Goal: Task Accomplishment & Management: Use online tool/utility

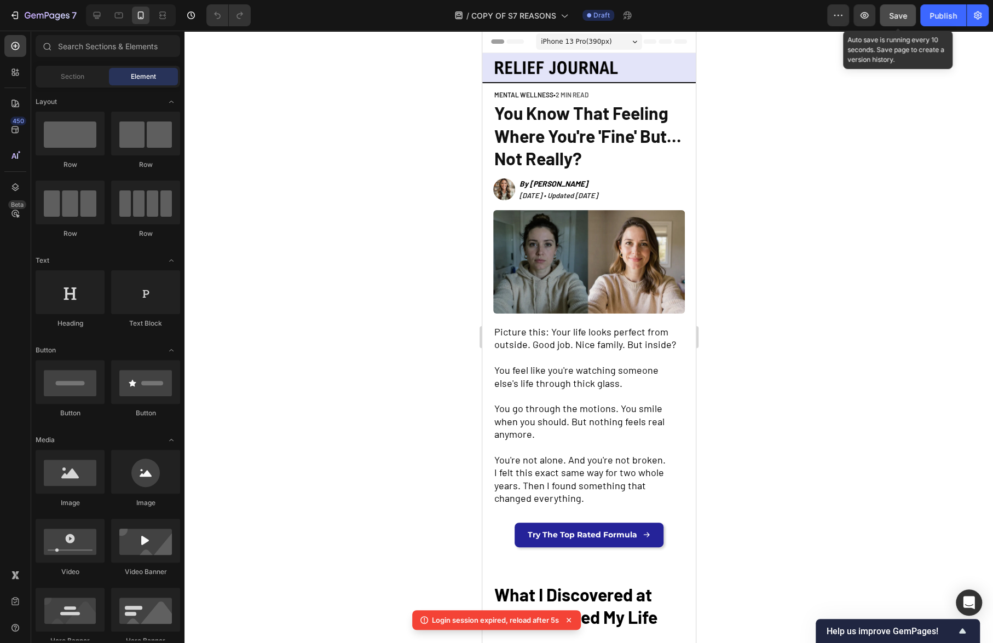
click at [894, 16] on span "Save" at bounding box center [898, 15] width 18 height 9
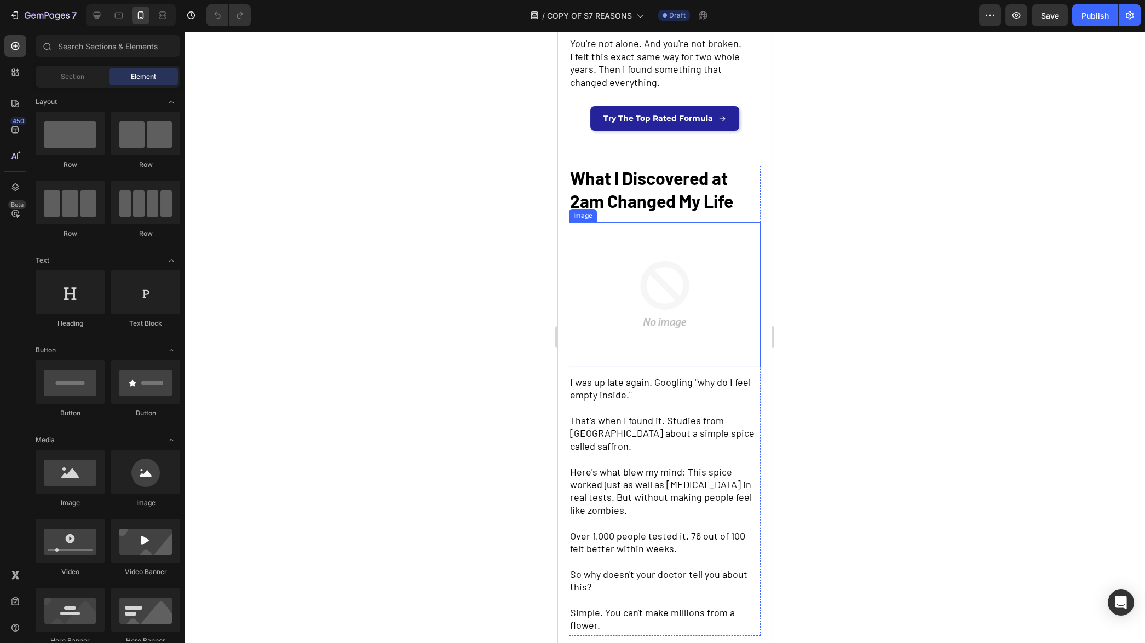
scroll to position [314, 0]
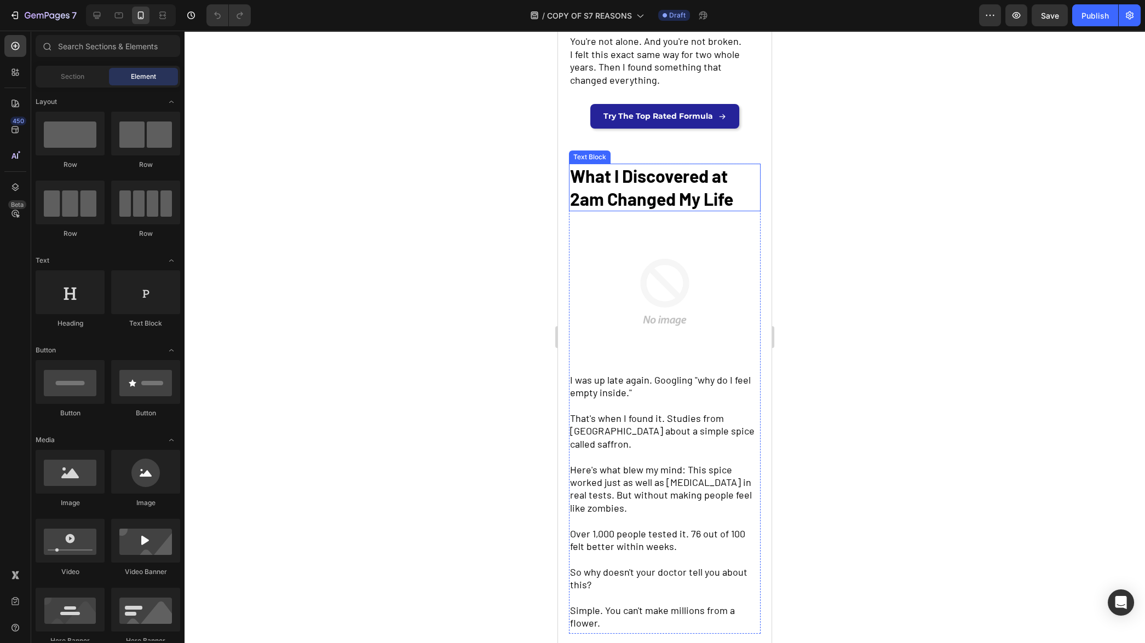
click at [658, 209] on strong "What I Discovered at 2am Changed My Life" at bounding box center [651, 187] width 163 height 44
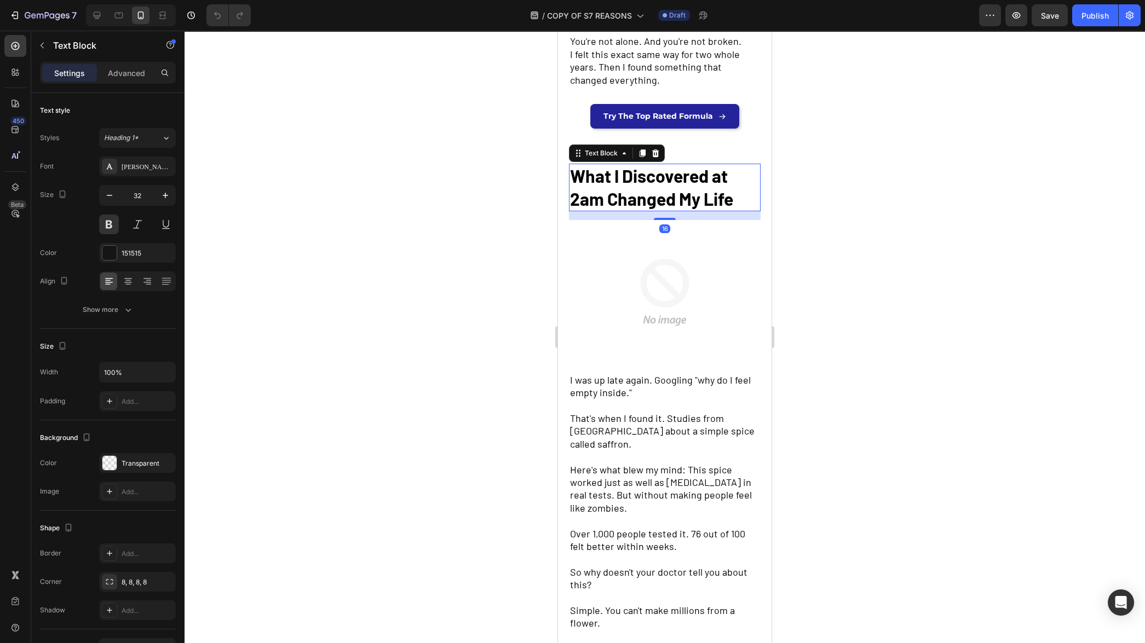
click at [658, 209] on strong "What I Discovered at 2am Changed My Life" at bounding box center [651, 187] width 163 height 44
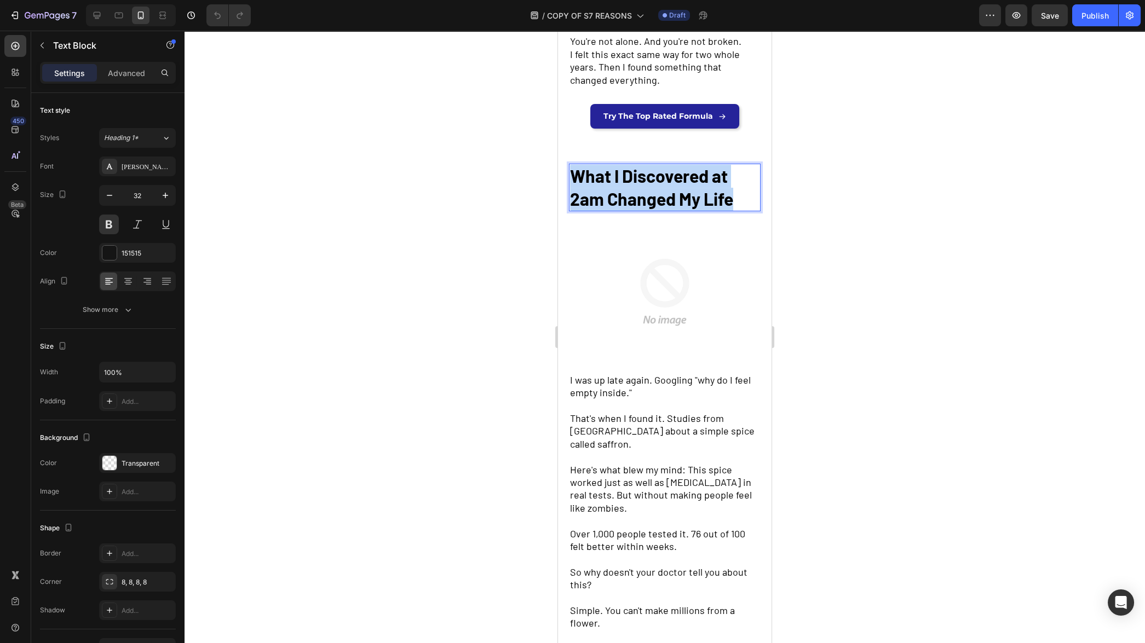
click at [658, 209] on strong "What I Discovered at 2am Changed My Life" at bounding box center [651, 187] width 163 height 44
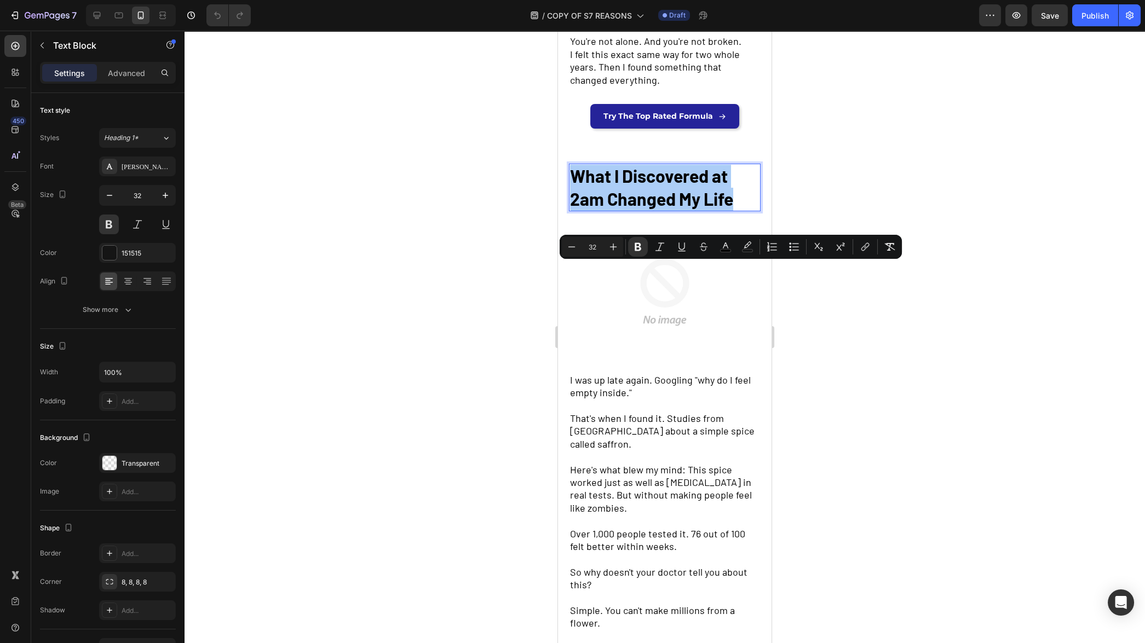
click at [887, 314] on div at bounding box center [665, 337] width 961 height 613
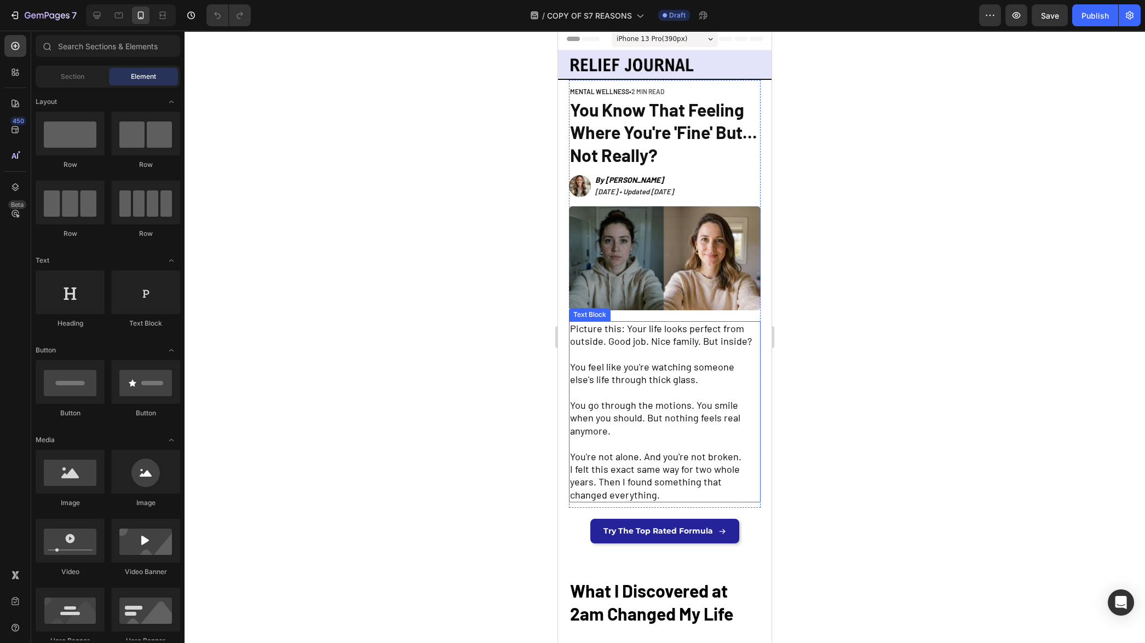
scroll to position [0, 0]
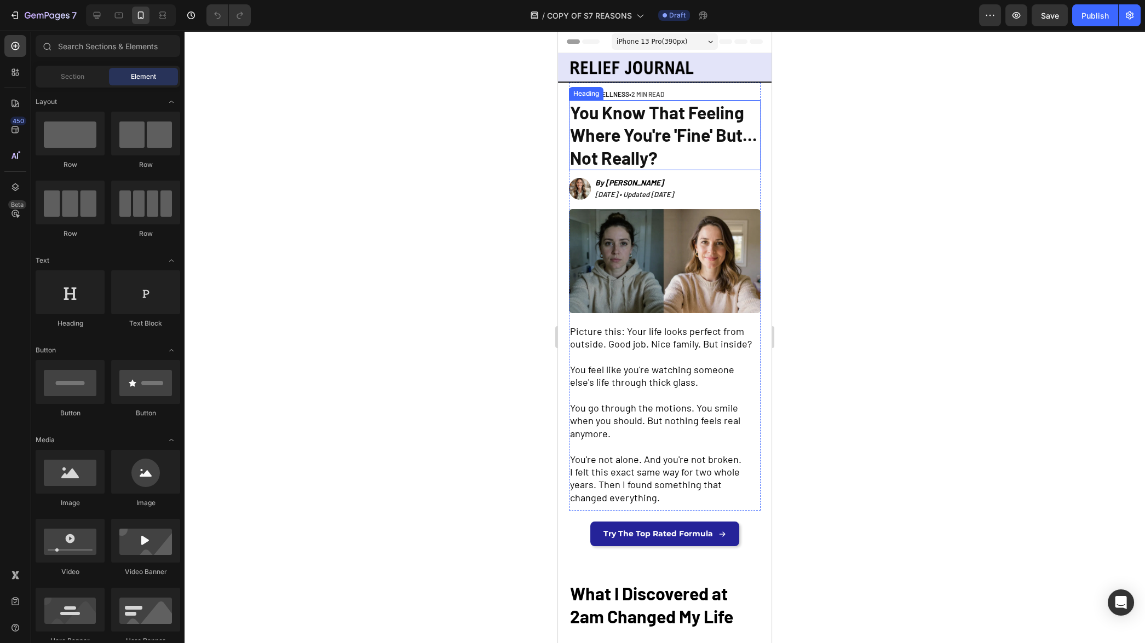
click at [657, 153] on span "You Know That Feeling Where You're 'Fine' But... Not Really?" at bounding box center [663, 135] width 187 height 66
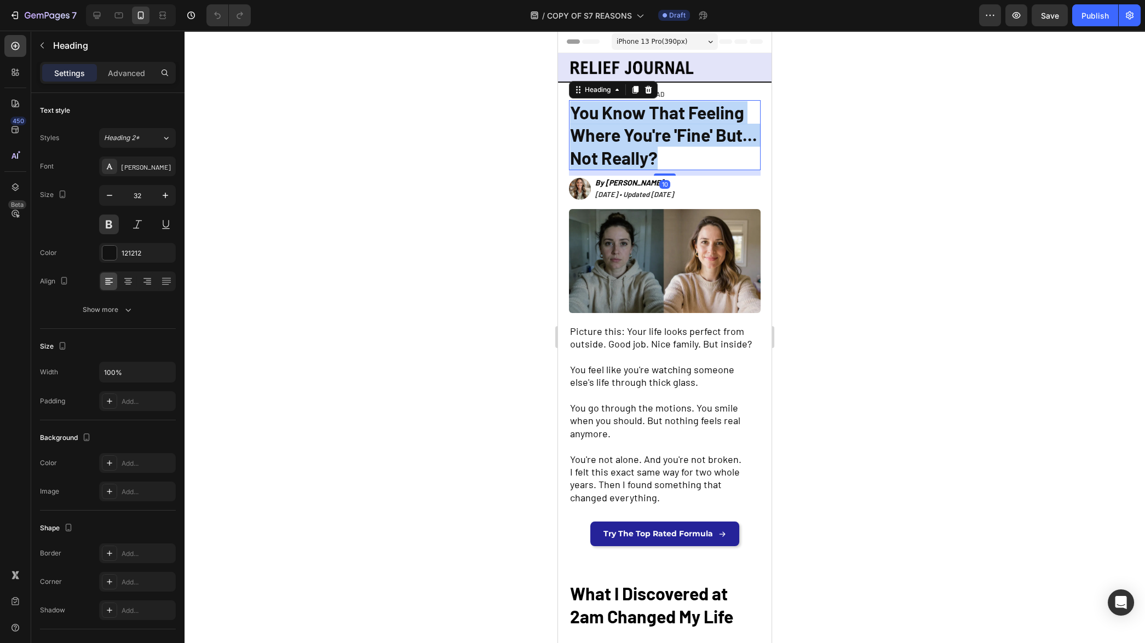
click at [657, 153] on span "You Know That Feeling Where You're 'Fine' But... Not Really?" at bounding box center [663, 135] width 187 height 66
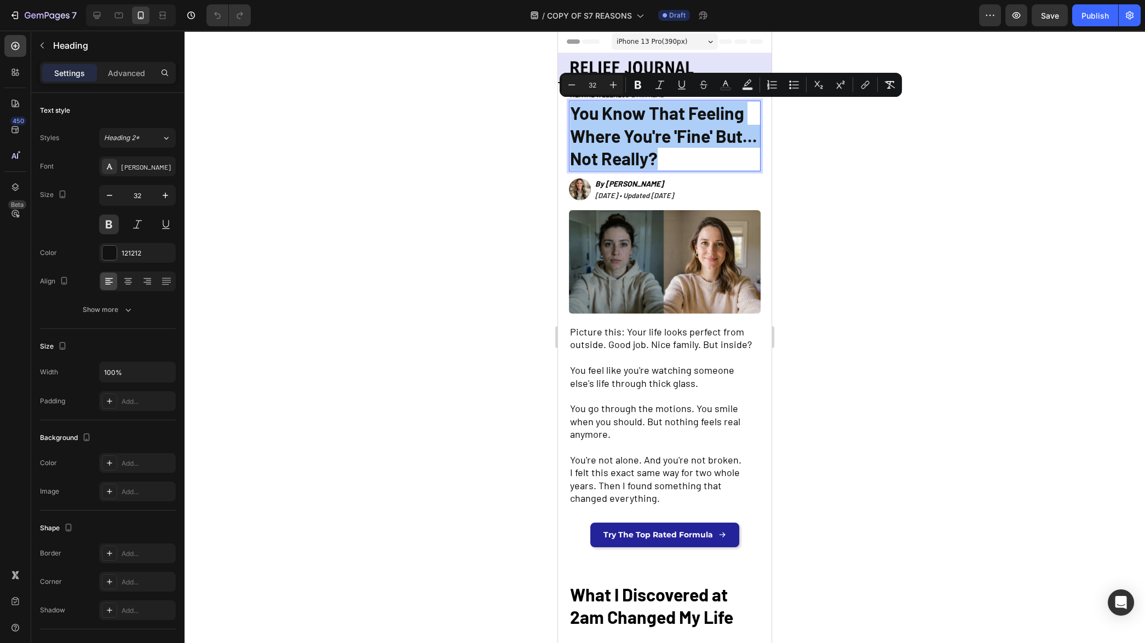
click at [809, 215] on div at bounding box center [665, 337] width 961 height 613
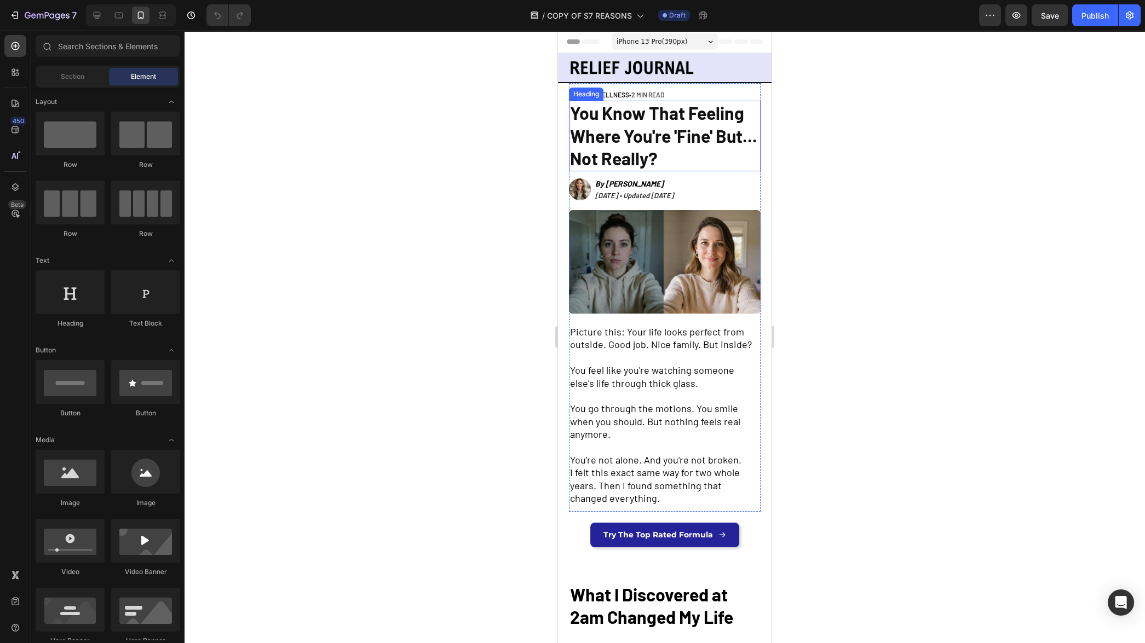
click at [677, 147] on span "You Know That Feeling Where You're 'Fine' But... Not Really?" at bounding box center [663, 135] width 187 height 66
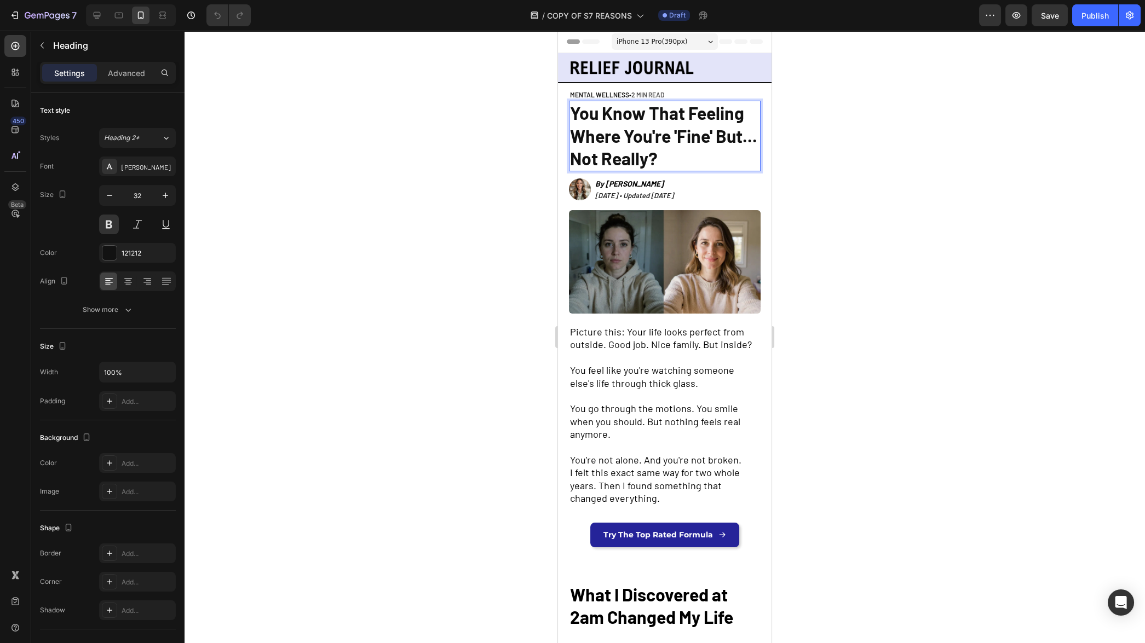
click at [677, 147] on span "You Know That Feeling Where You're 'Fine' But... Not Really?" at bounding box center [663, 135] width 187 height 66
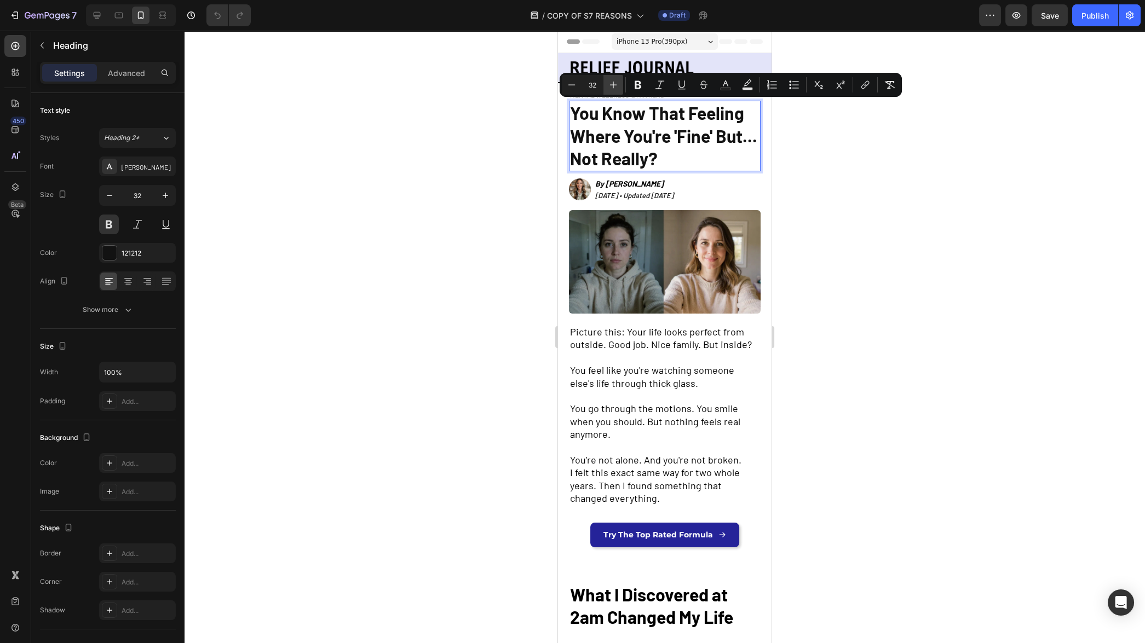
click at [611, 84] on icon "Editor contextual toolbar" at bounding box center [613, 85] width 7 height 7
type input "34"
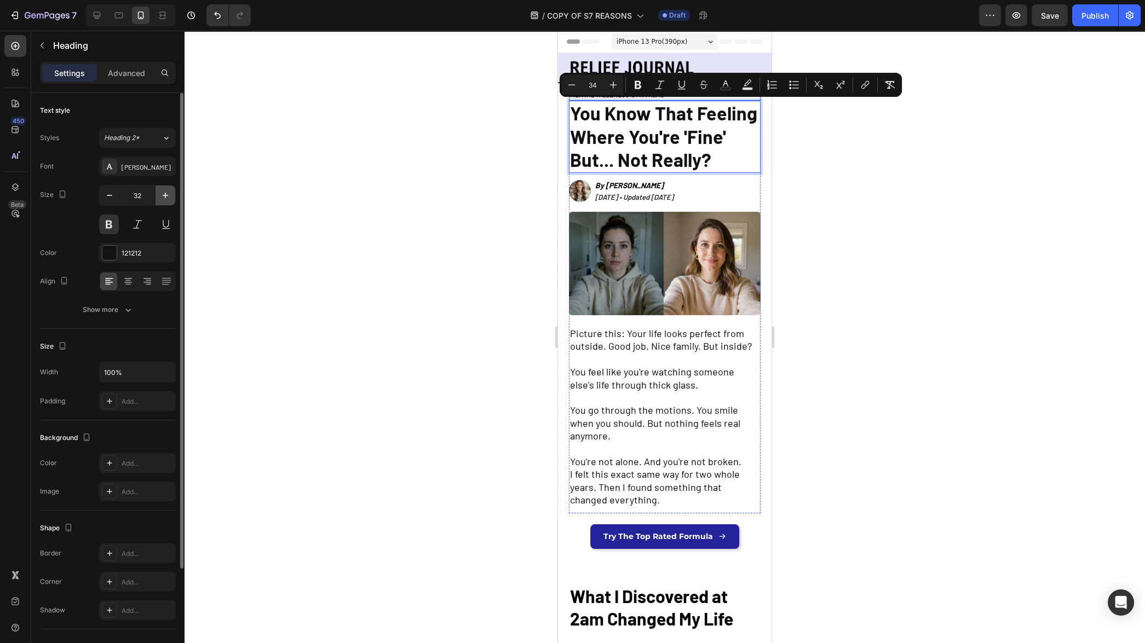
click at [163, 201] on button "button" at bounding box center [166, 196] width 20 height 20
type input "34"
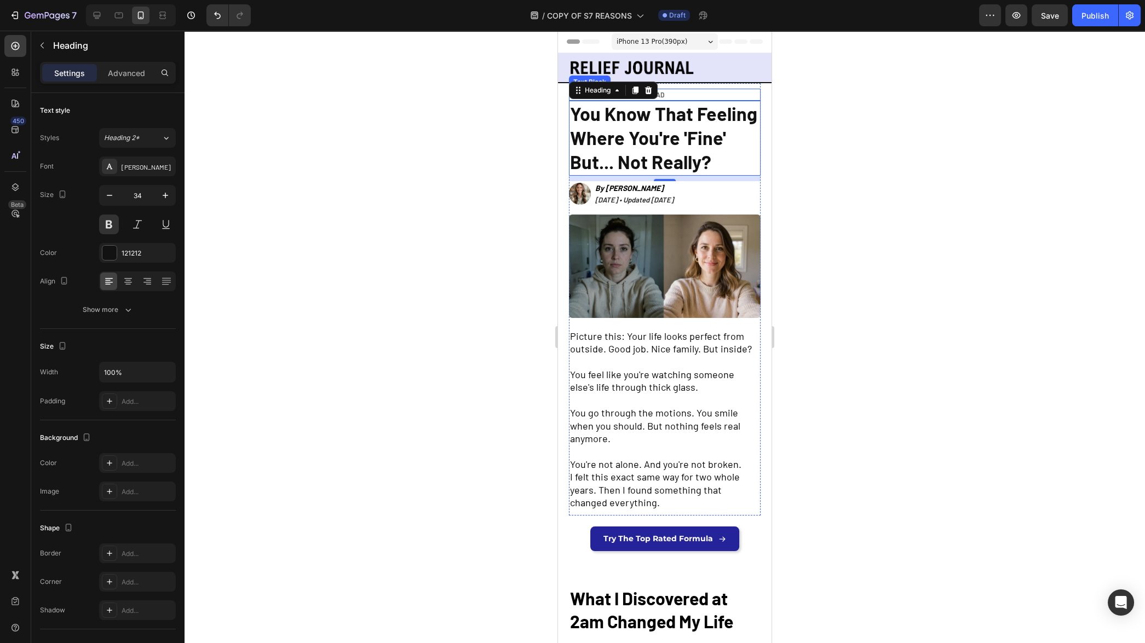
click at [388, 209] on div at bounding box center [665, 337] width 961 height 613
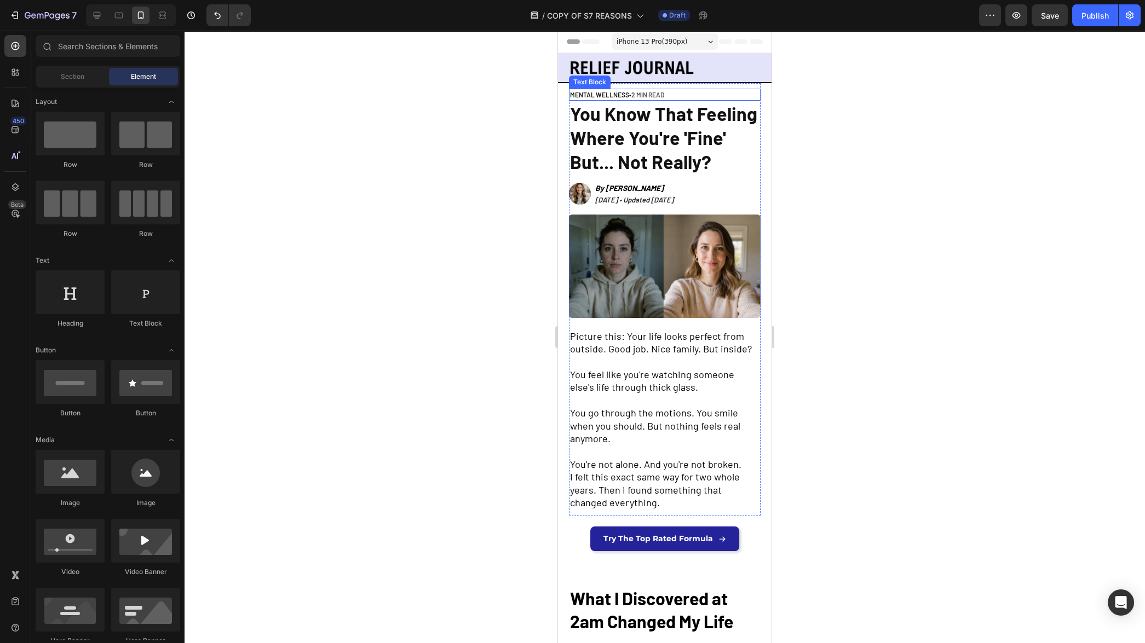
click at [430, 257] on div at bounding box center [665, 337] width 961 height 613
click at [659, 204] on icon "[DATE] • Updated [DATE]" at bounding box center [634, 200] width 78 height 9
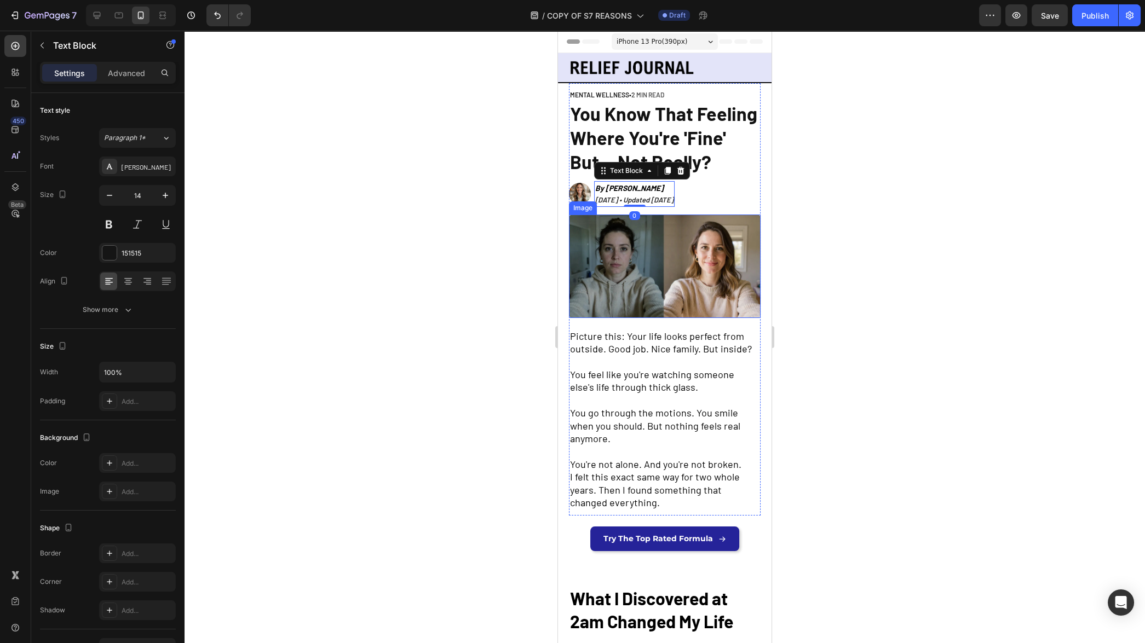
click at [705, 245] on img at bounding box center [665, 267] width 192 height 104
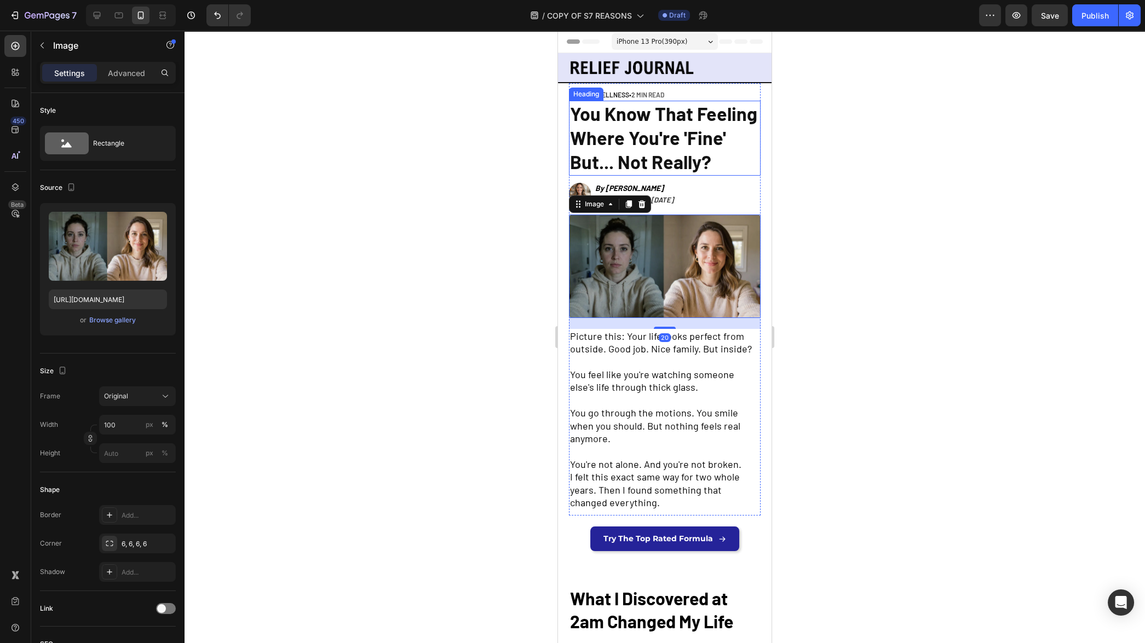
click at [676, 122] on span "You Know That Feeling Where You're 'Fine' But... Not Really?" at bounding box center [663, 137] width 187 height 71
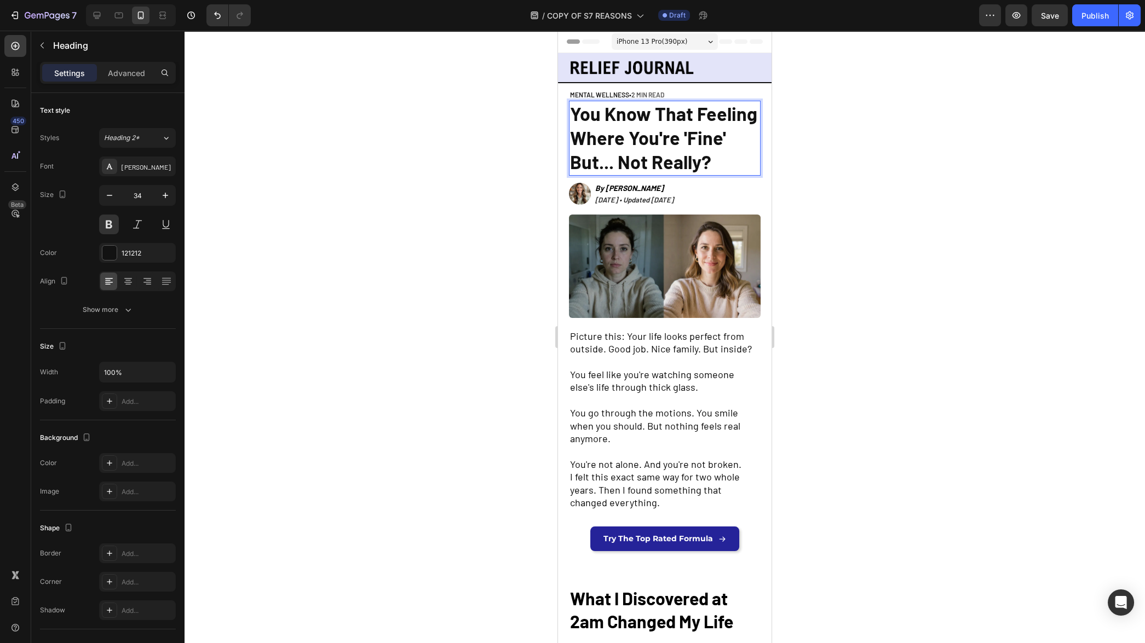
click at [676, 122] on span "You Know That Feeling Where You're 'Fine' But... Not Really?" at bounding box center [663, 137] width 187 height 71
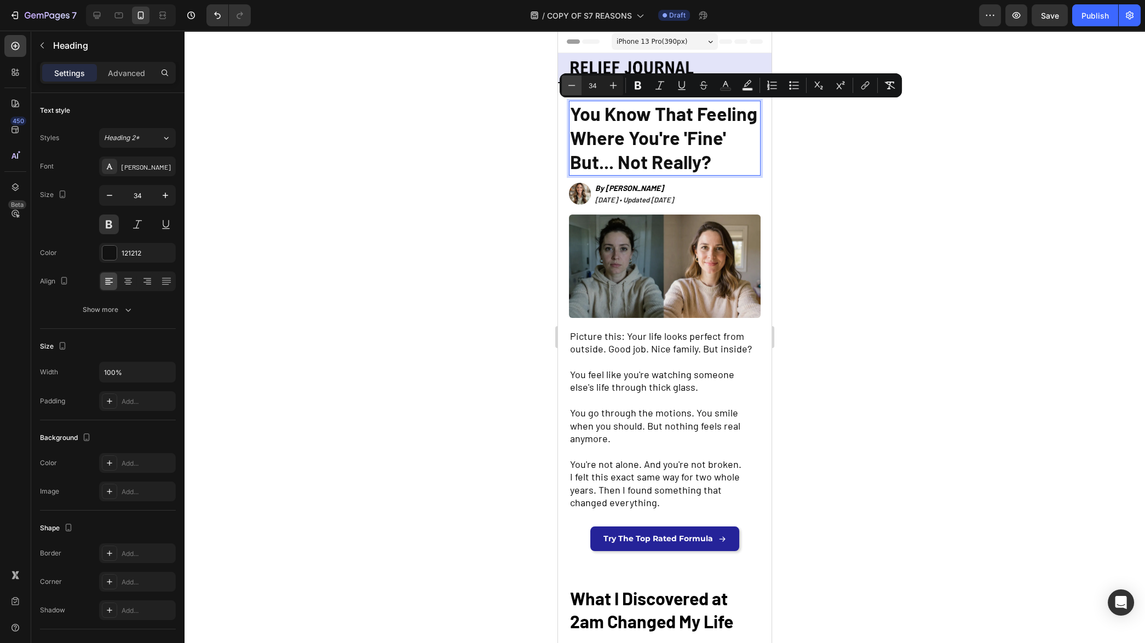
click at [571, 85] on icon "Editor contextual toolbar" at bounding box center [571, 85] width 7 height 1
type input "32"
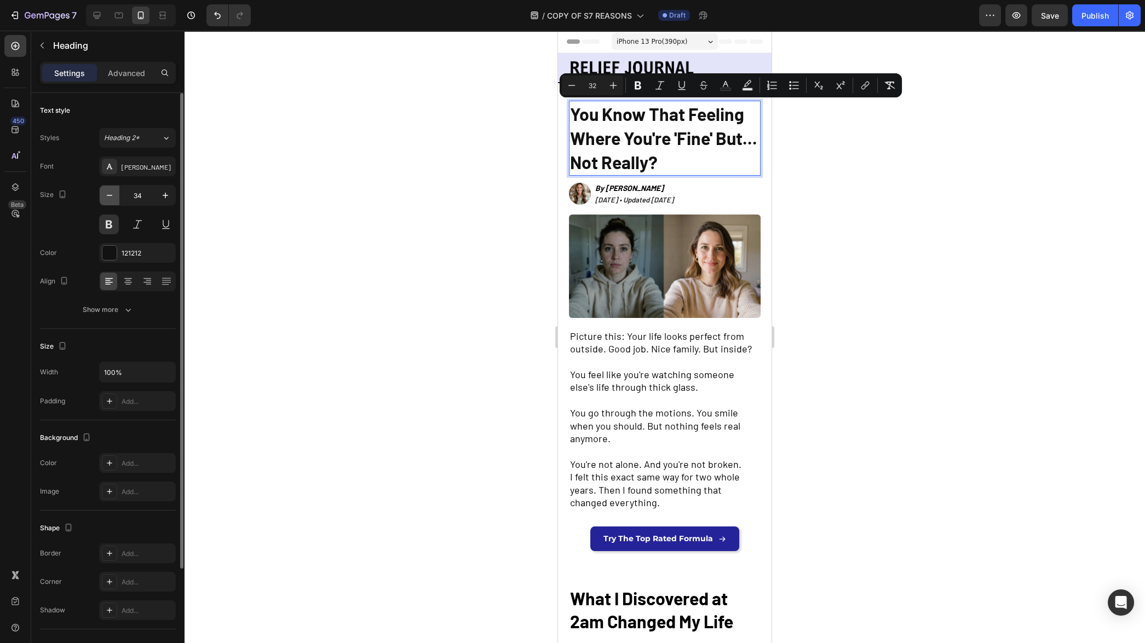
click at [110, 195] on icon "button" at bounding box center [109, 195] width 5 height 1
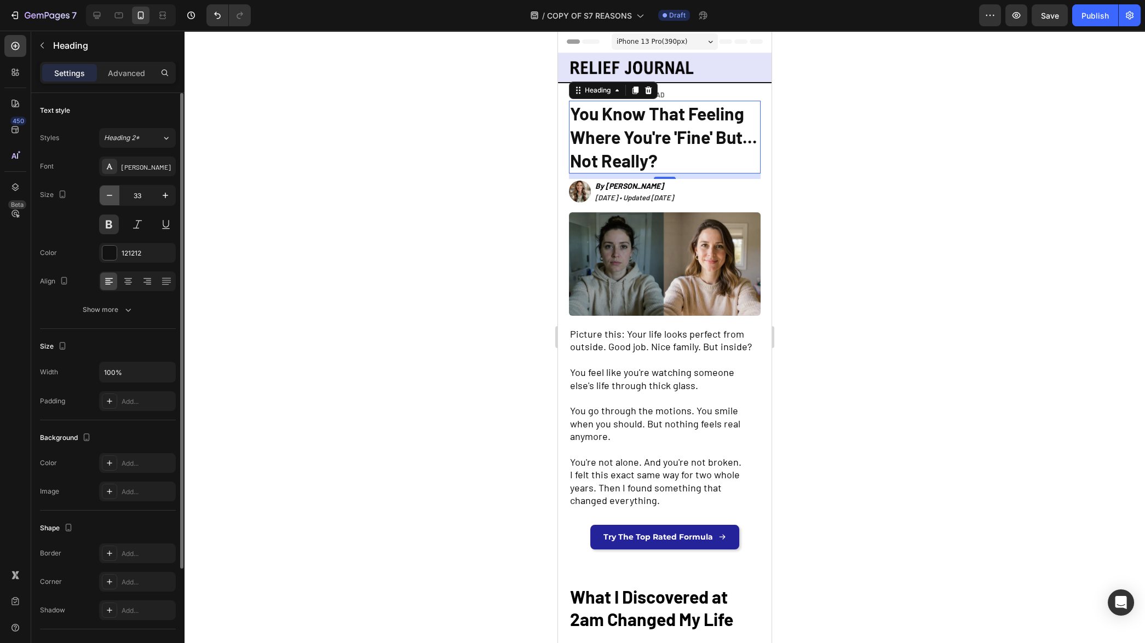
type input "32"
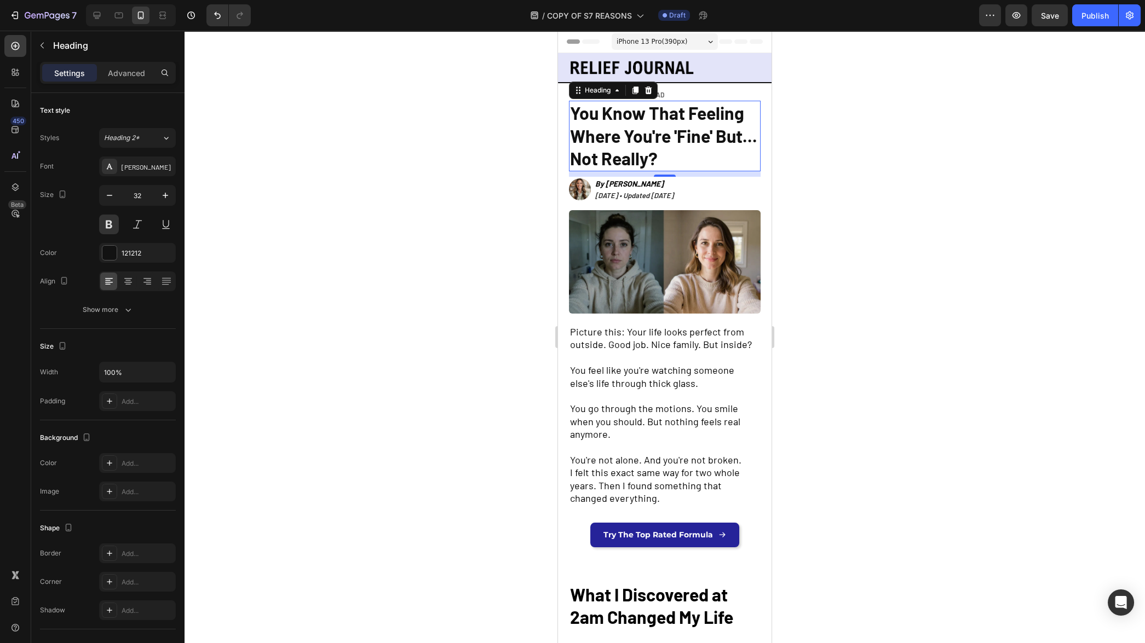
click at [372, 221] on div at bounding box center [665, 337] width 961 height 613
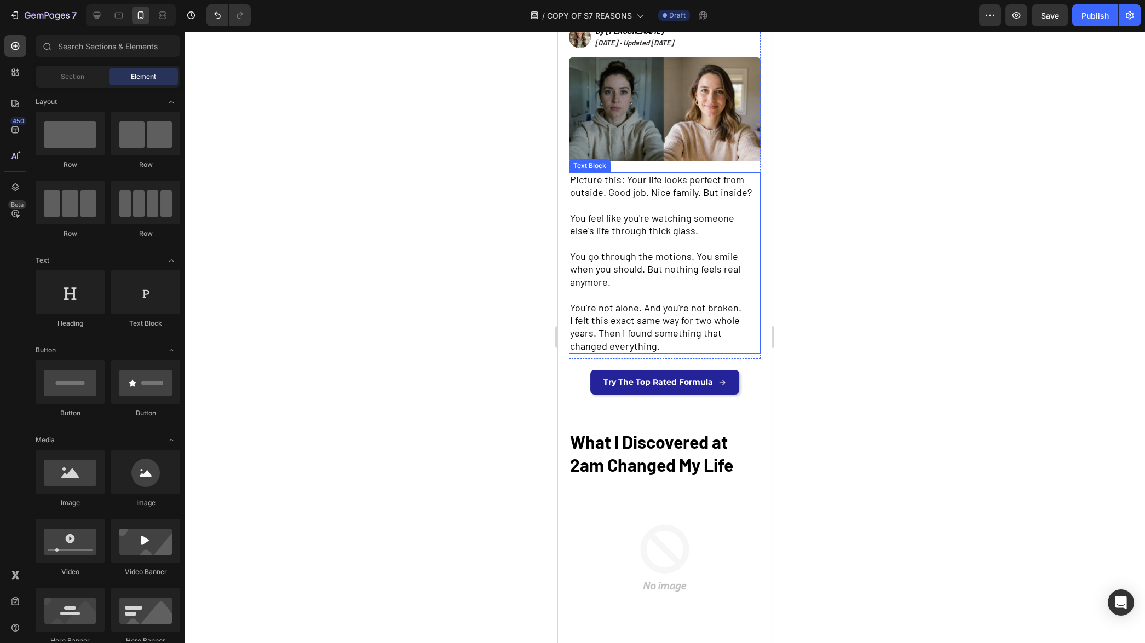
scroll to position [153, 0]
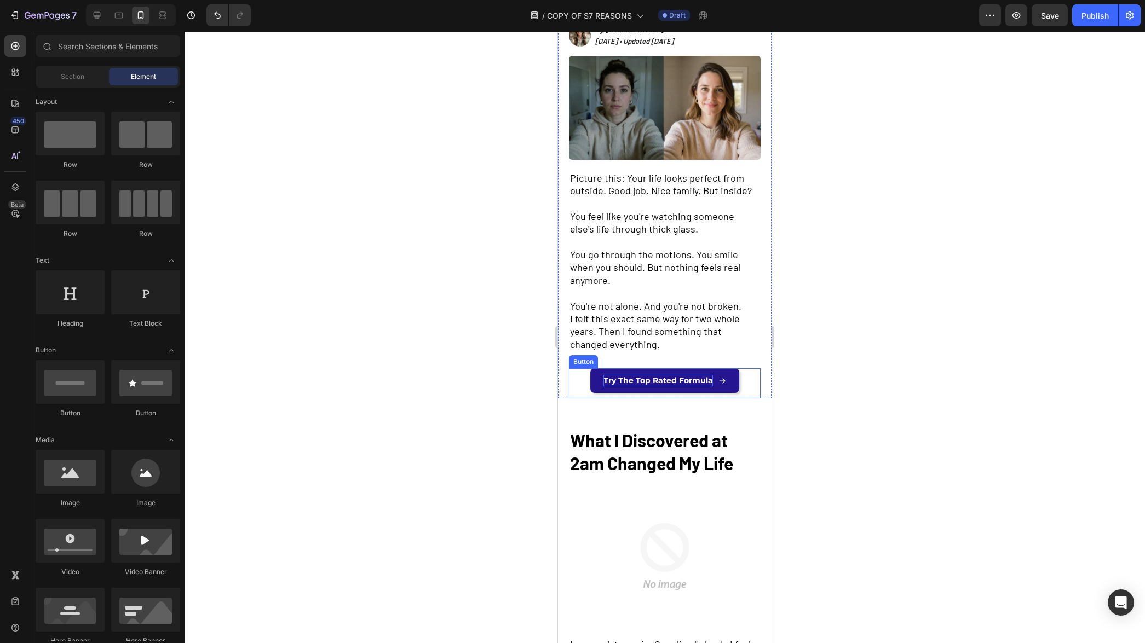
click at [662, 376] on span "Try The Top Rated Formula" at bounding box center [658, 381] width 110 height 10
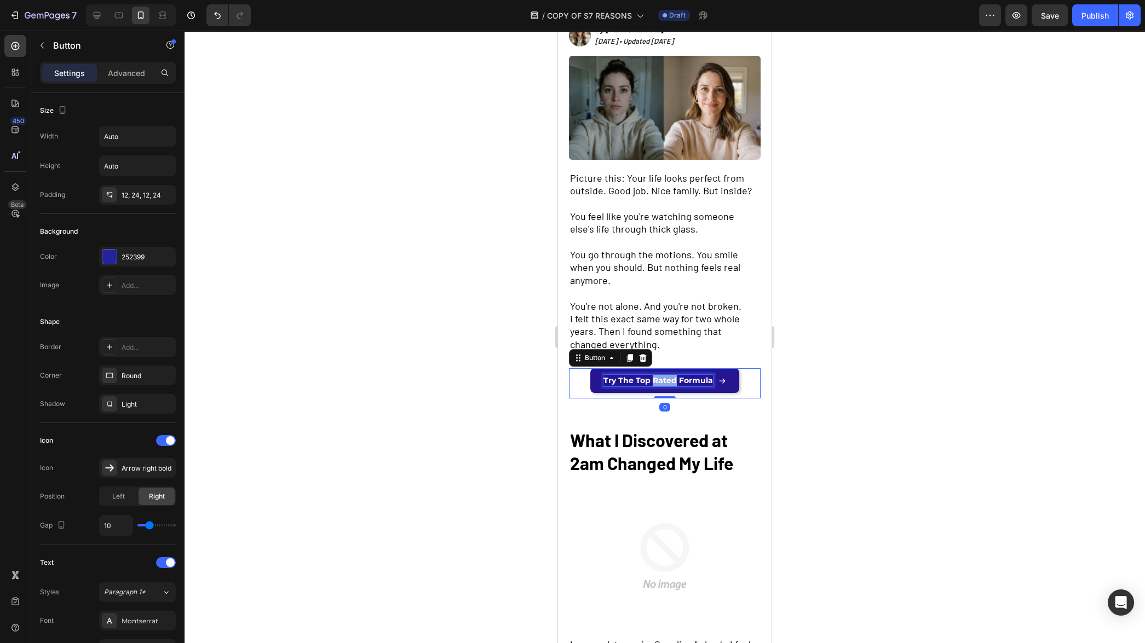
click at [662, 376] on span "Try The Top Rated Formula" at bounding box center [658, 381] width 110 height 10
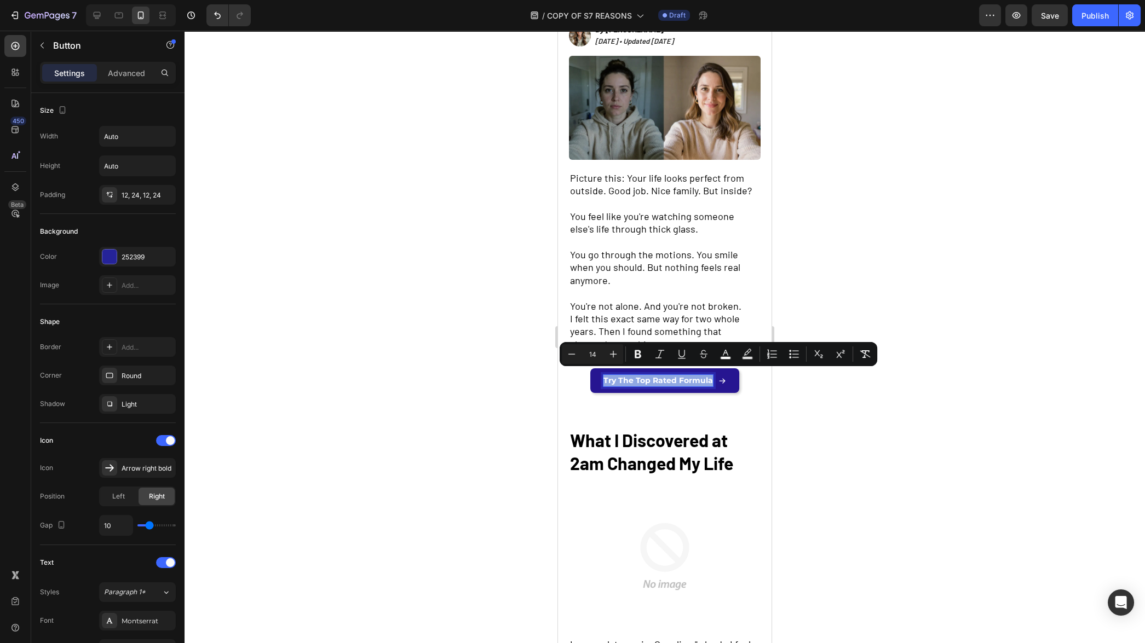
click at [620, 376] on span "Try The Top Rated Formula" at bounding box center [658, 381] width 110 height 10
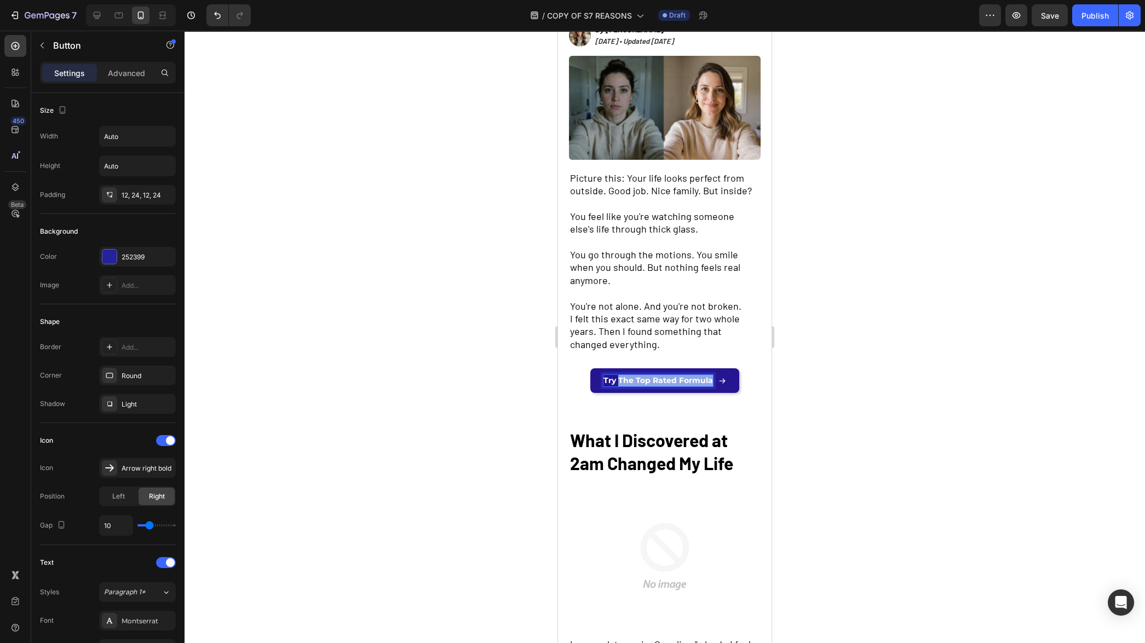
drag, startPoint x: 617, startPoint y: 377, endPoint x: 707, endPoint y: 377, distance: 89.8
click at [707, 377] on span "Try The Top Rated Formula" at bounding box center [658, 381] width 110 height 10
click at [440, 430] on div at bounding box center [665, 337] width 961 height 613
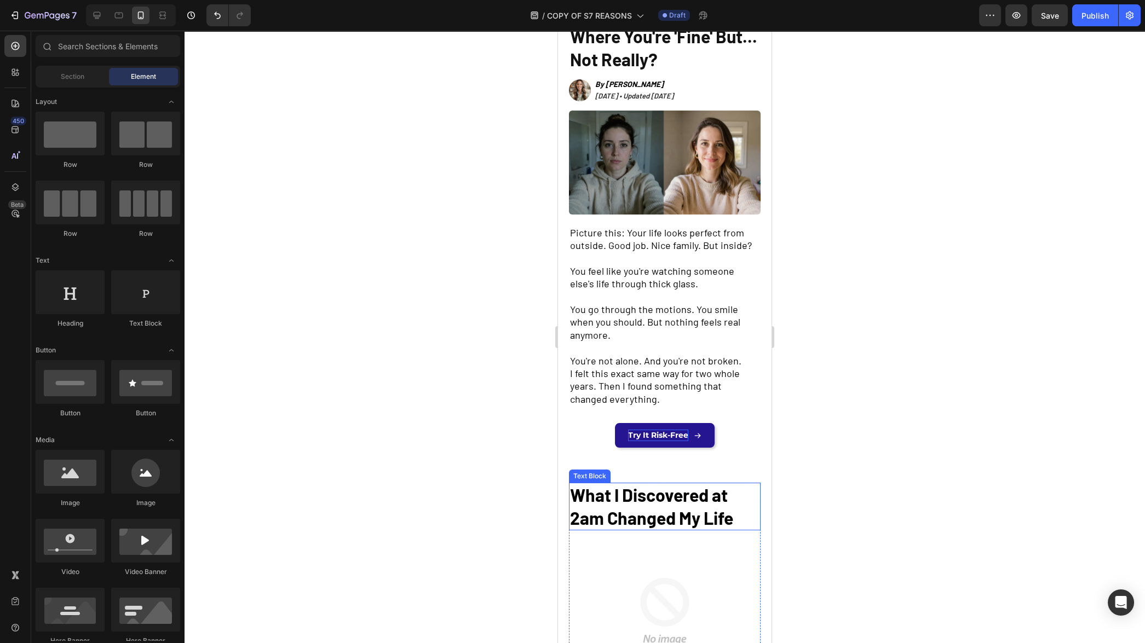
scroll to position [0, 0]
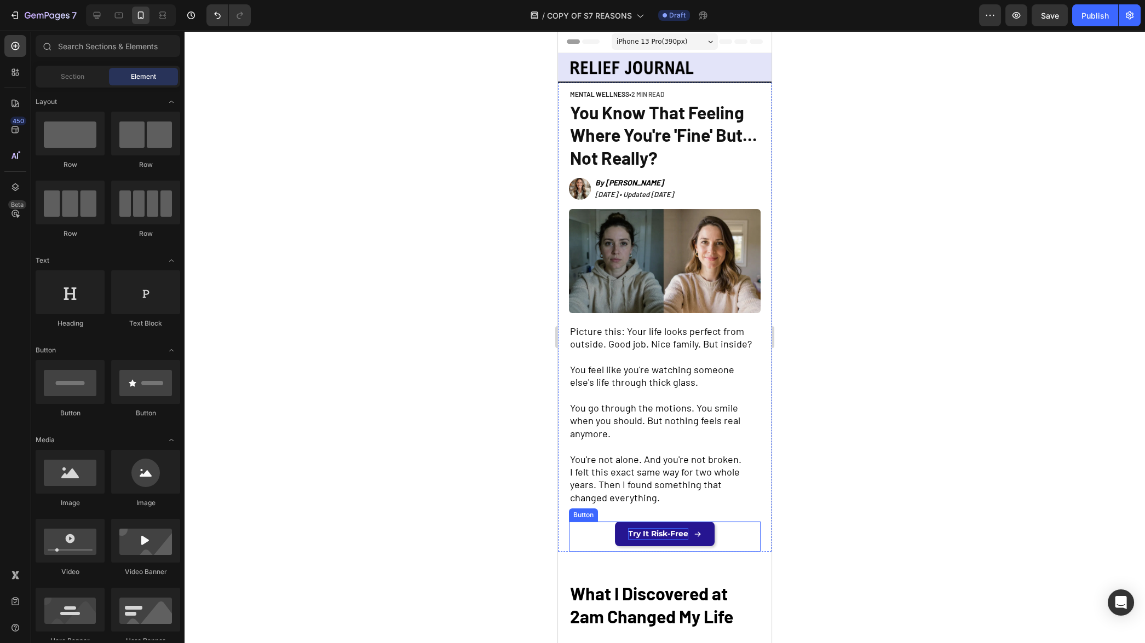
click at [635, 533] on span "Try It Risk-Free" at bounding box center [658, 534] width 60 height 10
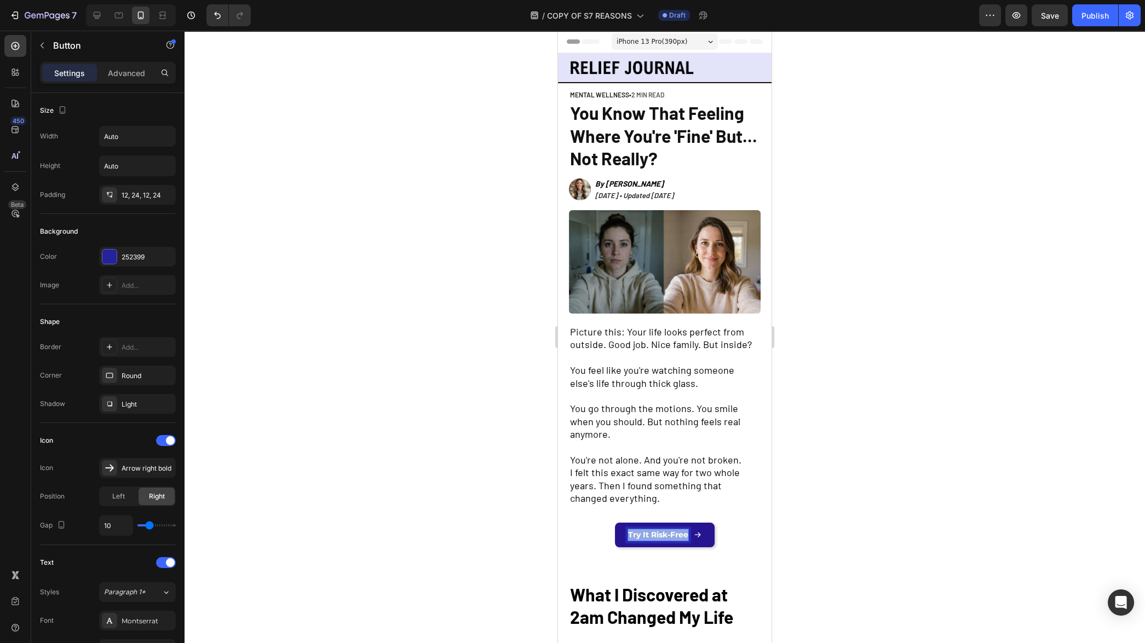
click at [635, 533] on span "Try It Risk-Free" at bounding box center [658, 535] width 60 height 10
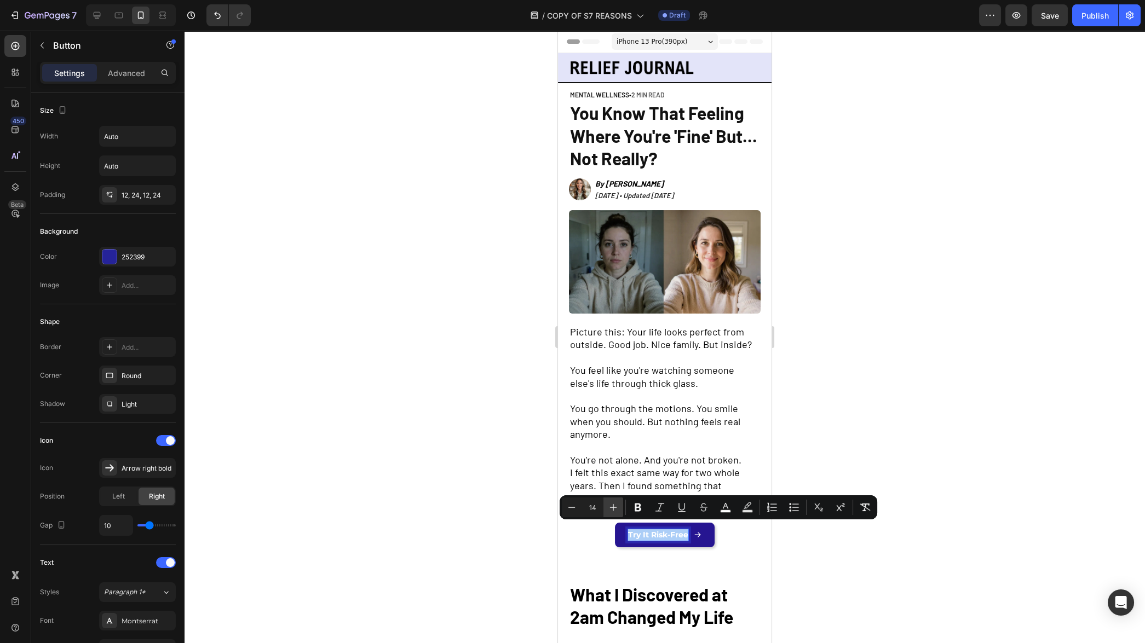
click at [616, 507] on icon "Editor contextual toolbar" at bounding box center [613, 507] width 11 height 11
type input "16"
click at [488, 530] on div at bounding box center [665, 337] width 961 height 613
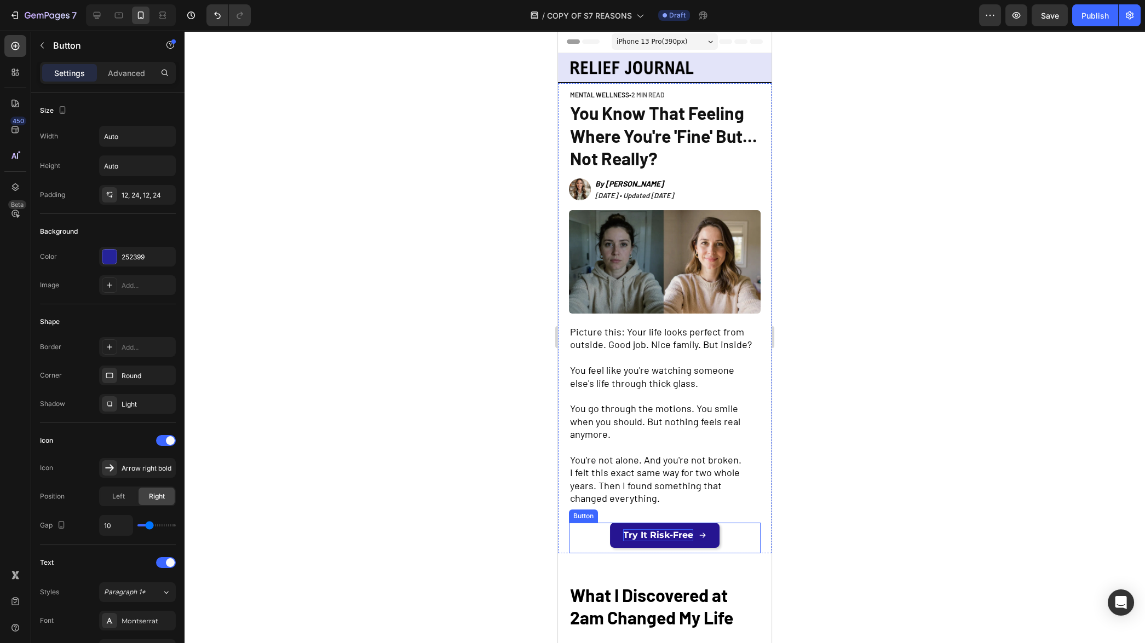
click at [594, 536] on div "Try It Risk-Free Button" at bounding box center [665, 538] width 192 height 31
click at [161, 136] on icon "button" at bounding box center [165, 136] width 11 height 11
click at [143, 185] on p "Full 100%" at bounding box center [135, 185] width 62 height 10
type input "100%"
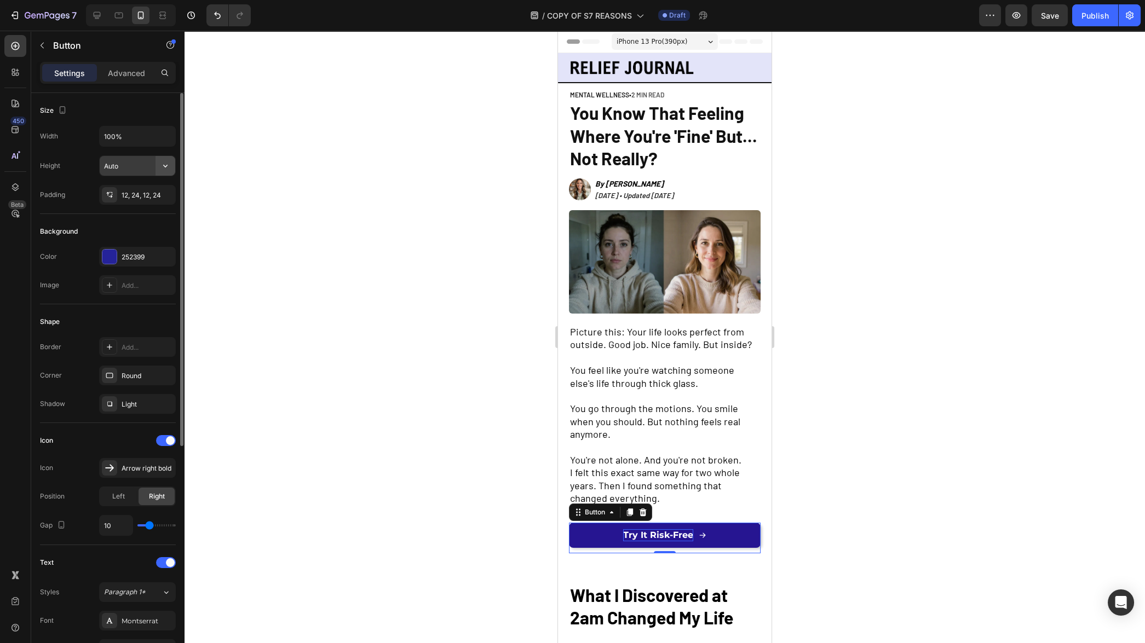
click at [170, 164] on icon "button" at bounding box center [165, 165] width 11 height 11
click at [148, 193] on p "Fit content Auto" at bounding box center [135, 193] width 62 height 10
click at [359, 309] on div at bounding box center [665, 337] width 961 height 613
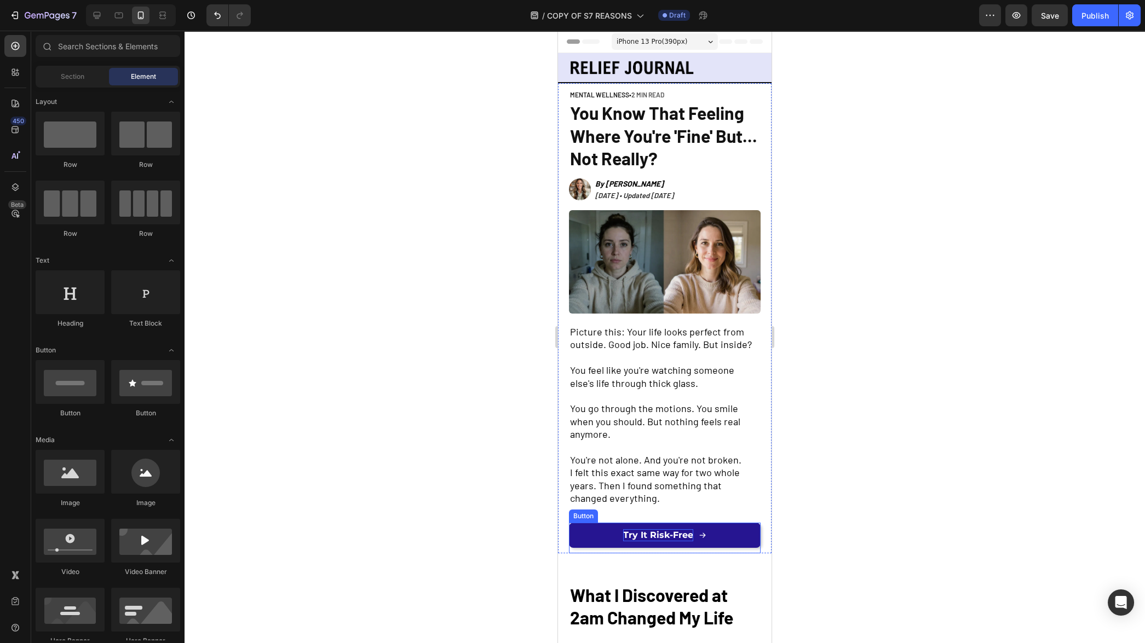
click at [577, 544] on div "Try It Risk-Free Button" at bounding box center [665, 538] width 192 height 31
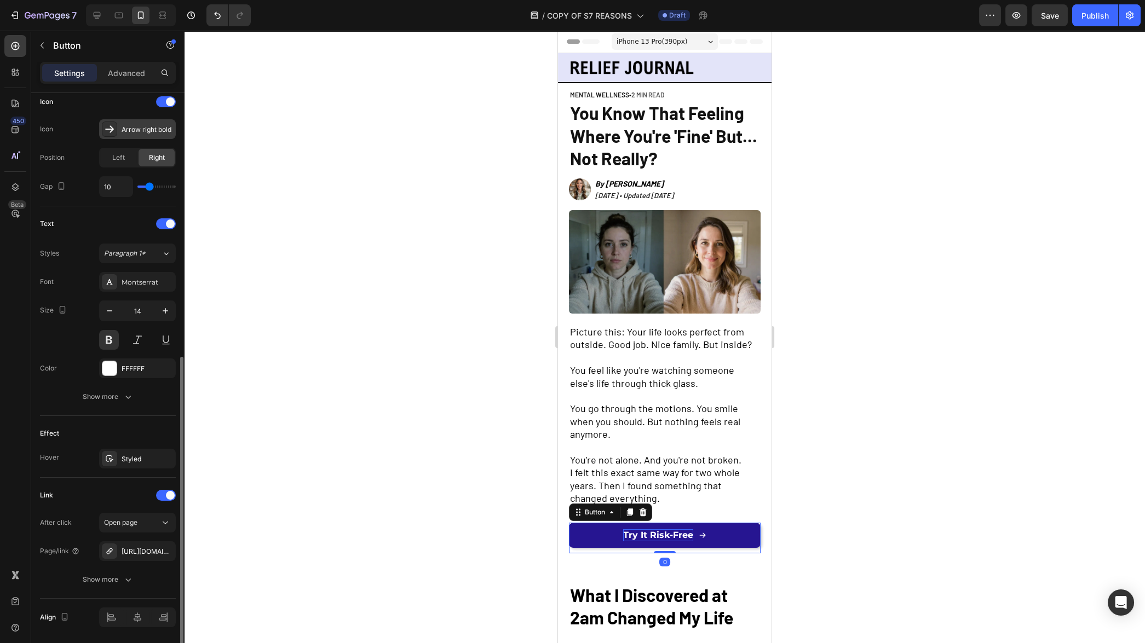
scroll to position [375, 0]
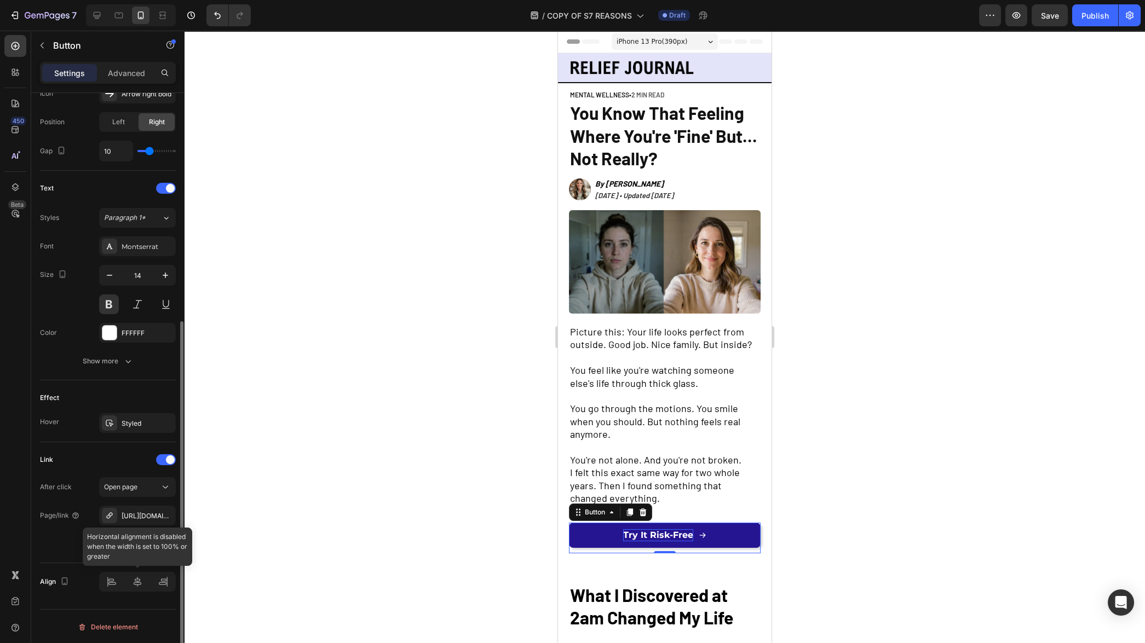
click at [142, 580] on div at bounding box center [137, 582] width 77 height 20
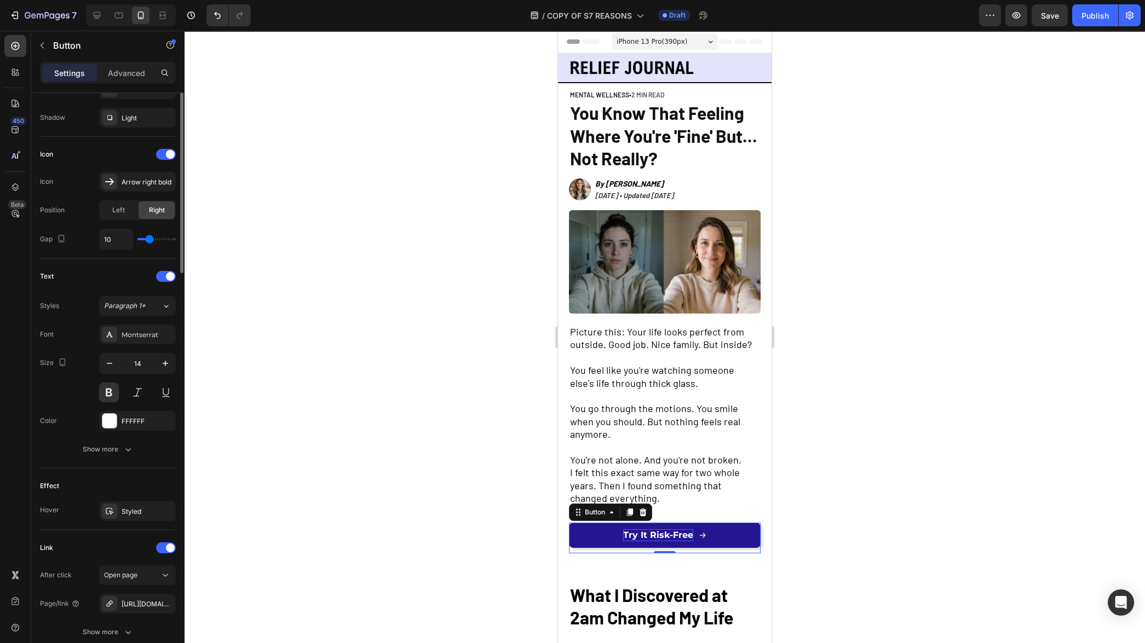
scroll to position [0, 0]
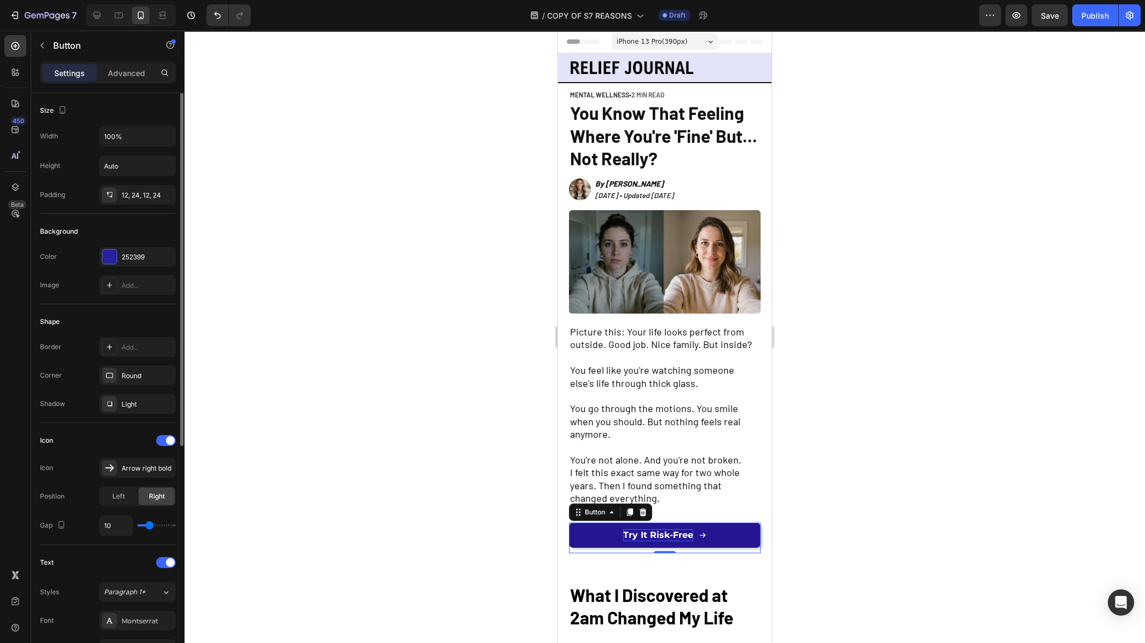
click at [493, 493] on div at bounding box center [665, 337] width 961 height 613
click at [733, 534] on link "Try It Risk-Free" at bounding box center [665, 535] width 192 height 25
click at [140, 164] on input "Auto" at bounding box center [138, 166] width 76 height 20
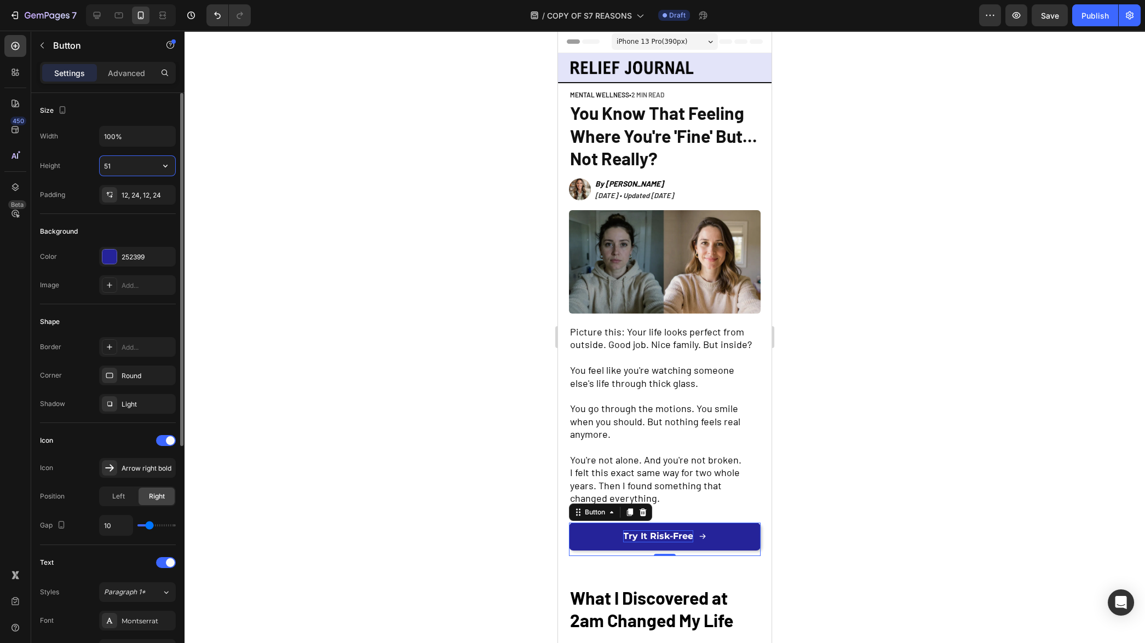
type input "50"
click at [105, 196] on icon at bounding box center [109, 195] width 9 height 9
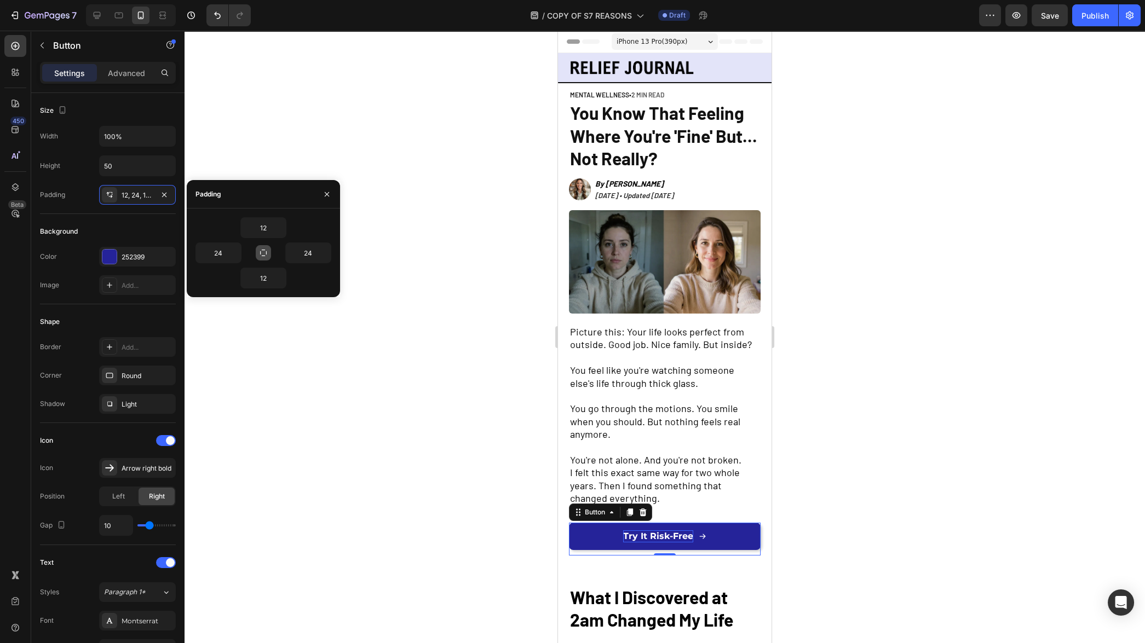
click at [267, 250] on icon "button" at bounding box center [263, 253] width 9 height 9
type input "12"
click at [281, 229] on icon "button" at bounding box center [280, 227] width 9 height 9
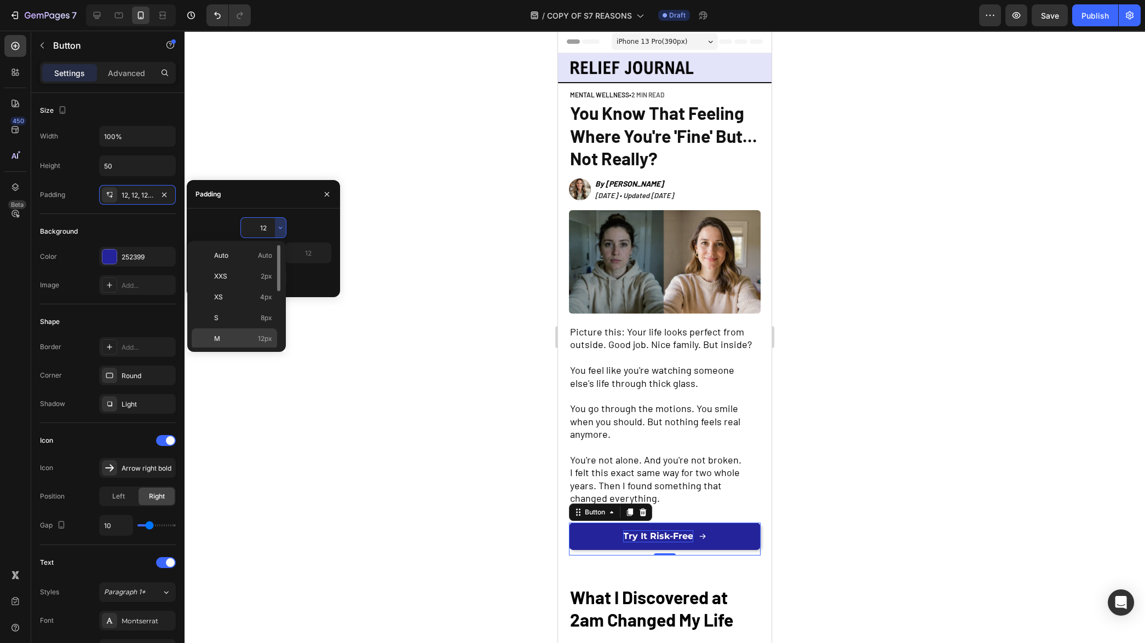
click at [242, 342] on p "M 12px" at bounding box center [243, 339] width 58 height 10
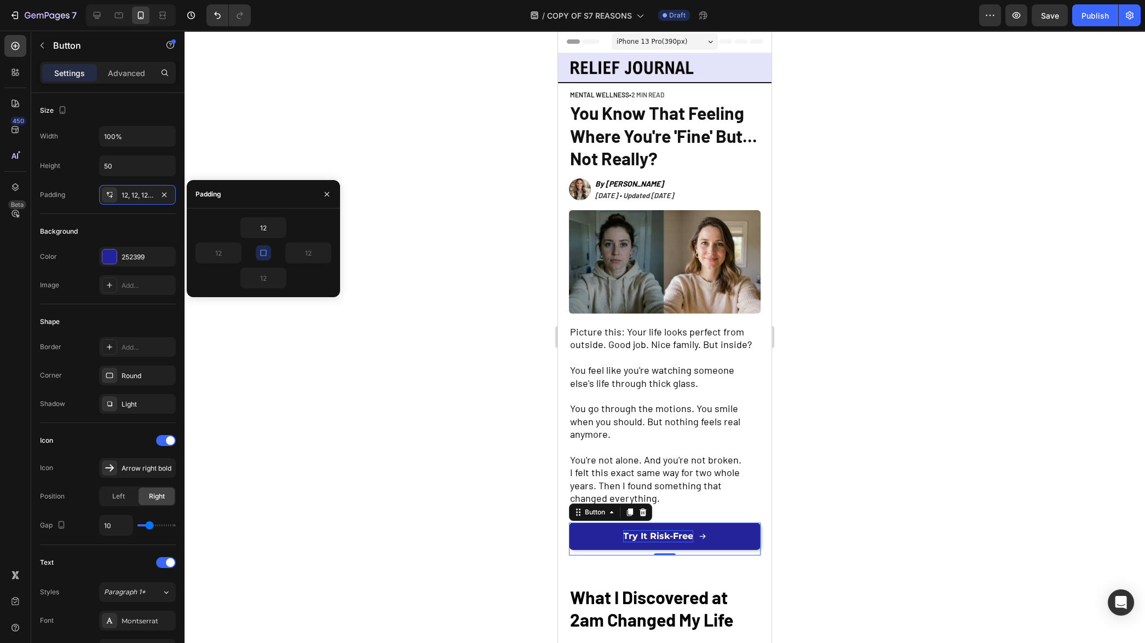
click at [281, 344] on div at bounding box center [665, 337] width 961 height 613
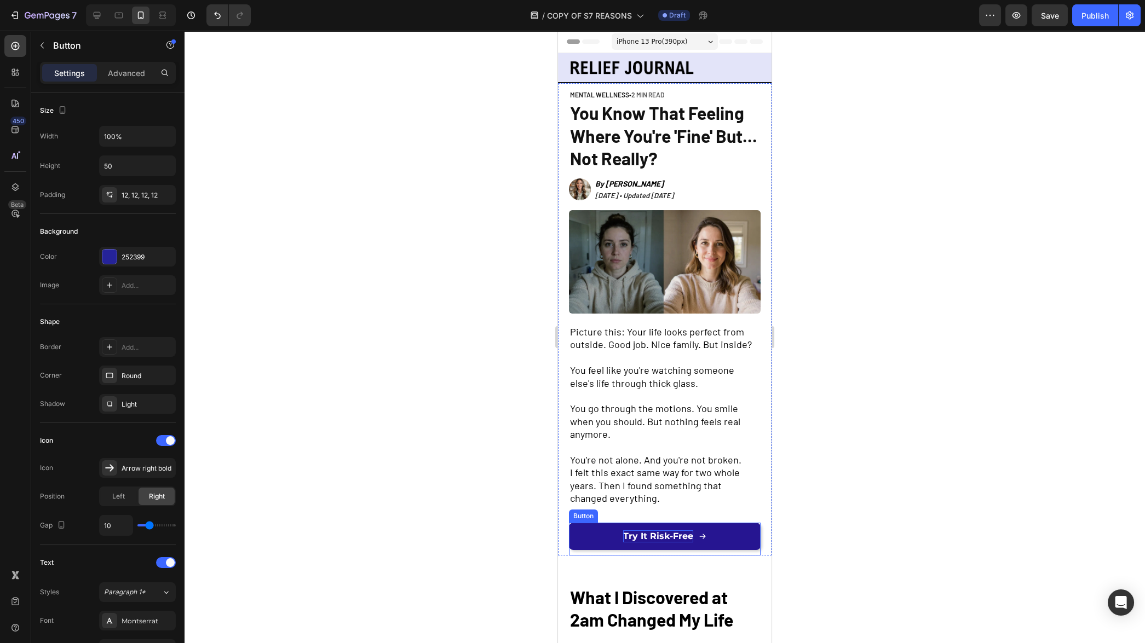
click at [590, 527] on link "Try It Risk-Free" at bounding box center [665, 536] width 192 height 27
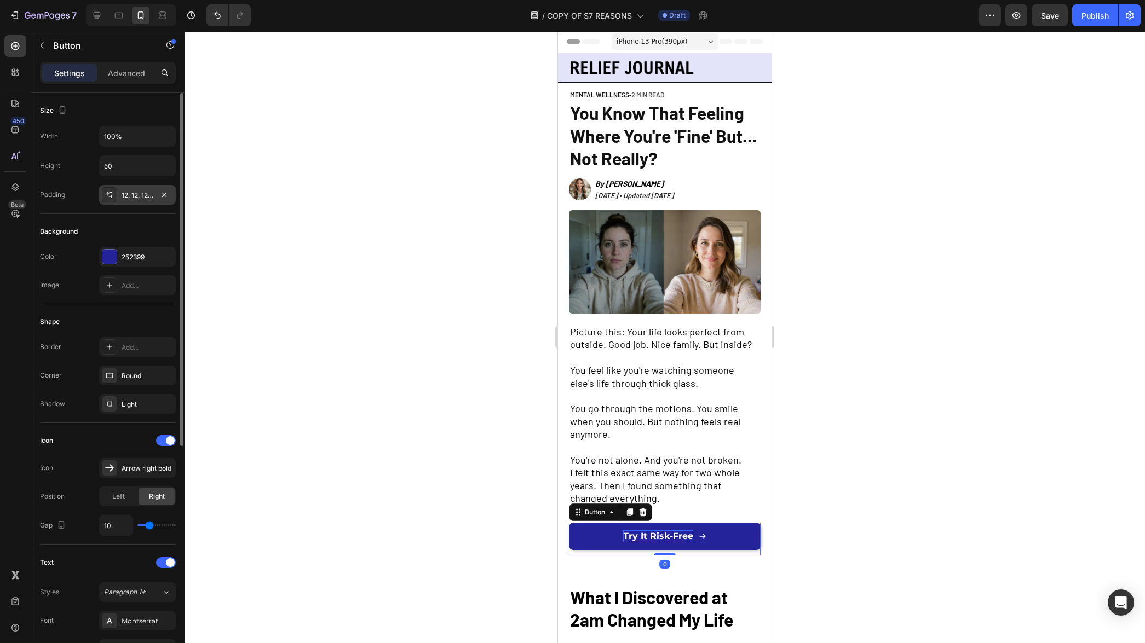
click at [105, 196] on icon at bounding box center [109, 195] width 9 height 9
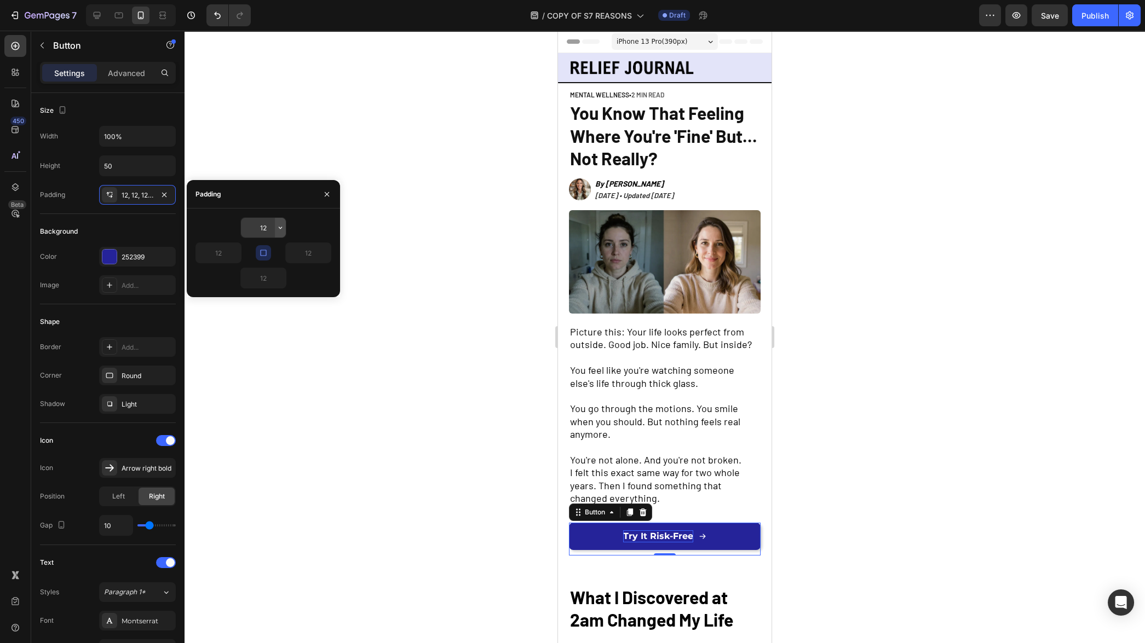
click at [280, 229] on icon "button" at bounding box center [280, 227] width 9 height 9
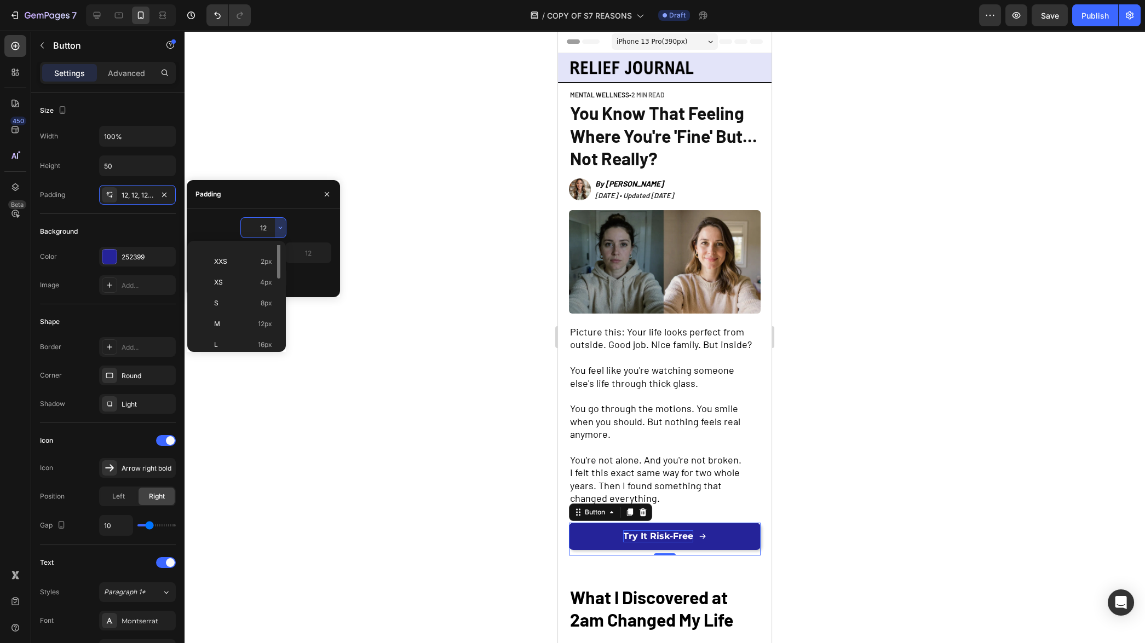
scroll to position [60, 0]
click at [244, 344] on p "2XL 32px" at bounding box center [243, 342] width 58 height 10
type input "32"
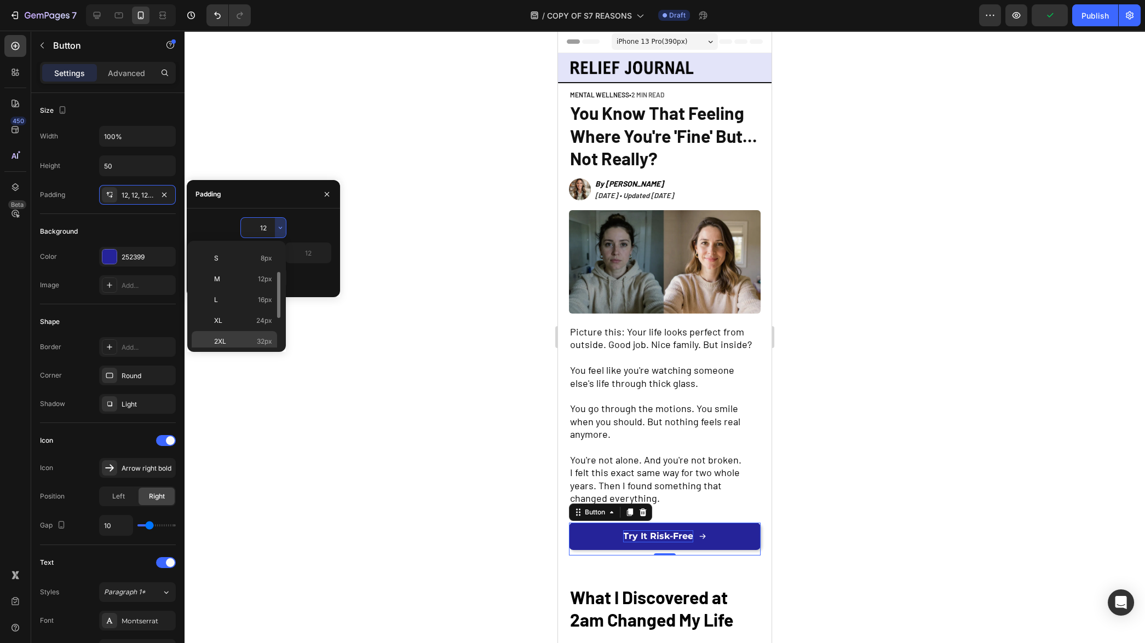
type input "32"
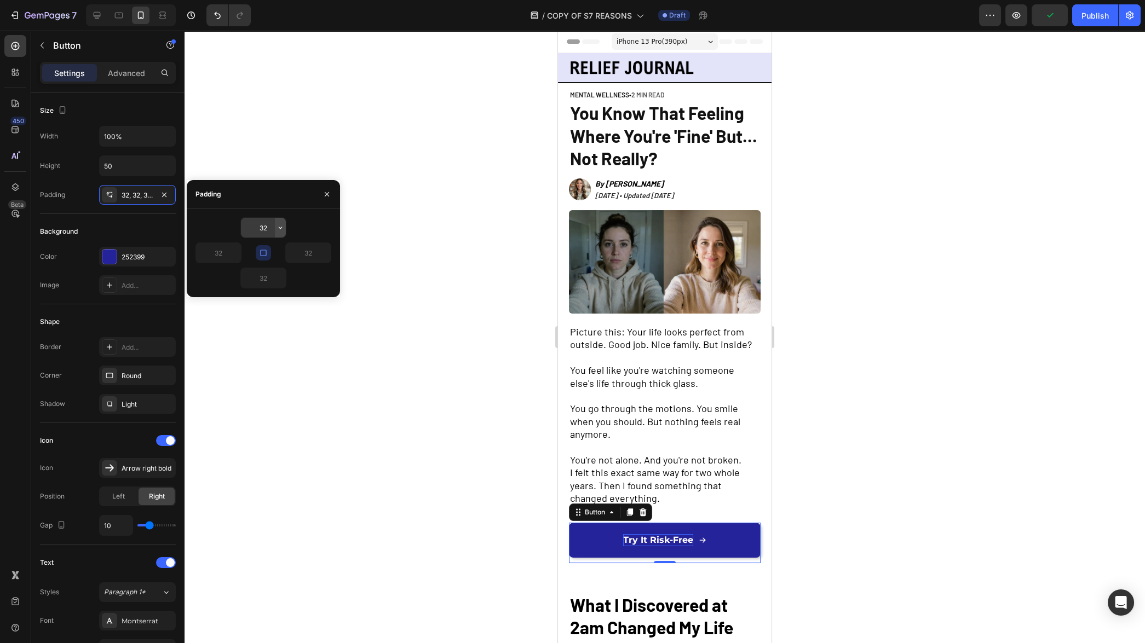
click at [281, 229] on icon "button" at bounding box center [280, 227] width 9 height 9
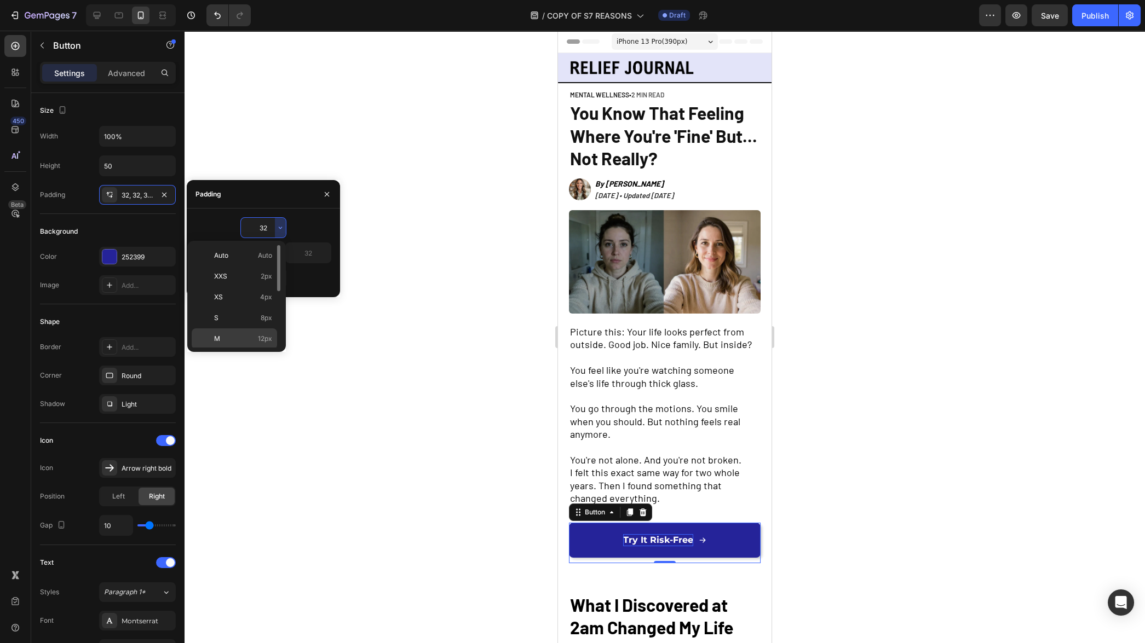
scroll to position [16, 0]
click at [240, 340] on p "L 16px" at bounding box center [243, 344] width 58 height 10
type input "16"
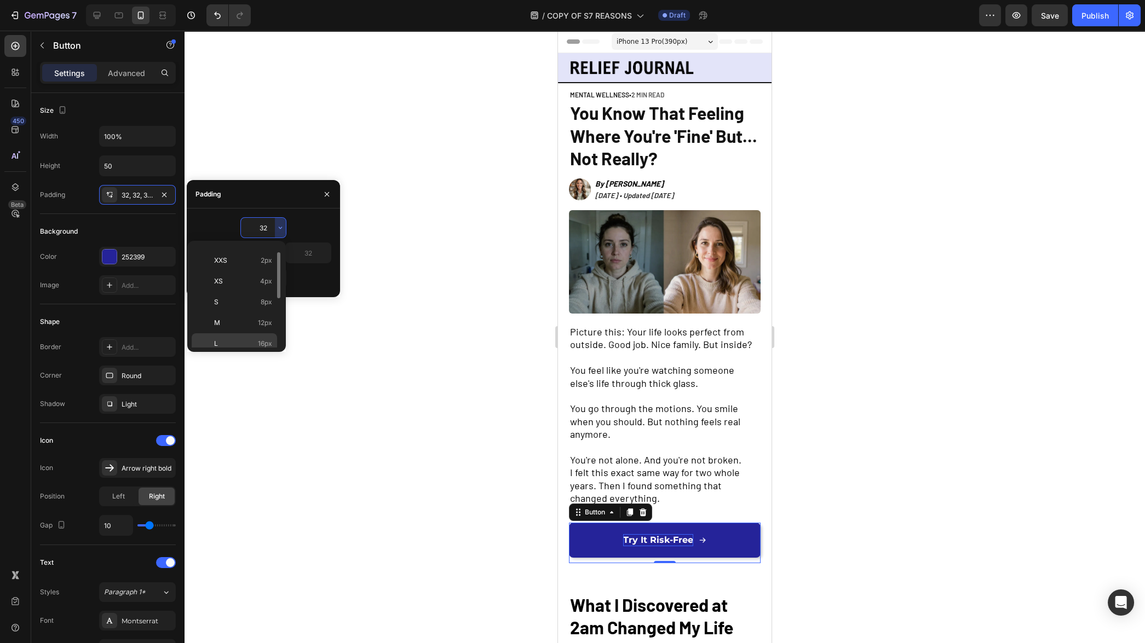
type input "16"
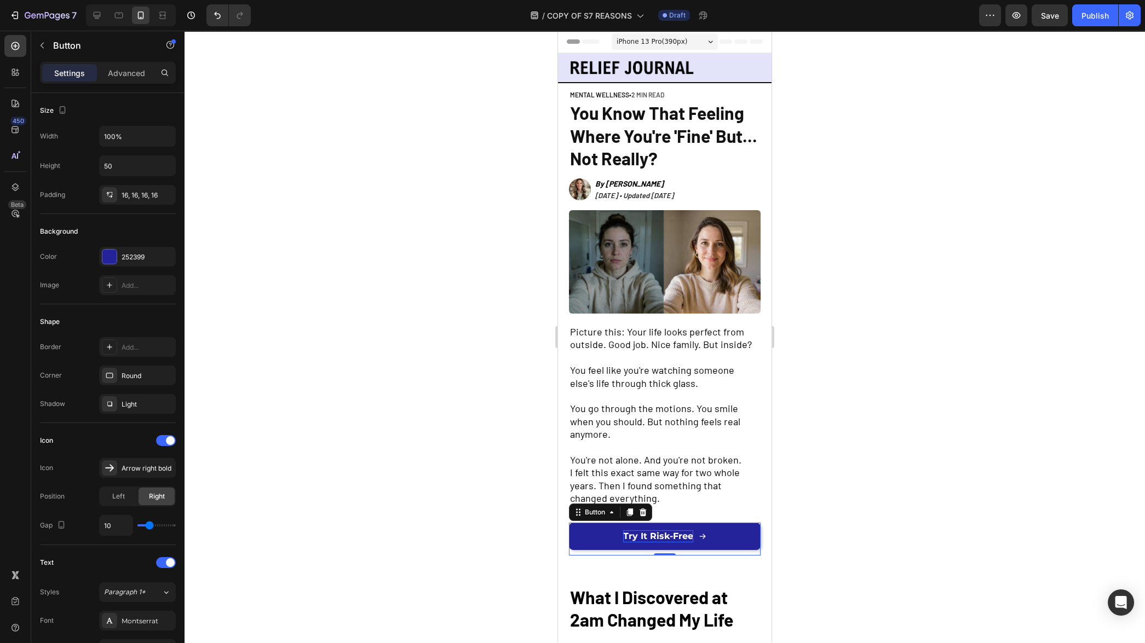
click at [257, 344] on div at bounding box center [665, 337] width 961 height 613
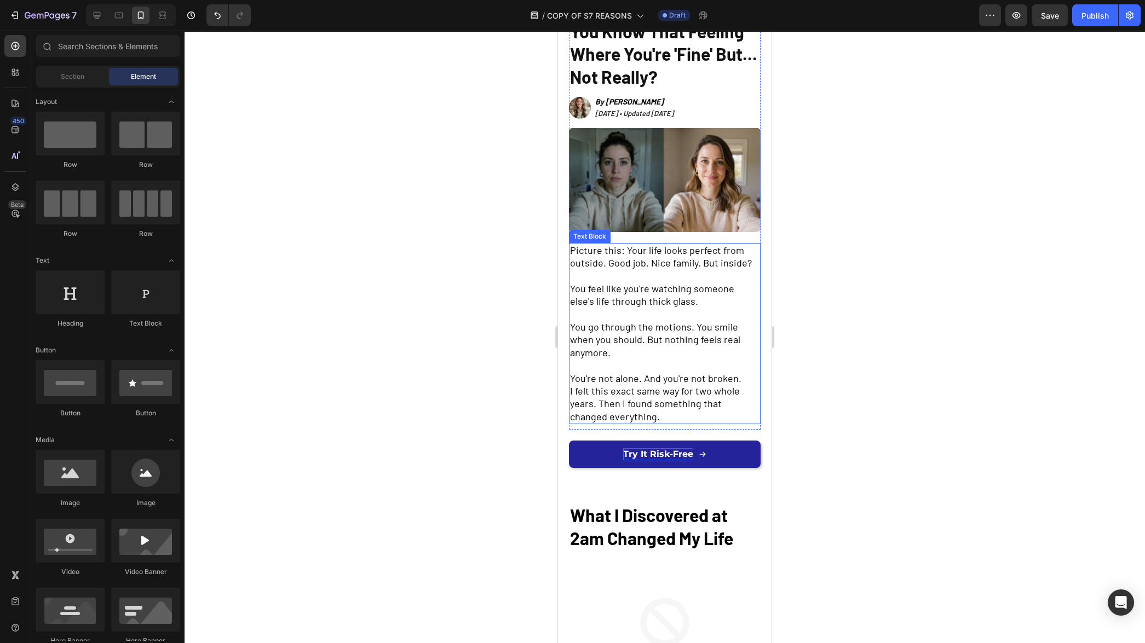
scroll to position [82, 0]
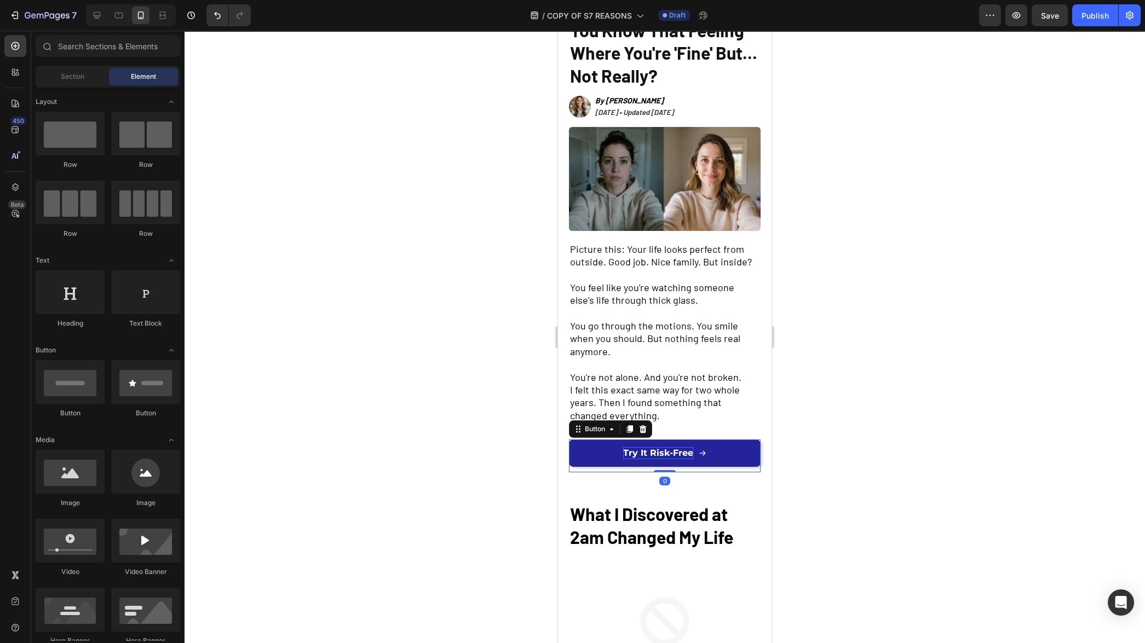
click at [648, 451] on span "Try It Risk-Free" at bounding box center [658, 453] width 70 height 10
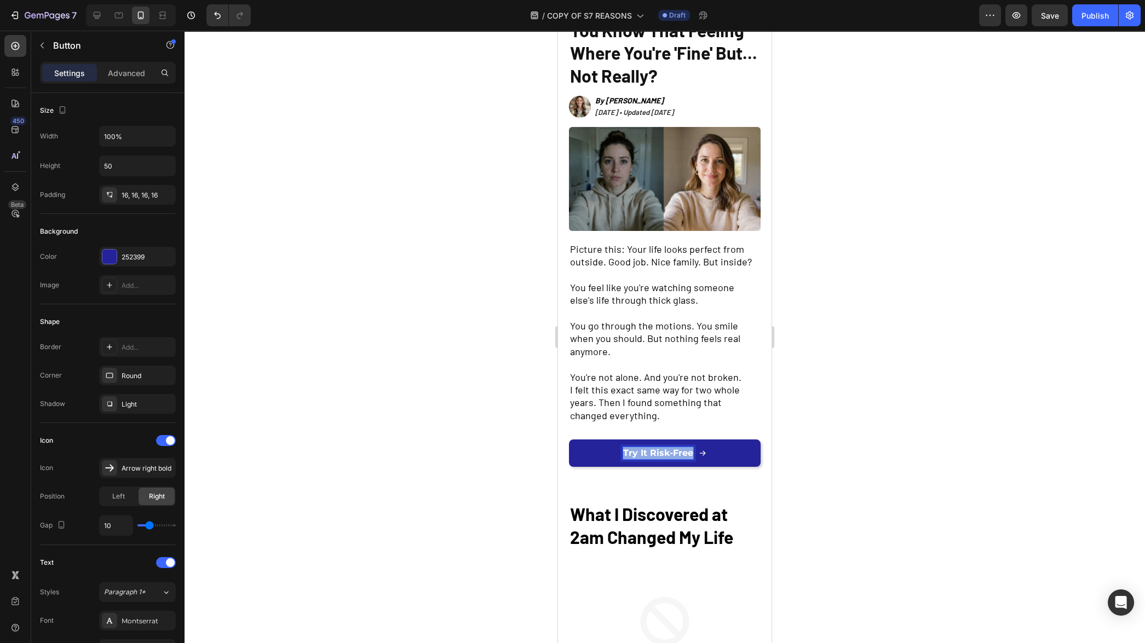
click at [648, 451] on span "Try It Risk-Free" at bounding box center [658, 453] width 70 height 10
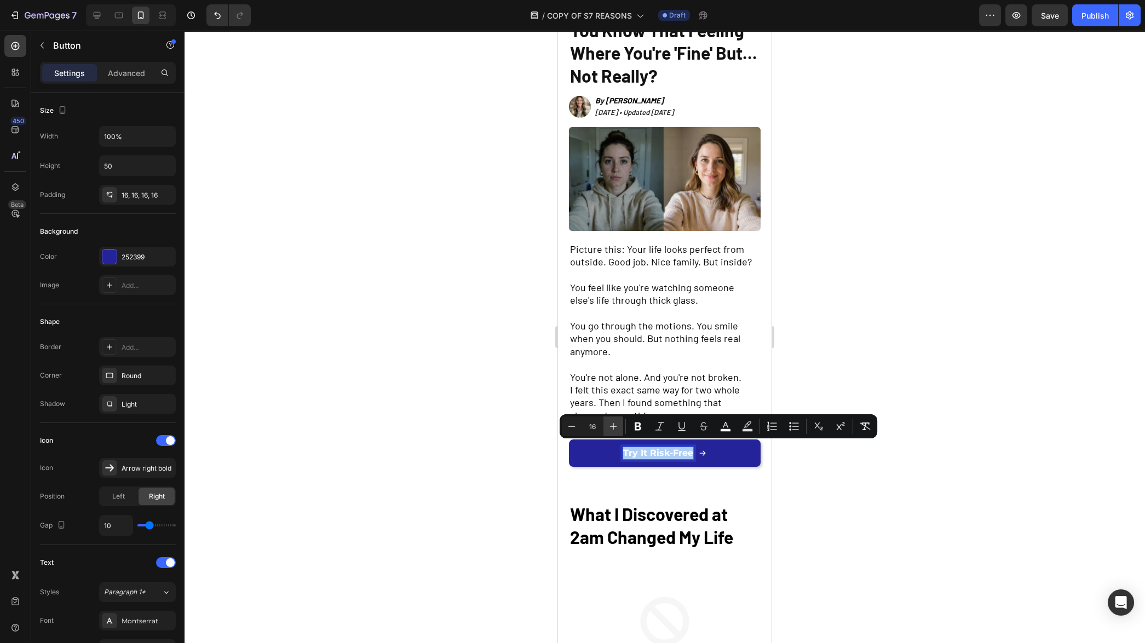
click at [608, 429] on icon "Editor contextual toolbar" at bounding box center [613, 426] width 11 height 11
type input "18"
click at [494, 459] on div at bounding box center [665, 337] width 961 height 613
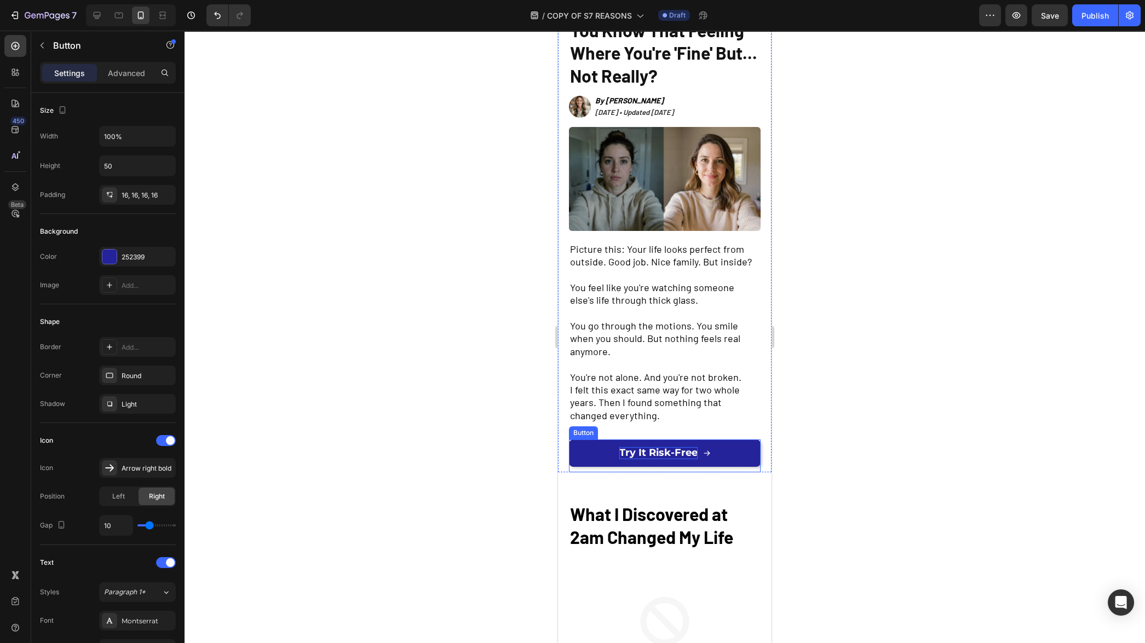
click at [640, 453] on span "Try It Risk-Free" at bounding box center [658, 453] width 78 height 12
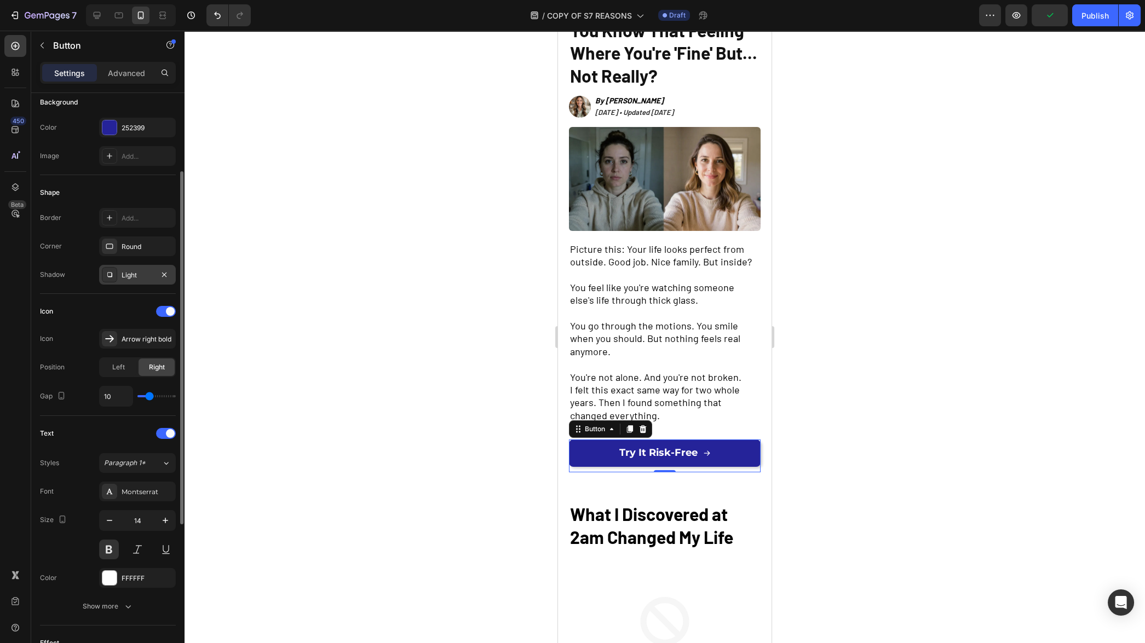
scroll to position [211, 0]
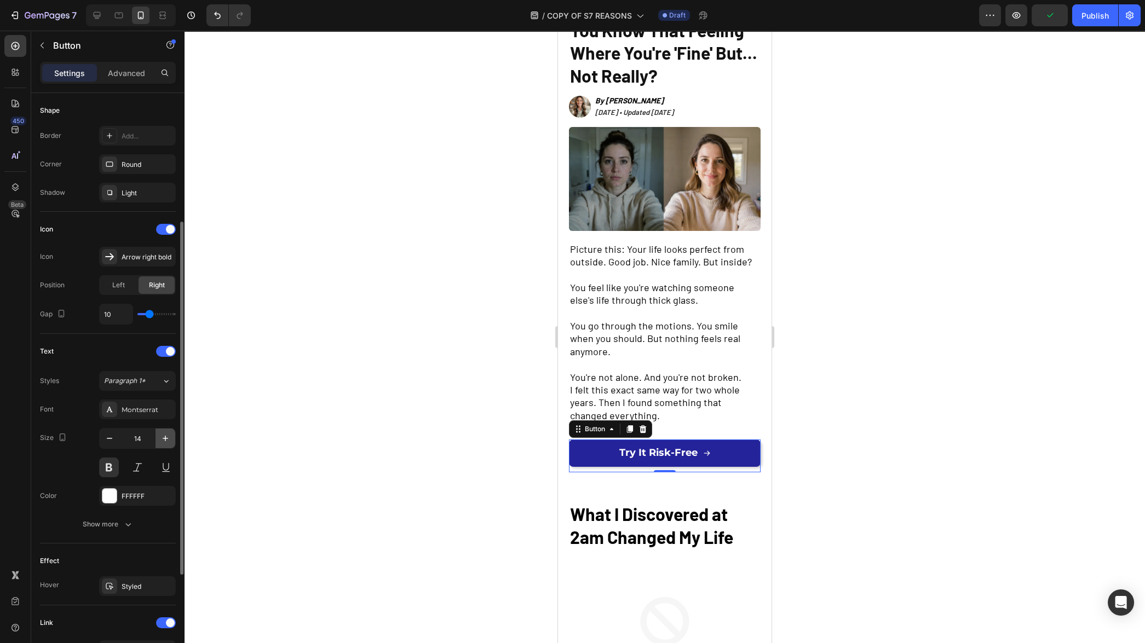
click at [162, 435] on icon "button" at bounding box center [165, 438] width 11 height 11
click at [164, 439] on icon "button" at bounding box center [165, 438] width 11 height 11
type input "18"
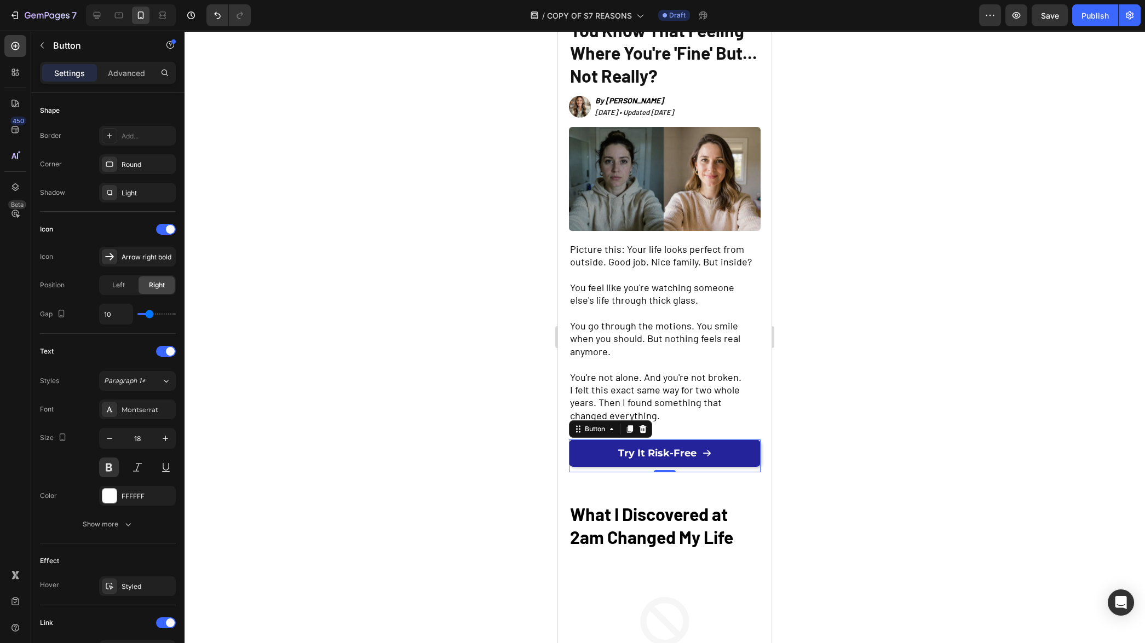
click at [355, 444] on div at bounding box center [665, 337] width 961 height 613
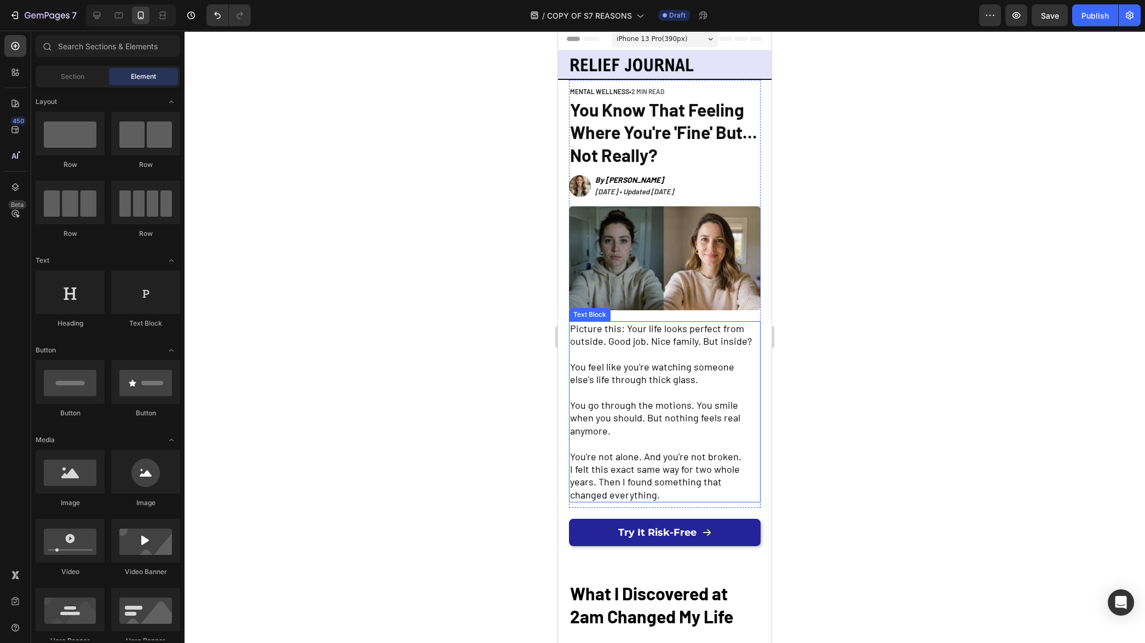
scroll to position [0, 0]
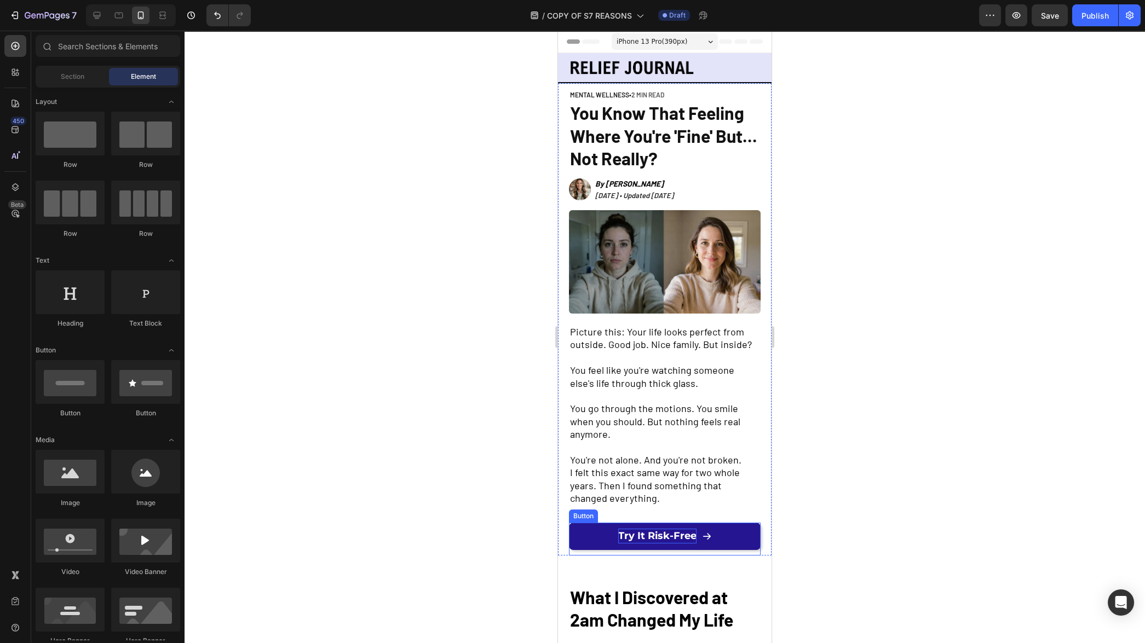
click at [683, 533] on span "Try It Risk-Free" at bounding box center [657, 536] width 78 height 12
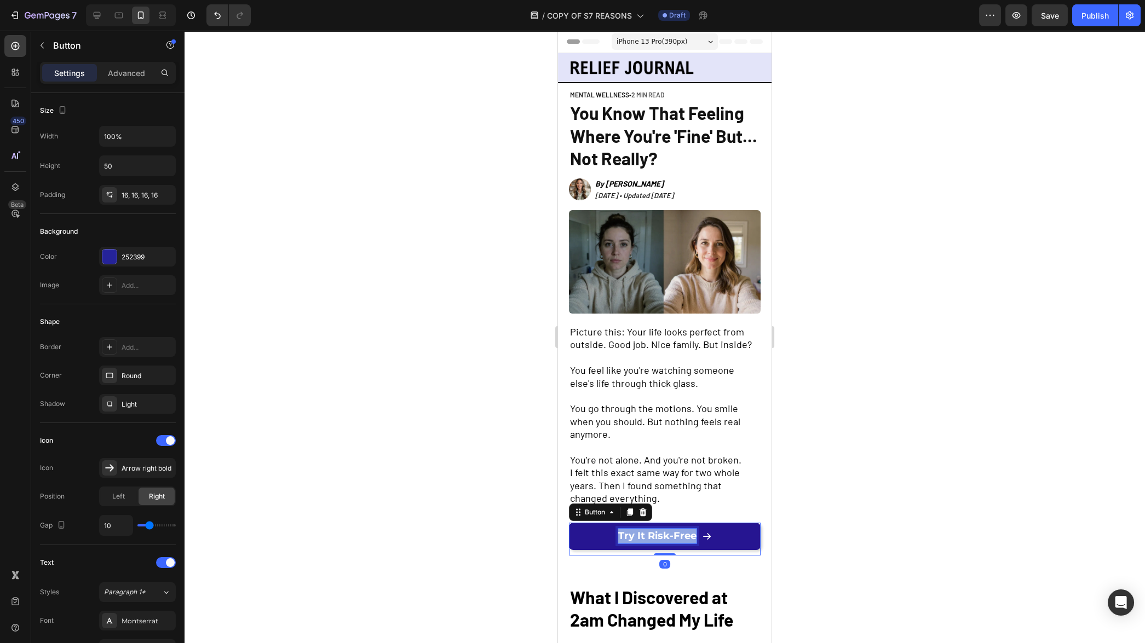
click at [683, 533] on span "Try It Risk-Free" at bounding box center [657, 536] width 78 height 12
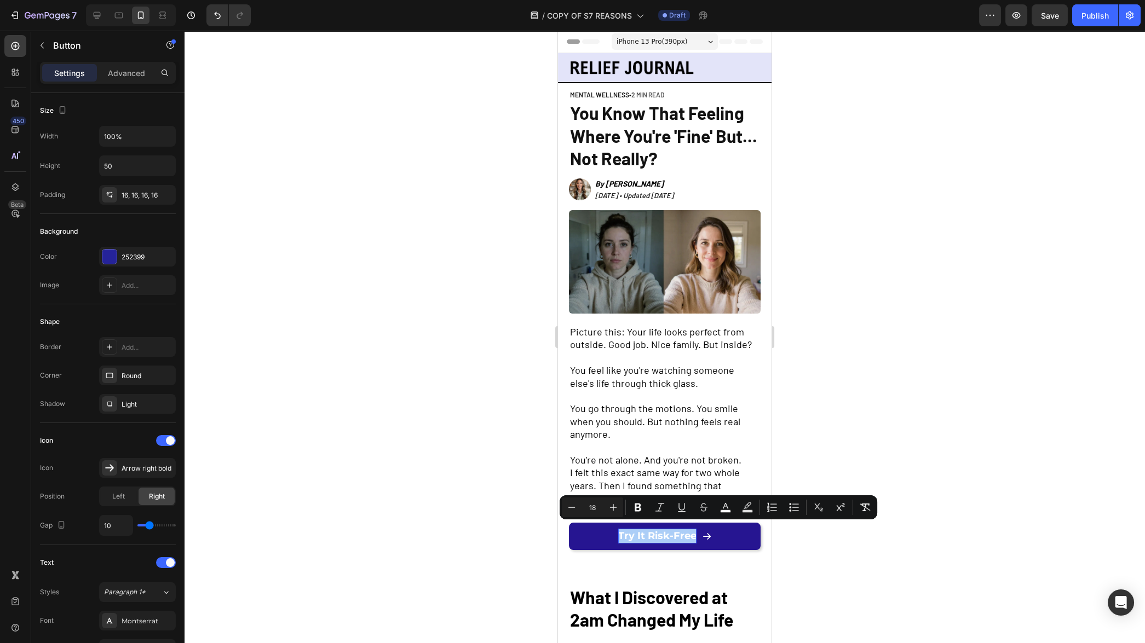
click at [448, 543] on div at bounding box center [665, 337] width 961 height 613
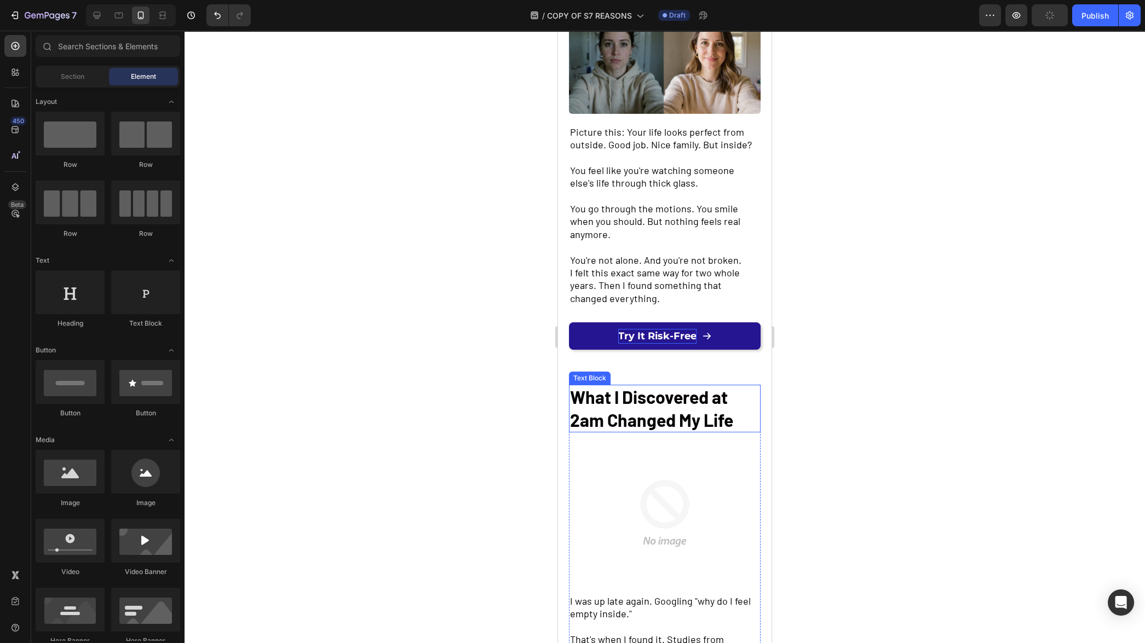
scroll to position [217, 0]
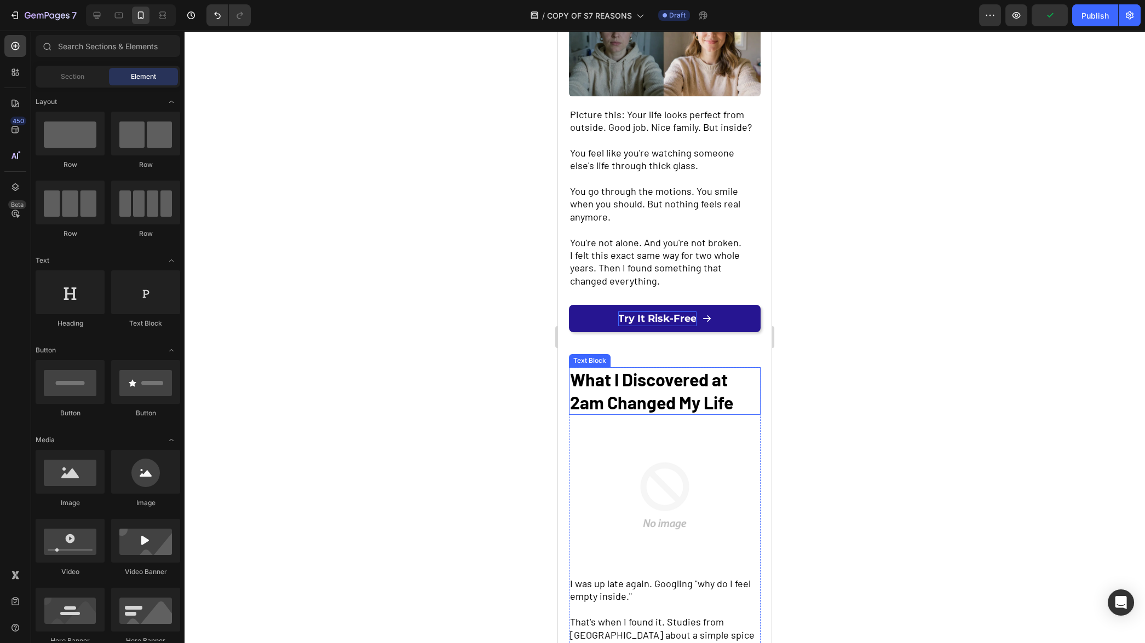
click at [650, 387] on strong "What I Discovered at 2am Changed My Life" at bounding box center [651, 391] width 163 height 44
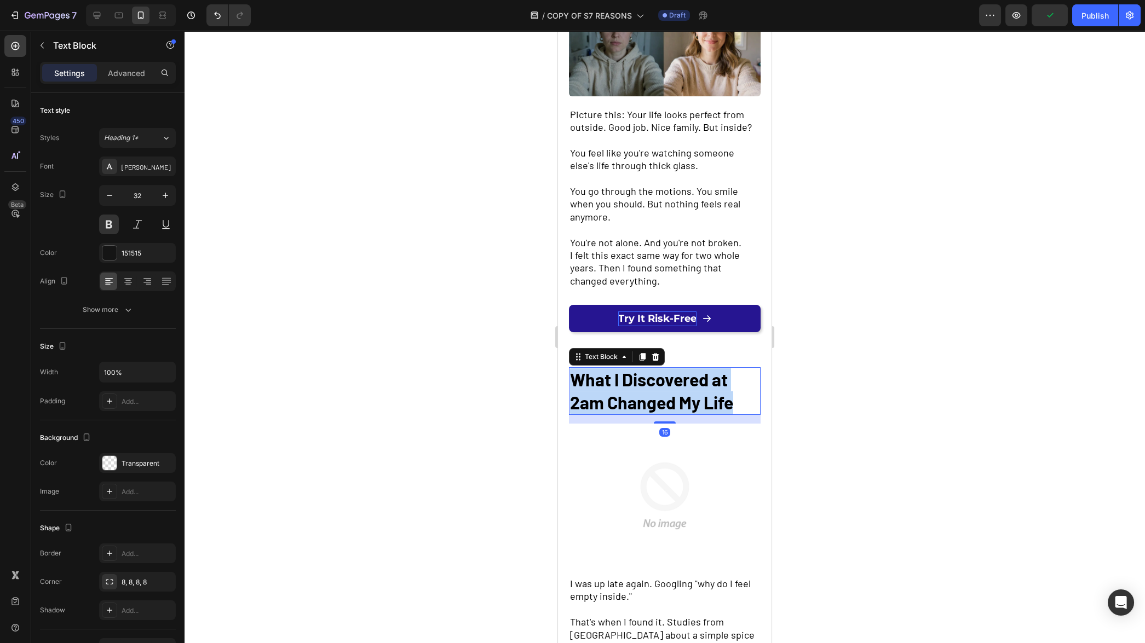
click at [650, 387] on strong "What I Discovered at 2am Changed My Life" at bounding box center [651, 391] width 163 height 44
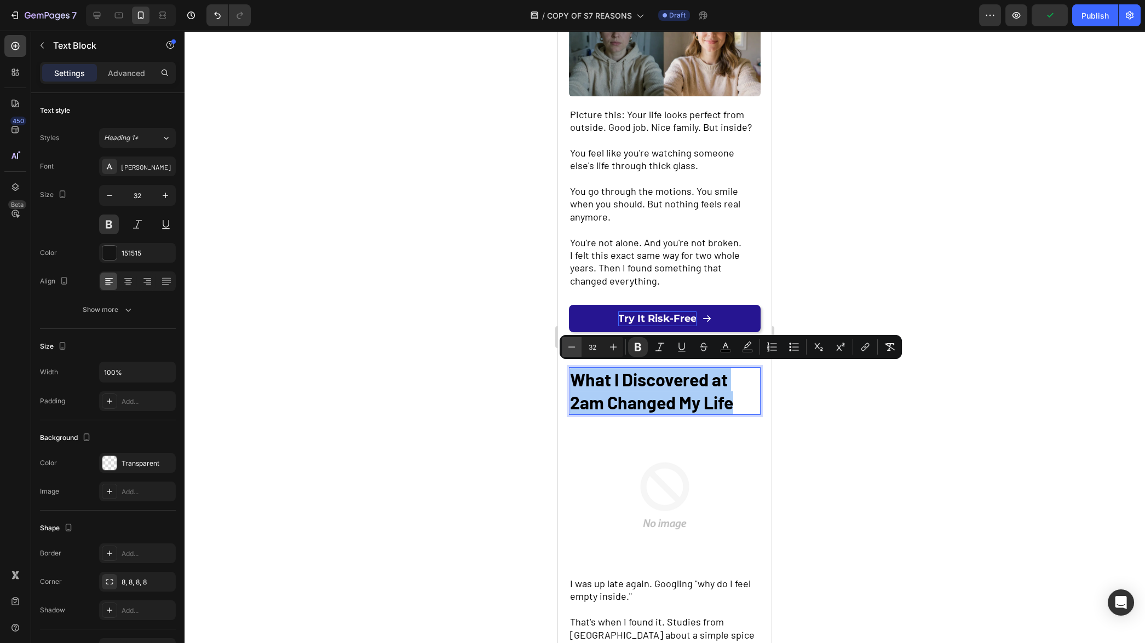
click at [570, 346] on icon "Editor contextual toolbar" at bounding box center [571, 347] width 11 height 11
type input "30"
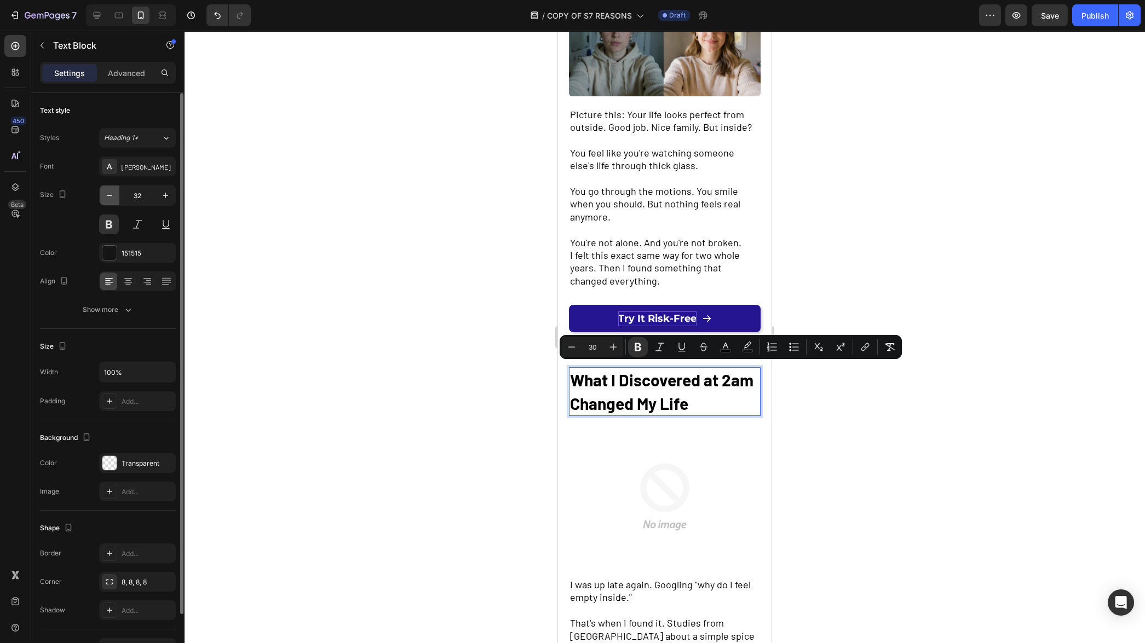
click at [111, 199] on icon "button" at bounding box center [109, 195] width 11 height 11
type input "30"
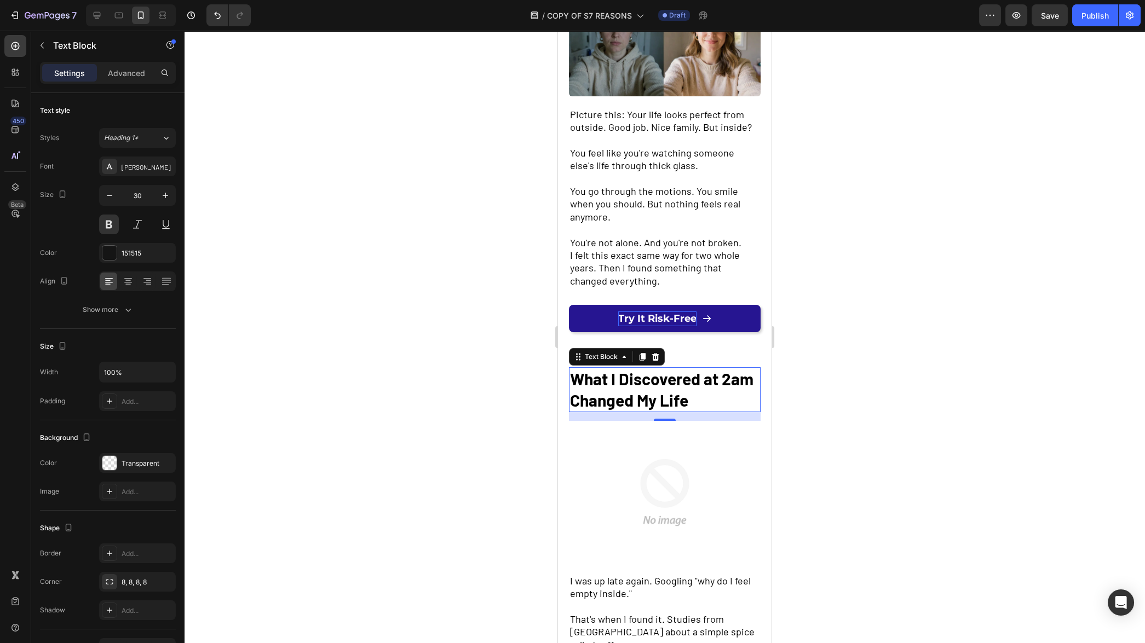
click at [358, 347] on div at bounding box center [665, 337] width 961 height 613
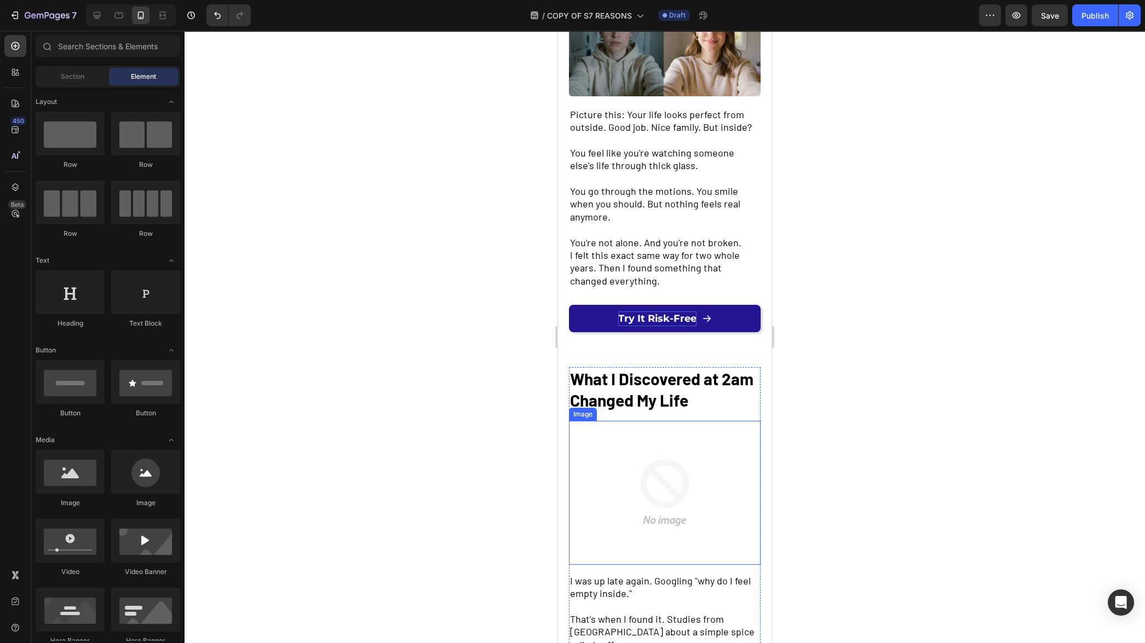
scroll to position [219, 0]
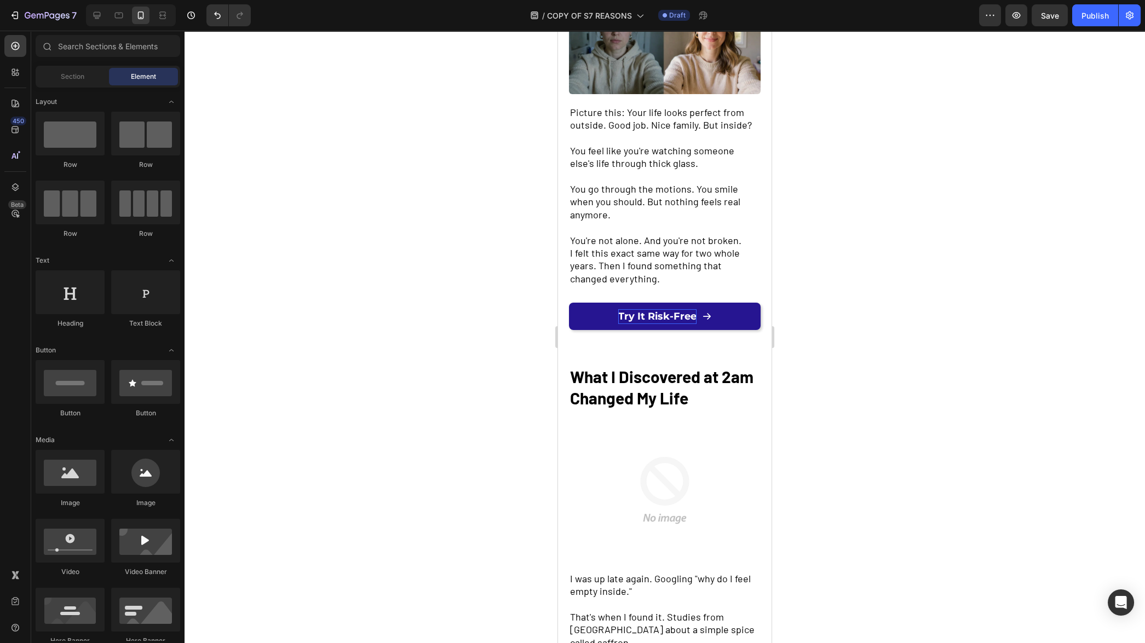
click at [698, 327] on div "Try It Risk-Free Button" at bounding box center [665, 319] width 192 height 33
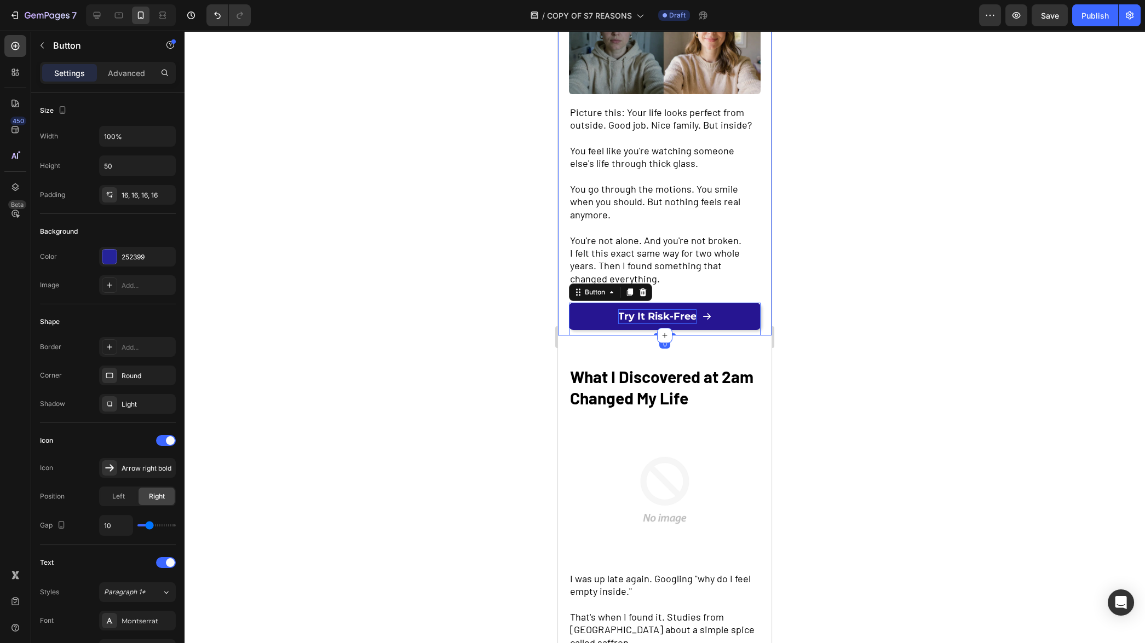
click at [760, 326] on div "MENTAL WELLNESS • 2 MIN READ Text Block ⁠⁠⁠⁠⁠⁠⁠ You Know That Feeling Where You…" at bounding box center [665, 100] width 214 height 473
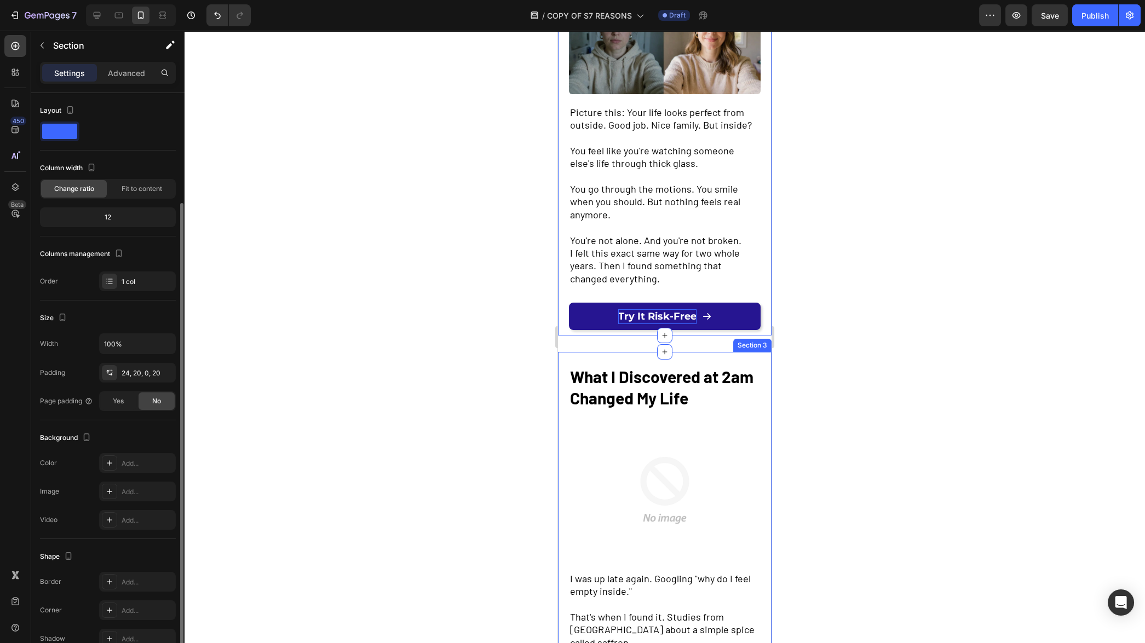
scroll to position [58, 0]
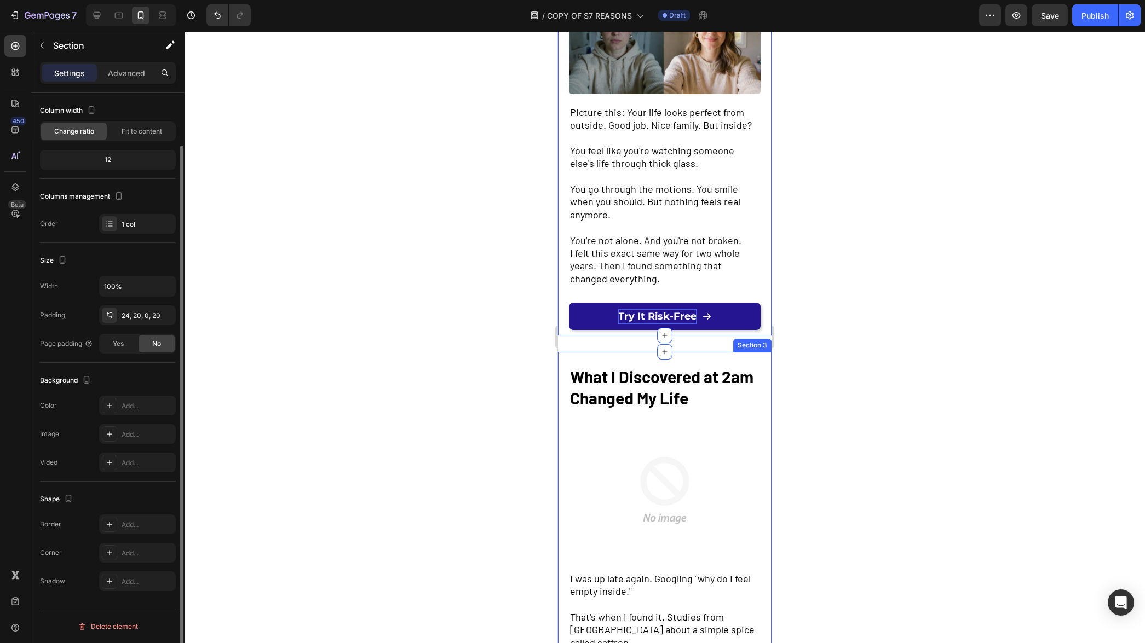
click at [731, 358] on div "What I Discovered at 2am Changed My Life Text Block Image I was up late again. …" at bounding box center [665, 592] width 214 height 481
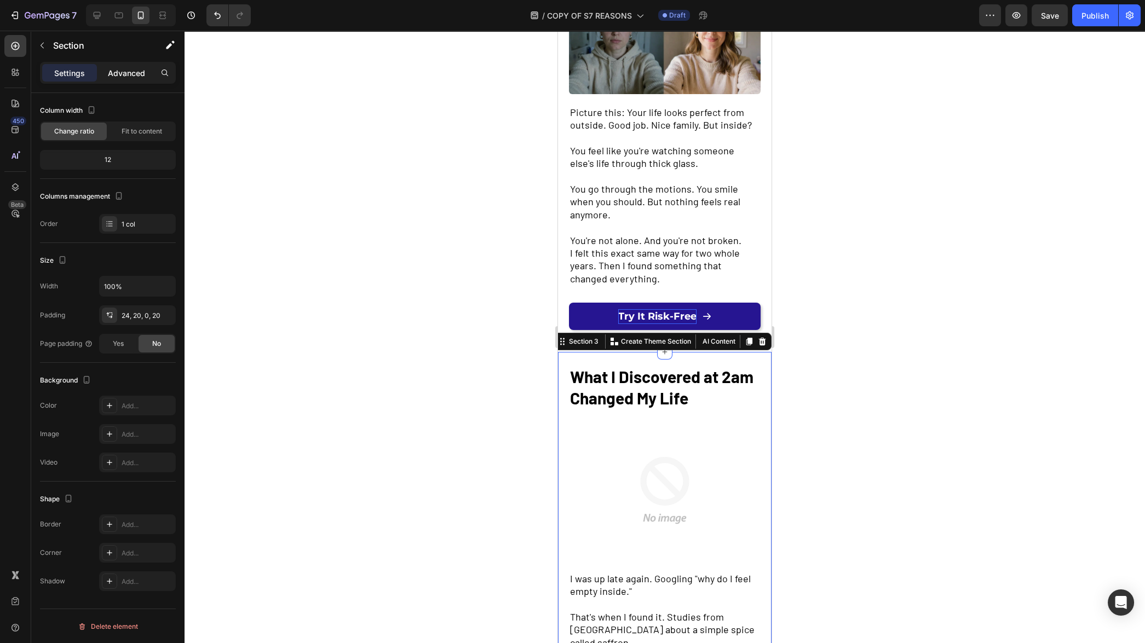
click at [125, 78] on div "Advanced" at bounding box center [126, 73] width 55 height 18
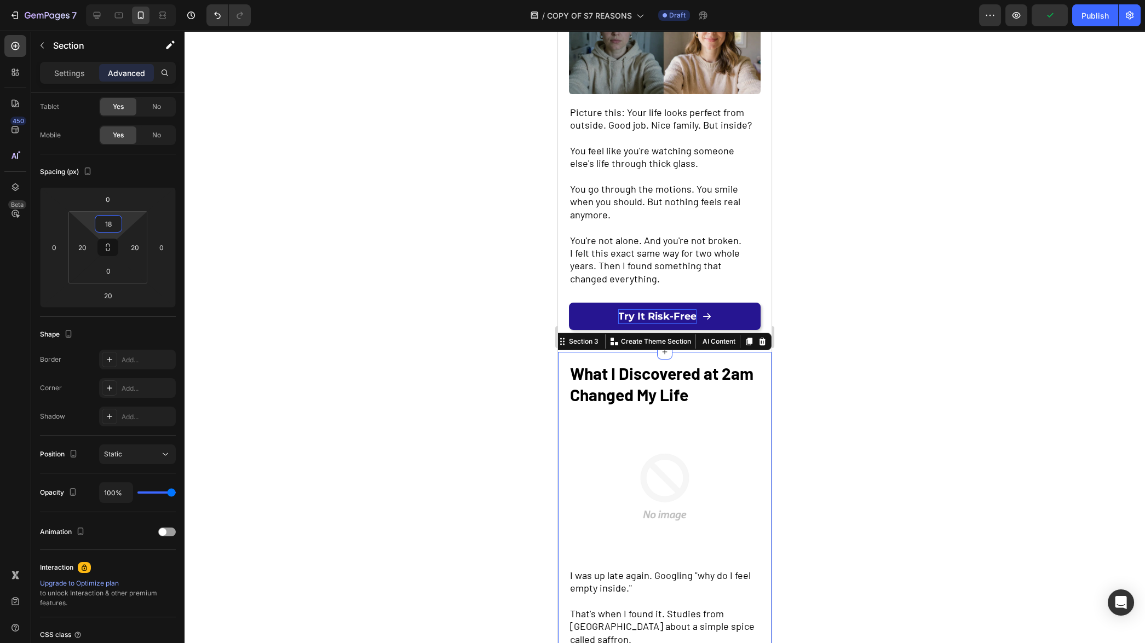
type input "20"
click at [127, 0] on html "7 Version history / COPY OF S7 REASONS Draft Preview Publish 450 Beta Sections(…" at bounding box center [572, 0] width 1145 height 0
click at [292, 232] on div at bounding box center [665, 337] width 961 height 613
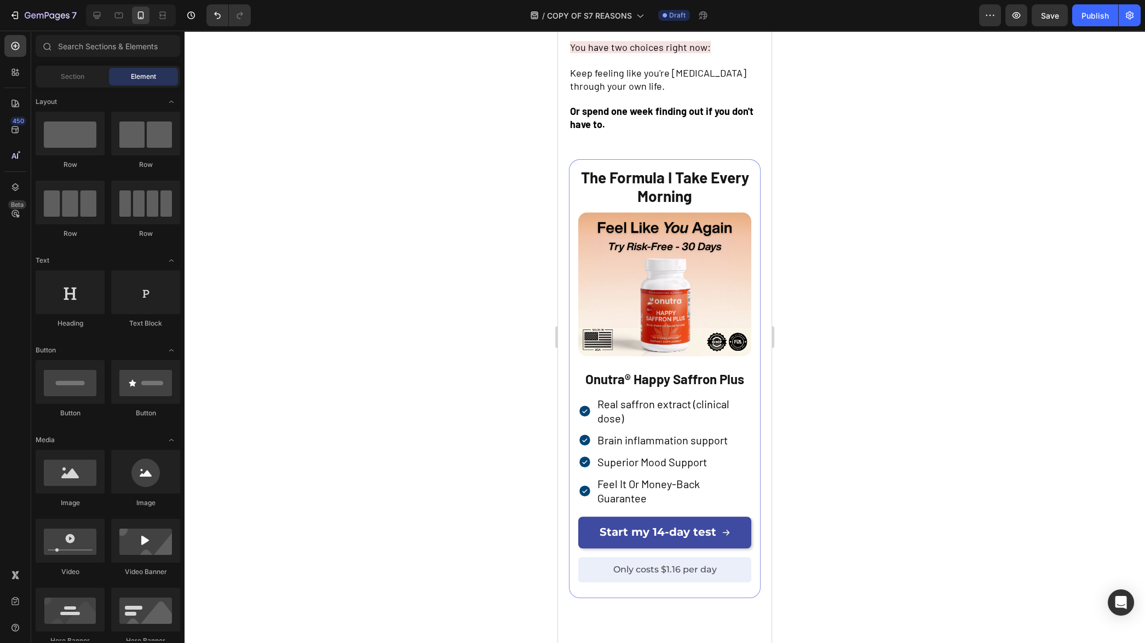
scroll to position [2753, 0]
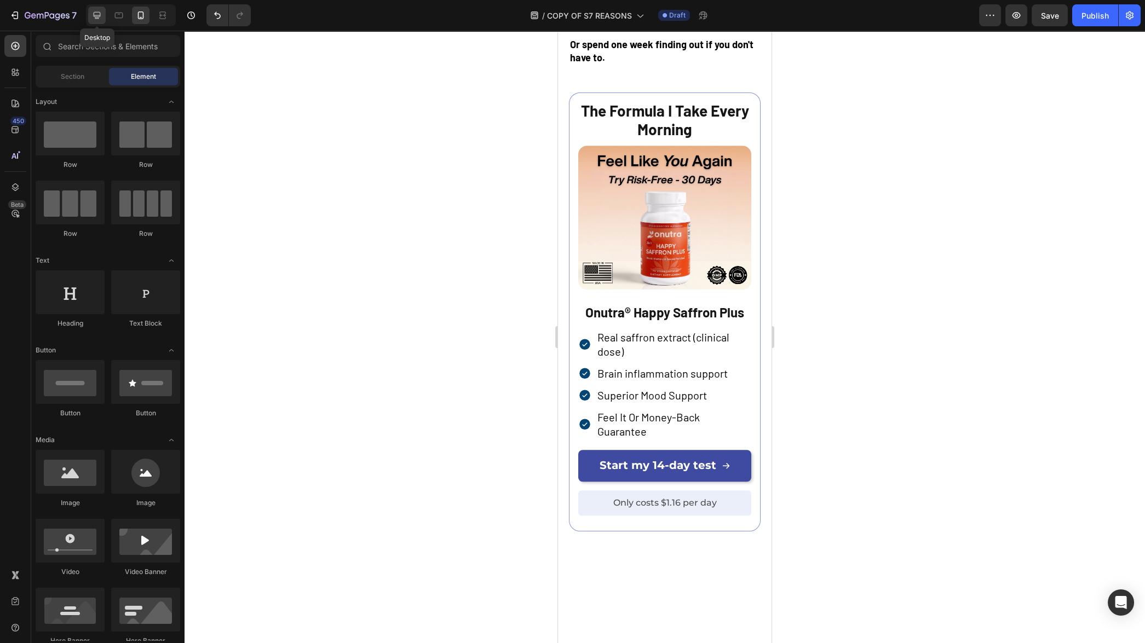
click at [99, 19] on icon at bounding box center [97, 15] width 7 height 7
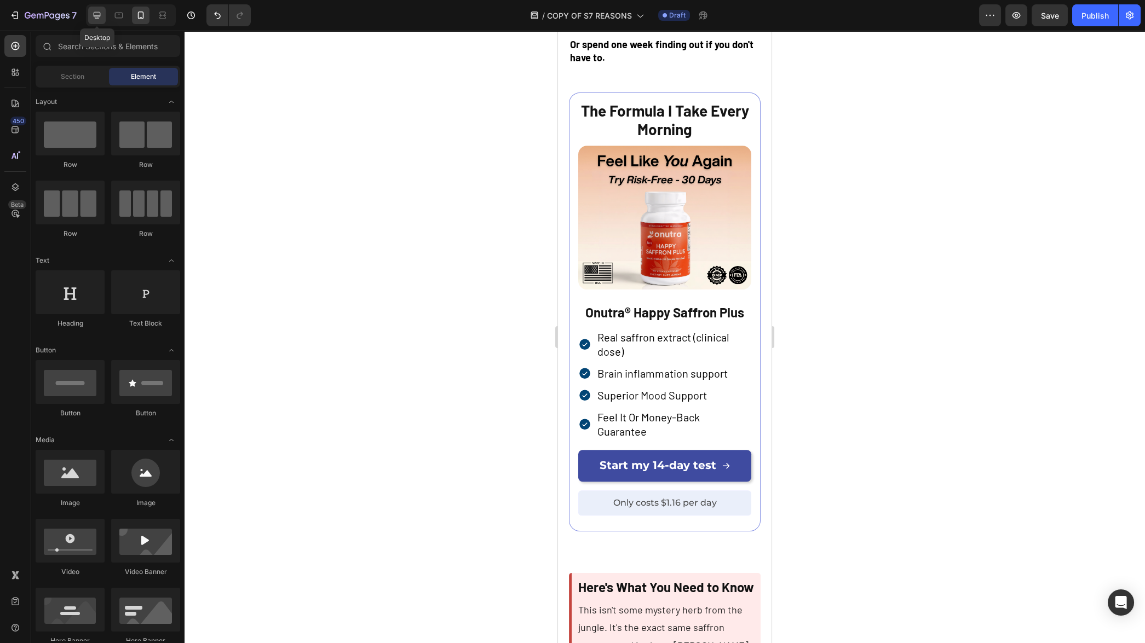
scroll to position [2757, 0]
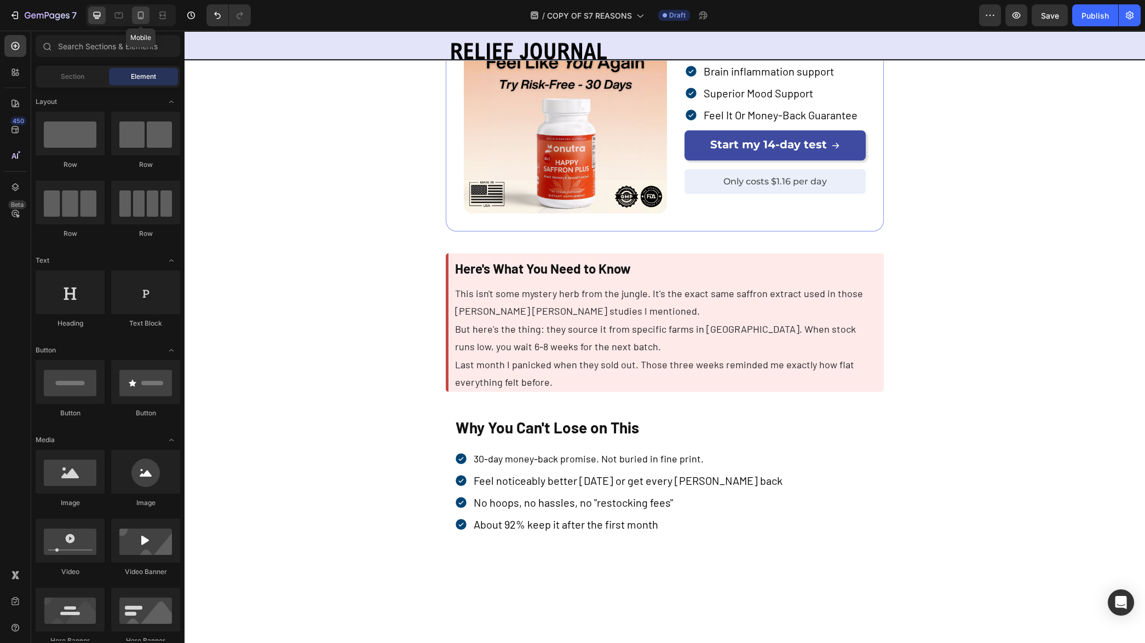
click at [141, 18] on icon at bounding box center [141, 17] width 3 height 1
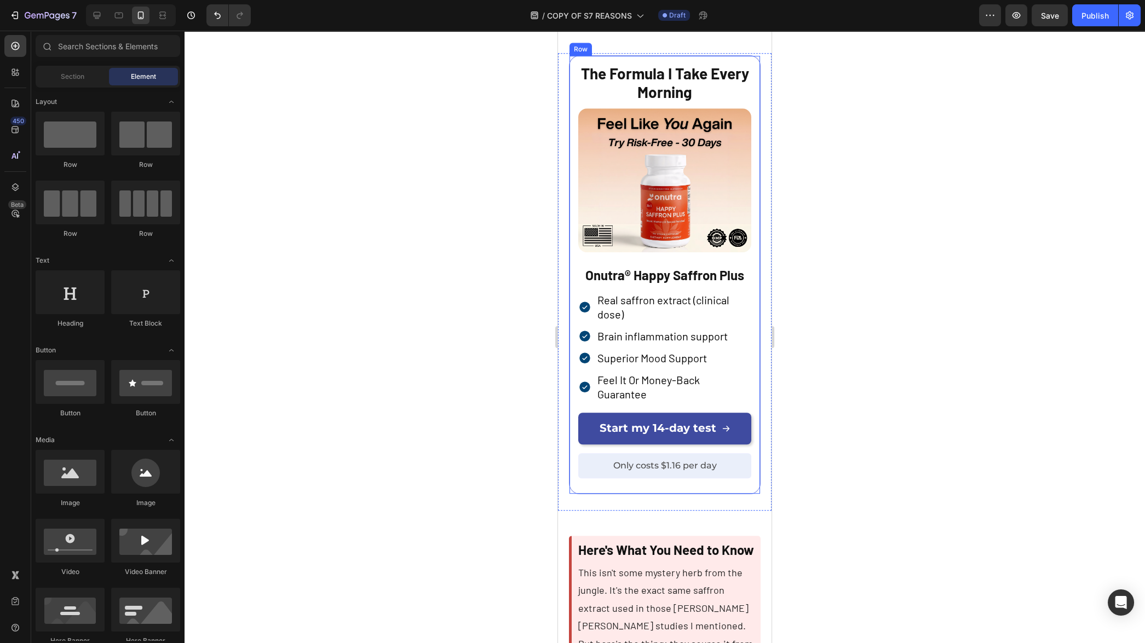
scroll to position [2809, 0]
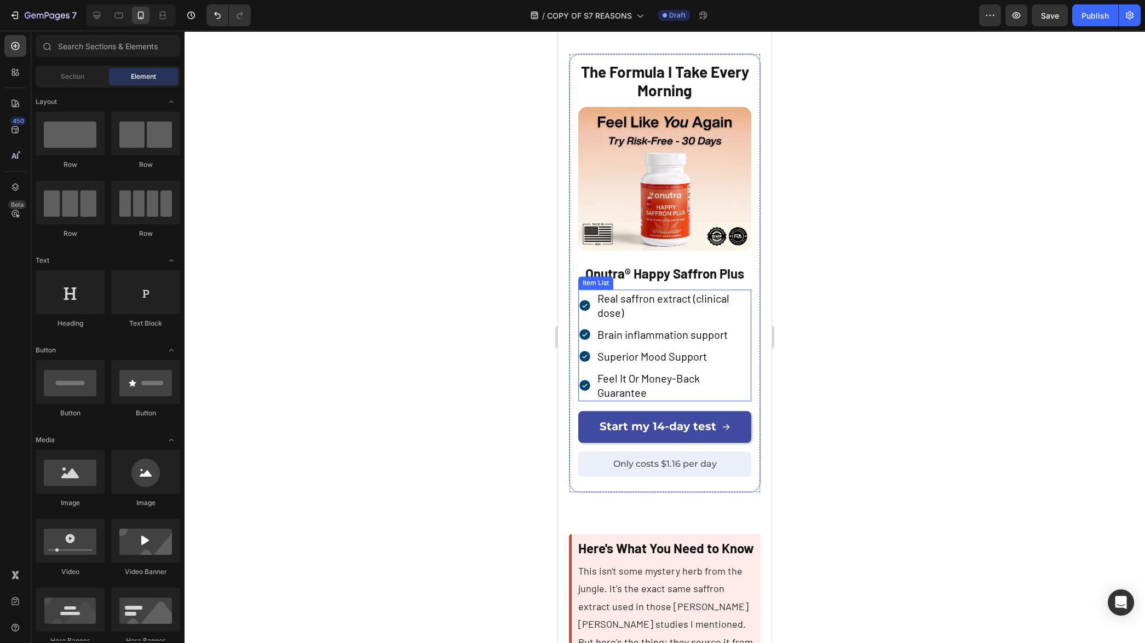
click at [656, 320] on p "Real saffron extract (clinical dose)" at bounding box center [673, 305] width 152 height 28
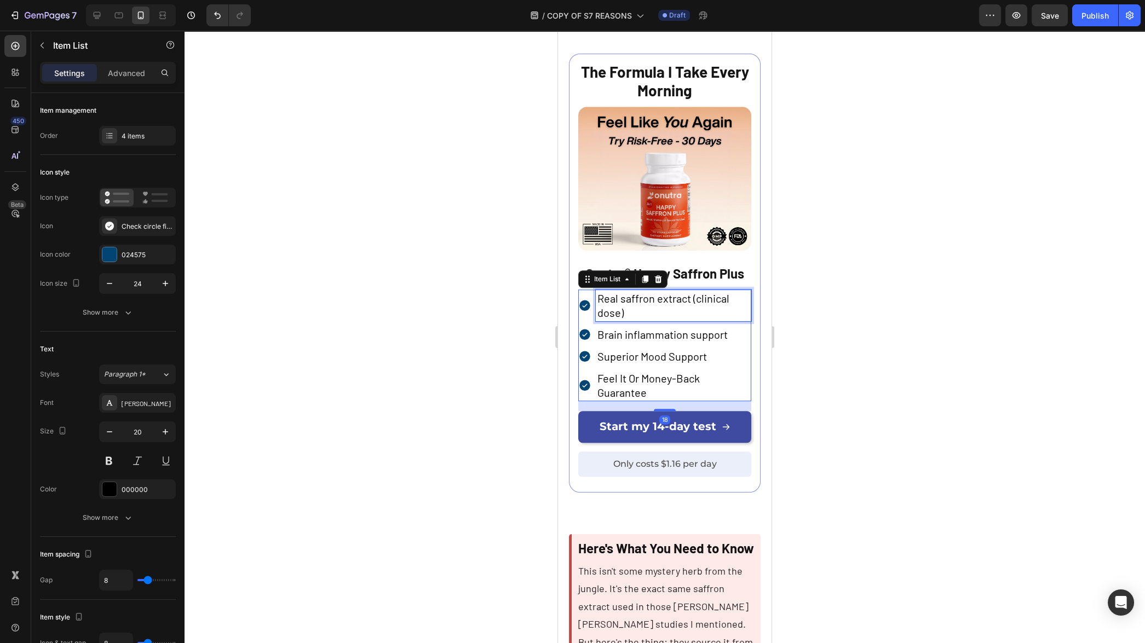
click at [694, 319] on span "Real saffron extract (clinical dose)" at bounding box center [663, 305] width 132 height 27
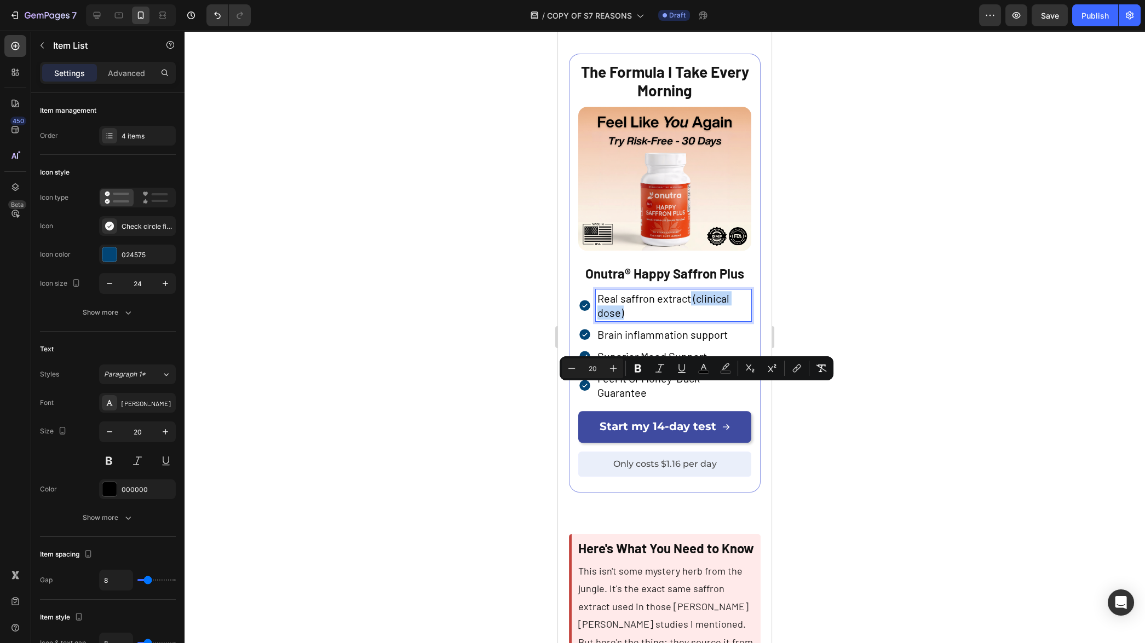
drag, startPoint x: 691, startPoint y: 394, endPoint x: 701, endPoint y: 407, distance: 16.8
click at [701, 320] on p "Real saffron extract (clinical dose)" at bounding box center [673, 305] width 152 height 28
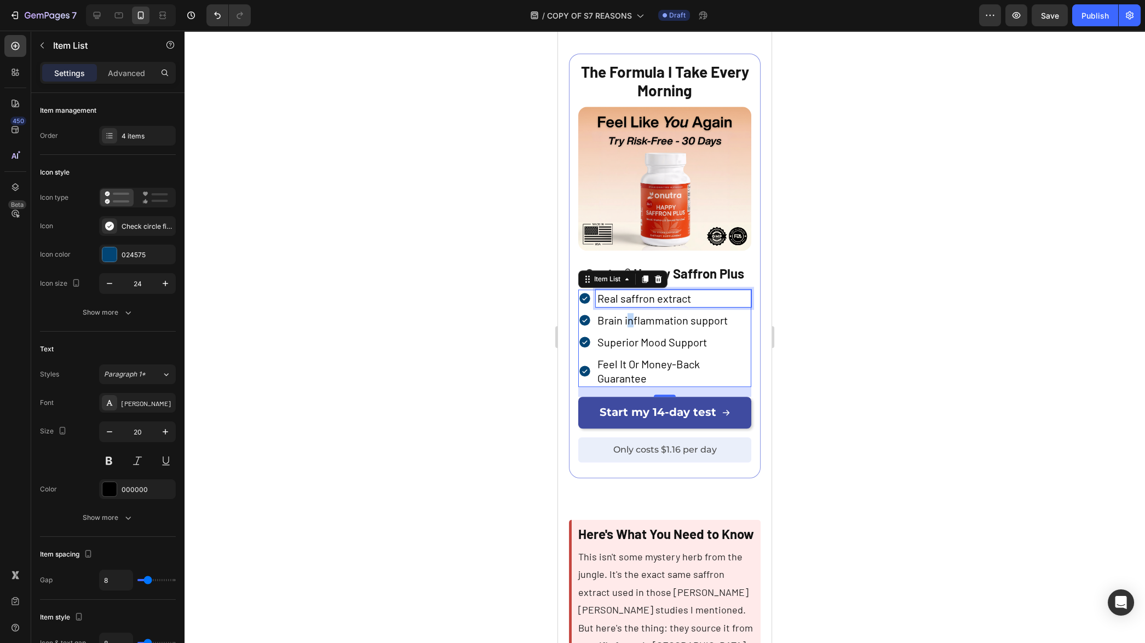
click at [631, 327] on p "Brain inflammation support" at bounding box center [673, 320] width 152 height 14
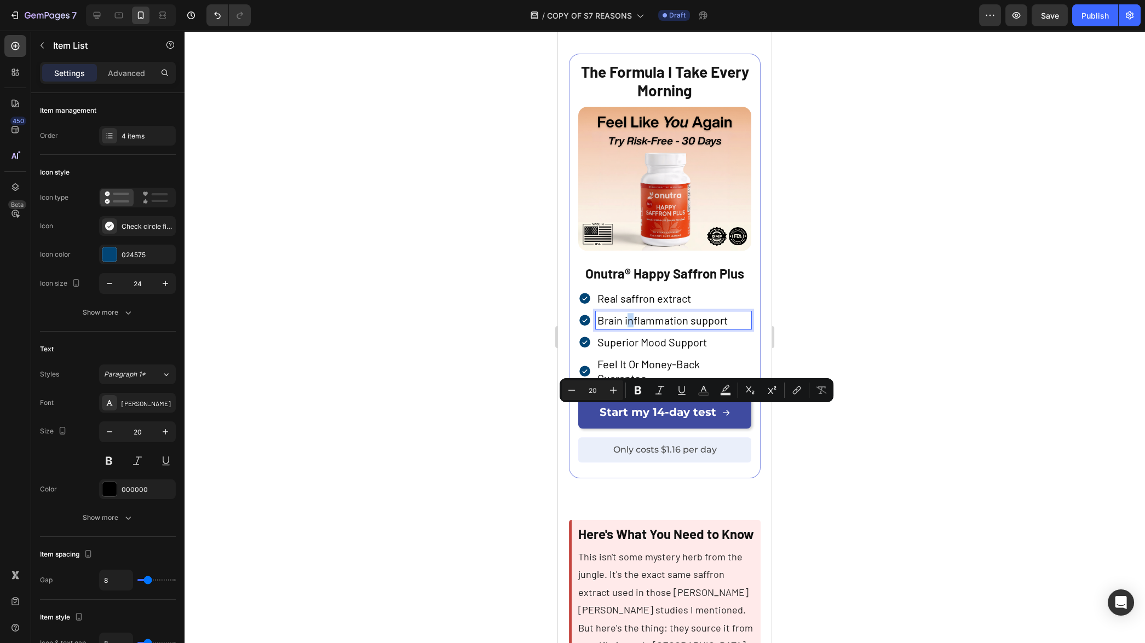
click at [631, 327] on p "Brain inflammation support" at bounding box center [673, 320] width 152 height 14
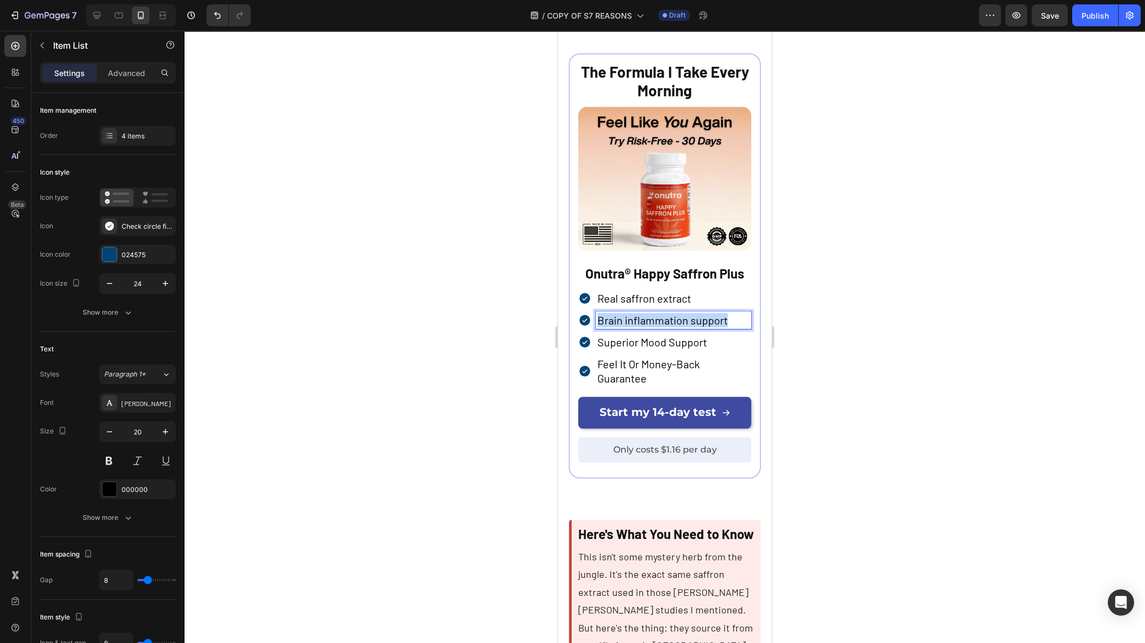
click at [631, 327] on p "Brain inflammation support" at bounding box center [673, 320] width 152 height 14
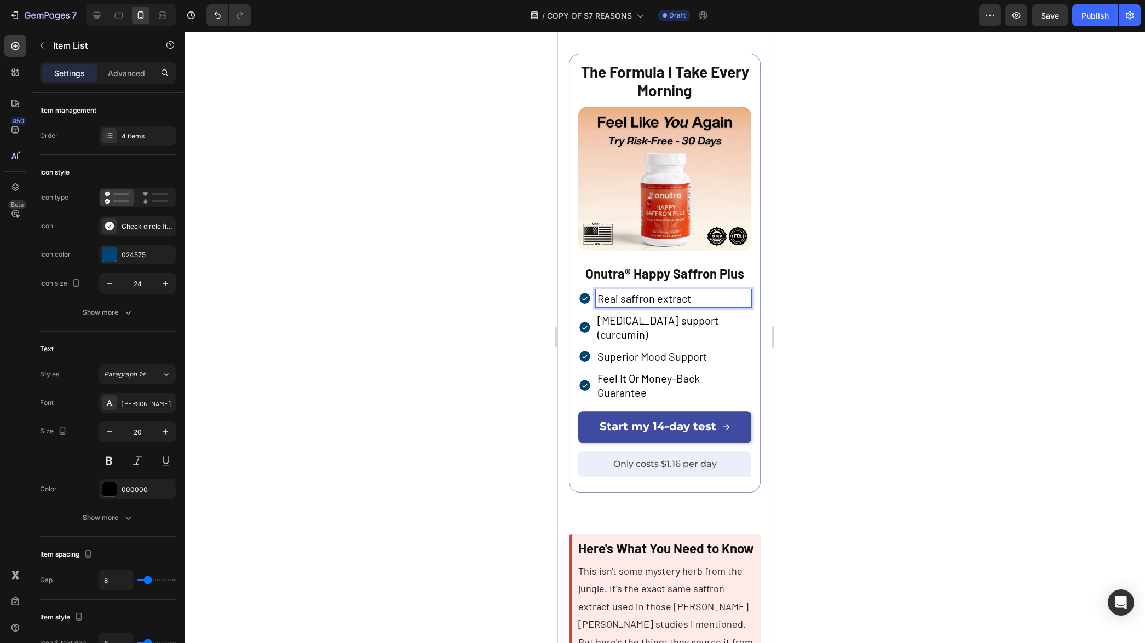
click at [692, 306] on p "Real saffron extract" at bounding box center [673, 298] width 152 height 14
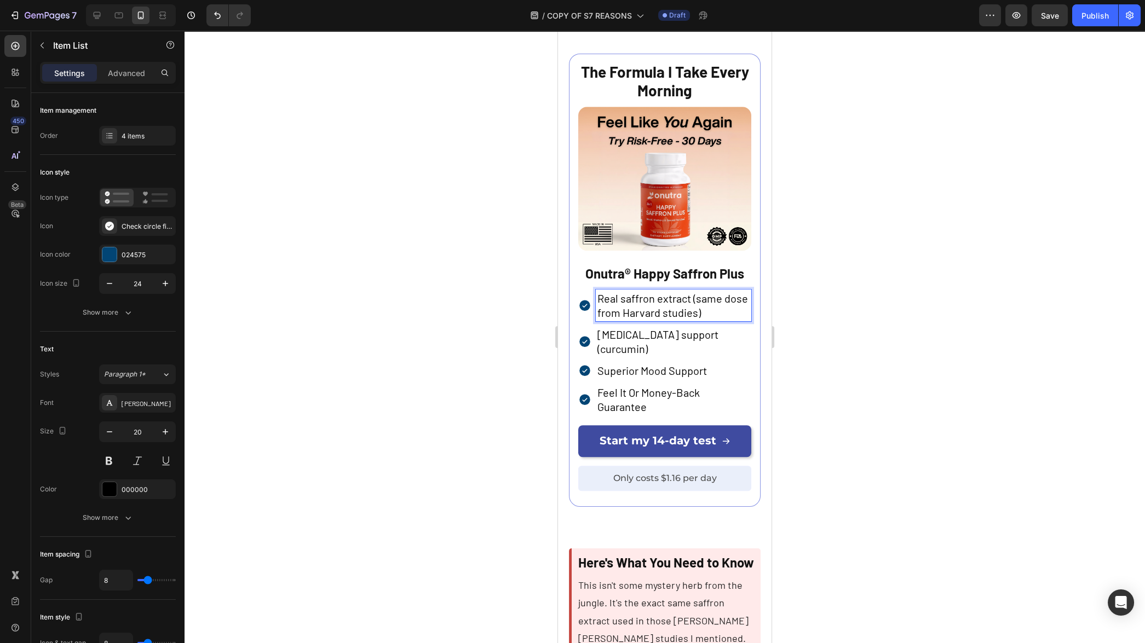
click at [820, 407] on div at bounding box center [665, 337] width 961 height 613
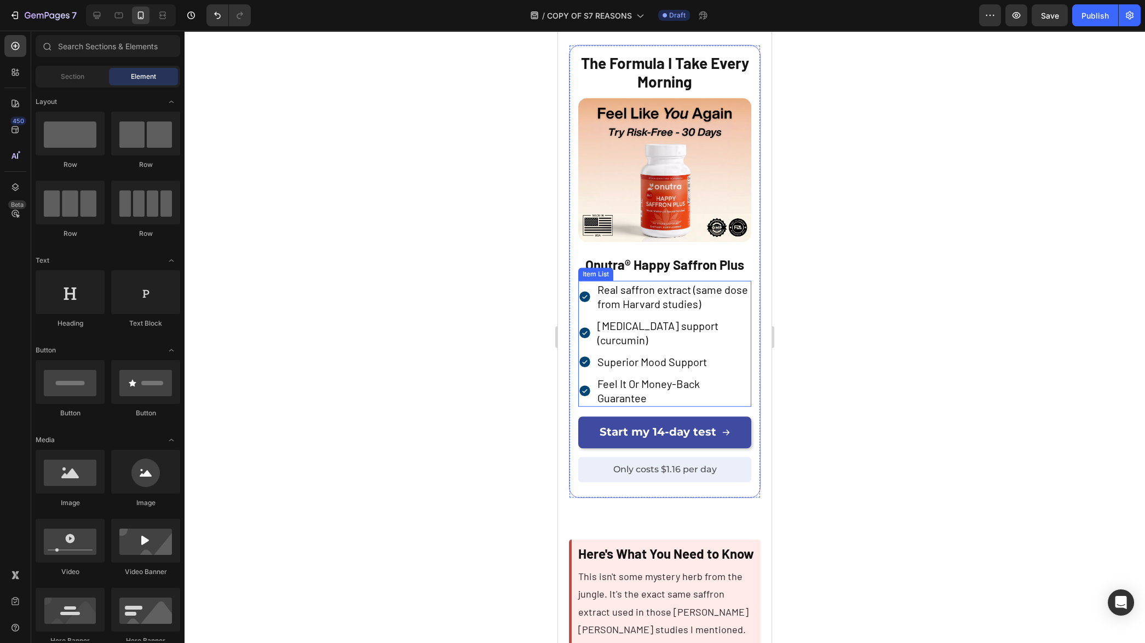
scroll to position [2820, 0]
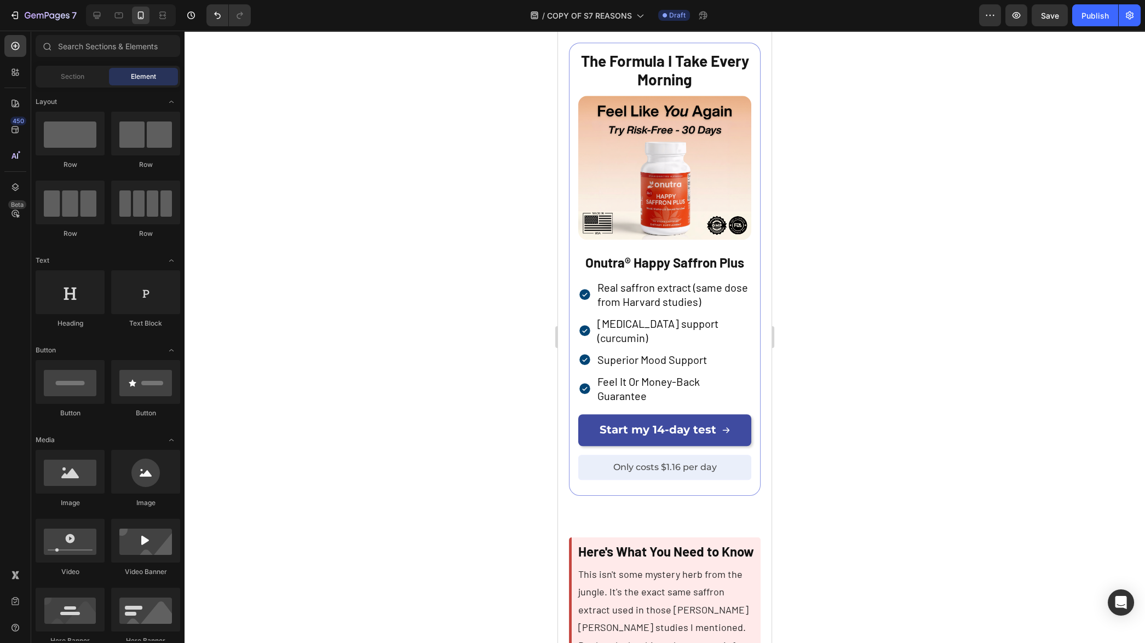
click at [625, 367] on p "Superior Mood Support" at bounding box center [673, 360] width 152 height 14
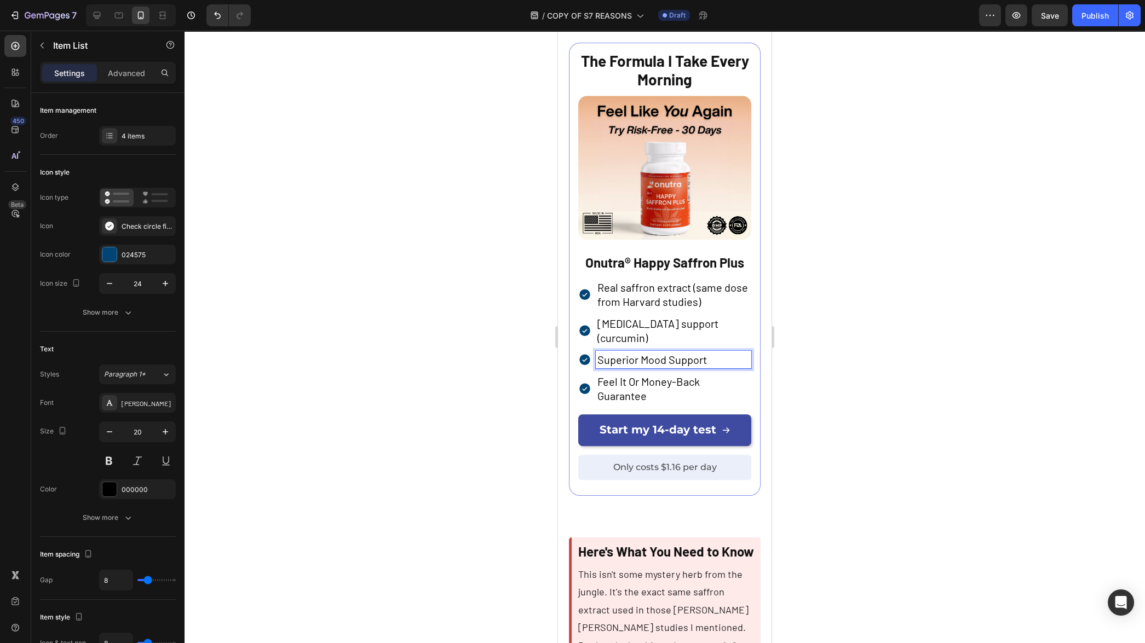
click at [629, 367] on p "Superior Mood Support" at bounding box center [673, 360] width 152 height 14
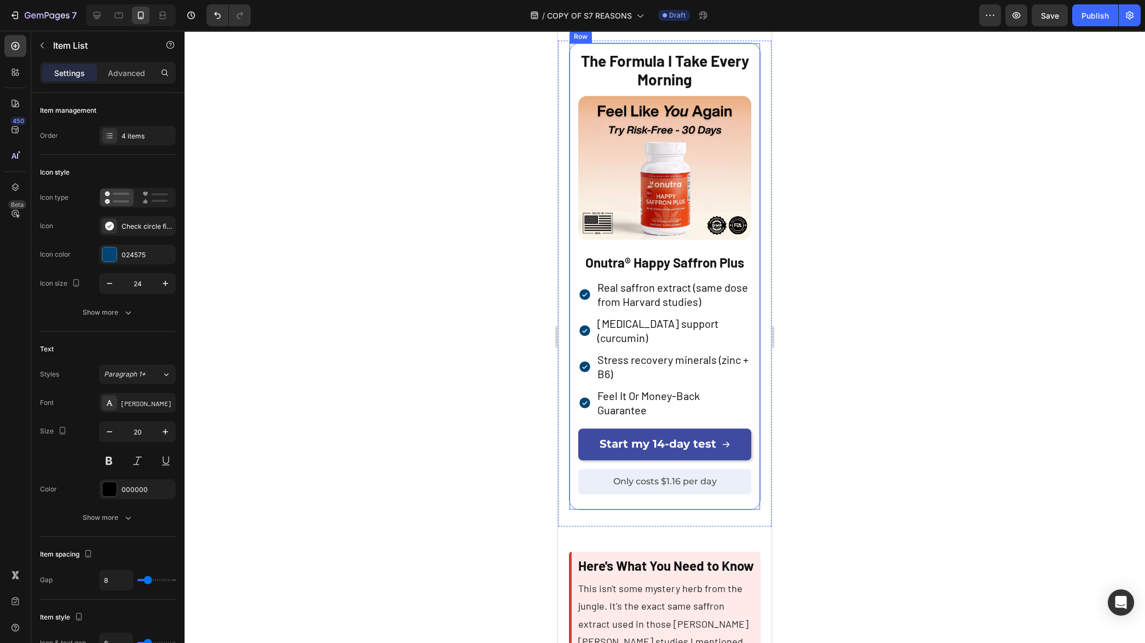
click at [861, 451] on div at bounding box center [665, 337] width 961 height 613
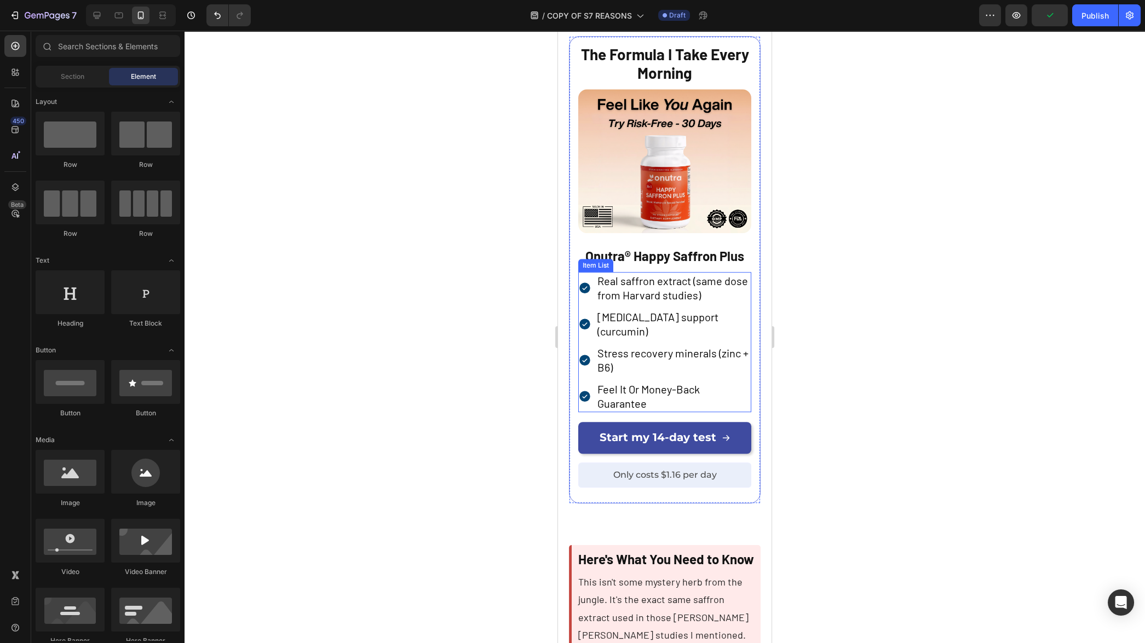
scroll to position [2829, 0]
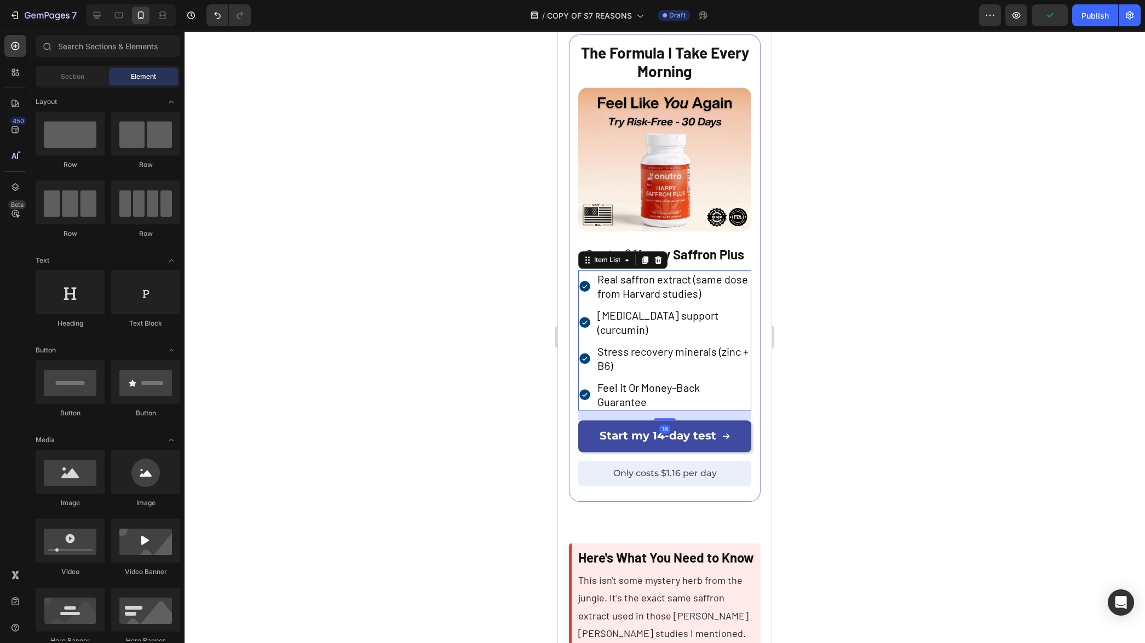
click at [649, 300] on span "Real saffron extract (same dose from Harvard studies)" at bounding box center [672, 286] width 151 height 27
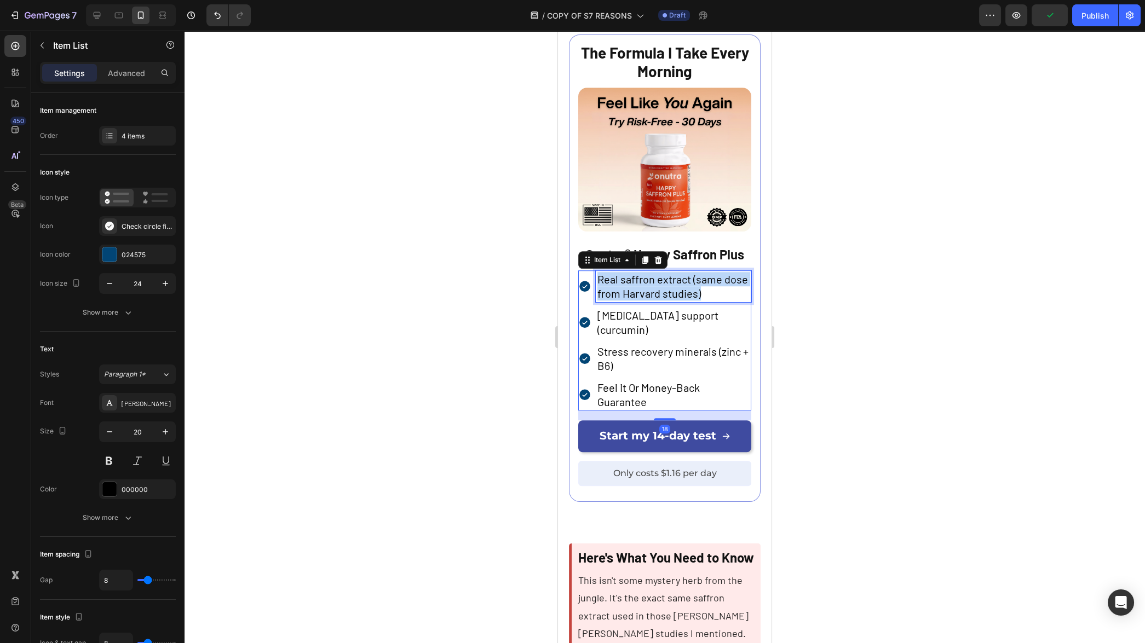
click at [649, 300] on span "Real saffron extract (same dose from Harvard studies)" at bounding box center [672, 286] width 151 height 27
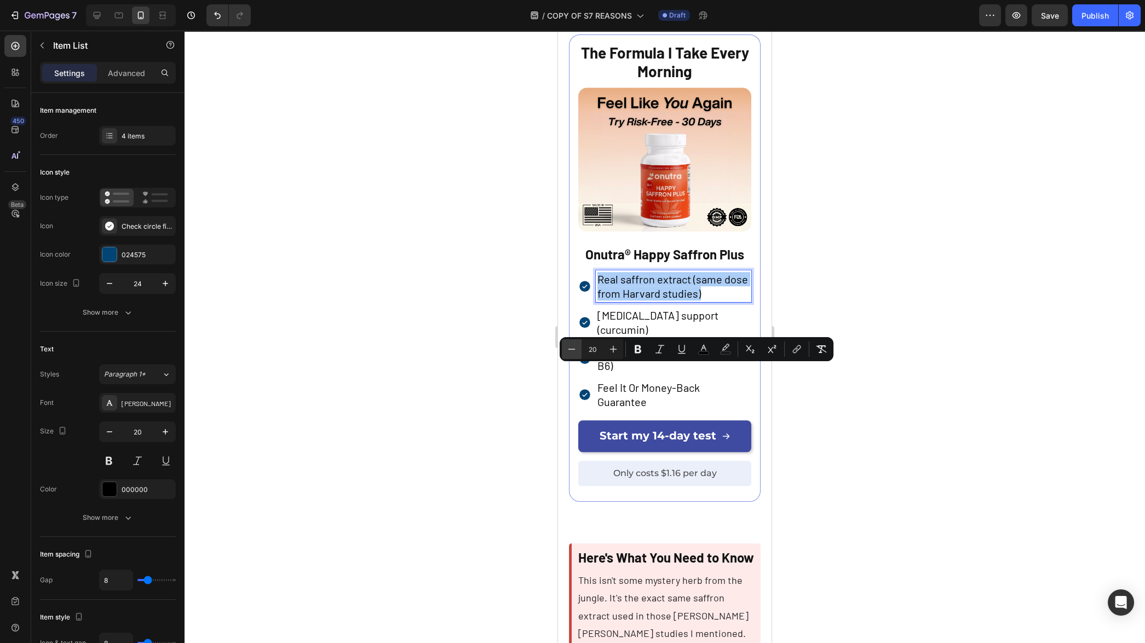
click at [568, 350] on icon "Editor contextual toolbar" at bounding box center [571, 349] width 11 height 11
type input "18"
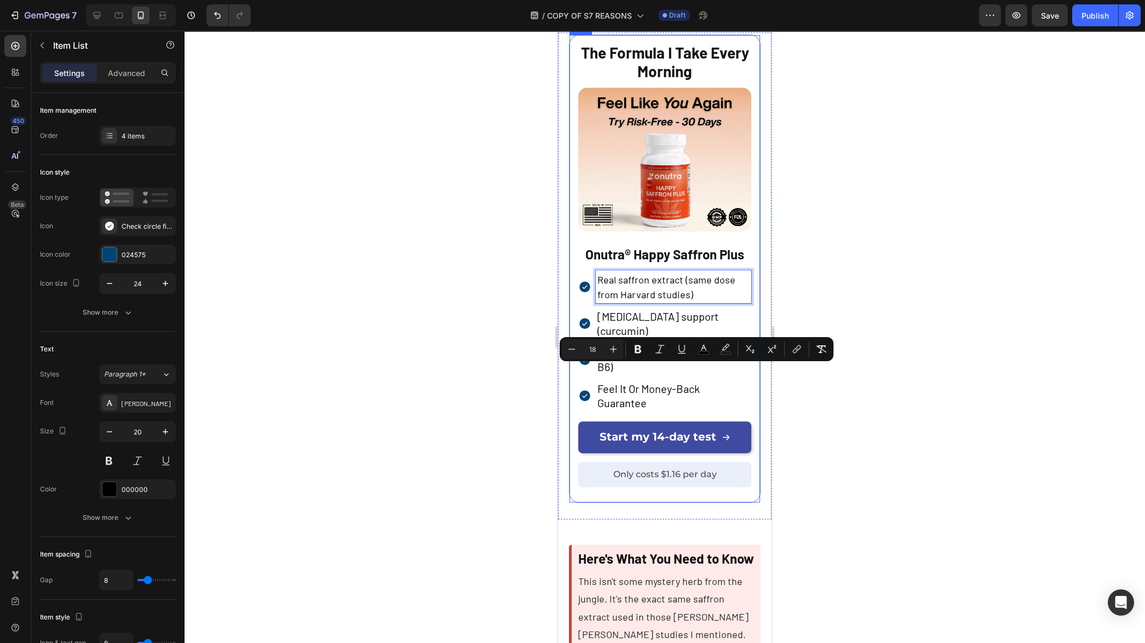
click at [469, 396] on div at bounding box center [665, 337] width 961 height 613
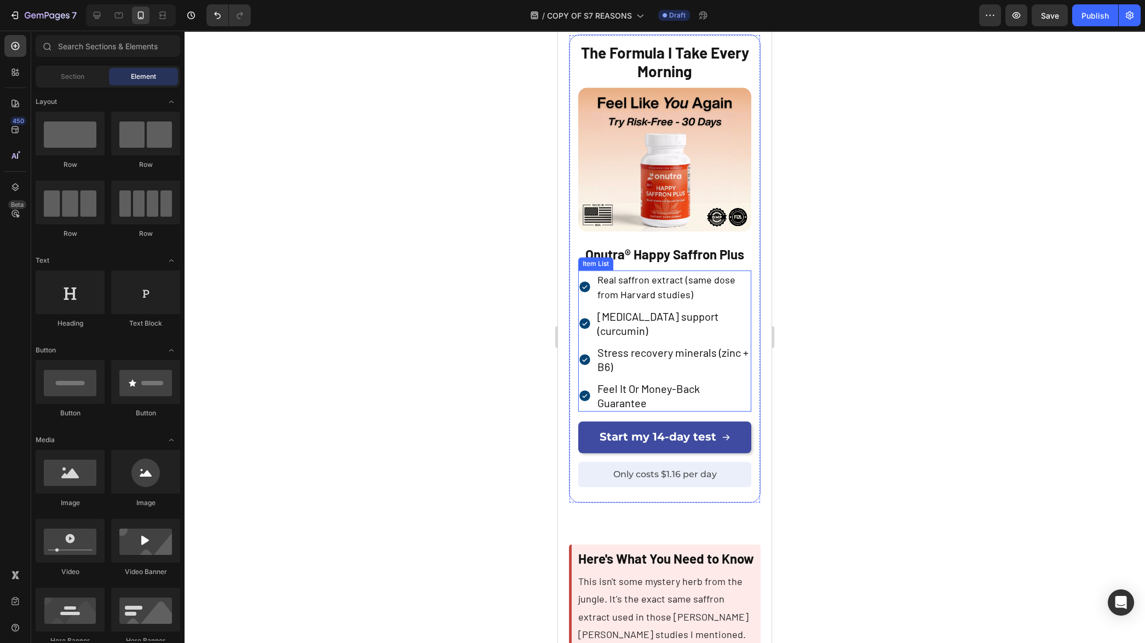
click at [636, 338] on p "Brain fog support (curcumin)" at bounding box center [673, 323] width 152 height 28
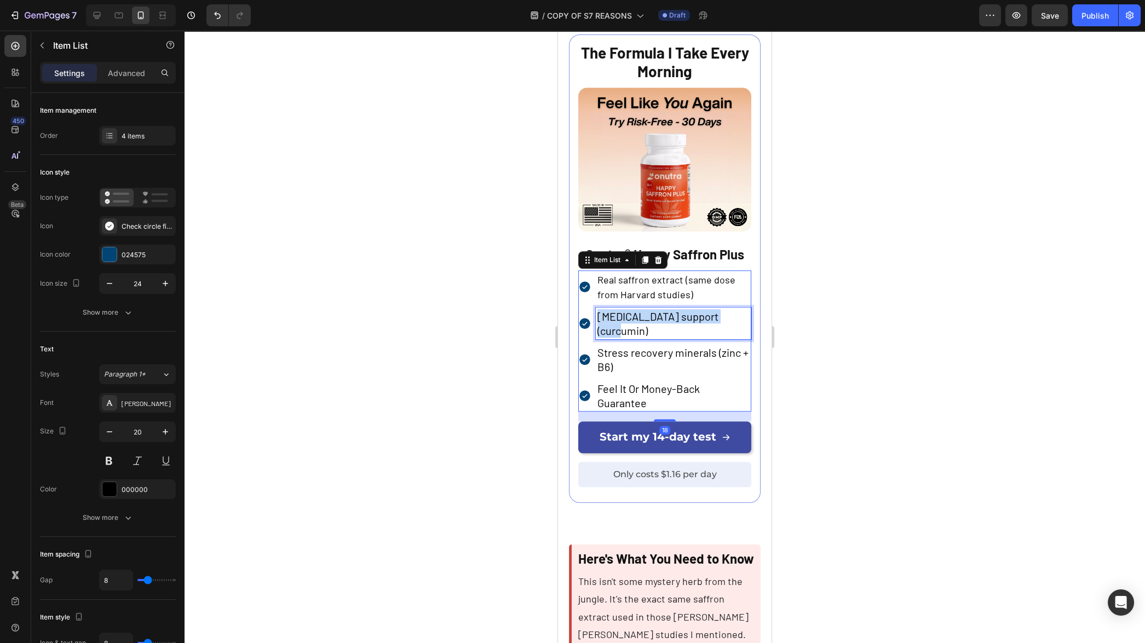
click at [636, 338] on p "Brain fog support (curcumin)" at bounding box center [673, 323] width 152 height 28
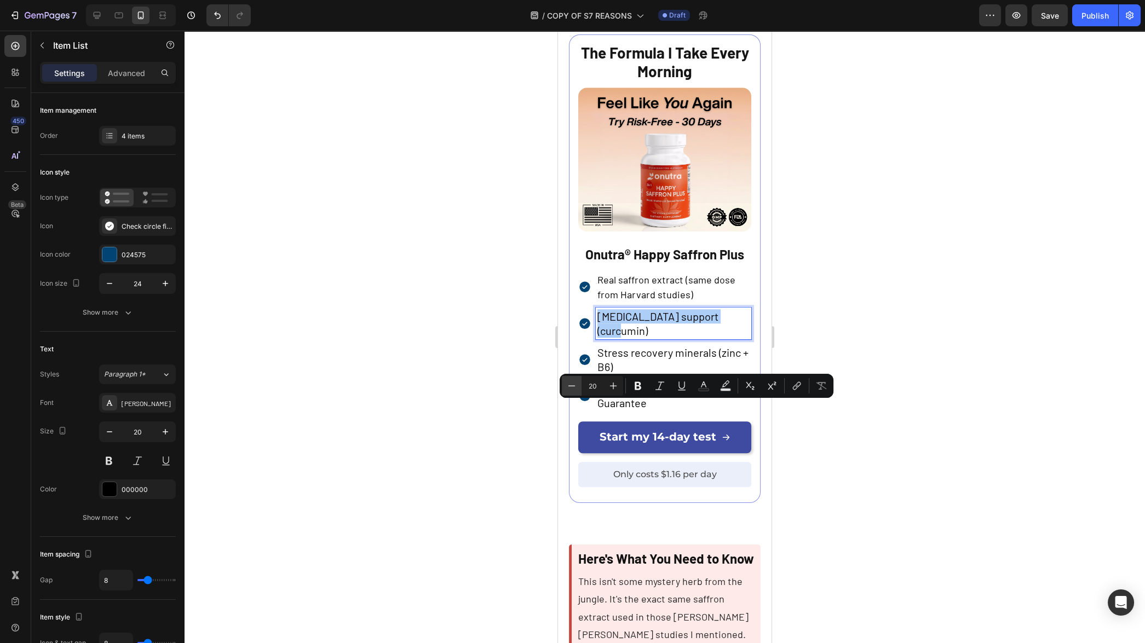
click at [571, 389] on icon "Editor contextual toolbar" at bounding box center [571, 386] width 11 height 11
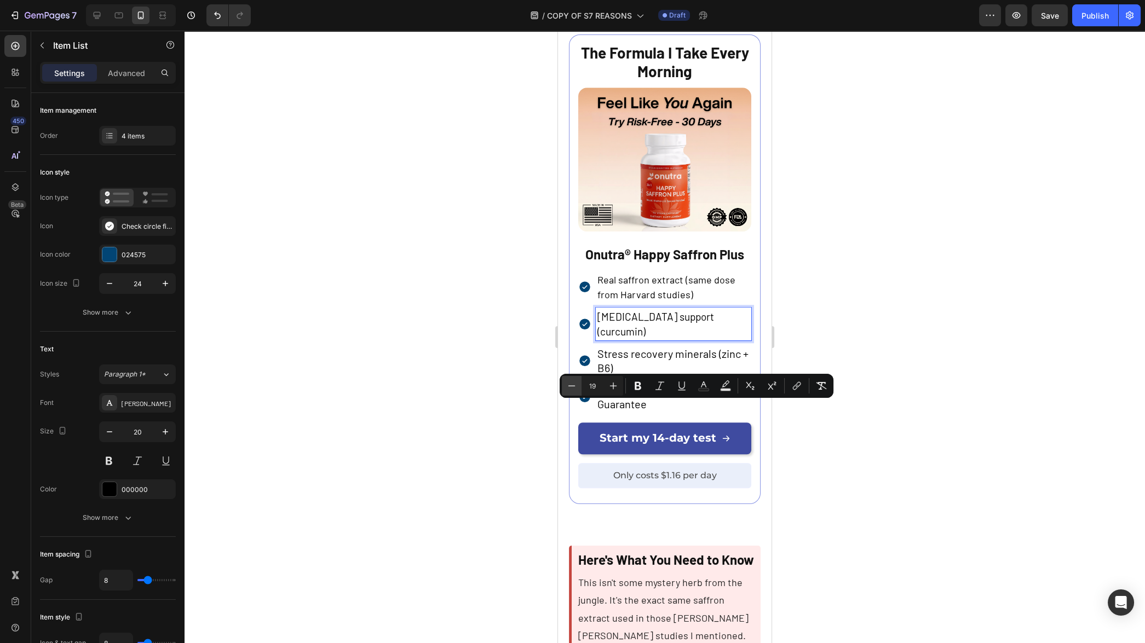
click at [571, 389] on icon "Editor contextual toolbar" at bounding box center [571, 386] width 11 height 11
type input "18"
click at [638, 375] on p "Stress recovery minerals (zinc + B6)" at bounding box center [673, 361] width 152 height 28
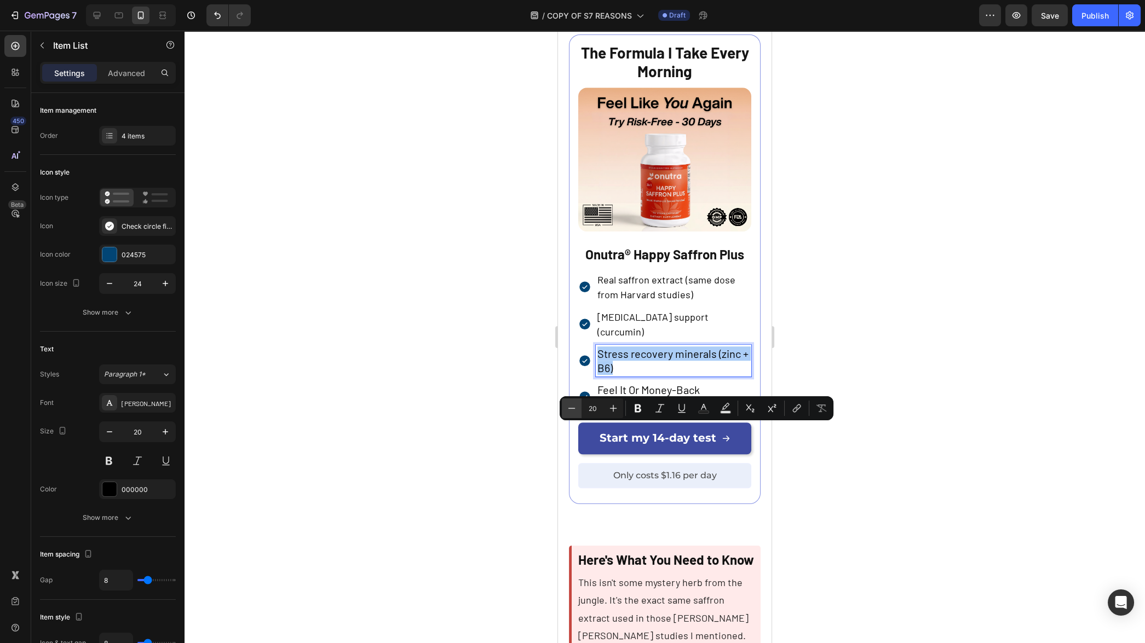
click at [570, 411] on icon "Editor contextual toolbar" at bounding box center [571, 408] width 11 height 11
type input "18"
click at [626, 412] on p "Feel It Or Money-Back Guarantee" at bounding box center [673, 398] width 152 height 28
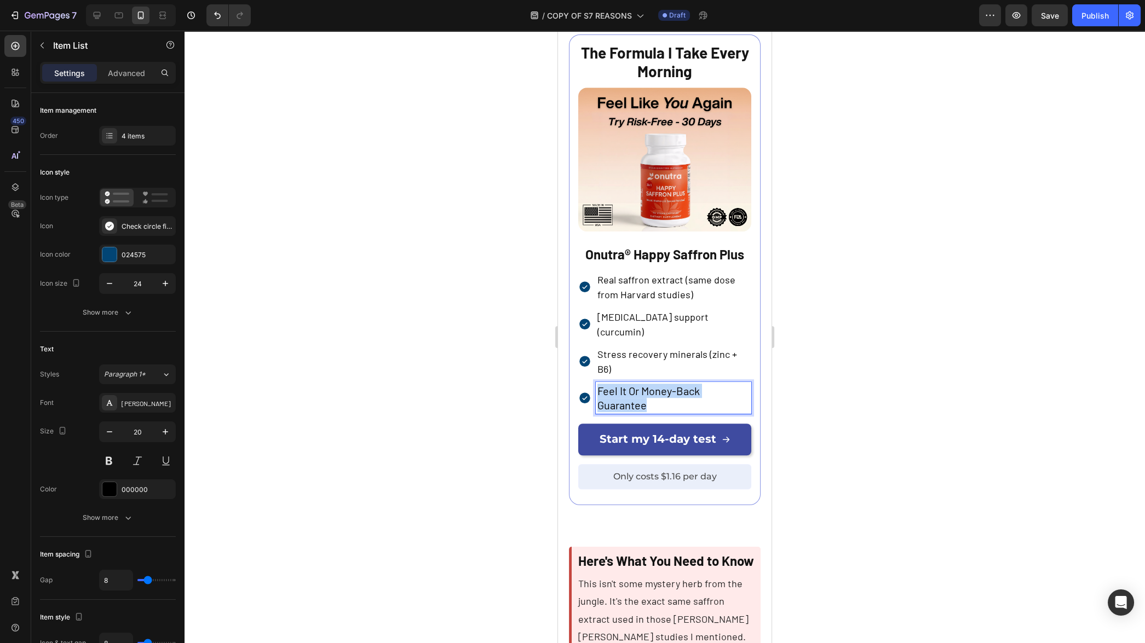
click at [626, 412] on p "Feel It Or Money-Back Guarantee" at bounding box center [673, 398] width 152 height 28
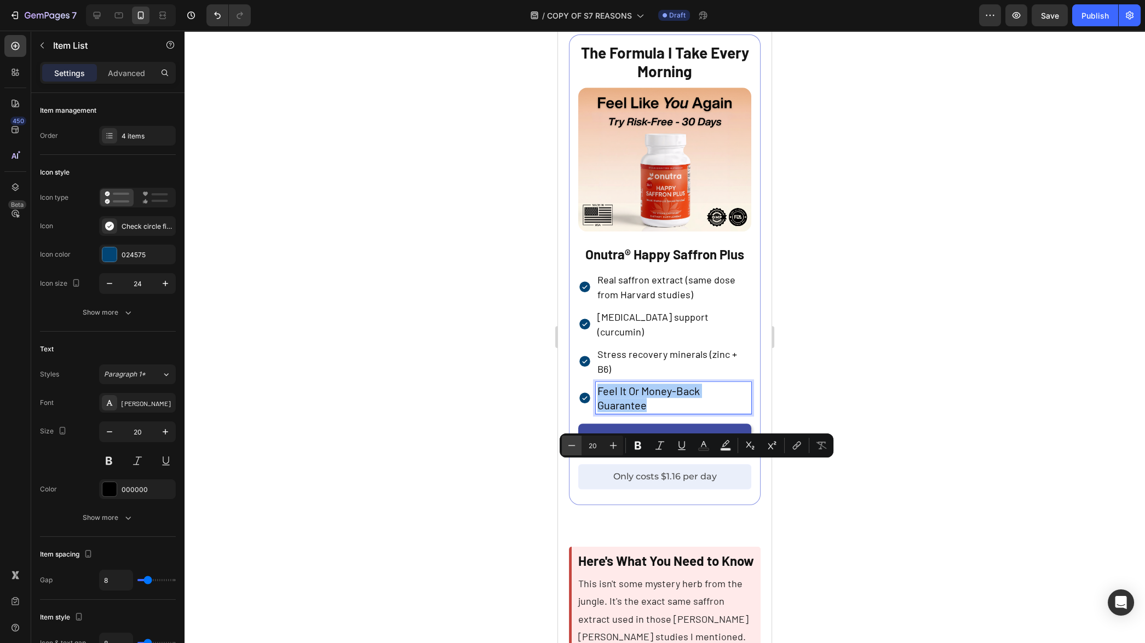
click at [567, 446] on icon "Editor contextual toolbar" at bounding box center [571, 445] width 11 height 11
type input "18"
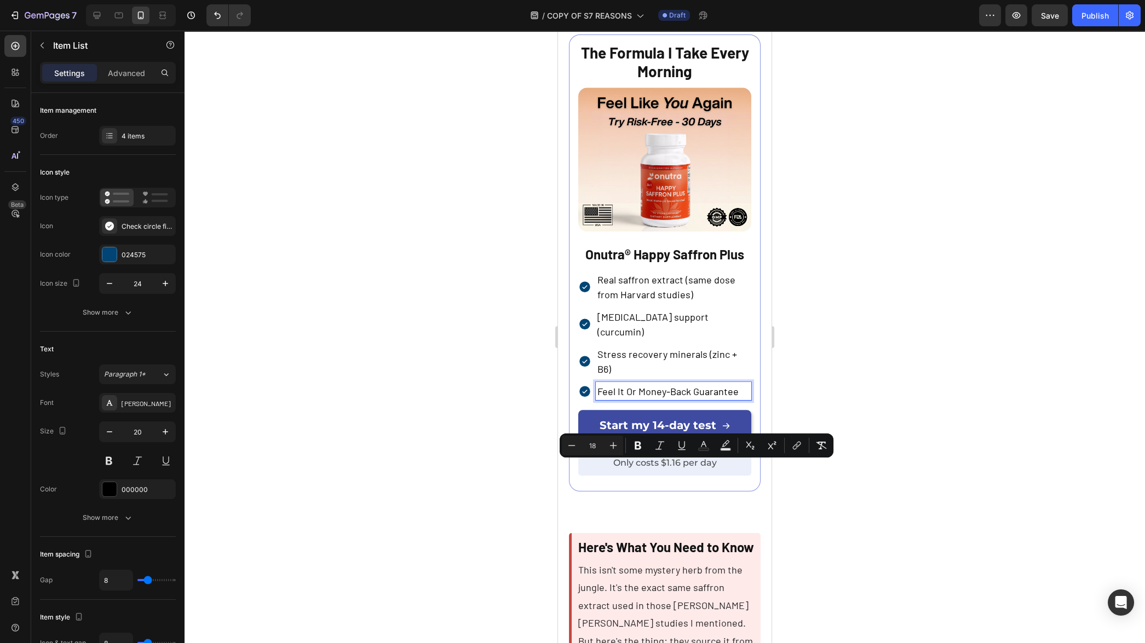
click at [509, 434] on div at bounding box center [665, 337] width 961 height 613
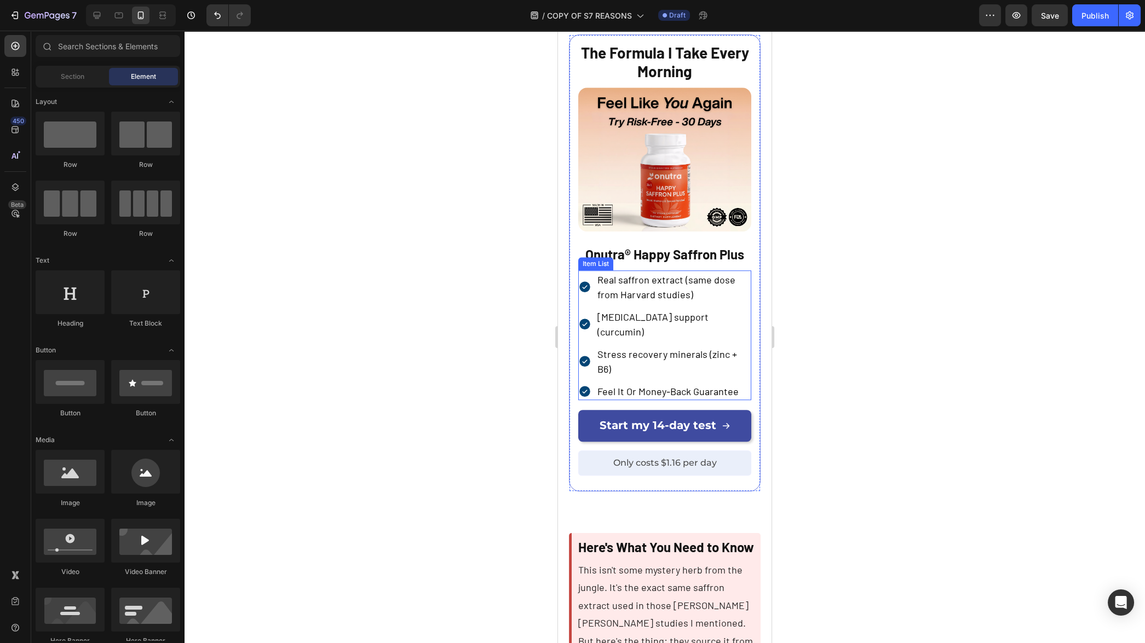
click at [584, 396] on div "Real saffron extract (same dose from Harvard studies) Brain fog support (curcum…" at bounding box center [664, 336] width 173 height 130
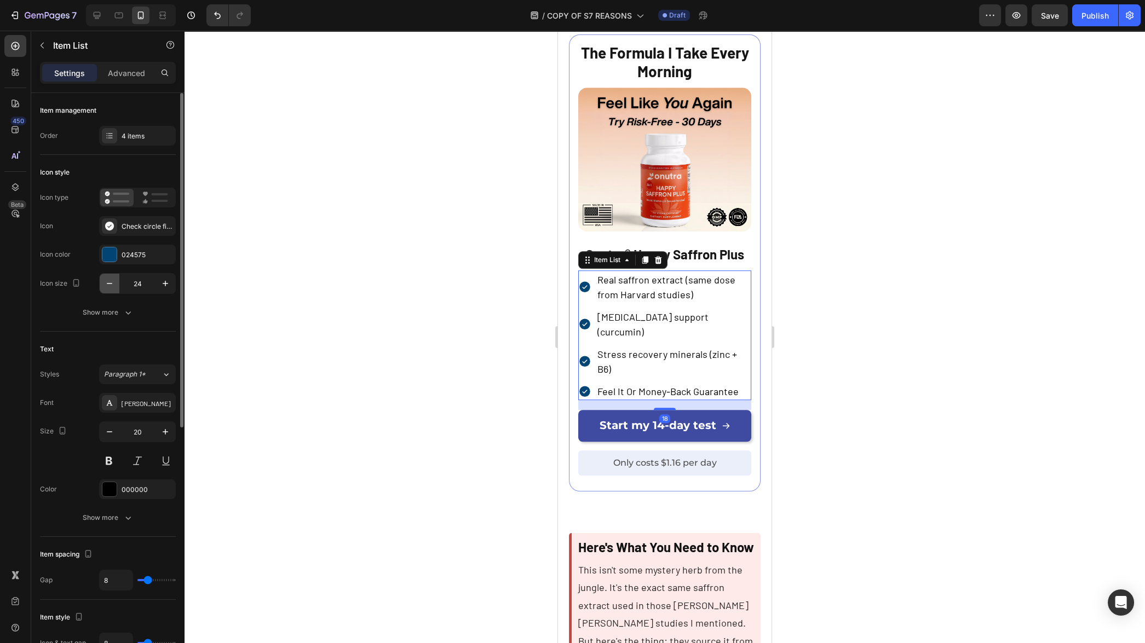
scroll to position [45, 0]
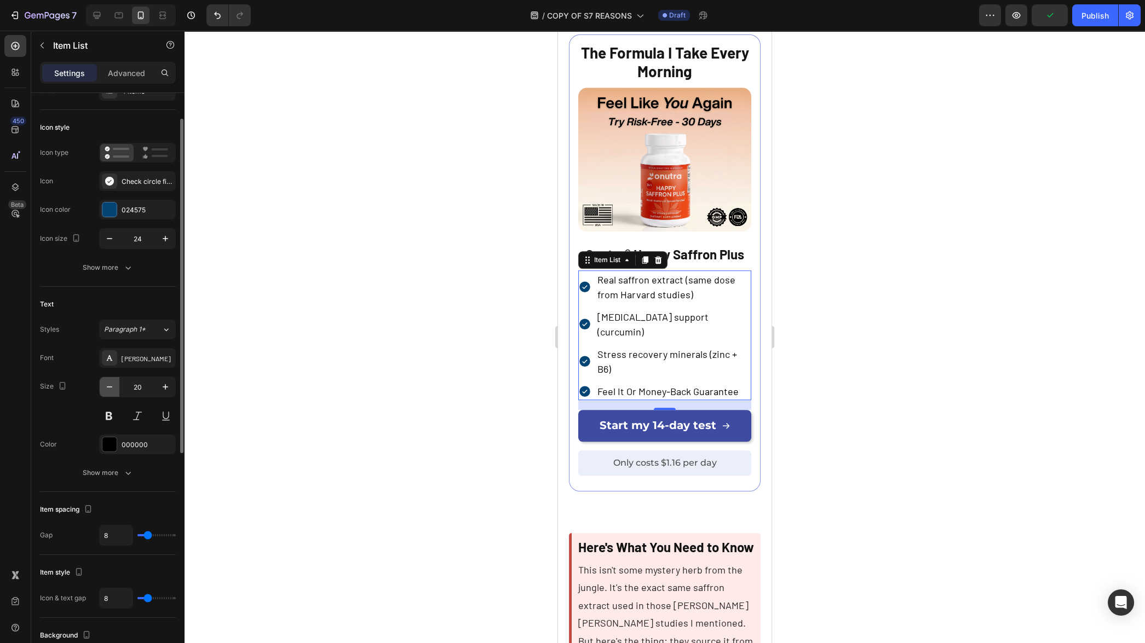
click at [110, 392] on button "button" at bounding box center [110, 387] width 20 height 20
type input "18"
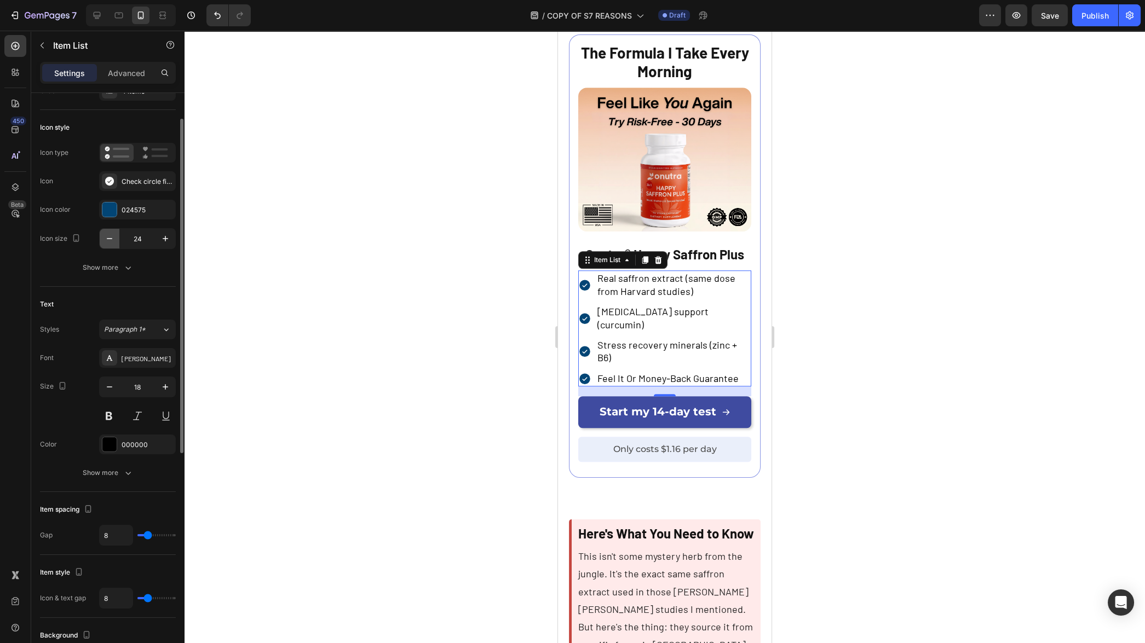
click at [111, 237] on icon "button" at bounding box center [109, 238] width 11 height 11
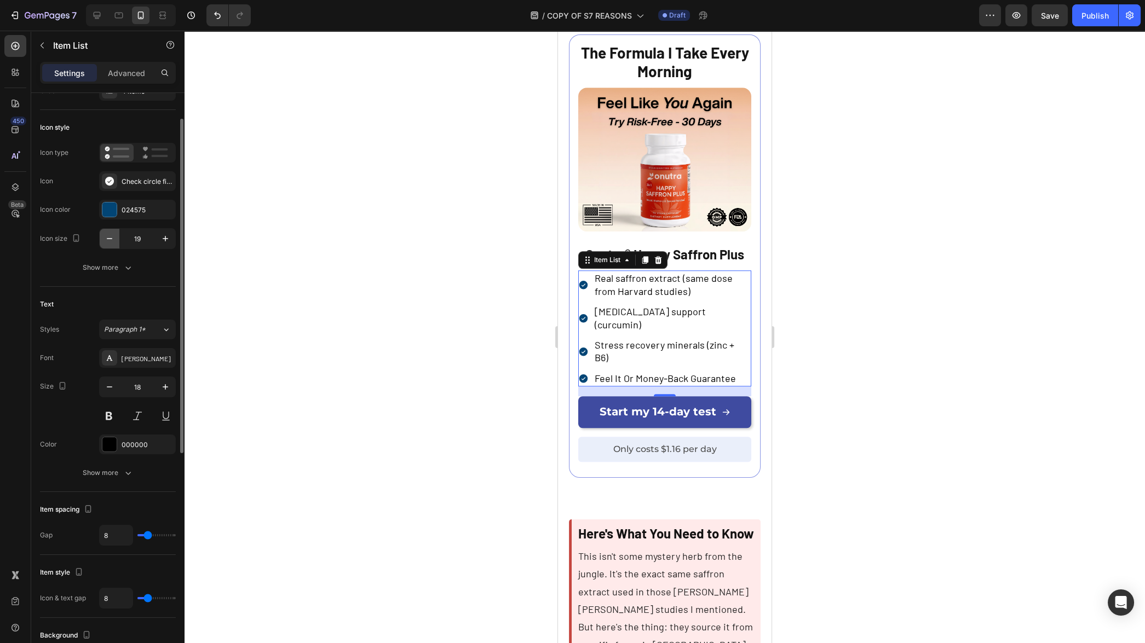
click at [111, 237] on icon "button" at bounding box center [109, 238] width 11 height 11
type input "18"
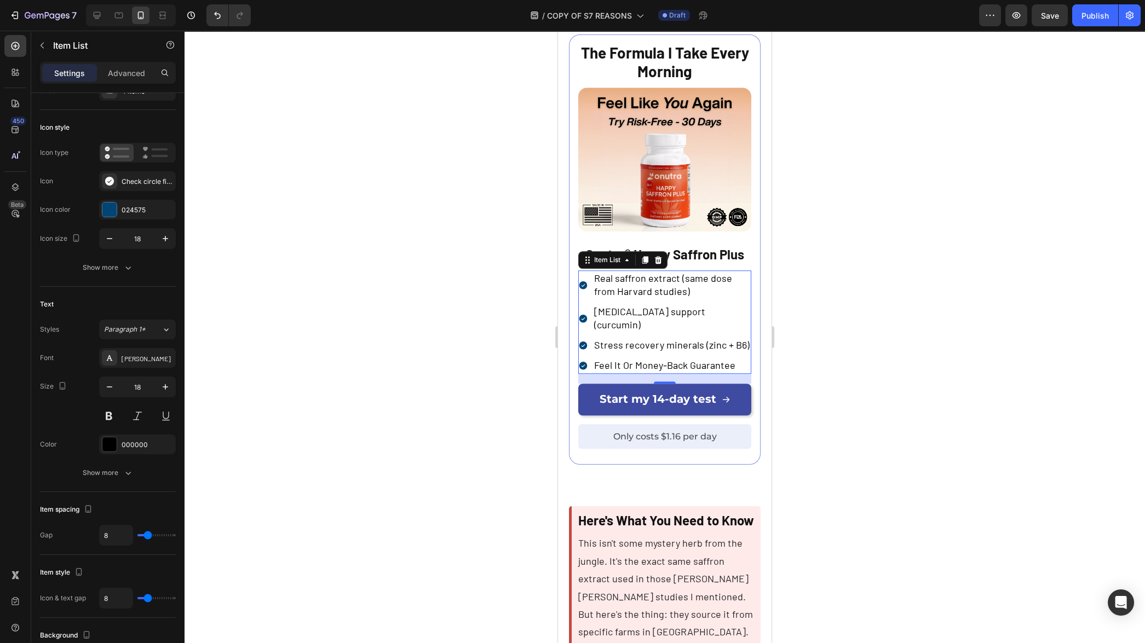
click at [397, 287] on div at bounding box center [665, 337] width 961 height 613
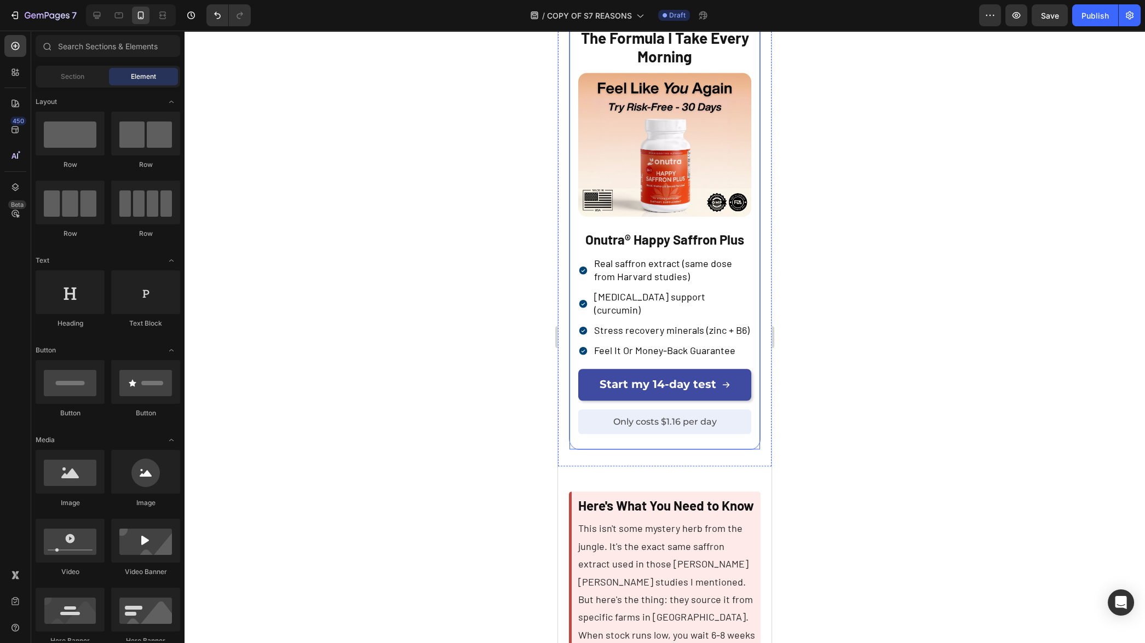
scroll to position [2844, 0]
click at [664, 247] on strong "Onutra® Happy Saffron Plus" at bounding box center [664, 239] width 159 height 16
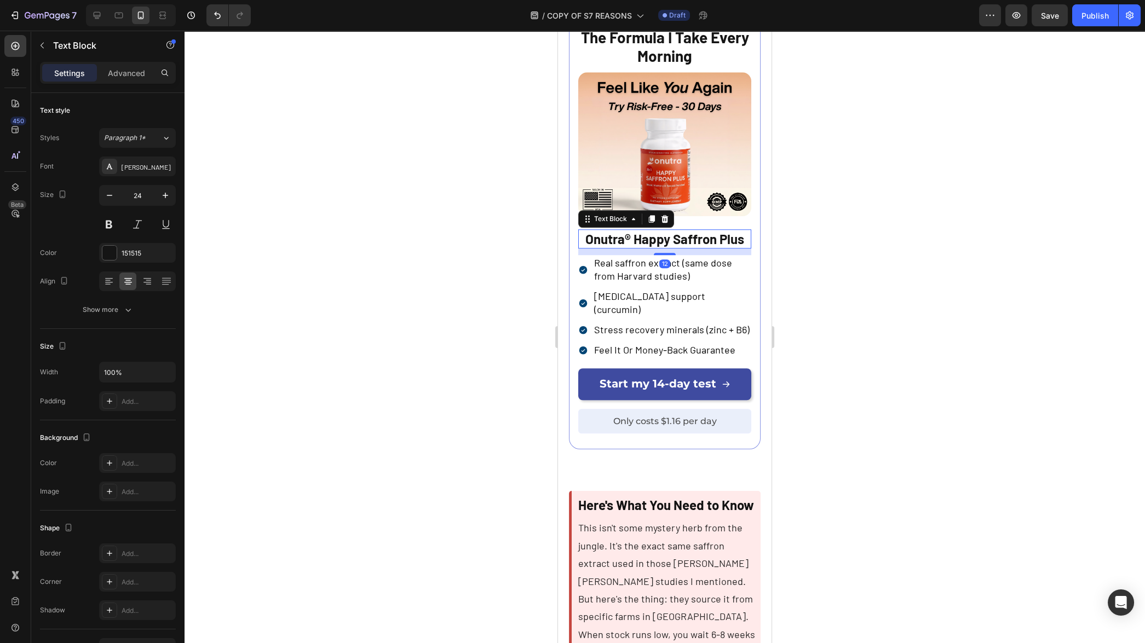
click at [664, 247] on strong "Onutra® Happy Saffron Plus" at bounding box center [664, 239] width 159 height 16
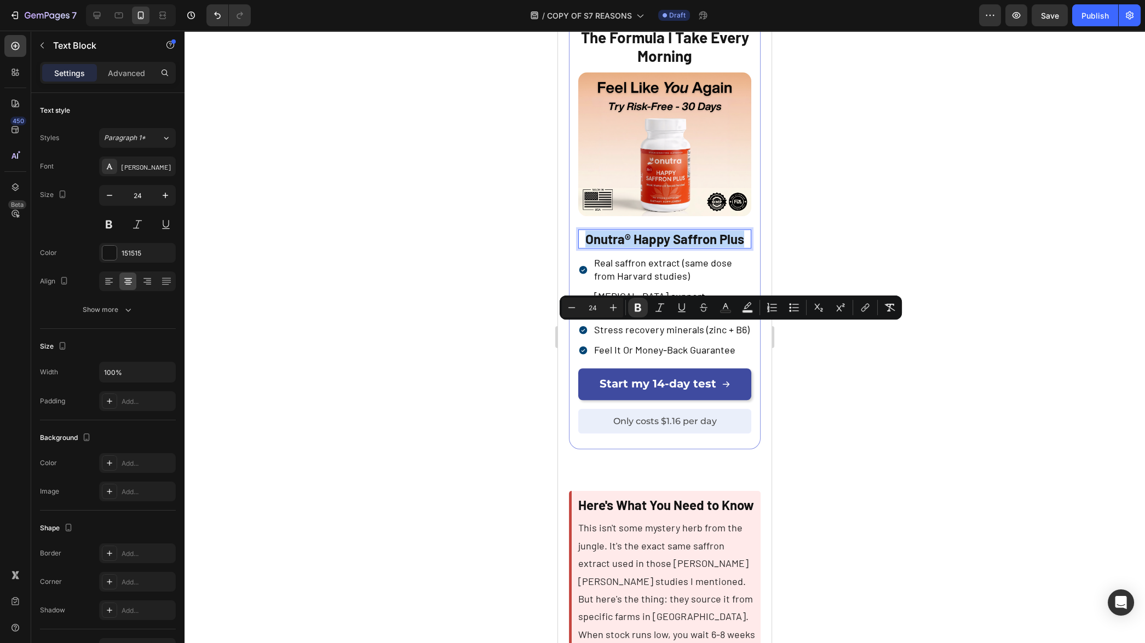
click at [664, 247] on strong "Onutra® Happy Saffron Plus" at bounding box center [664, 239] width 159 height 16
click at [576, 310] on icon "Editor contextual toolbar" at bounding box center [571, 307] width 11 height 11
type input "22"
click at [524, 347] on div at bounding box center [665, 337] width 961 height 613
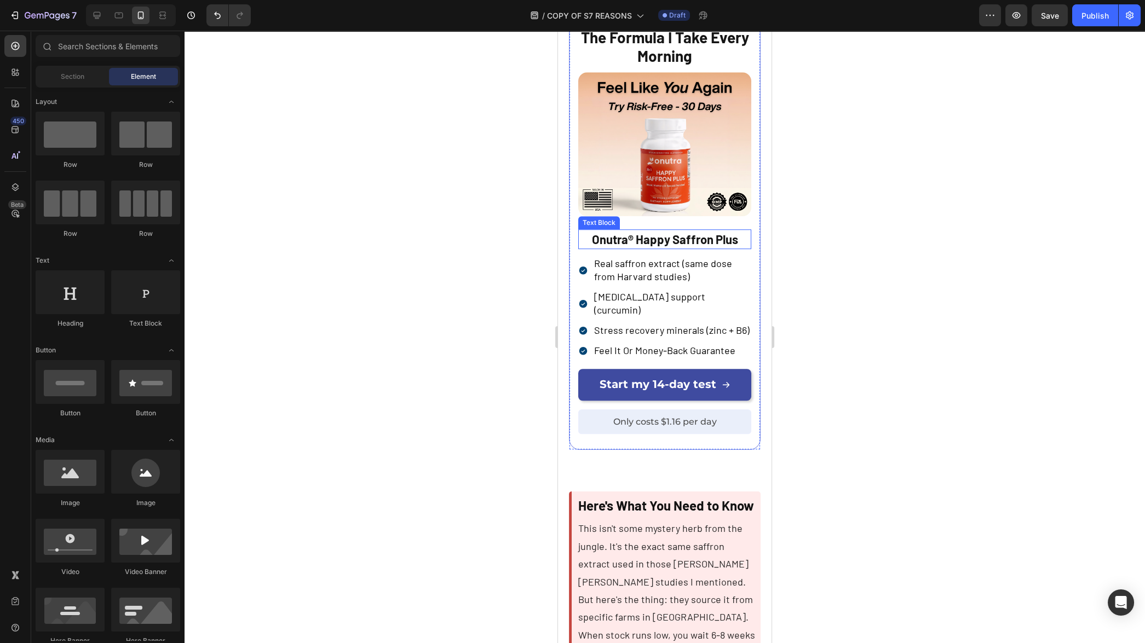
click at [639, 246] on strong "Onutra® Happy Saffron Plus" at bounding box center [665, 239] width 146 height 14
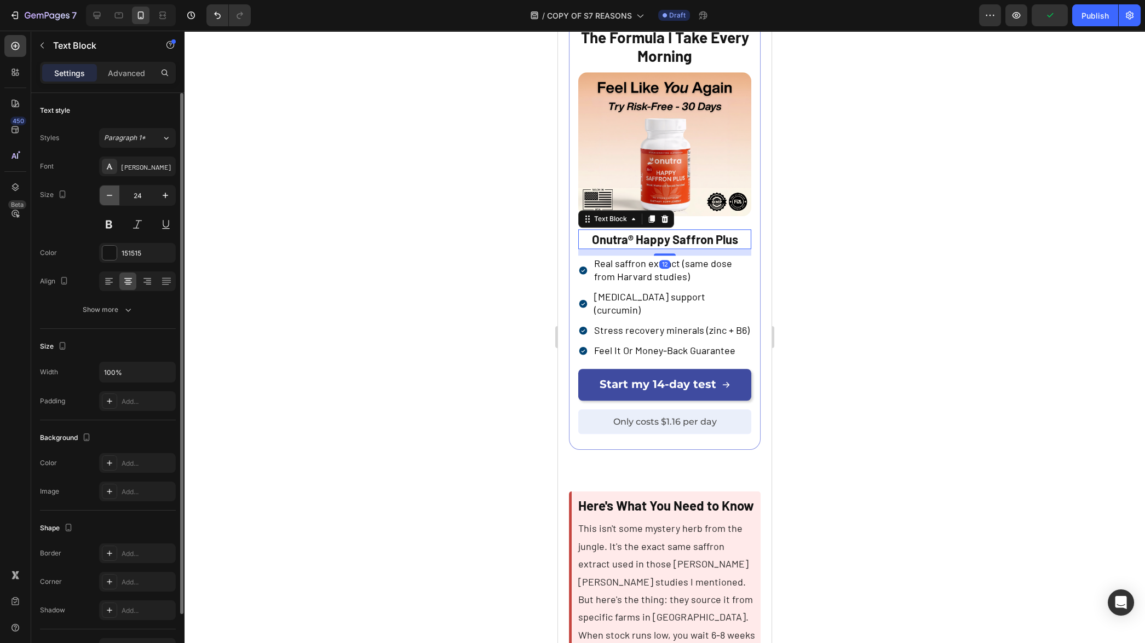
click at [108, 198] on icon "button" at bounding box center [109, 195] width 11 height 11
type input "22"
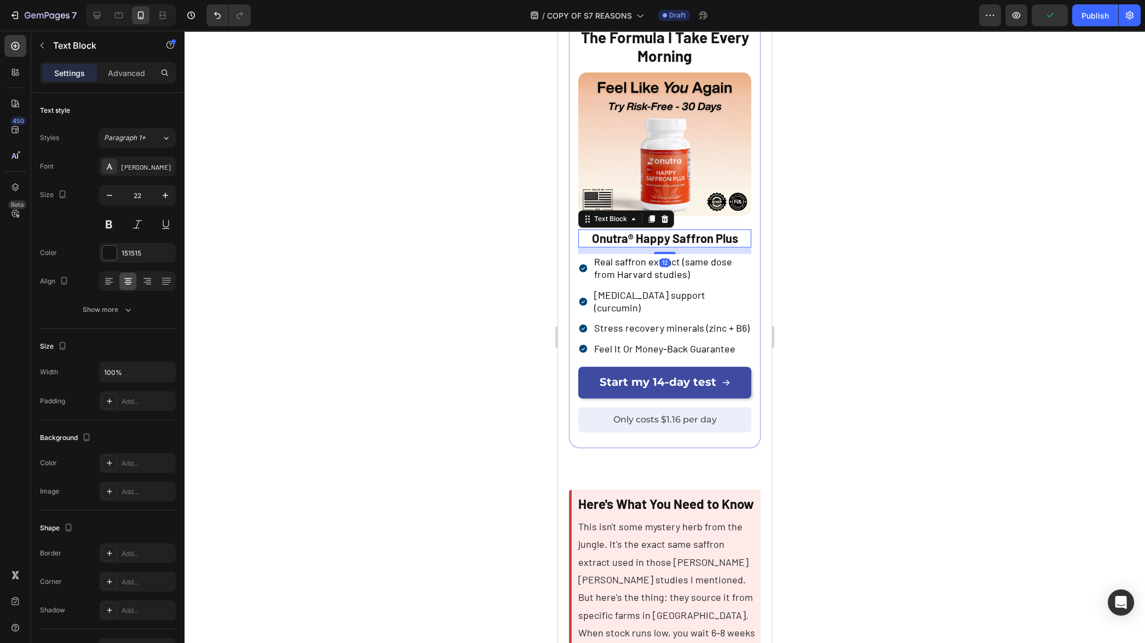
click at [310, 292] on div at bounding box center [665, 337] width 961 height 613
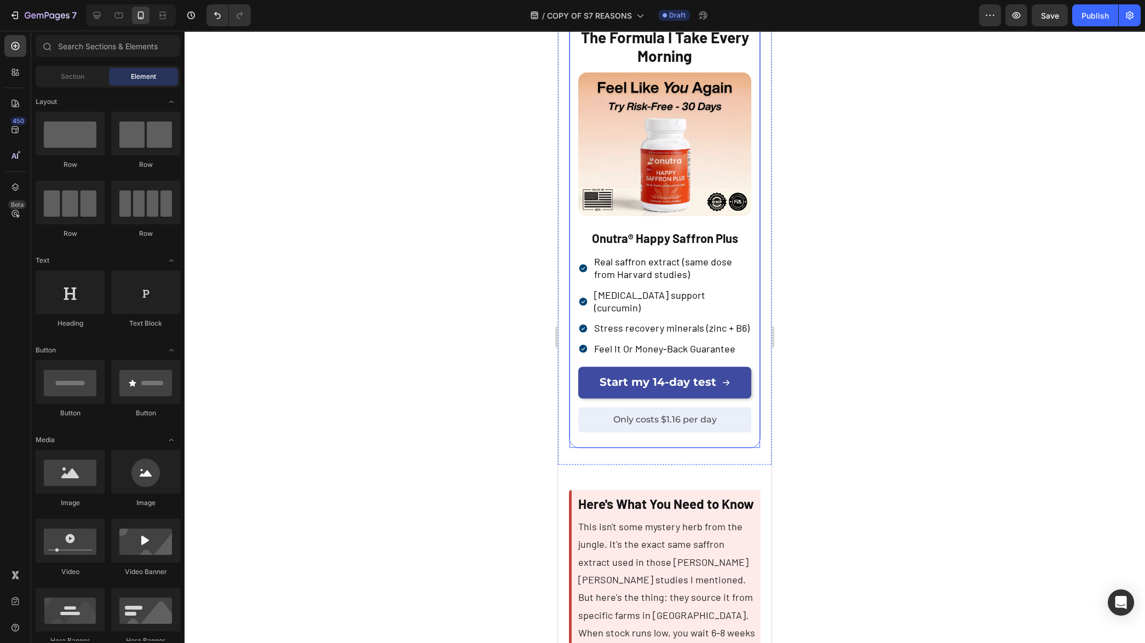
click at [660, 343] on div "Onutra® Happy Saffron Plus Text Block Real saffron extract (same dose from Harv…" at bounding box center [664, 333] width 173 height 209
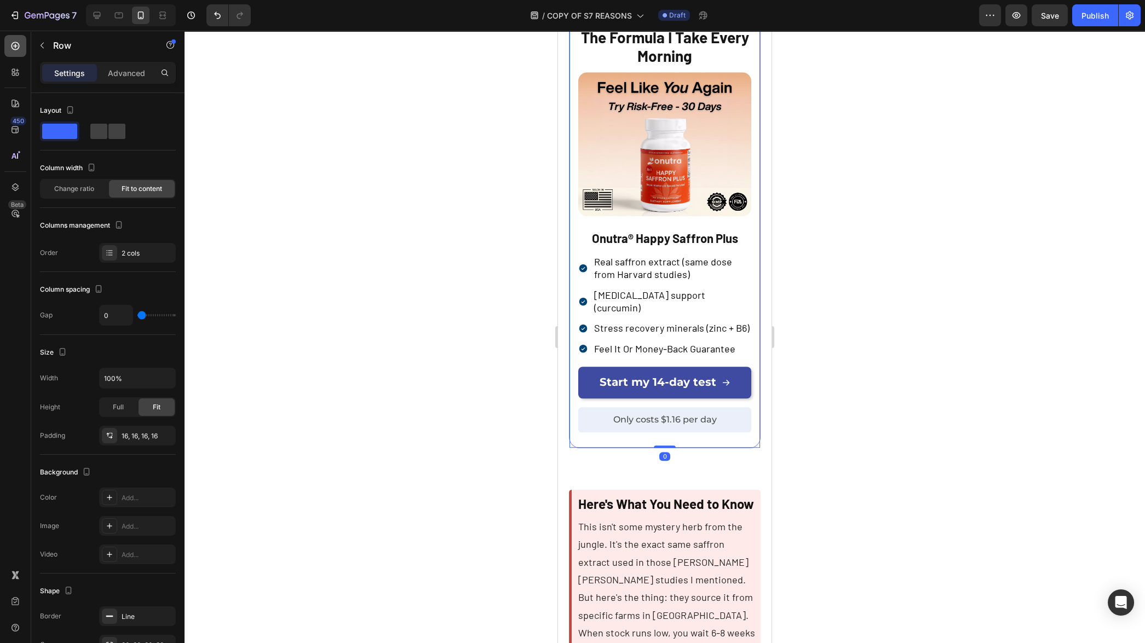
click at [19, 44] on icon at bounding box center [16, 46] width 8 height 8
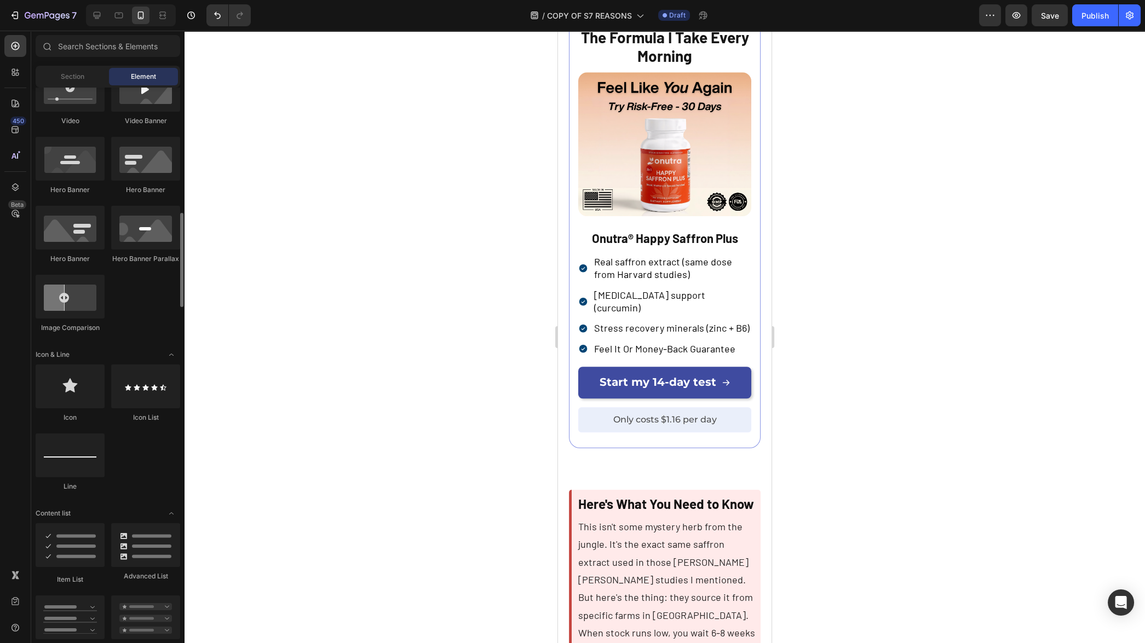
scroll to position [540, 0]
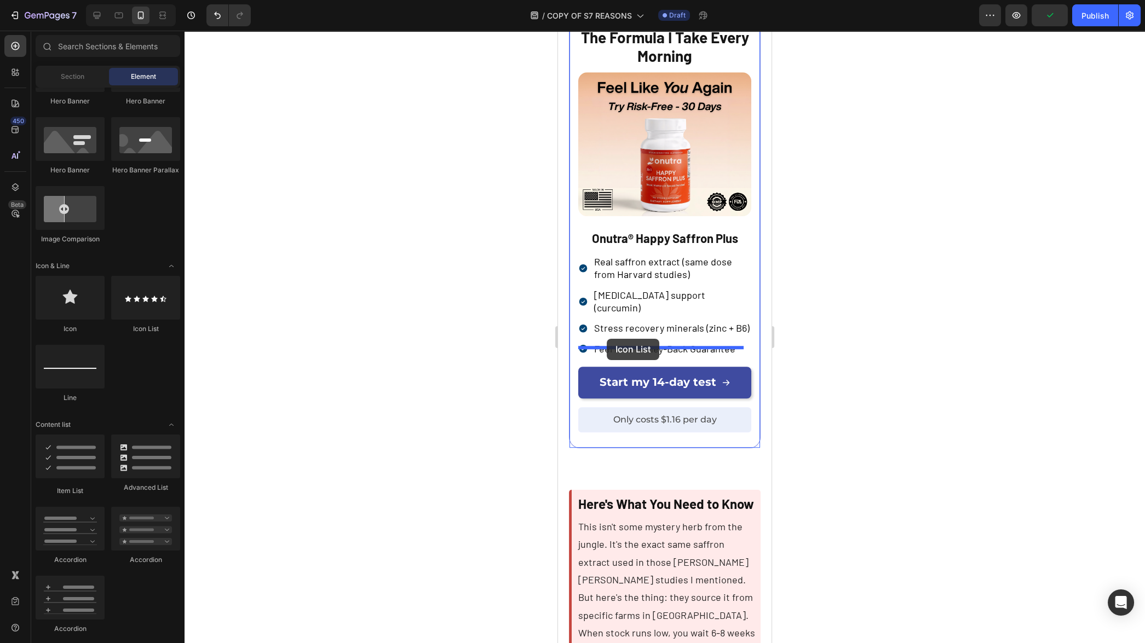
drag, startPoint x: 704, startPoint y: 330, endPoint x: 606, endPoint y: 338, distance: 97.8
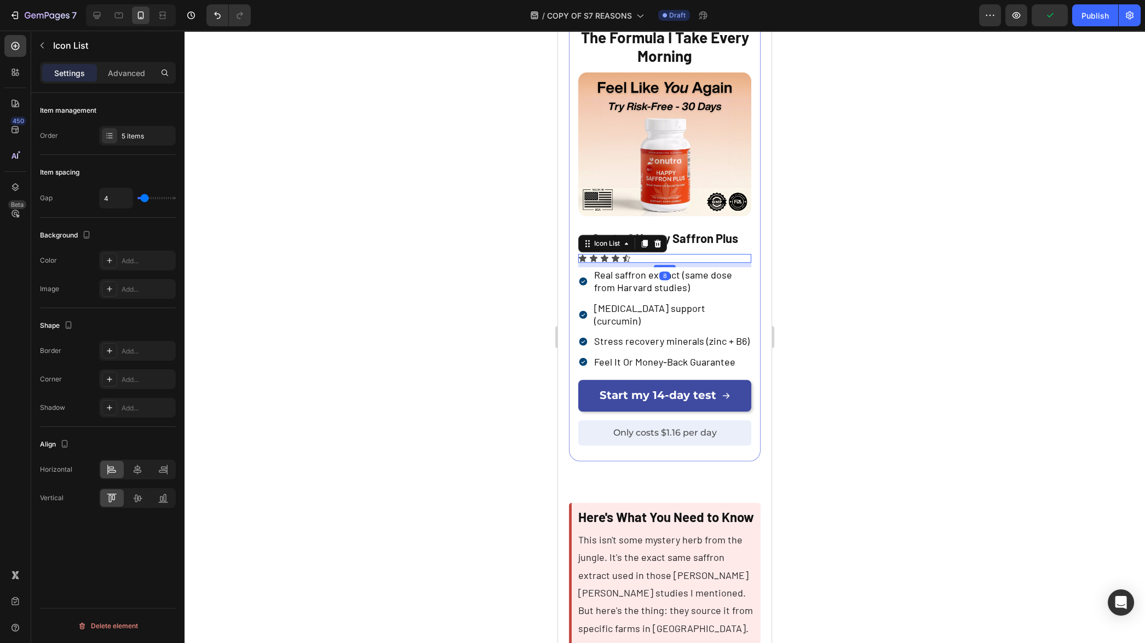
click at [646, 263] on div "Icon Icon Icon Icon Icon" at bounding box center [664, 258] width 173 height 9
click at [645, 263] on div "Icon Icon Icon Icon Icon" at bounding box center [664, 258] width 173 height 9
click at [657, 248] on icon at bounding box center [657, 243] width 9 height 9
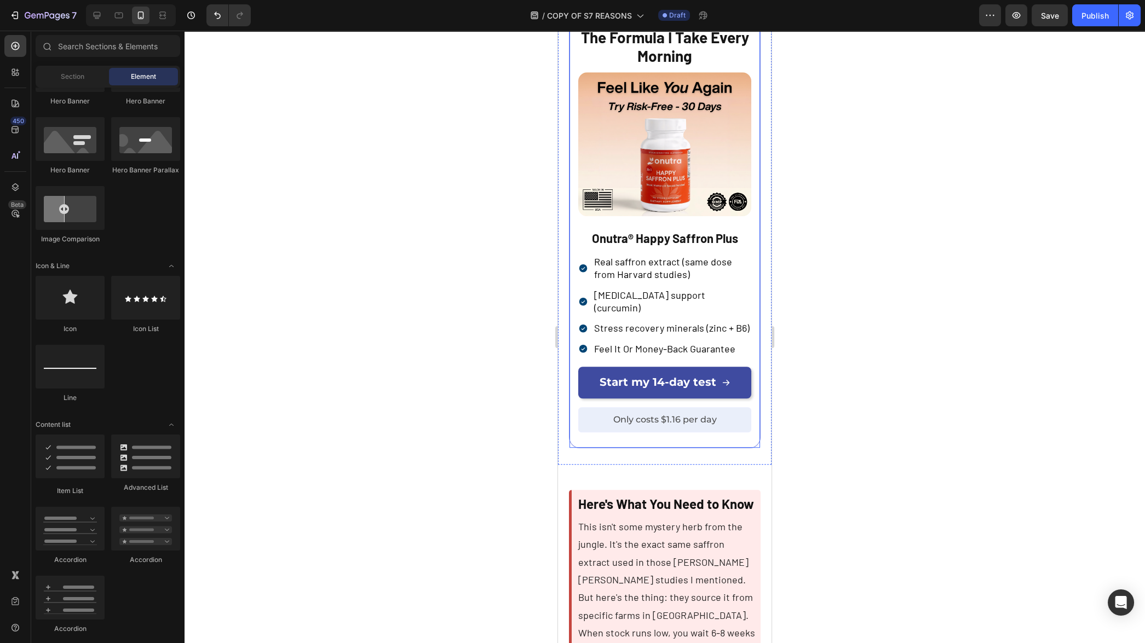
click at [625, 346] on div "Onutra® Happy Saffron Plus Text Block Real saffron extract (same dose from Harv…" at bounding box center [664, 333] width 173 height 209
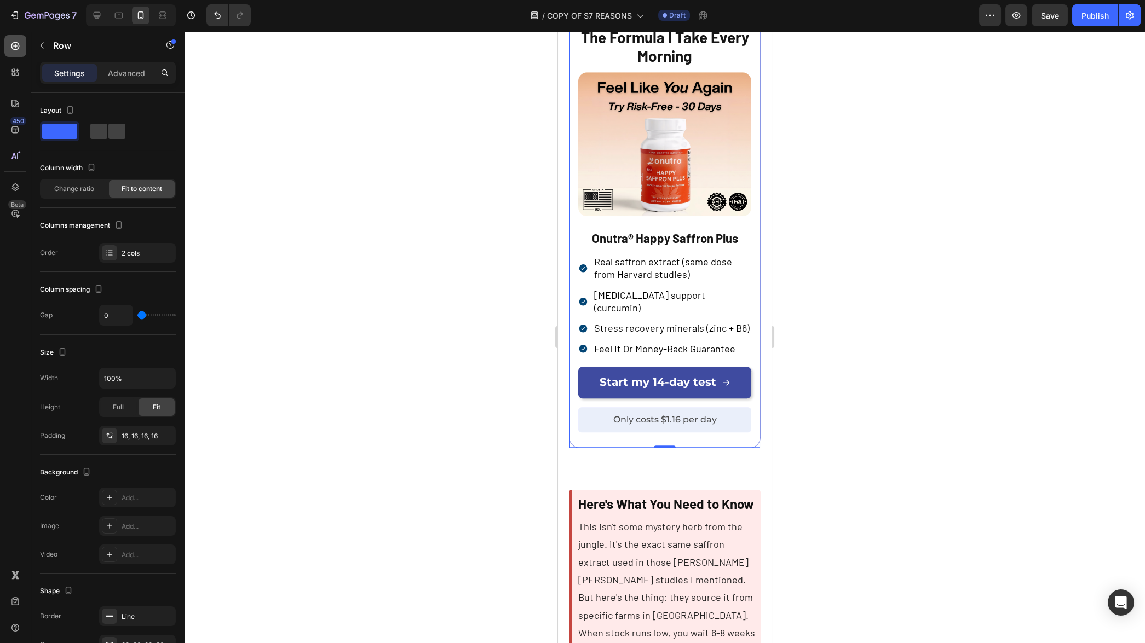
click at [19, 51] on div at bounding box center [15, 46] width 22 height 22
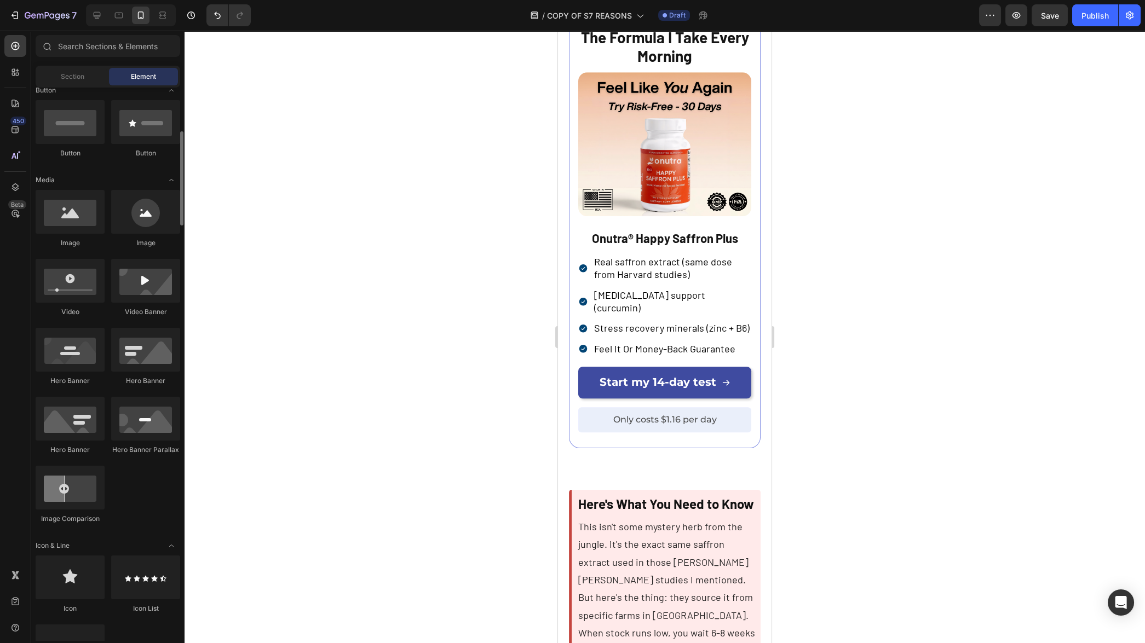
scroll to position [0, 0]
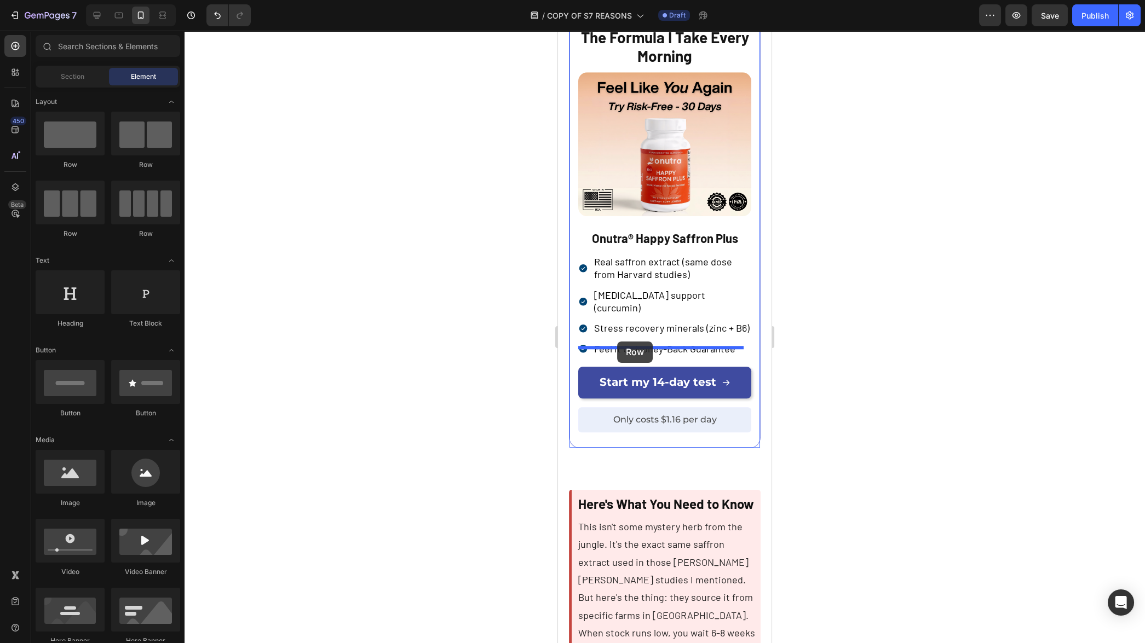
drag, startPoint x: 700, startPoint y: 169, endPoint x: 617, endPoint y: 342, distance: 191.8
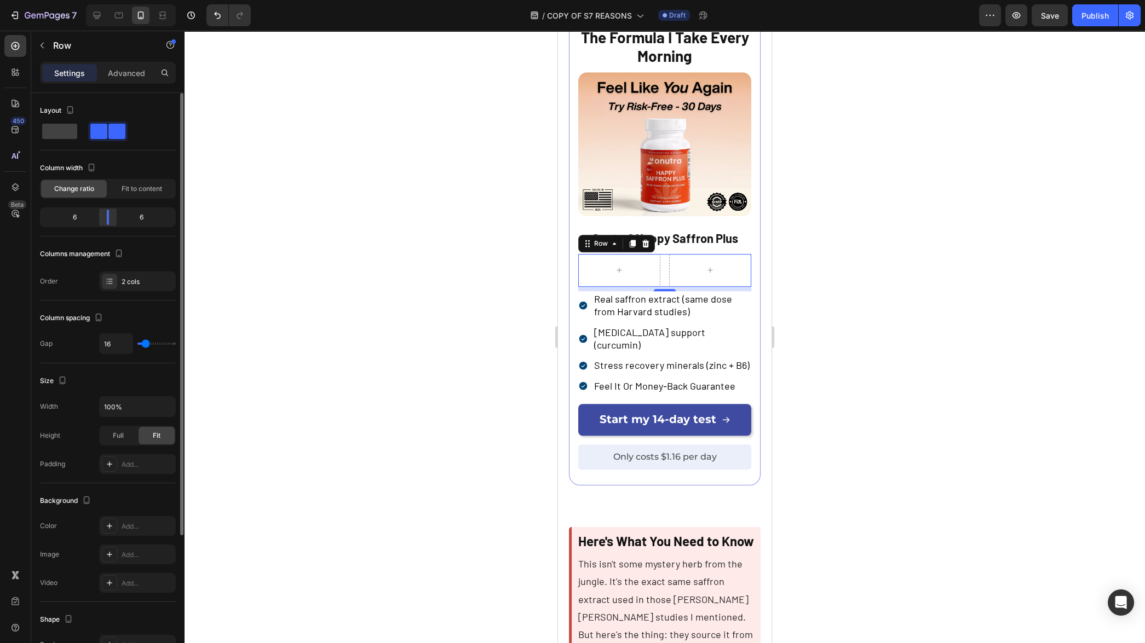
click at [107, 222] on div at bounding box center [108, 217] width 20 height 15
click at [18, 43] on icon at bounding box center [15, 46] width 11 height 11
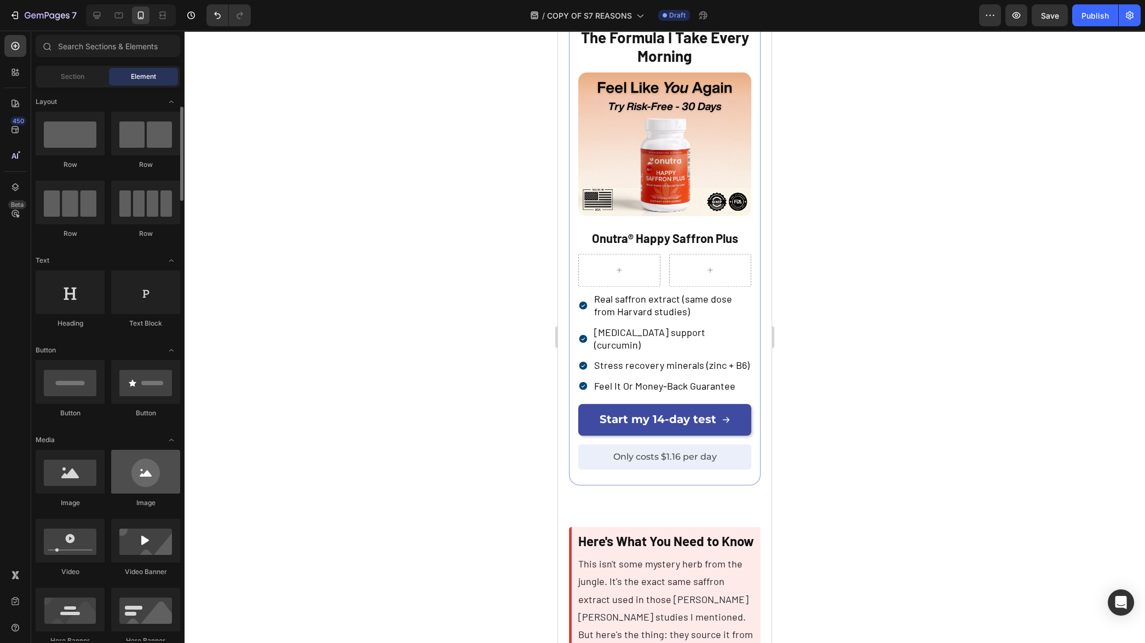
scroll to position [16, 0]
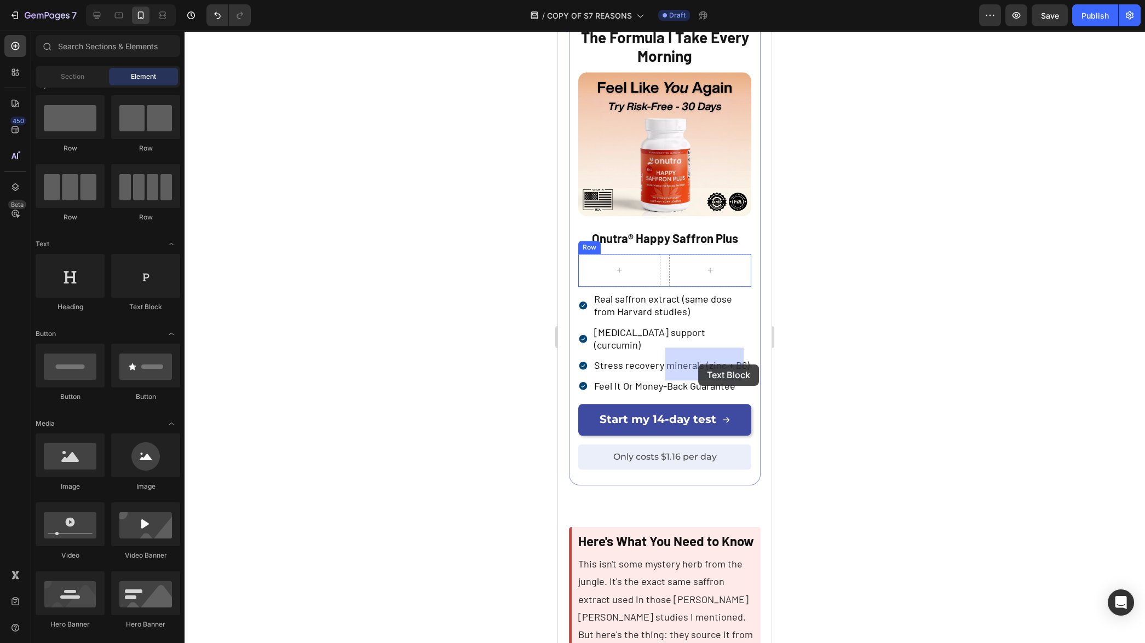
drag, startPoint x: 693, startPoint y: 309, endPoint x: 699, endPoint y: 364, distance: 55.2
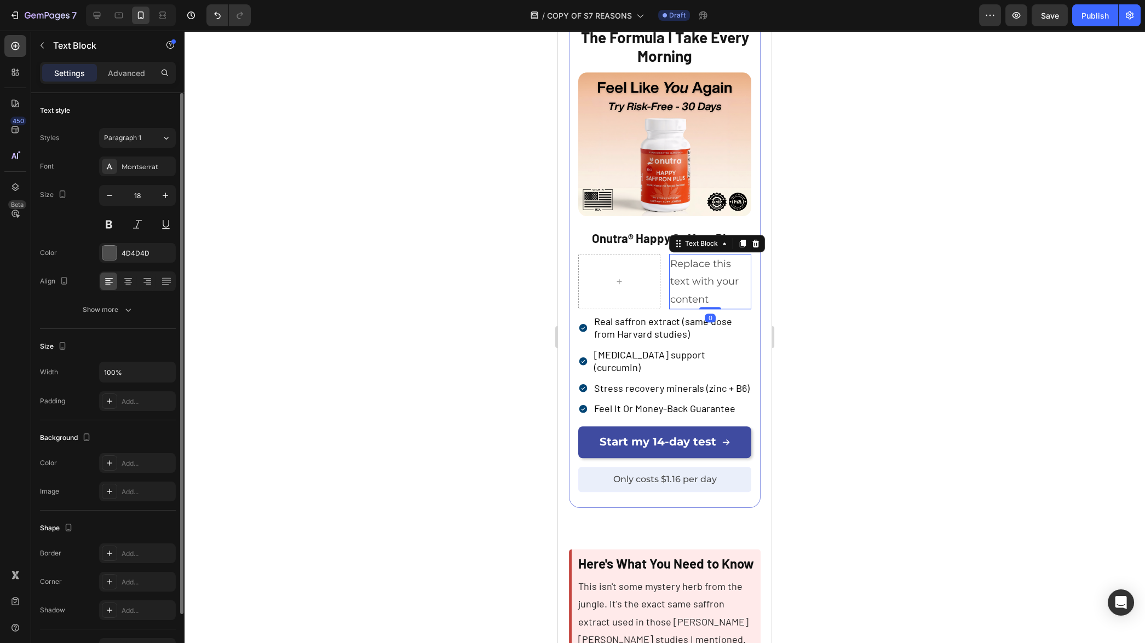
scroll to position [15, 0]
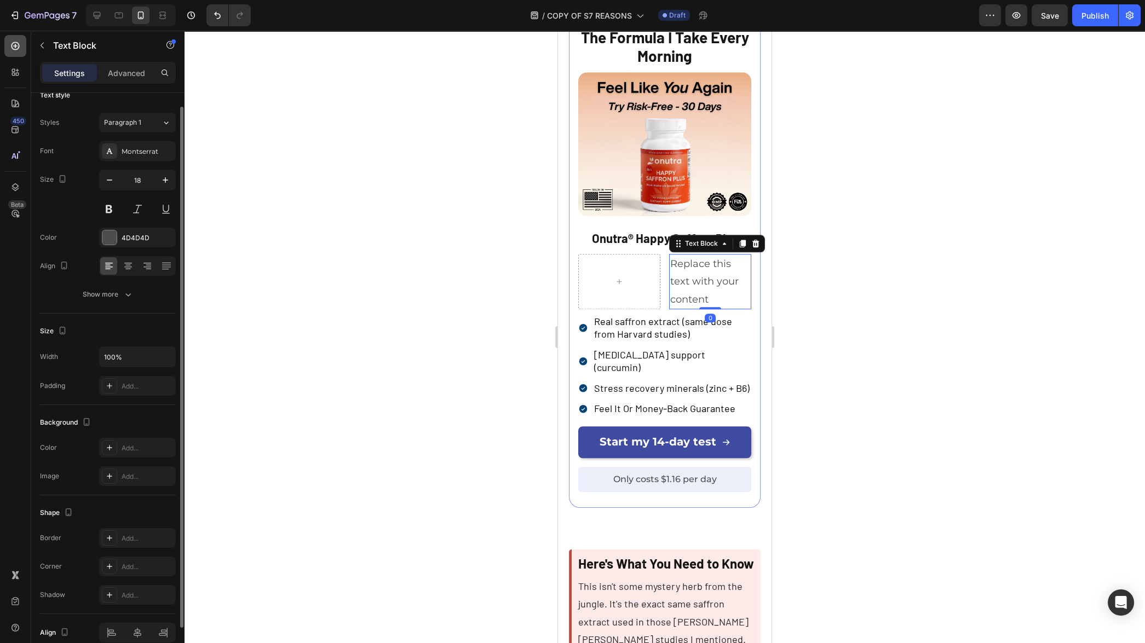
click at [18, 43] on icon at bounding box center [16, 46] width 8 height 8
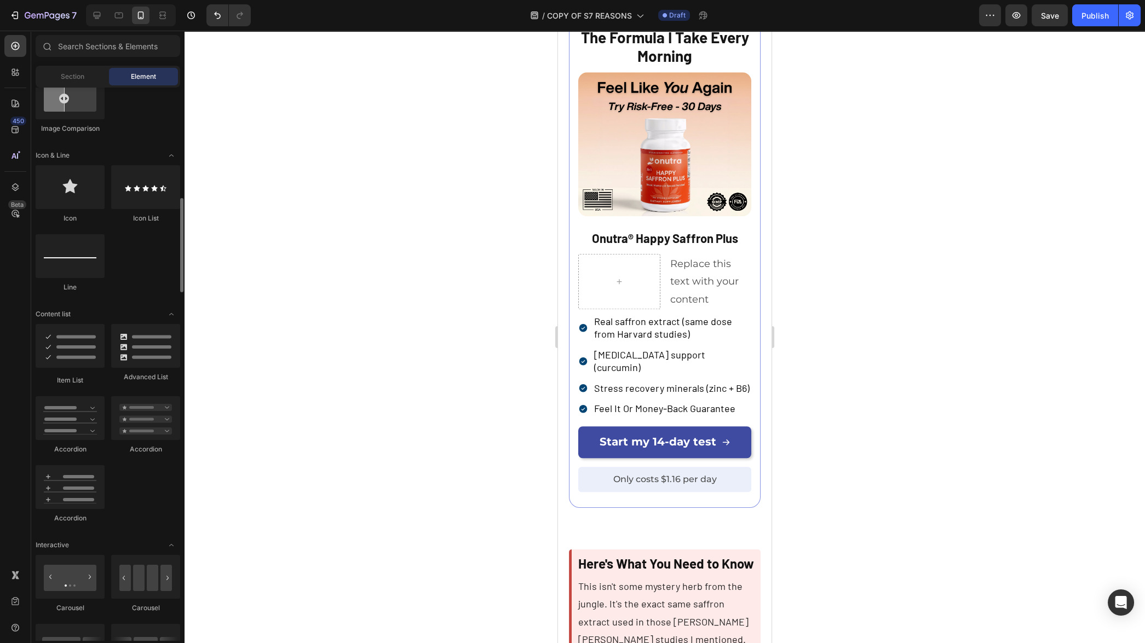
scroll to position [591, 0]
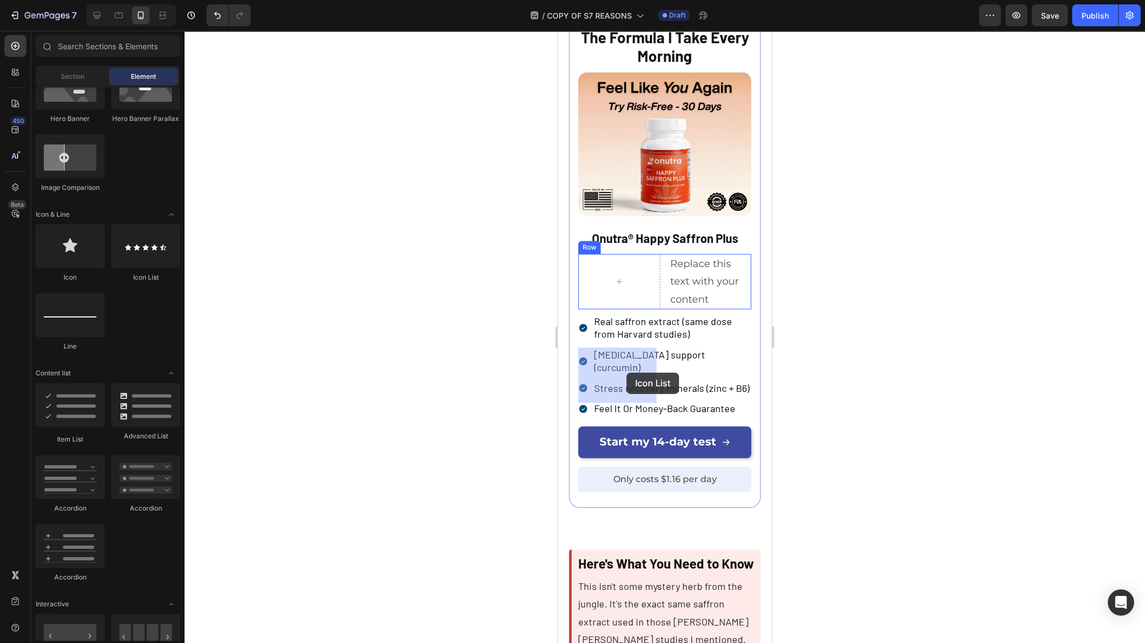
drag, startPoint x: 724, startPoint y: 314, endPoint x: 624, endPoint y: 384, distance: 121.8
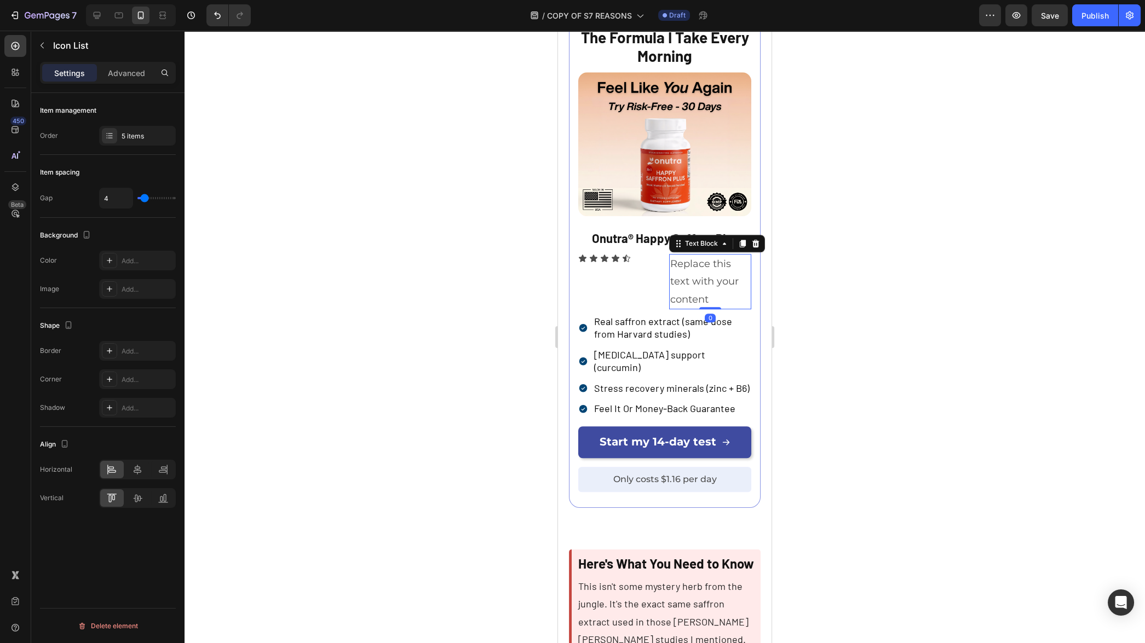
click at [692, 309] on div "Replace this text with your content" at bounding box center [710, 281] width 82 height 55
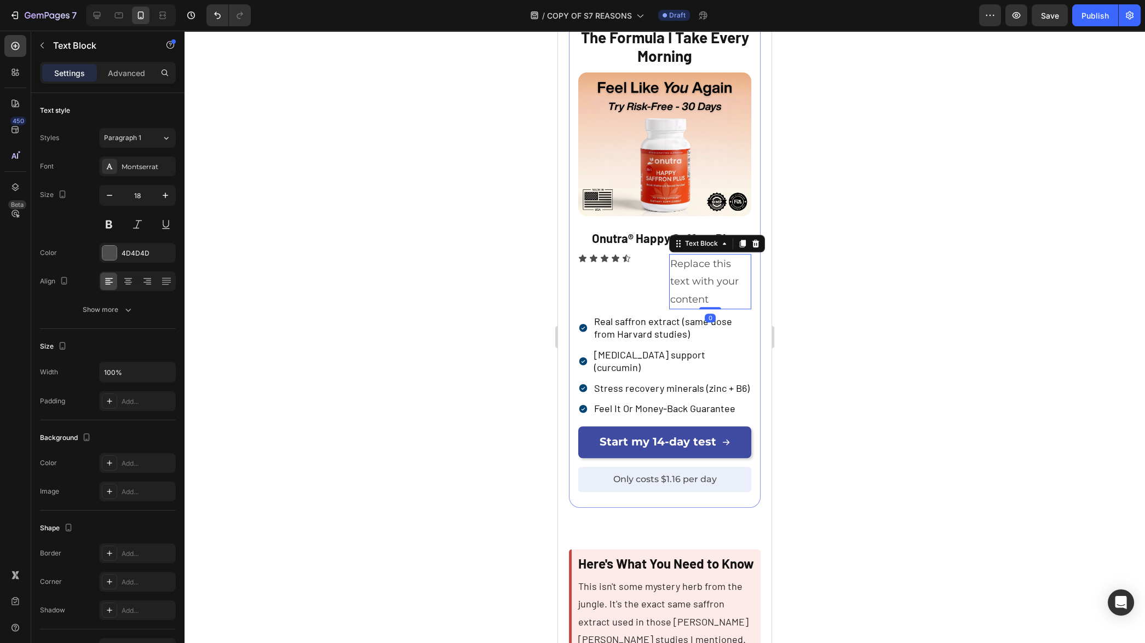
click at [692, 309] on div "Replace this text with your content" at bounding box center [710, 281] width 82 height 55
click at [692, 308] on p "Replace this text with your content" at bounding box center [710, 281] width 80 height 53
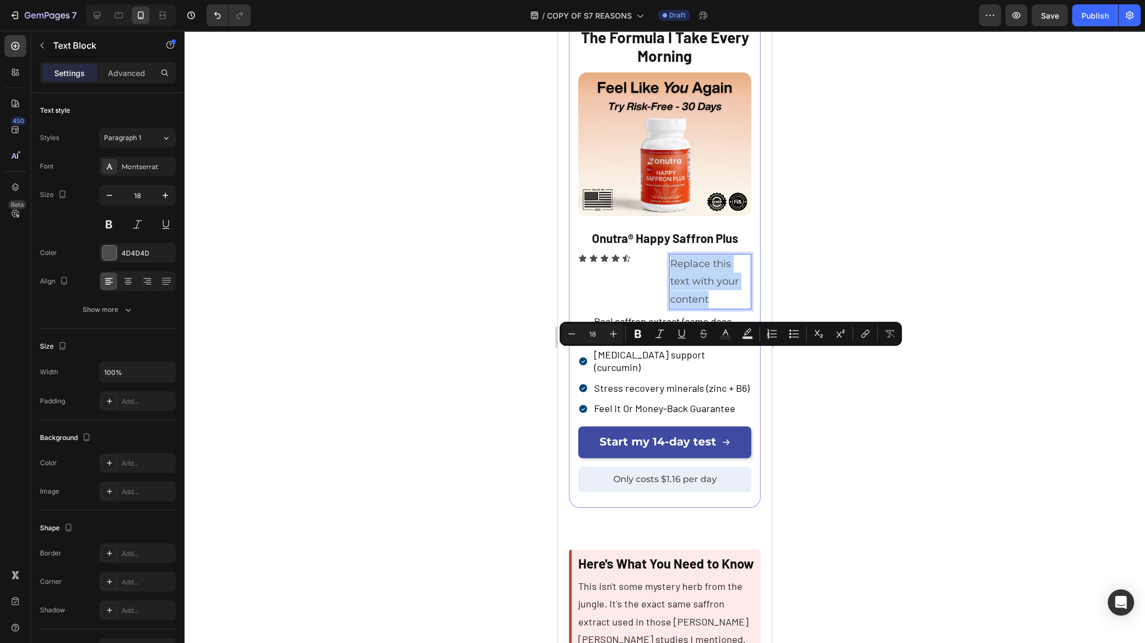
click at [690, 308] on p "Replace this text with your content" at bounding box center [710, 281] width 80 height 53
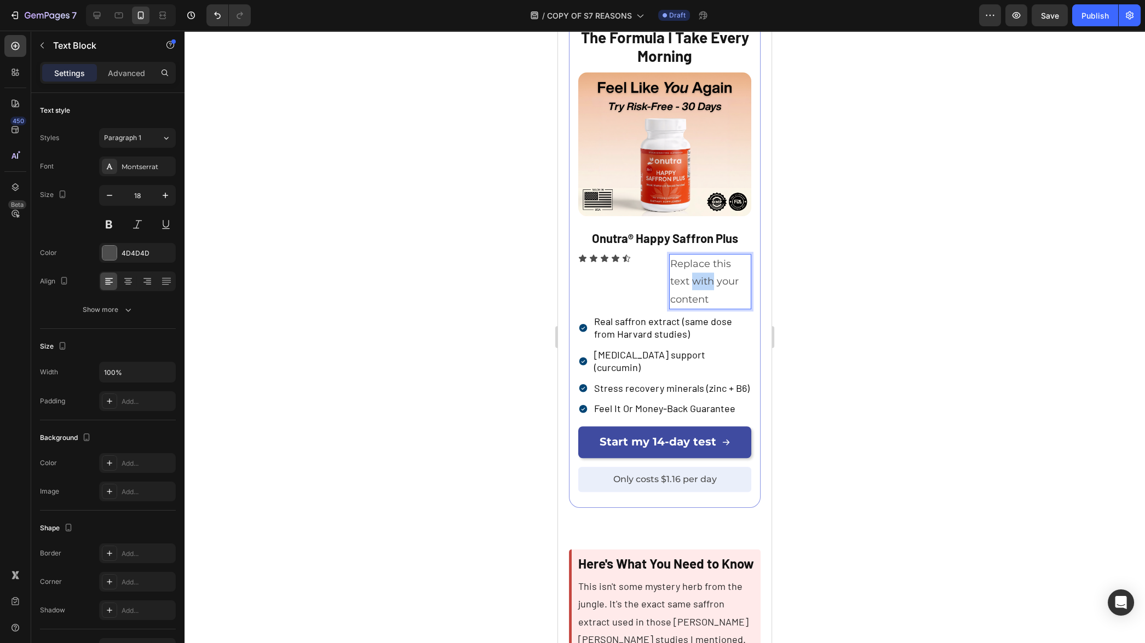
click at [690, 308] on p "Replace this text with your content" at bounding box center [710, 281] width 80 height 53
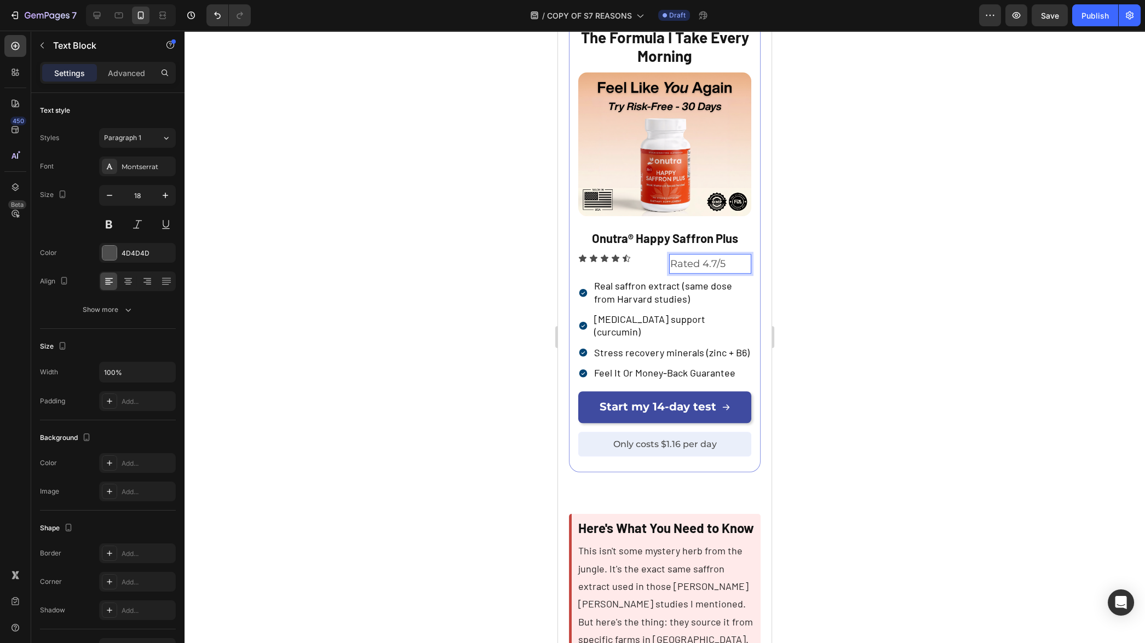
click at [729, 273] on p "Rated 4.7/5" at bounding box center [710, 264] width 80 height 18
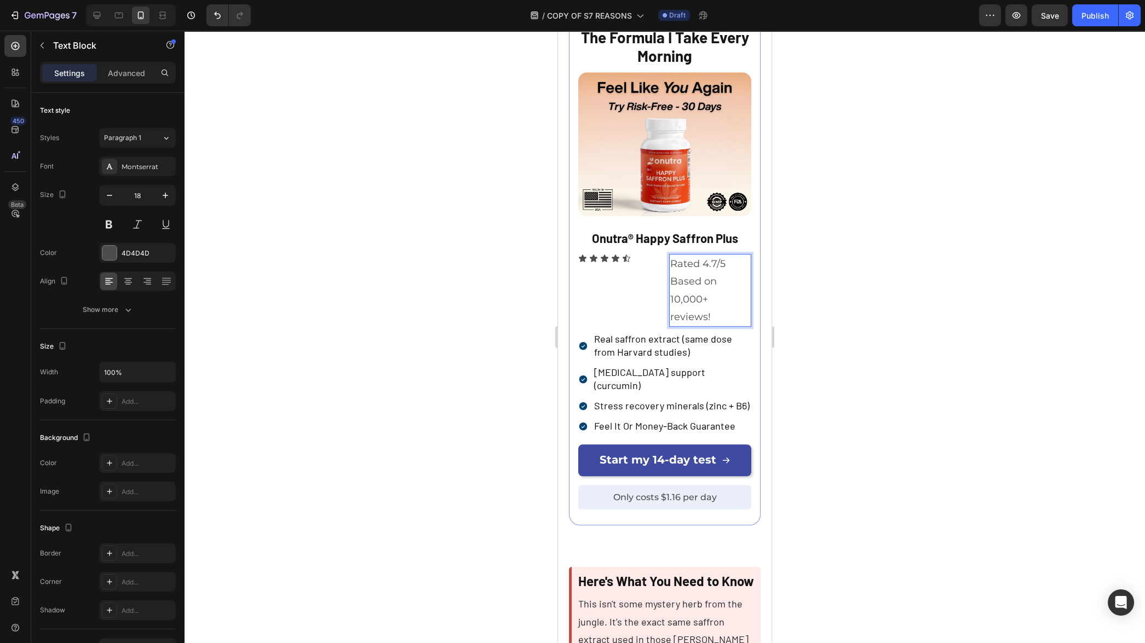
click at [697, 326] on p "Rated 4.7/5 Based on 10,000+ reviews!" at bounding box center [710, 290] width 80 height 71
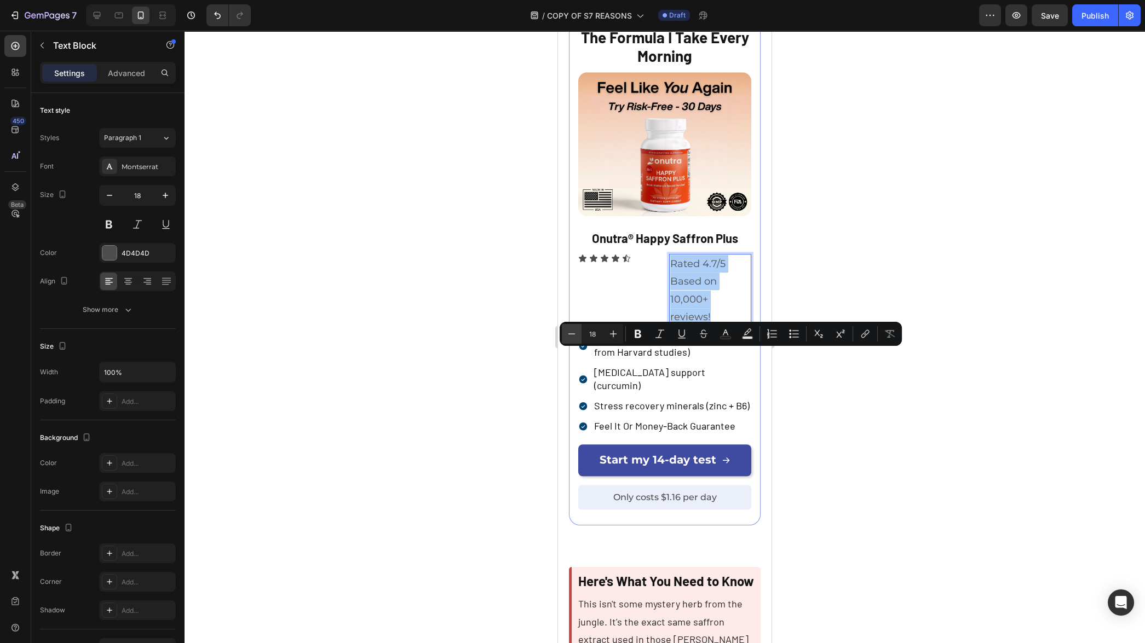
click at [574, 334] on icon "Editor contextual toolbar" at bounding box center [571, 334] width 7 height 1
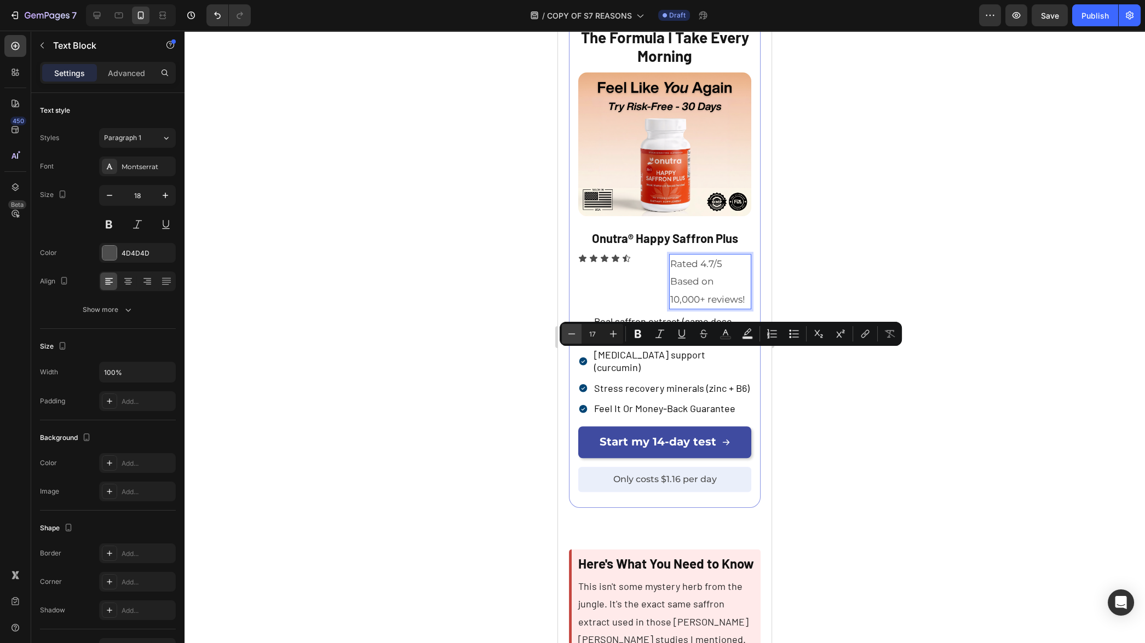
click at [574, 334] on icon "Editor contextual toolbar" at bounding box center [571, 334] width 7 height 1
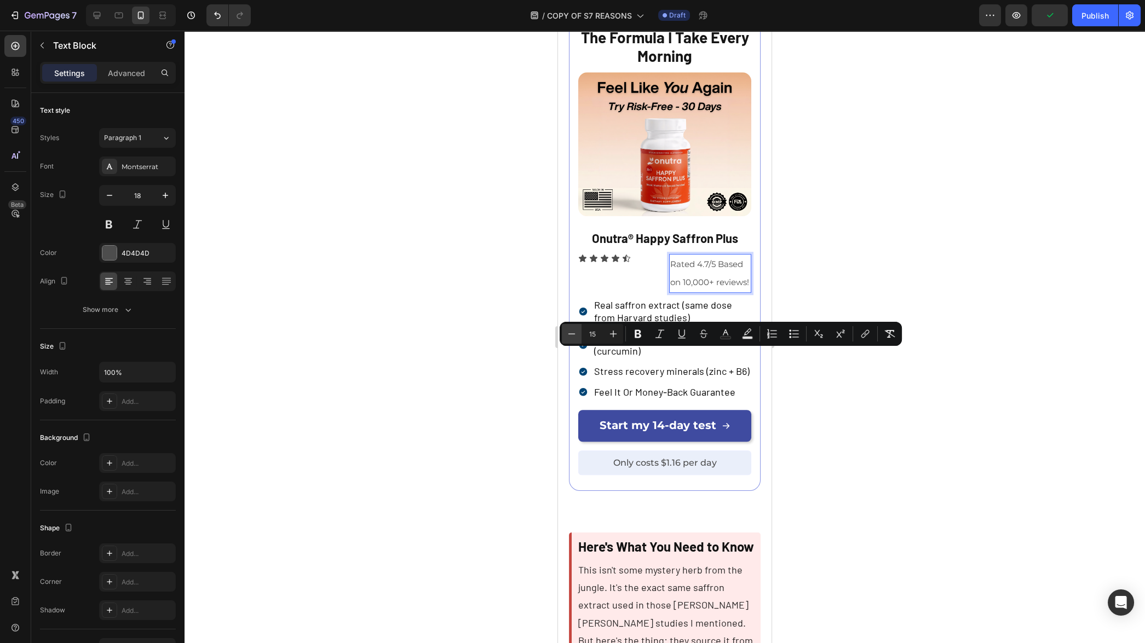
click at [574, 334] on icon "Editor contextual toolbar" at bounding box center [571, 334] width 7 height 1
type input "14"
click at [108, 194] on icon "button" at bounding box center [109, 195] width 11 height 11
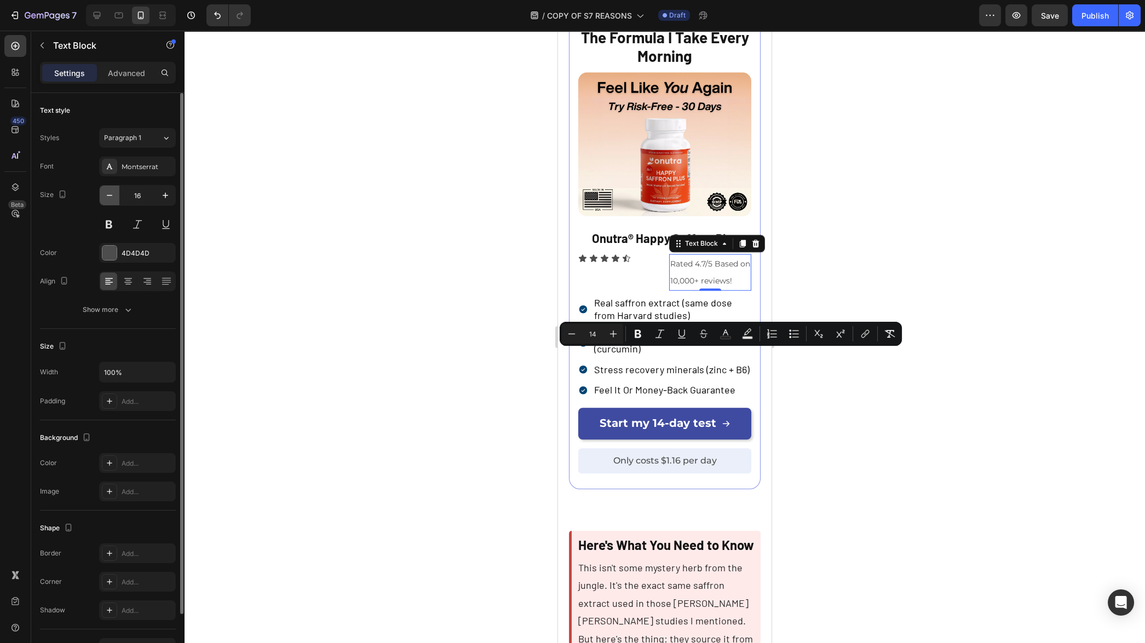
click at [108, 194] on icon "button" at bounding box center [109, 195] width 11 height 11
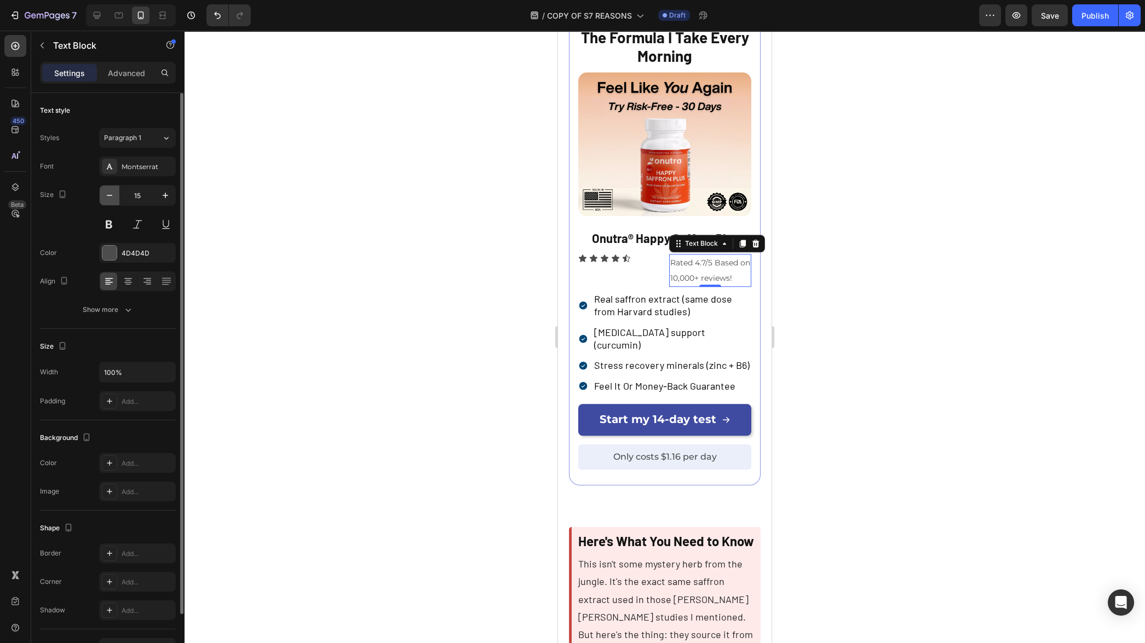
click at [108, 194] on icon "button" at bounding box center [109, 195] width 11 height 11
type input "14"
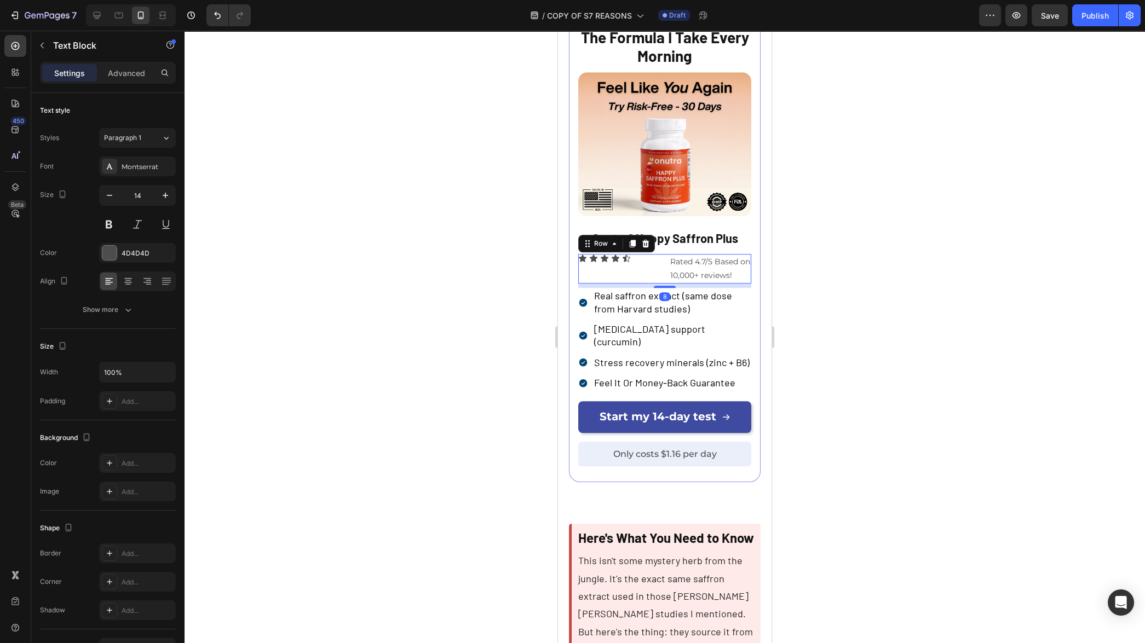
click at [641, 284] on div "Icon Icon Icon Icon Icon Icon List" at bounding box center [619, 269] width 82 height 30
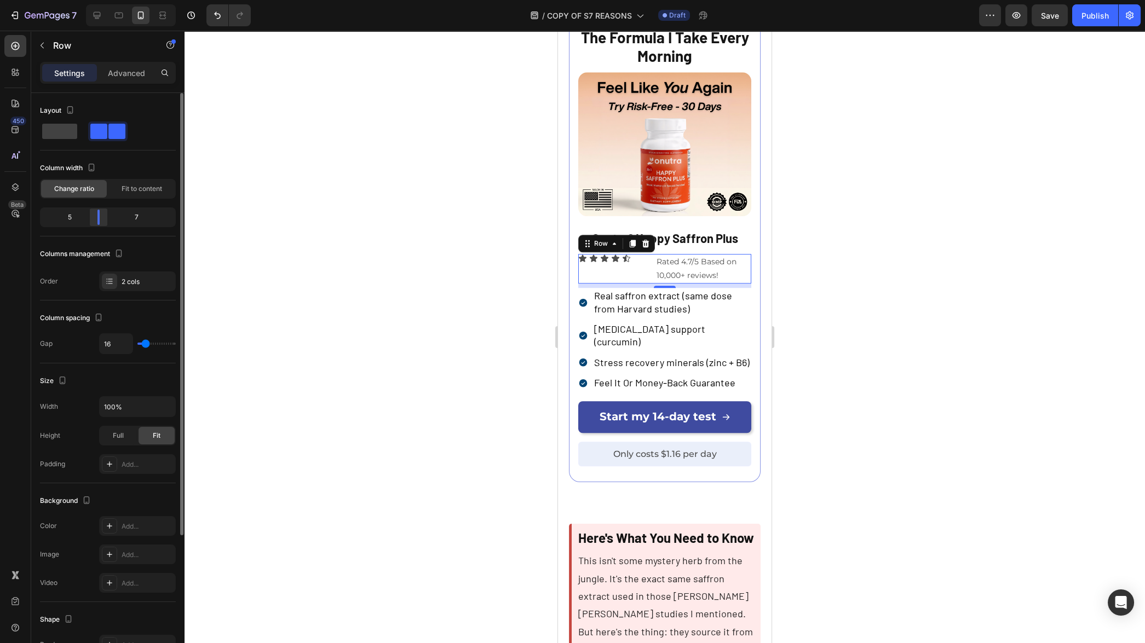
drag, startPoint x: 107, startPoint y: 221, endPoint x: 95, endPoint y: 220, distance: 12.1
click at [95, 220] on div at bounding box center [99, 217] width 20 height 15
click at [647, 284] on div "Icon Icon Icon Icon Icon Icon List Rated 4.7/5 Based on 10,000+ reviews! Text B…" at bounding box center [664, 269] width 173 height 30
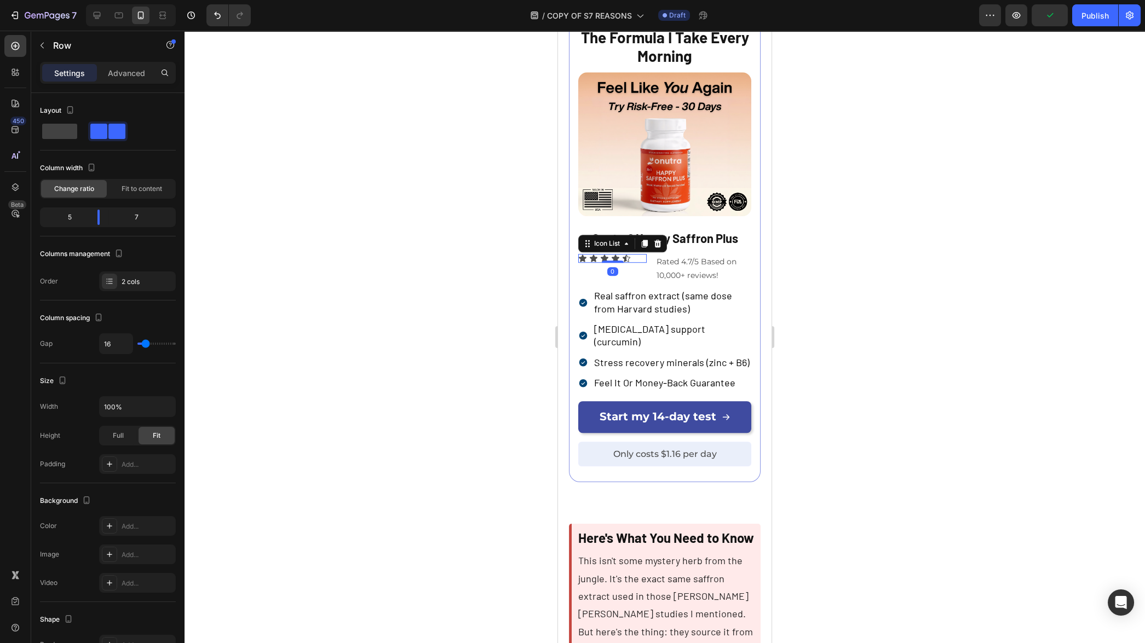
click at [635, 263] on div "Icon Icon Icon Icon Icon" at bounding box center [612, 258] width 68 height 9
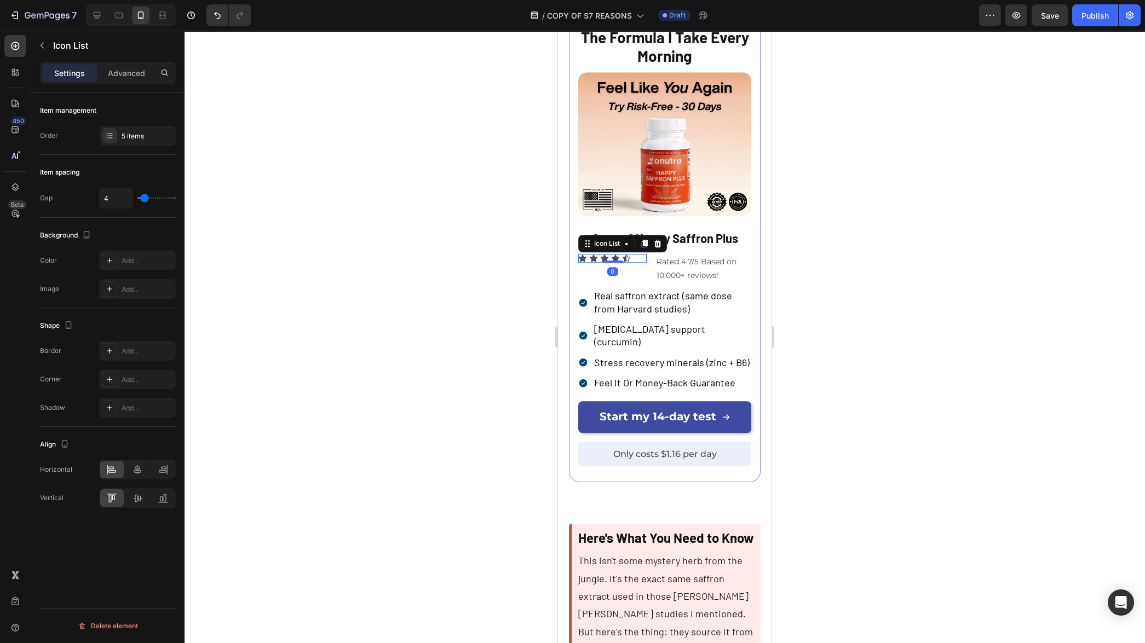
type input "5"
type input "3"
type input "2"
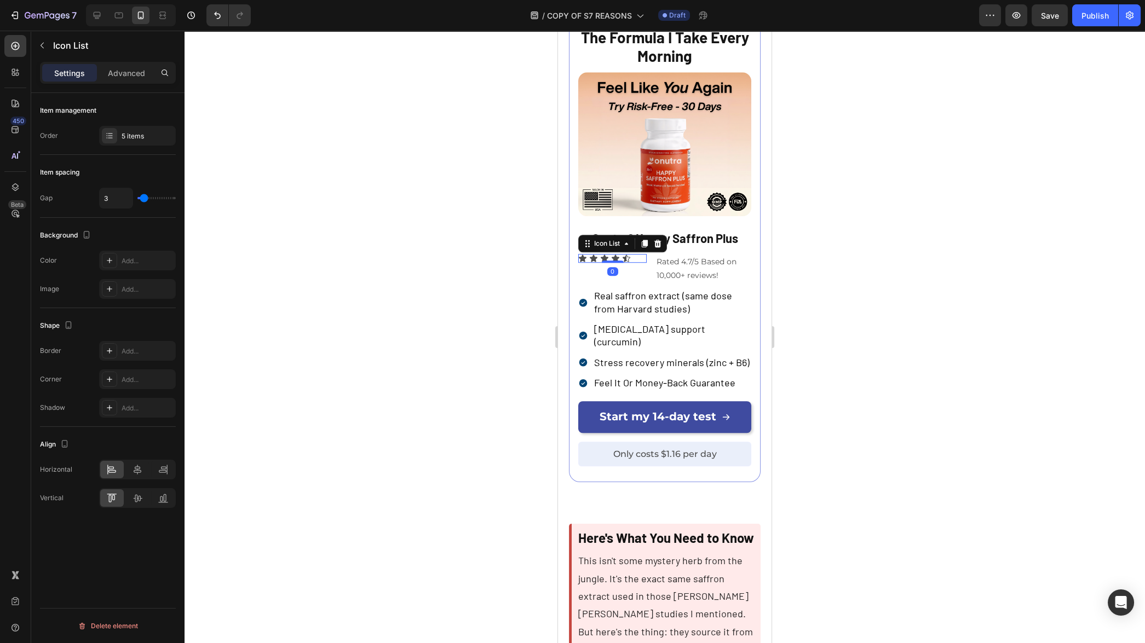
type input "2"
type input "1"
type input "0"
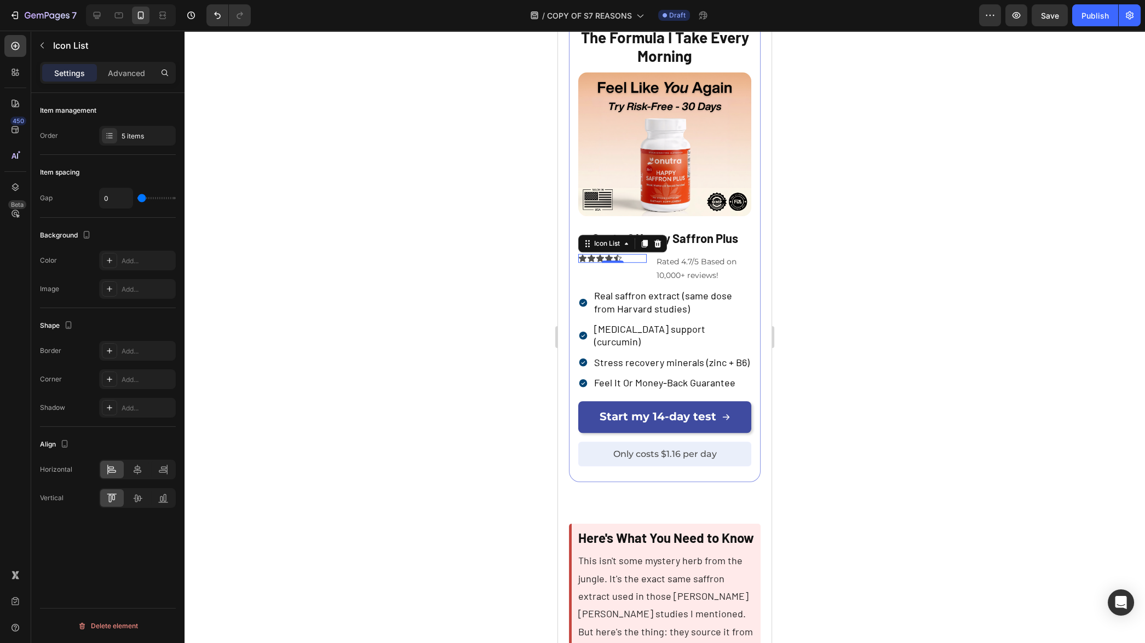
type input "1"
type input "2"
type input "3"
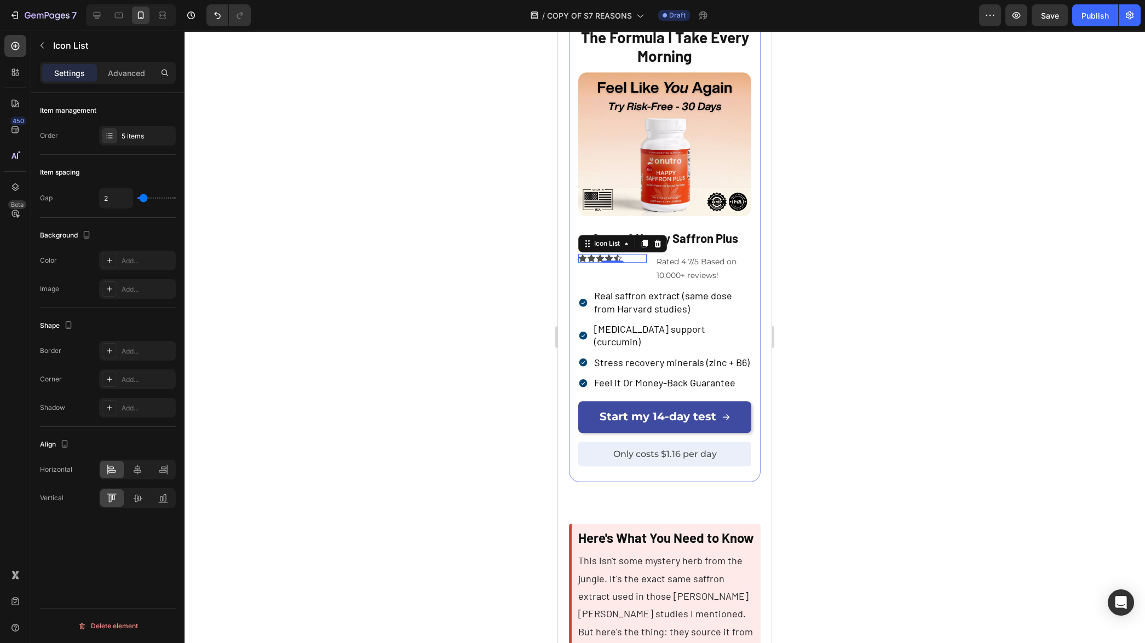
type input "3"
type input "4"
type input "5"
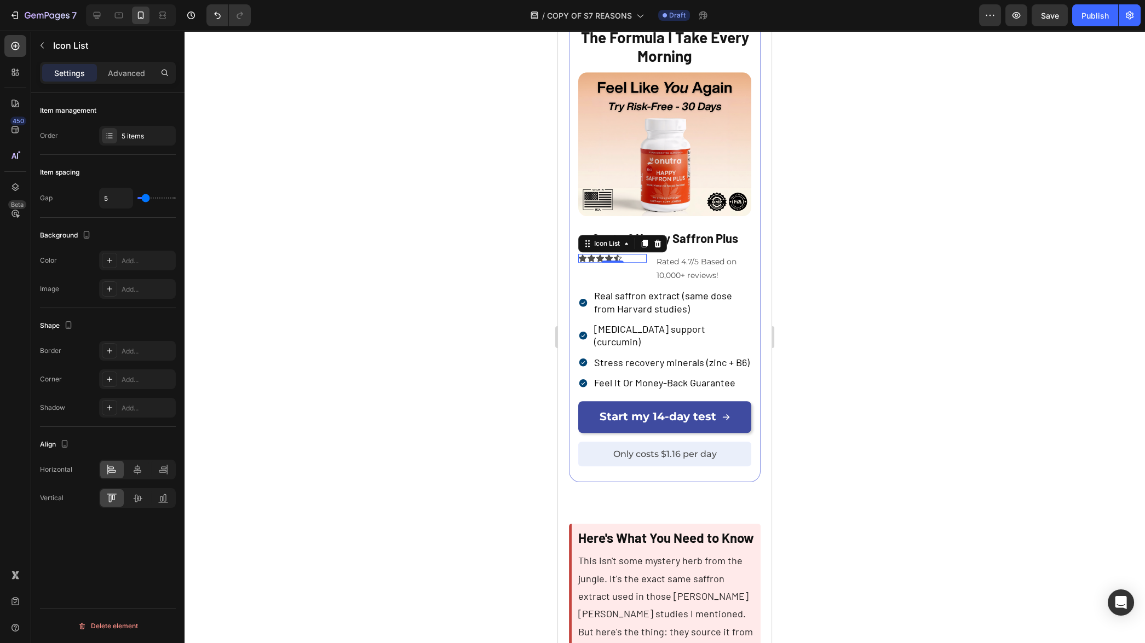
type input "6"
type input "7"
type input "9"
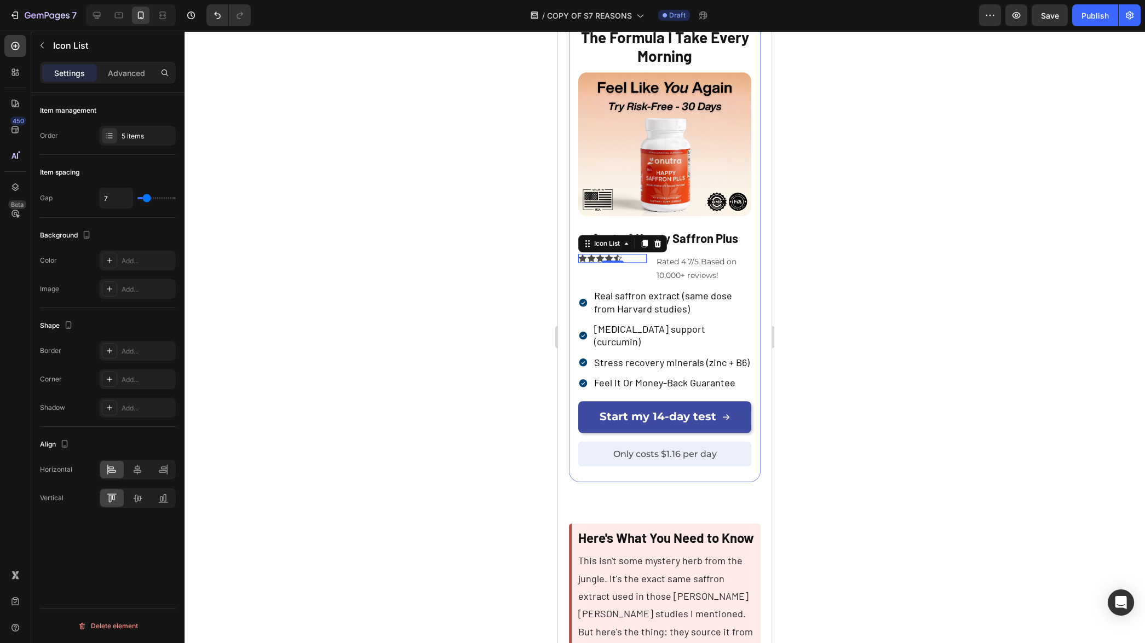
type input "9"
type input "10"
type input "12"
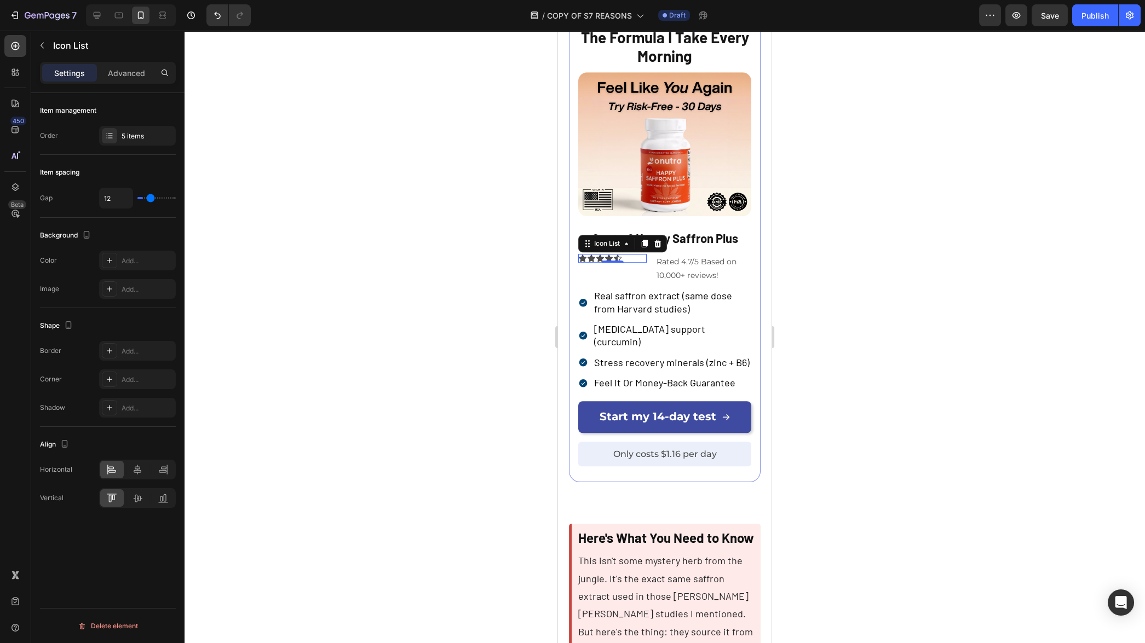
type input "13"
type input "14"
type input "15"
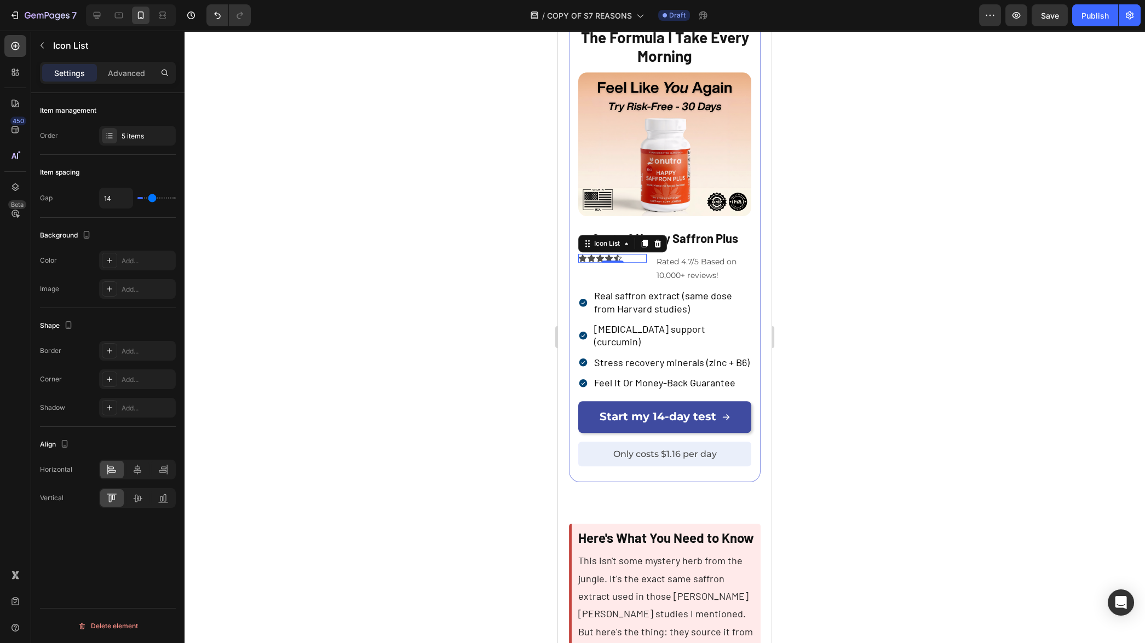
type input "15"
type input "16"
type input "15"
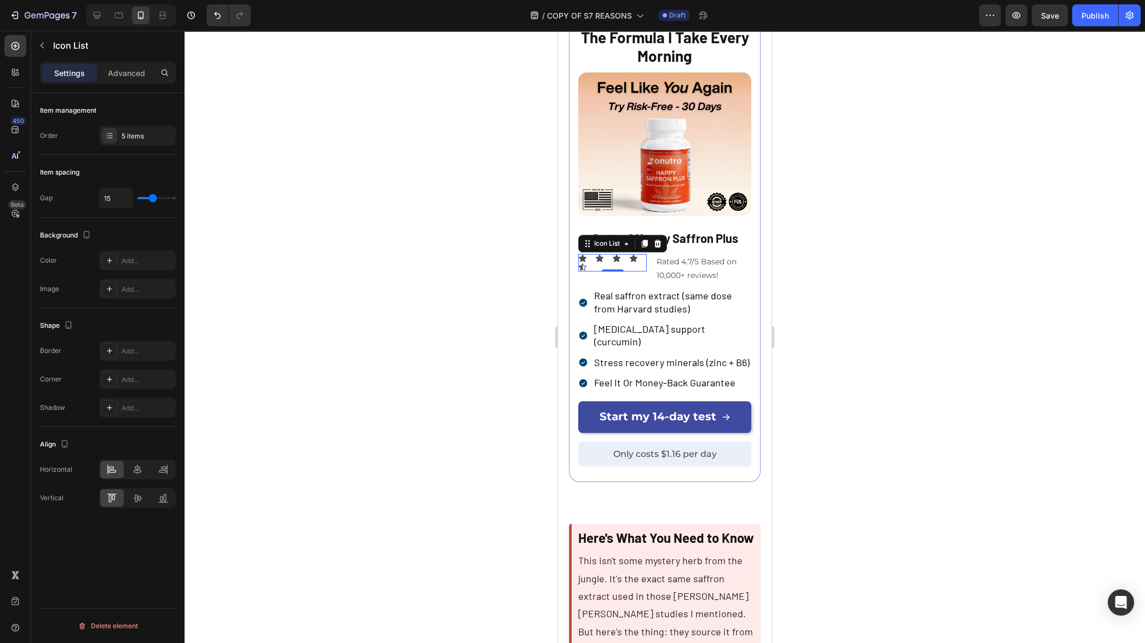
type input "14"
type input "13"
type input "12"
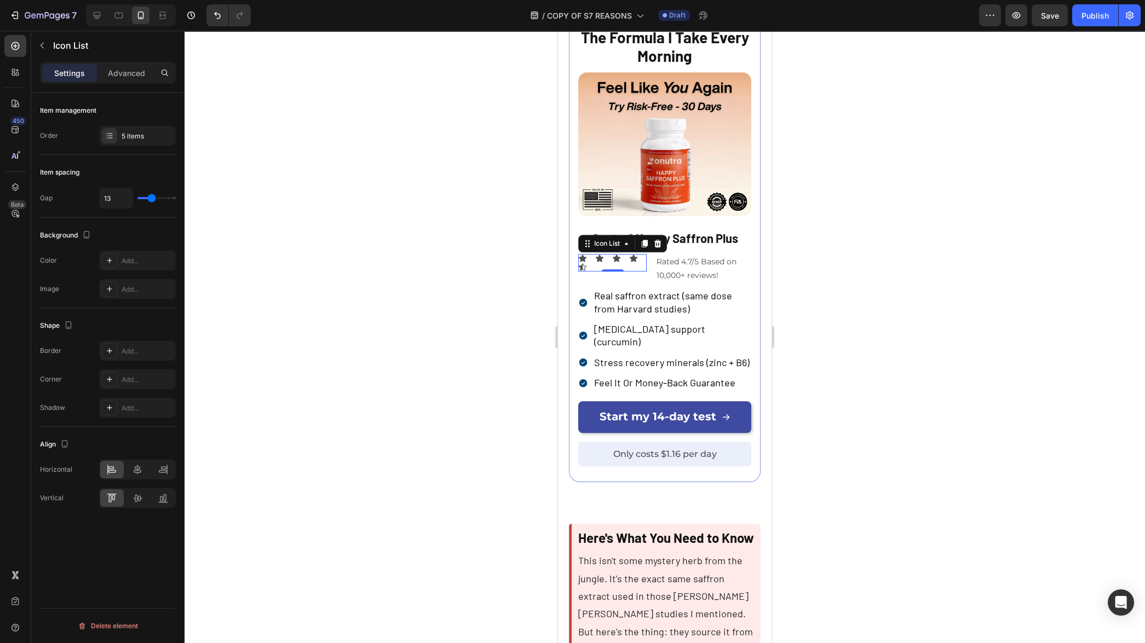
type input "12"
type input "11"
type input "10"
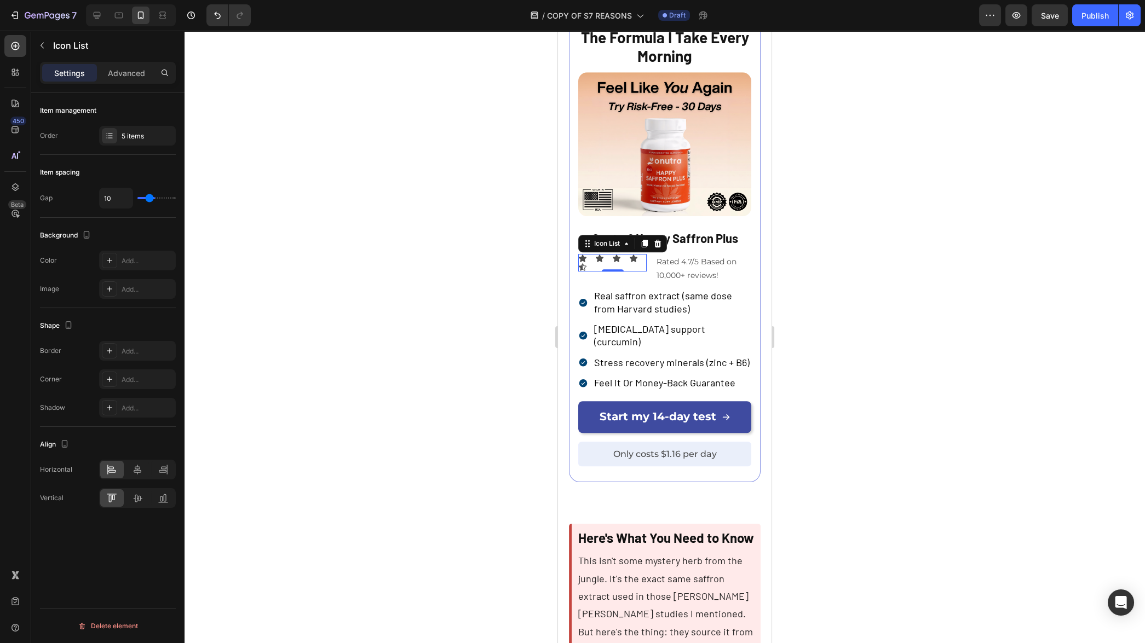
type input "8"
type input "7"
type input "6"
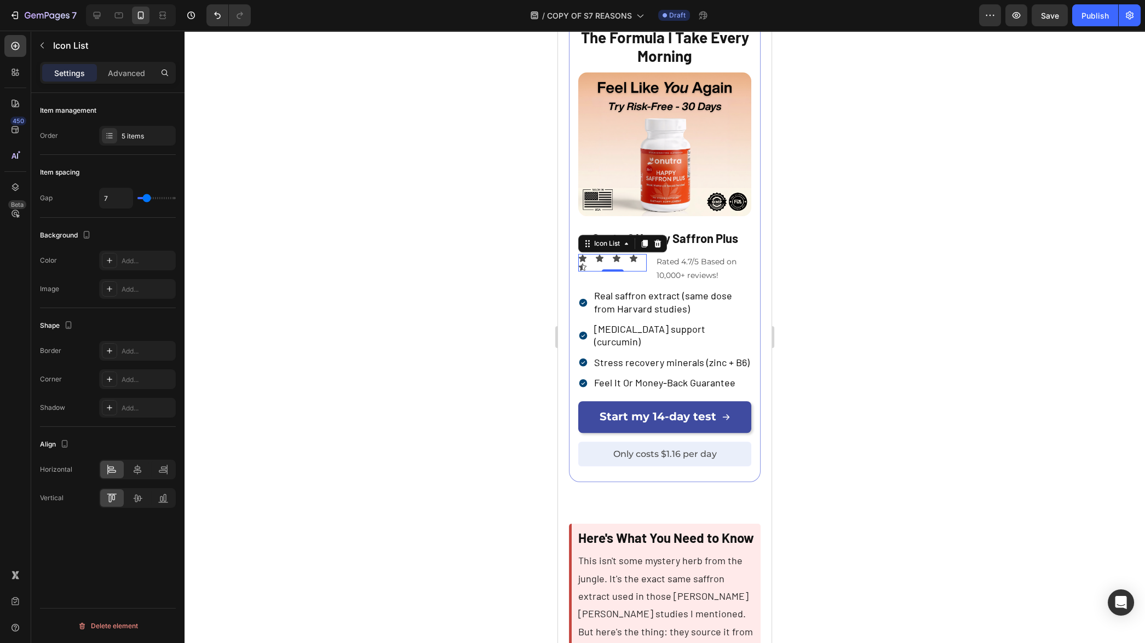
type input "6"
type input "5"
type input "4"
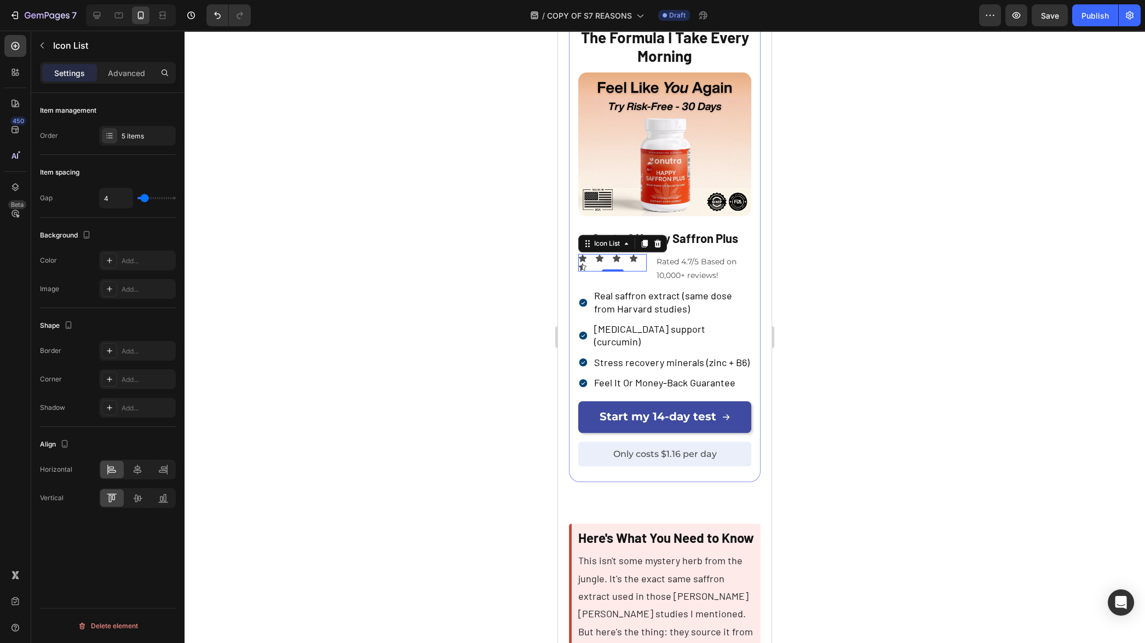
type input "3"
type input "2"
type input "1"
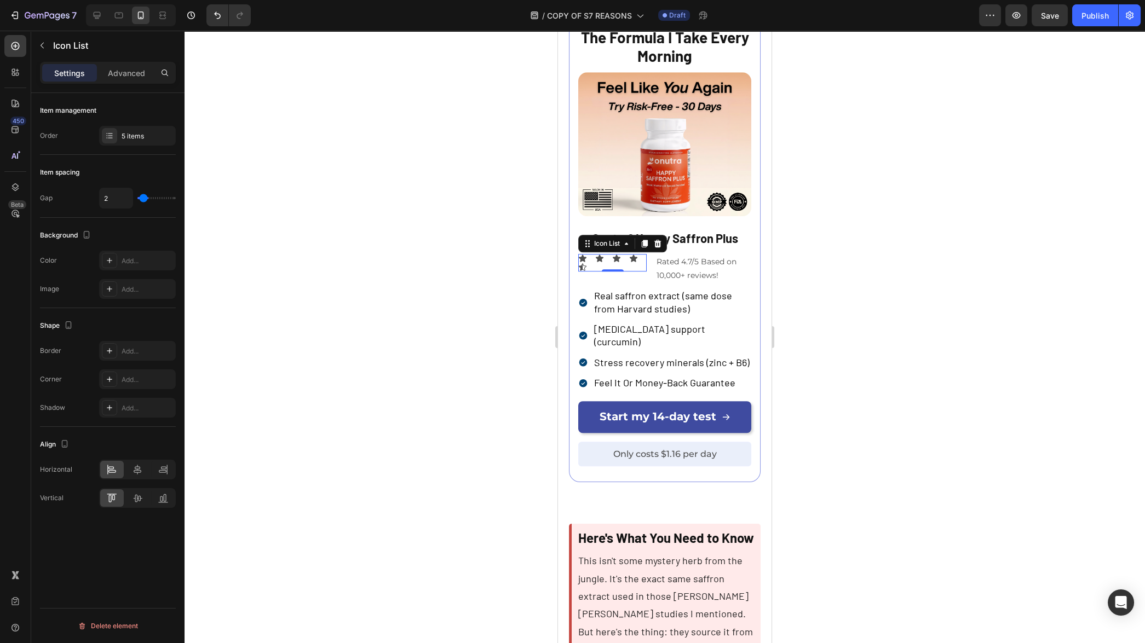
type input "1"
type input "0"
drag, startPoint x: 146, startPoint y: 201, endPoint x: 124, endPoint y: 205, distance: 21.8
type input "0"
click at [137, 199] on input "range" at bounding box center [156, 198] width 38 height 2
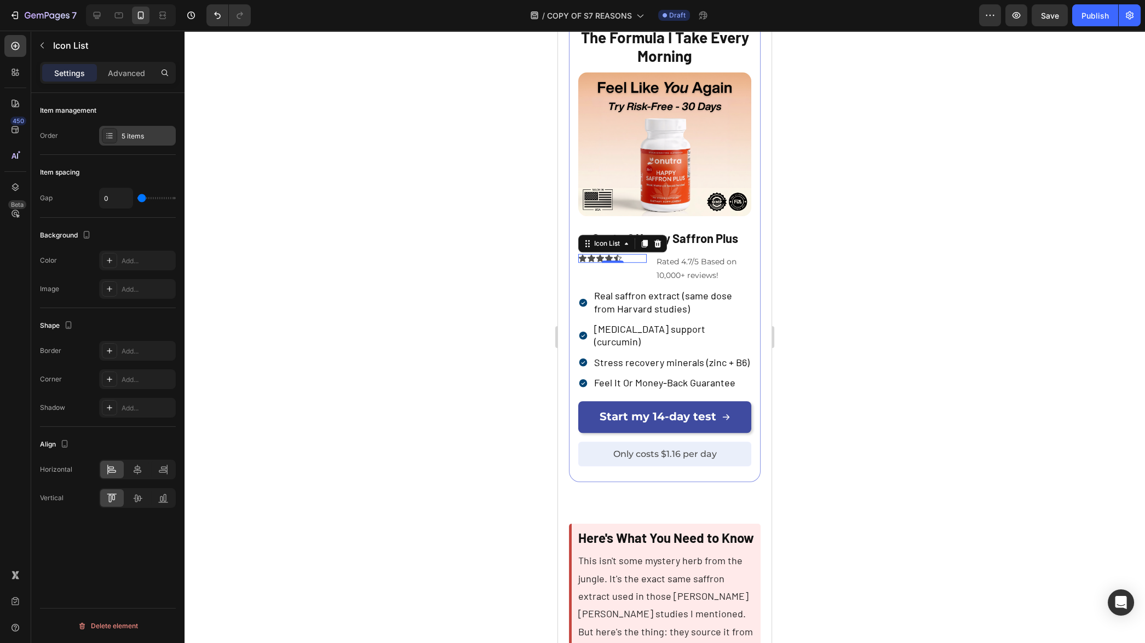
click at [124, 134] on div "5 items" at bounding box center [147, 136] width 51 height 10
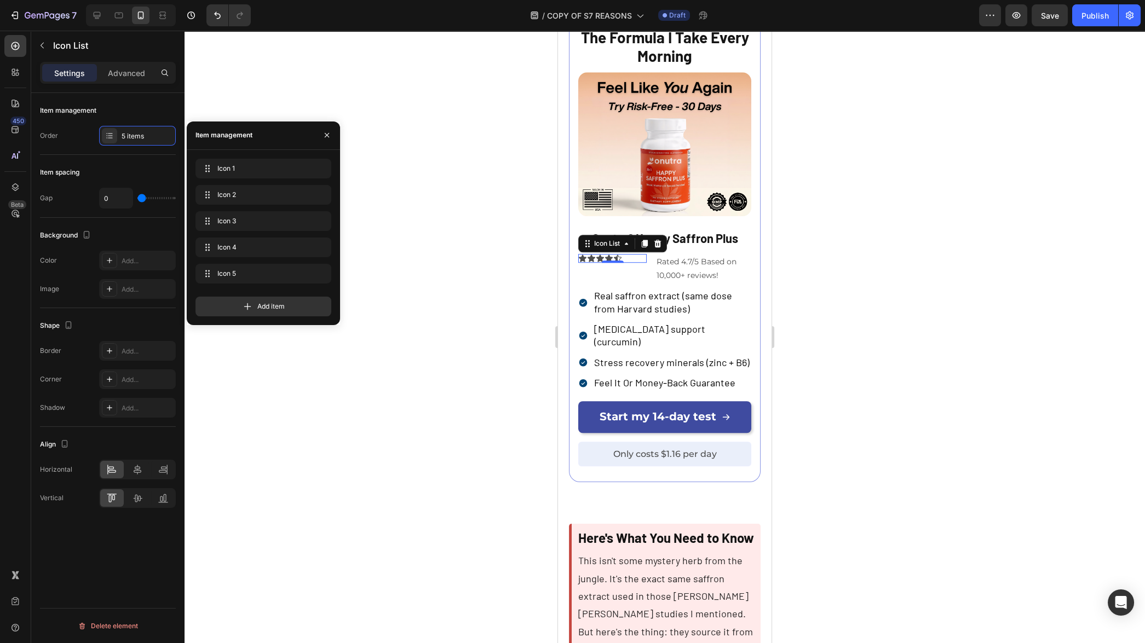
click at [118, 162] on div "Item spacing Gap 0" at bounding box center [108, 186] width 136 height 63
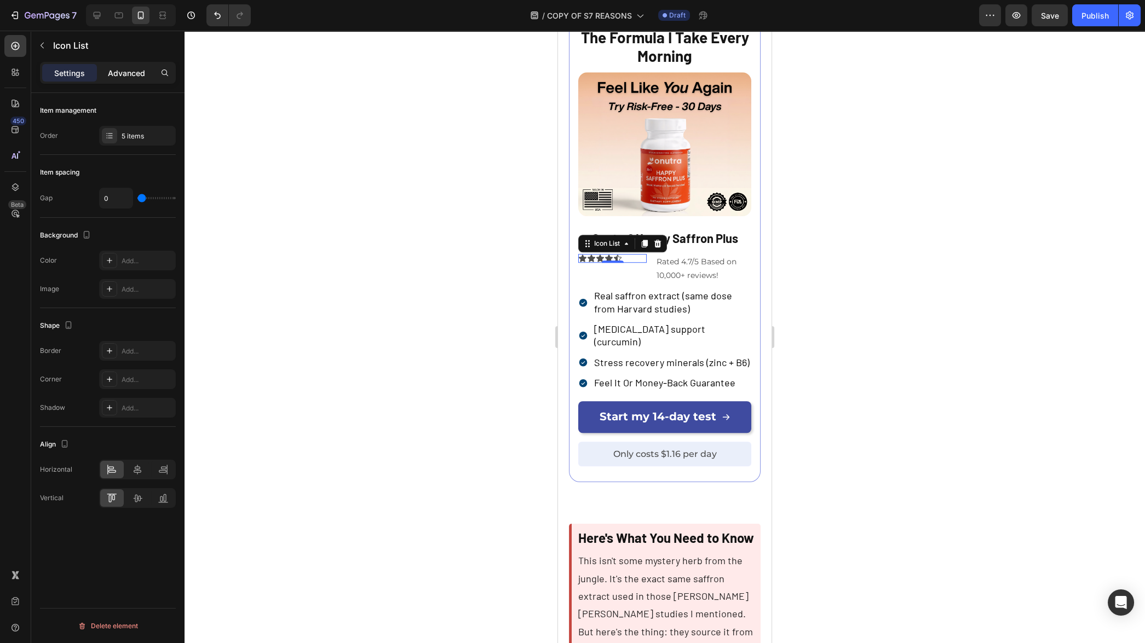
click at [111, 75] on p "Advanced" at bounding box center [126, 73] width 37 height 12
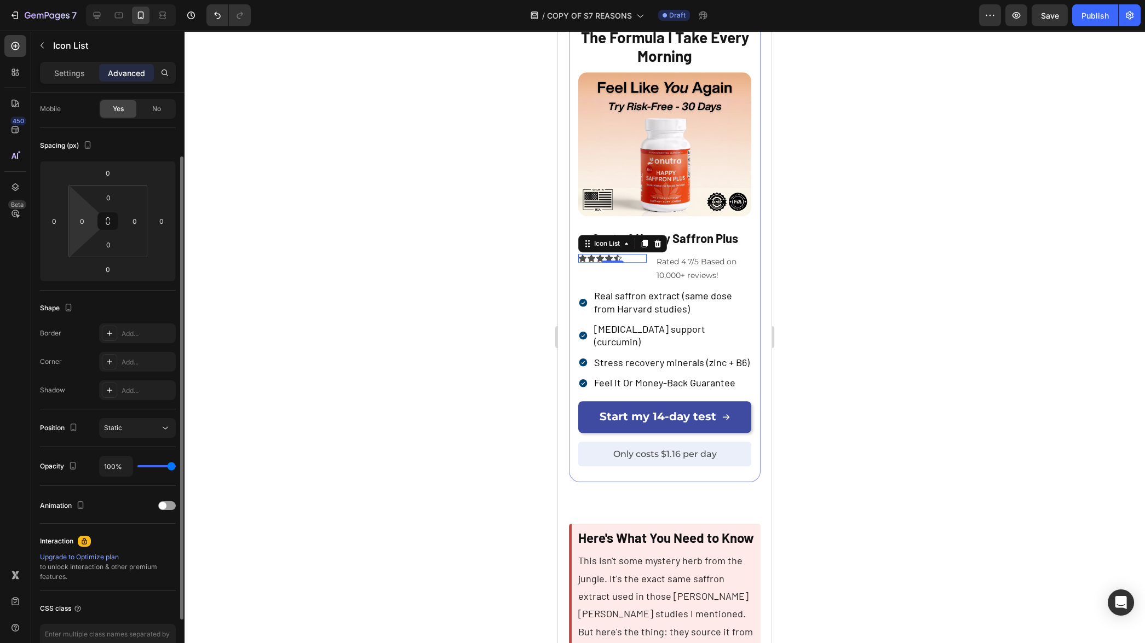
scroll to position [0, 0]
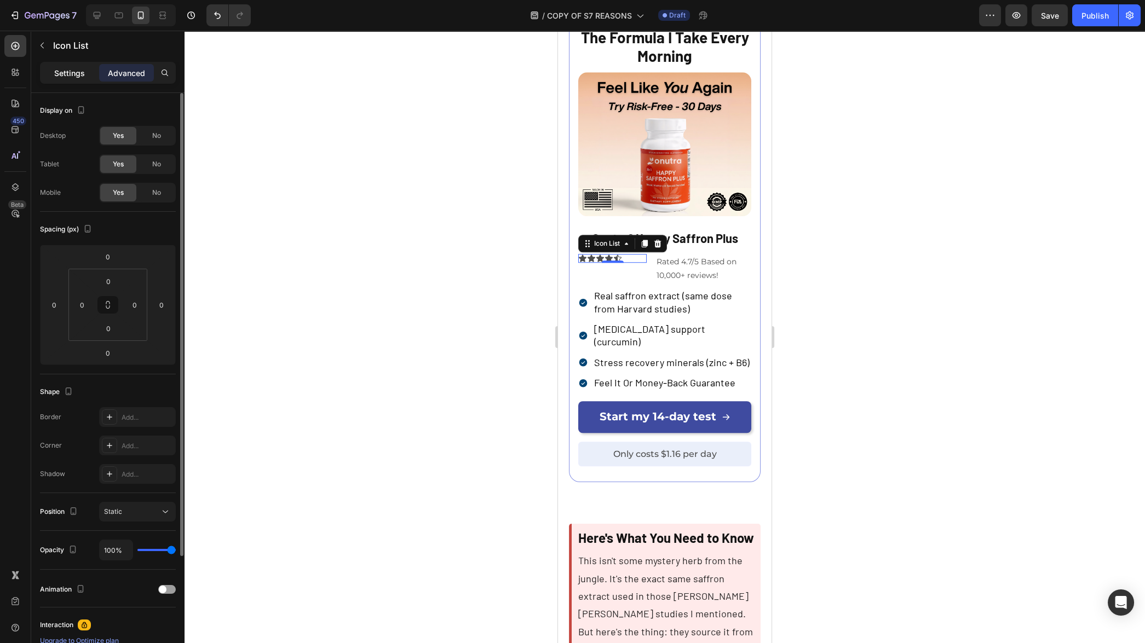
click at [83, 77] on p "Settings" at bounding box center [69, 73] width 31 height 12
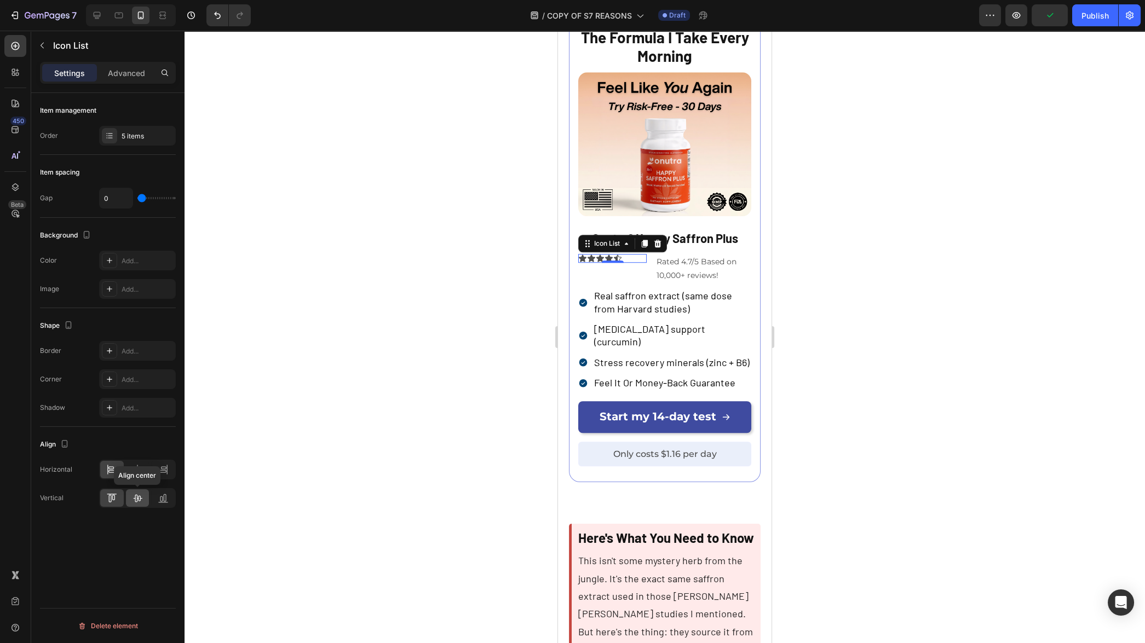
click at [138, 495] on icon at bounding box center [137, 498] width 11 height 11
click at [137, 469] on icon at bounding box center [138, 470] width 8 height 10
click at [159, 469] on icon at bounding box center [163, 469] width 11 height 11
click at [44, 48] on icon "button" at bounding box center [42, 45] width 9 height 9
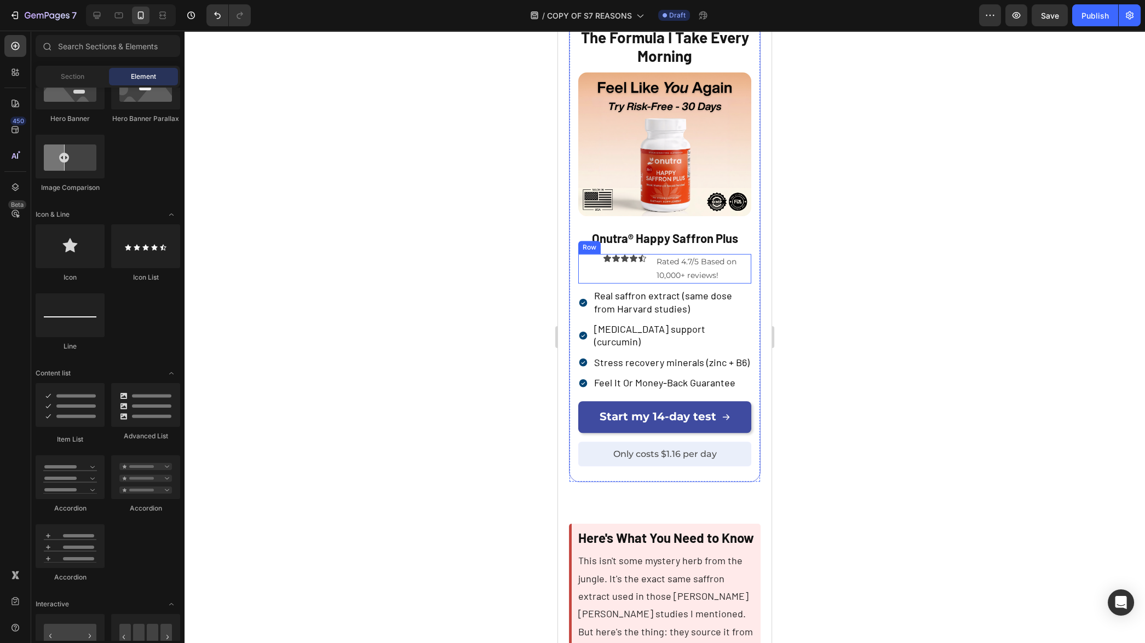
click at [647, 284] on div "Icon Icon Icon Icon Icon Icon List Rated 4.7/5 Based on 10,000+ reviews! Text B…" at bounding box center [664, 269] width 173 height 30
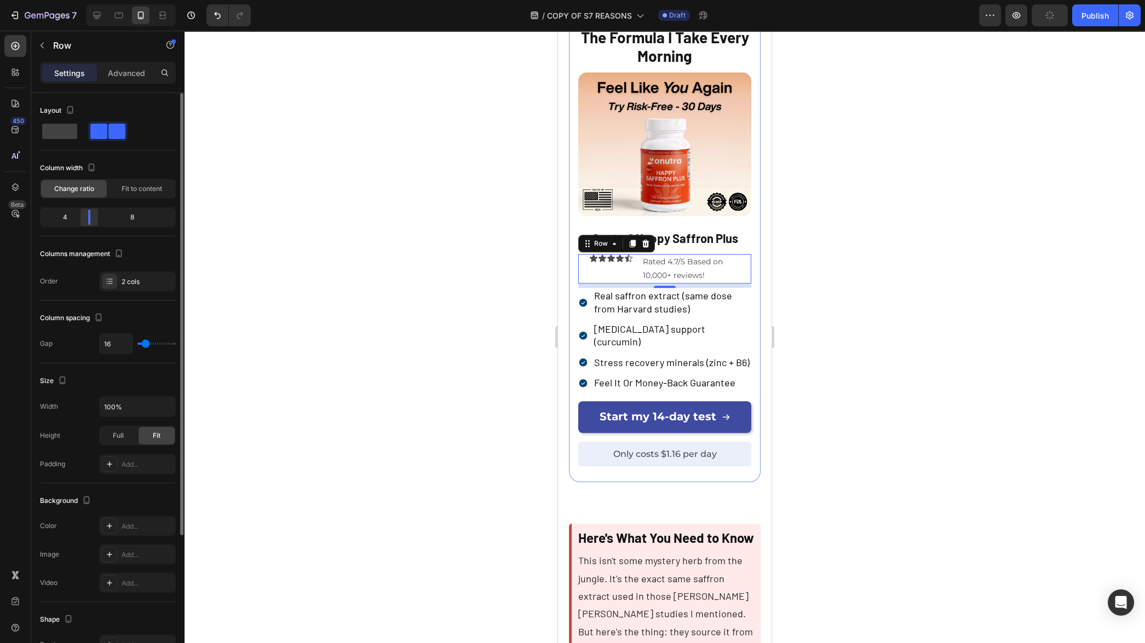
click at [82, 220] on div at bounding box center [89, 217] width 20 height 15
click at [131, 192] on span "Fit to content" at bounding box center [142, 189] width 41 height 10
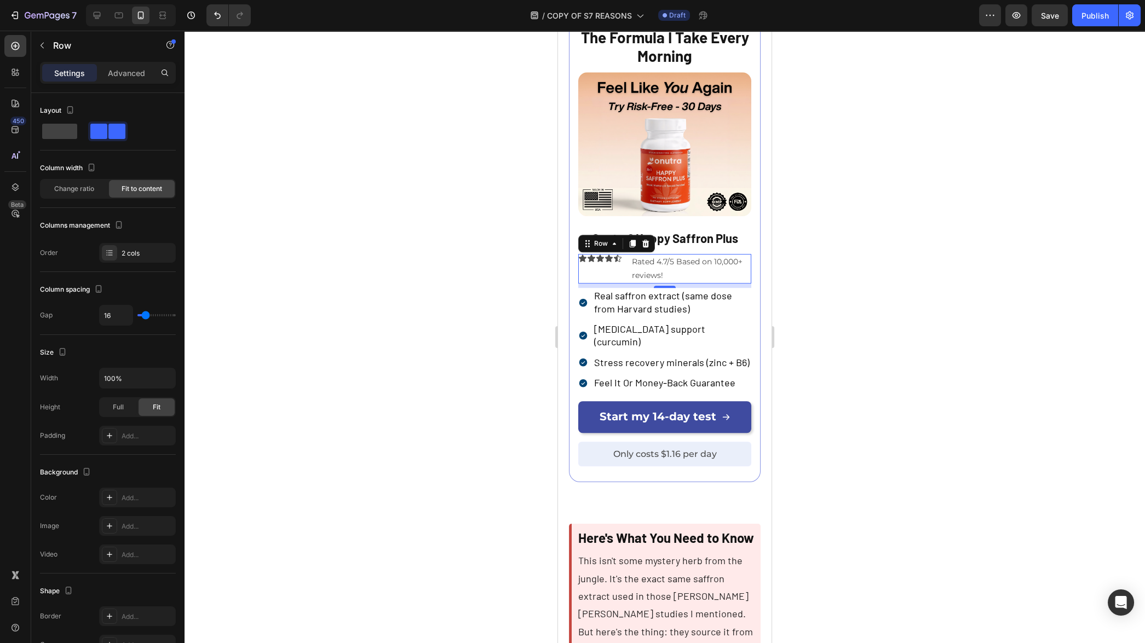
click at [625, 284] on div "Icon Icon Icon Icon Icon Icon List Rated 4.7/5 Based on 10,000+ reviews! Text B…" at bounding box center [664, 269] width 173 height 30
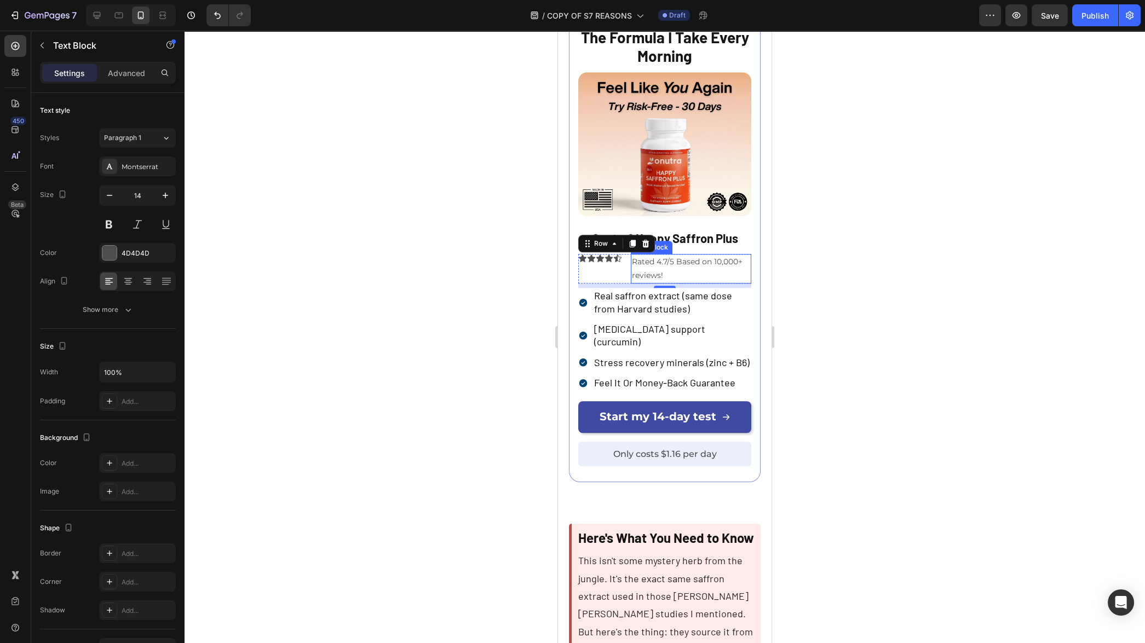
click at [644, 283] on p "Rated 4.7/5 Based on 10,000+ reviews!" at bounding box center [691, 268] width 118 height 27
click at [697, 280] on span "Rated 4.7/5 Based on 10,000+ reviews!" at bounding box center [687, 269] width 111 height 24
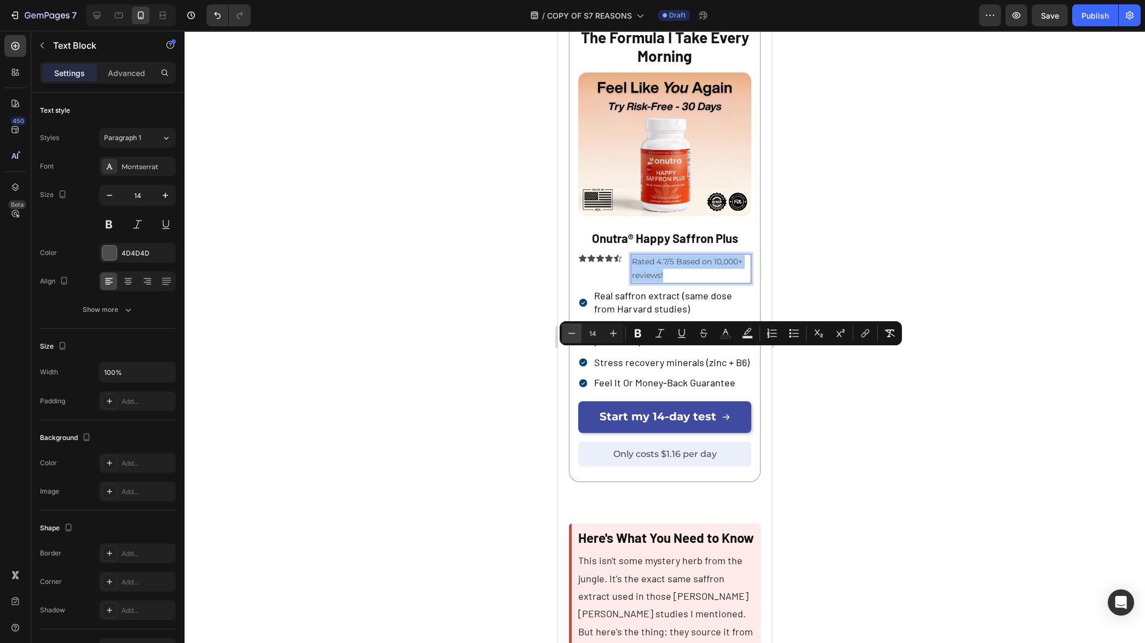
click at [577, 338] on button "Minus" at bounding box center [572, 334] width 20 height 20
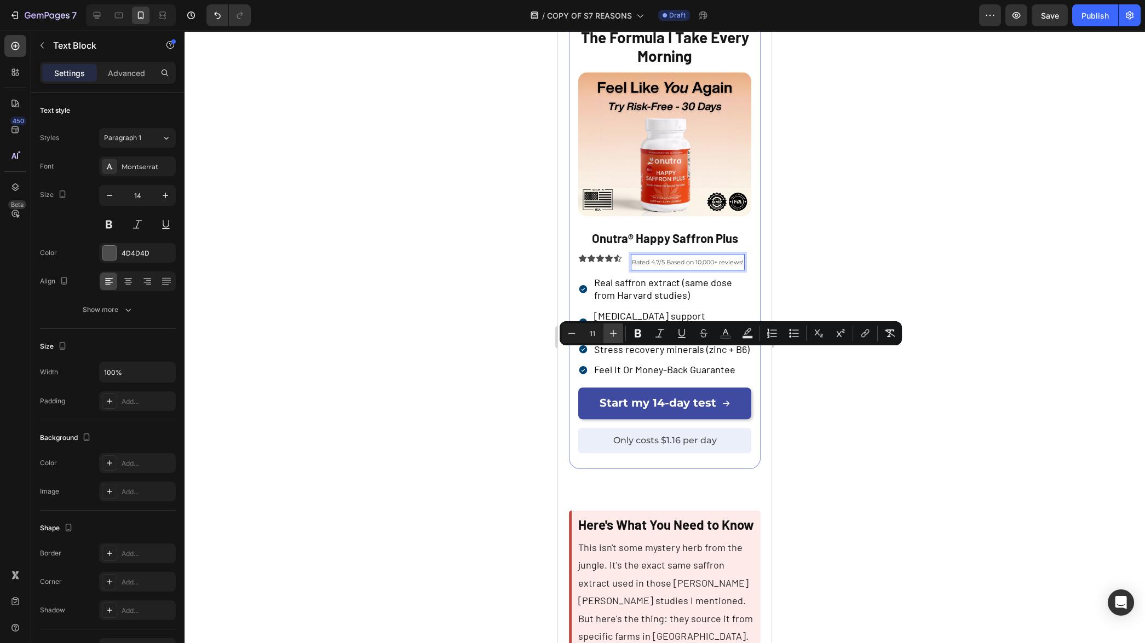
click at [612, 333] on icon "Editor contextual toolbar" at bounding box center [613, 333] width 11 height 11
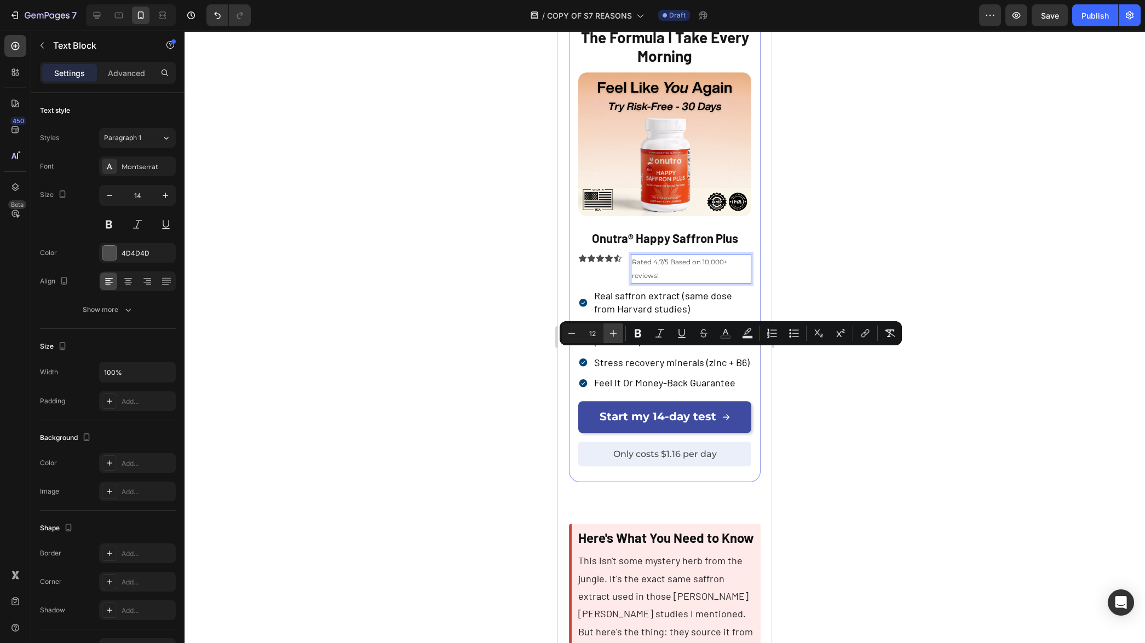
click at [614, 333] on icon "Editor contextual toolbar" at bounding box center [613, 333] width 11 height 11
type input "13"
click at [111, 193] on icon "button" at bounding box center [109, 195] width 11 height 11
type input "13"
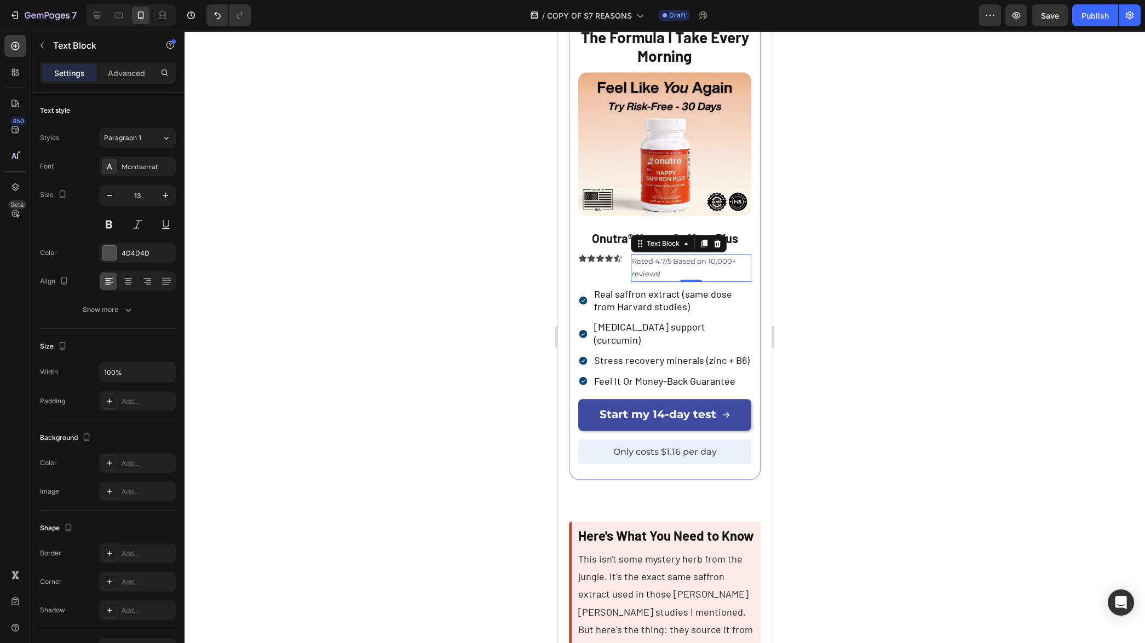
click at [369, 308] on div at bounding box center [665, 337] width 961 height 613
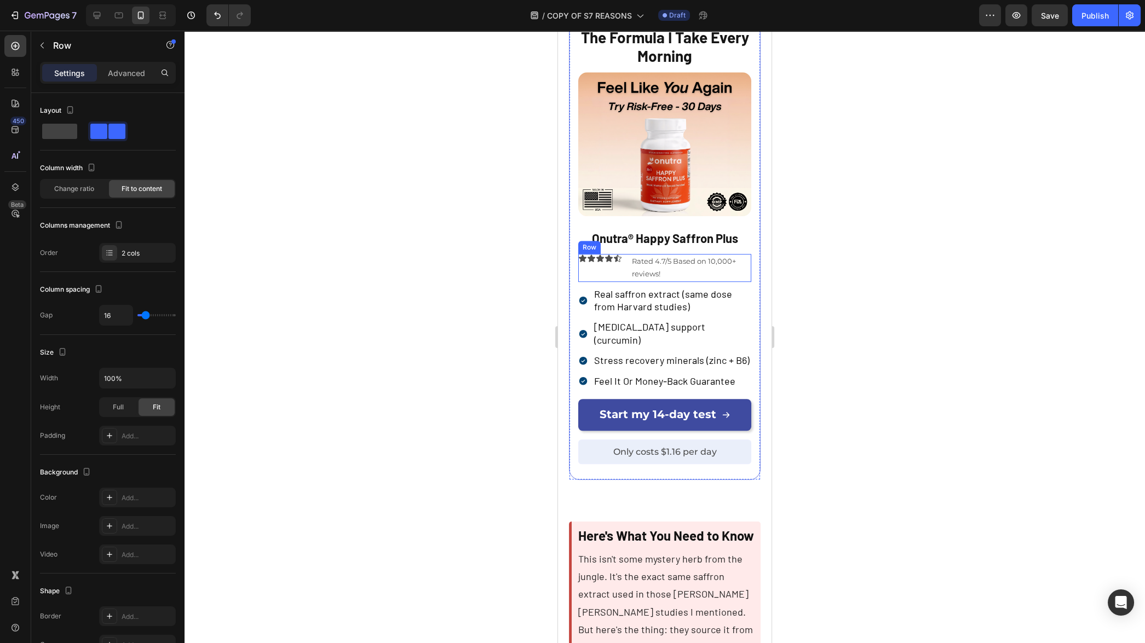
click at [624, 282] on div "Icon Icon Icon Icon Icon Icon List Rated 4.7/5 Based on 10,000+ reviews! Text B…" at bounding box center [664, 268] width 173 height 28
type input "11"
type input "10"
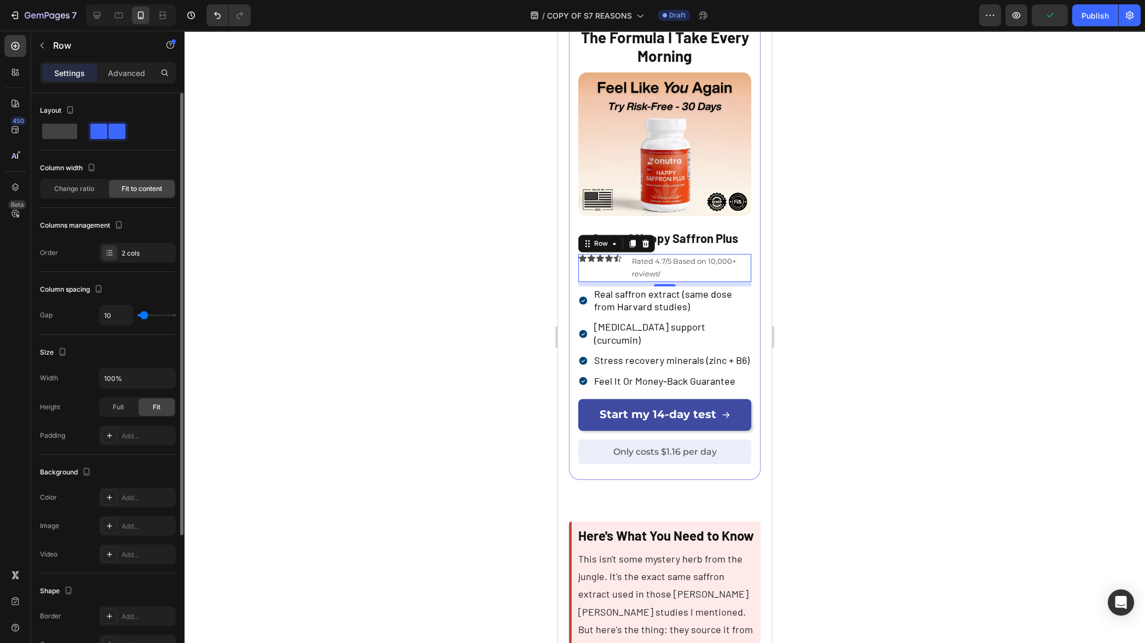
type input "9"
type input "8"
type input "7"
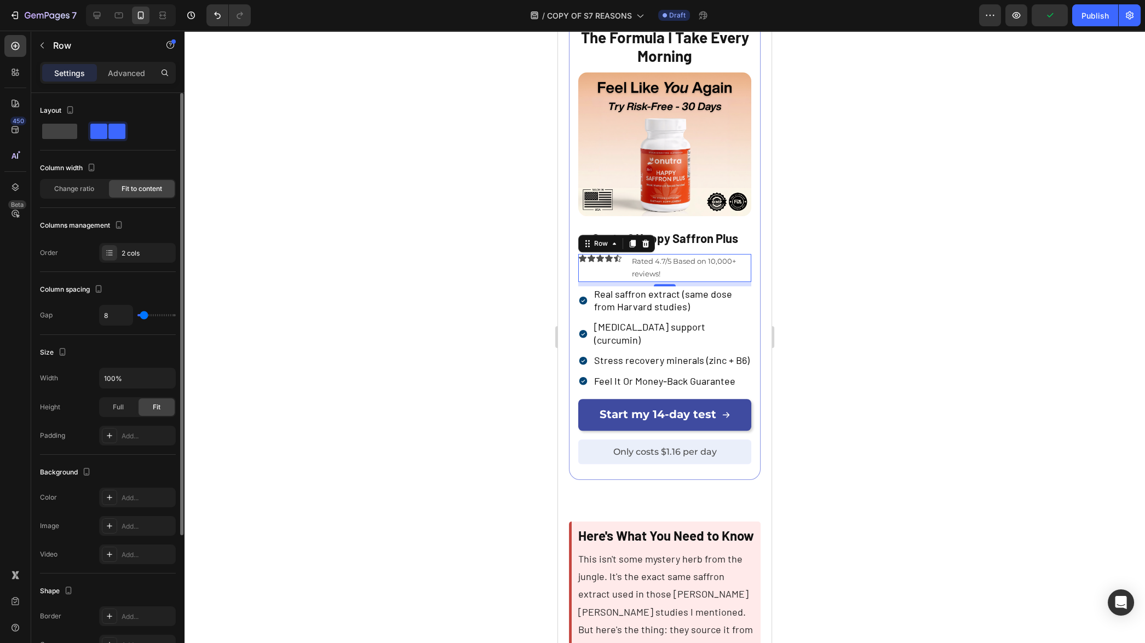
type input "7"
type input "6"
type input "5"
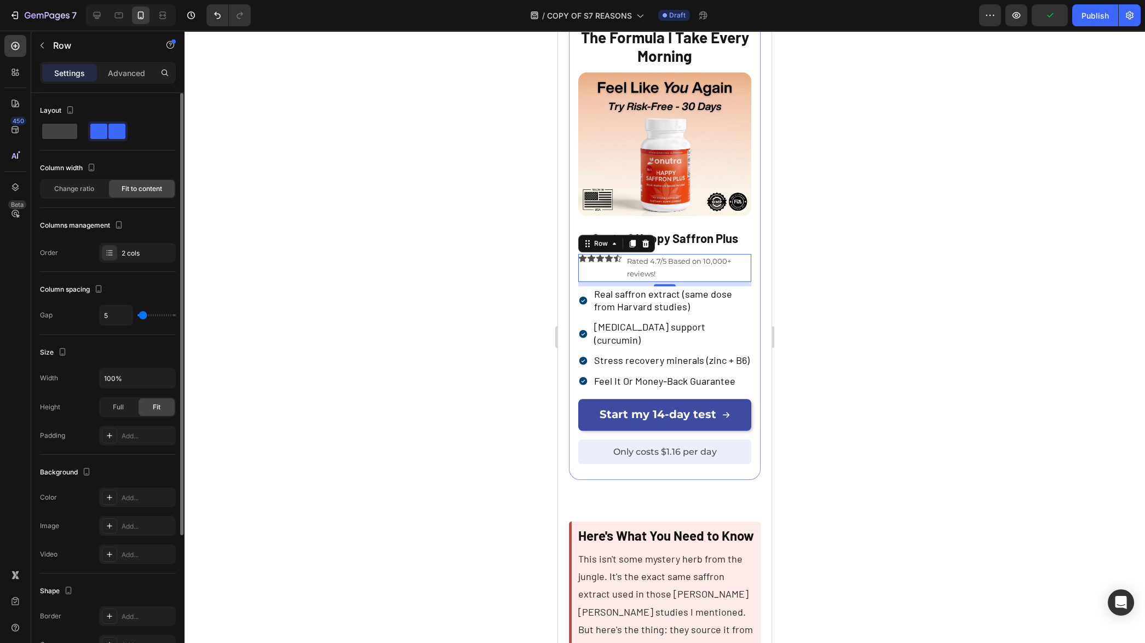
type input "4"
type input "3"
type input "2"
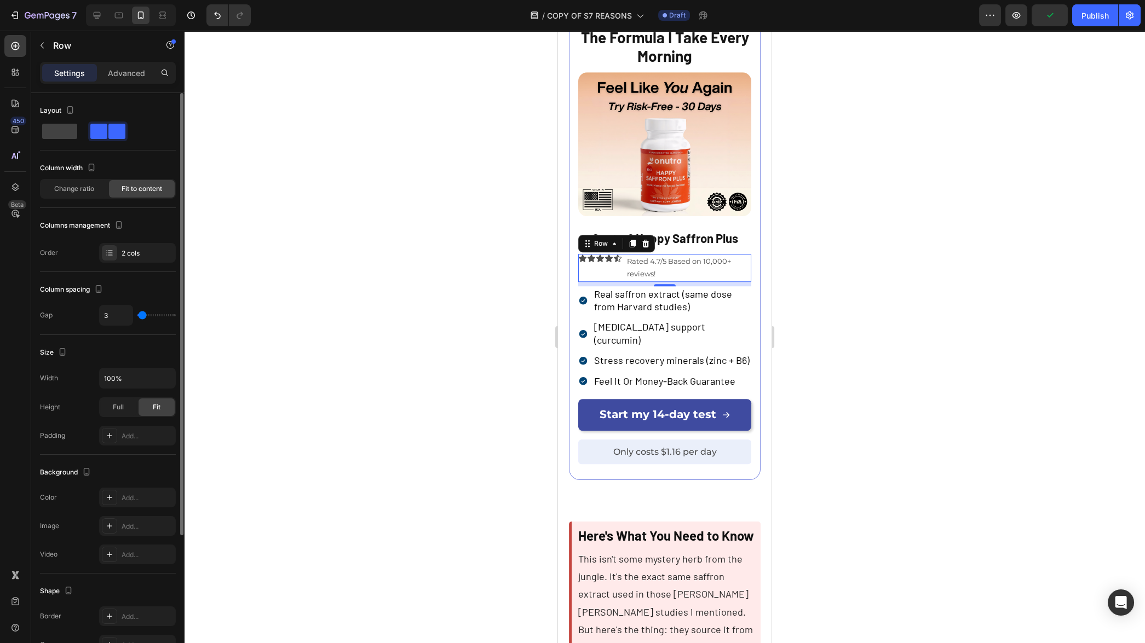
type input "2"
type input "1"
type input "0"
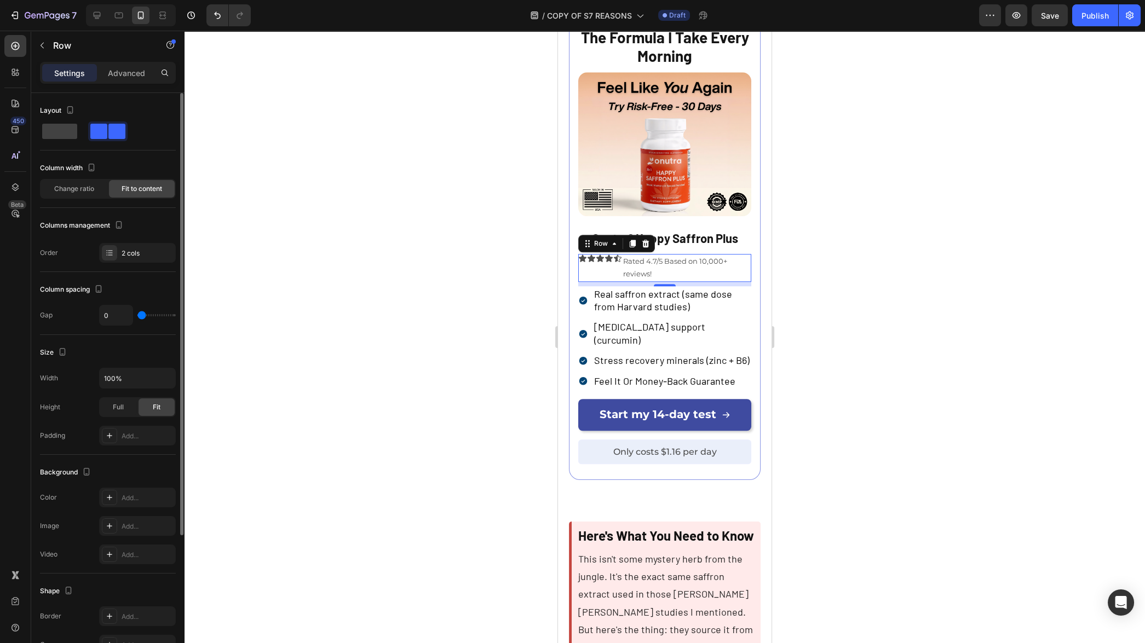
type input "1"
type input "2"
type input "4"
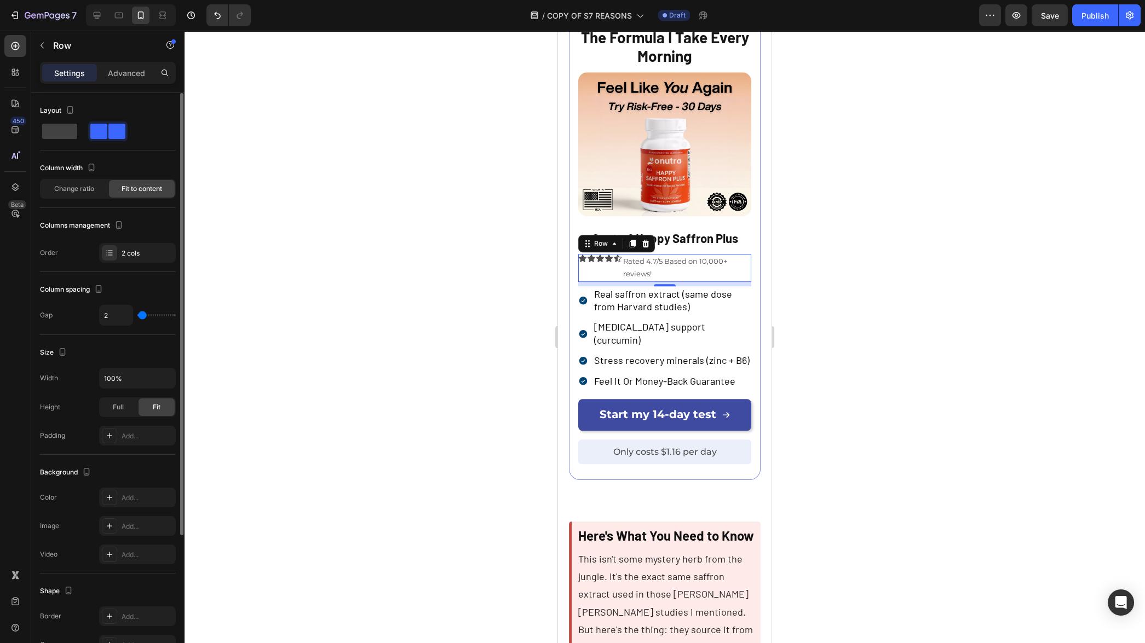
type input "4"
type input "5"
type input "6"
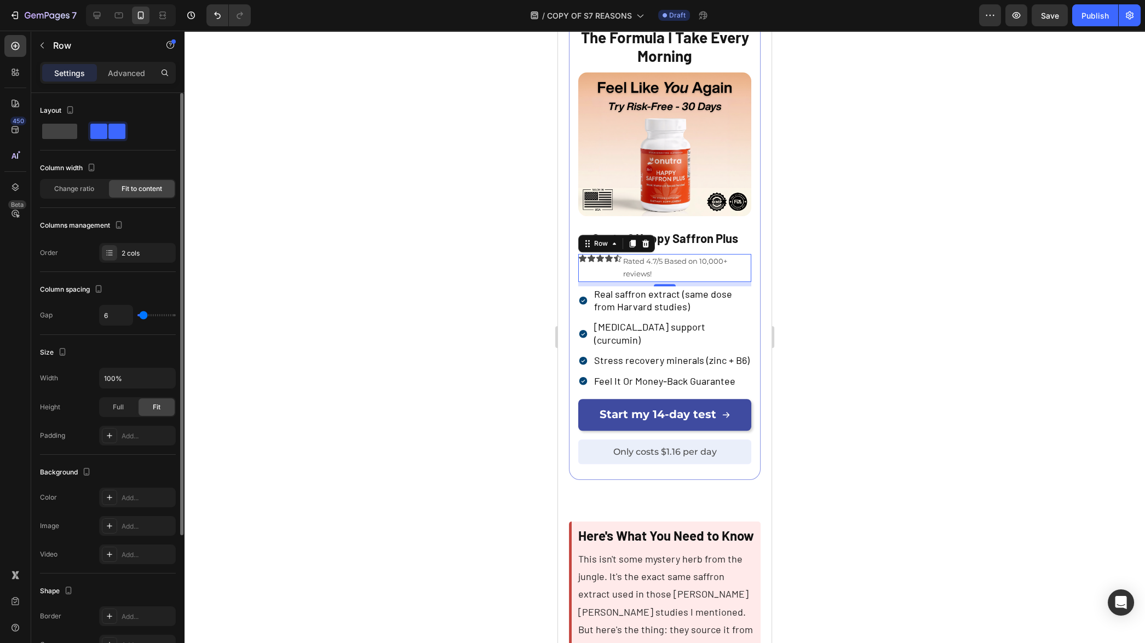
type input "7"
type input "8"
type input "9"
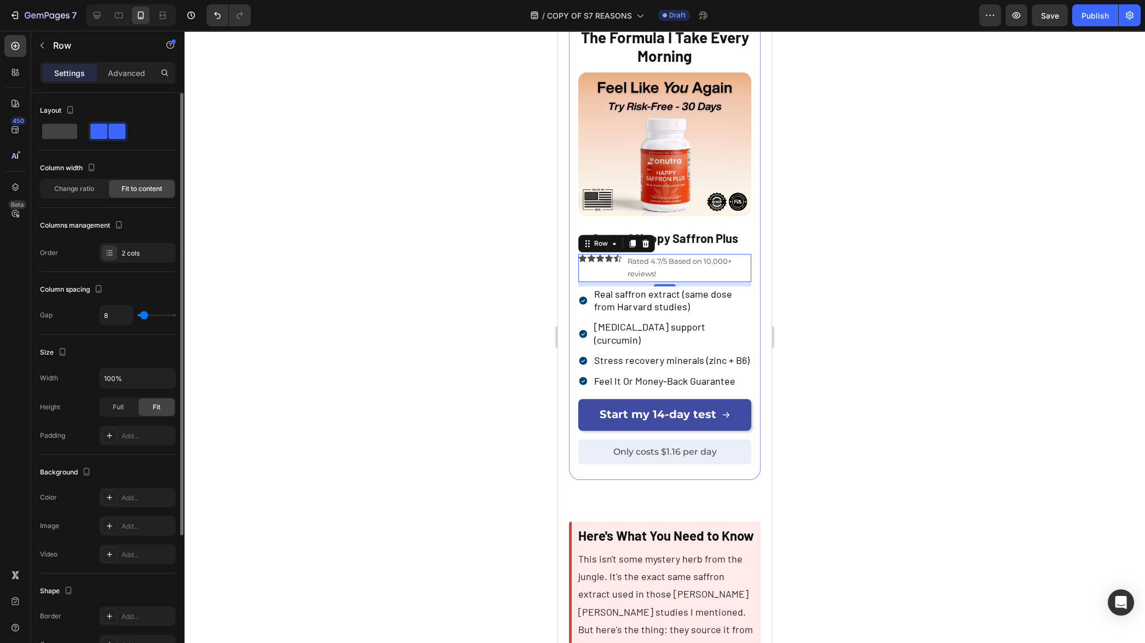
type input "9"
type input "10"
type input "11"
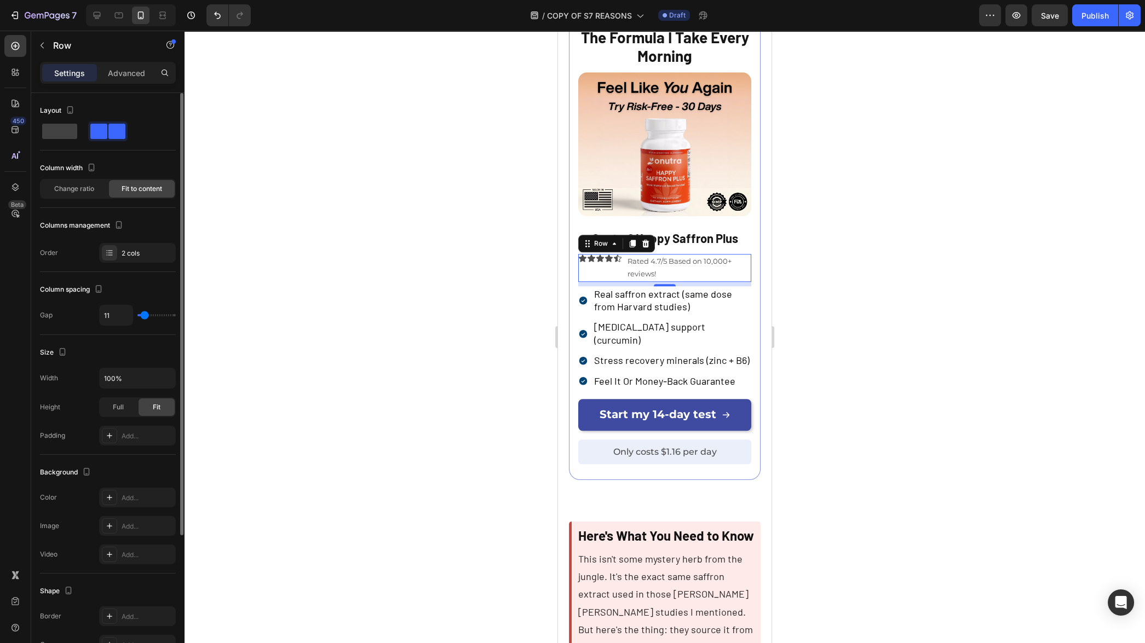
type input "12"
type input "13"
type input "12"
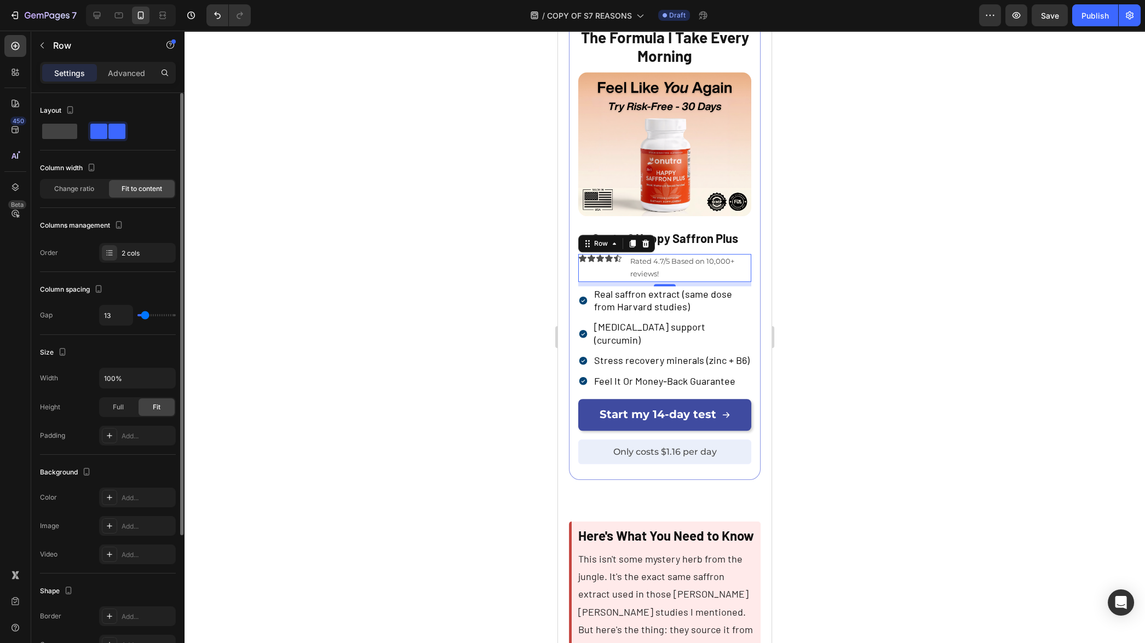
type input "12"
type input "11"
type input "10"
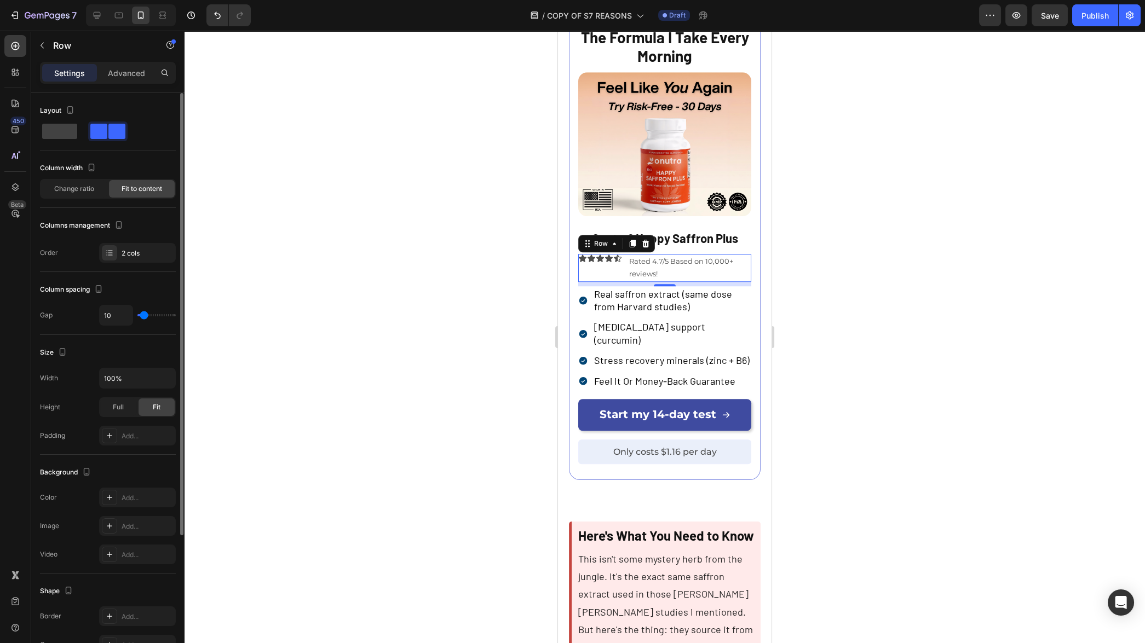
type input "9"
type input "8"
type input "7"
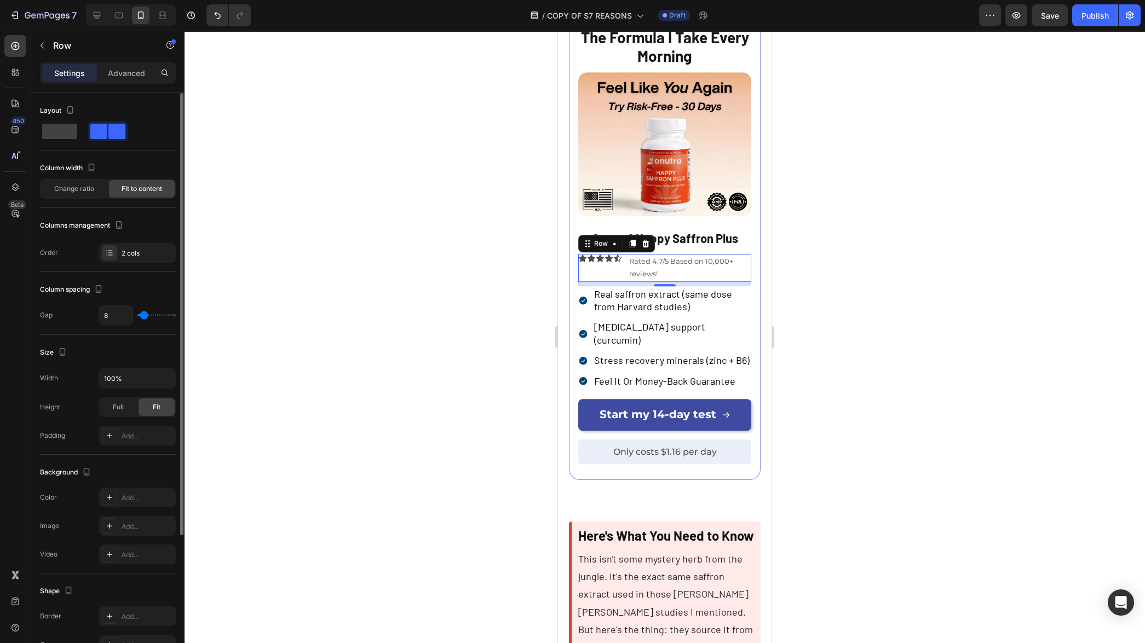
type input "7"
type input "6"
type input "5"
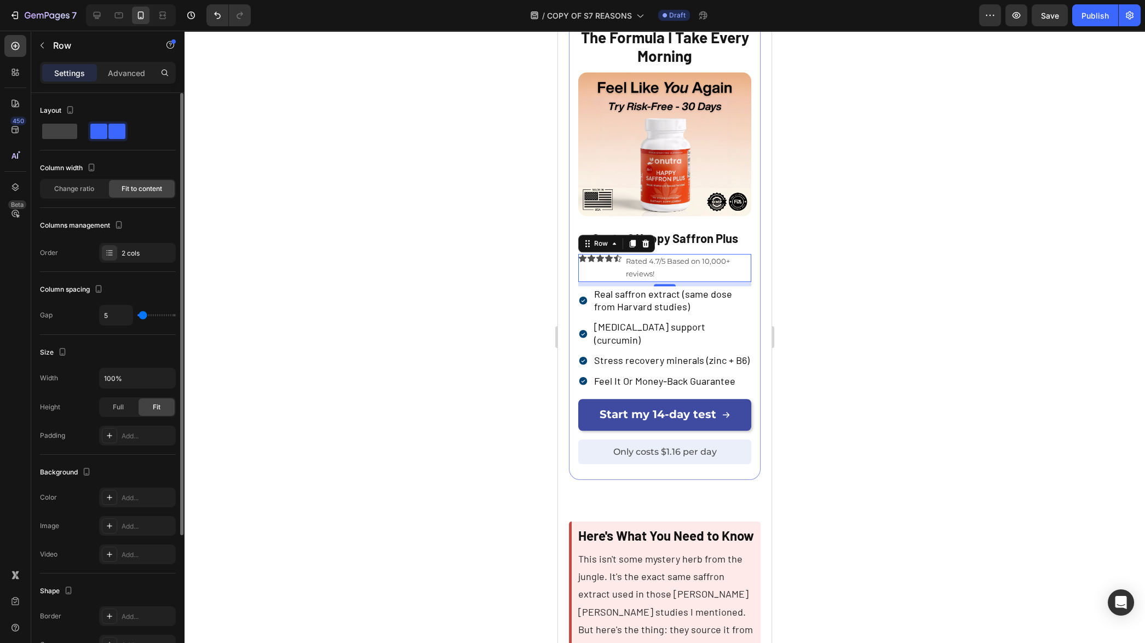
type input "4"
type input "3"
type input "2"
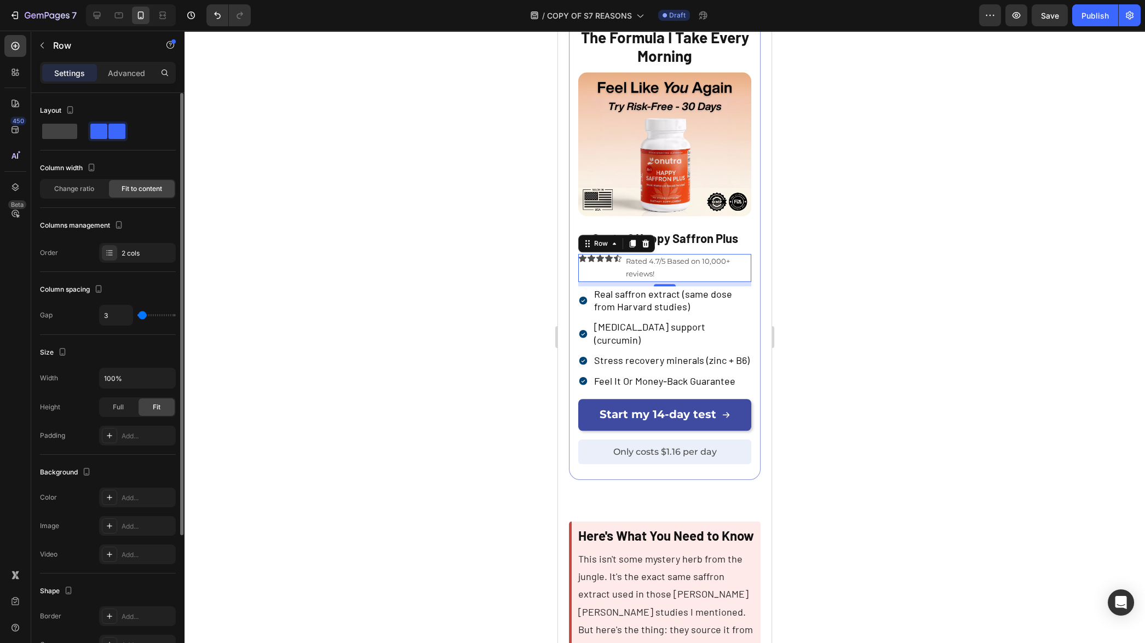
type input "2"
type input "1"
type input "0"
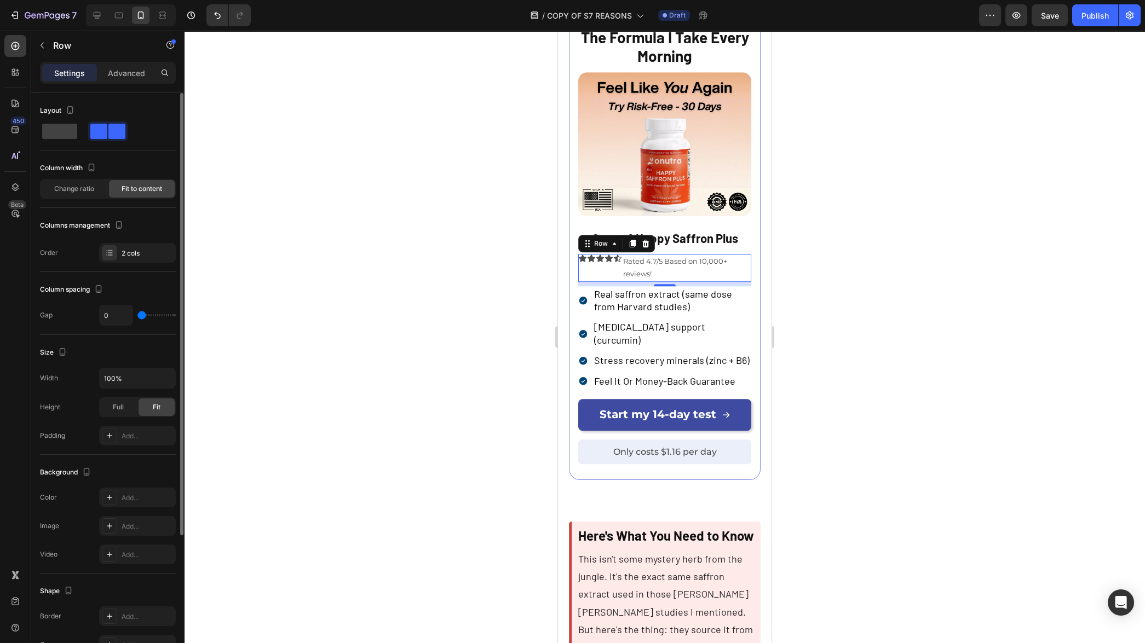
type input "1"
type input "2"
type input "3"
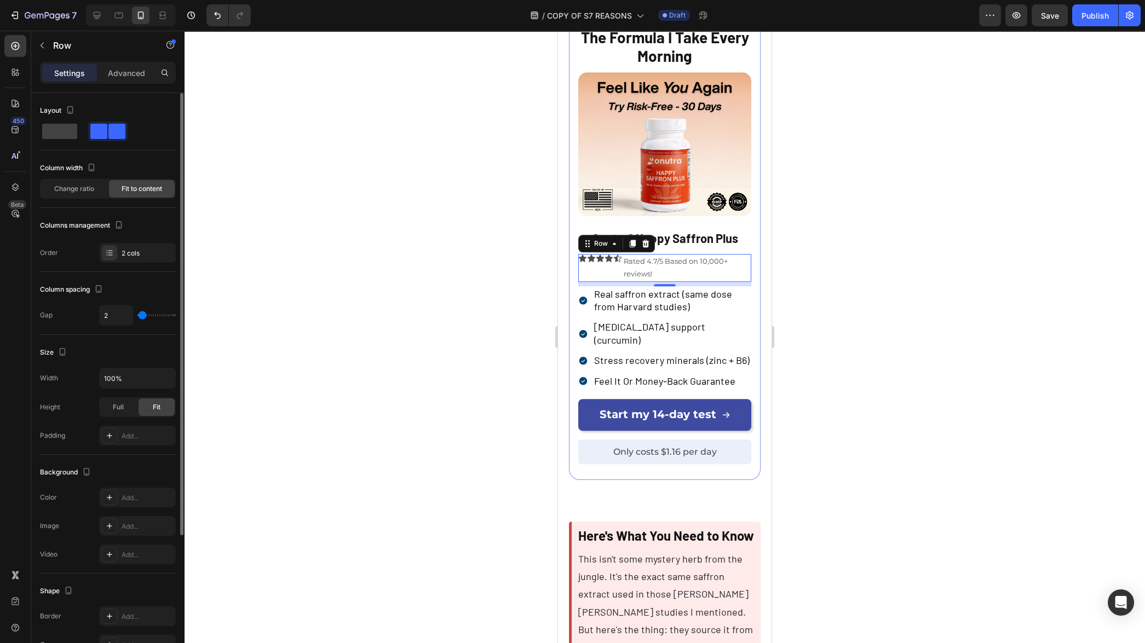
type input "3"
type input "4"
type input "5"
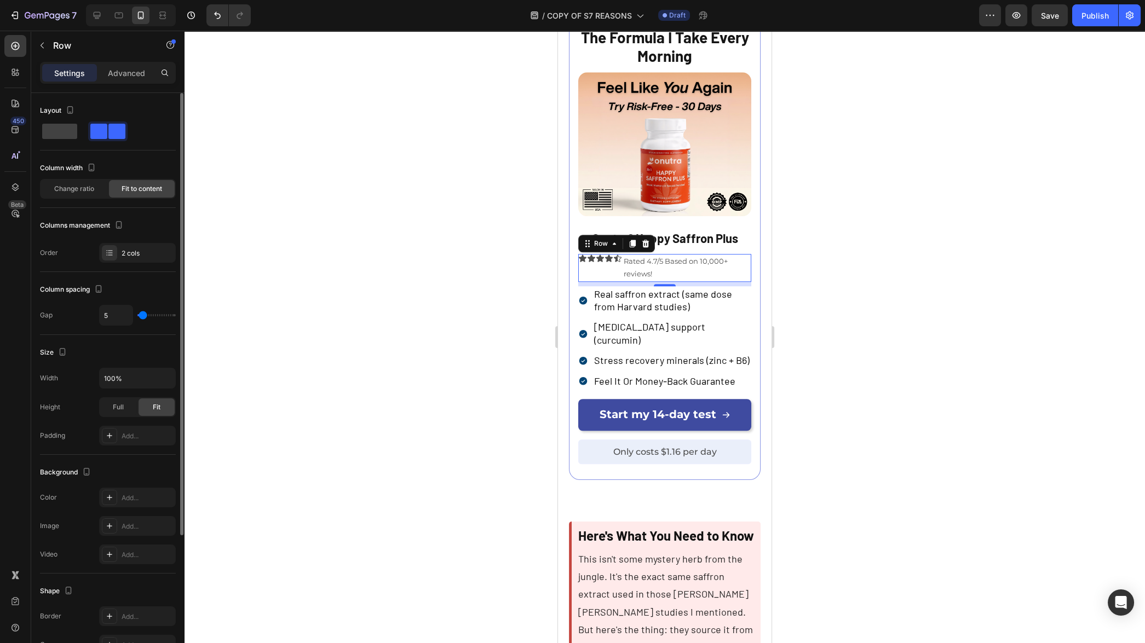
type input "6"
type input "7"
type input "8"
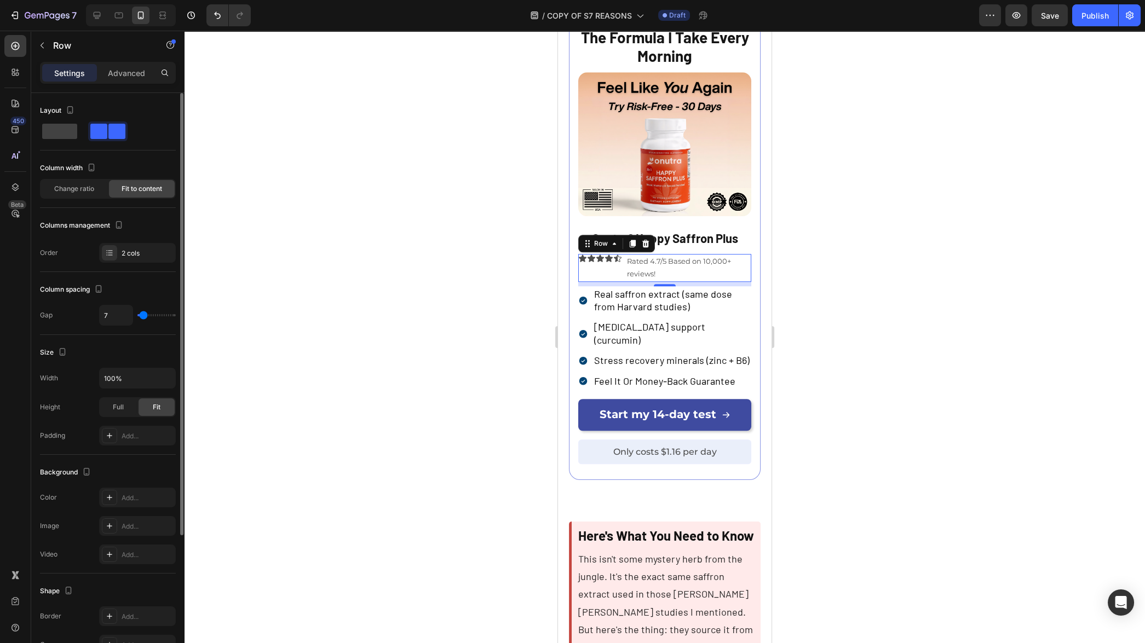
type input "8"
type input "9"
type input "10"
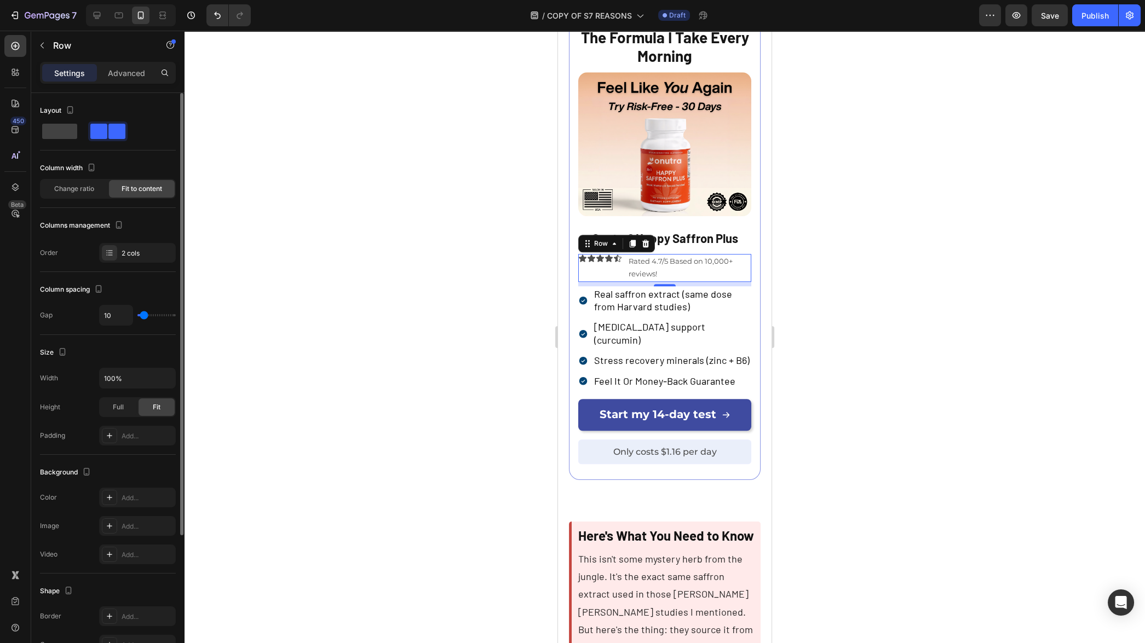
type input "9"
type input "8"
click at [143, 317] on input "range" at bounding box center [156, 315] width 38 height 2
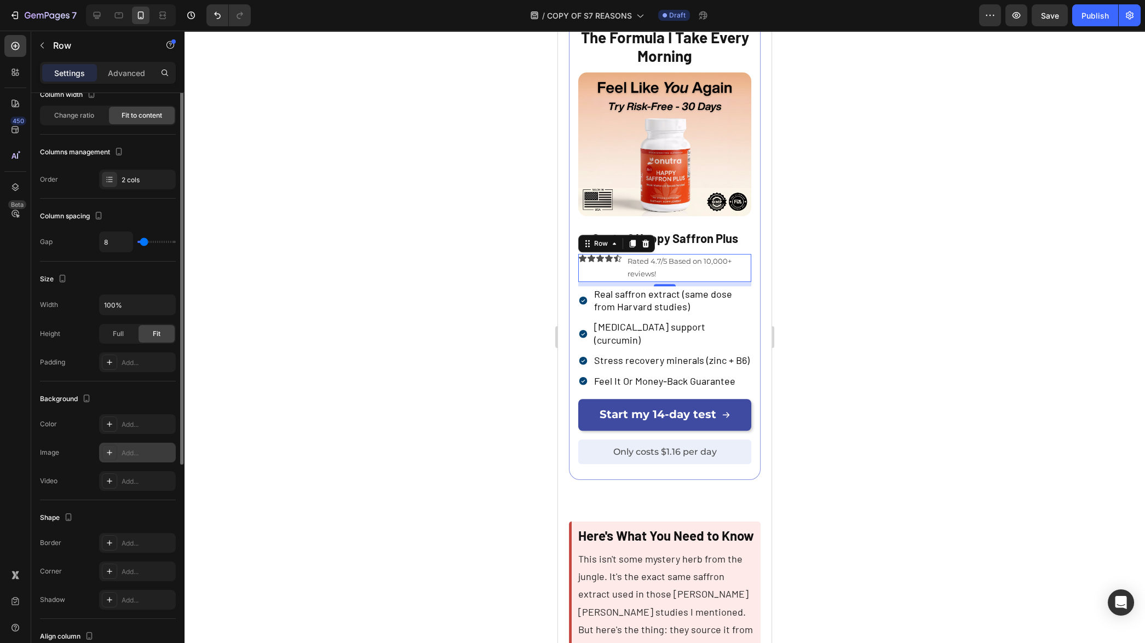
scroll to position [182, 0]
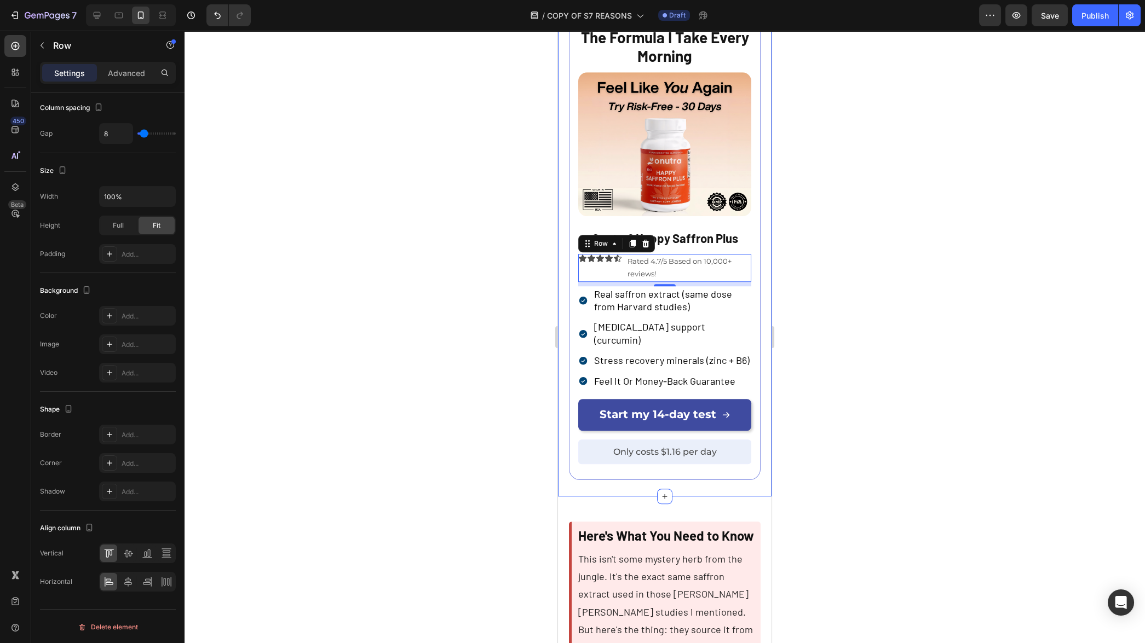
click at [476, 372] on div at bounding box center [665, 337] width 961 height 613
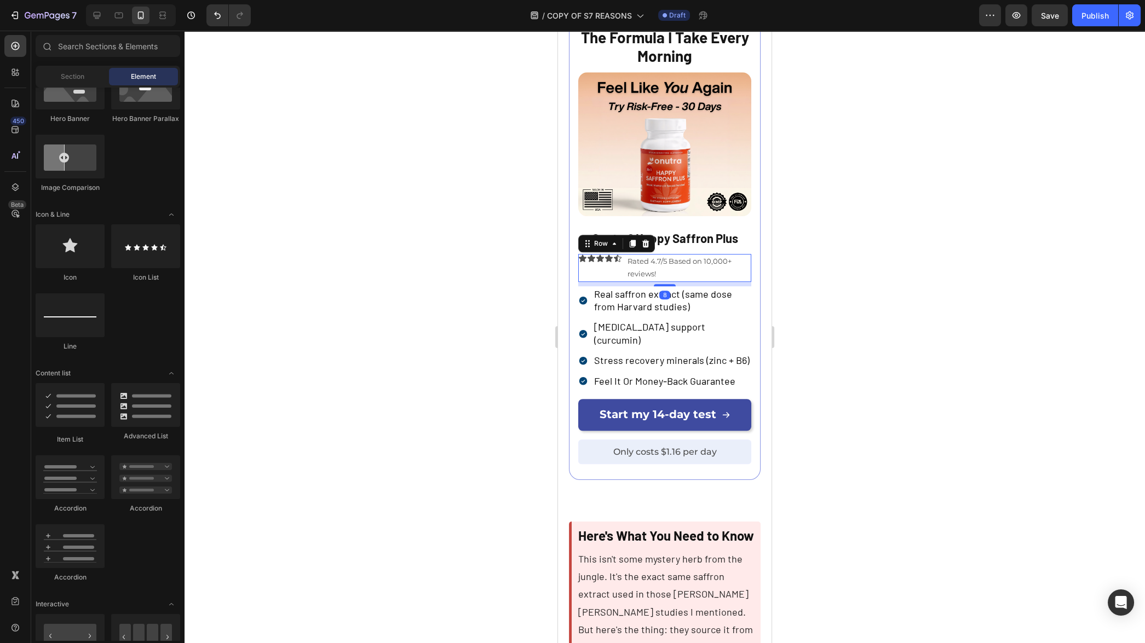
click at [615, 282] on div "Icon Icon Icon Icon Icon Icon List" at bounding box center [600, 268] width 44 height 28
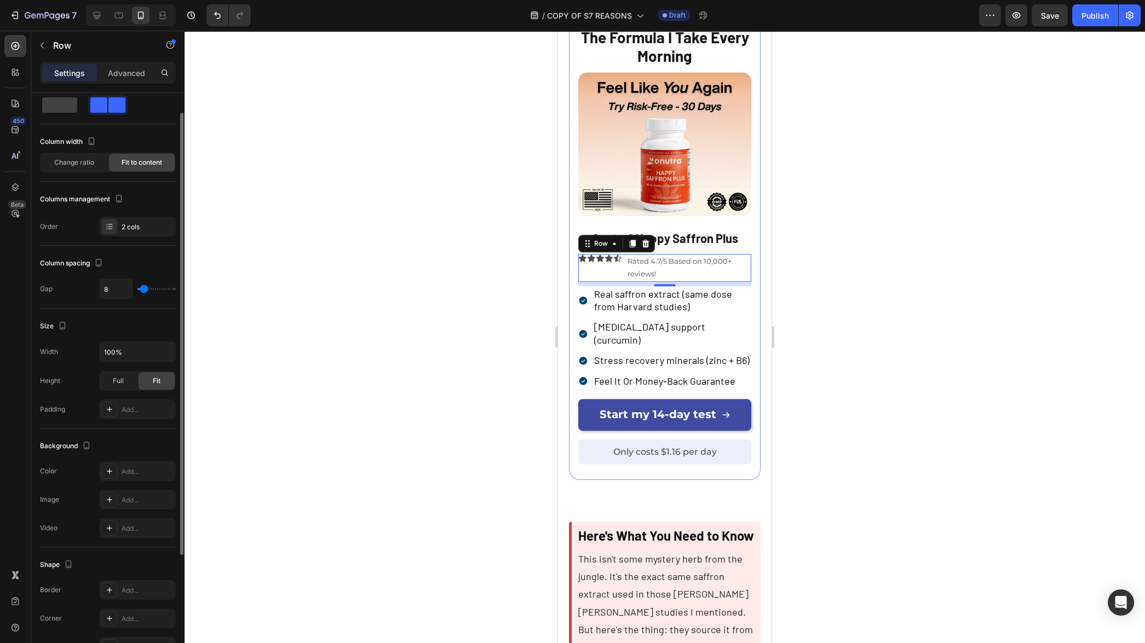
scroll to position [0, 0]
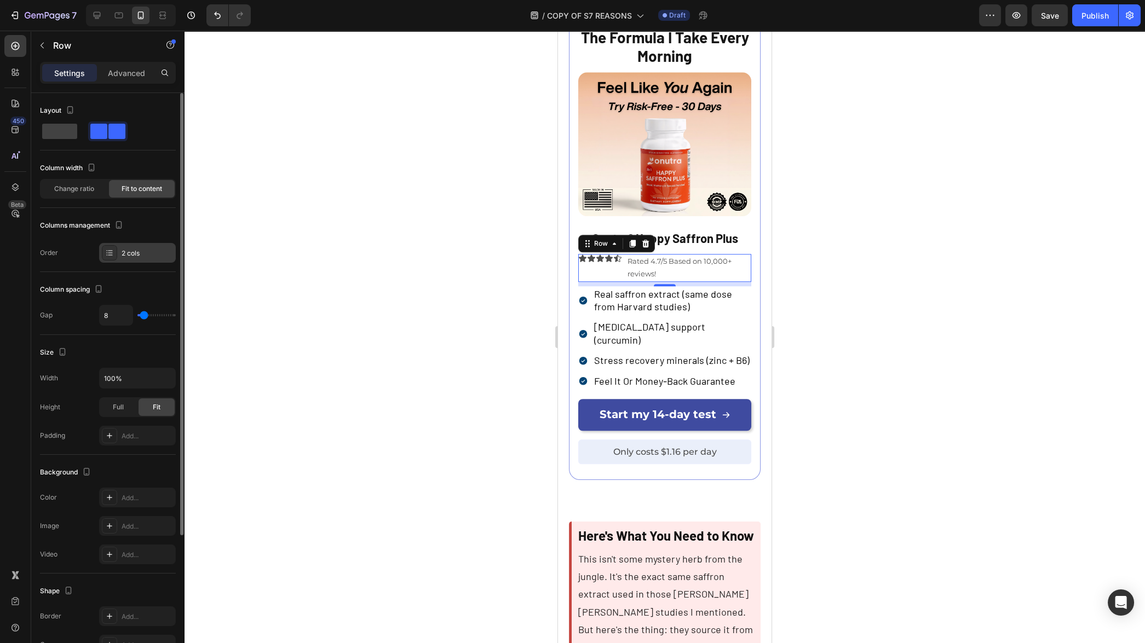
click at [110, 252] on icon at bounding box center [109, 253] width 9 height 9
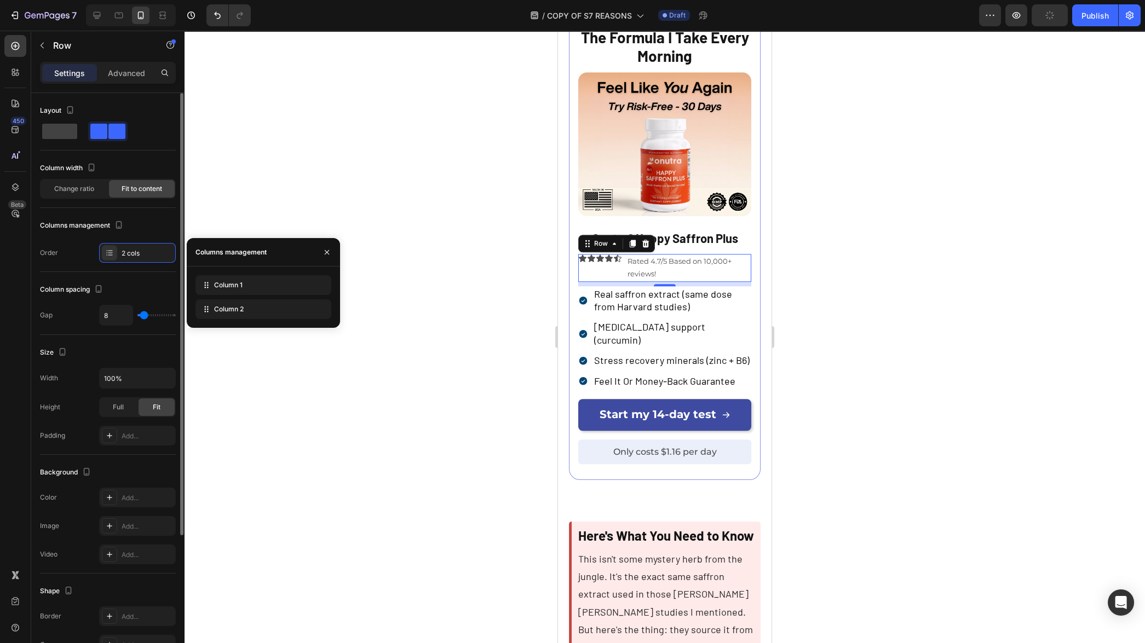
click at [77, 254] on div "Order 2 cols" at bounding box center [108, 253] width 136 height 20
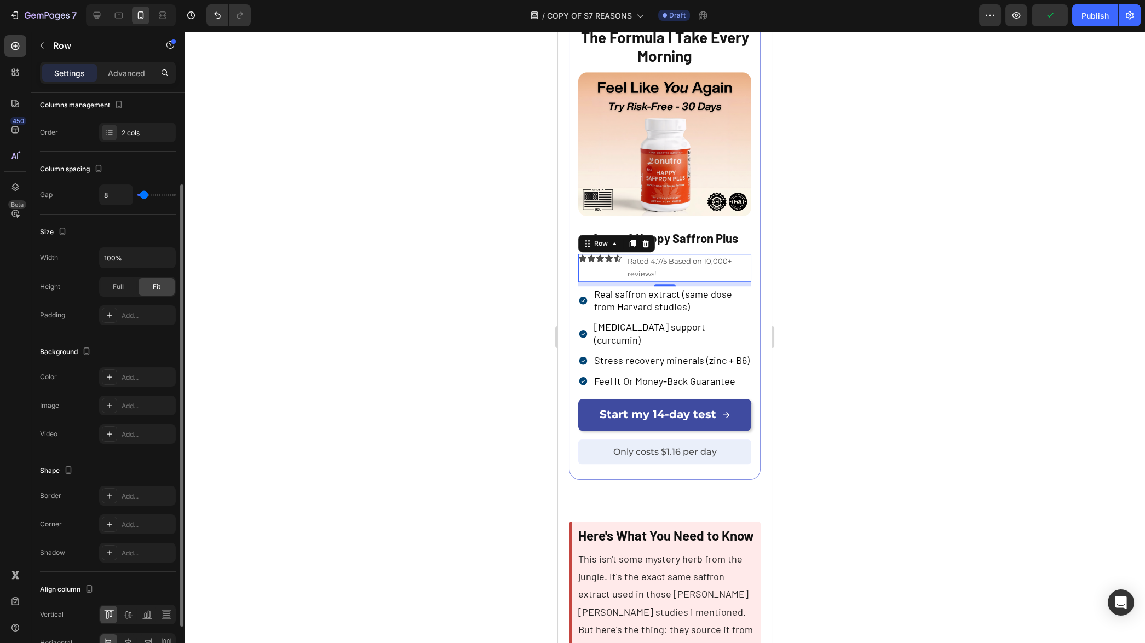
scroll to position [182, 0]
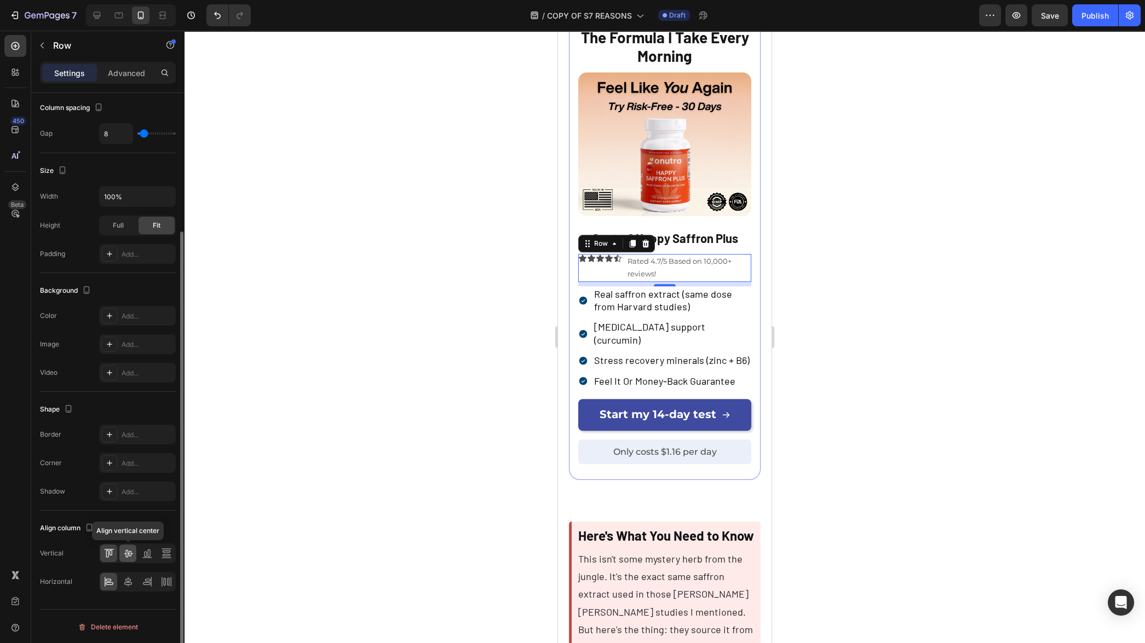
click at [130, 551] on icon at bounding box center [128, 553] width 11 height 11
click at [131, 582] on icon at bounding box center [128, 582] width 8 height 10
click at [164, 580] on icon at bounding box center [166, 582] width 11 height 11
click at [127, 582] on icon at bounding box center [128, 582] width 8 height 10
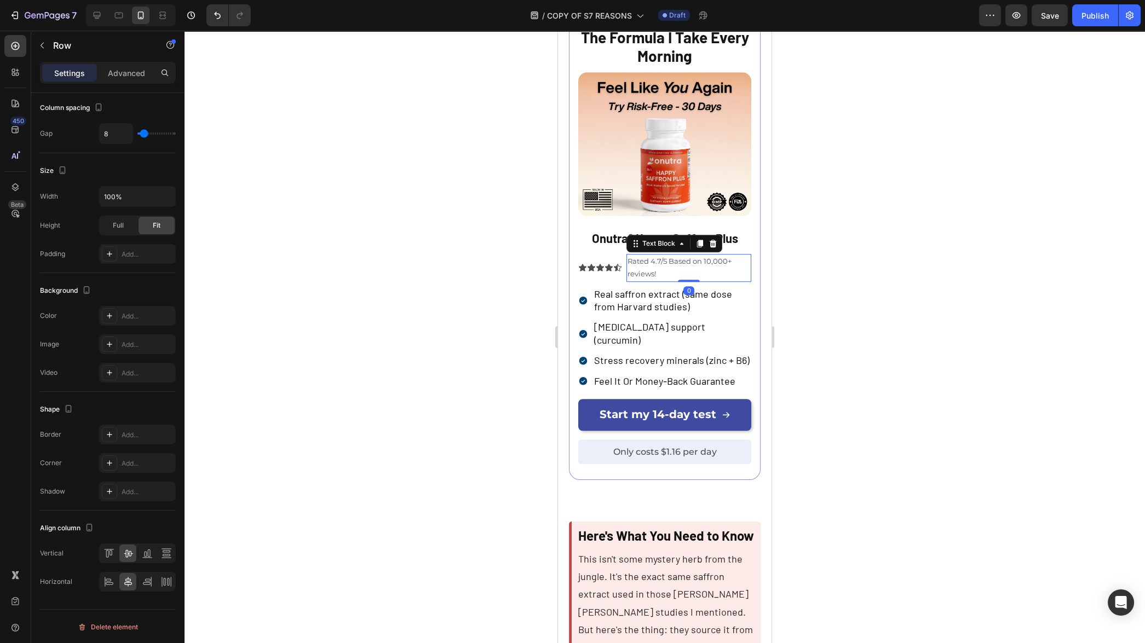
click at [647, 278] on span "Rated 4.7/5 Based on 10,000+ reviews!" at bounding box center [680, 267] width 104 height 21
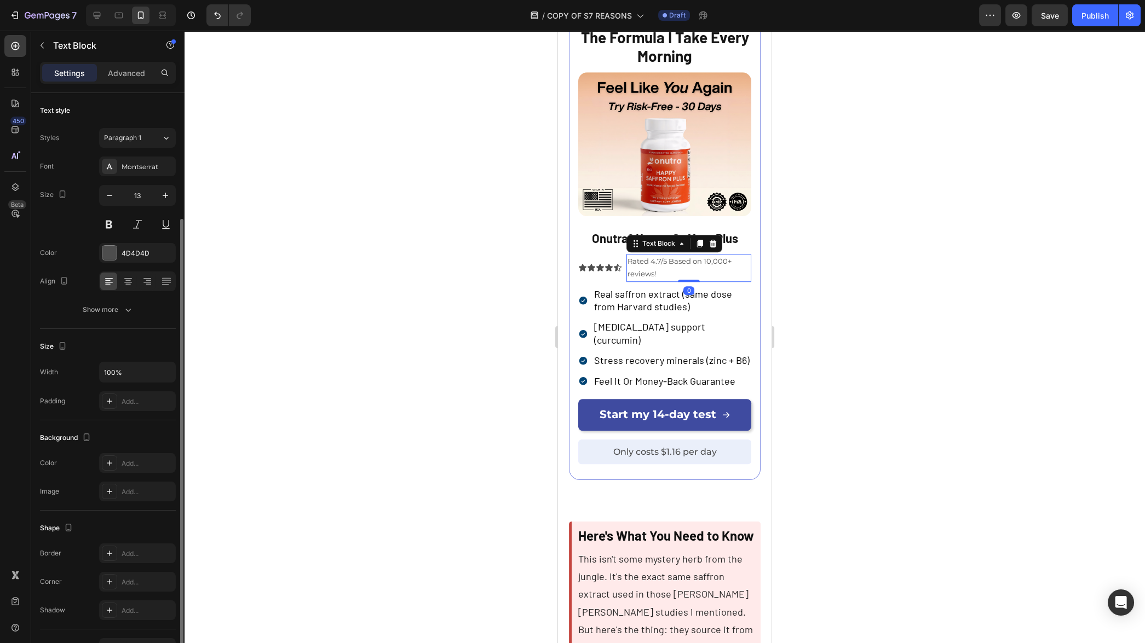
scroll to position [66, 0]
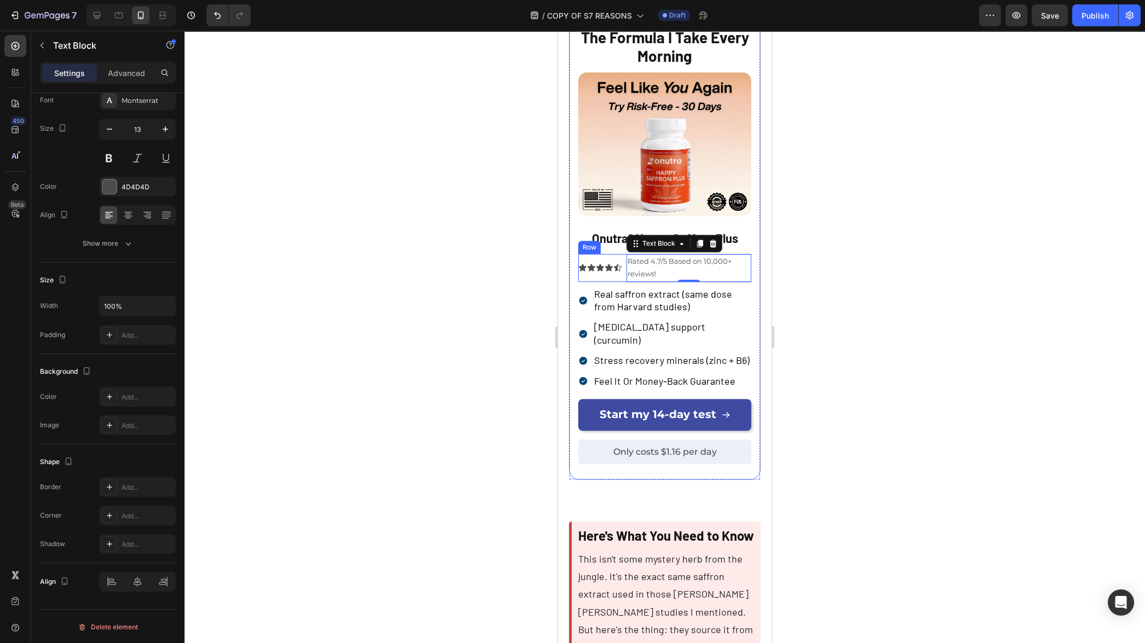
click at [620, 282] on div "Icon Icon Icon Icon Icon Icon List" at bounding box center [600, 268] width 44 height 28
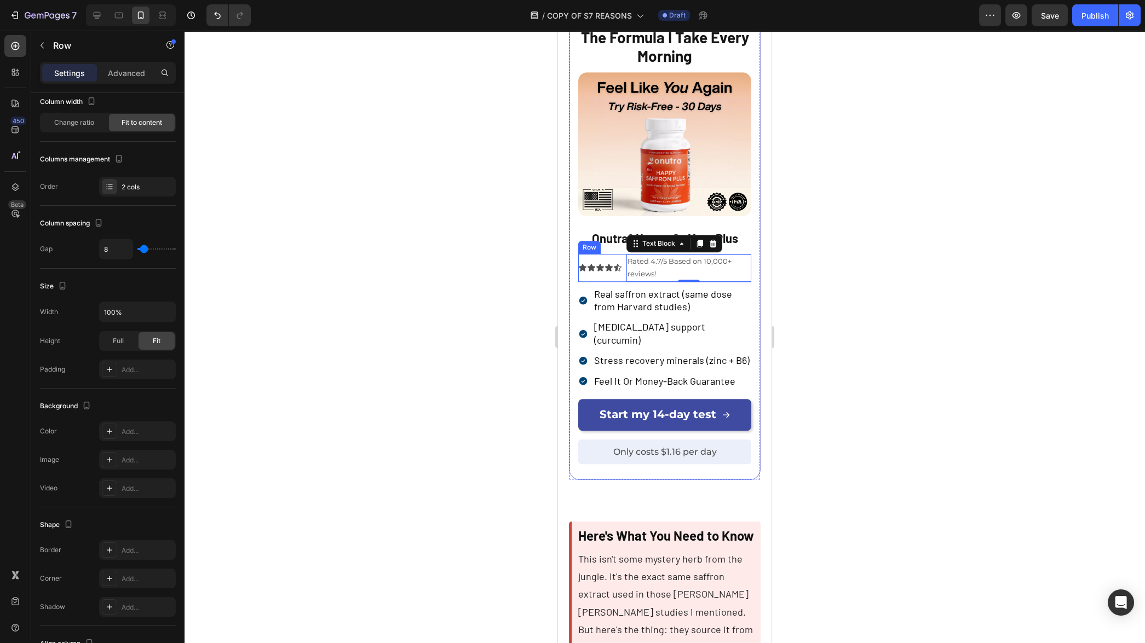
scroll to position [0, 0]
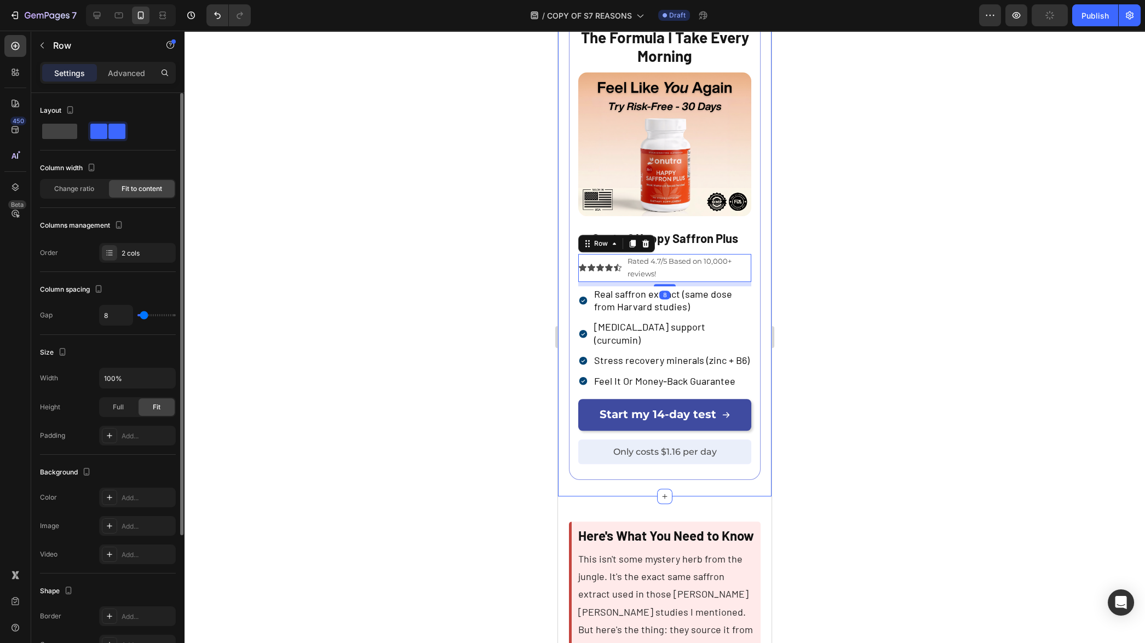
click at [503, 379] on div at bounding box center [665, 337] width 961 height 613
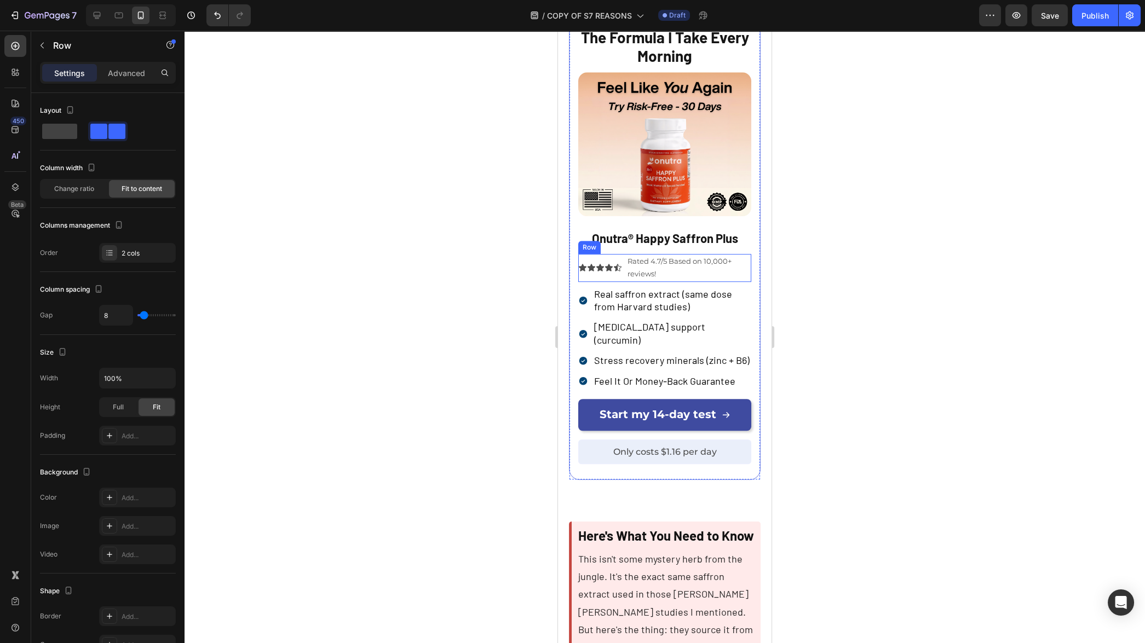
click at [623, 282] on div "Icon Icon Icon Icon Icon Icon List Rated 4.7/5 Based on 10,000+ reviews! Text B…" at bounding box center [664, 268] width 173 height 28
click at [134, 76] on p "Advanced" at bounding box center [126, 73] width 37 height 12
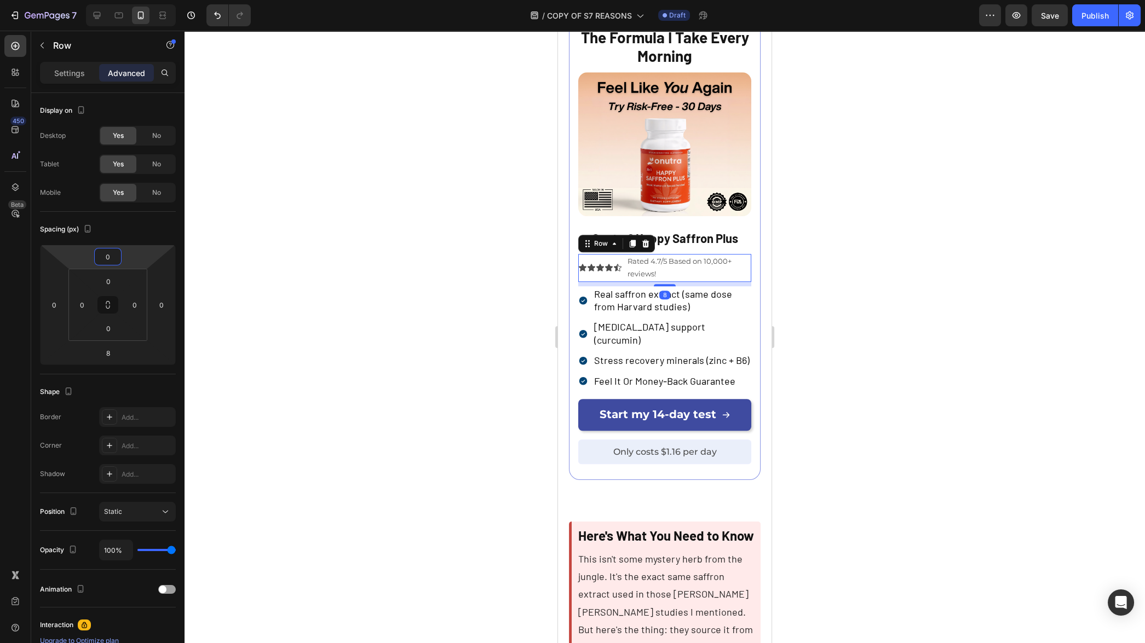
click at [137, 0] on html "7 Version history / COPY OF S7 REASONS Draft Preview Save Publish 450 Beta Sect…" at bounding box center [572, 0] width 1145 height 0
click at [702, 245] on strong "Onutra® Happy Saffron Plus" at bounding box center [665, 238] width 146 height 14
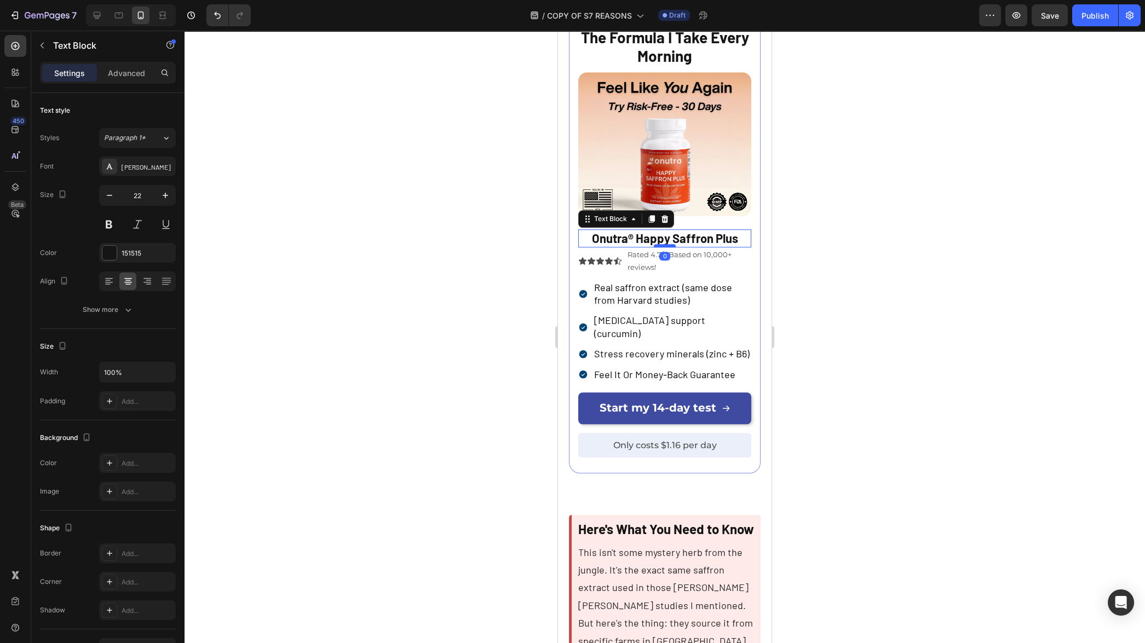
drag, startPoint x: 666, startPoint y: 347, endPoint x: 669, endPoint y: 340, distance: 7.1
click at [669, 248] on div at bounding box center [665, 245] width 22 height 3
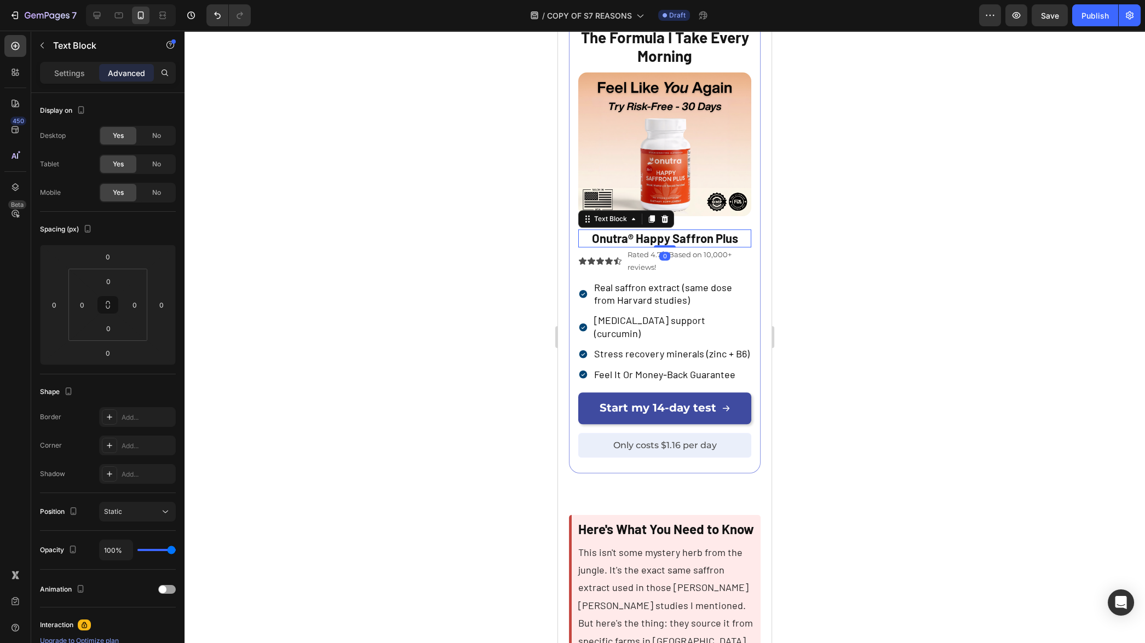
click at [921, 335] on div at bounding box center [665, 337] width 961 height 613
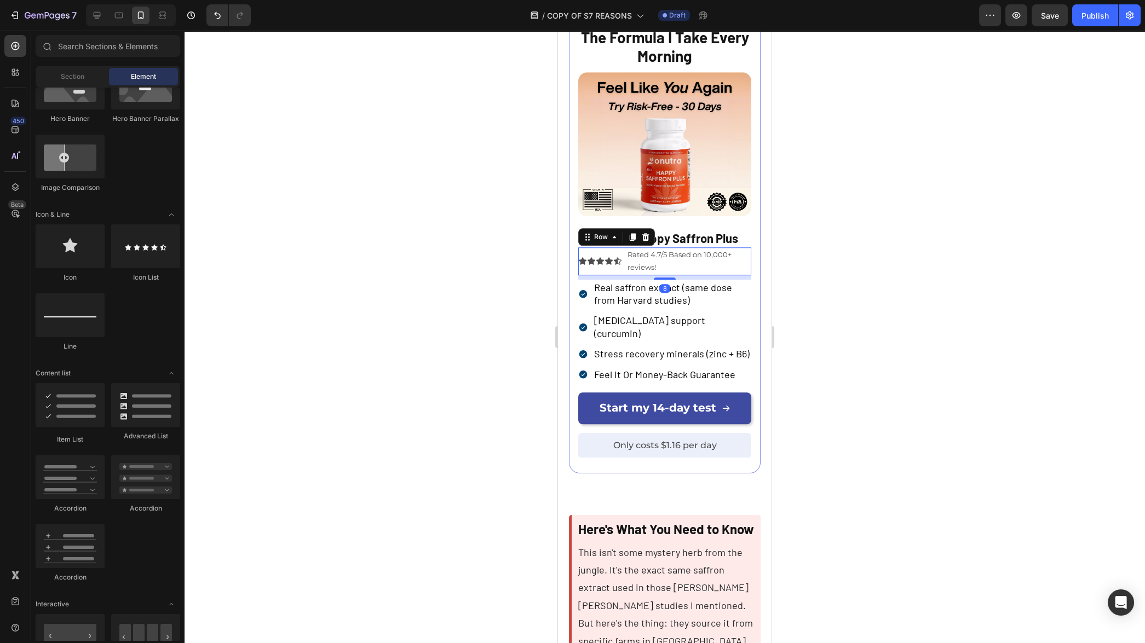
click at [624, 275] on div "Icon Icon Icon Icon Icon Icon List Rated 4.7/5 Based on 10,000+ reviews! Text B…" at bounding box center [664, 262] width 173 height 28
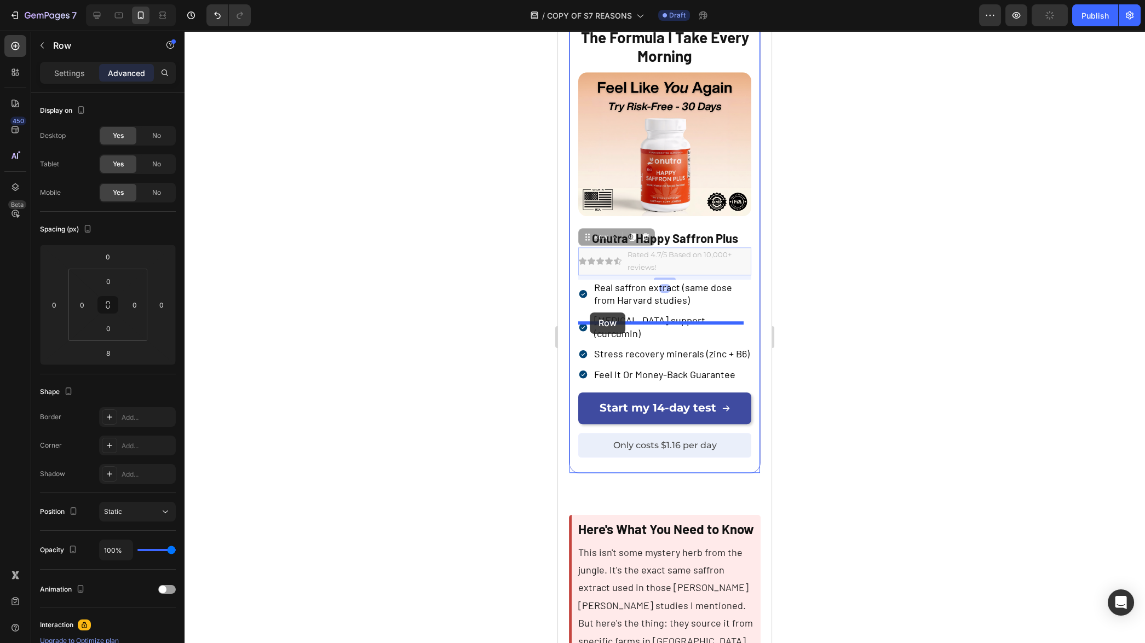
drag, startPoint x: 587, startPoint y: 332, endPoint x: 590, endPoint y: 313, distance: 20.0
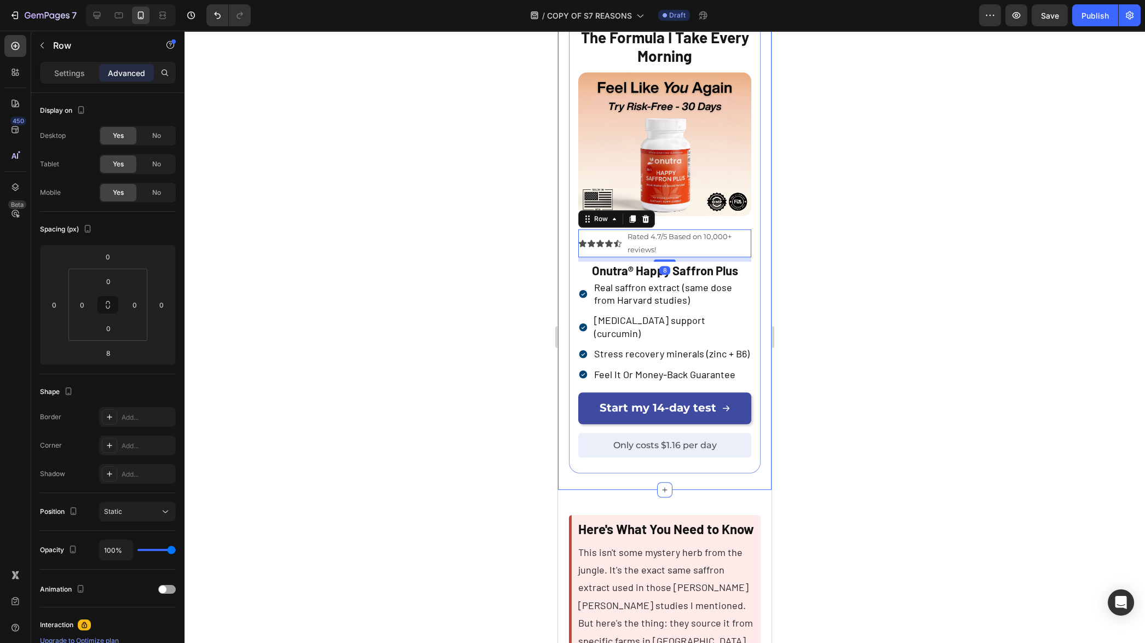
click at [840, 356] on div at bounding box center [665, 337] width 961 height 613
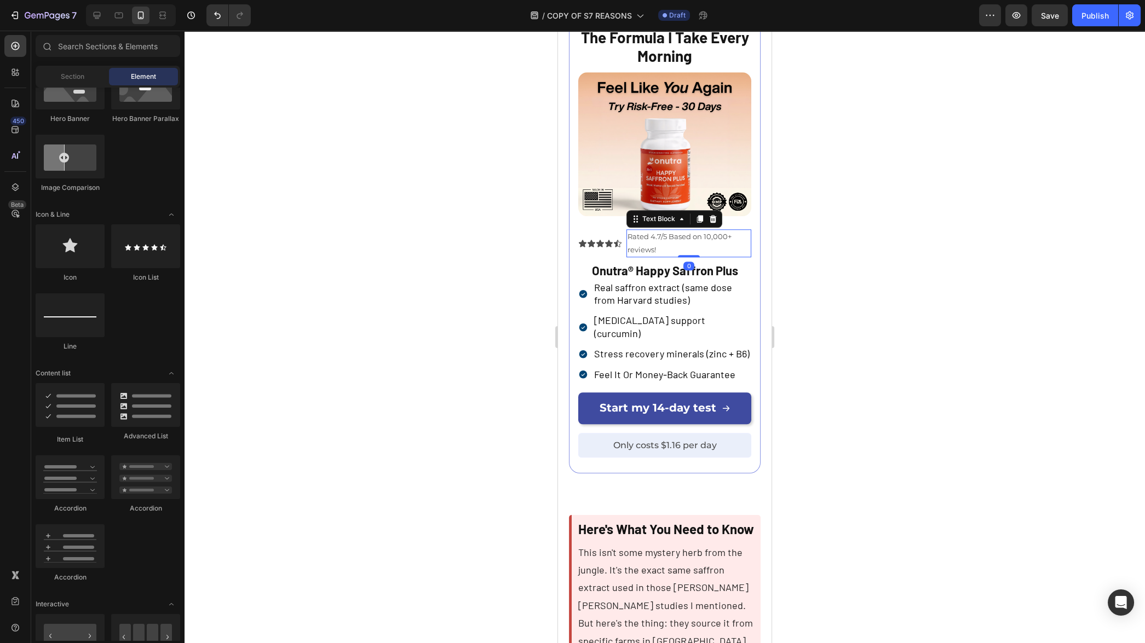
click at [699, 256] on p "Rated 4.7/5 Based on 10,000+ reviews!" at bounding box center [689, 244] width 123 height 26
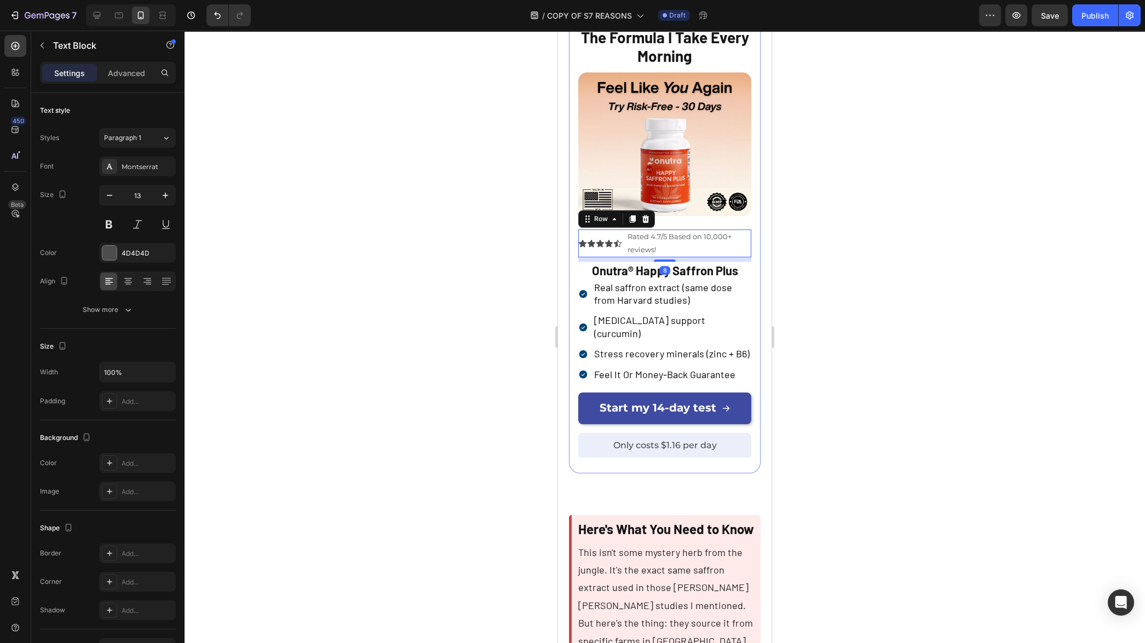
click at [622, 257] on div "Icon Icon Icon Icon Icon Icon List Rated 4.7/5 Based on 10,000+ reviews! Text B…" at bounding box center [664, 243] width 173 height 28
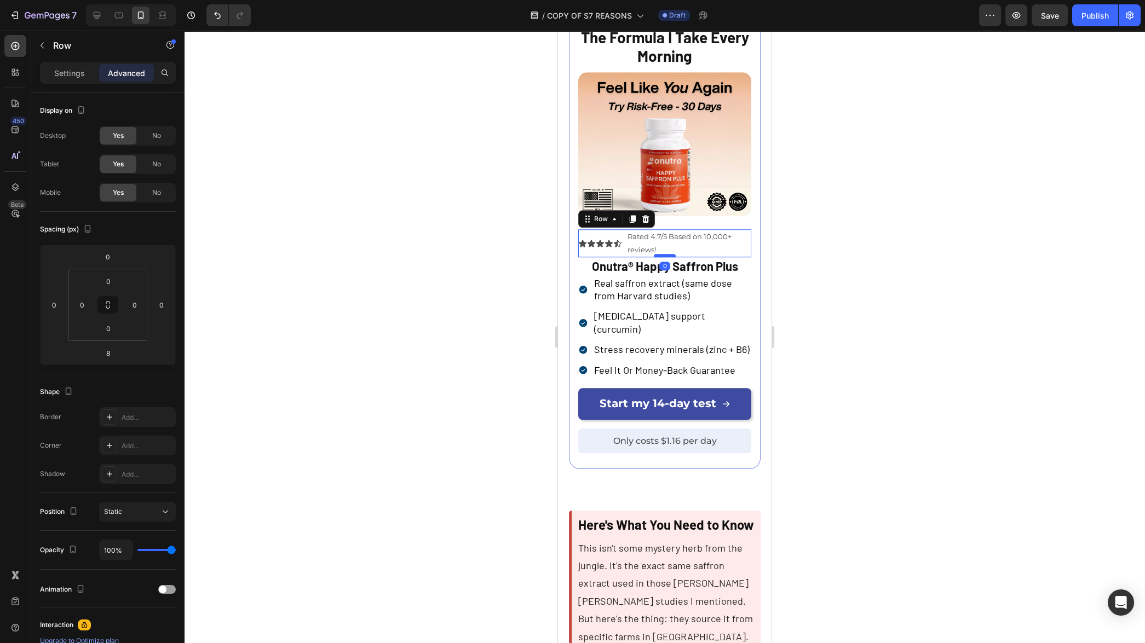
drag, startPoint x: 664, startPoint y: 354, endPoint x: 668, endPoint y: 348, distance: 6.9
click at [666, 257] on div at bounding box center [665, 255] width 22 height 3
click at [857, 349] on div at bounding box center [665, 337] width 961 height 613
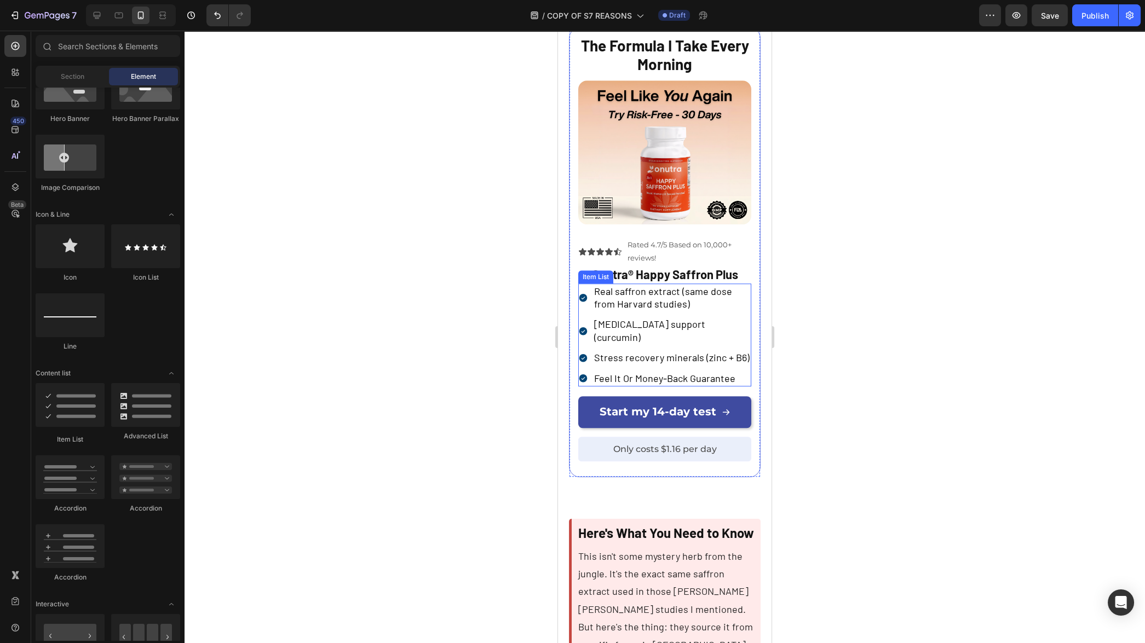
scroll to position [2831, 0]
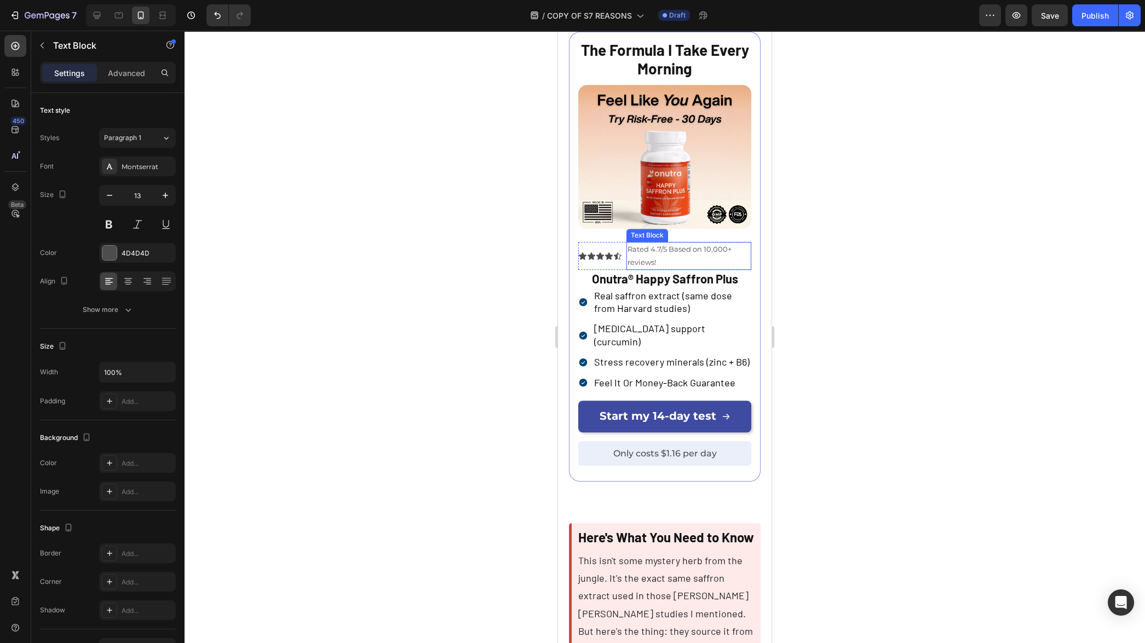
click at [703, 269] on p "Rated 4.7/5 Based on 10,000+ reviews!" at bounding box center [689, 256] width 123 height 26
click at [622, 270] on div "Icon Icon Icon Icon Icon Icon List Rated 4.7/5 Based on 10,000+ reviews! Text B…" at bounding box center [664, 256] width 173 height 28
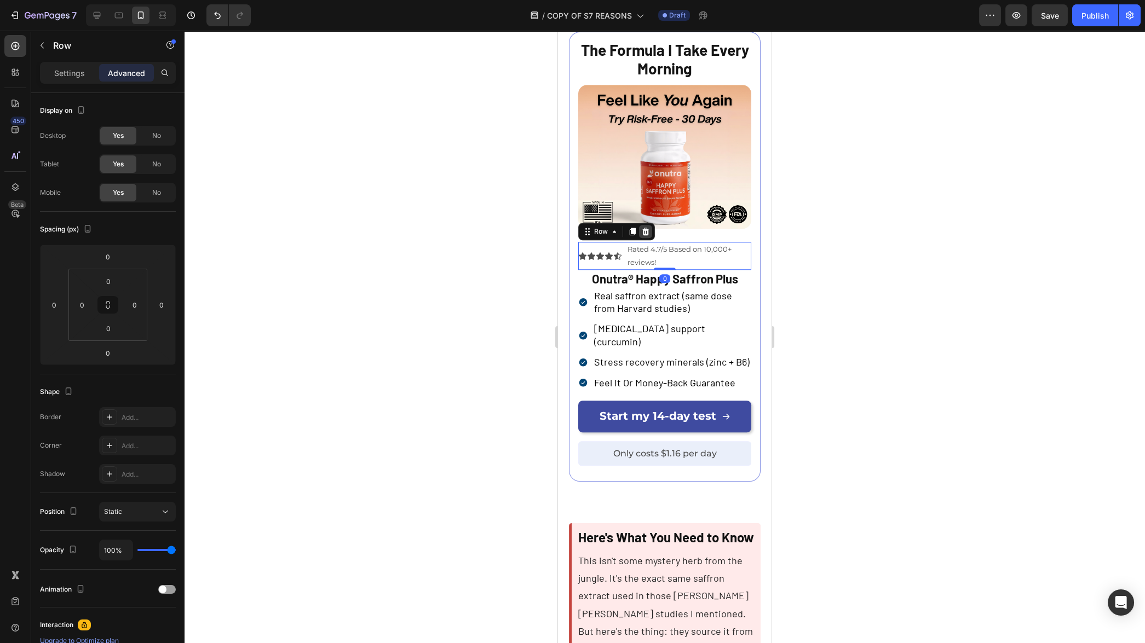
click at [646, 235] on icon at bounding box center [645, 232] width 7 height 8
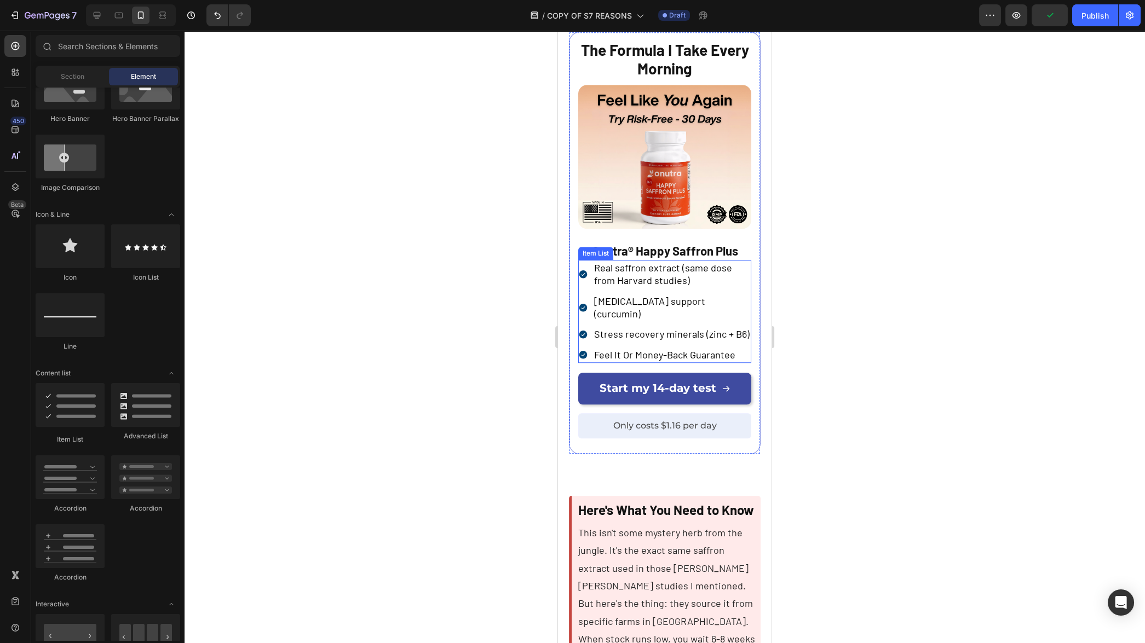
click at [698, 361] on span "Feel It Or Money-Back Guarantee" at bounding box center [664, 355] width 141 height 12
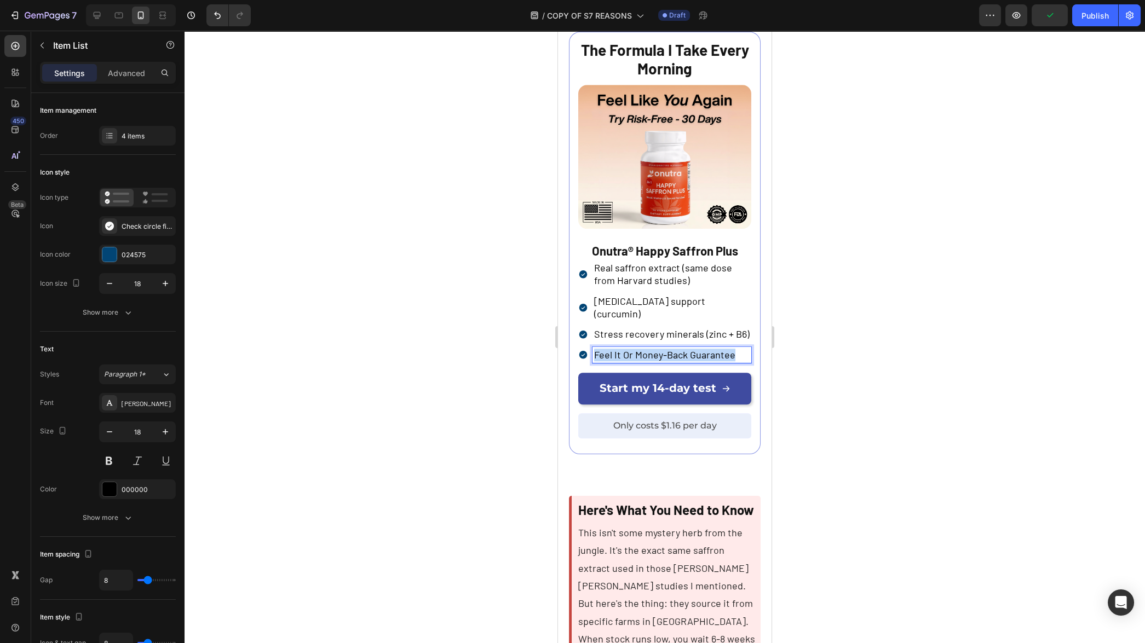
click at [698, 361] on span "Feel It Or Money-Back Guarantee" at bounding box center [664, 355] width 141 height 12
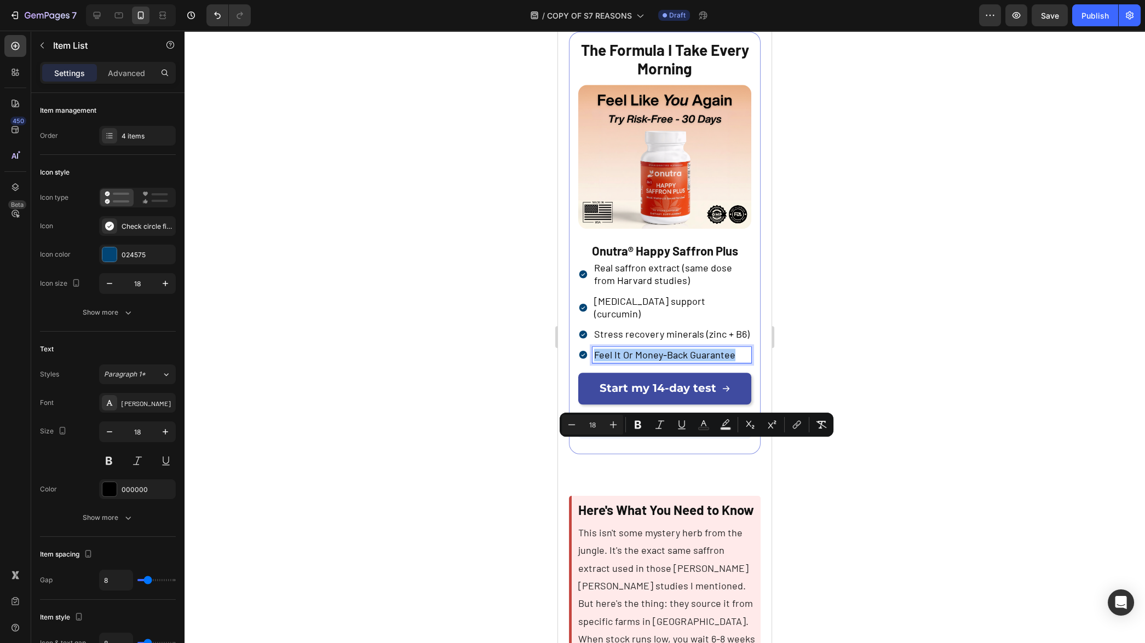
click at [810, 464] on div at bounding box center [665, 337] width 961 height 613
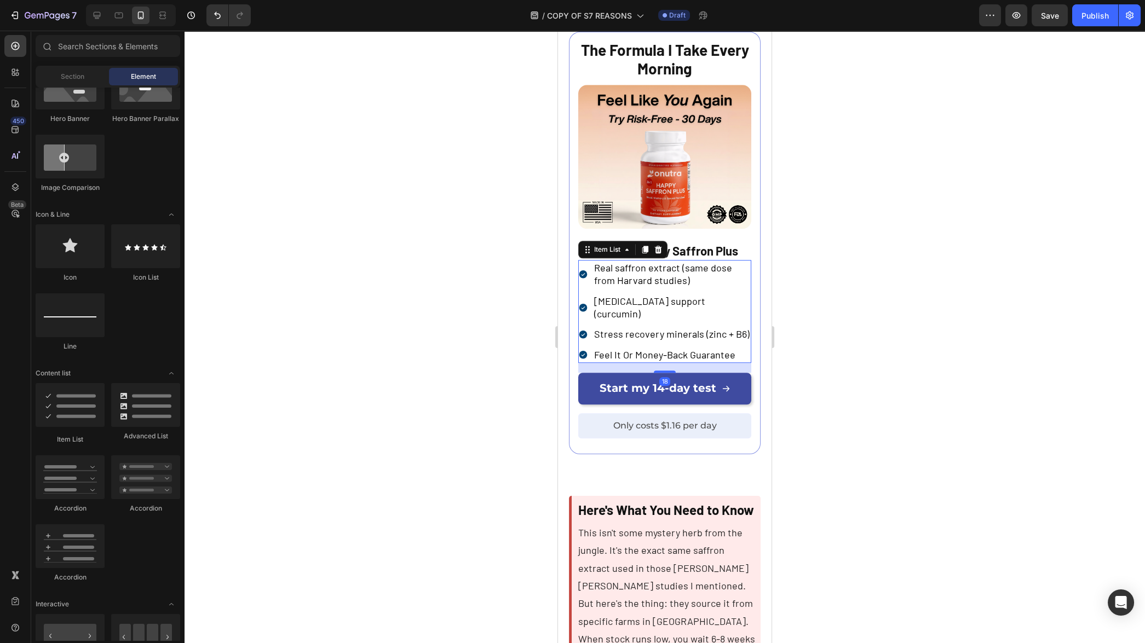
click at [698, 340] on span "Stress recovery minerals (zinc + B6)" at bounding box center [672, 334] width 156 height 12
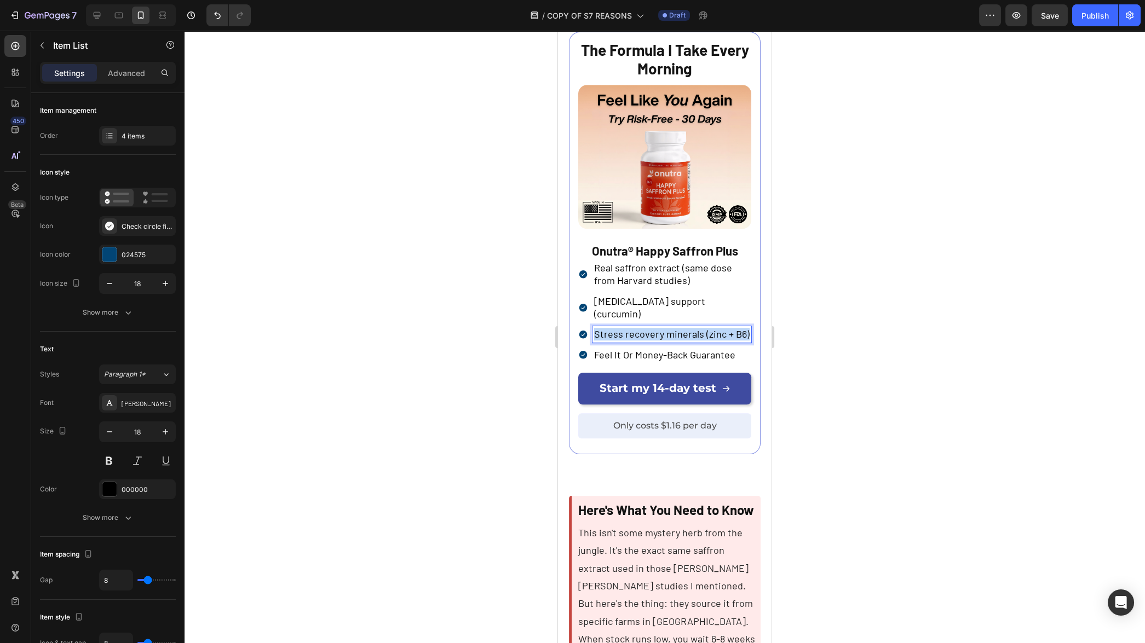
click at [698, 340] on span "Stress recovery minerals (zinc + B6)" at bounding box center [672, 334] width 156 height 12
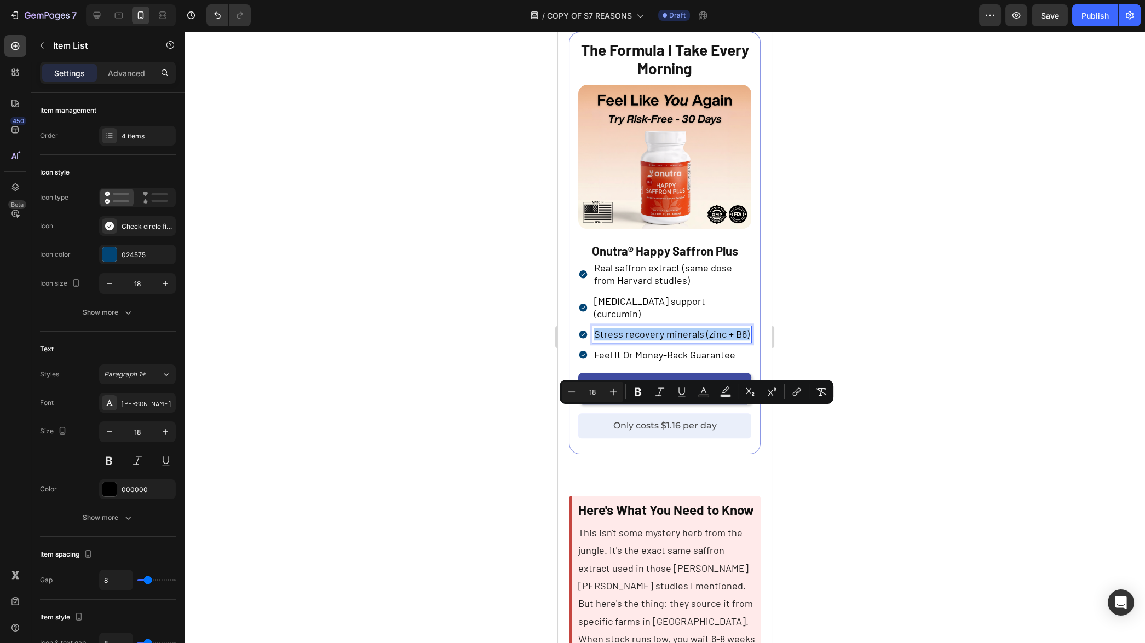
click at [821, 444] on div at bounding box center [665, 337] width 961 height 613
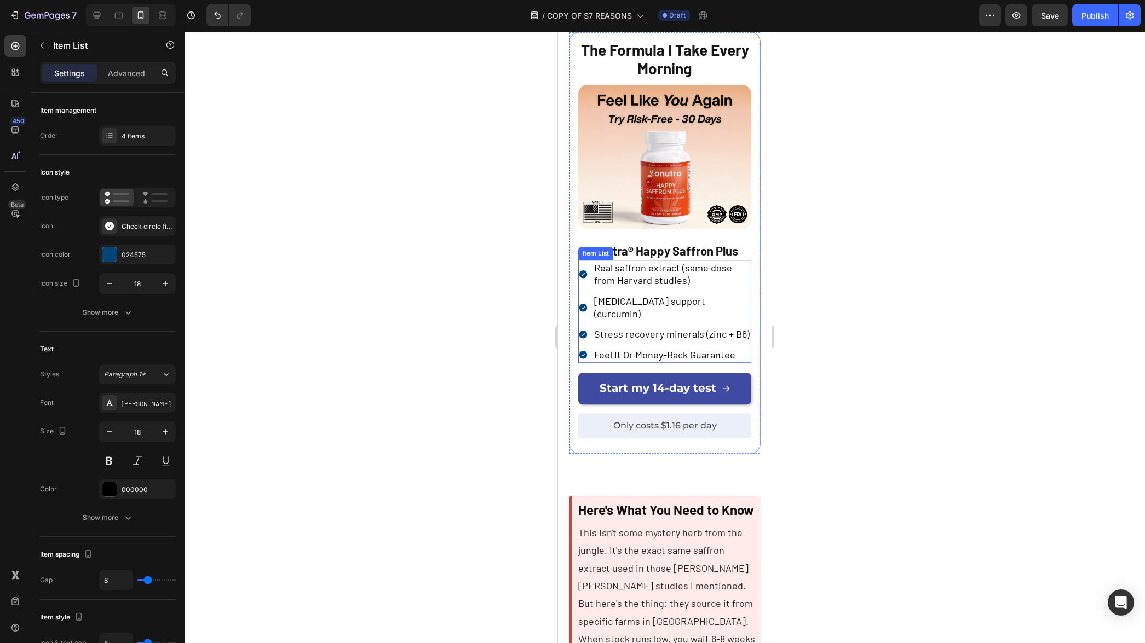
click at [585, 363] on div "Real saffron extract (same dose from Harvard studies) Brain fog support (curcum…" at bounding box center [664, 311] width 173 height 103
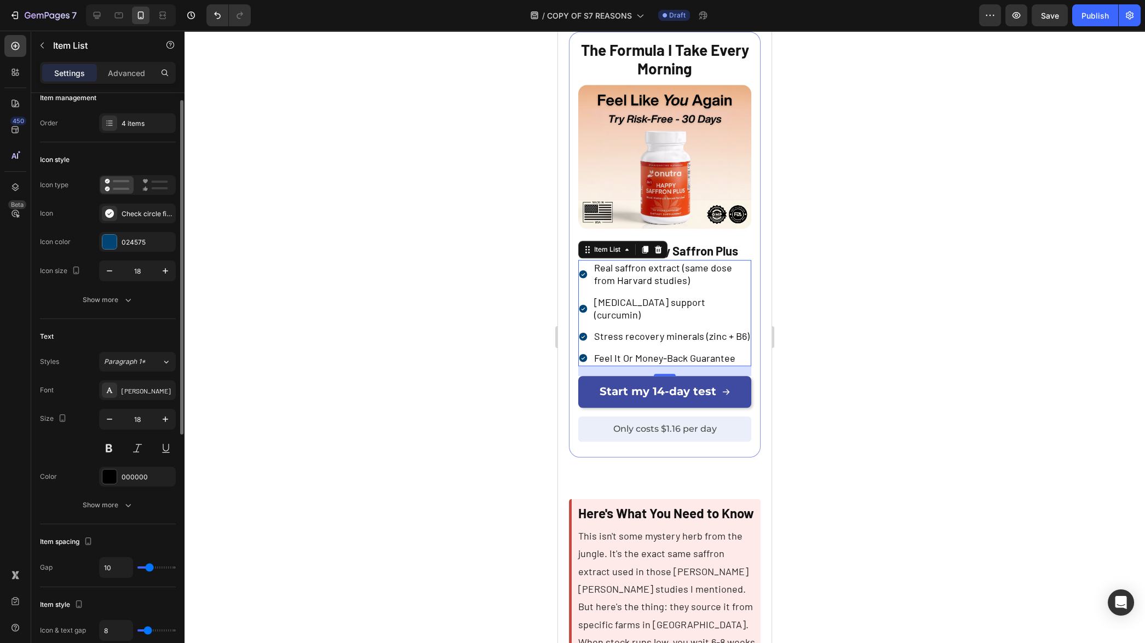
click at [149, 567] on input "range" at bounding box center [156, 568] width 38 height 2
click at [311, 504] on div at bounding box center [665, 337] width 961 height 613
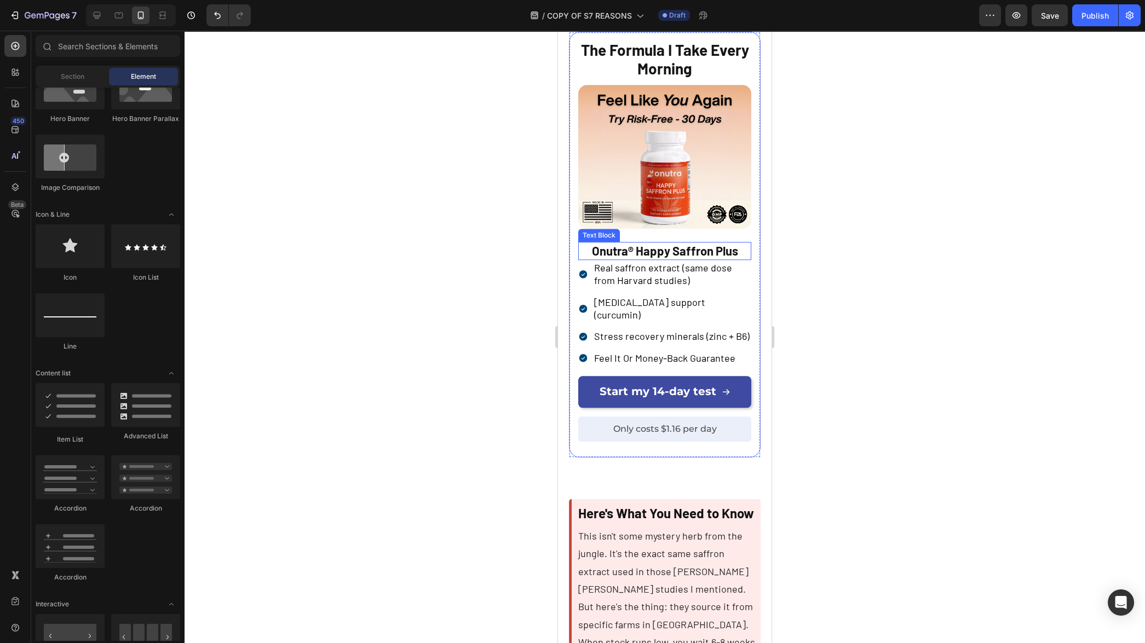
click at [677, 258] on strong "Onutra® Happy Saffron Plus" at bounding box center [665, 251] width 146 height 14
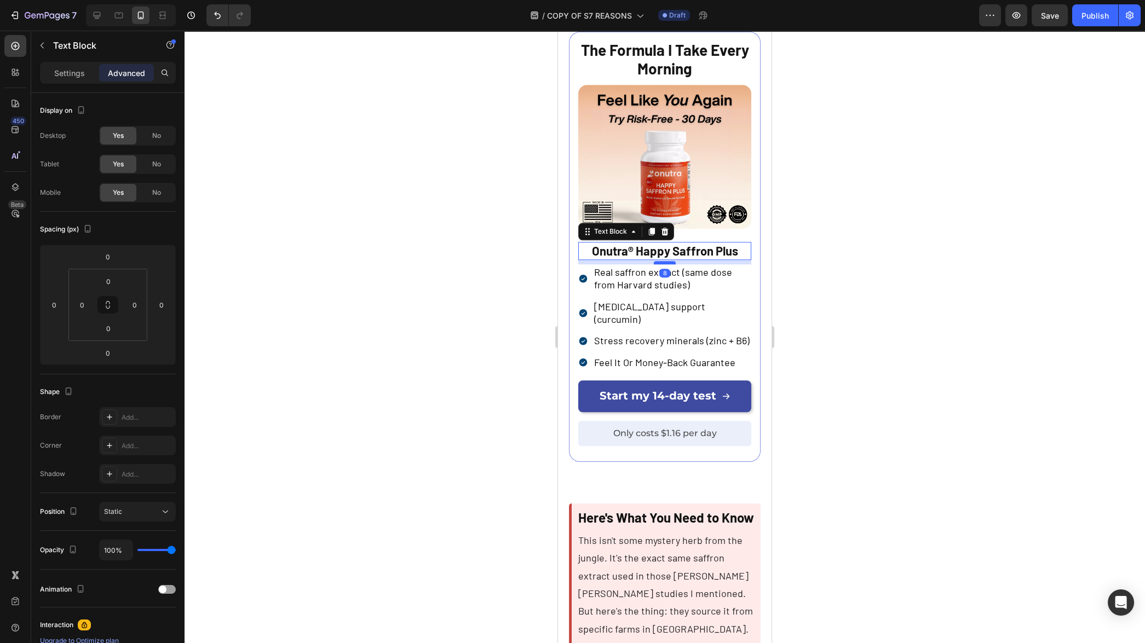
click at [670, 265] on div at bounding box center [665, 262] width 22 height 3
click at [871, 371] on div at bounding box center [665, 337] width 961 height 613
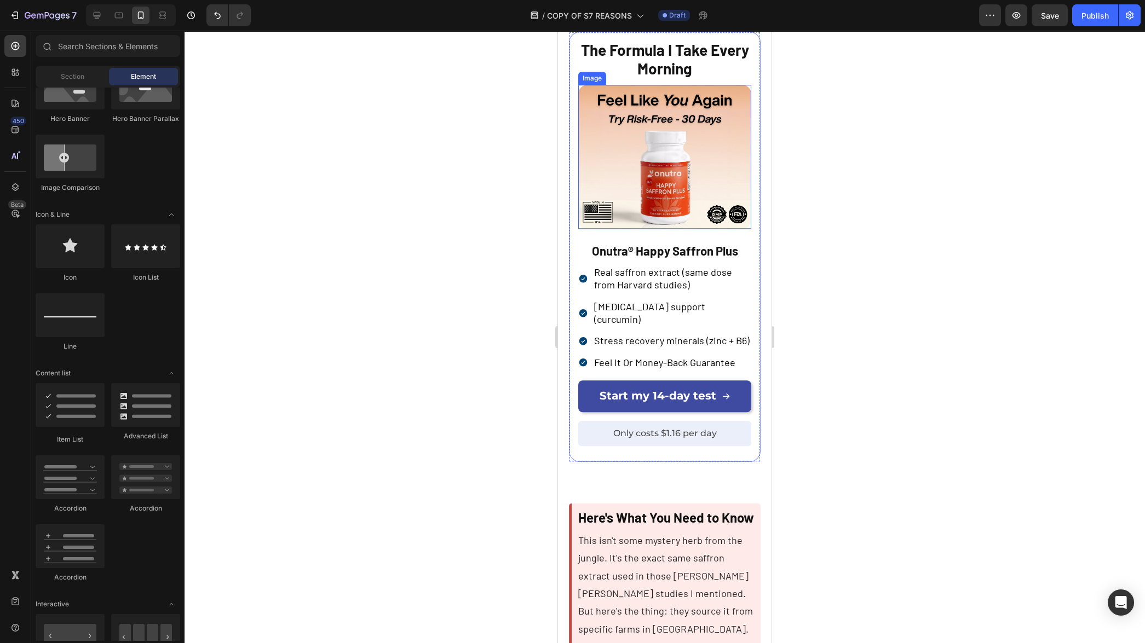
click at [696, 229] on img at bounding box center [664, 157] width 173 height 144
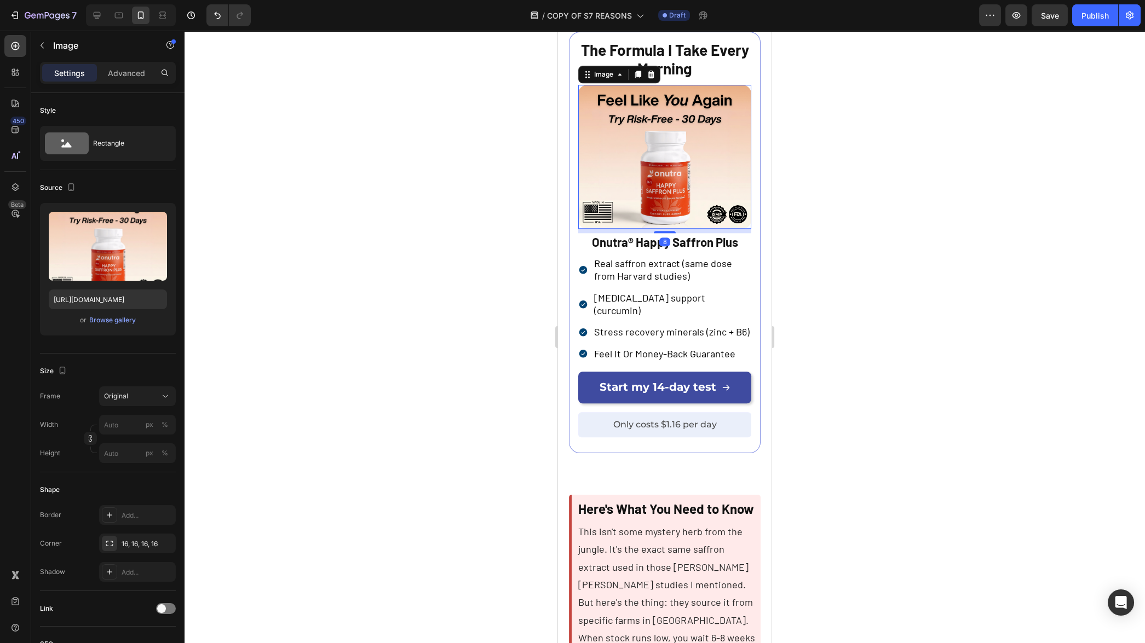
drag, startPoint x: 669, startPoint y: 335, endPoint x: 674, endPoint y: 326, distance: 10.1
click at [674, 229] on div "8" at bounding box center [664, 229] width 173 height 0
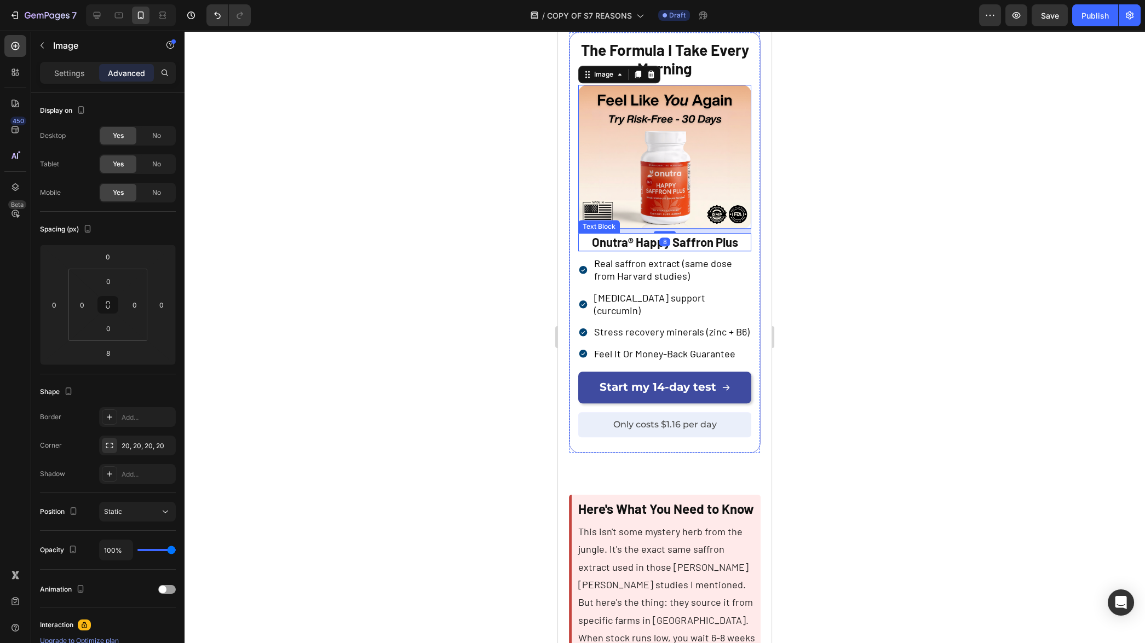
click at [846, 343] on div at bounding box center [665, 337] width 961 height 613
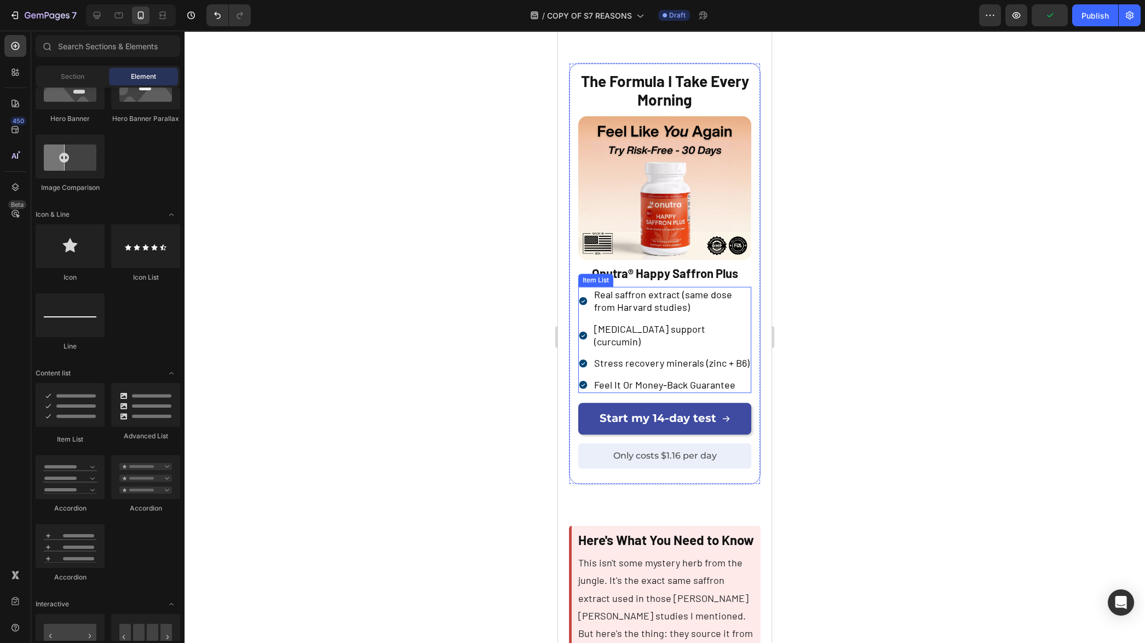
scroll to position [2821, 0]
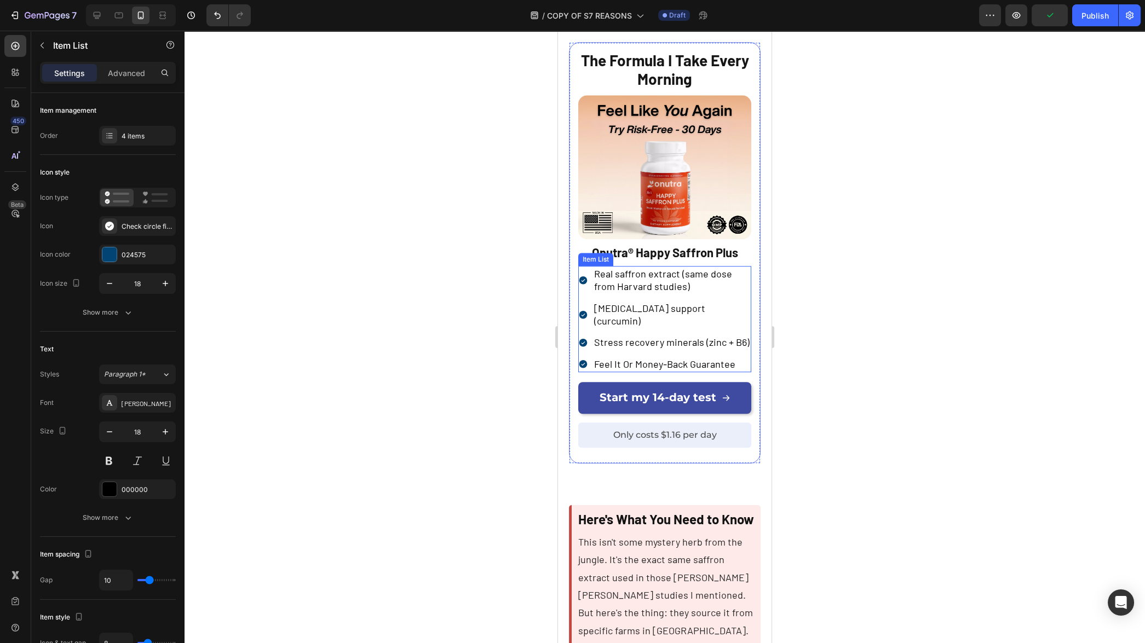
click at [586, 372] on div "Real saffron extract (same dose from Harvard studies) Brain fog support (curcum…" at bounding box center [664, 319] width 173 height 106
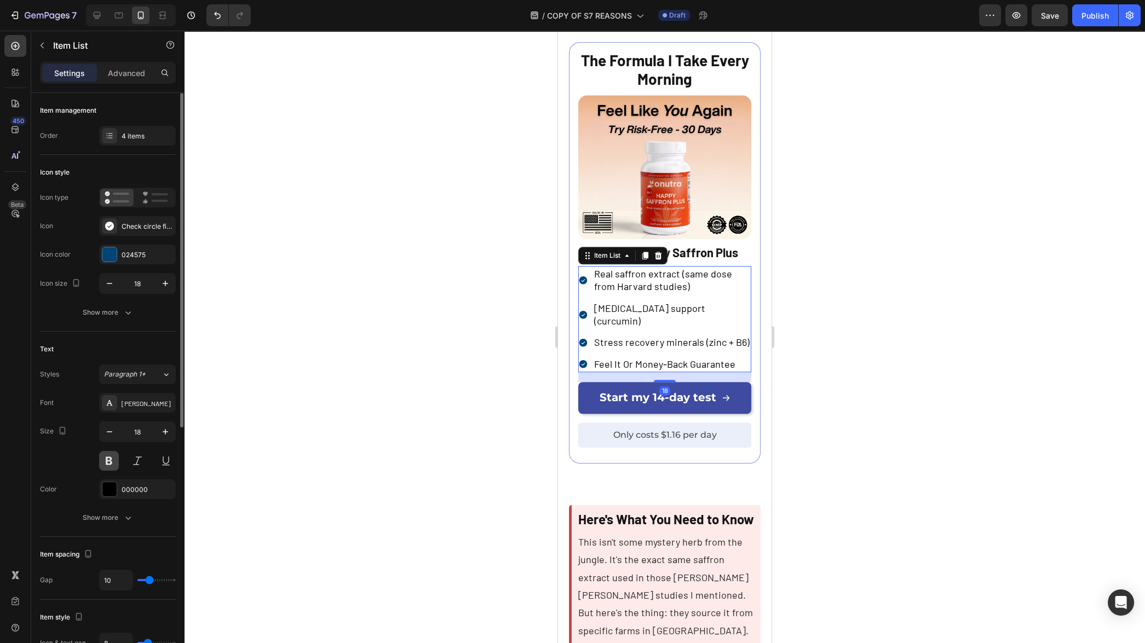
click at [113, 463] on button at bounding box center [109, 461] width 20 height 20
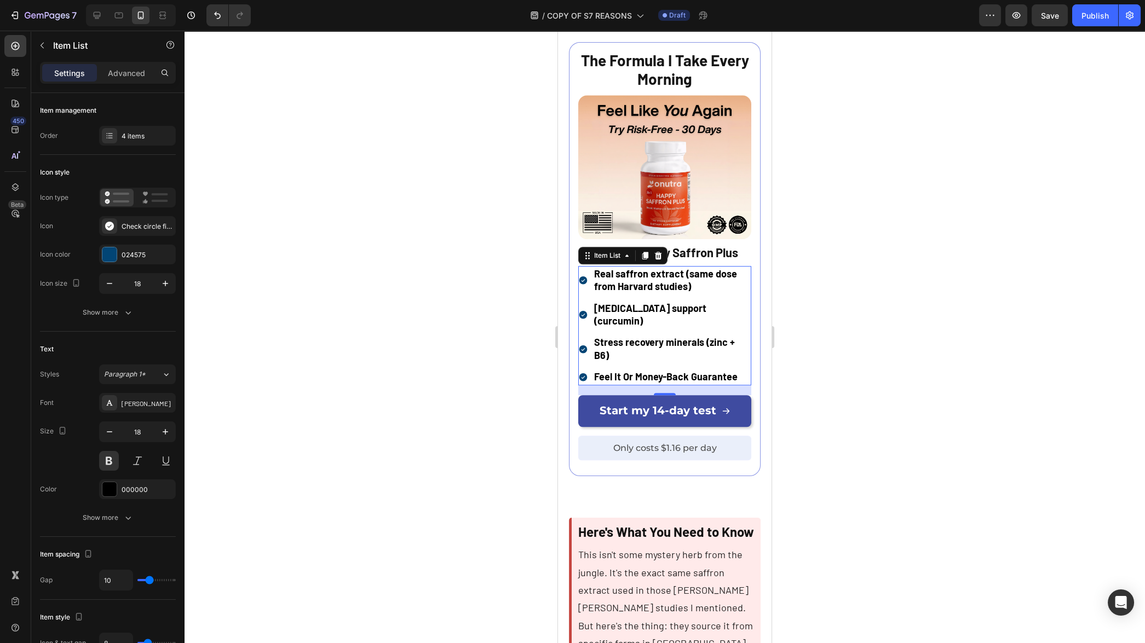
click at [398, 413] on div at bounding box center [665, 337] width 961 height 613
click at [589, 386] on div "Real saffron extract (same dose from Harvard studies) Brain fog support (curcum…" at bounding box center [664, 325] width 173 height 119
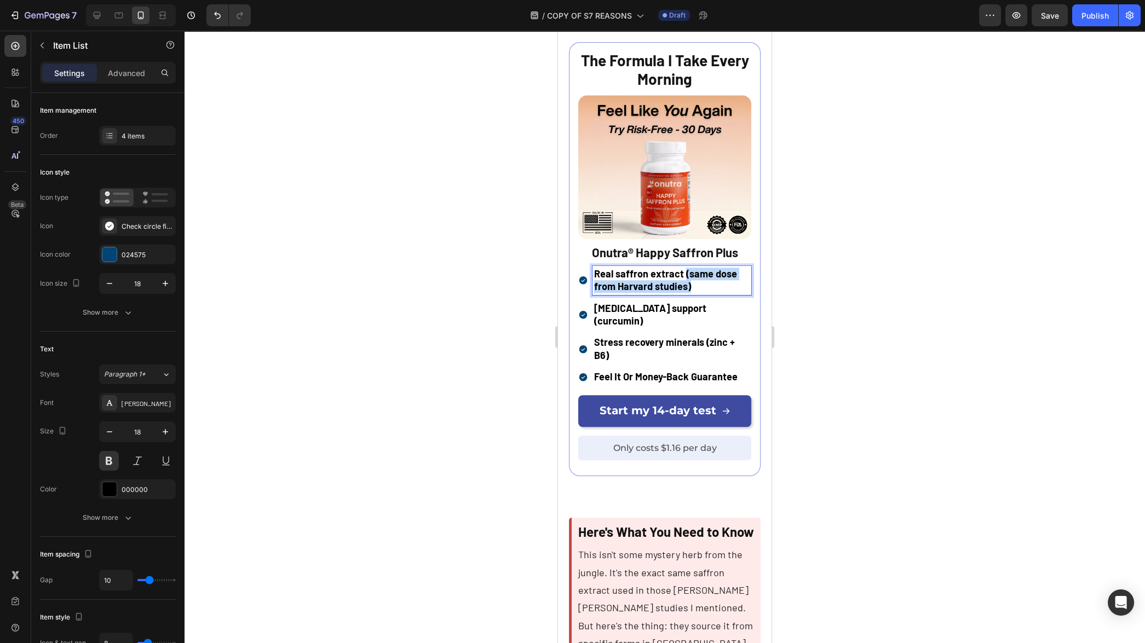
drag, startPoint x: 683, startPoint y: 367, endPoint x: 693, endPoint y: 384, distance: 19.9
click at [694, 294] on p "Real saffron extract (same dose from Harvard studies)" at bounding box center [672, 281] width 156 height 26
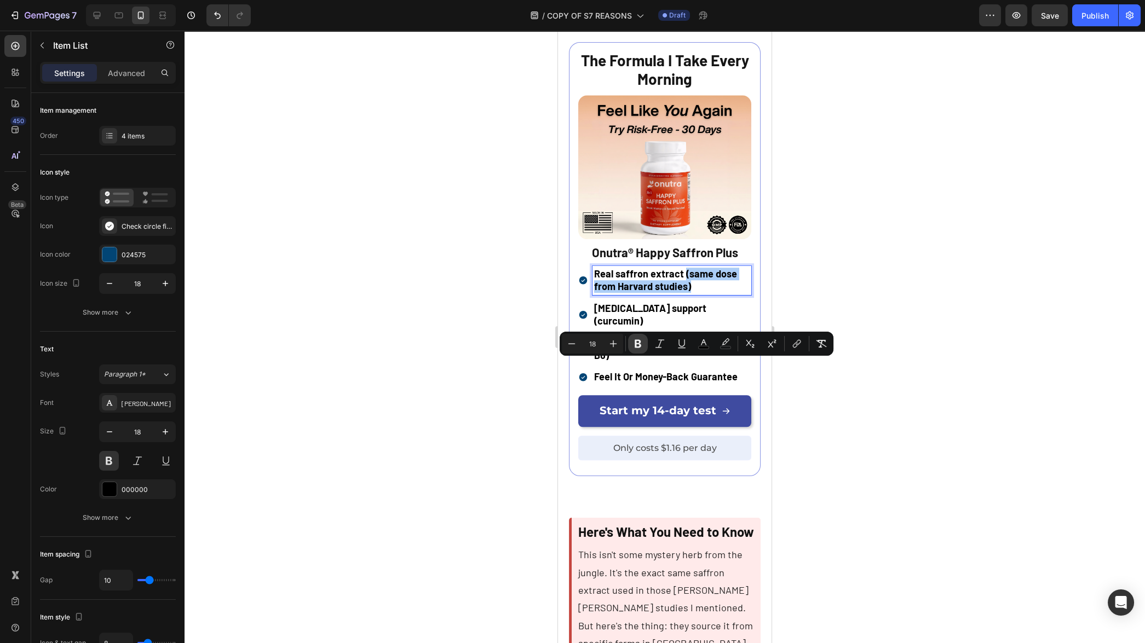
click at [642, 345] on icon "Editor contextual toolbar" at bounding box center [638, 343] width 11 height 11
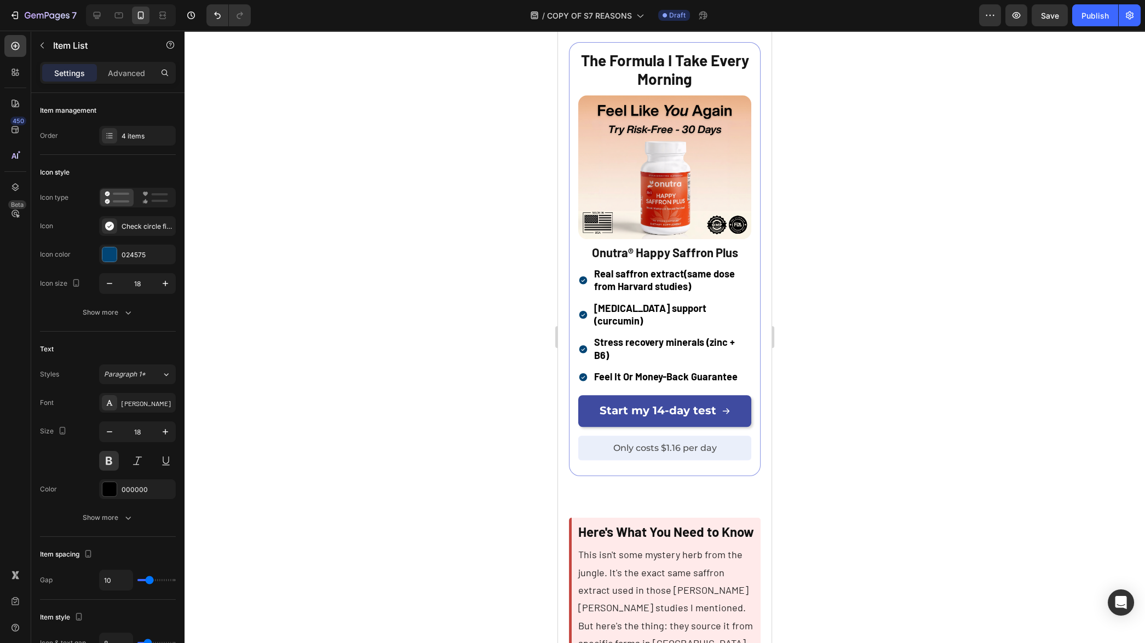
click at [642, 260] on strong "Onutra® Happy Saffron Plus" at bounding box center [665, 252] width 146 height 14
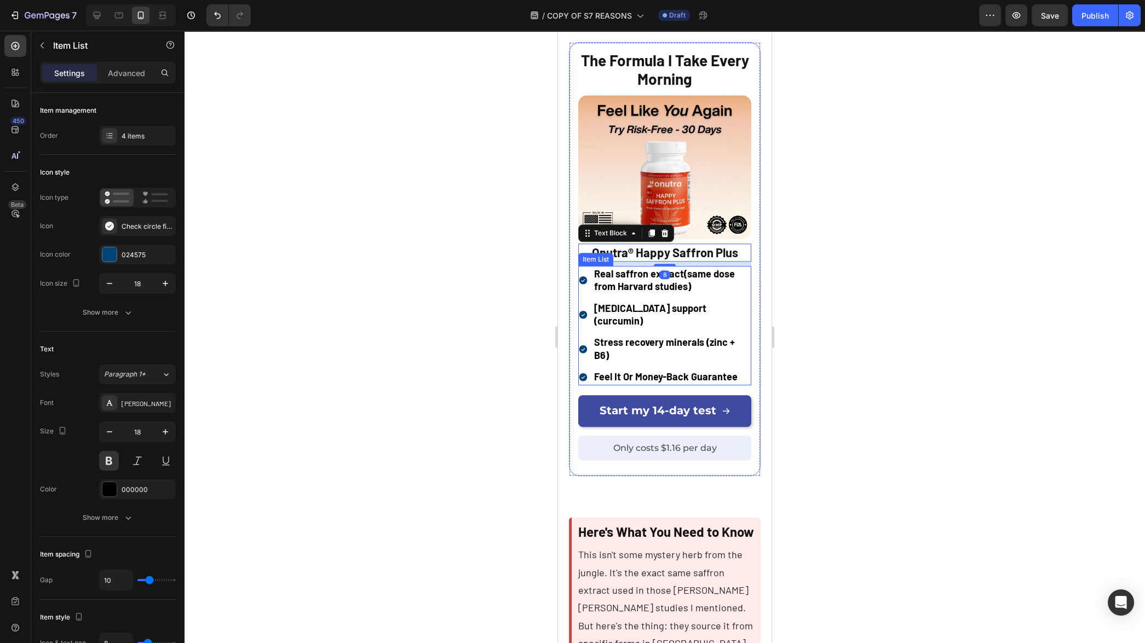
click at [699, 294] on p "Real saffron extract (same dose from Harvard studies)" at bounding box center [672, 281] width 156 height 26
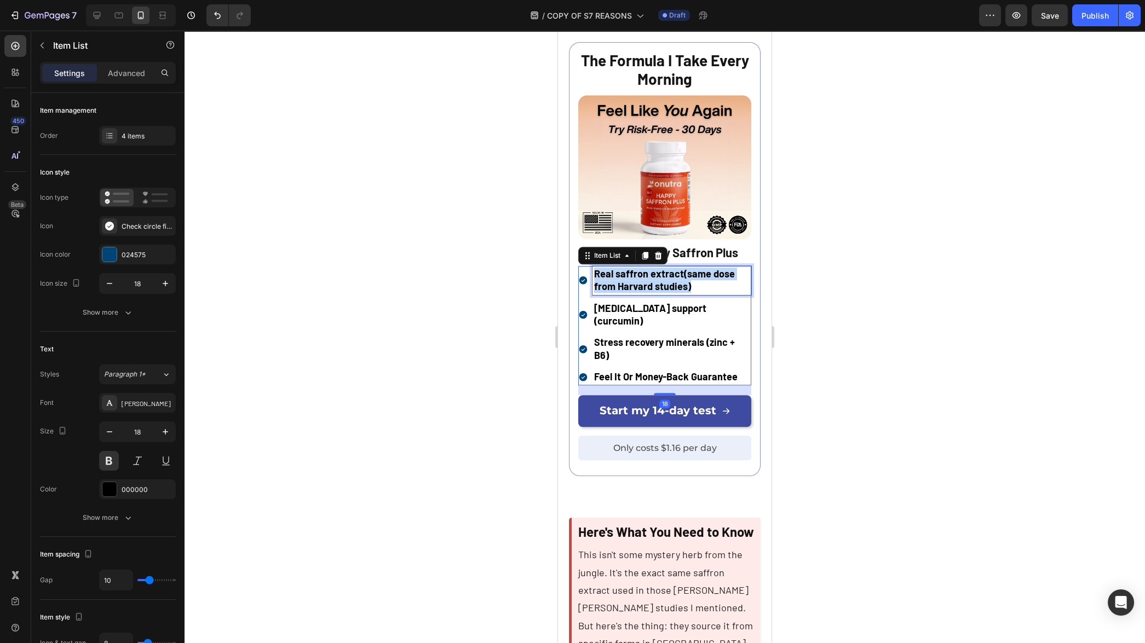
click at [699, 294] on p "Real saffron extract (same dose from Harvard studies)" at bounding box center [672, 281] width 156 height 26
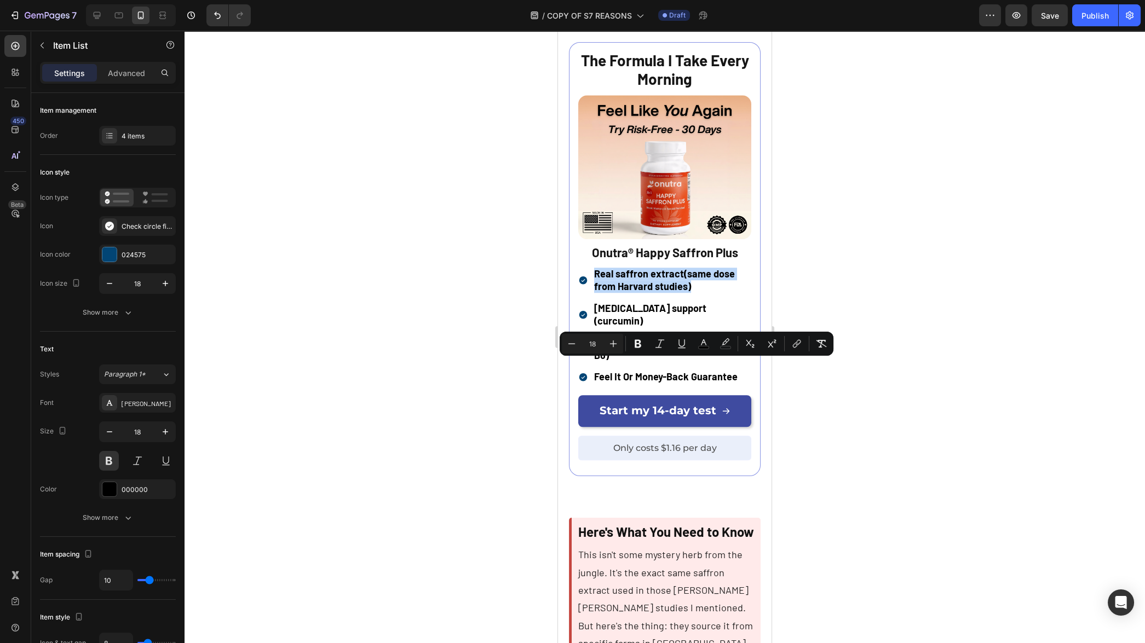
click at [579, 295] on div "Real saffron extract (same dose from Harvard studies)" at bounding box center [664, 280] width 173 height 29
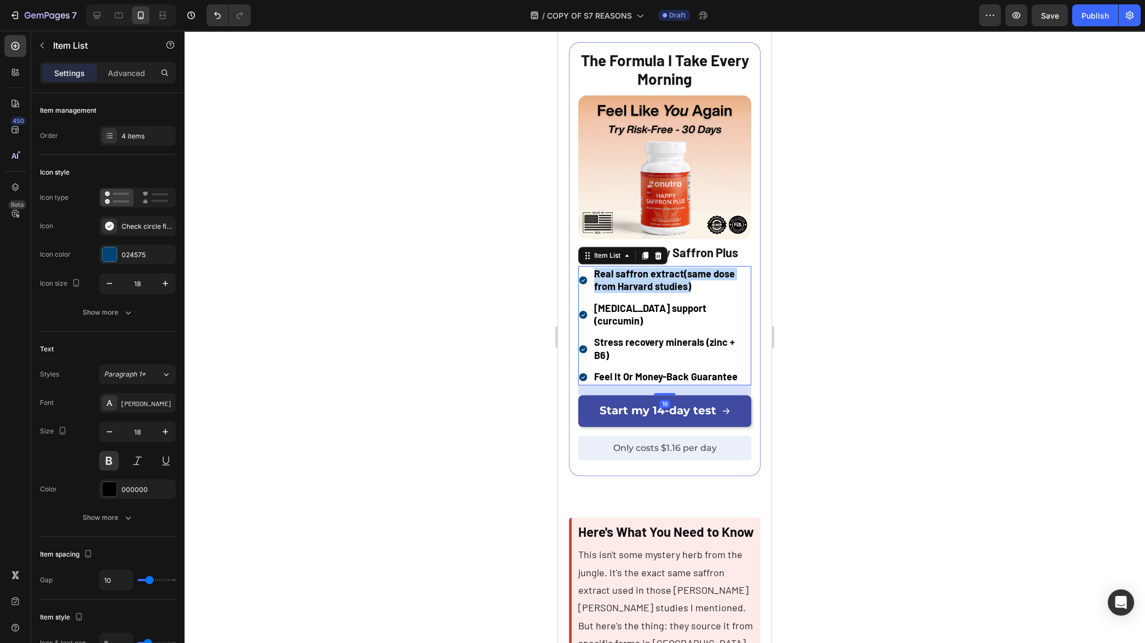
click at [580, 386] on div "Real saffron extract (same dose from Harvard studies) Brain fog support (curcum…" at bounding box center [664, 325] width 173 height 119
click at [115, 461] on button at bounding box center [109, 461] width 20 height 20
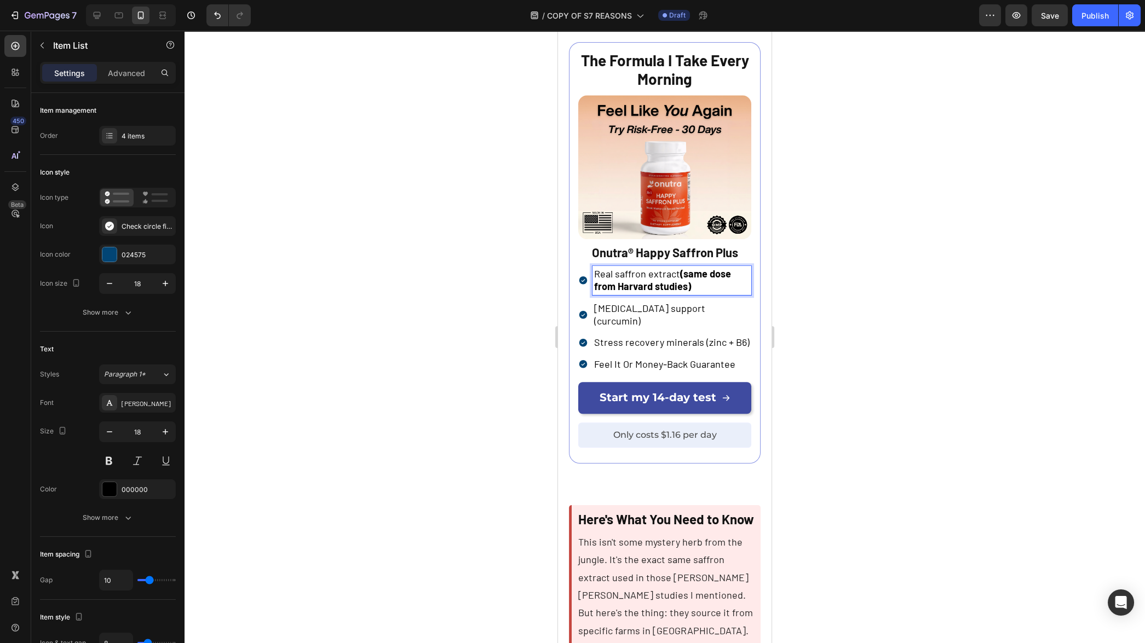
click at [680, 292] on strong "(same dose from Harvard studies)" at bounding box center [662, 280] width 137 height 25
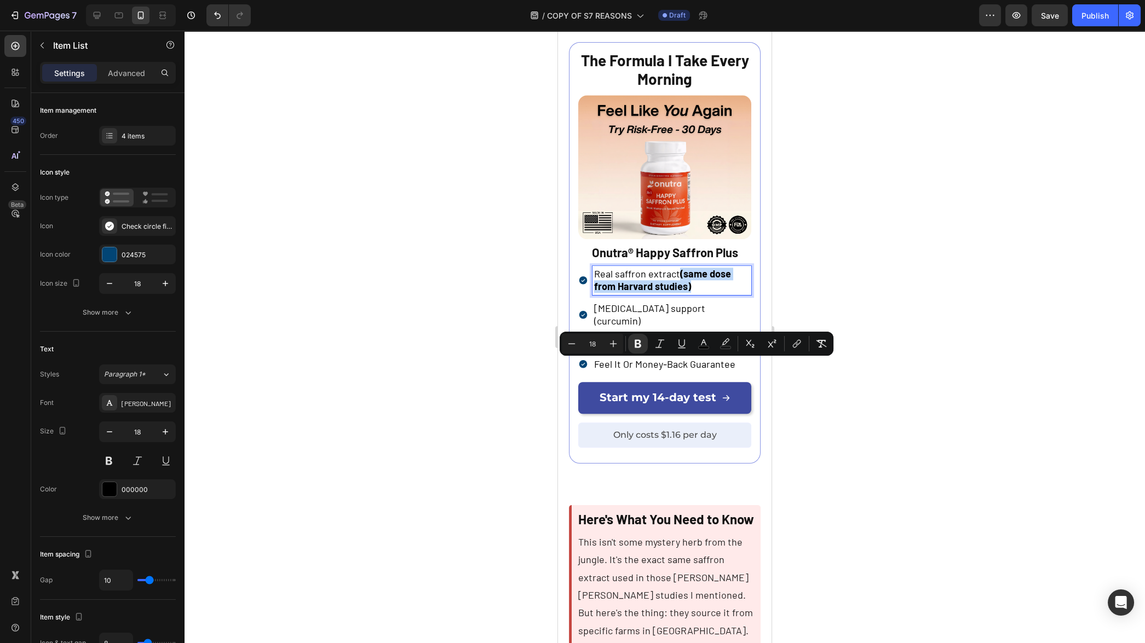
drag, startPoint x: 680, startPoint y: 368, endPoint x: 699, endPoint y: 381, distance: 22.9
click at [699, 294] on p "Real saffron extract (same dose from Harvard studies)" at bounding box center [672, 281] width 156 height 26
drag, startPoint x: 640, startPoint y: 348, endPoint x: 84, endPoint y: 326, distance: 556.3
click at [640, 348] on icon "Editor contextual toolbar" at bounding box center [638, 343] width 11 height 11
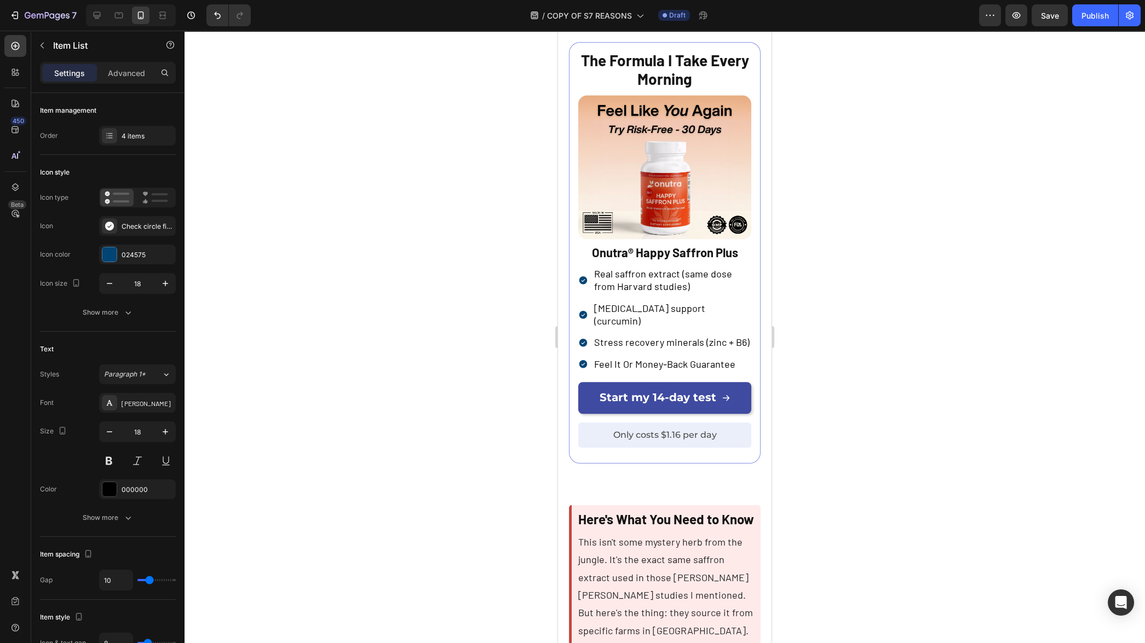
click at [679, 292] on span "Real saffron extract (same dose from Harvard studies)" at bounding box center [663, 280] width 138 height 25
drag, startPoint x: 677, startPoint y: 367, endPoint x: 593, endPoint y: 367, distance: 84.3
click at [593, 295] on div "Real saffron extract (same dose from Harvard studies)" at bounding box center [672, 280] width 159 height 29
click at [606, 292] on span "Real saffron extract (same dose from Harvard studies)" at bounding box center [663, 280] width 138 height 25
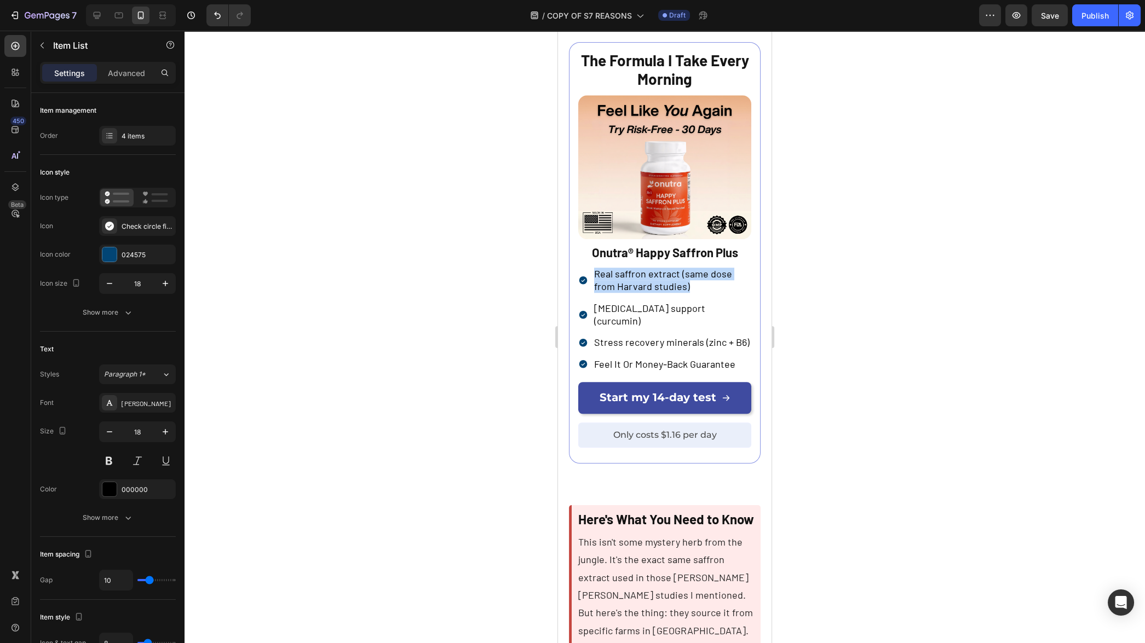
click at [606, 292] on span "Real saffron extract (same dose from Harvard studies)" at bounding box center [663, 280] width 138 height 25
click at [658, 292] on span "Real saffron extract (same dose from Harvard studies)" at bounding box center [663, 280] width 138 height 25
drag, startPoint x: 676, startPoint y: 368, endPoint x: 616, endPoint y: 369, distance: 60.2
click at [616, 292] on span "Real saffron extract (same dose from Harvard studies)" at bounding box center [663, 280] width 138 height 25
click at [591, 295] on div "Real saffron extract (same dose from Harvard studies)" at bounding box center [664, 280] width 173 height 29
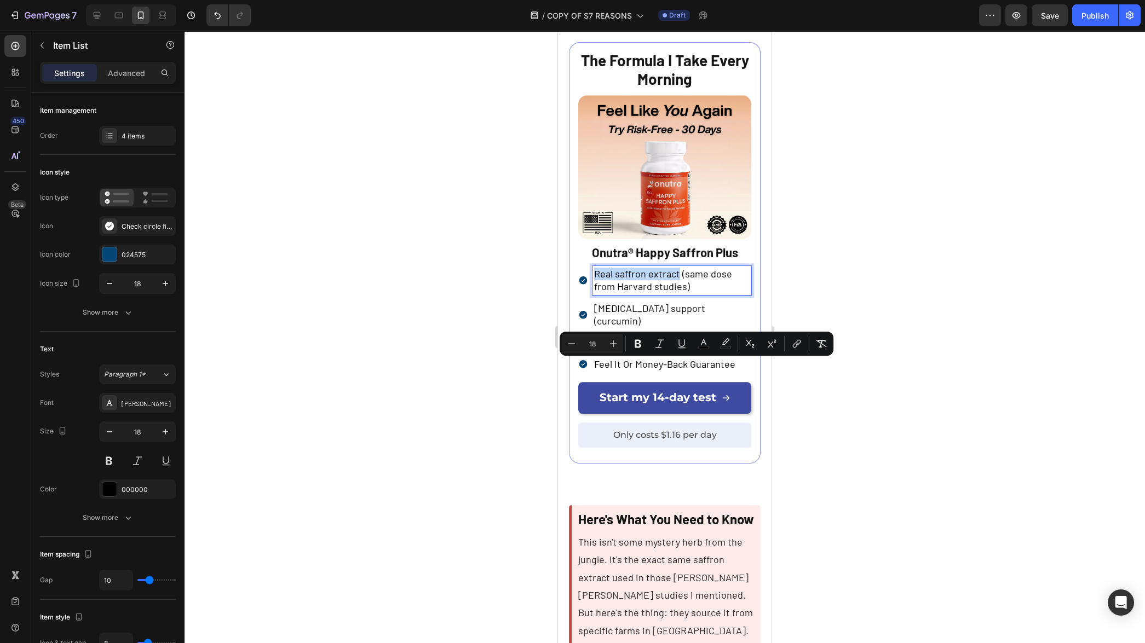
drag, startPoint x: 595, startPoint y: 367, endPoint x: 667, endPoint y: 367, distance: 71.7
click at [667, 292] on span "Real saffron extract (same dose from Harvard studies)" at bounding box center [663, 280] width 138 height 25
click at [637, 348] on icon "Editor contextual toolbar" at bounding box center [638, 344] width 7 height 8
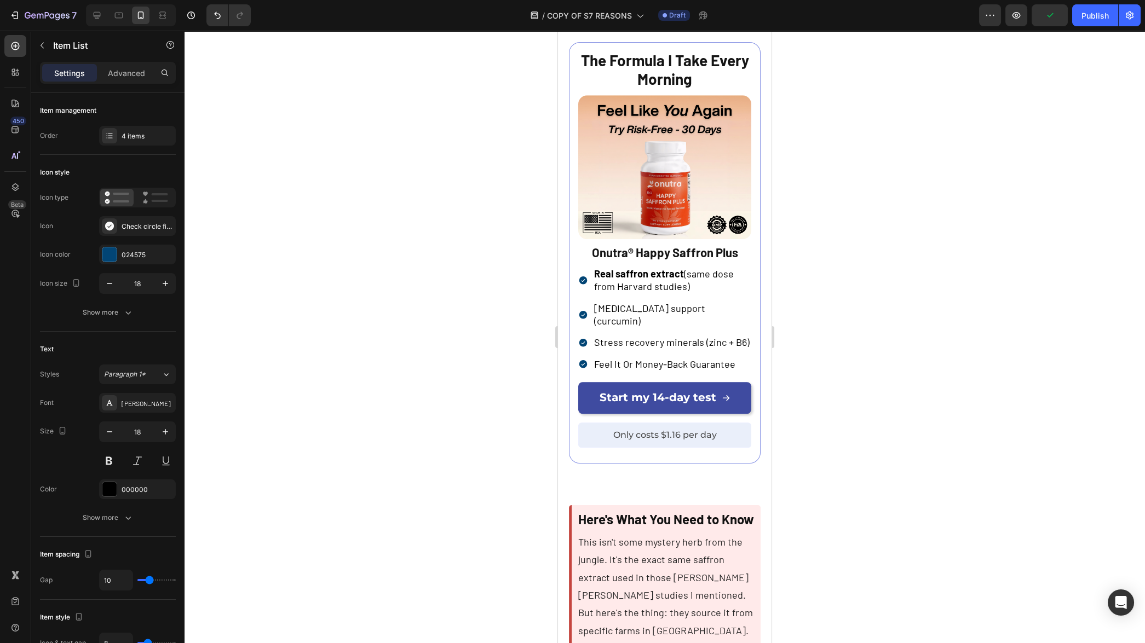
click at [601, 327] on span "Brain fog support (curcumin)" at bounding box center [649, 314] width 111 height 25
drag, startPoint x: 595, startPoint y: 401, endPoint x: 666, endPoint y: 400, distance: 71.8
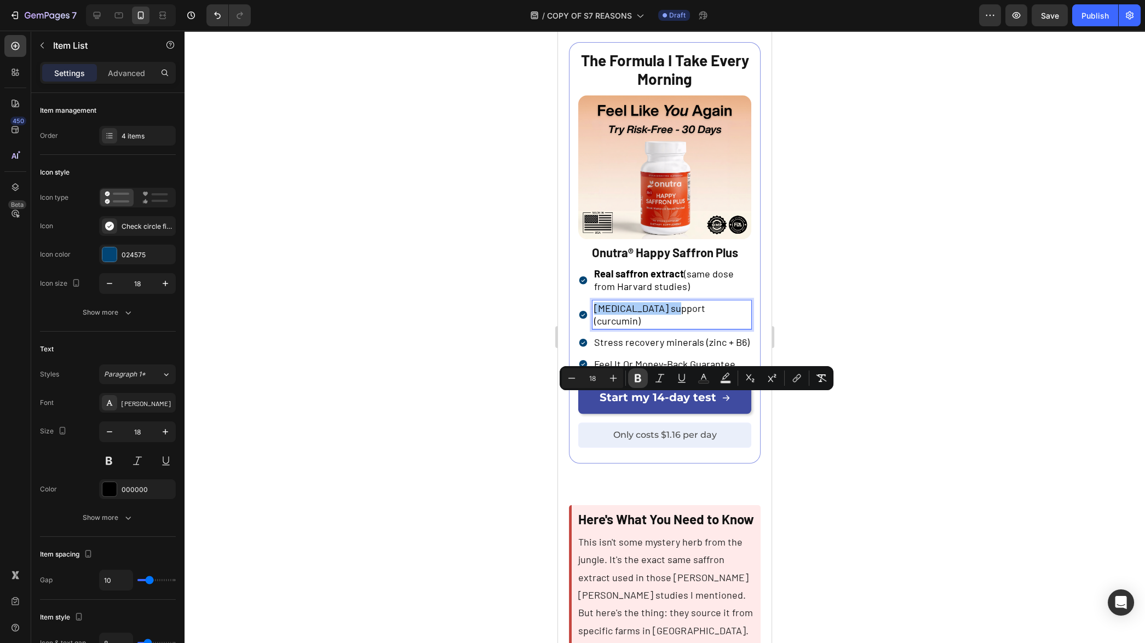
click at [640, 377] on icon "Editor contextual toolbar" at bounding box center [638, 378] width 11 height 11
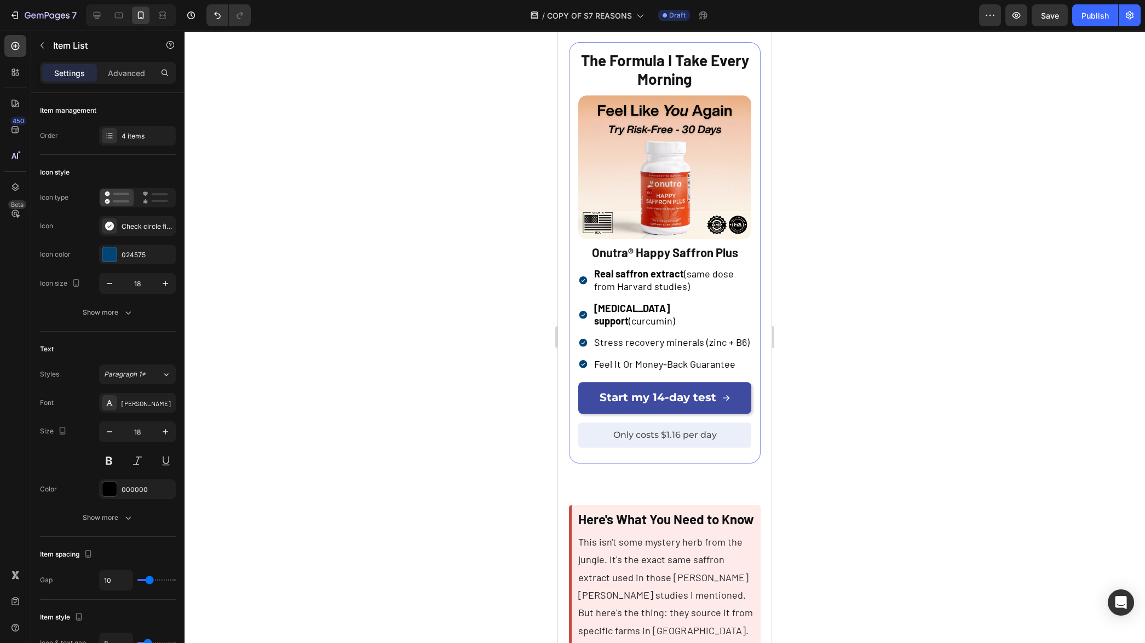
click at [596, 348] on span "Stress recovery minerals (zinc + B6)" at bounding box center [672, 342] width 156 height 12
drag, startPoint x: 595, startPoint y: 424, endPoint x: 698, endPoint y: 426, distance: 103.0
click at [698, 348] on span "Stress recovery minerals (zinc + B6)" at bounding box center [672, 342] width 156 height 12
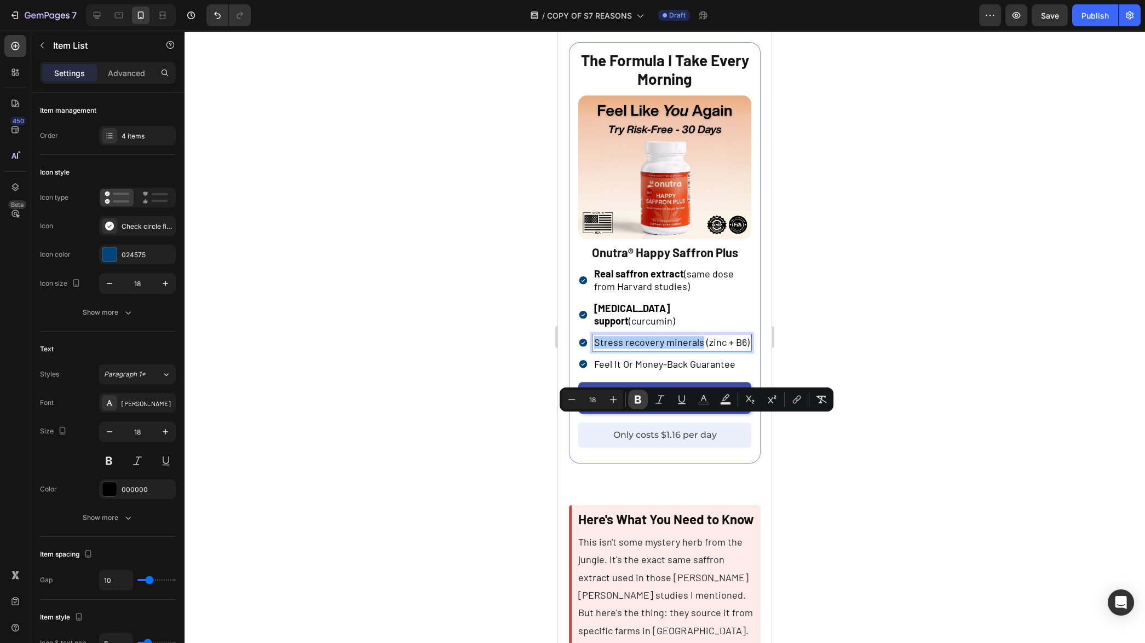
click at [638, 401] on icon "Editor contextual toolbar" at bounding box center [638, 399] width 11 height 11
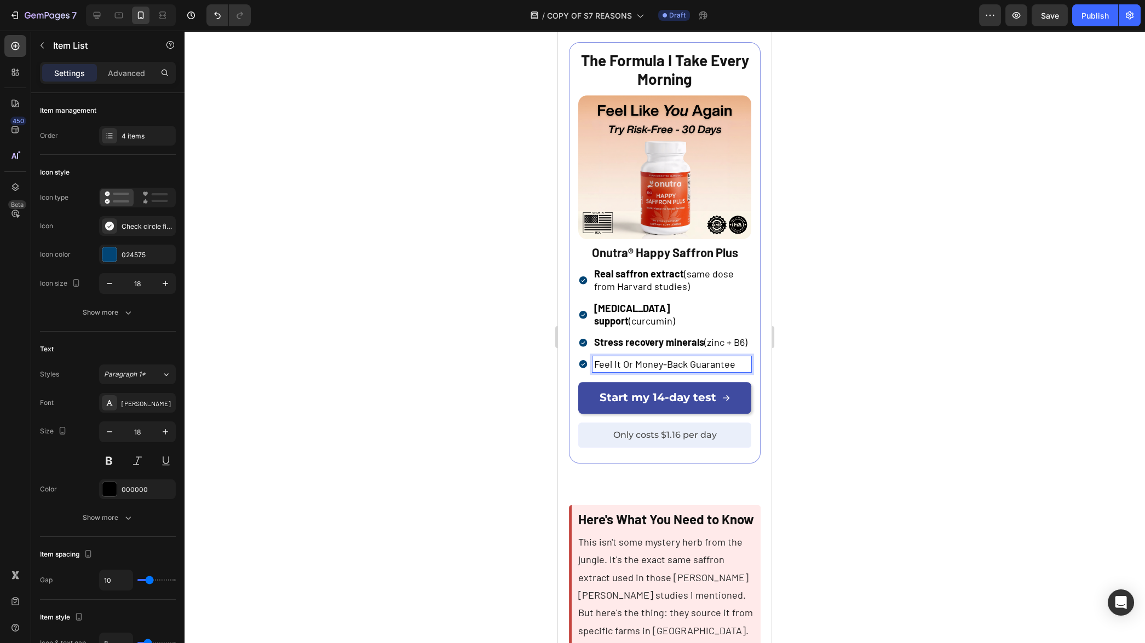
click at [601, 370] on span "Feel It Or Money-Back Guarantee" at bounding box center [664, 364] width 141 height 12
click at [595, 370] on span "Feel It Or Money-Back Guarantee" at bounding box center [664, 364] width 141 height 12
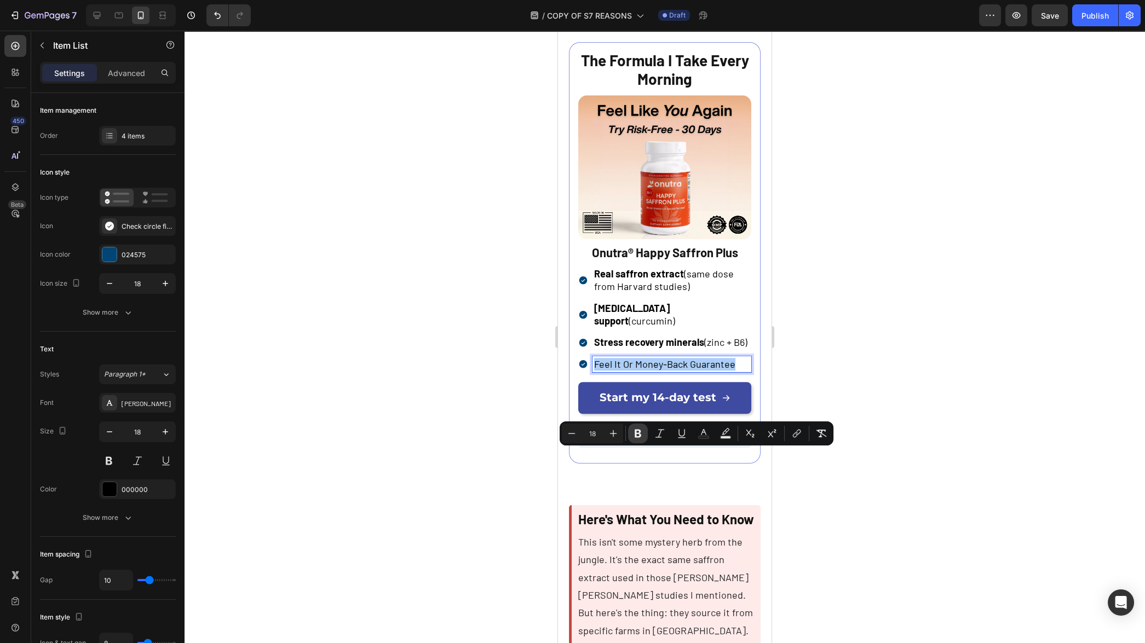
click at [643, 435] on icon "Editor contextual toolbar" at bounding box center [638, 433] width 11 height 11
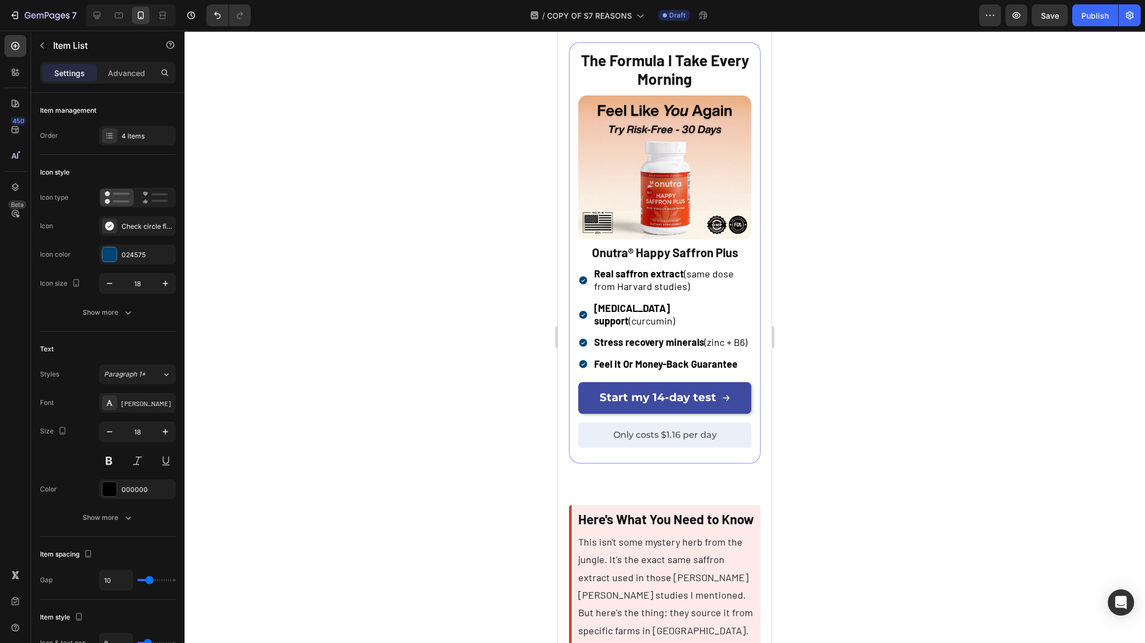
click at [792, 498] on div at bounding box center [665, 337] width 961 height 613
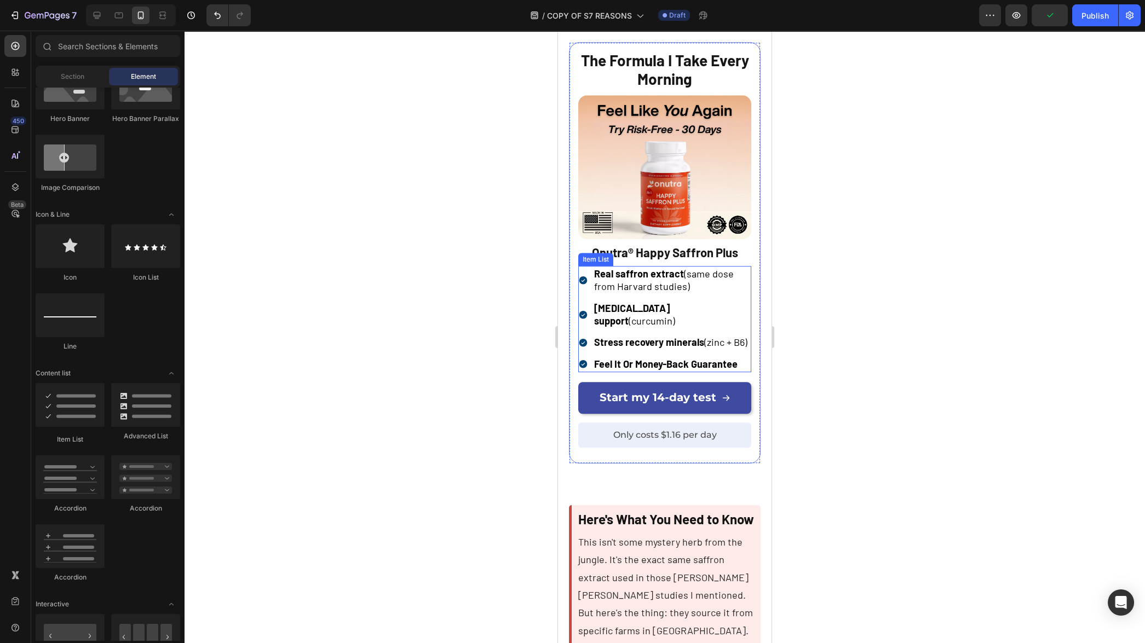
click at [683, 292] on span "Real saffron extract (same dose from Harvard studies)" at bounding box center [664, 280] width 140 height 25
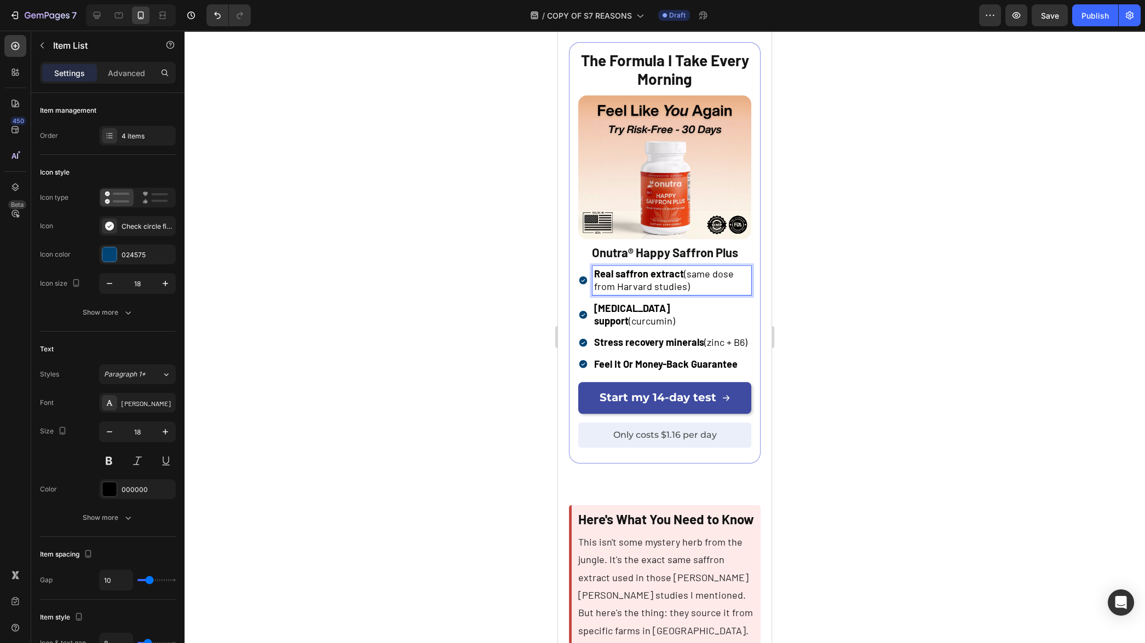
click at [682, 292] on span "Real saffron extract (same dose from Harvard studies)" at bounding box center [664, 280] width 140 height 25
click at [448, 427] on div at bounding box center [665, 337] width 961 height 613
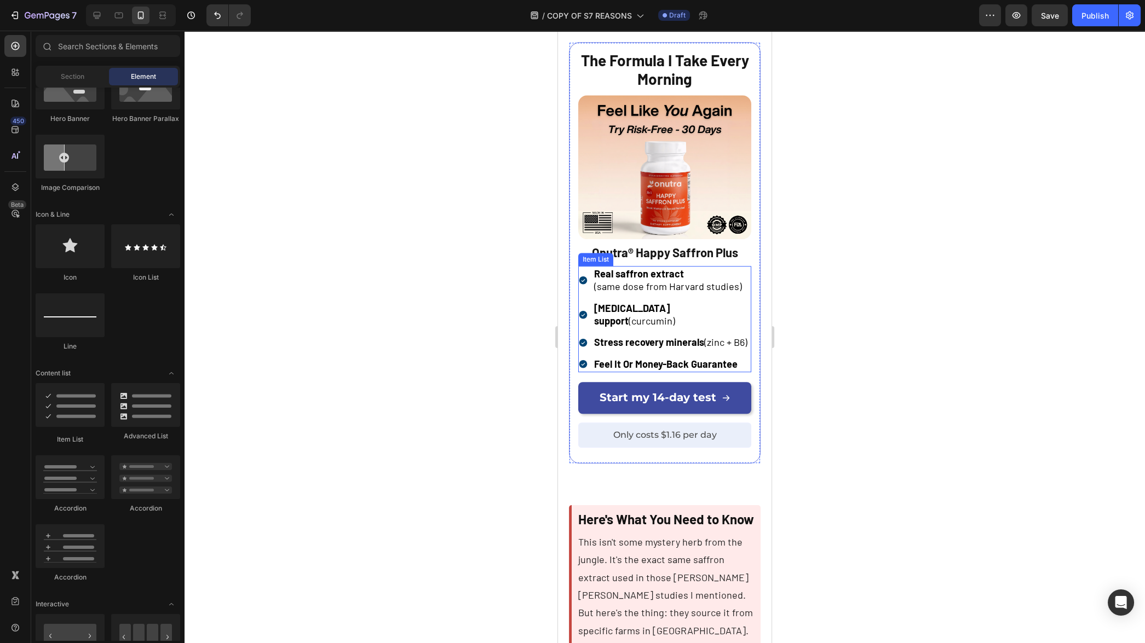
click at [671, 327] on span "Brain fog support (curcumin)" at bounding box center [634, 314] width 81 height 25
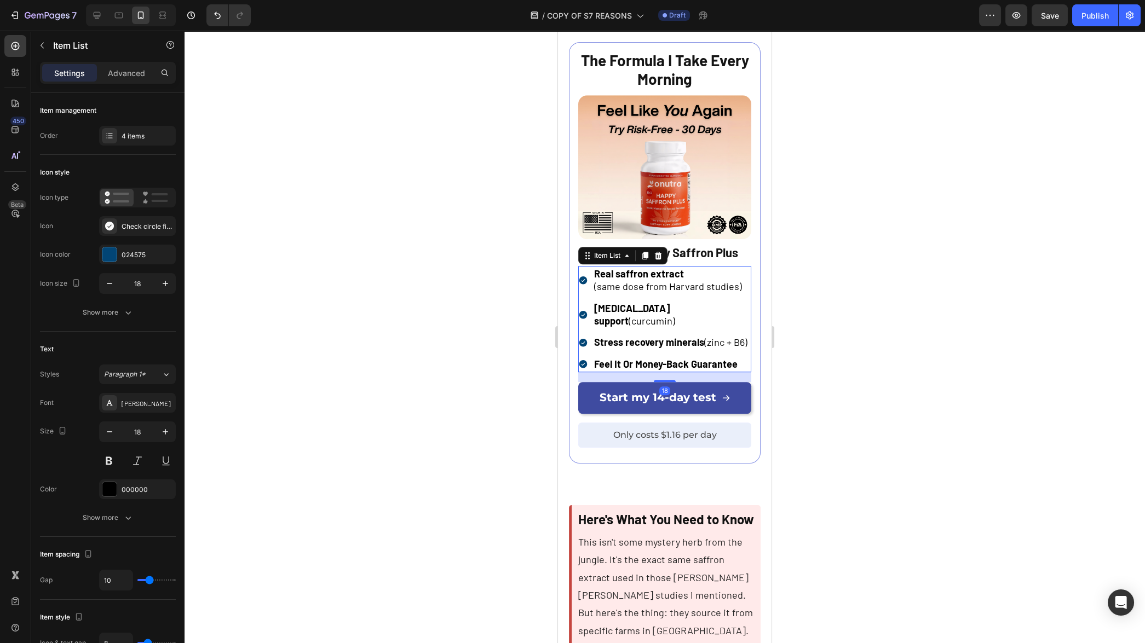
click at [838, 392] on div at bounding box center [665, 337] width 961 height 613
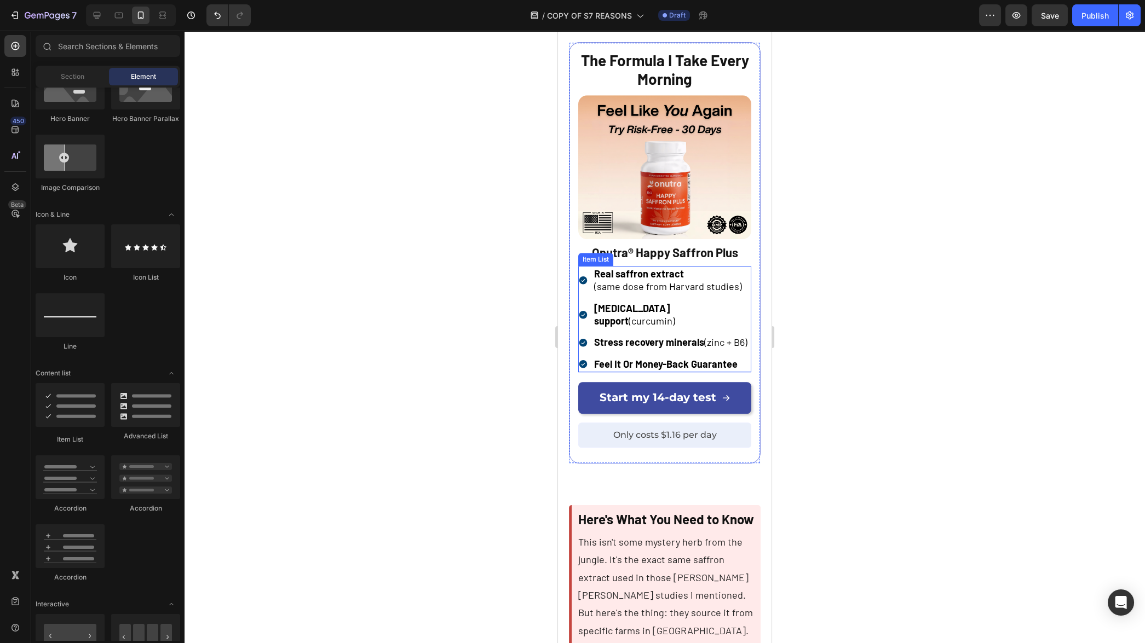
click at [704, 348] on span "Stress recovery minerals (zinc + B6)" at bounding box center [670, 342] width 153 height 12
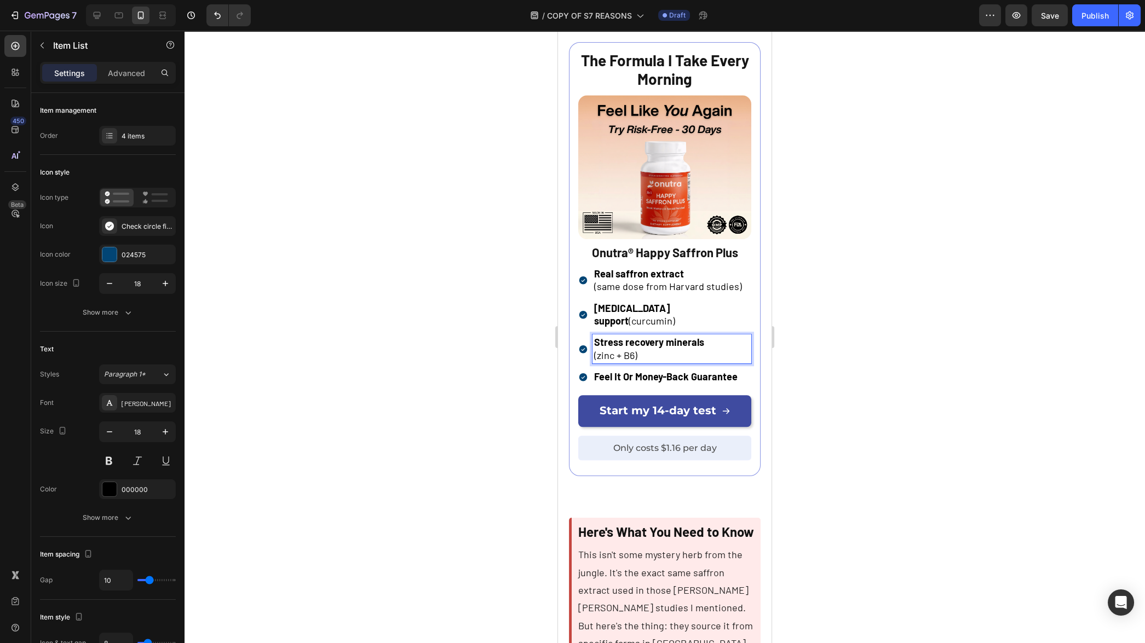
click at [872, 419] on div at bounding box center [665, 337] width 961 height 613
click at [669, 327] on strong "[MEDICAL_DATA] support" at bounding box center [632, 314] width 76 height 25
click at [671, 327] on span "Brain fog support (curcumin)" at bounding box center [634, 314] width 81 height 25
click at [477, 446] on div at bounding box center [665, 337] width 961 height 613
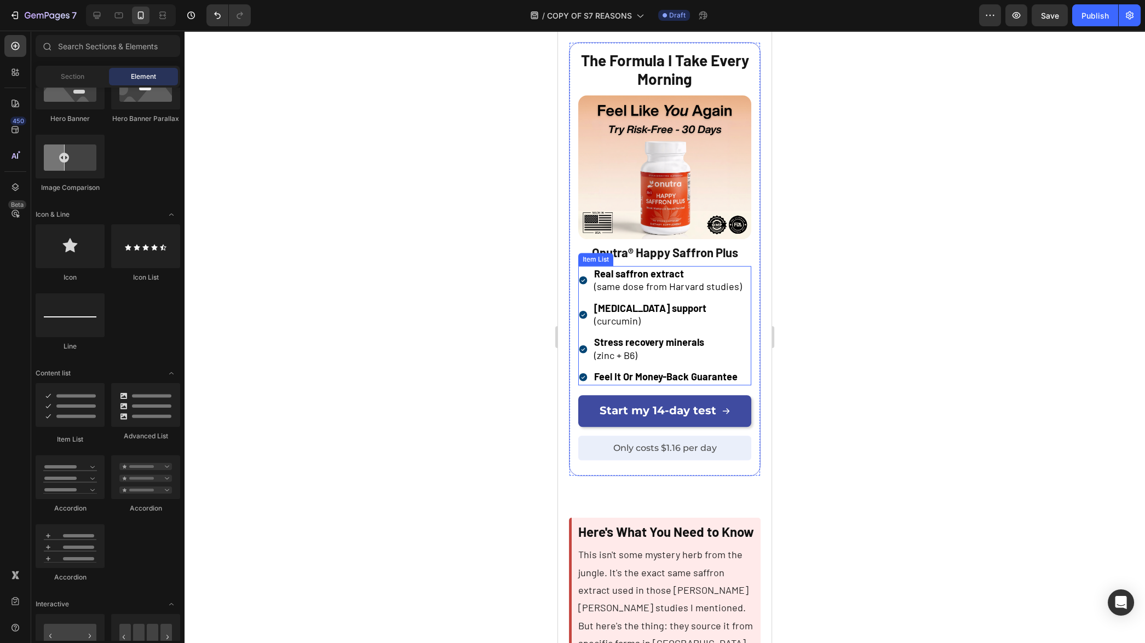
click at [601, 327] on span "(curcumin)" at bounding box center [617, 321] width 47 height 12
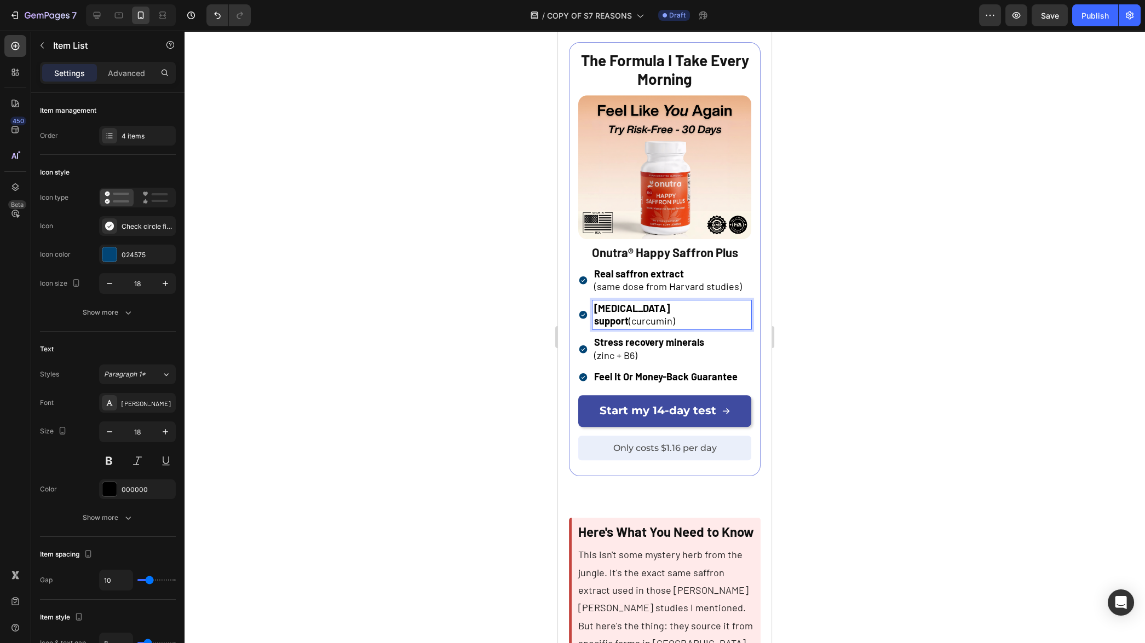
click at [427, 440] on div at bounding box center [665, 337] width 961 height 613
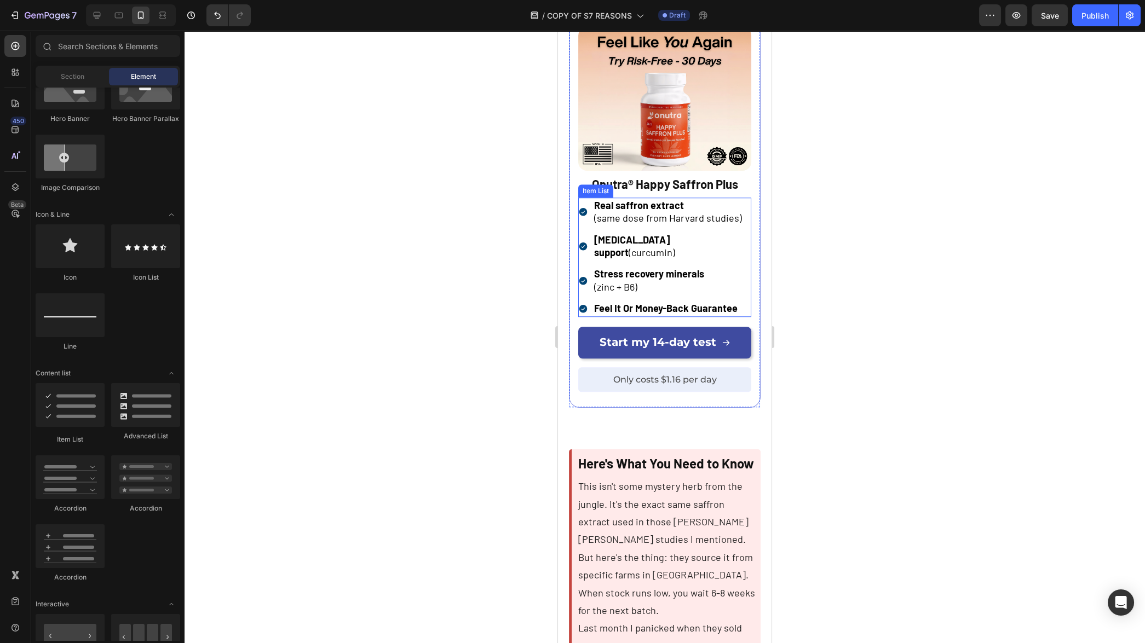
scroll to position [2890, 0]
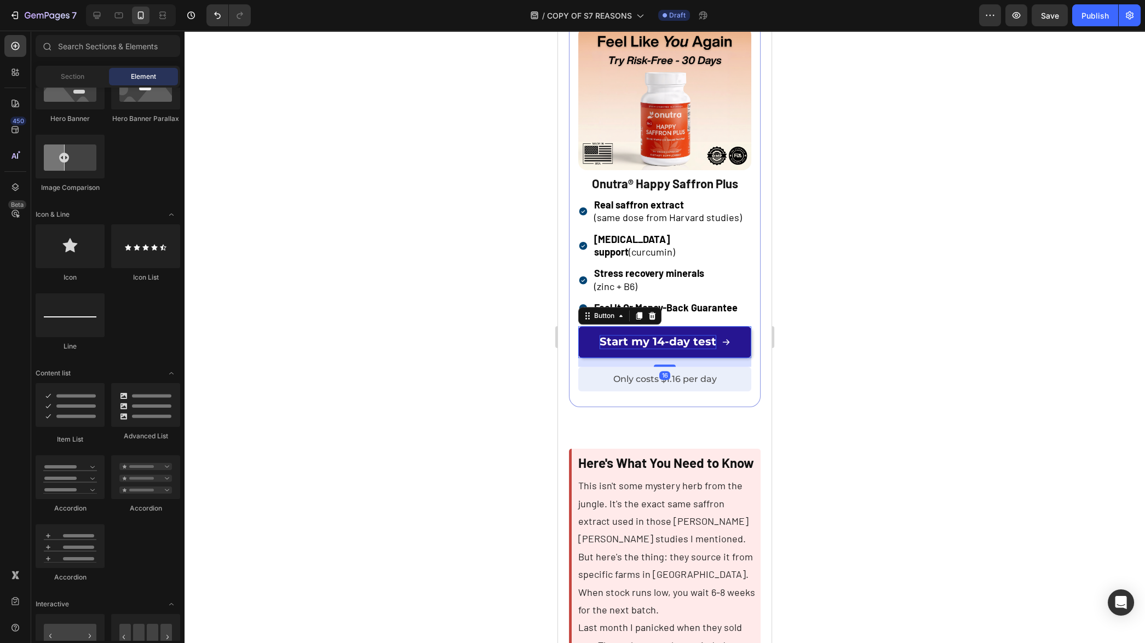
click at [693, 348] on span "Start my 14-day test" at bounding box center [658, 341] width 117 height 13
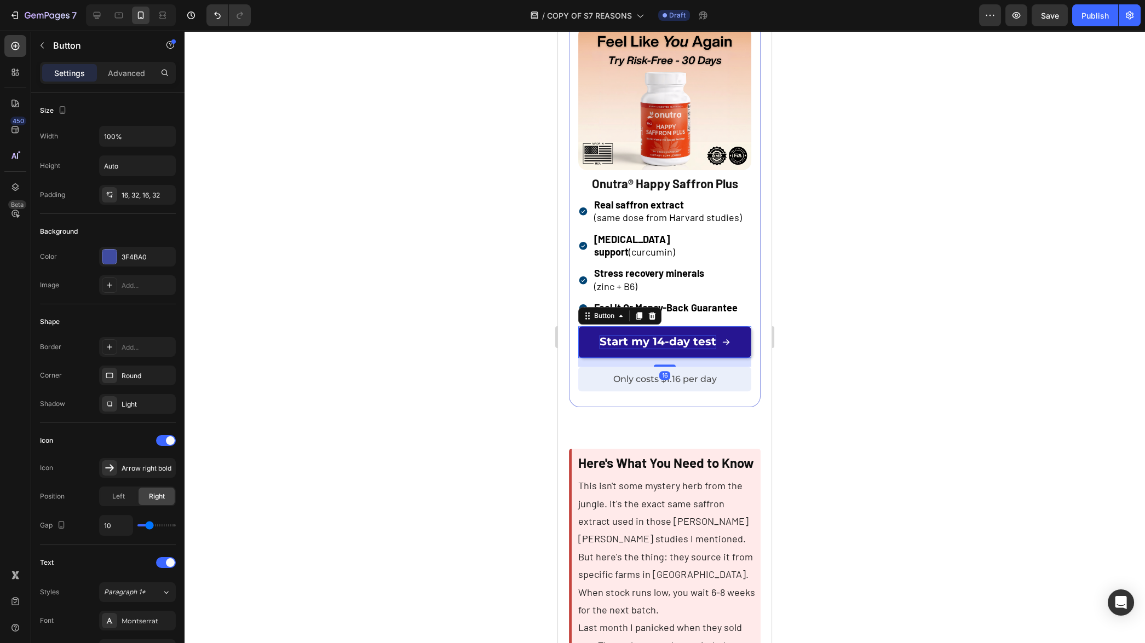
click at [682, 348] on span "Start my 14-day test" at bounding box center [658, 341] width 117 height 13
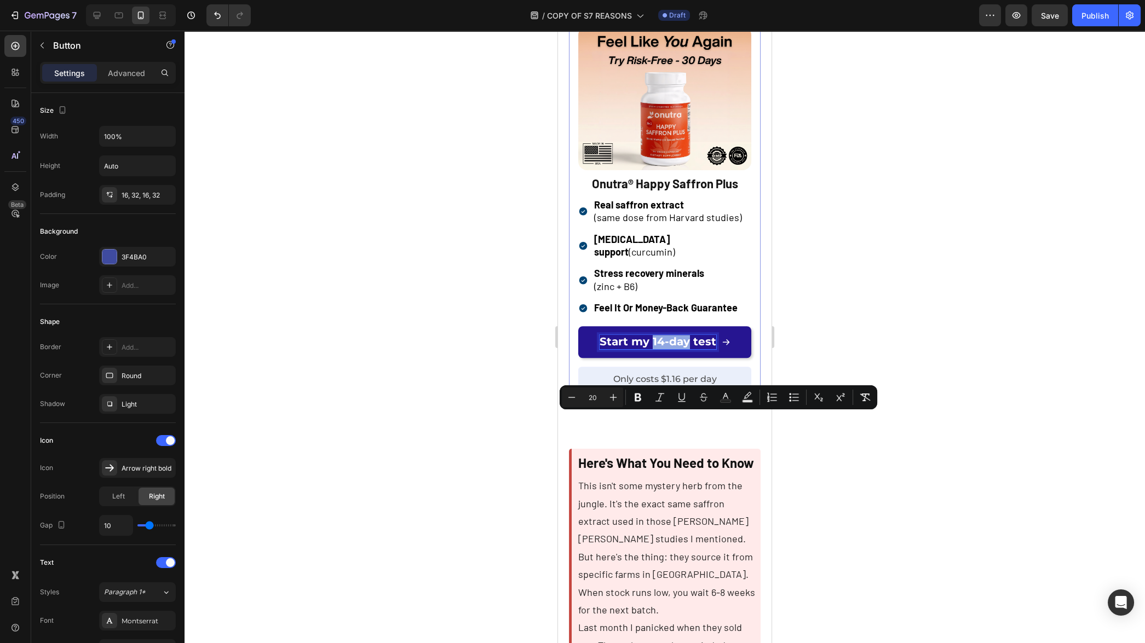
drag, startPoint x: 685, startPoint y: 423, endPoint x: 651, endPoint y: 423, distance: 34.5
click at [651, 348] on span "Start my 14-day test" at bounding box center [658, 341] width 117 height 13
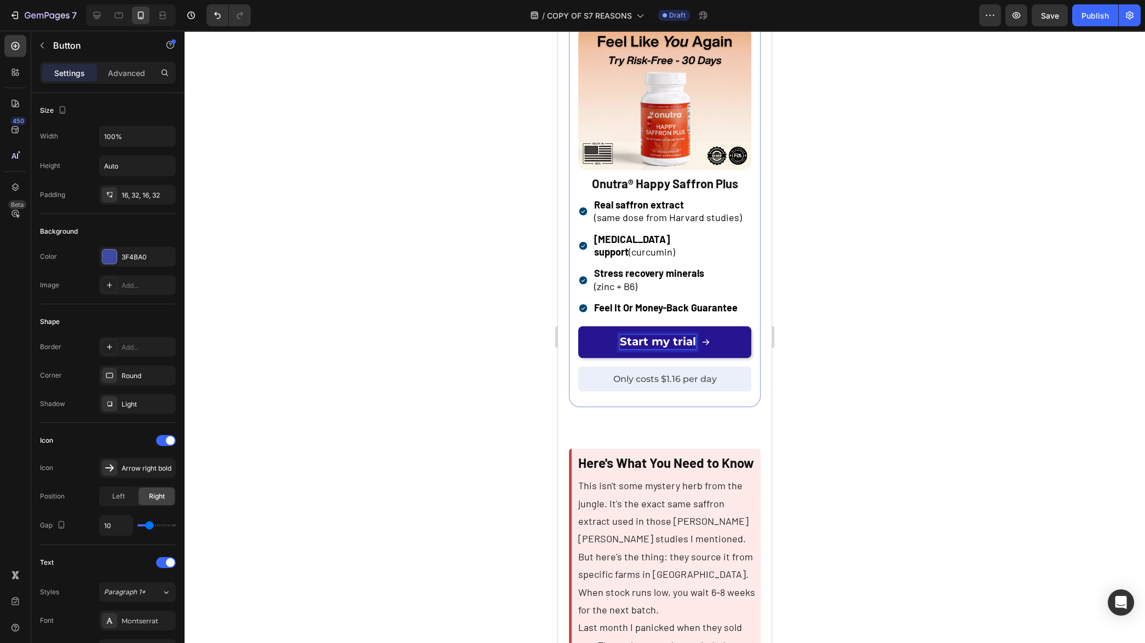
click at [850, 441] on div at bounding box center [665, 337] width 961 height 613
click at [685, 348] on span "Start my trial" at bounding box center [658, 341] width 76 height 13
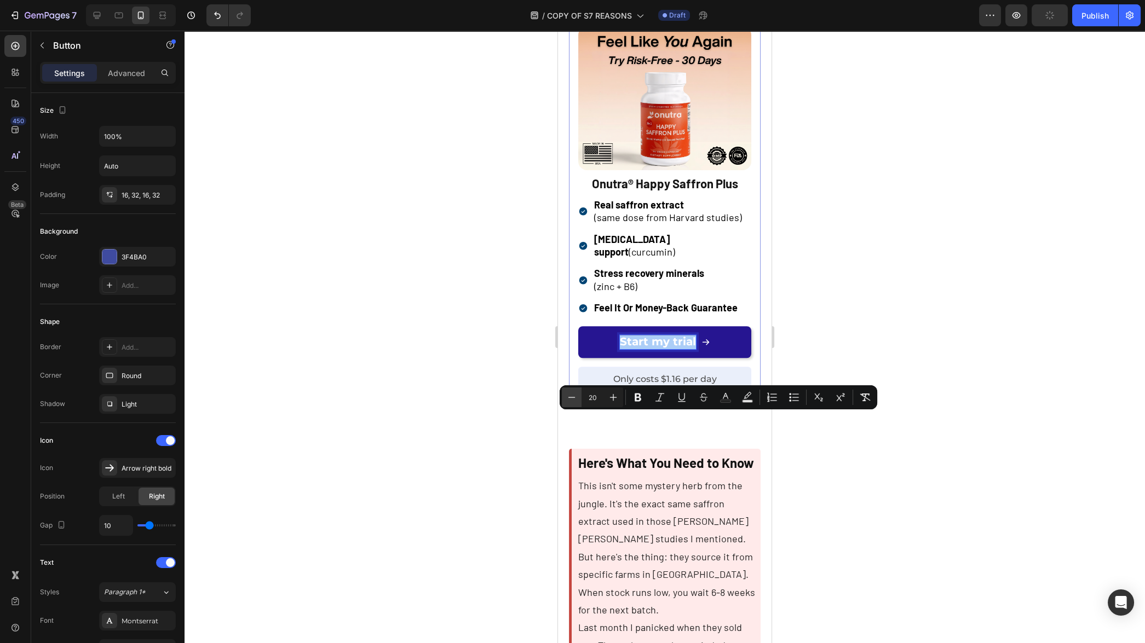
click at [573, 403] on icon "Editor contextual toolbar" at bounding box center [571, 397] width 11 height 11
click at [498, 445] on div at bounding box center [665, 337] width 961 height 613
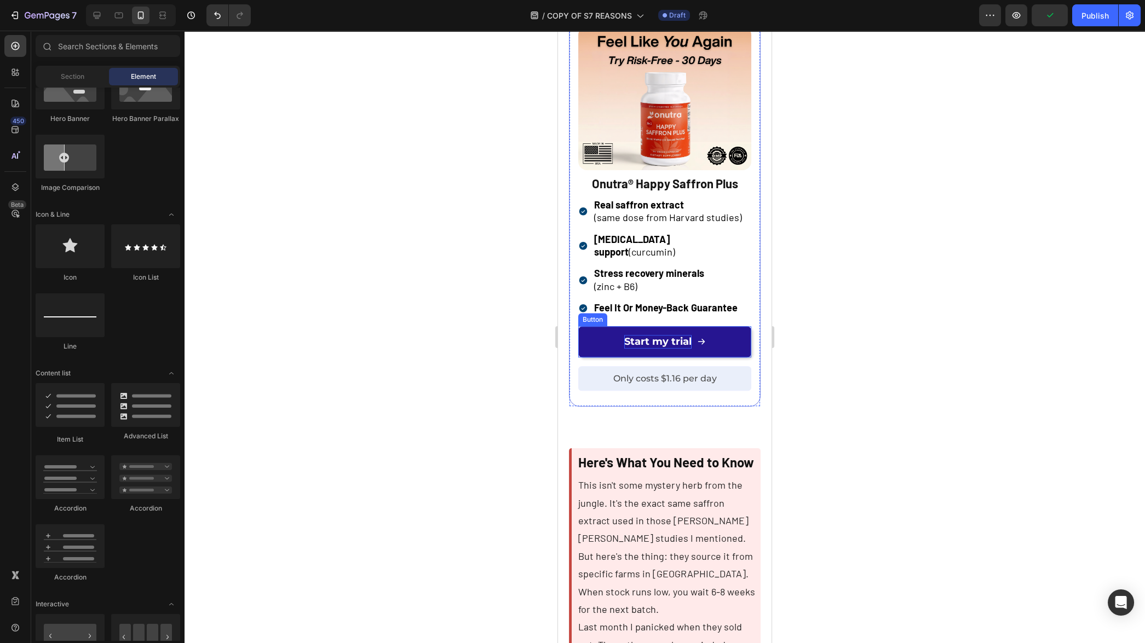
click at [590, 358] on link "Start my trial" at bounding box center [664, 341] width 173 height 31
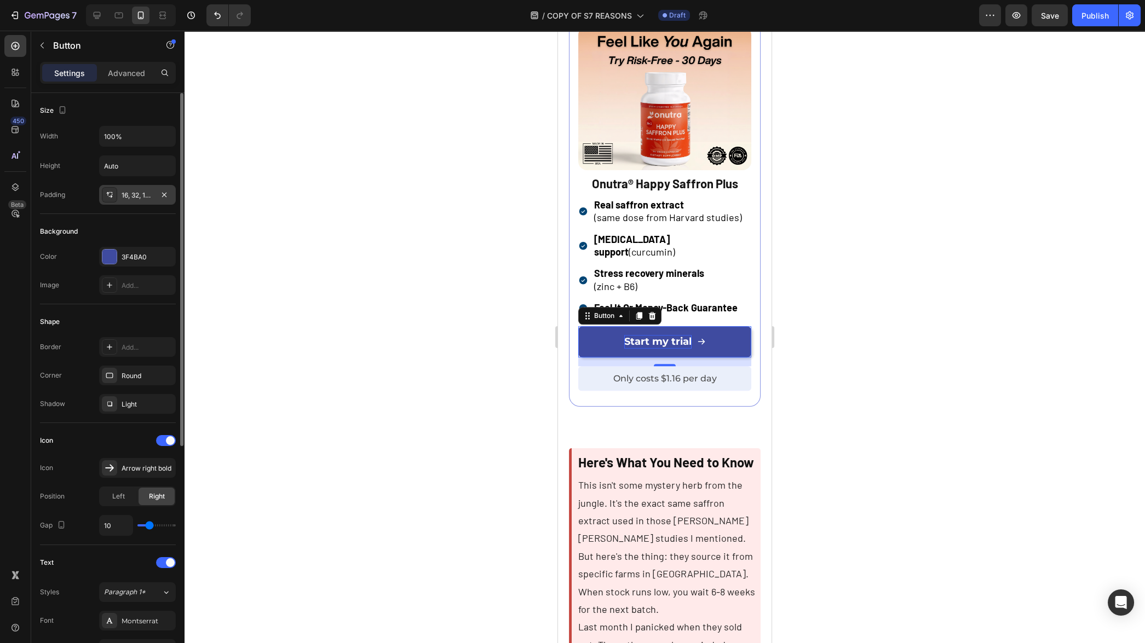
click at [106, 195] on icon at bounding box center [109, 195] width 9 height 9
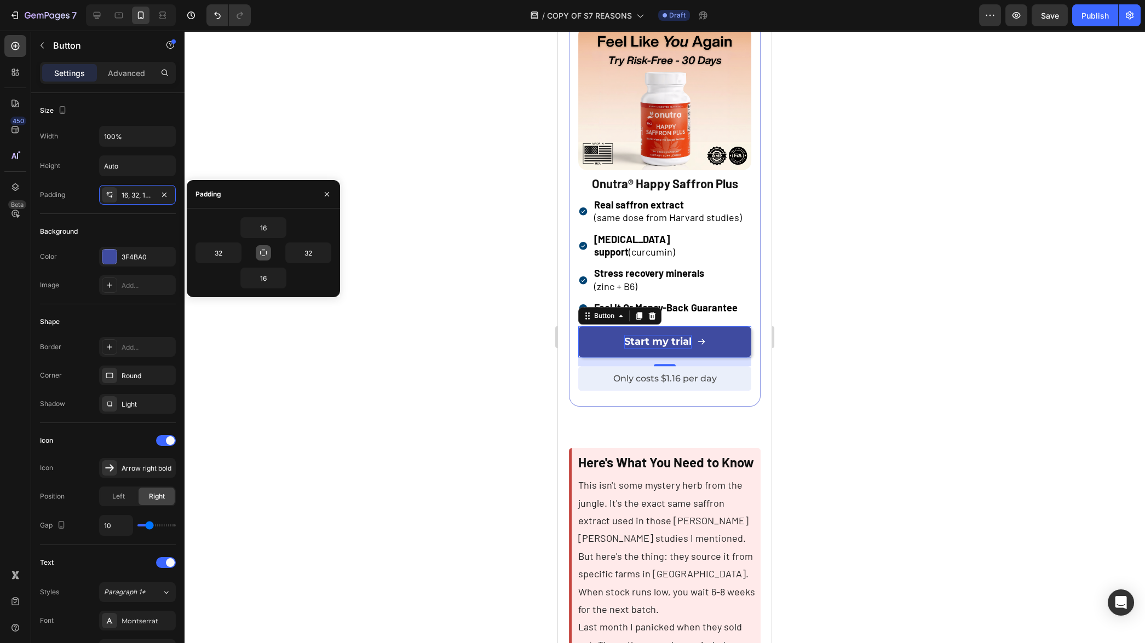
click at [266, 253] on icon "button" at bounding box center [263, 253] width 7 height 7
click at [279, 228] on icon "button" at bounding box center [280, 227] width 9 height 9
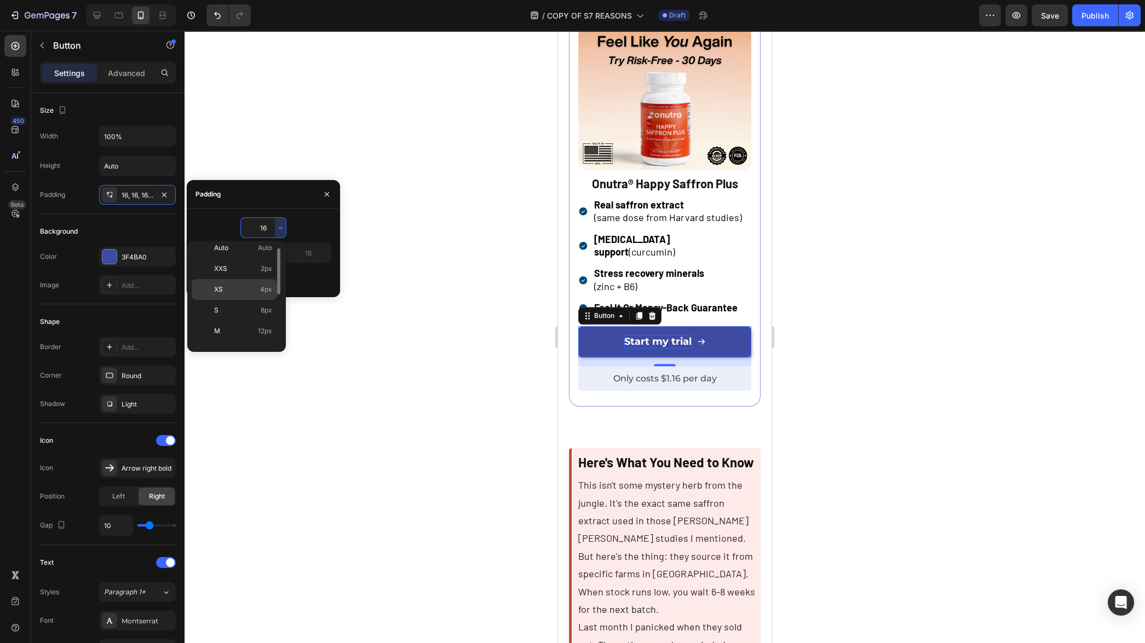
scroll to position [14, 0]
click at [243, 326] on p "M 12px" at bounding box center [243, 325] width 58 height 10
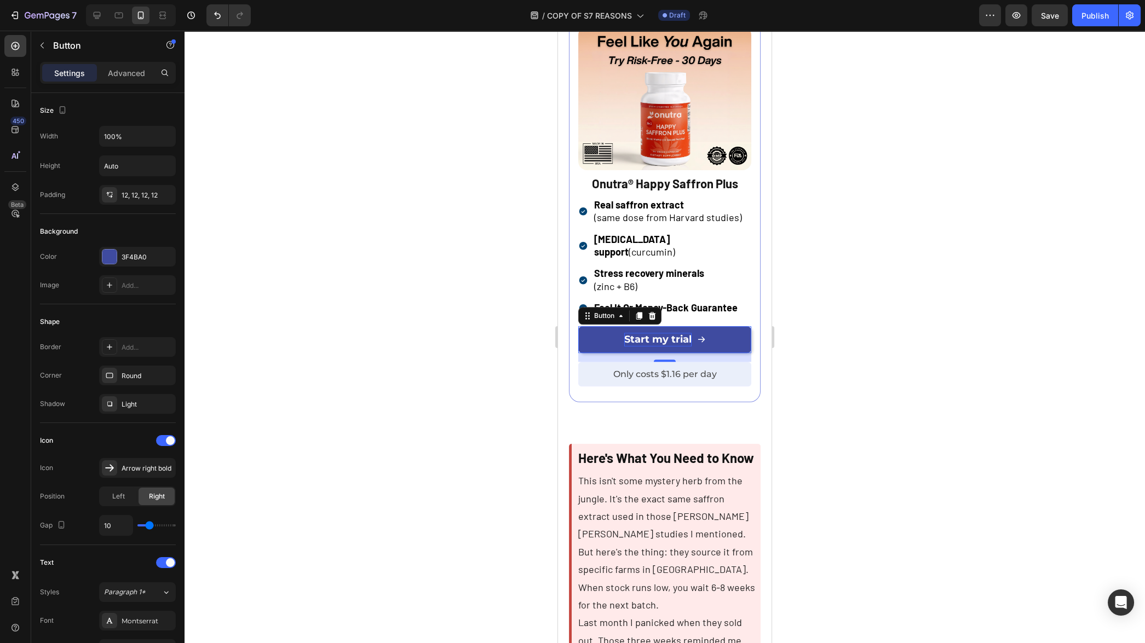
click at [378, 361] on div at bounding box center [665, 337] width 961 height 613
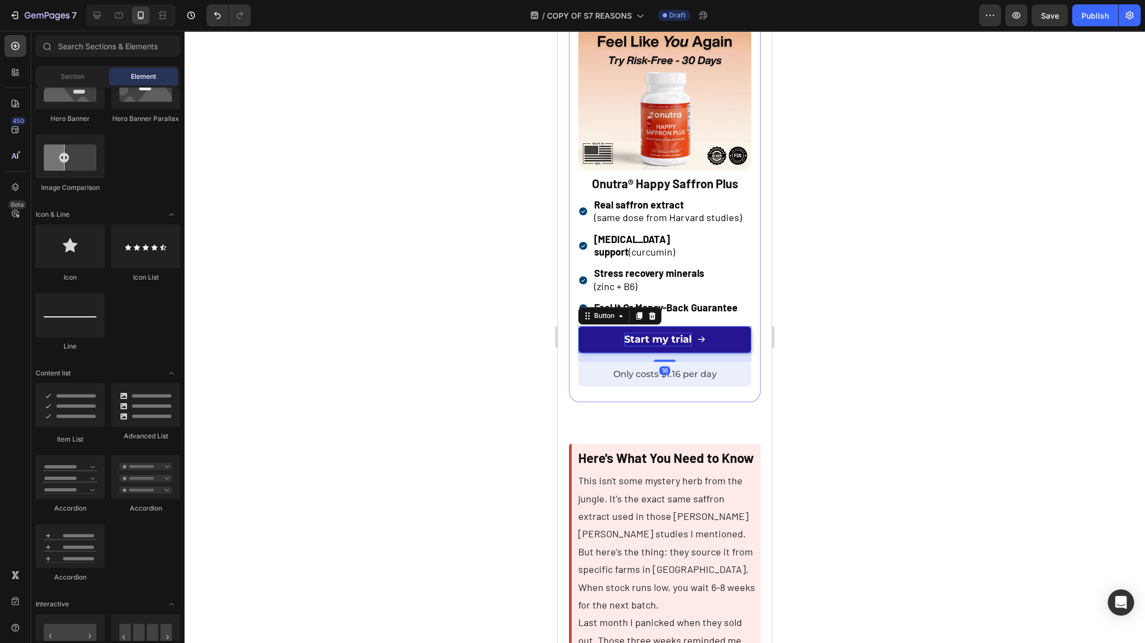
click at [625, 353] on link "Start my trial" at bounding box center [664, 339] width 173 height 27
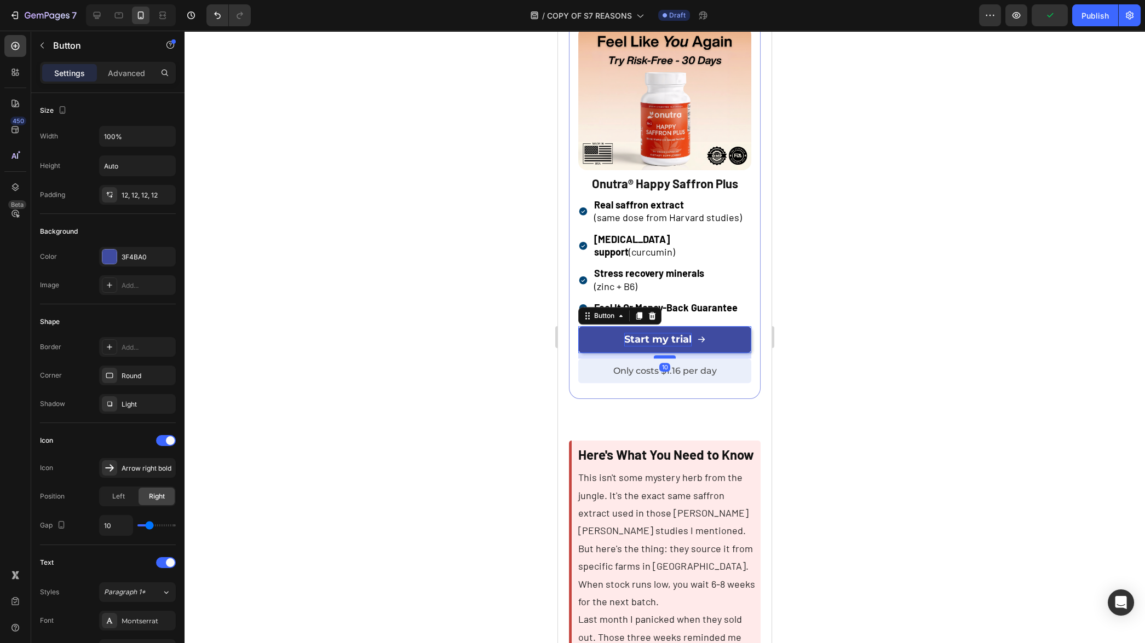
click at [668, 359] on div at bounding box center [665, 356] width 22 height 3
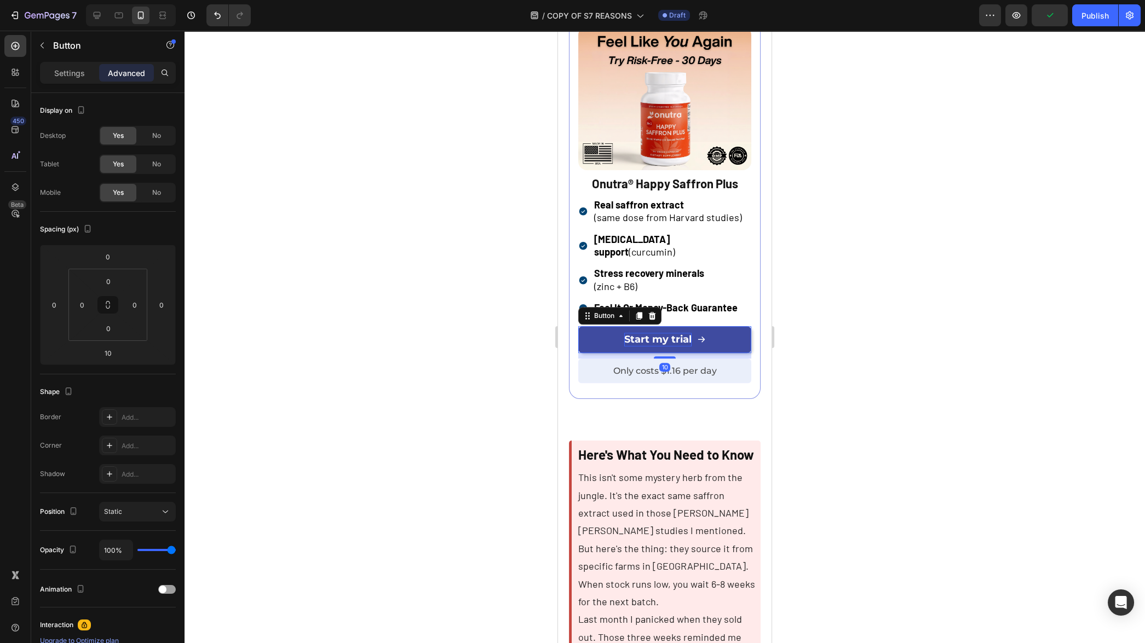
click at [859, 454] on div at bounding box center [665, 337] width 961 height 613
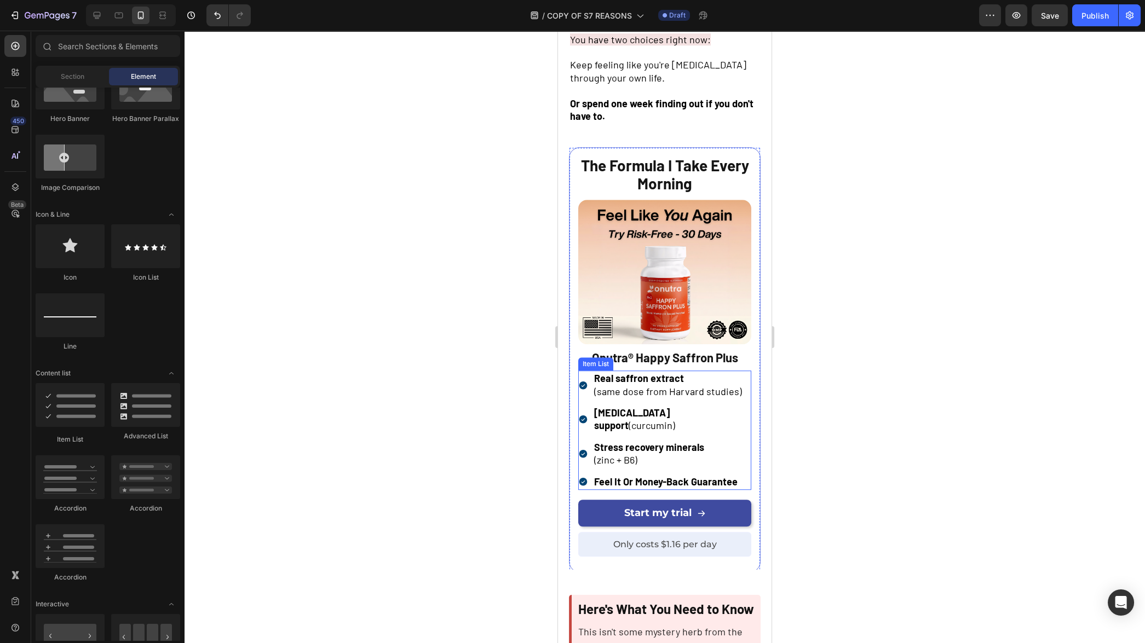
scroll to position [2809, 0]
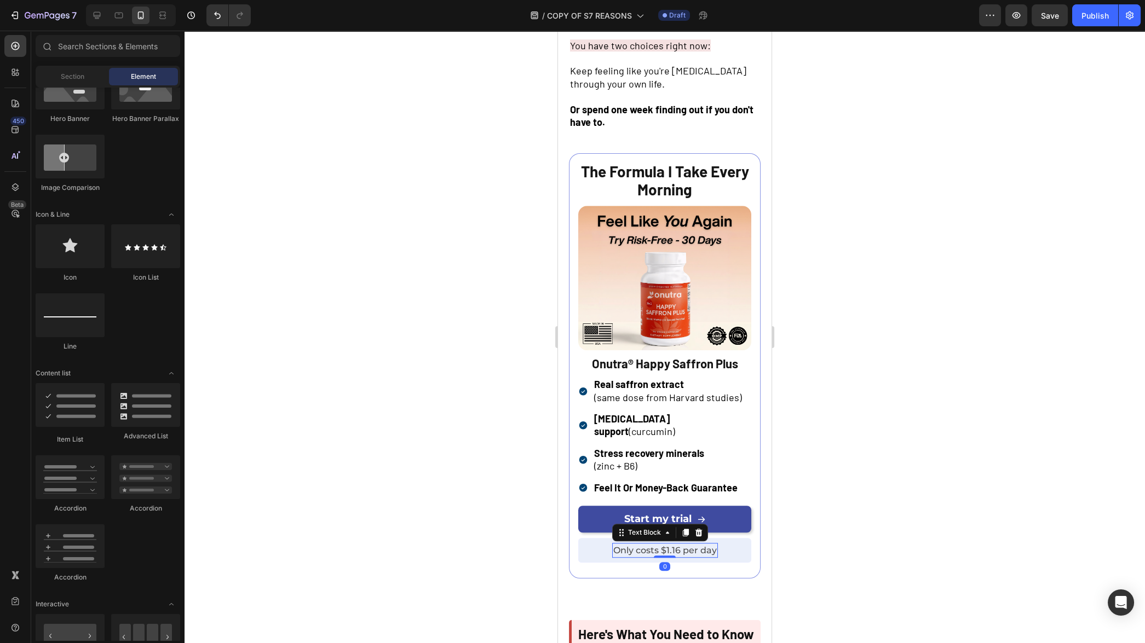
click at [682, 545] on span "Only costs $1.16 per day" at bounding box center [665, 550] width 104 height 10
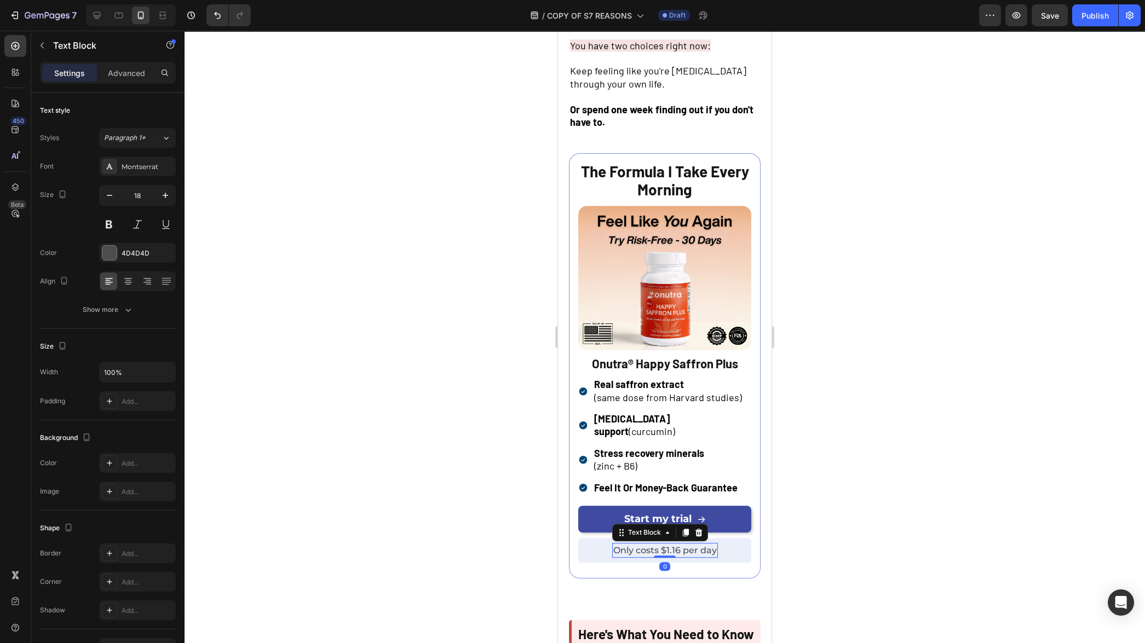
click at [682, 545] on span "Only costs $1.16 per day" at bounding box center [665, 550] width 104 height 10
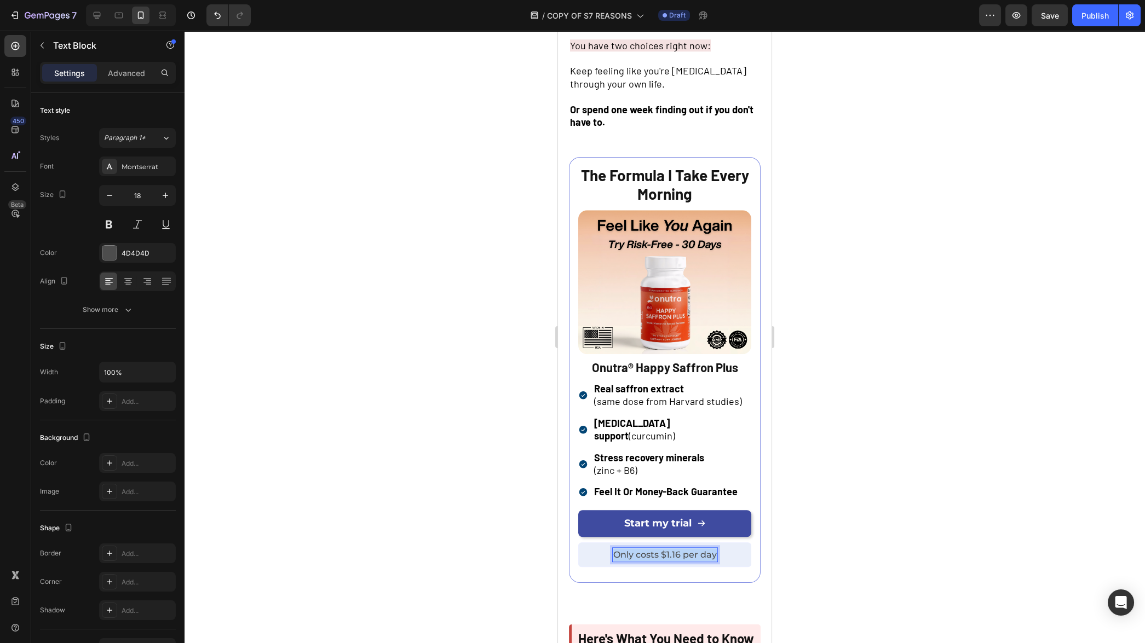
click at [682, 550] on span "Only costs $1.16 per day" at bounding box center [665, 555] width 104 height 10
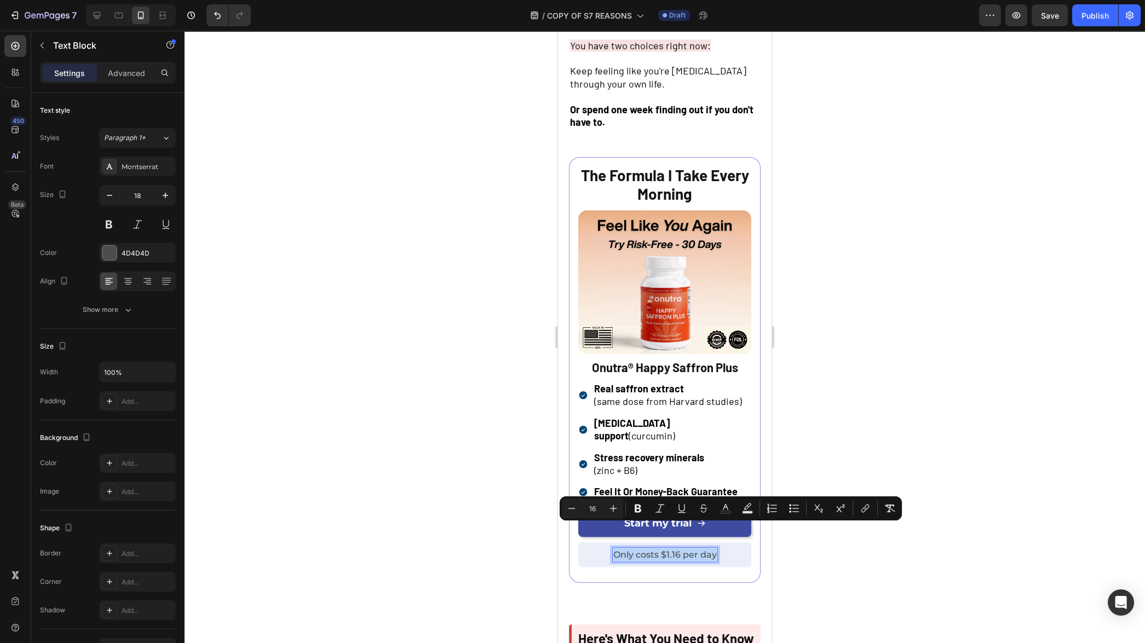
click at [649, 550] on span "Only costs $1.16 per day" at bounding box center [665, 555] width 104 height 10
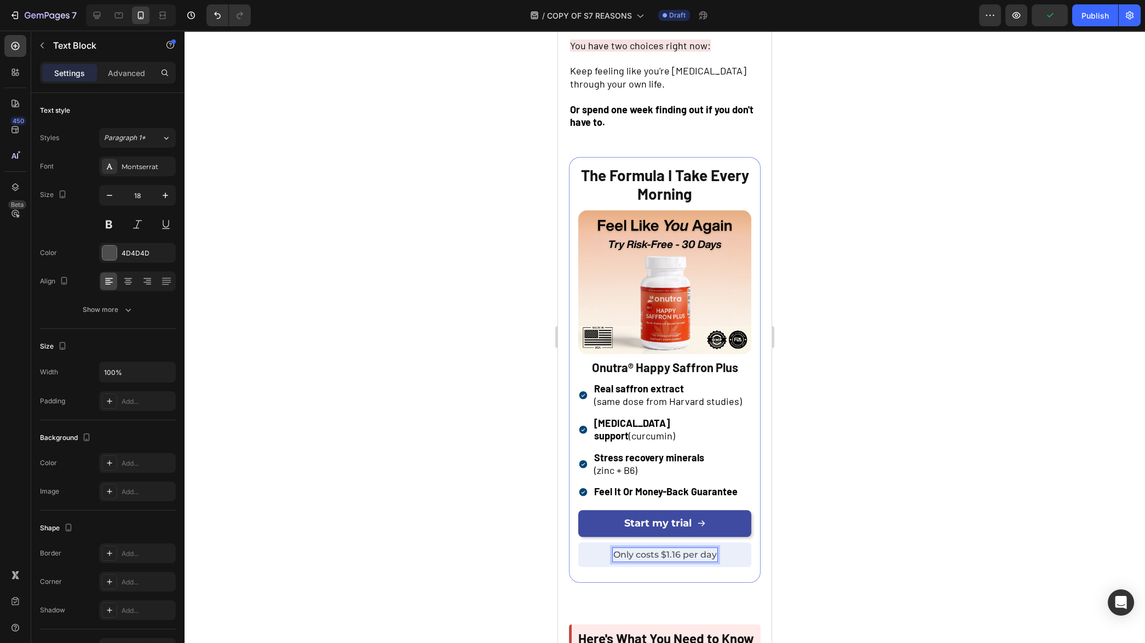
click at [833, 536] on div at bounding box center [665, 337] width 961 height 613
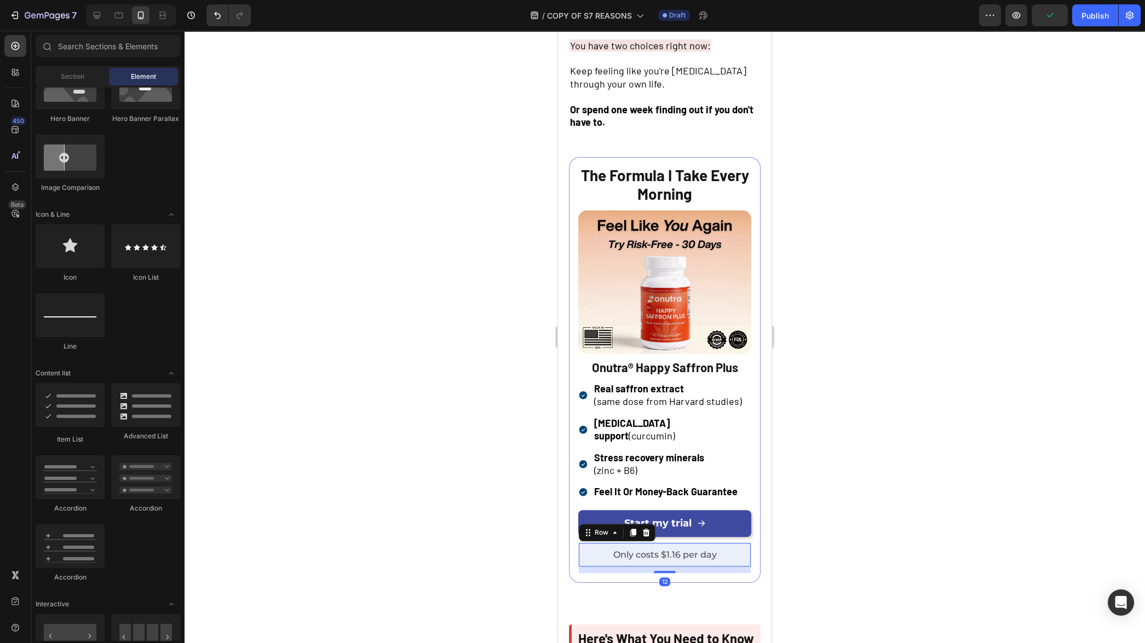
click at [729, 543] on div "Only costs $1.16 per day Text Block Row 12" at bounding box center [664, 555] width 173 height 25
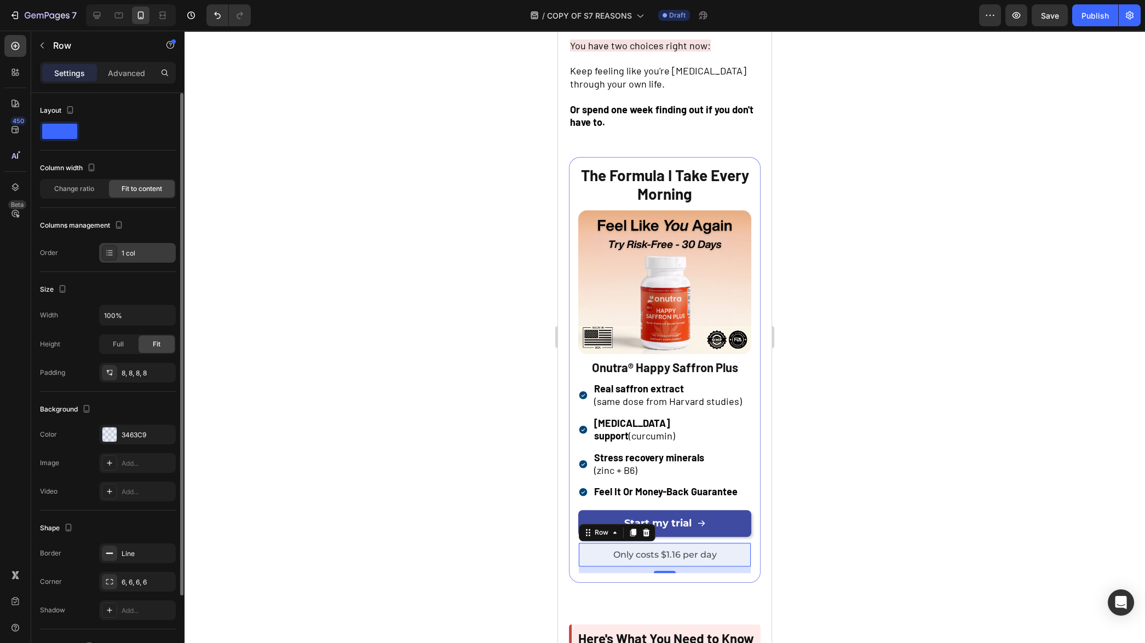
click at [128, 255] on div "1 col" at bounding box center [147, 254] width 51 height 10
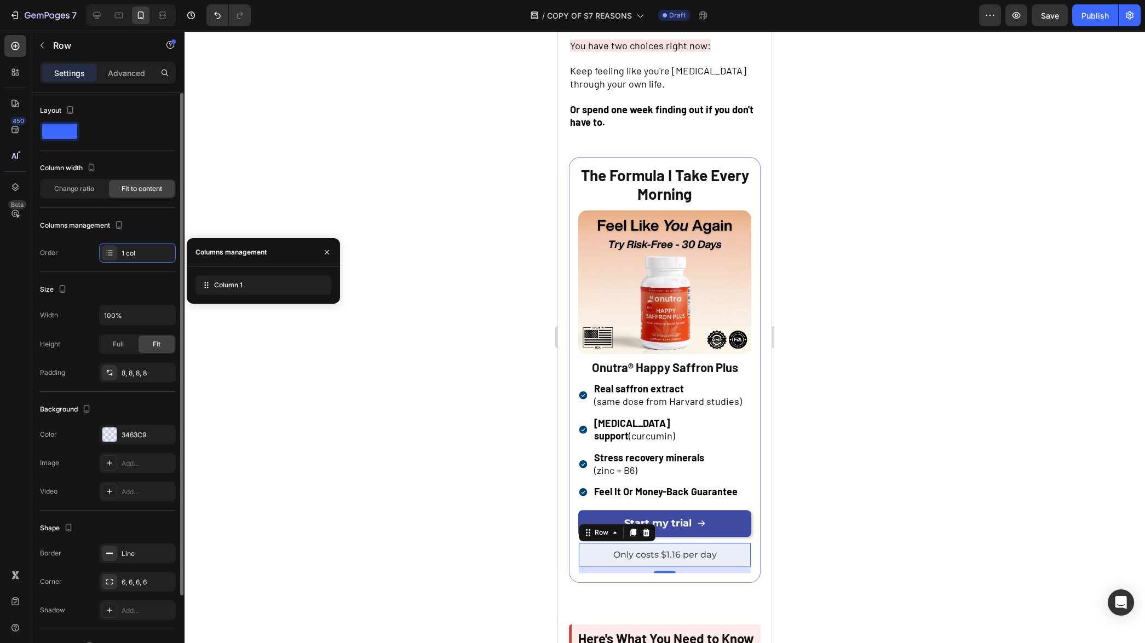
click at [144, 273] on div "Size Width 100% Height Full Fit Padding 8, 8, 8, 8" at bounding box center [108, 332] width 136 height 120
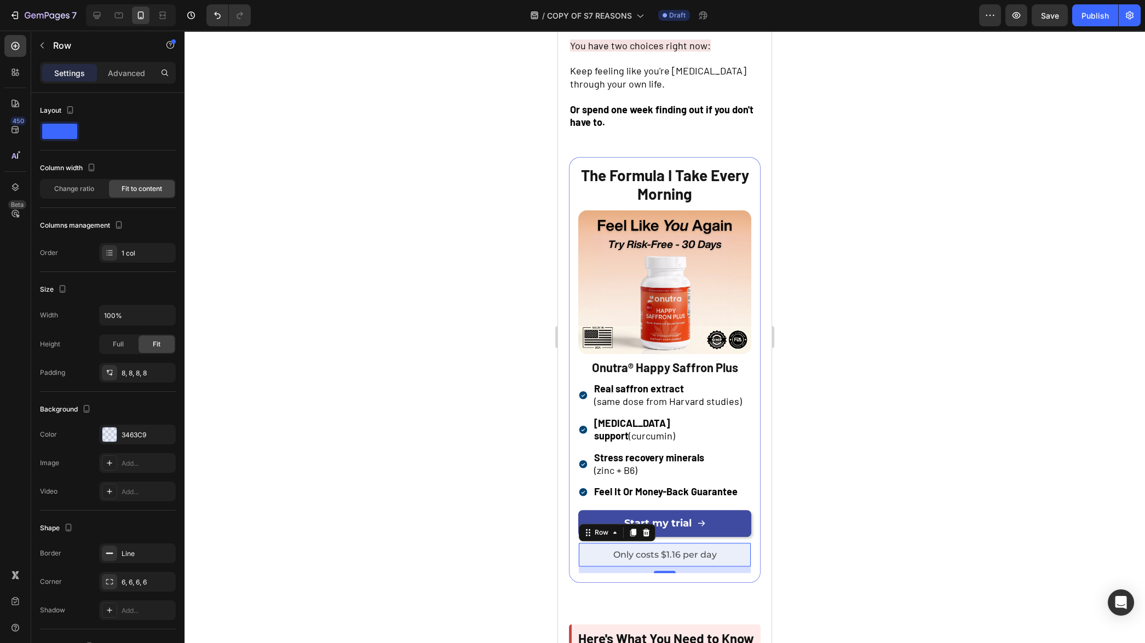
click at [445, 436] on div at bounding box center [665, 337] width 961 height 613
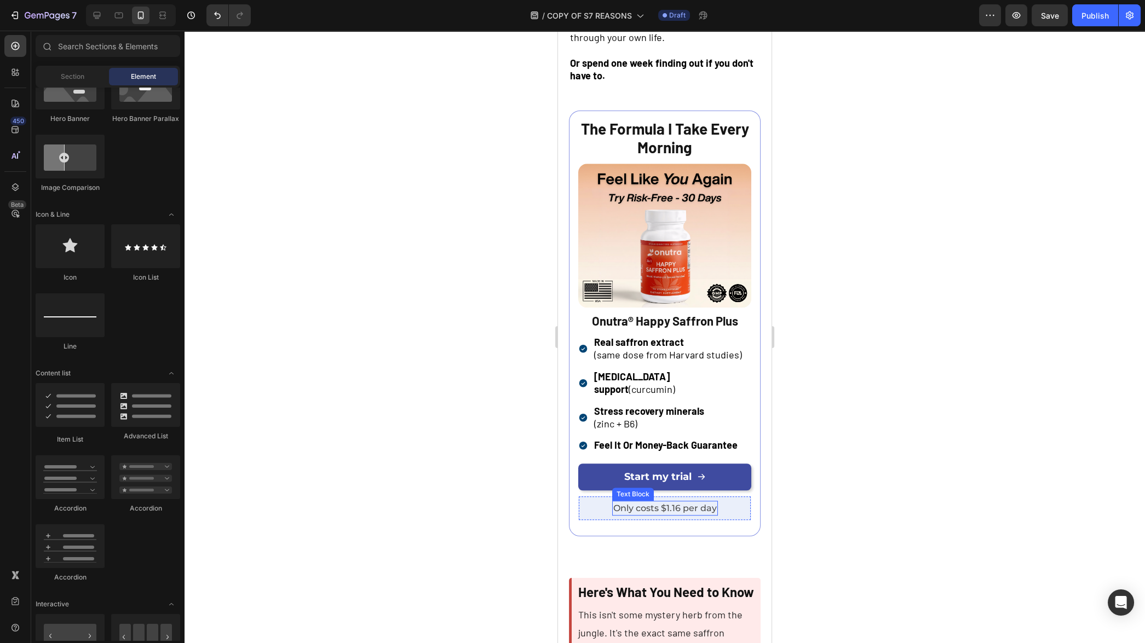
scroll to position [2858, 0]
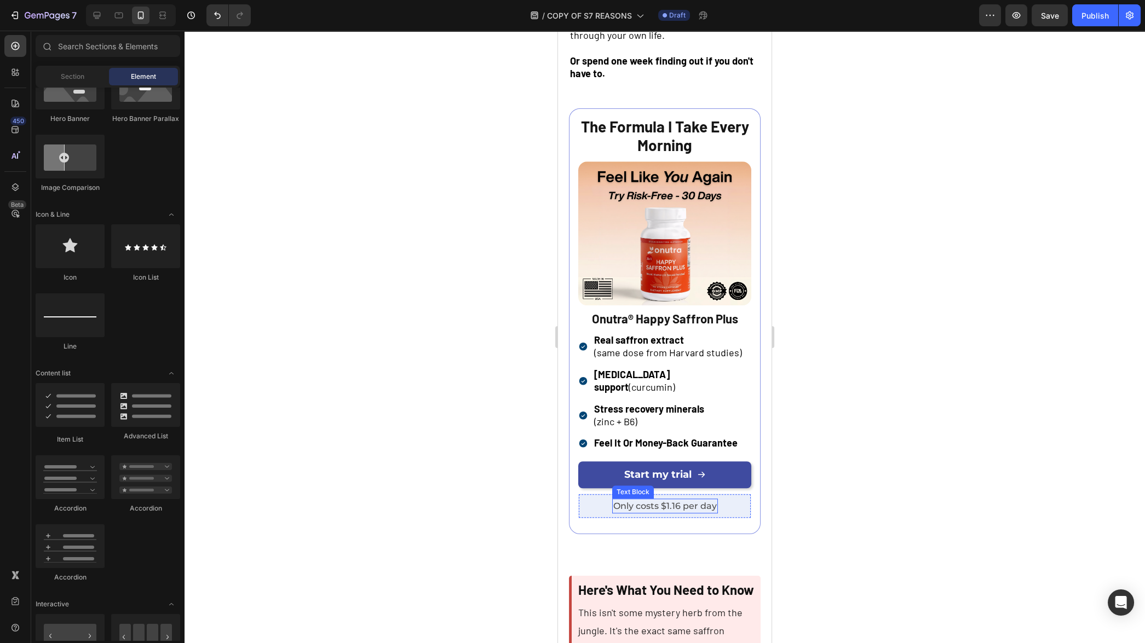
click at [686, 501] on span "Only costs $1.16 per day" at bounding box center [665, 506] width 104 height 10
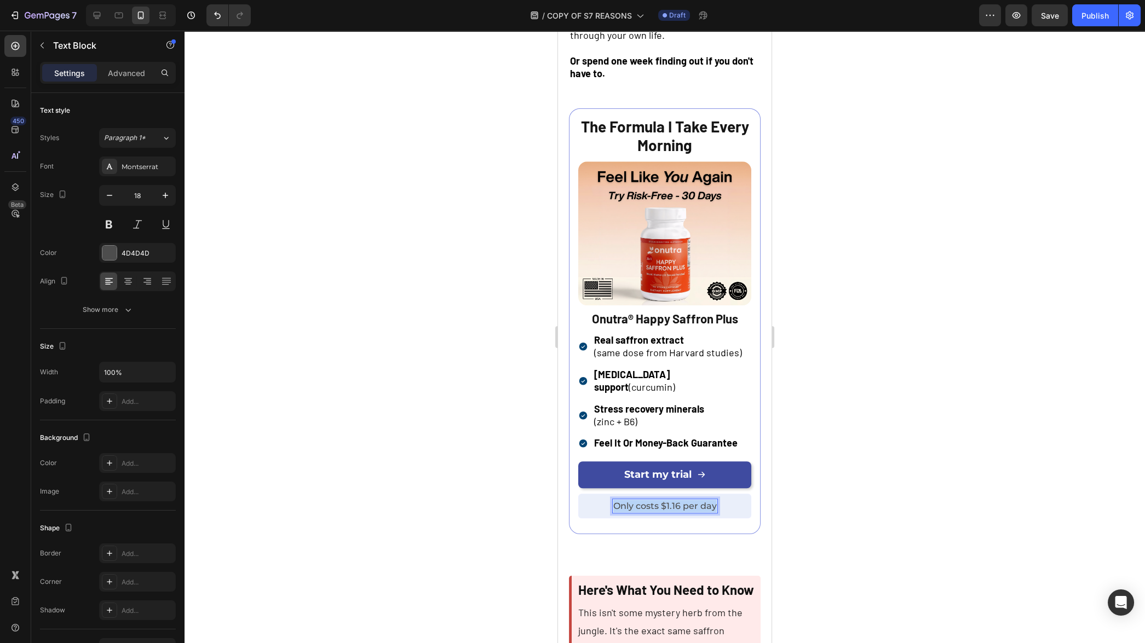
click at [686, 501] on span "Only costs $1.16 per day" at bounding box center [665, 506] width 104 height 10
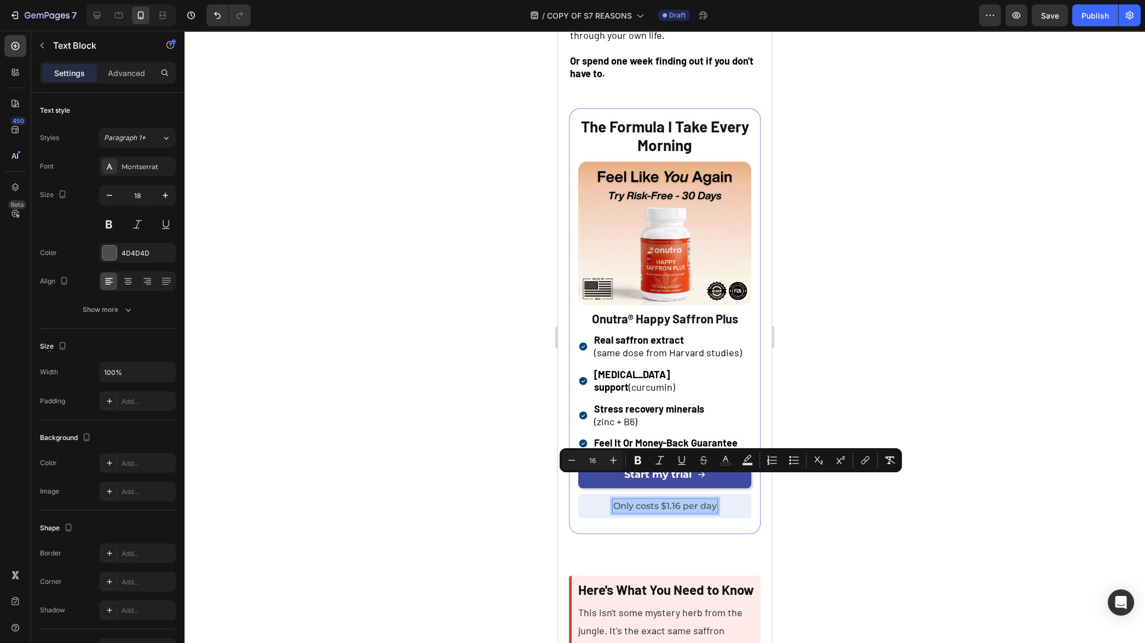
click at [824, 519] on div at bounding box center [665, 337] width 961 height 613
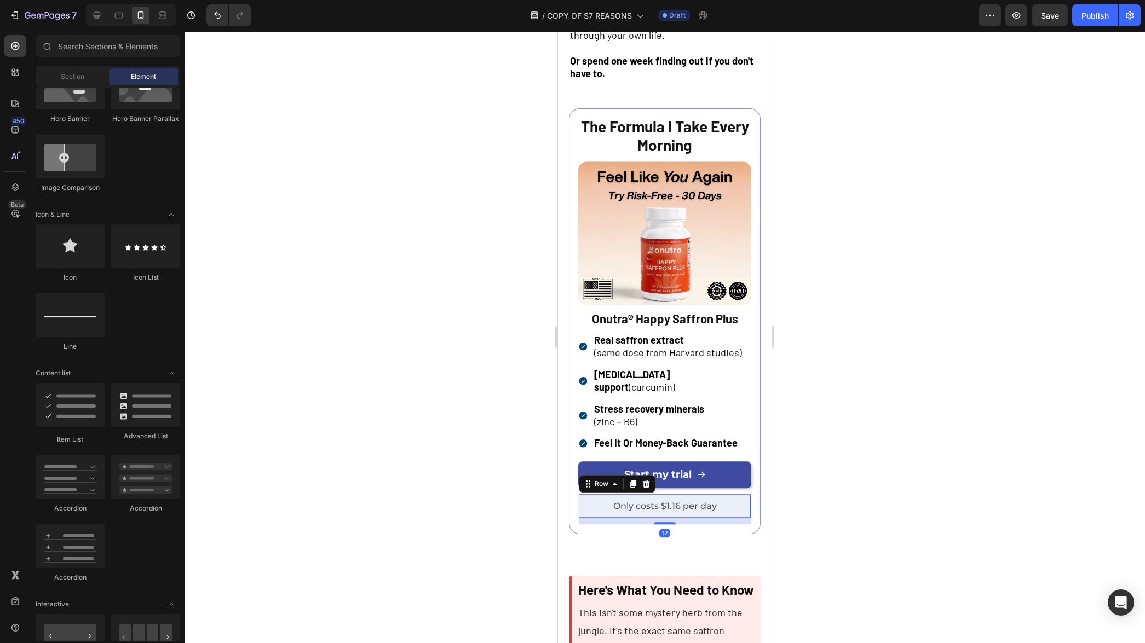
click at [733, 494] on div "Only costs $1.16 per day Text Block Row 12" at bounding box center [664, 506] width 173 height 25
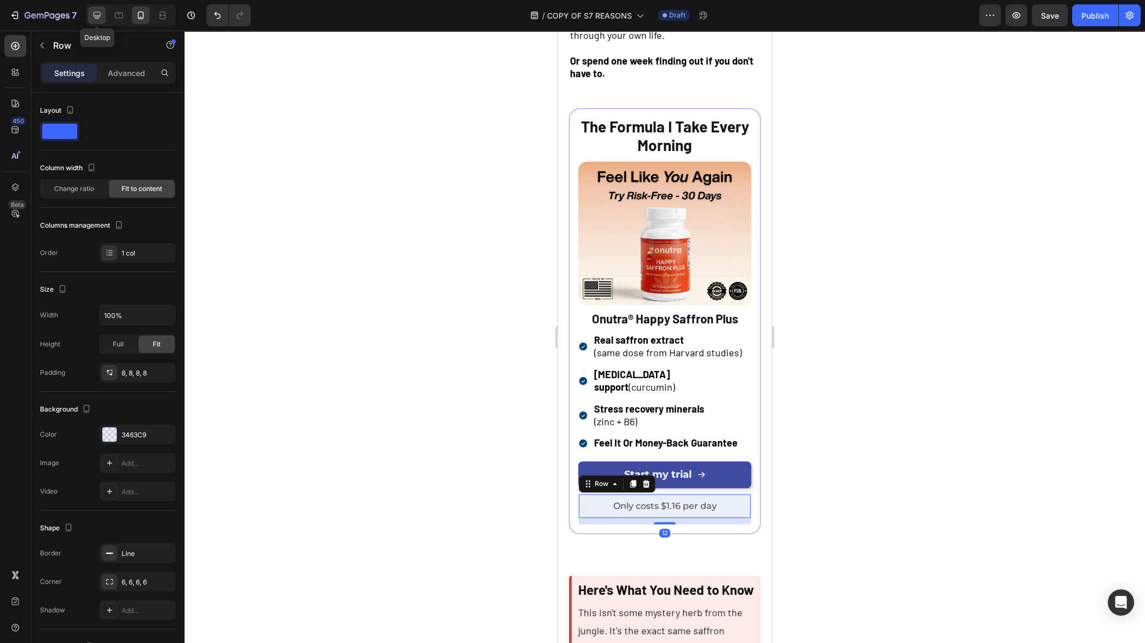
click at [101, 13] on icon at bounding box center [96, 15] width 11 height 11
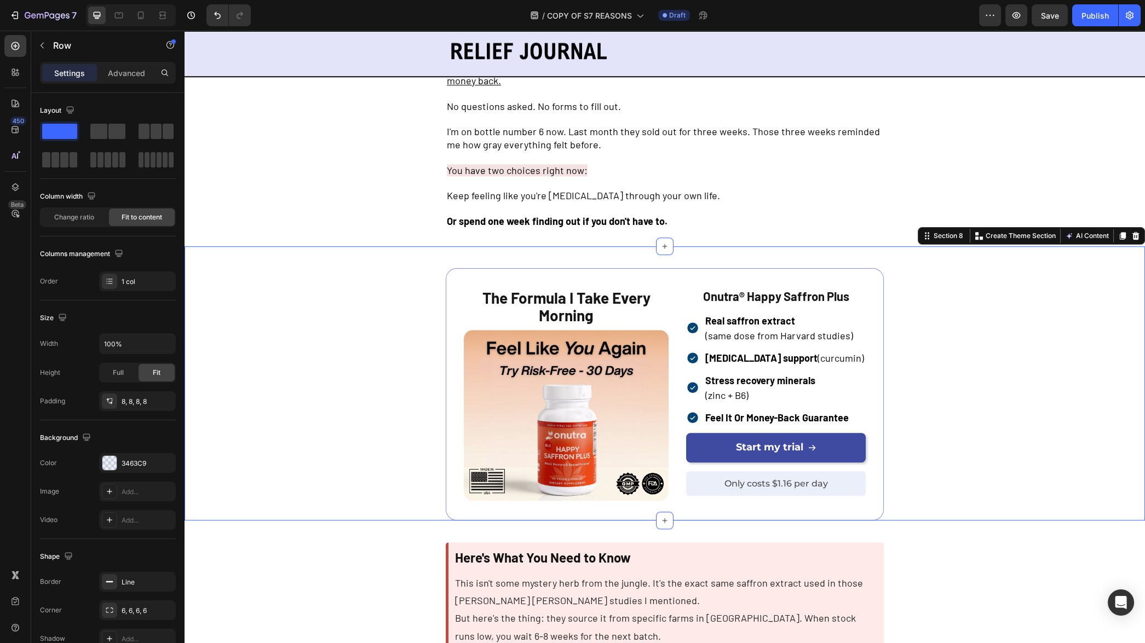
click at [958, 396] on div "The Formula I Take Every Morning Text Block Image Onutra® Happy Saffron Plus Te…" at bounding box center [664, 394] width 717 height 253
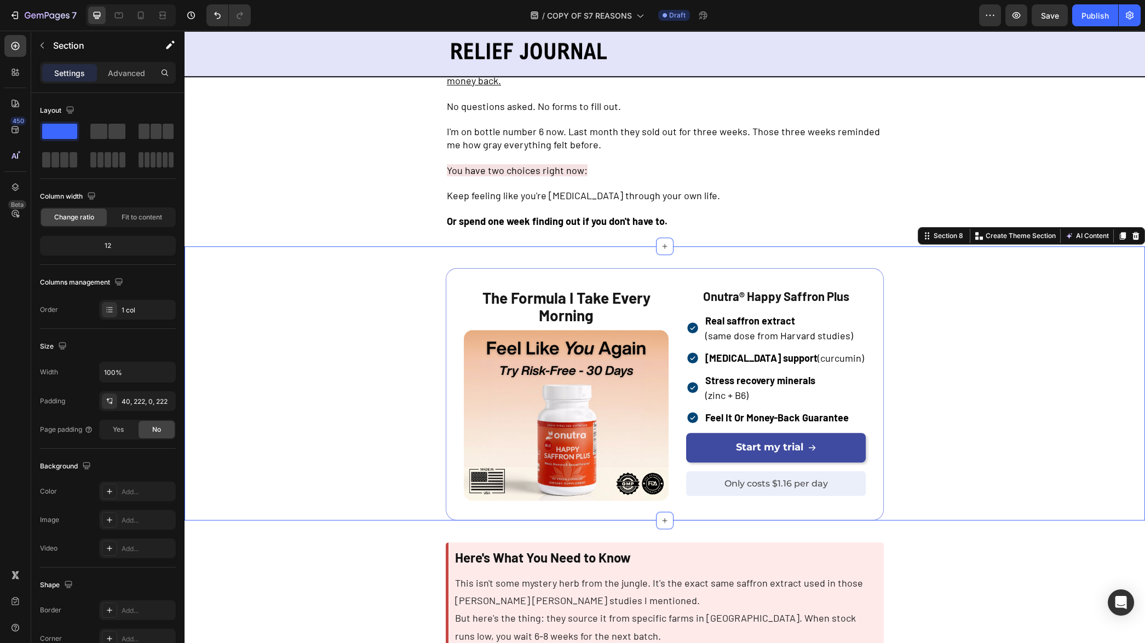
scroll to position [2722, 0]
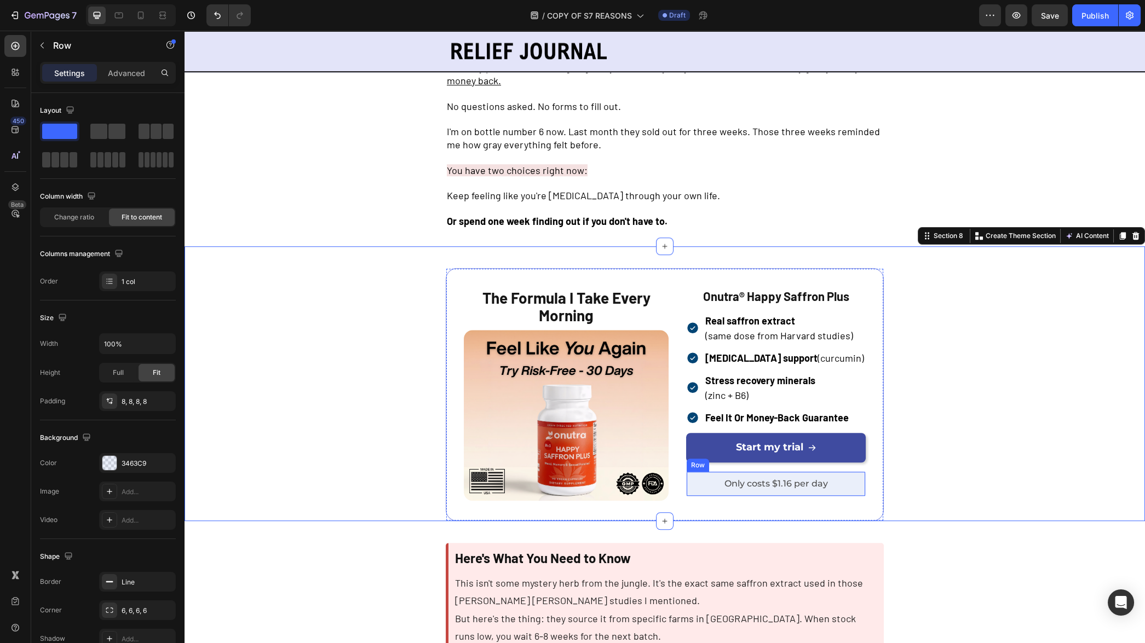
click at [857, 496] on div "Only costs $1.16 per day Text Block Row" at bounding box center [776, 484] width 180 height 25
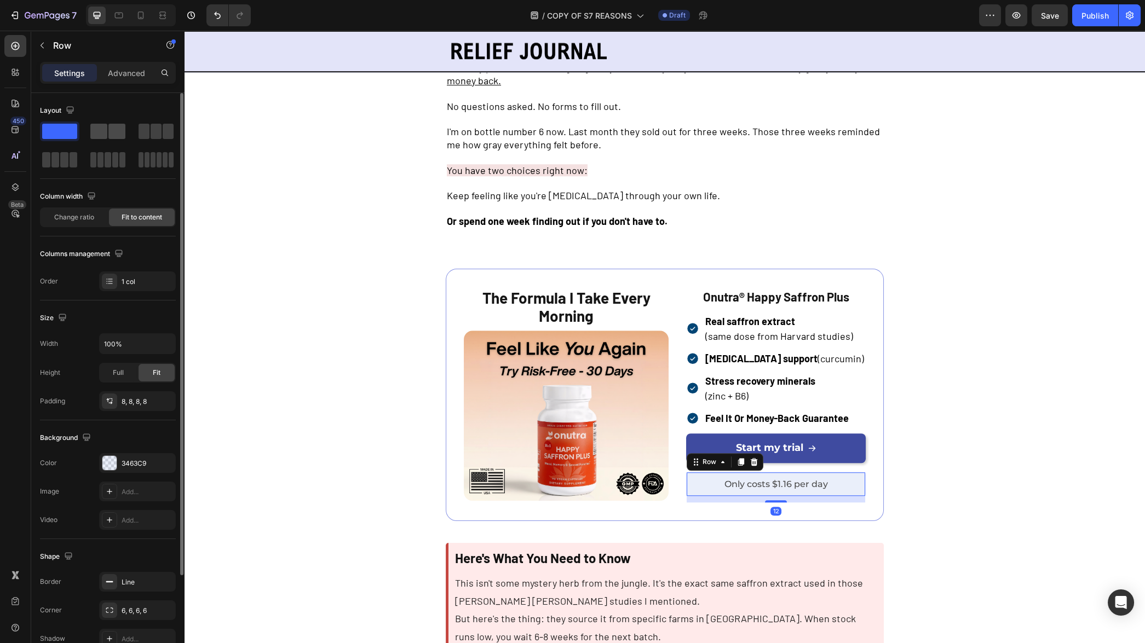
click at [114, 135] on span at bounding box center [116, 131] width 17 height 15
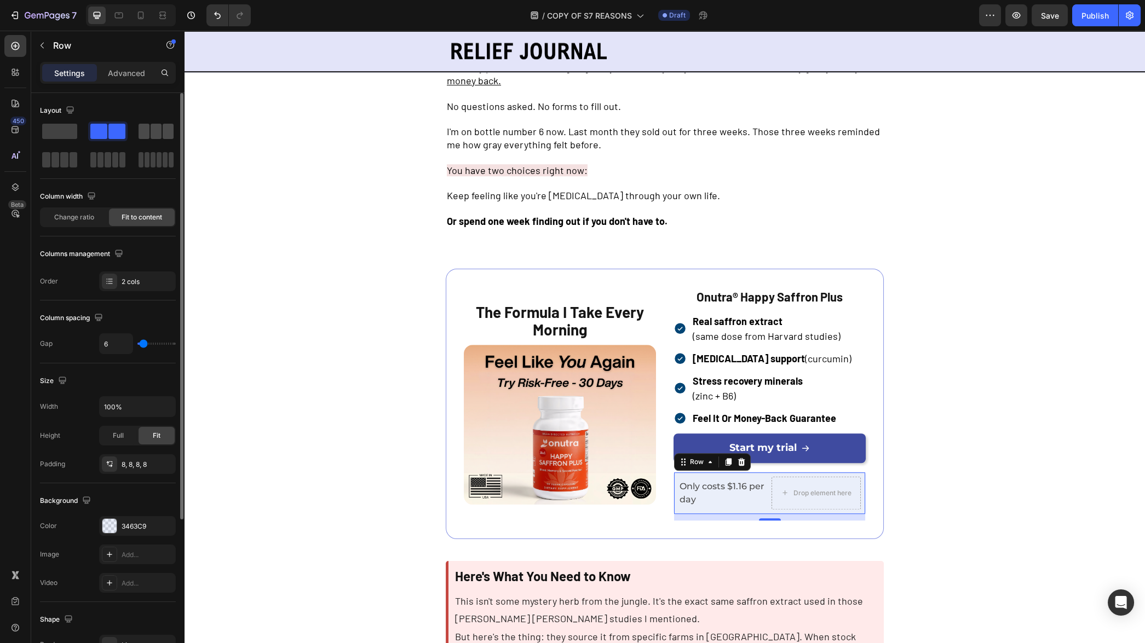
click at [154, 136] on span at bounding box center [156, 131] width 11 height 15
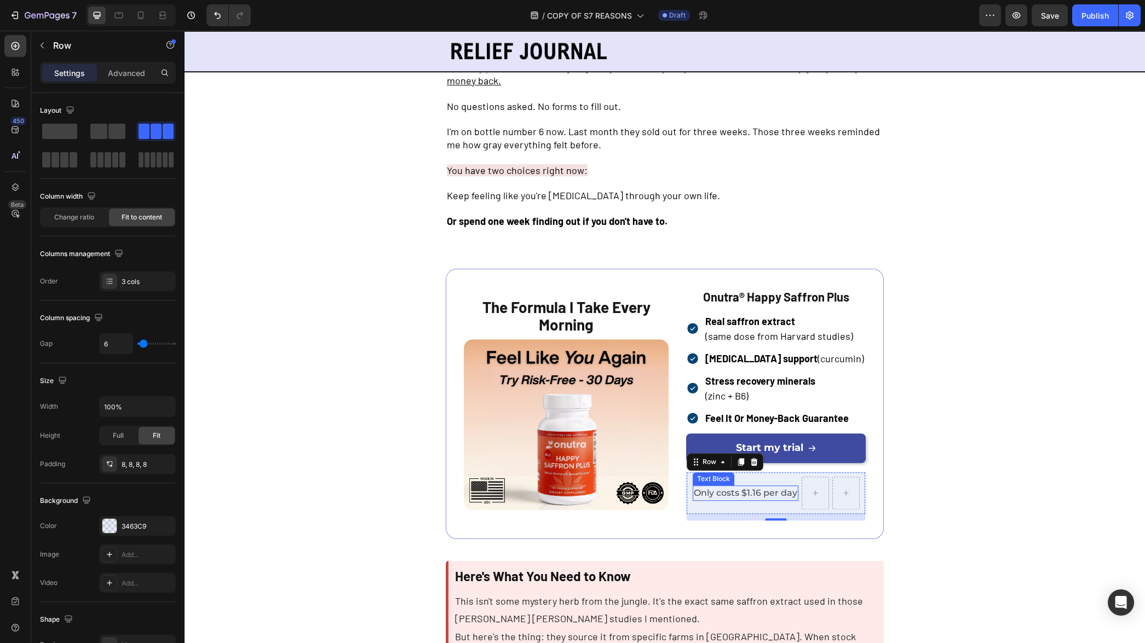
click at [767, 495] on span "Only costs $1.16 per day" at bounding box center [746, 493] width 104 height 10
click at [786, 506] on div "Only costs $1.16 per day Text Block 0" at bounding box center [746, 493] width 106 height 33
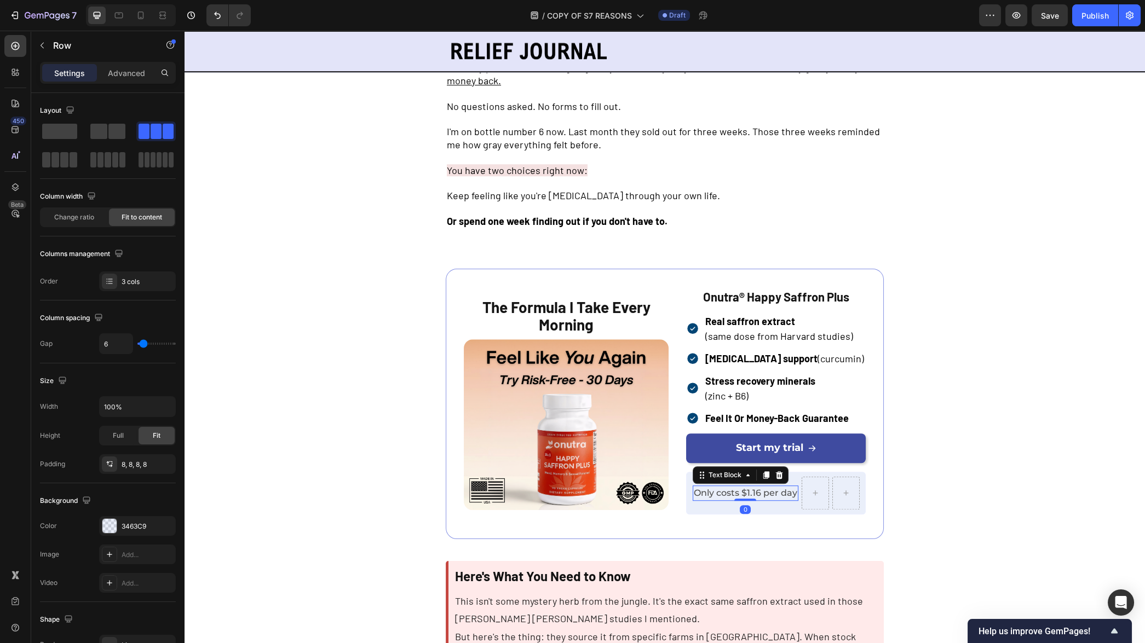
click at [757, 492] on span "Only costs $1.16 per day" at bounding box center [746, 493] width 104 height 10
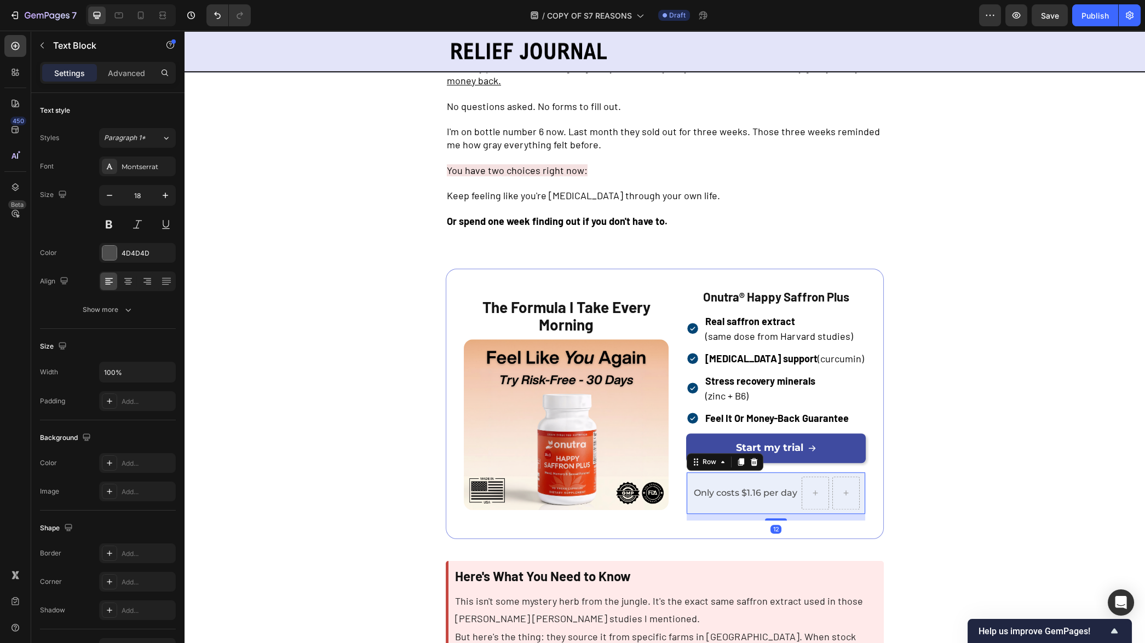
click at [787, 503] on div "Only costs $1.16 per day Text Block" at bounding box center [746, 493] width 106 height 33
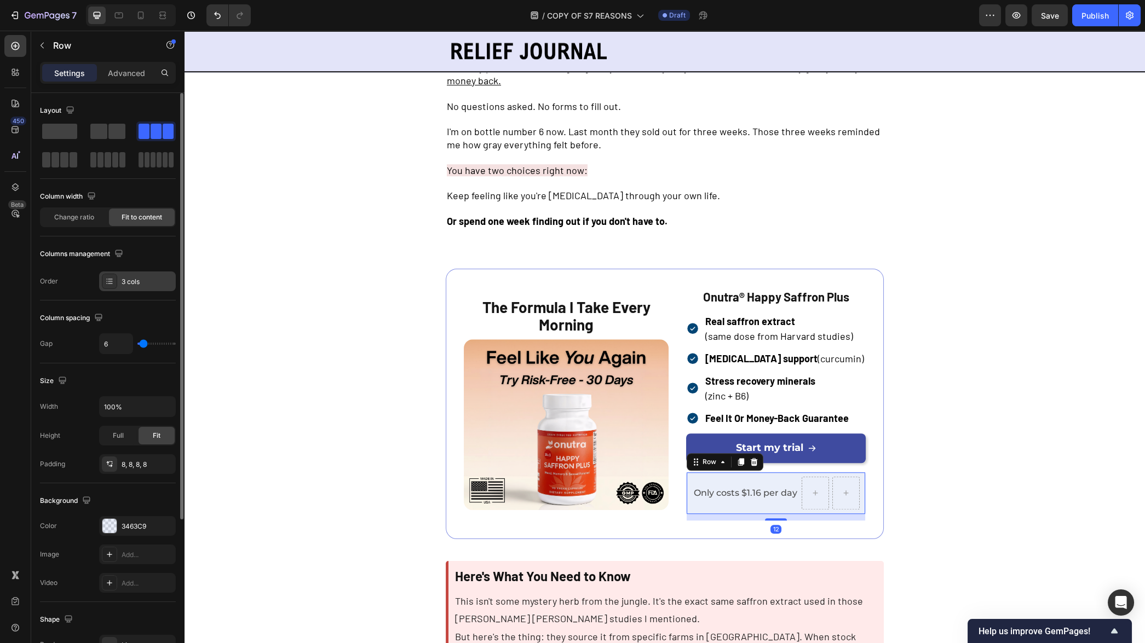
click at [110, 282] on icon at bounding box center [109, 281] width 9 height 9
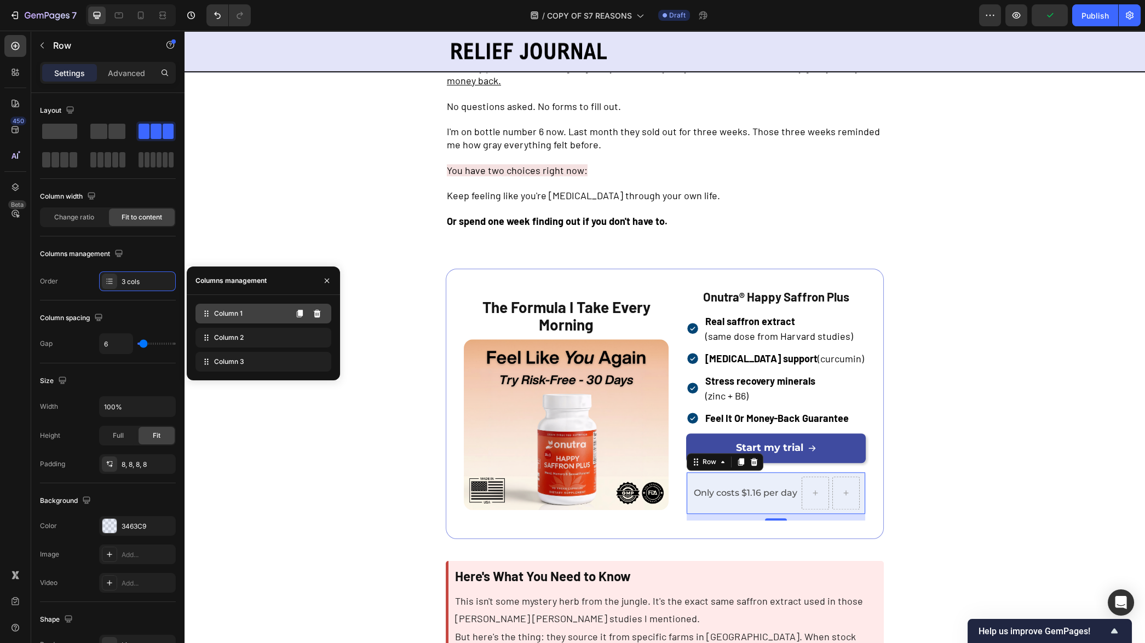
click at [250, 315] on div "Column 1" at bounding box center [264, 314] width 136 height 20
click at [70, 286] on div "Order 3 cols" at bounding box center [108, 282] width 136 height 20
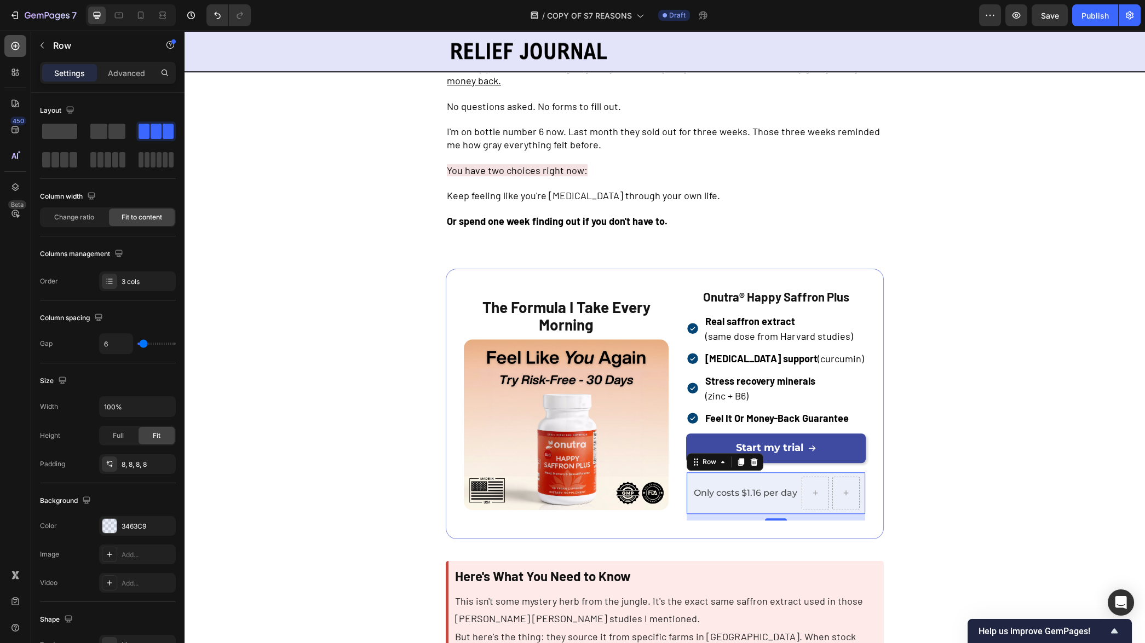
click at [16, 45] on icon at bounding box center [15, 46] width 11 height 11
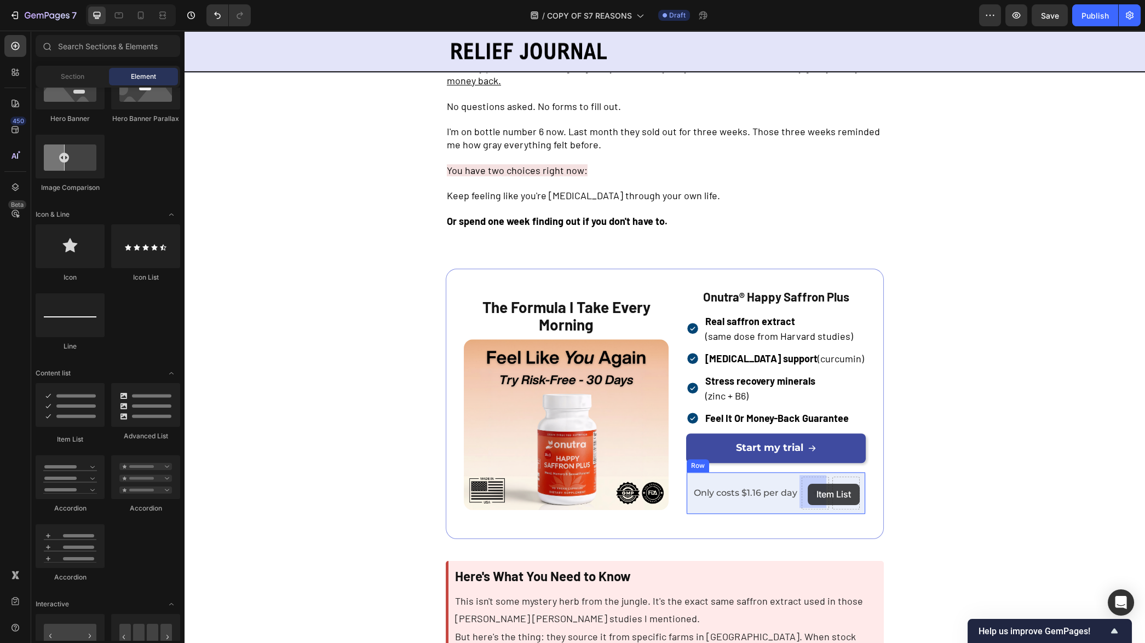
drag, startPoint x: 258, startPoint y: 436, endPoint x: 808, endPoint y: 484, distance: 551.9
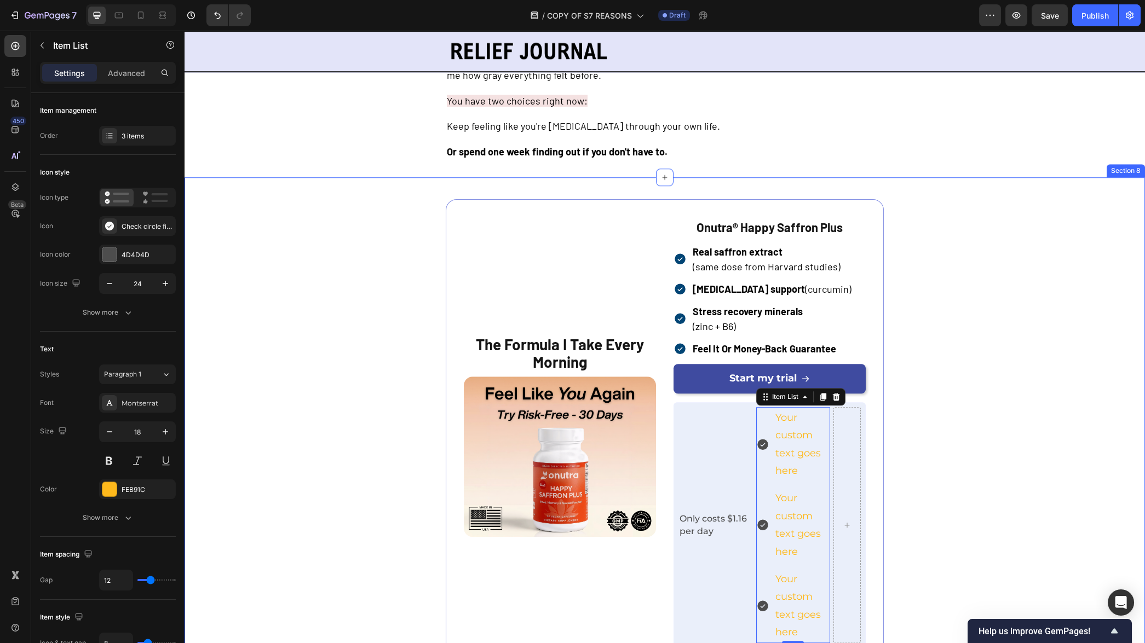
scroll to position [2865, 0]
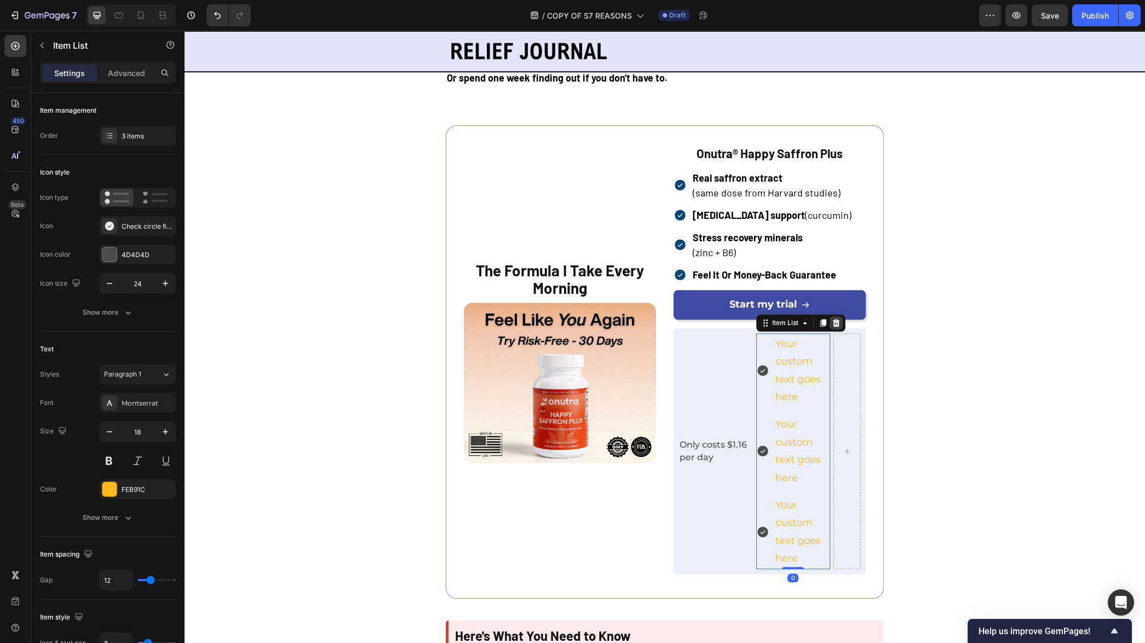
click at [837, 321] on div at bounding box center [836, 323] width 13 height 13
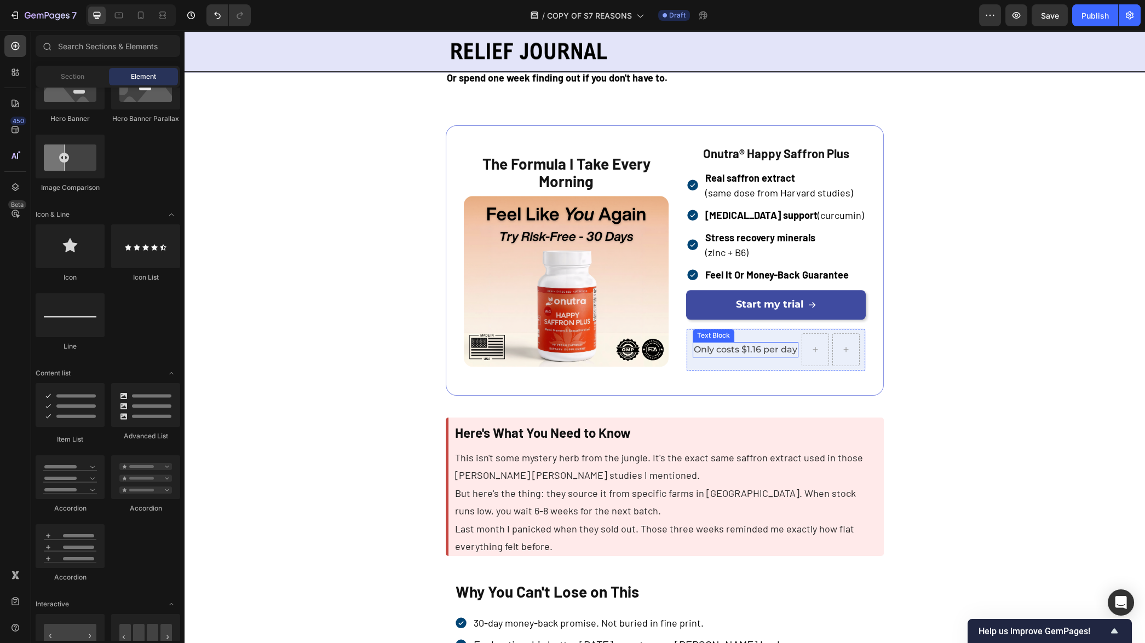
click at [761, 348] on span "Only costs $1.16 per day" at bounding box center [746, 349] width 104 height 10
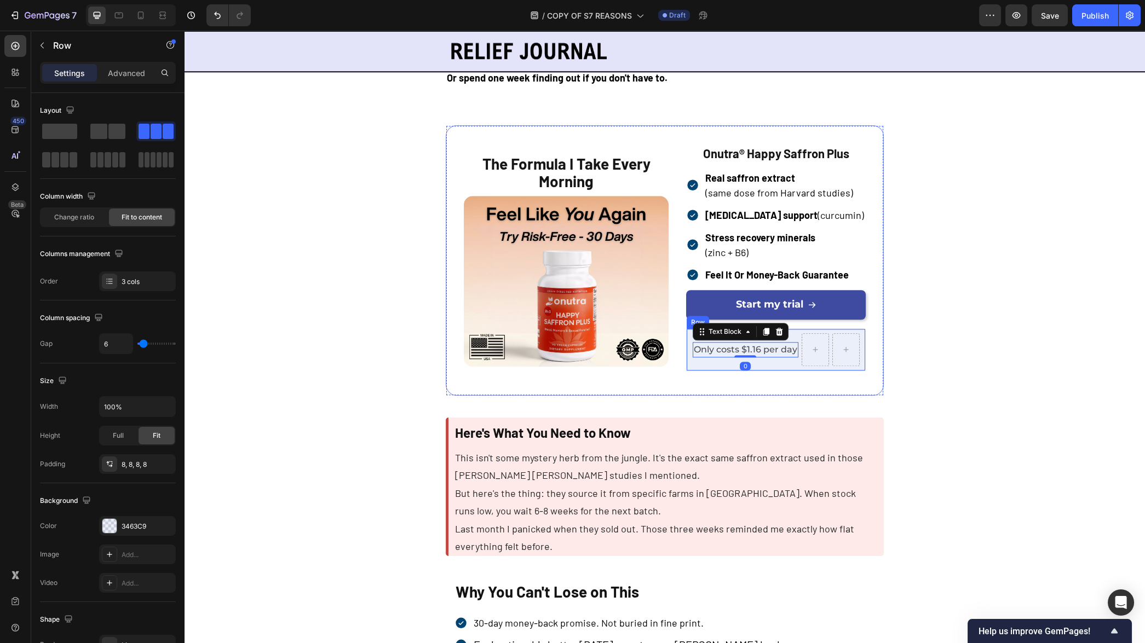
click at [795, 362] on div "Only costs $1.16 per day Text Block 0" at bounding box center [746, 350] width 106 height 33
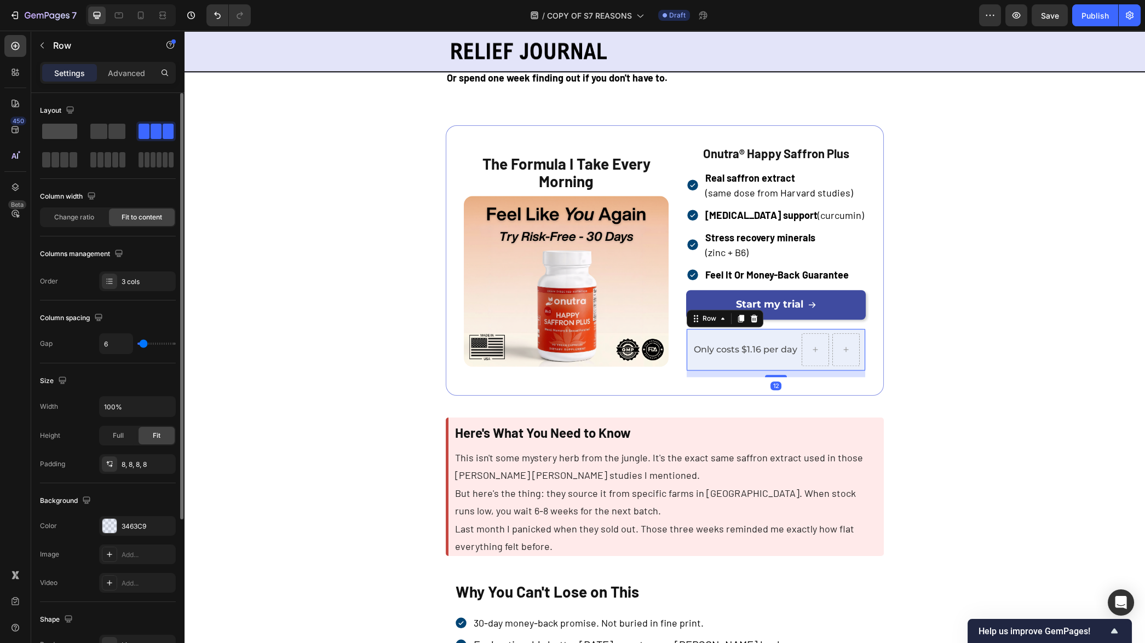
click at [65, 131] on span at bounding box center [59, 131] width 35 height 15
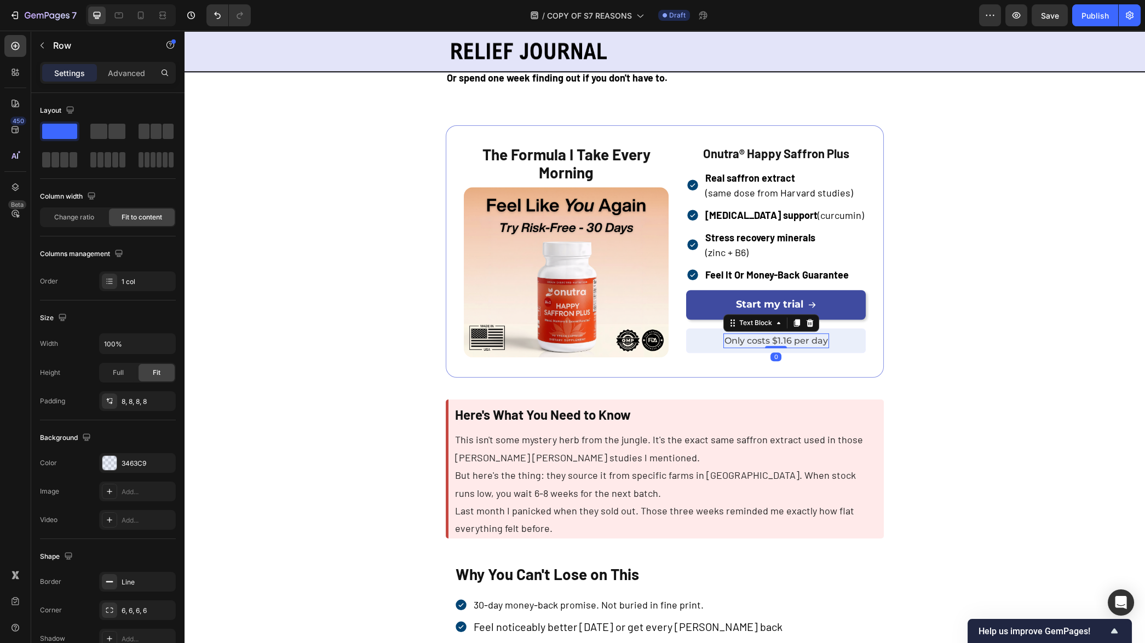
click at [757, 346] on span "Only costs $1.16 per day" at bounding box center [777, 341] width 104 height 10
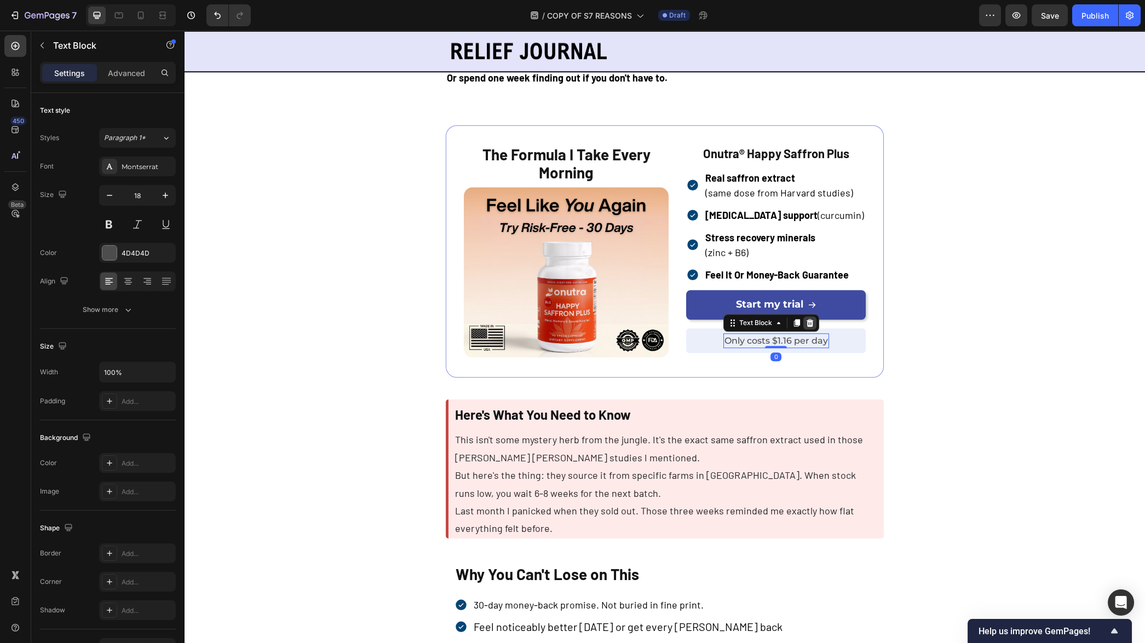
click at [814, 326] on icon at bounding box center [810, 323] width 9 height 9
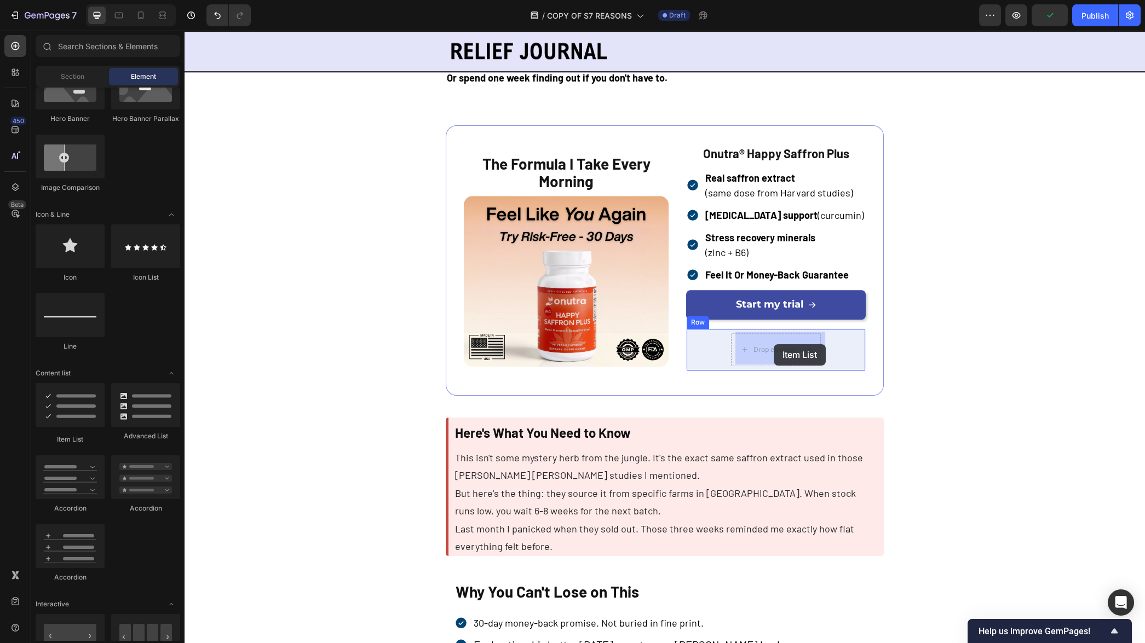
drag, startPoint x: 252, startPoint y: 444, endPoint x: 774, endPoint y: 344, distance: 531.3
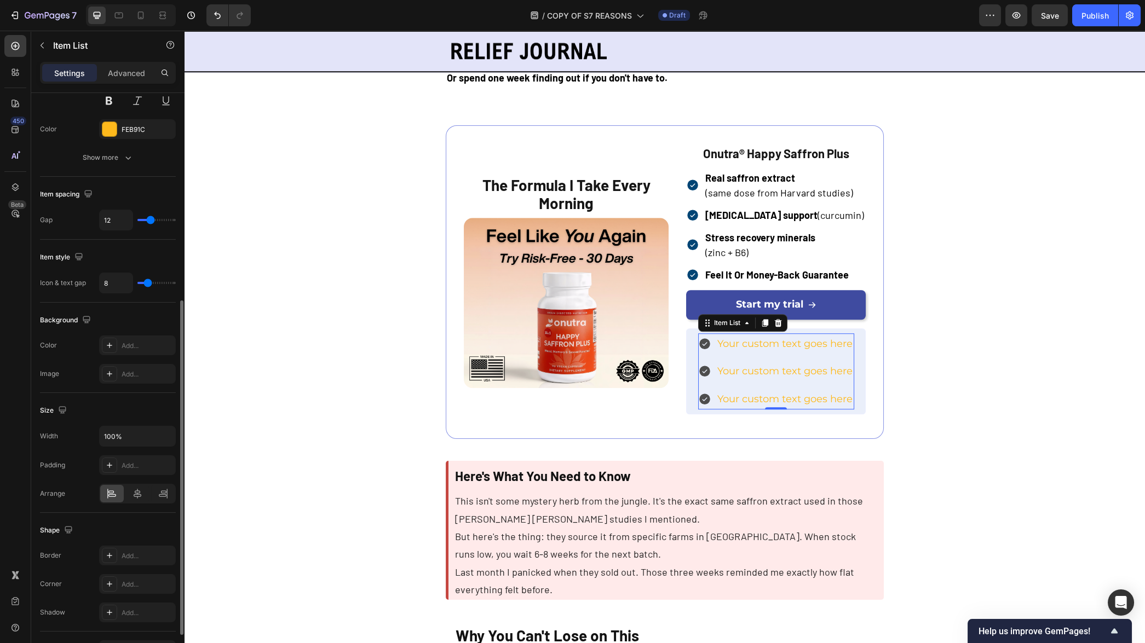
scroll to position [247, 0]
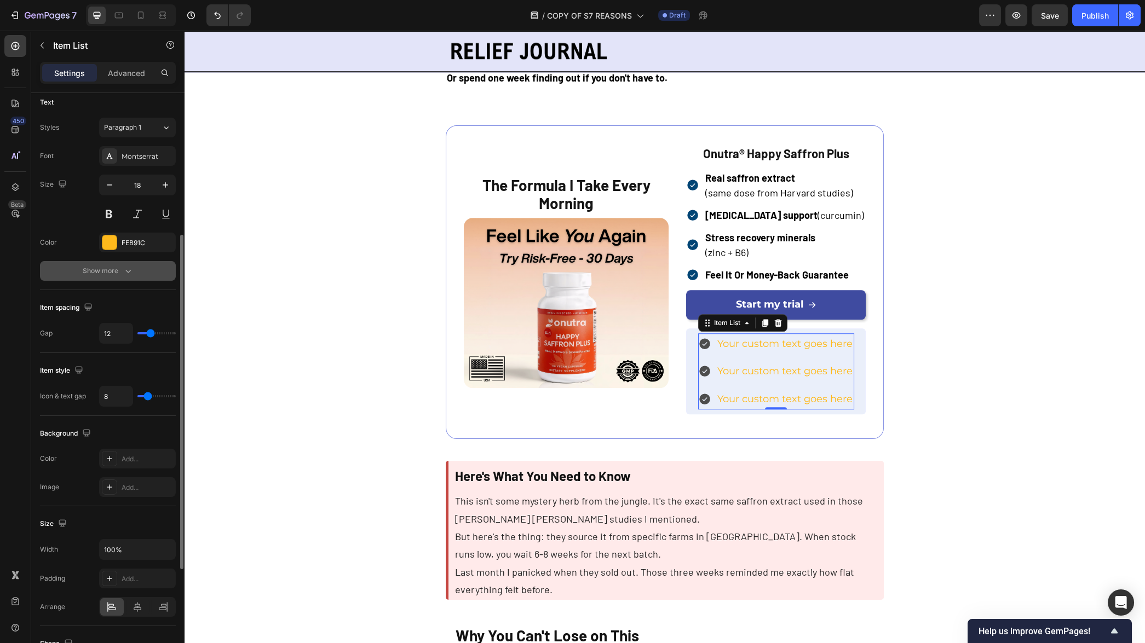
click at [117, 261] on button "Show more" at bounding box center [108, 271] width 136 height 20
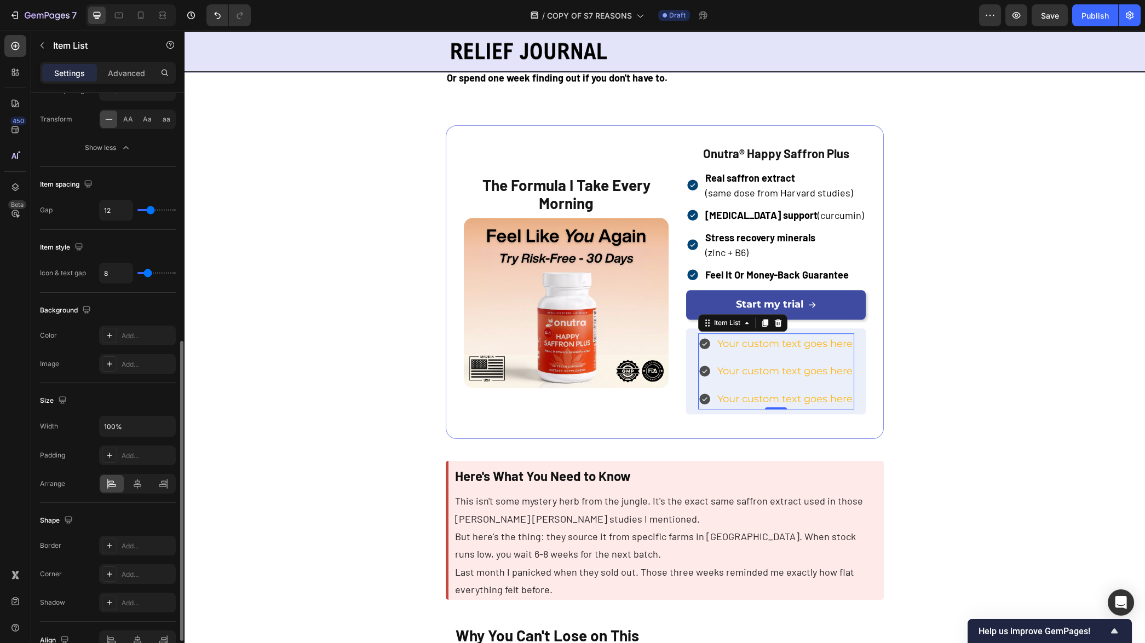
scroll to position [484, 0]
drag, startPoint x: 146, startPoint y: 275, endPoint x: 136, endPoint y: 277, distance: 10.5
click at [137, 277] on input "range" at bounding box center [156, 275] width 38 height 2
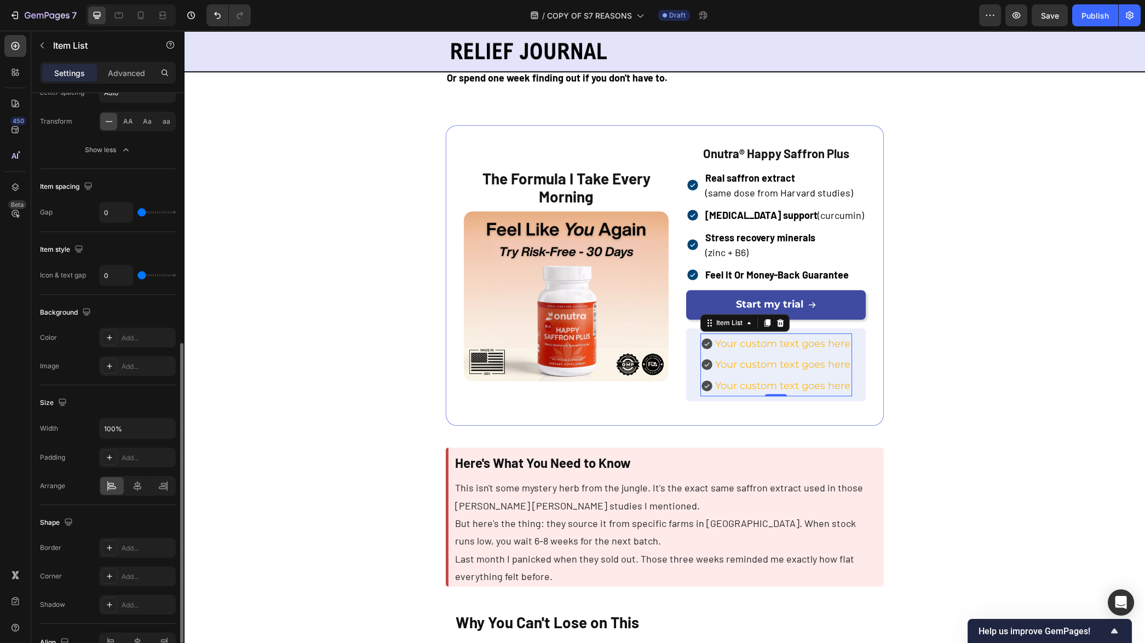
drag, startPoint x: 152, startPoint y: 214, endPoint x: 134, endPoint y: 215, distance: 17.5
click at [137, 214] on input "range" at bounding box center [156, 212] width 38 height 2
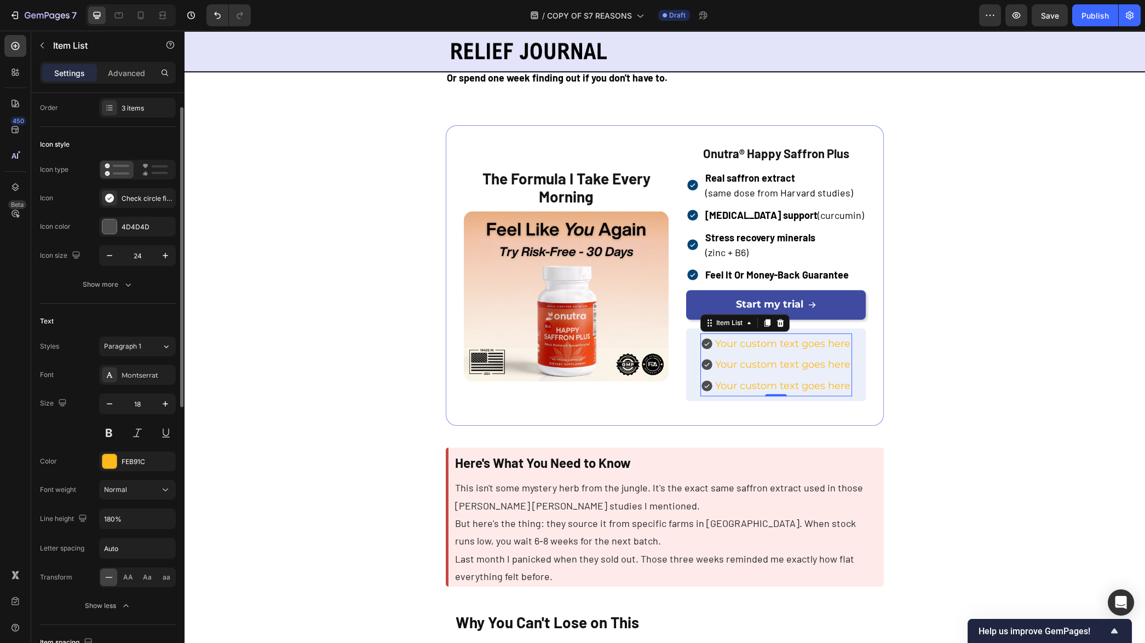
scroll to position [0, 0]
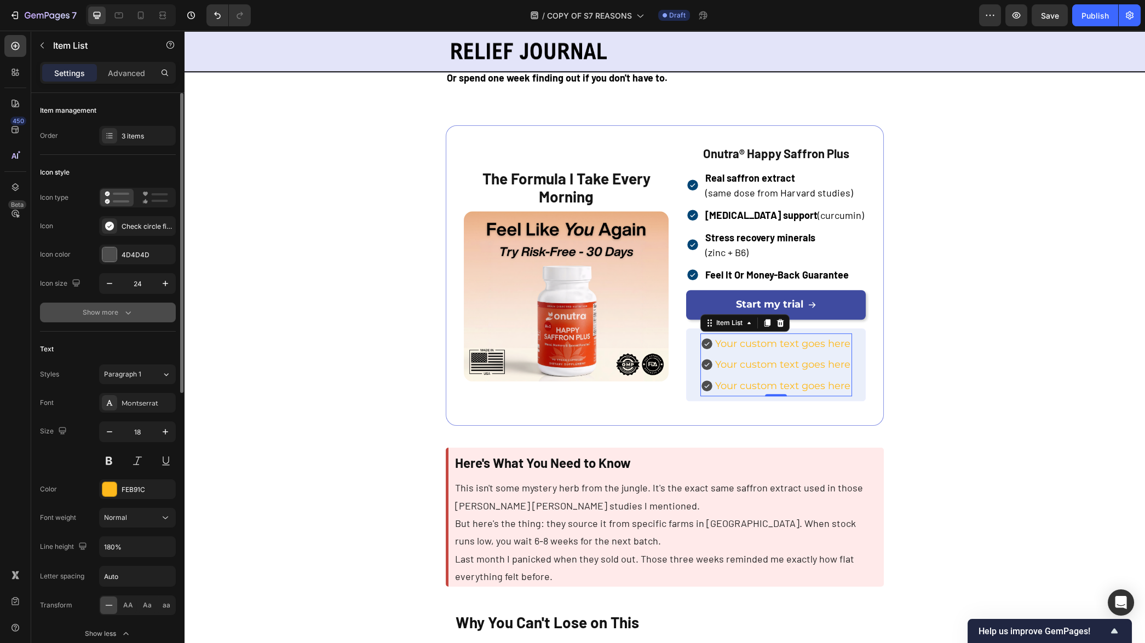
click at [125, 312] on icon "button" at bounding box center [128, 312] width 11 height 11
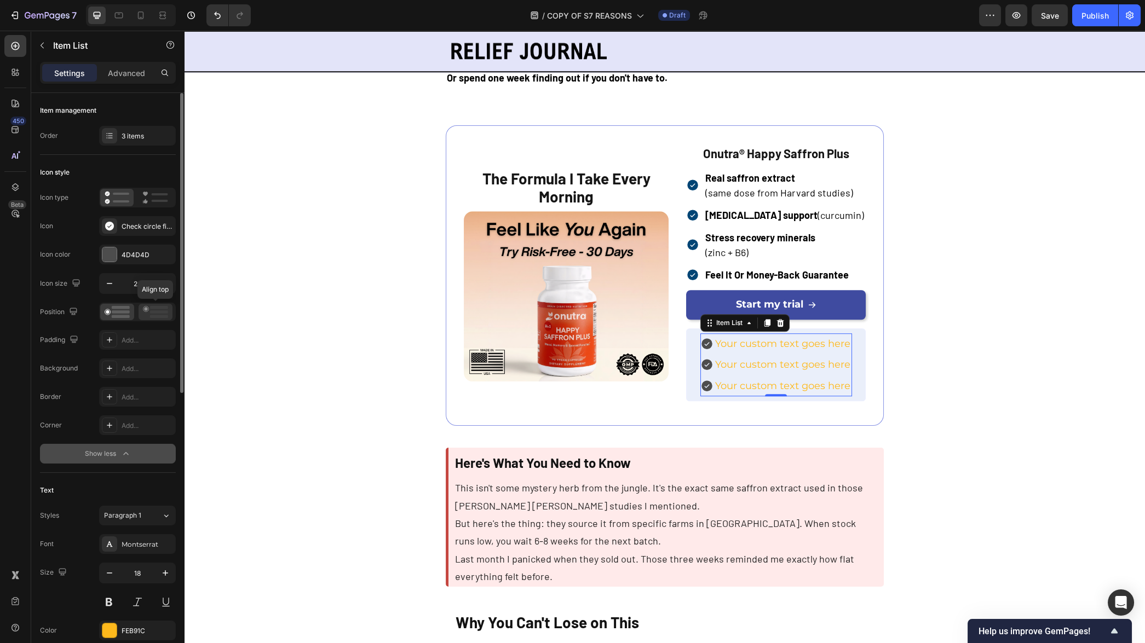
click at [149, 312] on icon at bounding box center [155, 312] width 25 height 12
click at [115, 314] on icon at bounding box center [117, 312] width 25 height 12
click at [125, 67] on p "Advanced" at bounding box center [126, 73] width 37 height 12
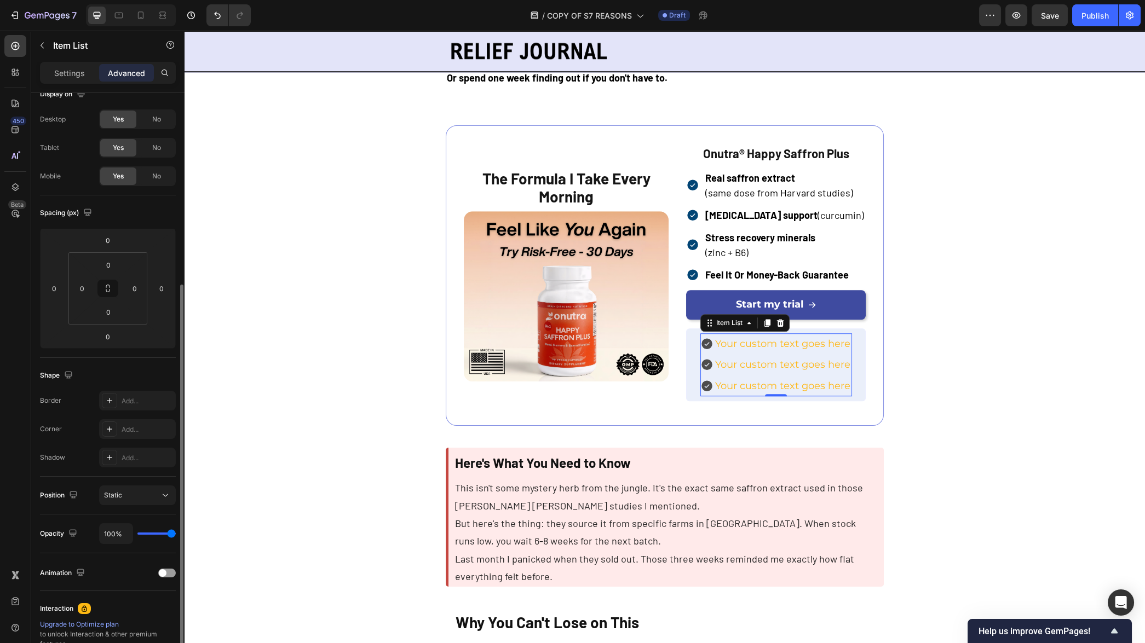
scroll to position [116, 0]
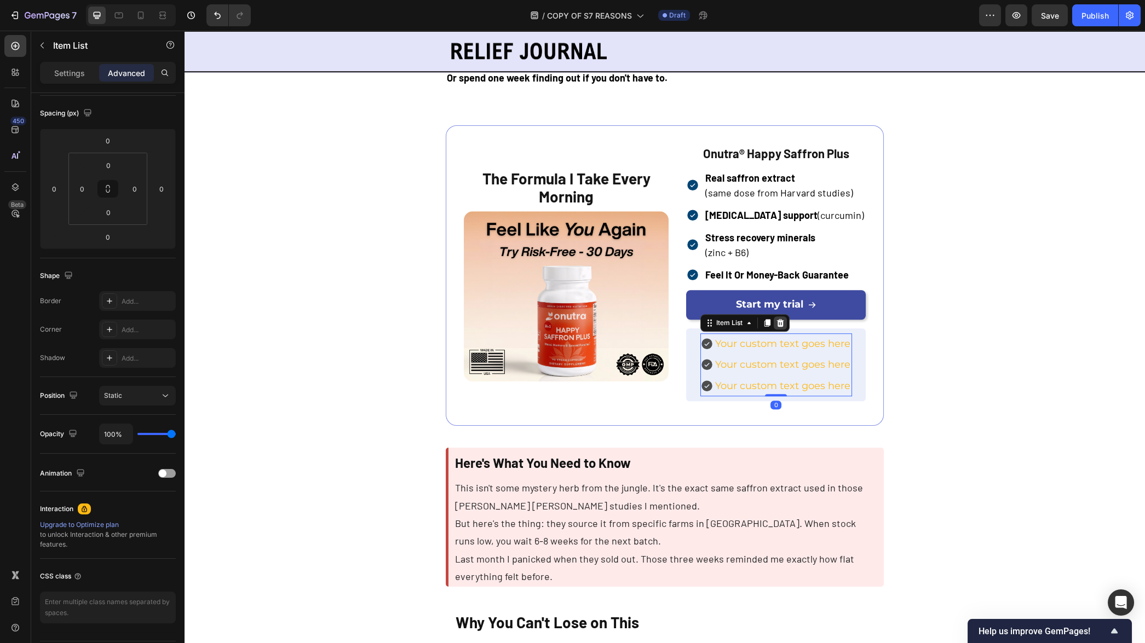
click at [784, 322] on icon at bounding box center [780, 323] width 7 height 8
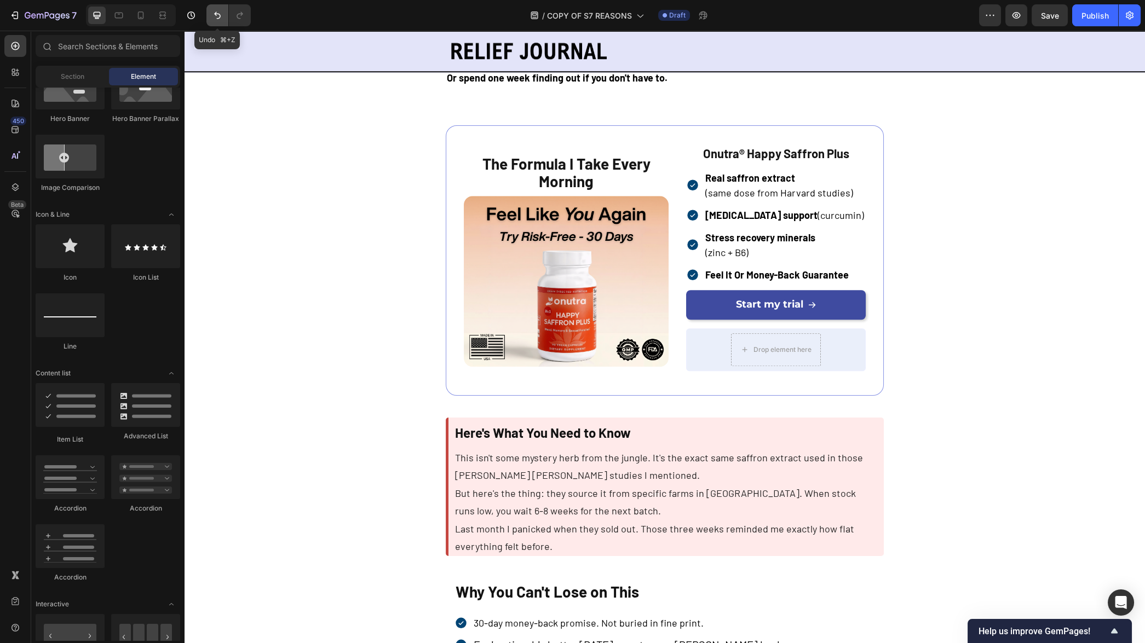
click at [211, 15] on button "Undo/Redo" at bounding box center [217, 15] width 22 height 22
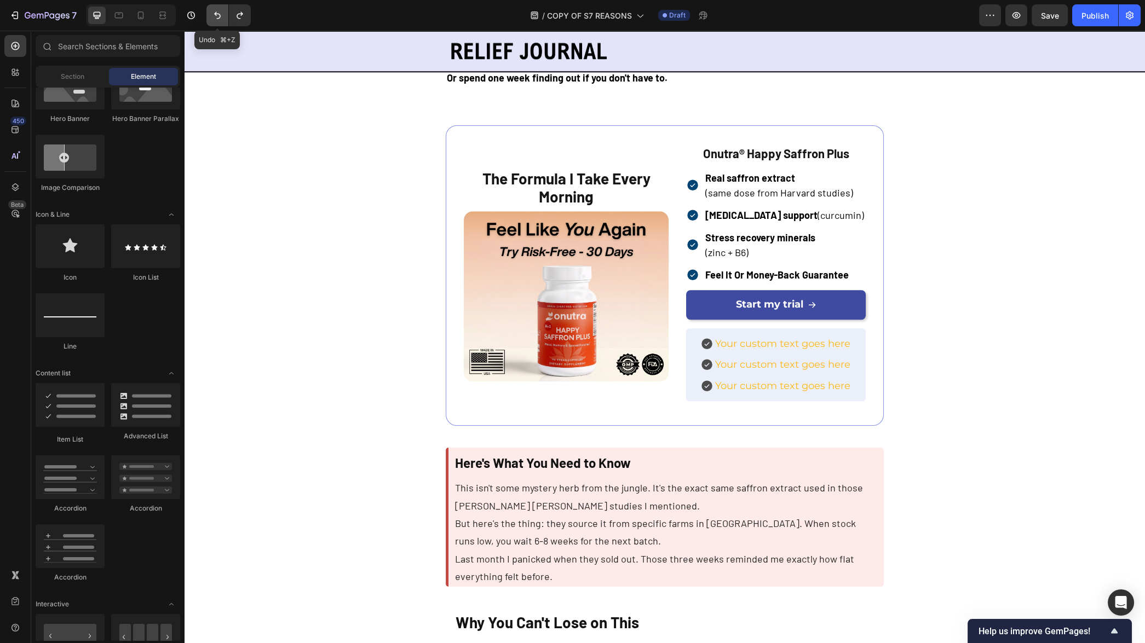
click at [212, 15] on icon "Undo/Redo" at bounding box center [217, 15] width 11 height 11
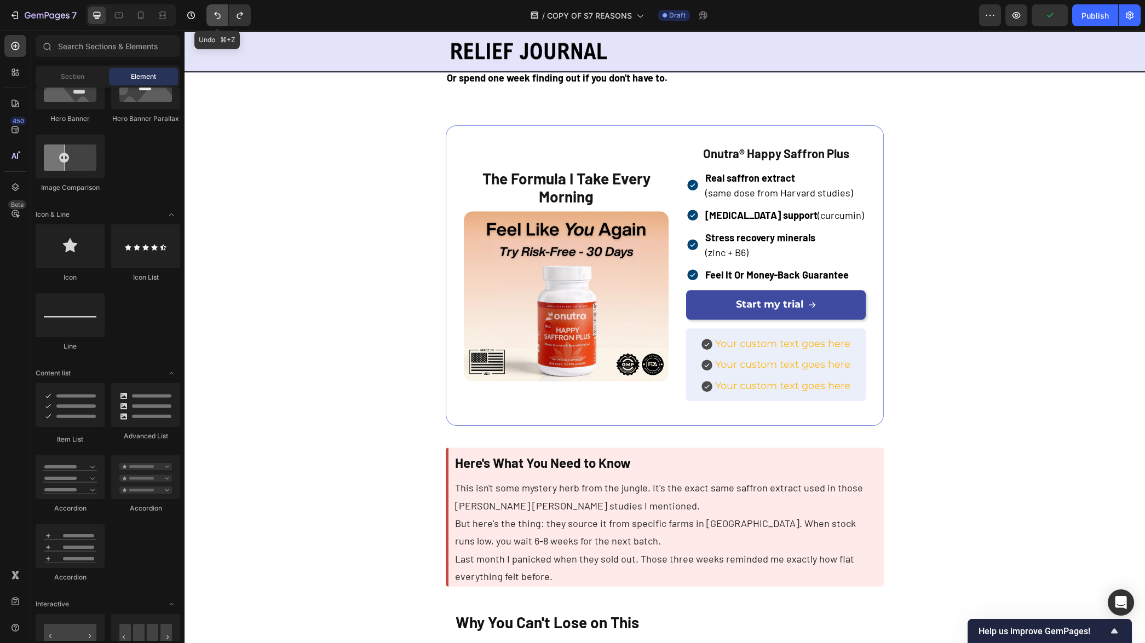
click at [212, 15] on icon "Undo/Redo" at bounding box center [217, 15] width 11 height 11
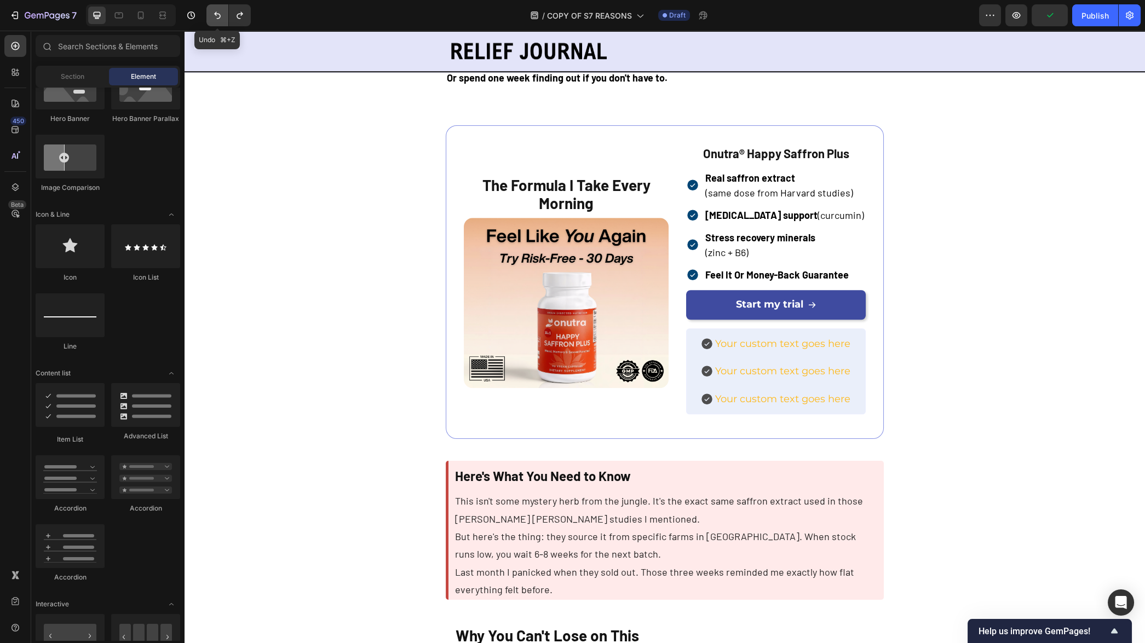
click at [212, 15] on icon "Undo/Redo" at bounding box center [217, 15] width 11 height 11
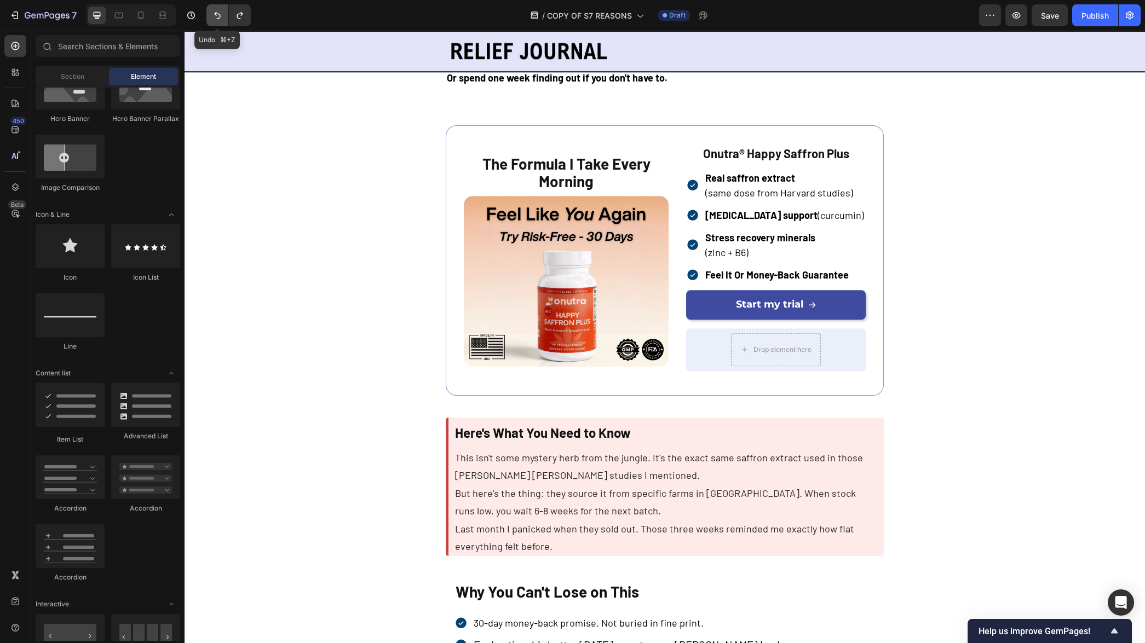
click at [212, 15] on icon "Undo/Redo" at bounding box center [217, 15] width 11 height 11
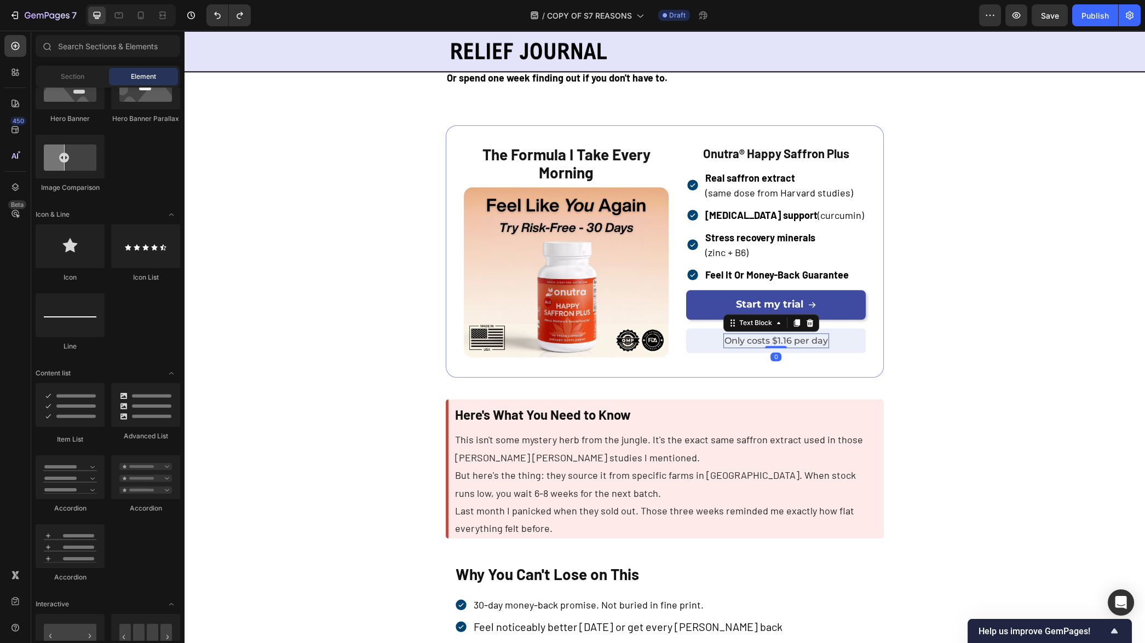
click at [791, 345] on span "Only costs $1.16 per day" at bounding box center [777, 341] width 104 height 10
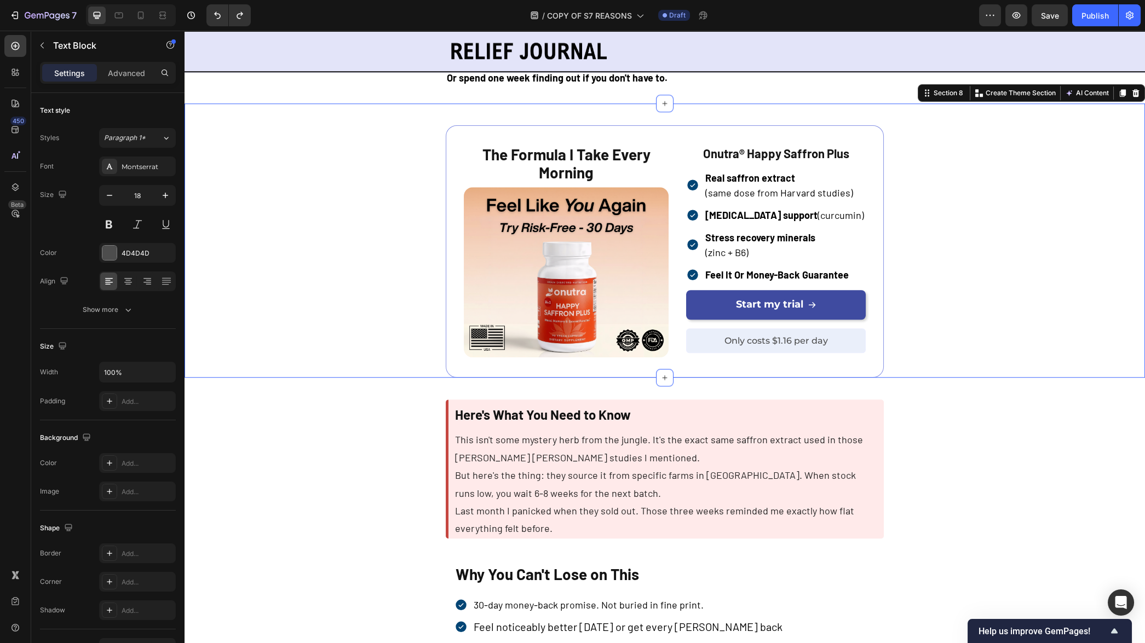
click at [966, 367] on div "The Formula I Take Every Morning Text Block Image Onutra® Happy Saffron Plus Te…" at bounding box center [664, 251] width 717 height 253
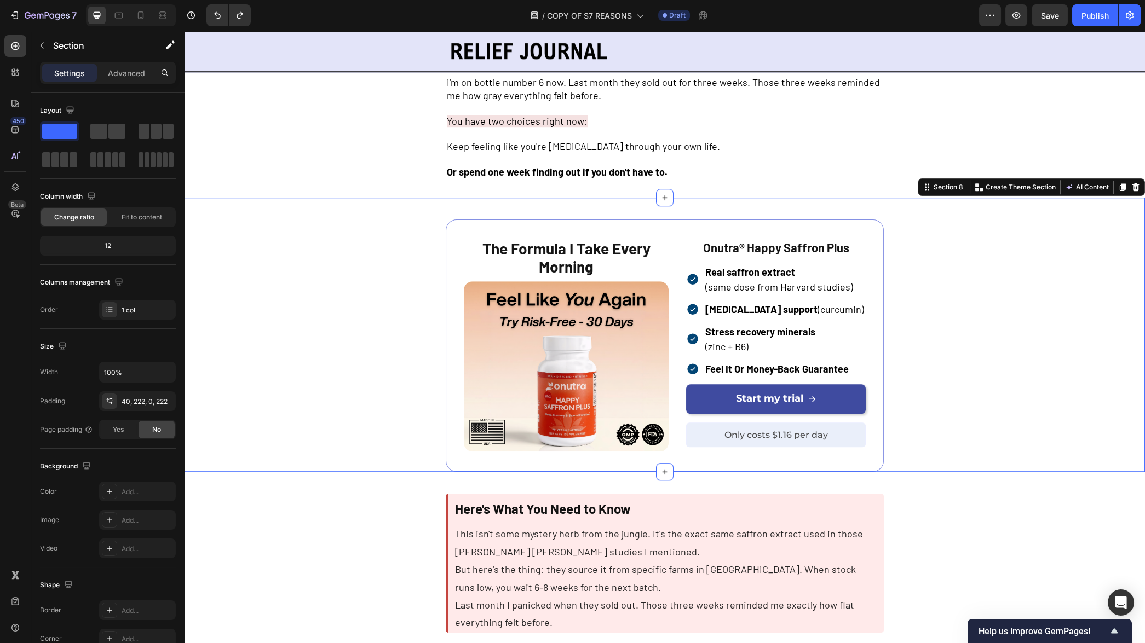
scroll to position [2743, 0]
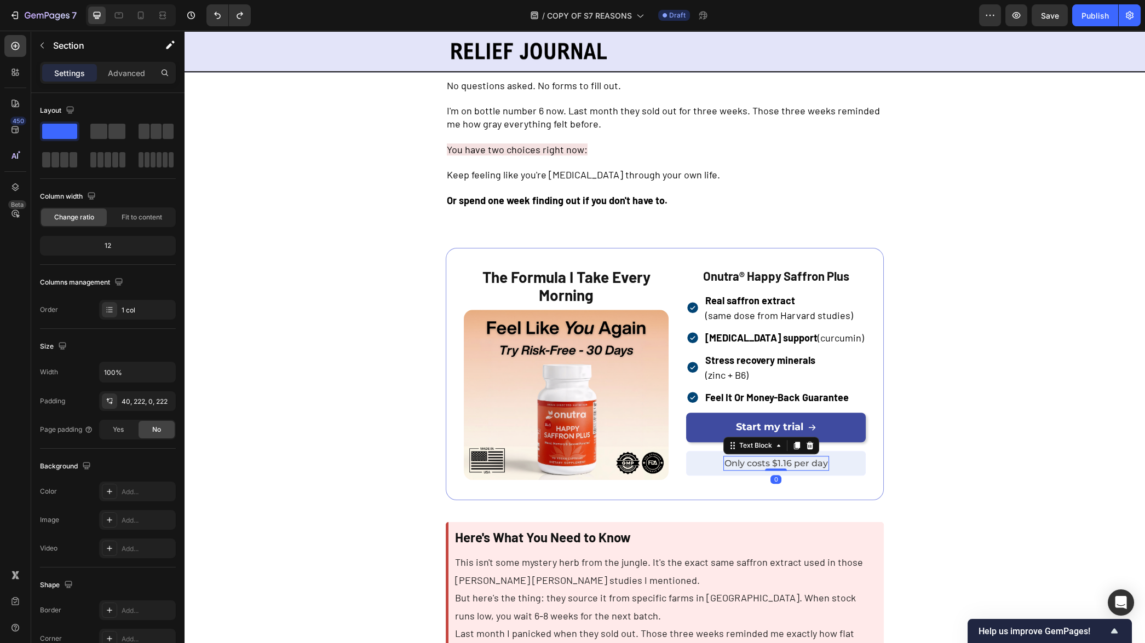
click at [803, 468] on span "Only costs $1.16 per day" at bounding box center [777, 463] width 104 height 10
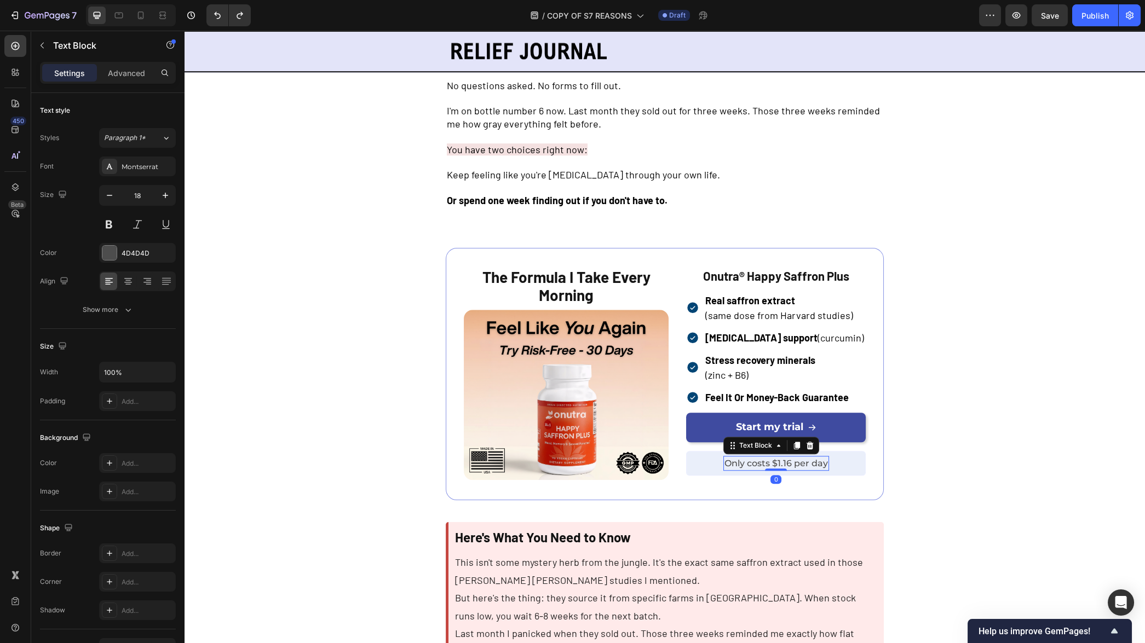
click at [803, 468] on span "Only costs $1.16 per day" at bounding box center [777, 463] width 104 height 10
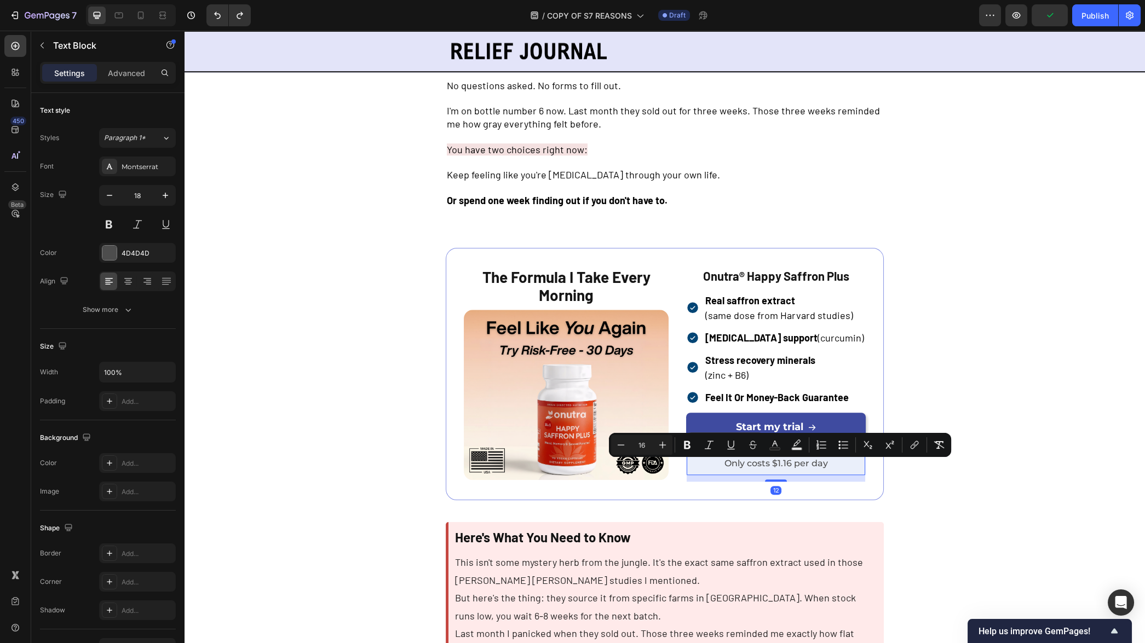
click at [846, 472] on div "Only costs $1.16 per day Text Block Row 12" at bounding box center [776, 463] width 180 height 25
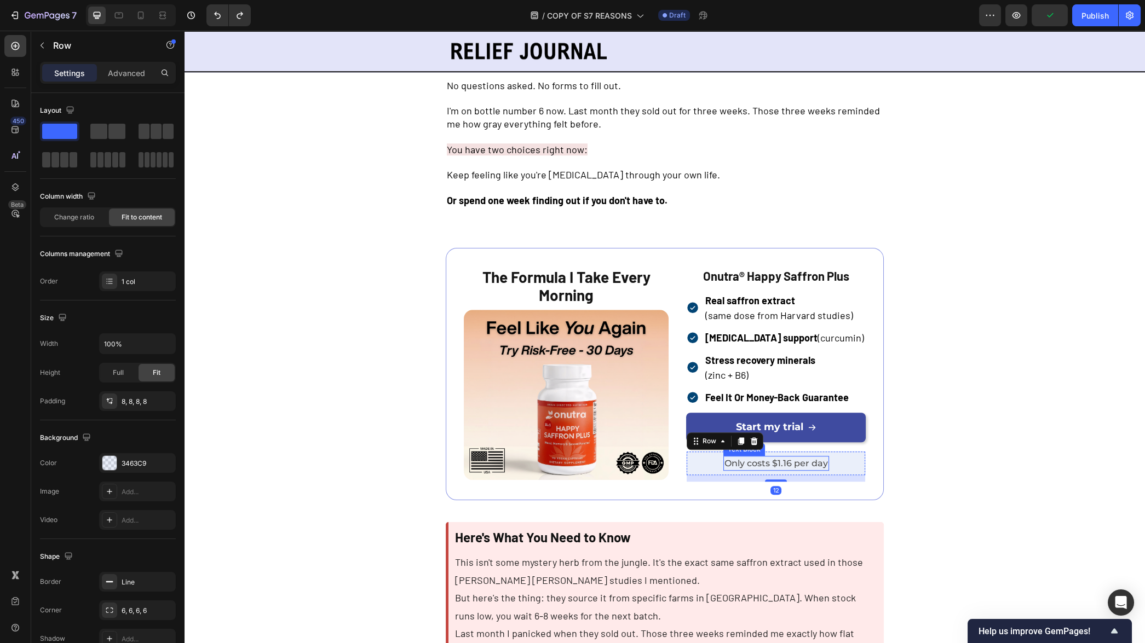
click at [803, 468] on span "Only costs $1.16 per day" at bounding box center [777, 463] width 104 height 10
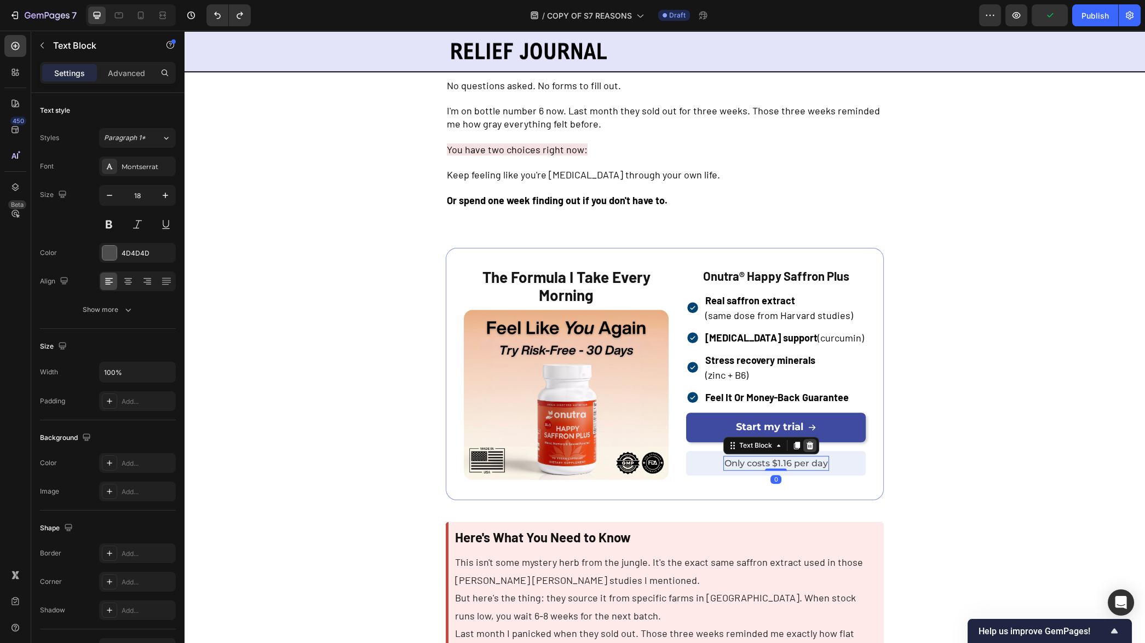
click at [814, 448] on icon at bounding box center [810, 445] width 9 height 9
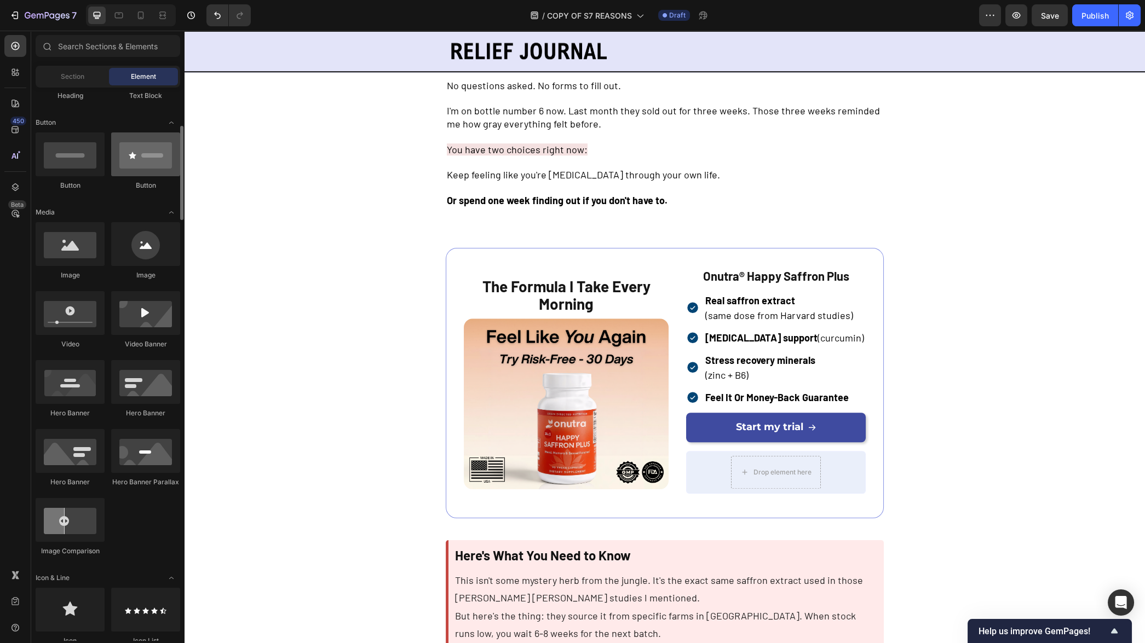
scroll to position [28, 0]
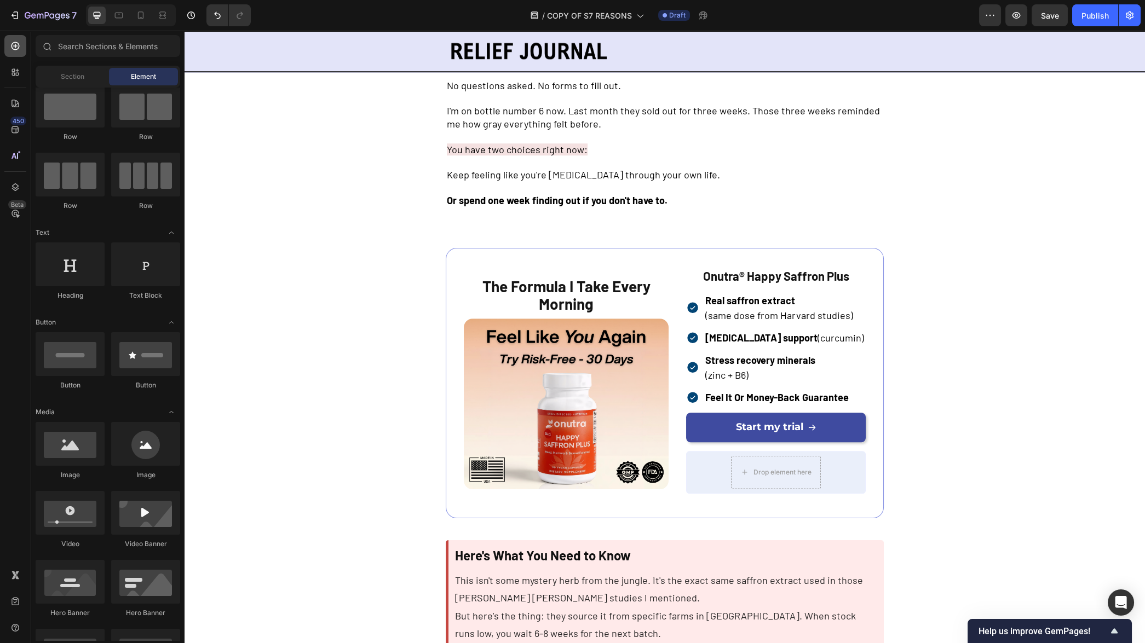
click at [15, 50] on icon at bounding box center [15, 46] width 11 height 11
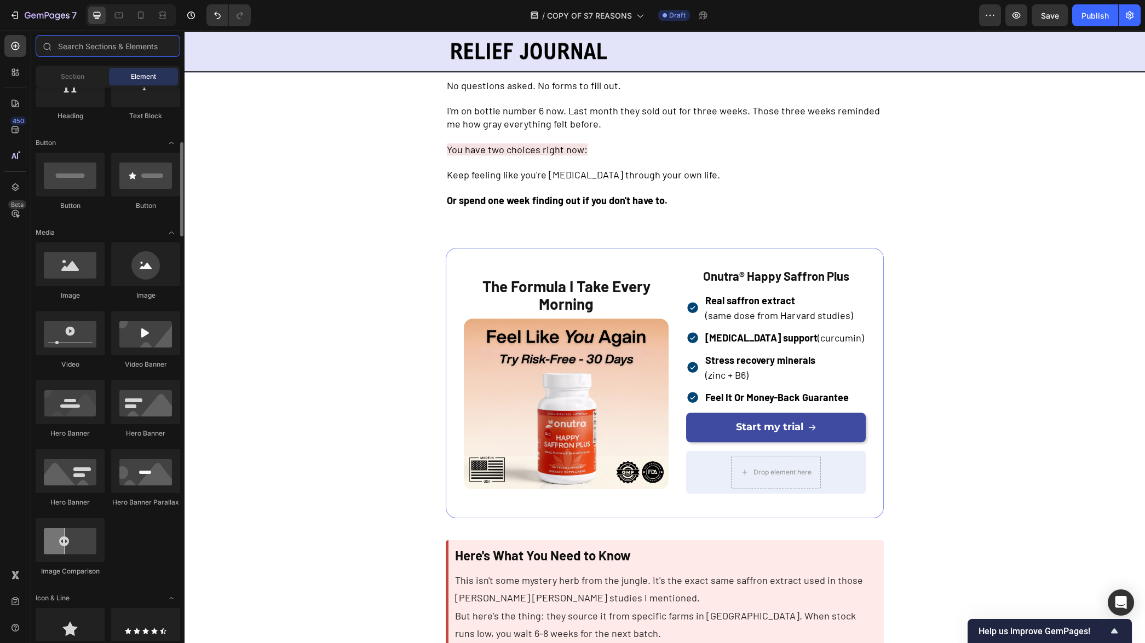
scroll to position [275, 0]
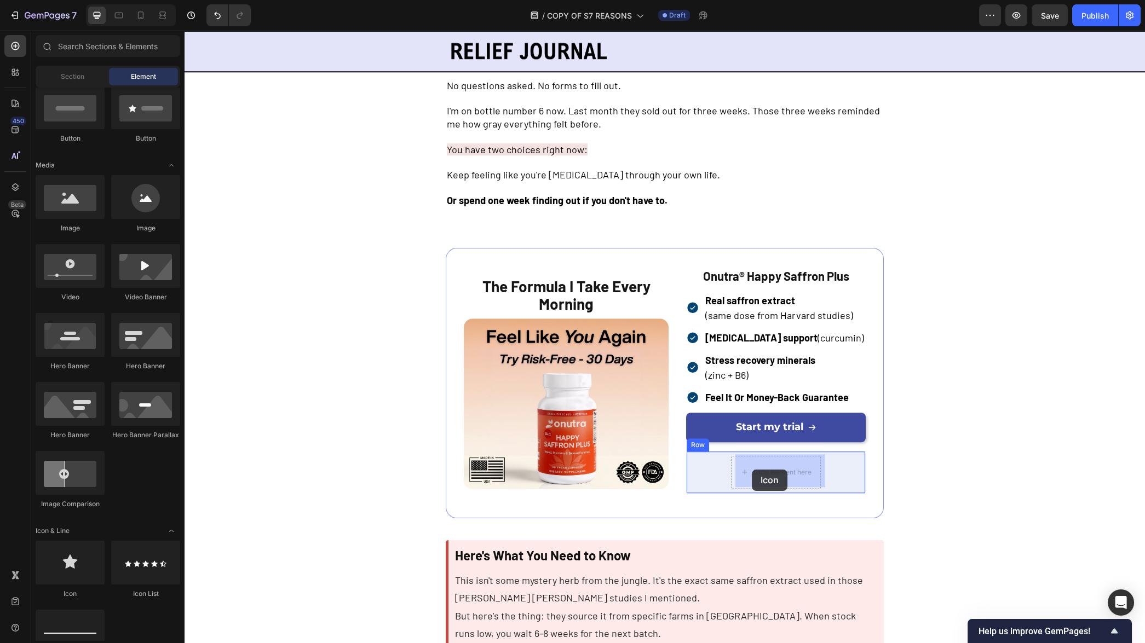
drag, startPoint x: 250, startPoint y: 593, endPoint x: 748, endPoint y: 470, distance: 512.7
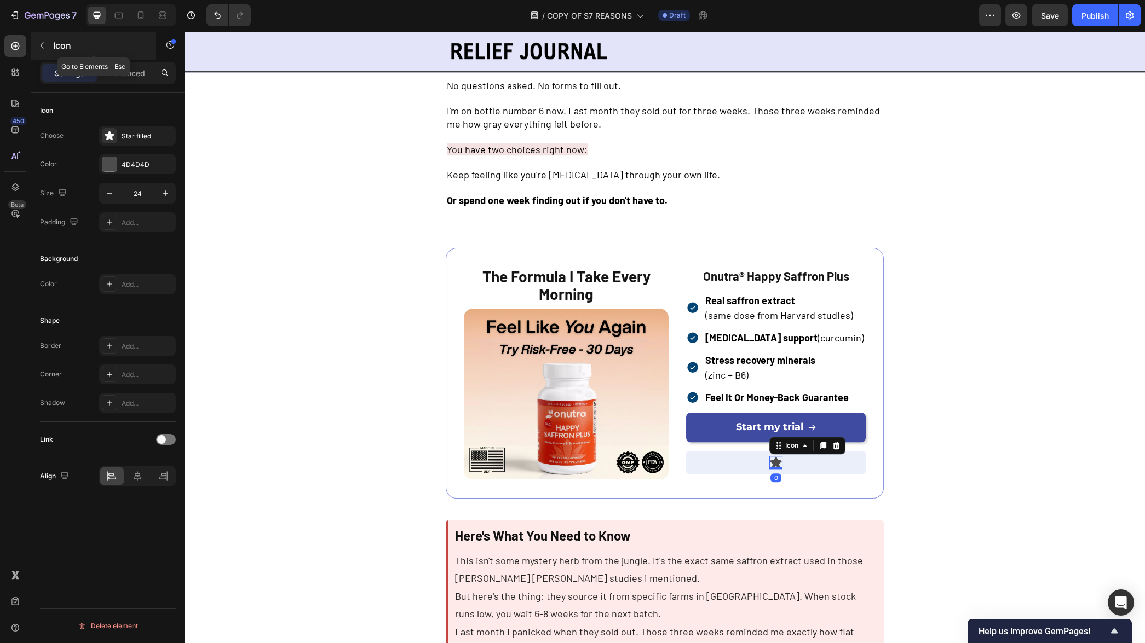
click at [43, 42] on icon "button" at bounding box center [42, 45] width 9 height 9
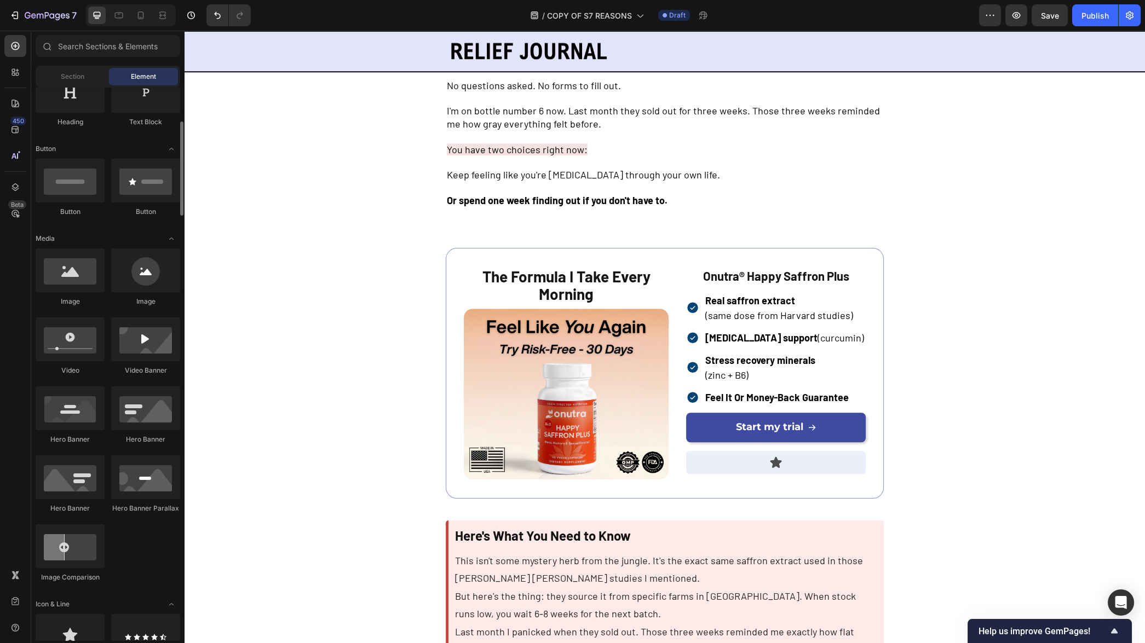
scroll to position [126, 0]
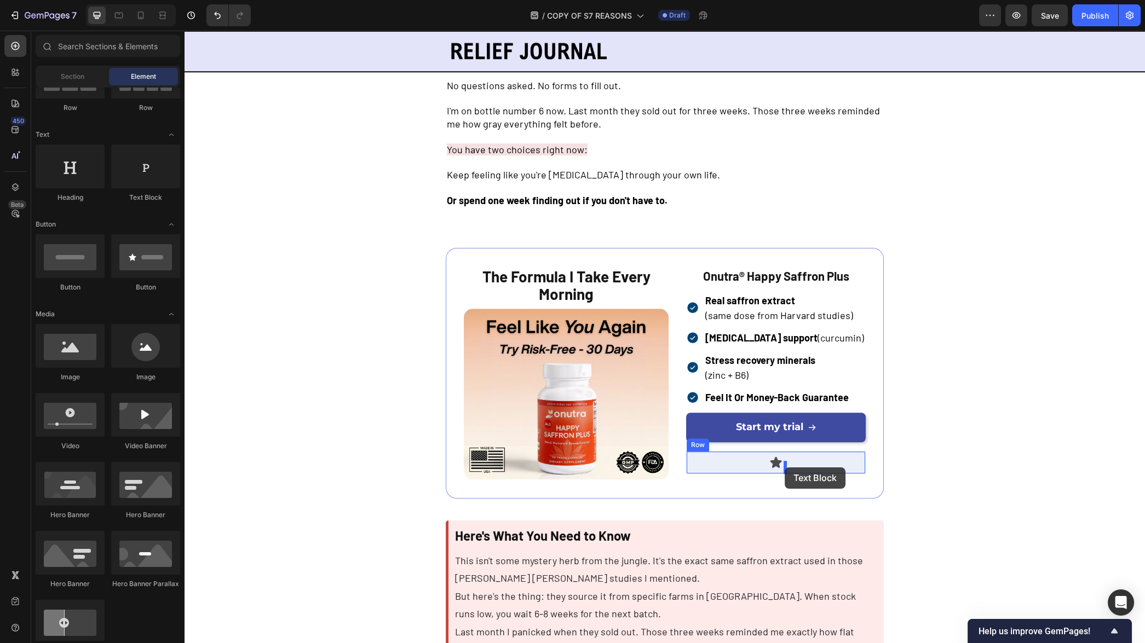
drag, startPoint x: 330, startPoint y: 203, endPoint x: 785, endPoint y: 468, distance: 526.4
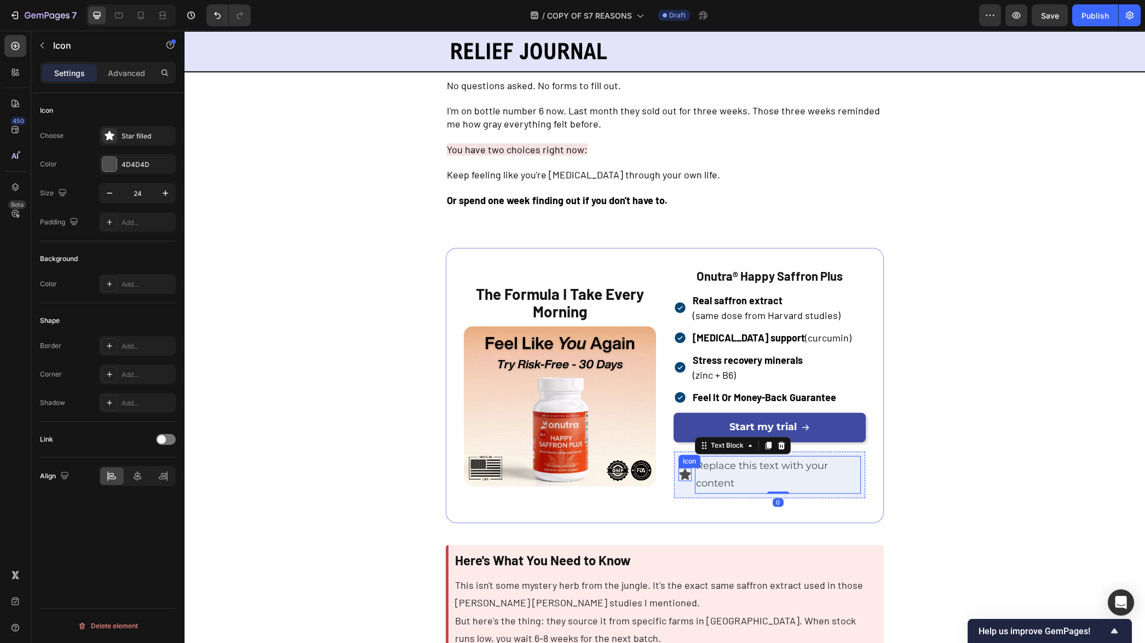
click at [679, 479] on div "Icon" at bounding box center [685, 474] width 13 height 13
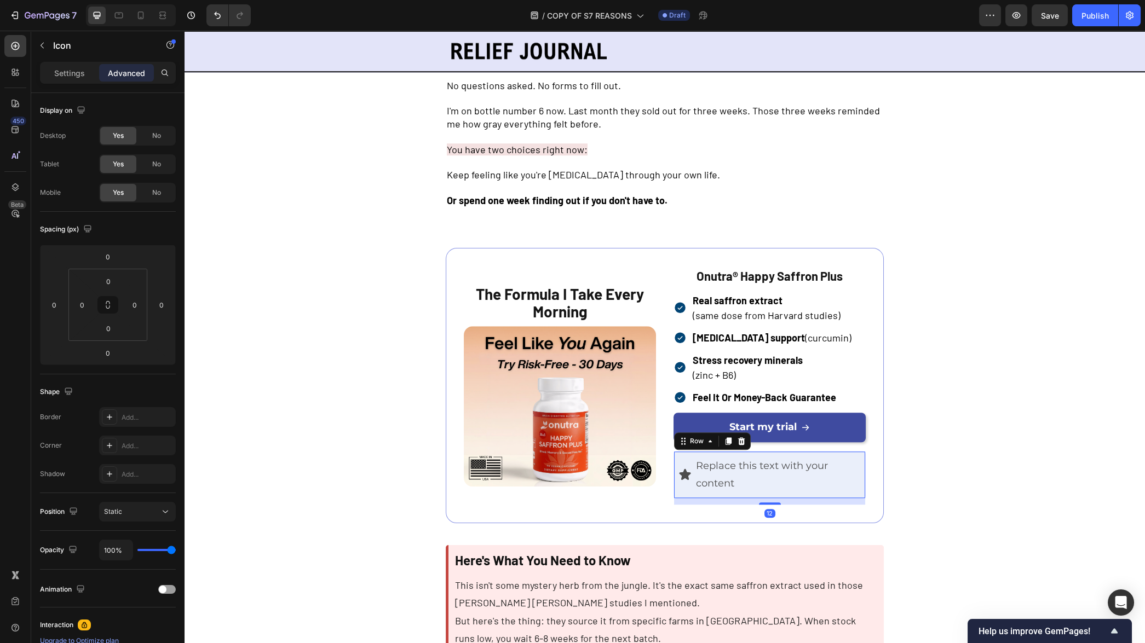
click at [690, 488] on div "Icon Replace this text with your content Text Block Row 12" at bounding box center [770, 475] width 192 height 48
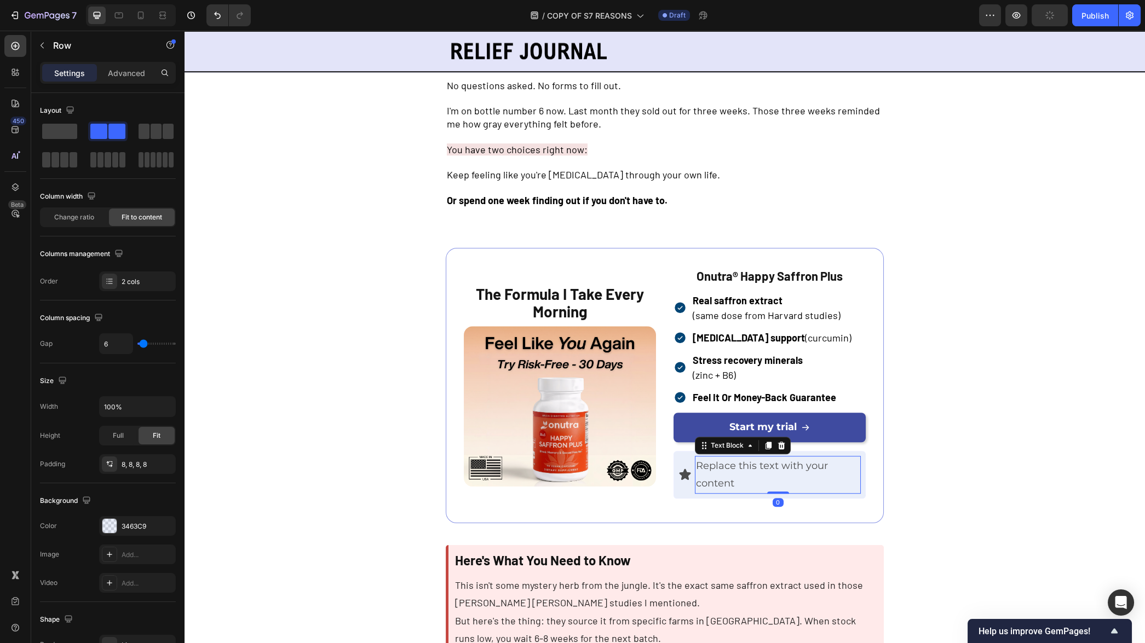
click at [712, 482] on div "Replace this text with your content" at bounding box center [778, 475] width 166 height 38
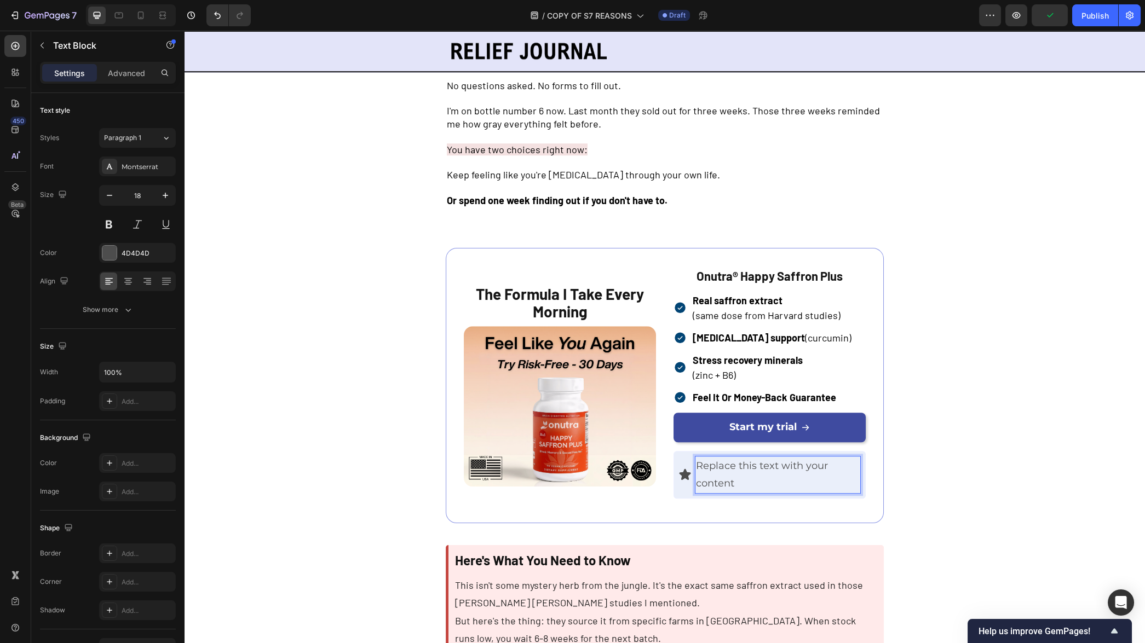
click at [712, 482] on div "Replace this text with your content" at bounding box center [778, 475] width 166 height 38
click at [712, 482] on p "Replace this text with your content" at bounding box center [778, 475] width 164 height 36
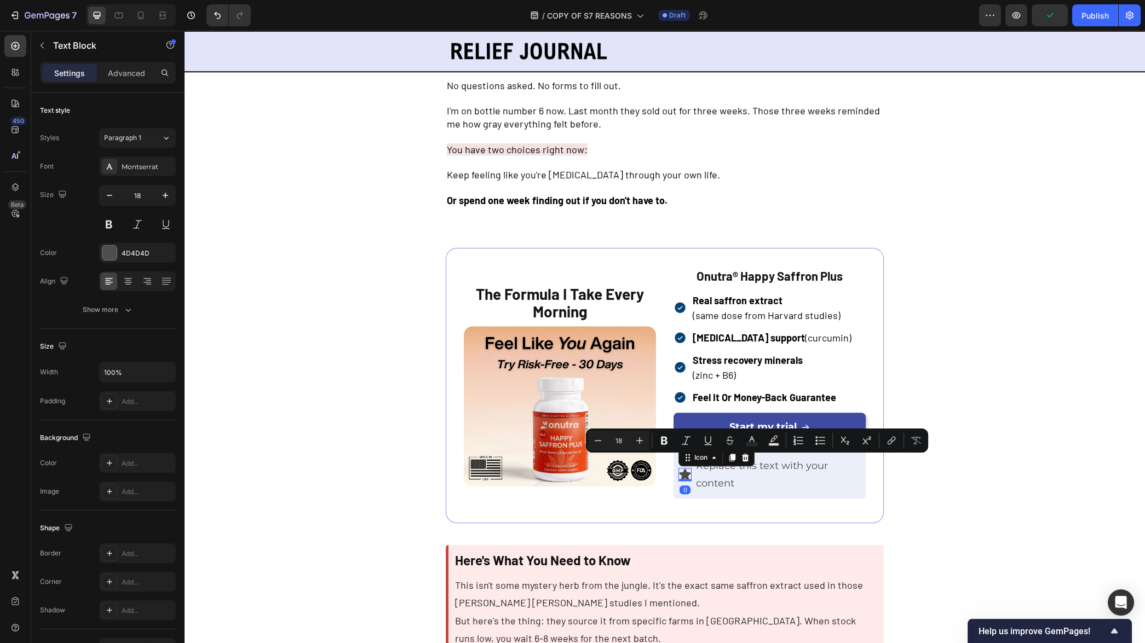
click at [680, 475] on icon at bounding box center [686, 474] width 12 height 11
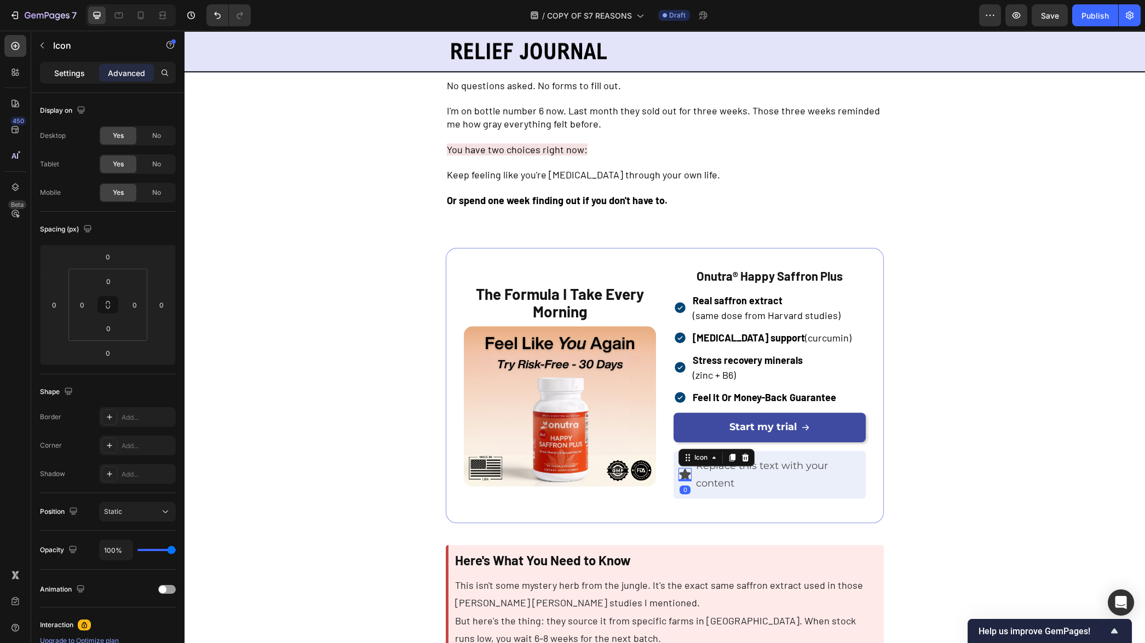
click at [71, 81] on div "Settings" at bounding box center [69, 73] width 55 height 18
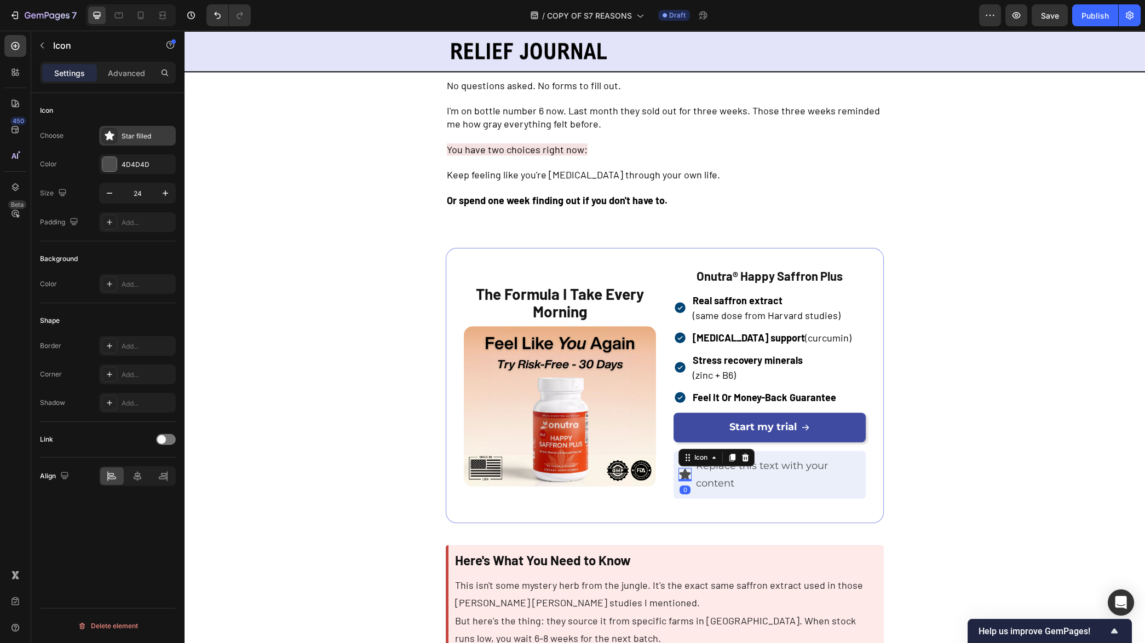
click at [117, 142] on div "Star filled" at bounding box center [137, 136] width 77 height 20
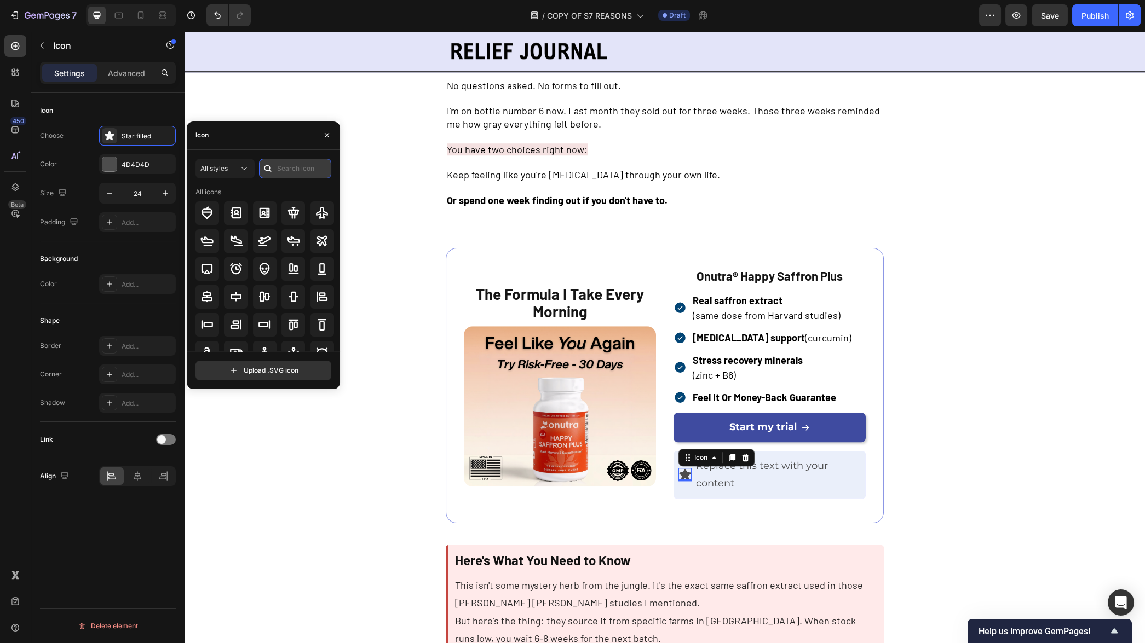
click at [291, 171] on input "text" at bounding box center [295, 169] width 72 height 20
click at [293, 219] on icon at bounding box center [293, 212] width 13 height 13
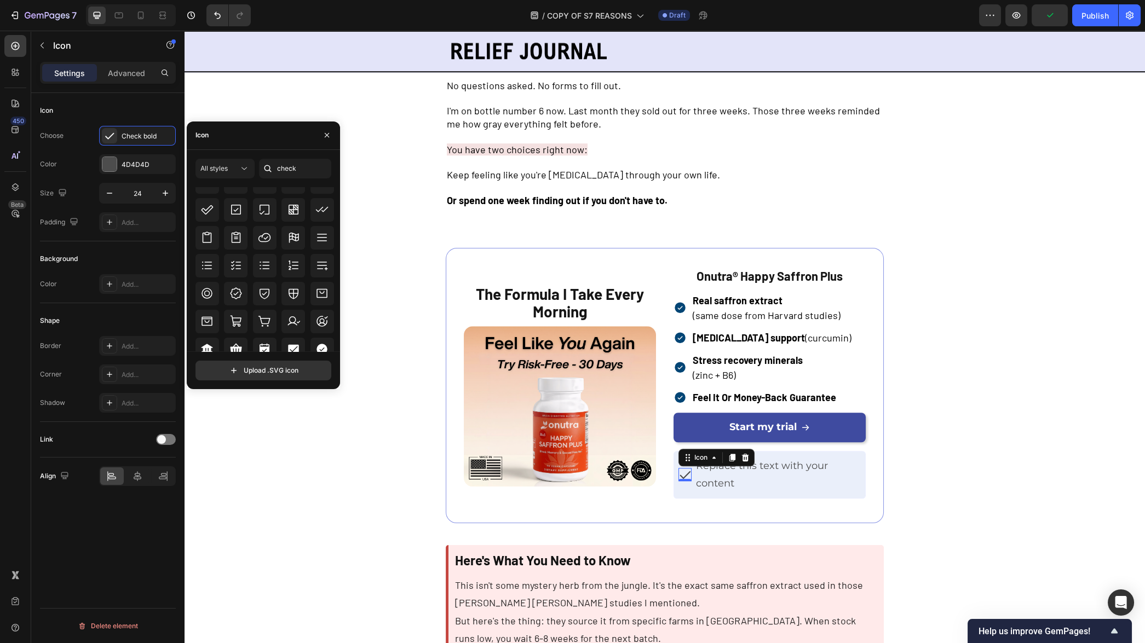
scroll to position [356, 0]
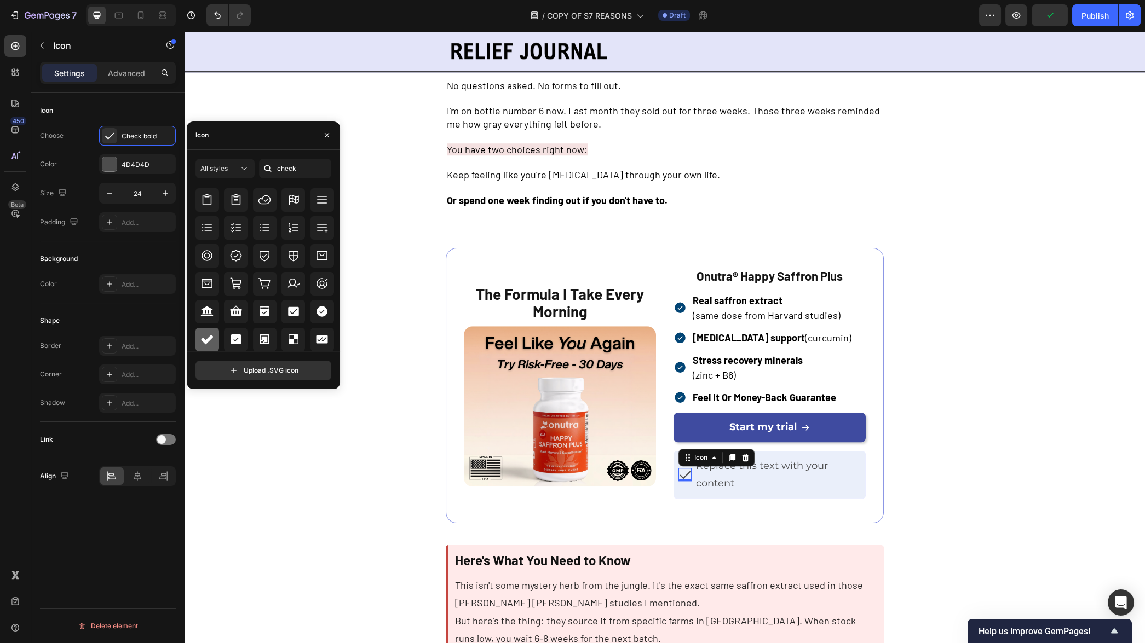
click at [211, 336] on icon at bounding box center [208, 339] width 12 height 9
click at [288, 258] on icon at bounding box center [293, 257] width 13 height 13
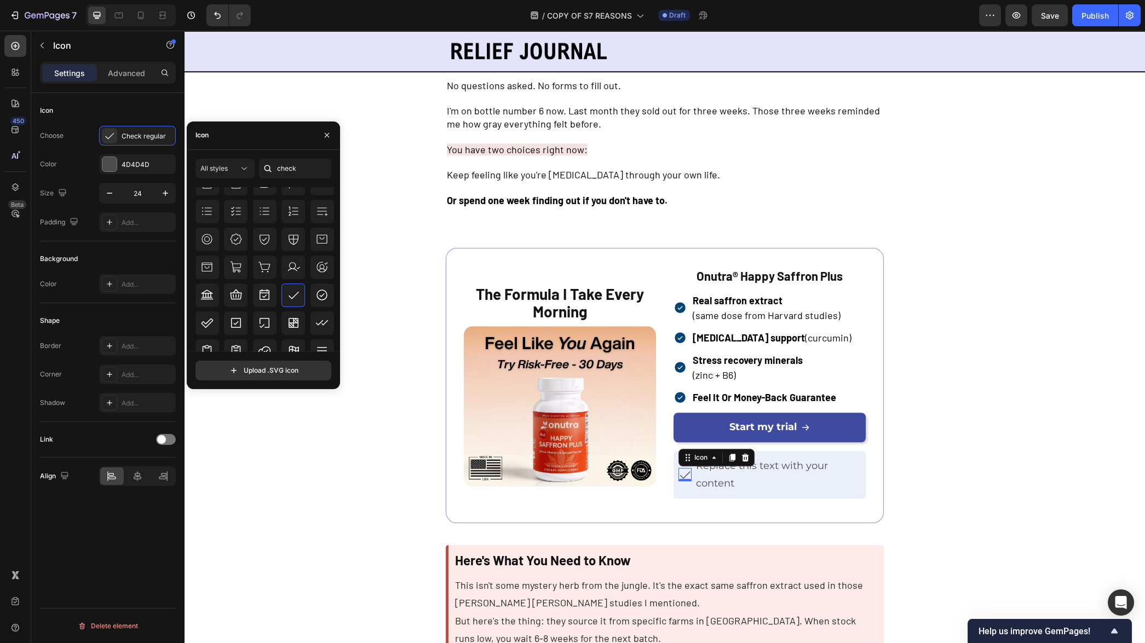
scroll to position [221, 0]
click at [242, 251] on div at bounding box center [236, 250] width 24 height 24
click at [314, 174] on div at bounding box center [320, 168] width 13 height 13
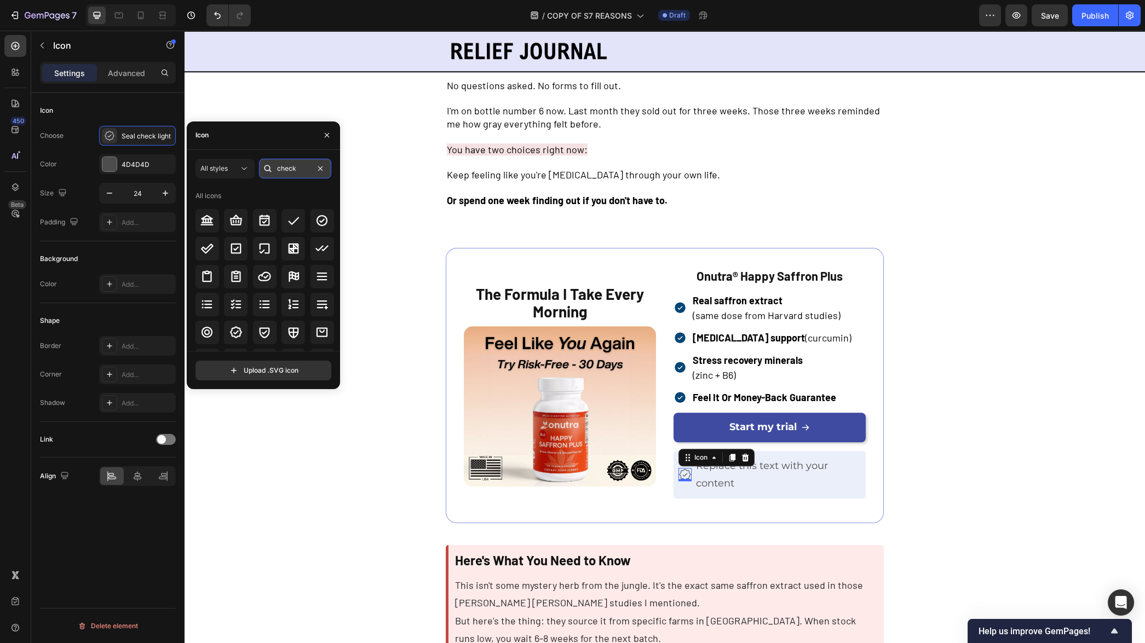
click at [307, 172] on input "check" at bounding box center [295, 169] width 72 height 20
click at [306, 169] on input "check" at bounding box center [295, 169] width 72 height 20
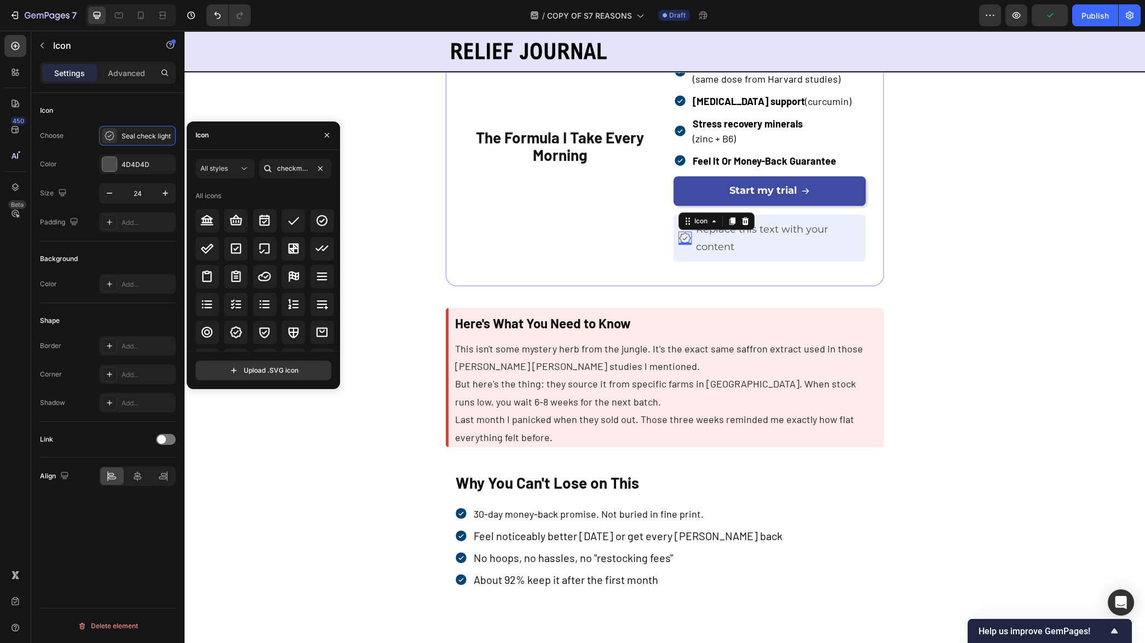
scroll to position [0, 2]
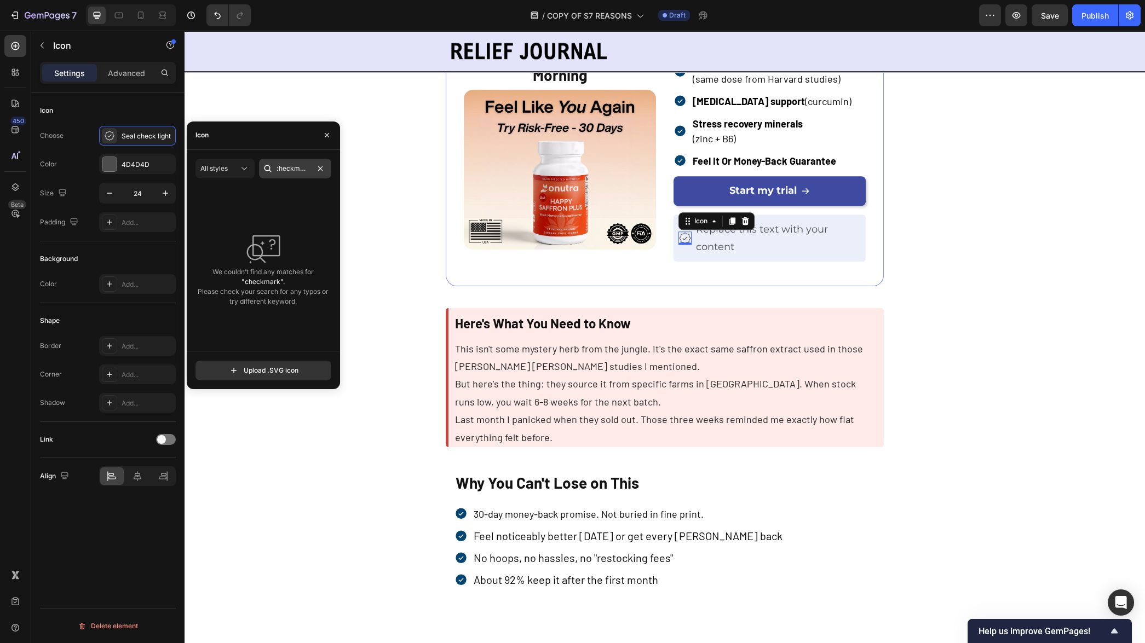
click at [297, 171] on input "checkmark" at bounding box center [295, 169] width 72 height 20
click at [294, 171] on input "checkmark" at bounding box center [295, 169] width 72 height 20
drag, startPoint x: 292, startPoint y: 170, endPoint x: 318, endPoint y: 172, distance: 26.4
click at [318, 172] on div "check mark" at bounding box center [295, 169] width 72 height 20
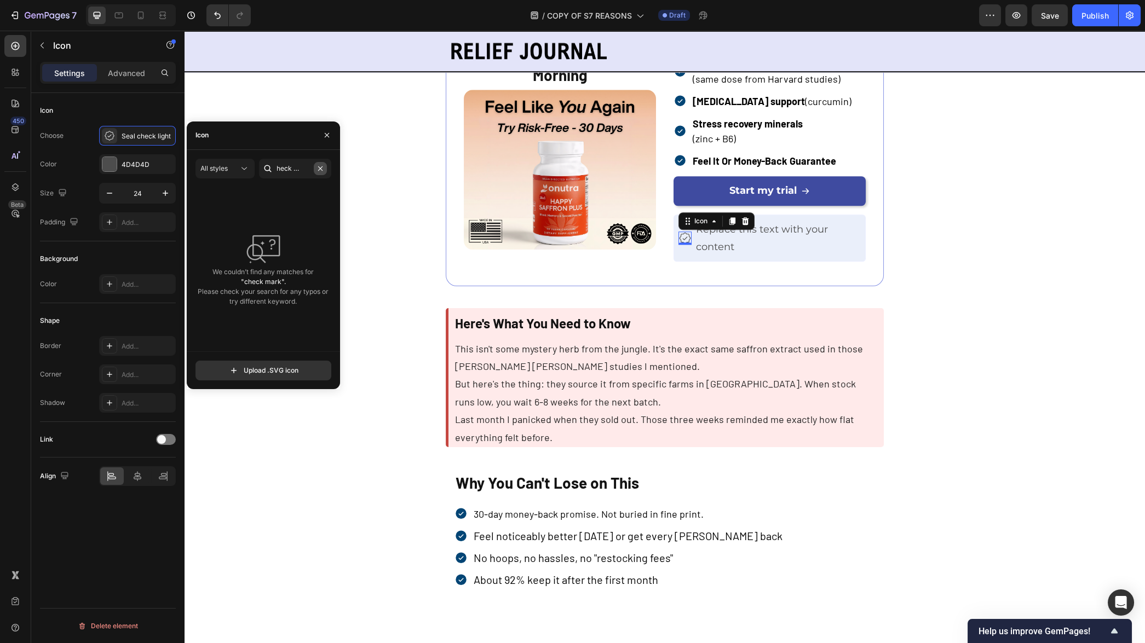
type input "check"
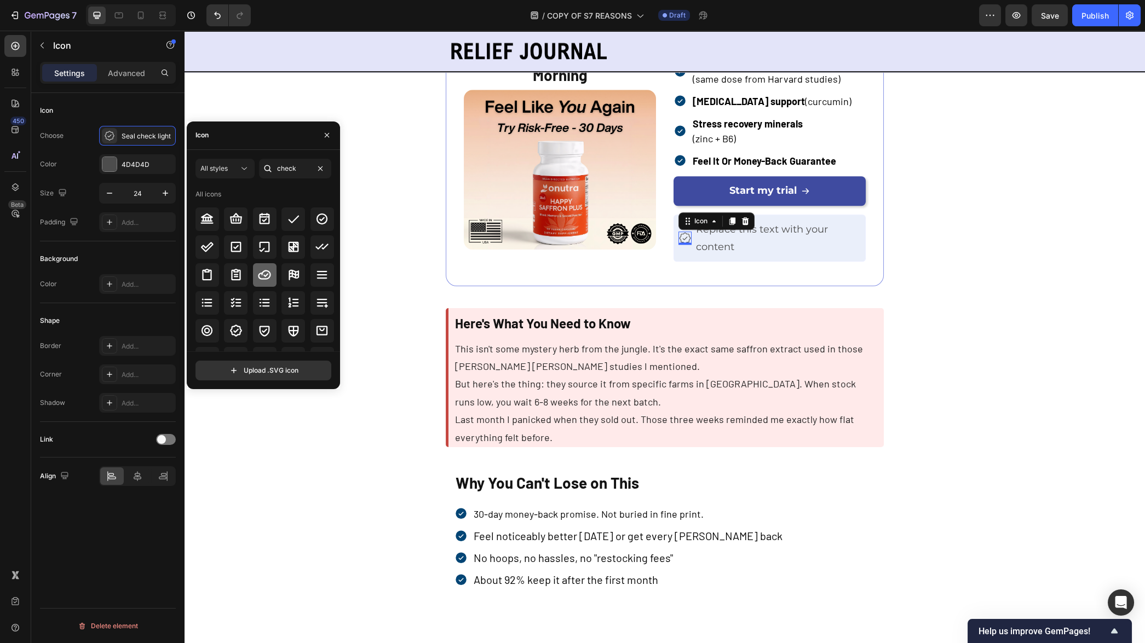
scroll to position [0, 0]
click at [317, 225] on icon at bounding box center [322, 220] width 11 height 11
click at [295, 227] on icon at bounding box center [293, 220] width 13 height 13
click at [328, 133] on icon "button" at bounding box center [327, 135] width 9 height 9
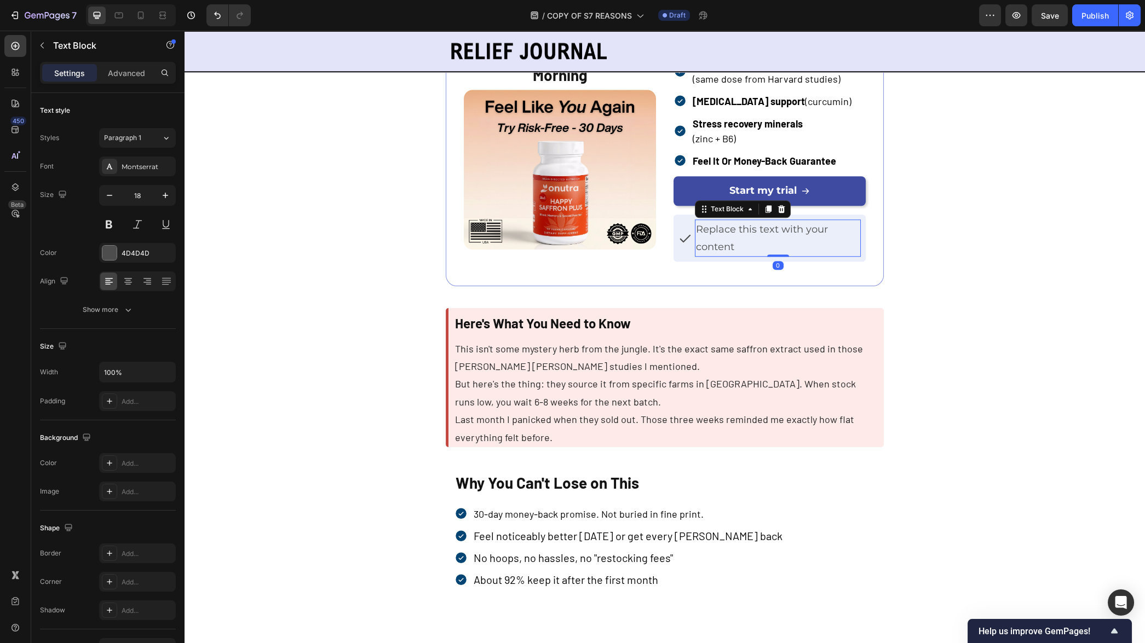
click at [745, 256] on p "Replace this text with your content" at bounding box center [778, 239] width 164 height 36
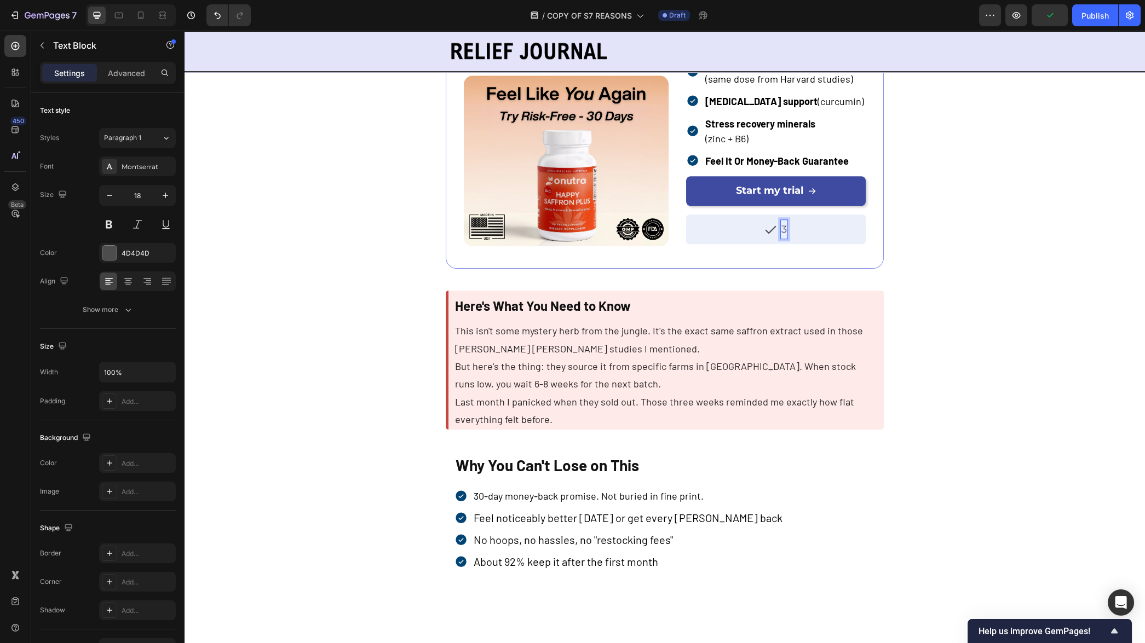
scroll to position [2746, 0]
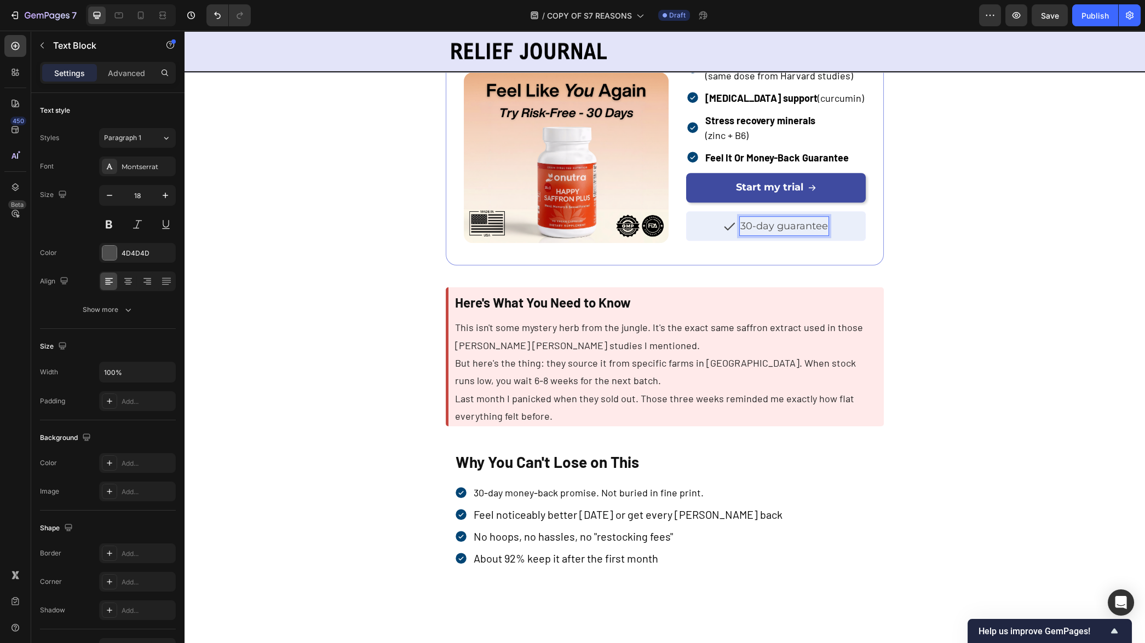
click at [781, 235] on p "30-day guarantee" at bounding box center [784, 226] width 88 height 18
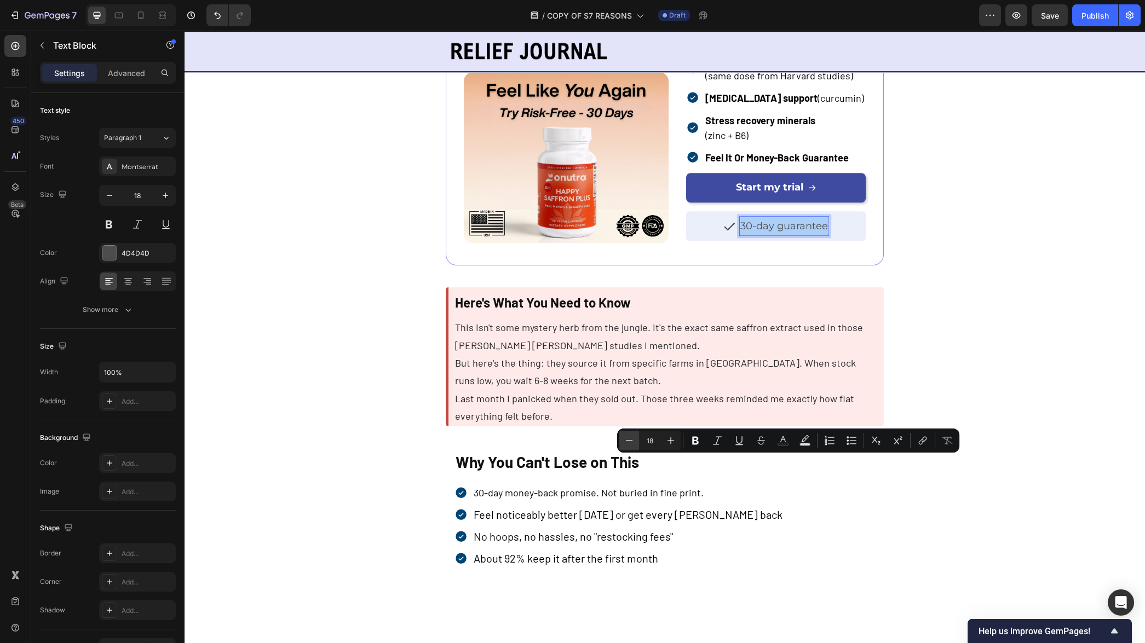
click at [625, 444] on icon "Editor contextual toolbar" at bounding box center [629, 440] width 11 height 11
type input "14"
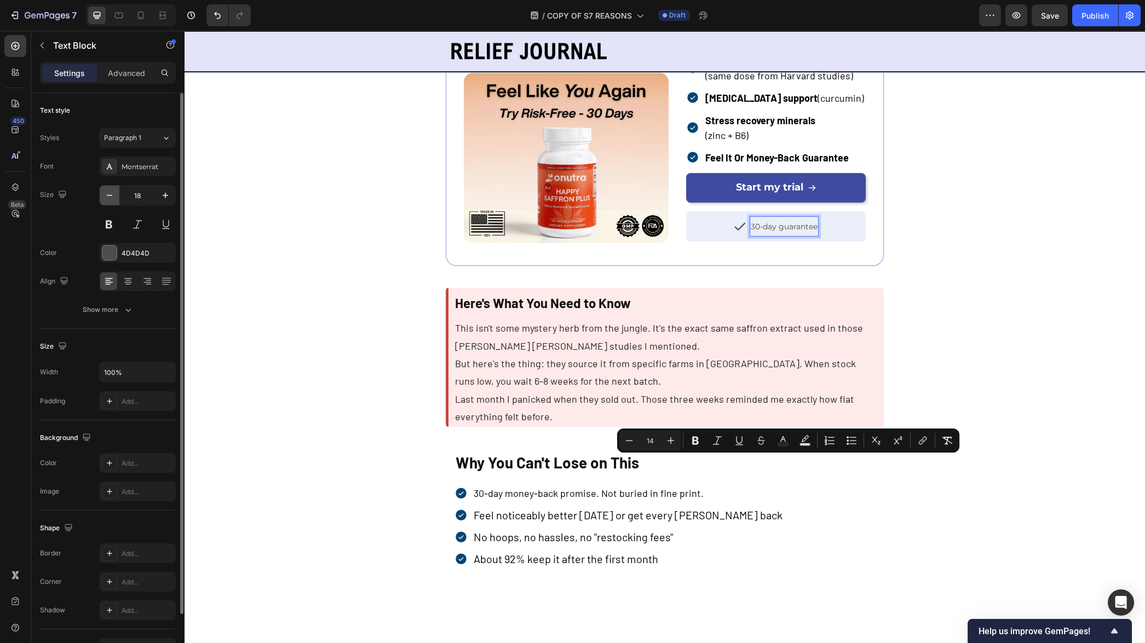
click at [110, 192] on icon "button" at bounding box center [109, 195] width 11 height 11
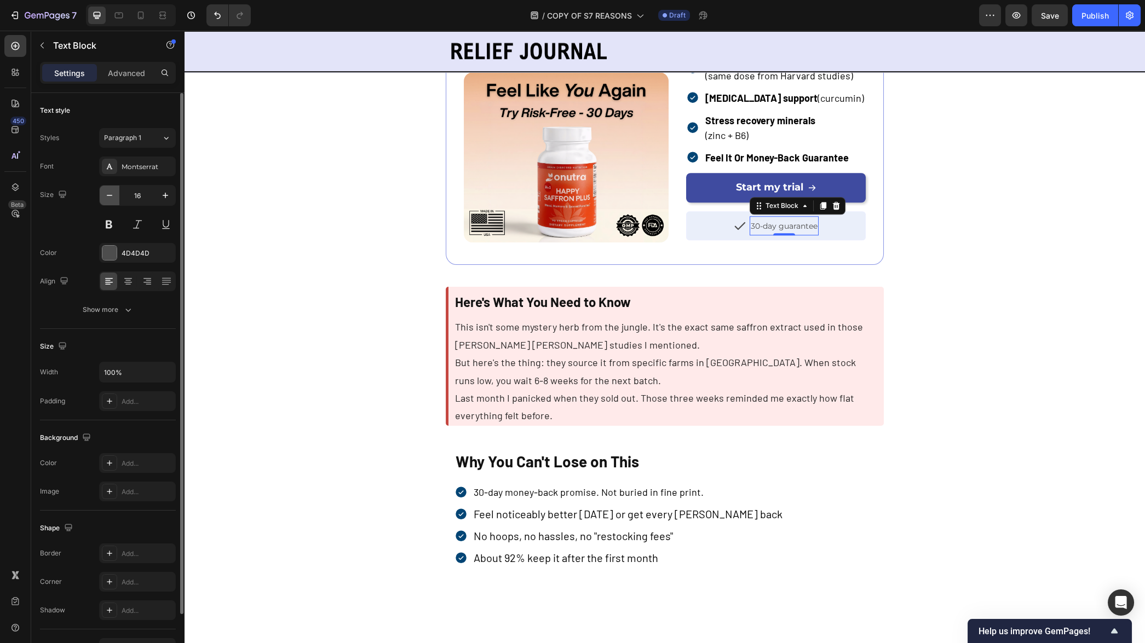
click at [110, 192] on icon "button" at bounding box center [109, 195] width 11 height 11
type input "14"
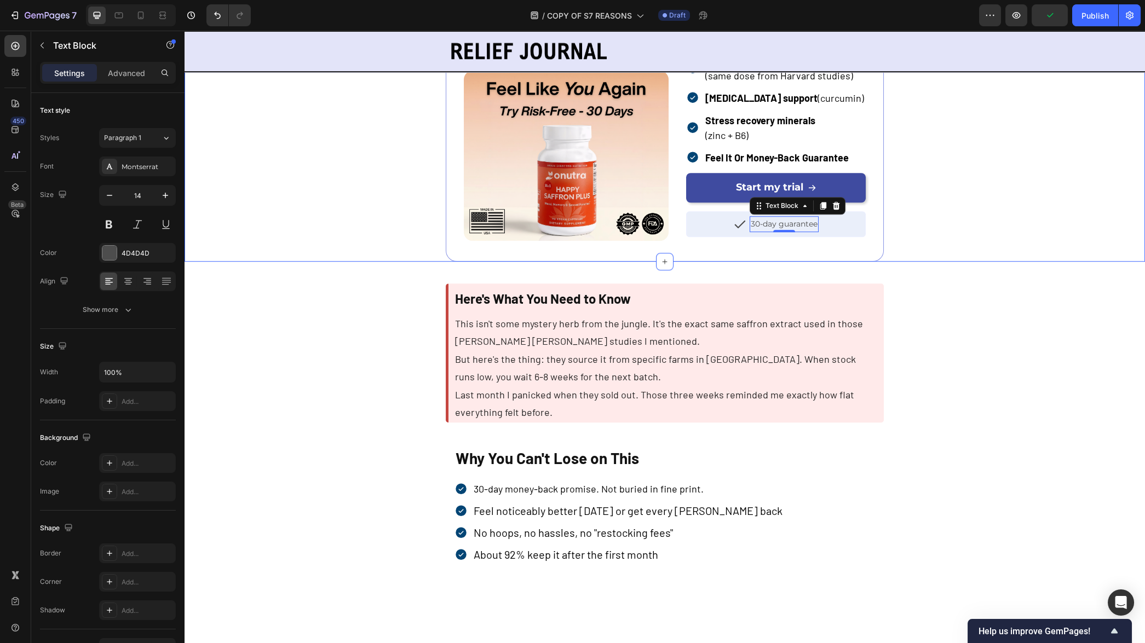
click at [954, 261] on div "The Formula I Take Every Morning Text Block Image Onutra® Happy Saffron Plus Te…" at bounding box center [664, 135] width 717 height 254
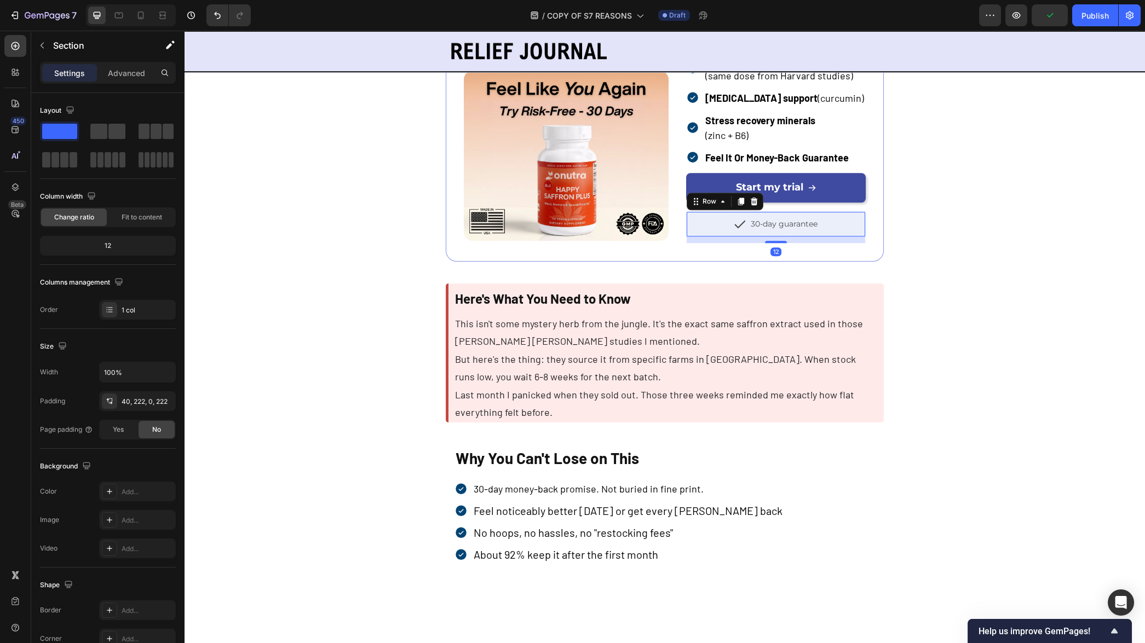
click at [833, 237] on div "Icon 30-day guarantee Text Block Row 12" at bounding box center [776, 224] width 180 height 26
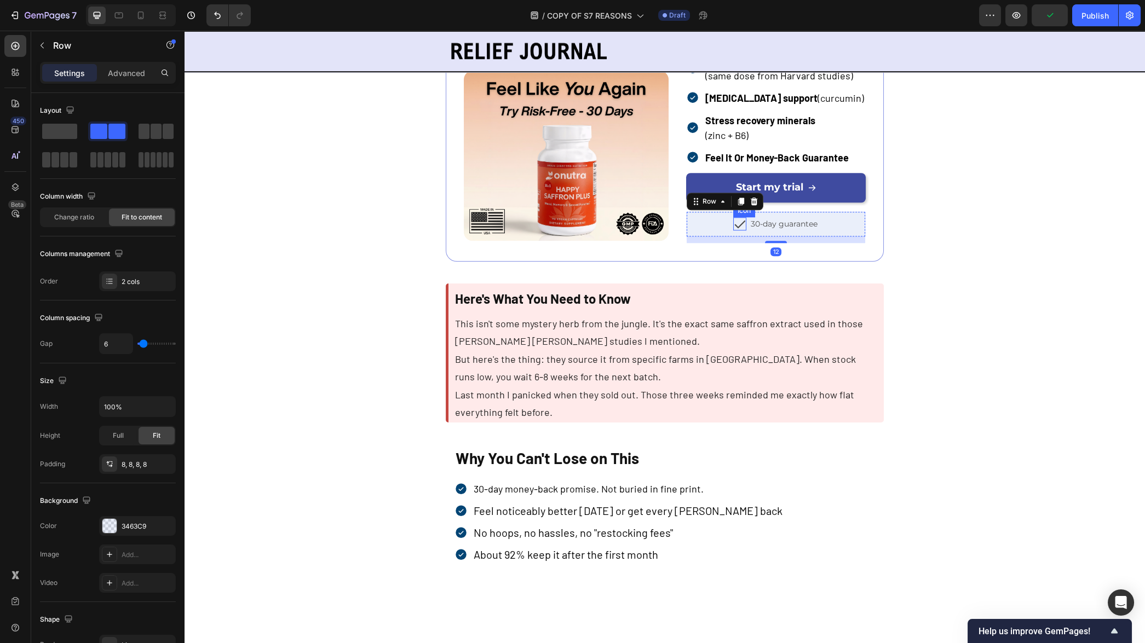
click at [746, 231] on icon at bounding box center [739, 223] width 13 height 13
click at [751, 237] on div "Icon 30-day guarantee Text Block Row 12" at bounding box center [776, 224] width 180 height 26
click at [153, 135] on span at bounding box center [156, 131] width 11 height 15
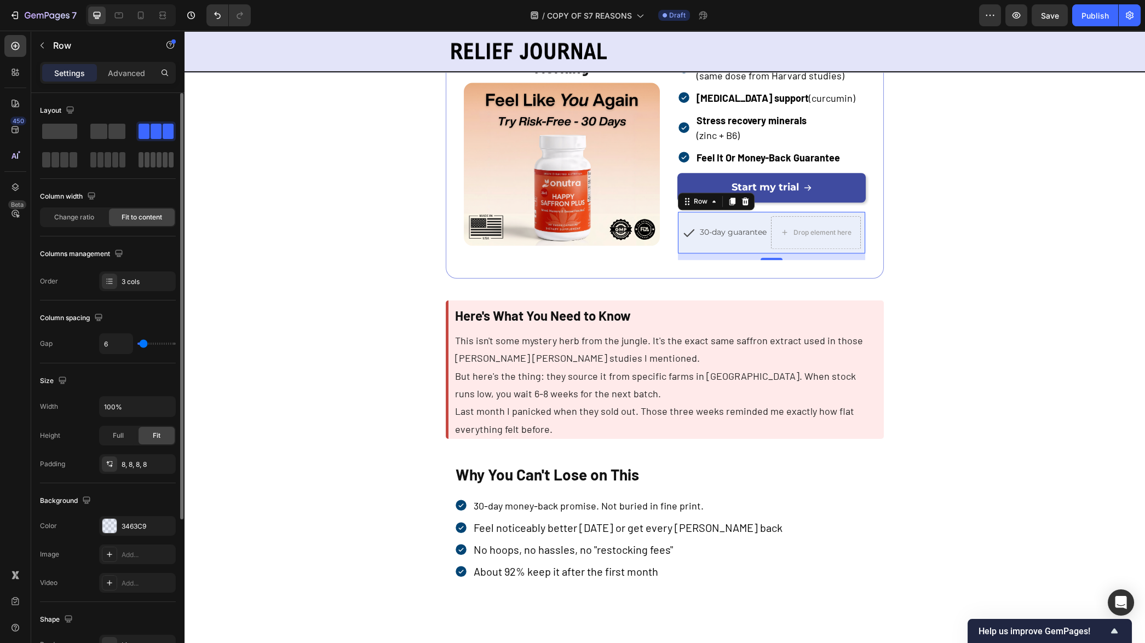
click at [154, 164] on span at bounding box center [153, 159] width 5 height 15
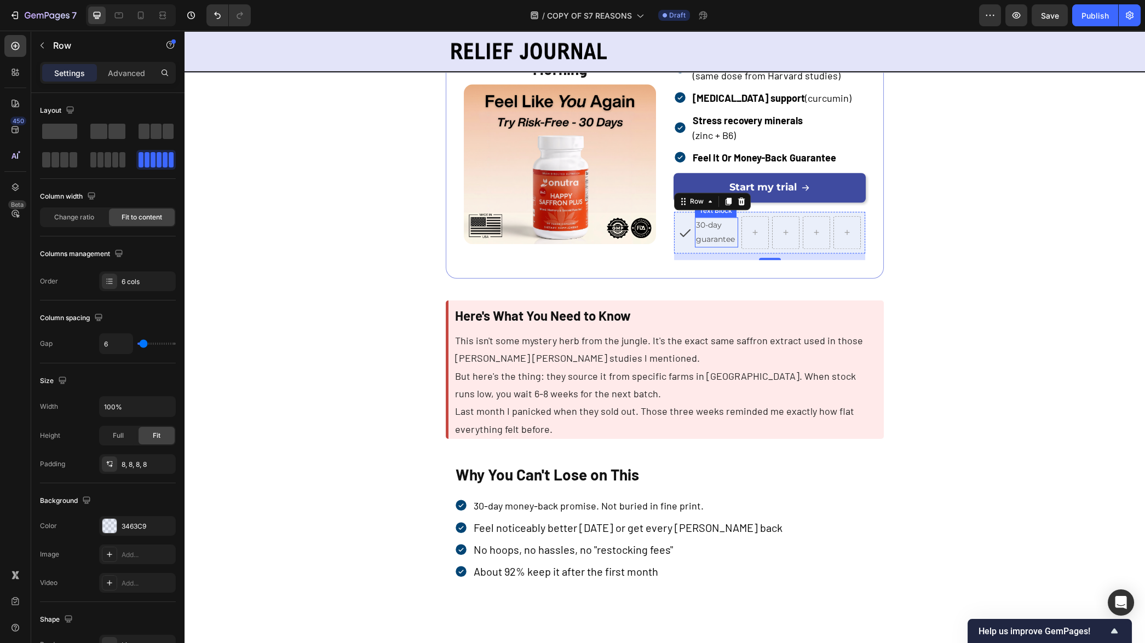
click at [708, 244] on span "30-day guarantee" at bounding box center [715, 232] width 39 height 24
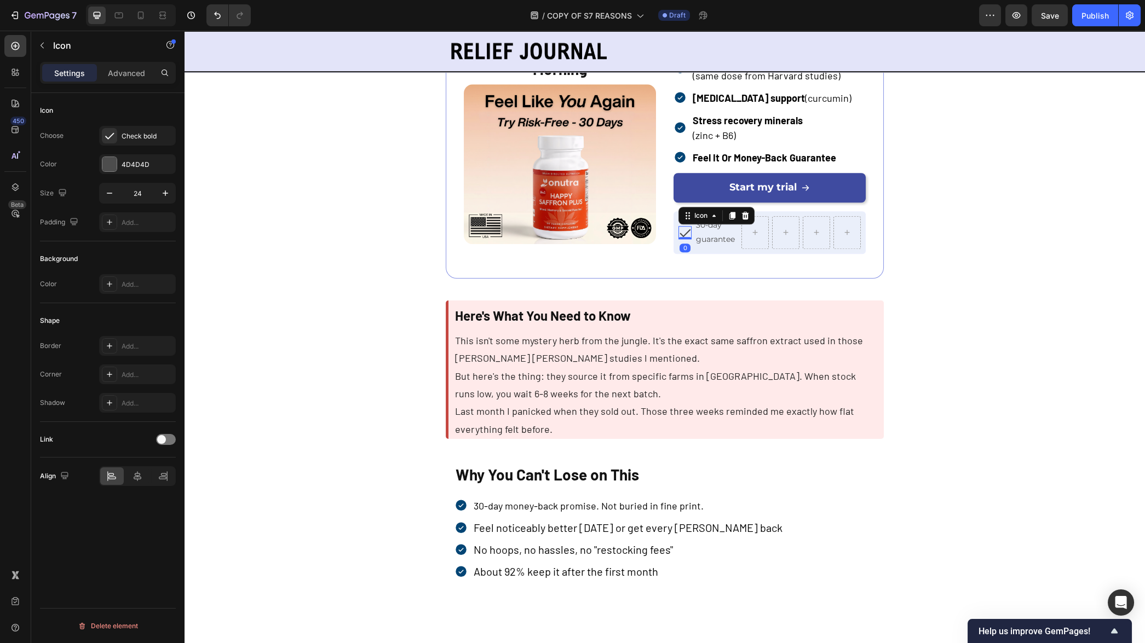
click at [680, 237] on icon at bounding box center [685, 233] width 11 height 8
click at [729, 220] on icon at bounding box center [732, 216] width 6 height 8
click at [706, 246] on p "30-day guarantee" at bounding box center [723, 232] width 55 height 27
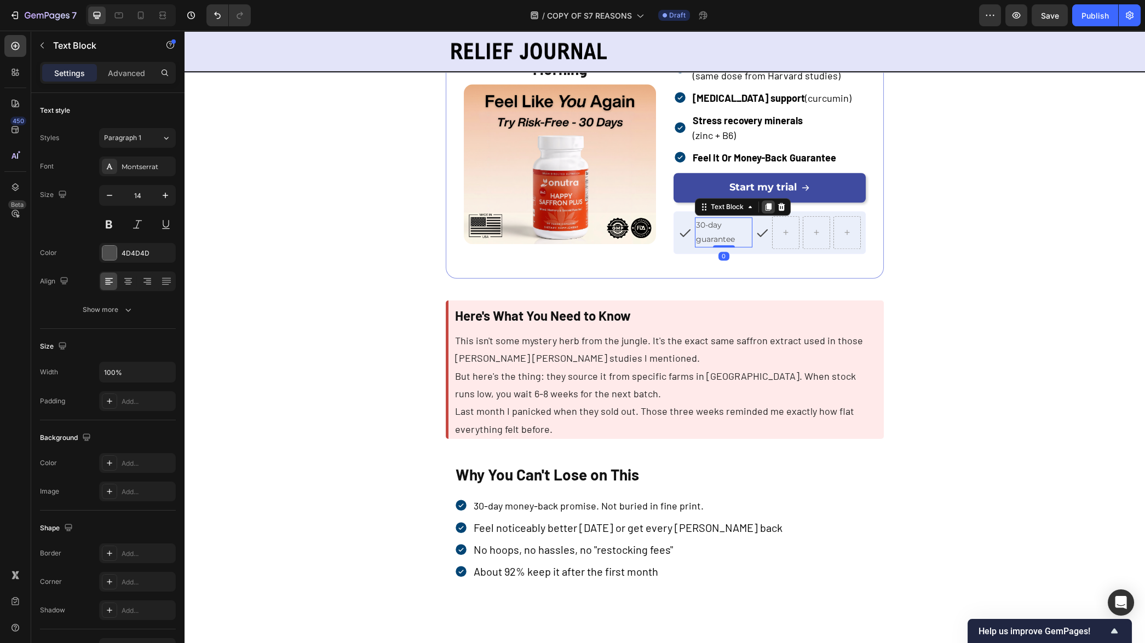
click at [764, 211] on icon at bounding box center [768, 207] width 9 height 9
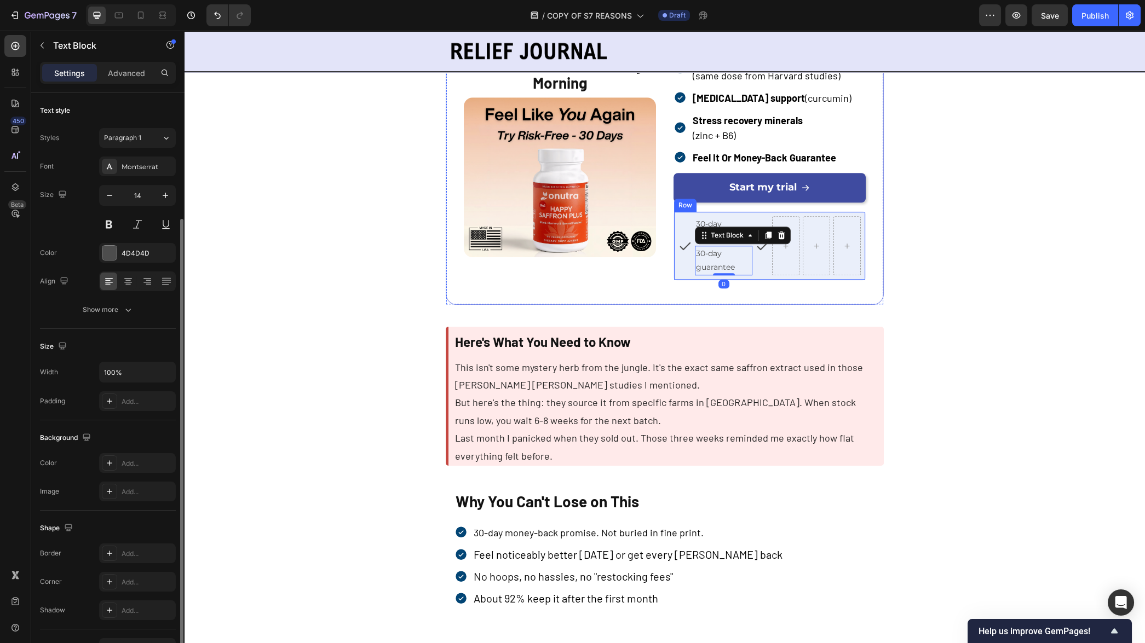
scroll to position [66, 0]
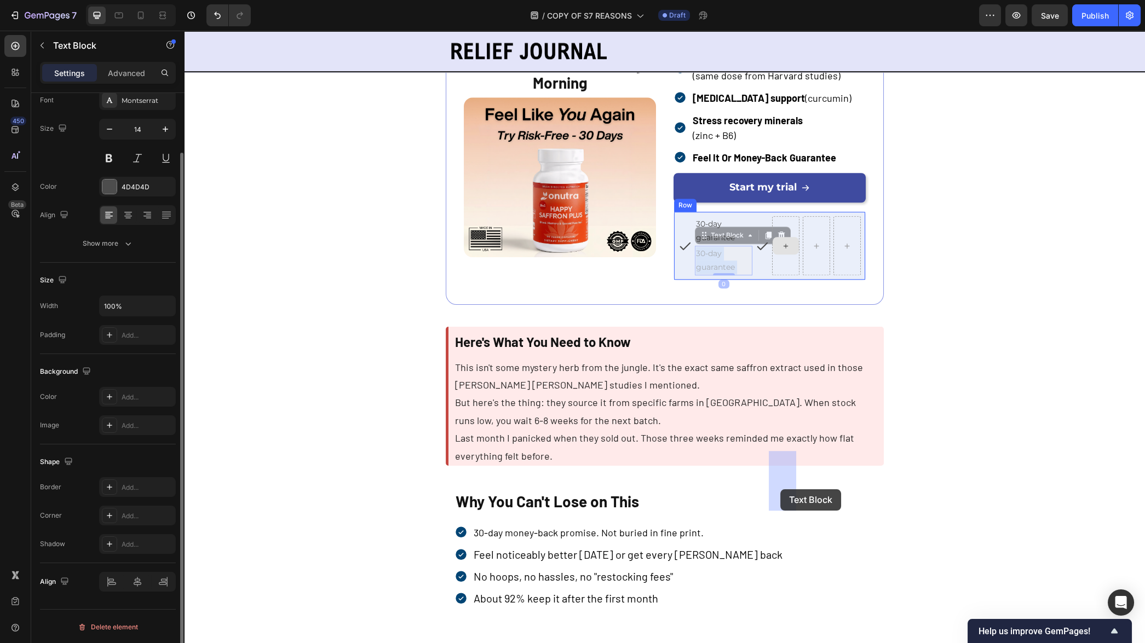
drag, startPoint x: 715, startPoint y: 497, endPoint x: 781, endPoint y: 489, distance: 66.7
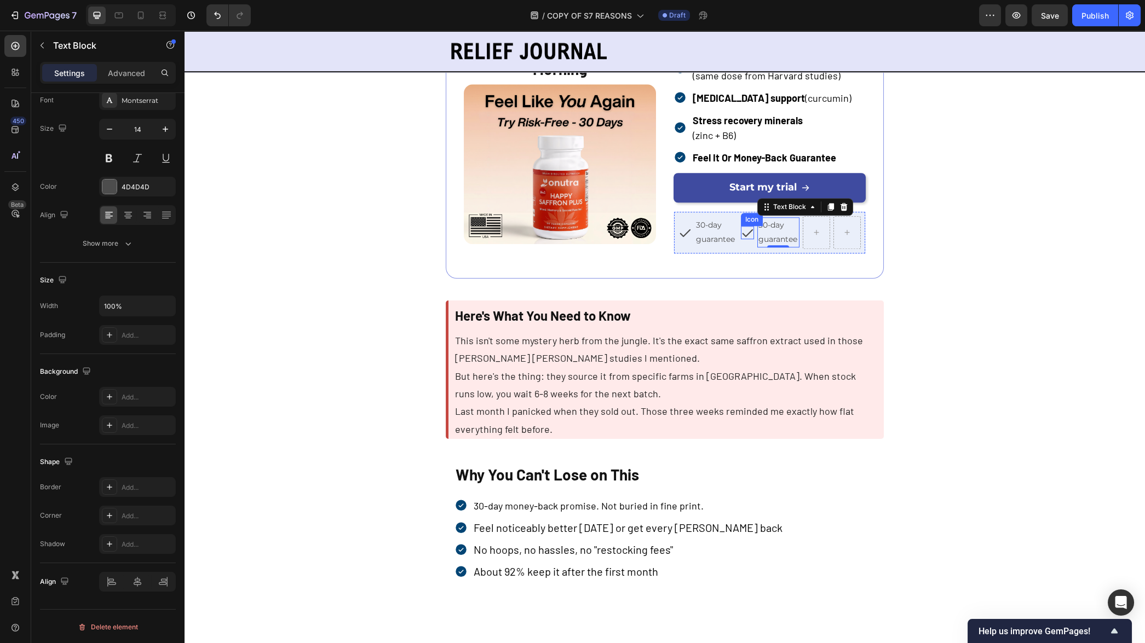
click at [745, 237] on icon at bounding box center [747, 233] width 11 height 8
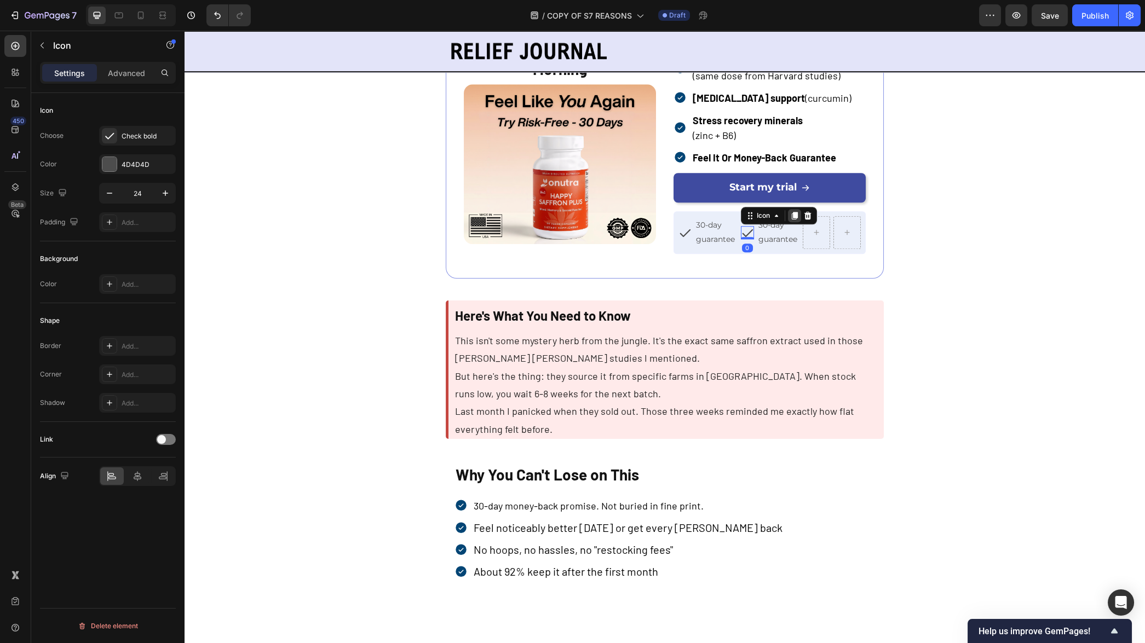
click at [791, 220] on icon at bounding box center [794, 215] width 9 height 9
drag, startPoint x: 744, startPoint y: 473, endPoint x: 808, endPoint y: 472, distance: 63.5
click at [779, 244] on span "30-day guarantee" at bounding box center [785, 232] width 39 height 24
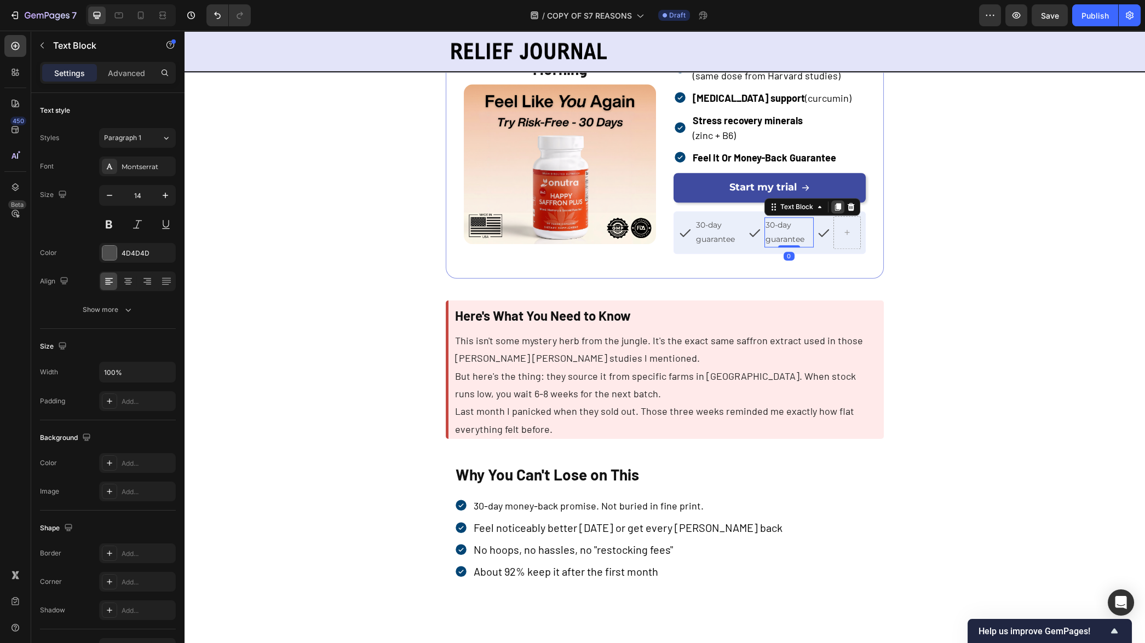
click at [835, 211] on icon at bounding box center [838, 208] width 6 height 8
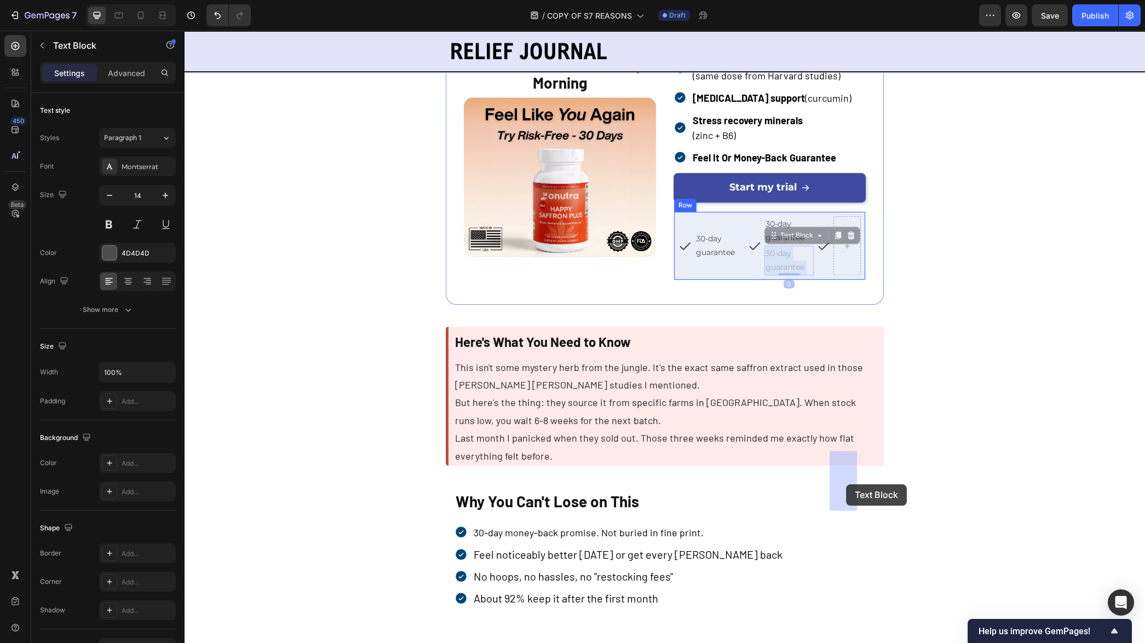
drag, startPoint x: 783, startPoint y: 496, endPoint x: 847, endPoint y: 485, distance: 65.1
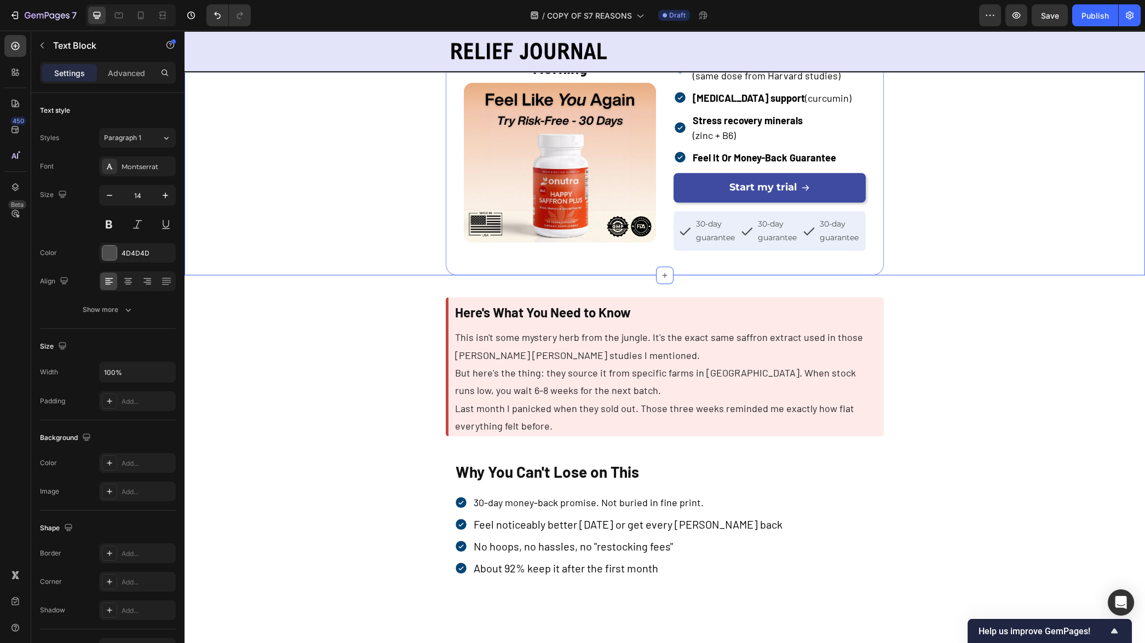
click at [982, 275] on div "The Formula I Take Every Morning Text Block Image Onutra® Happy Saffron Plus Te…" at bounding box center [664, 142] width 717 height 268
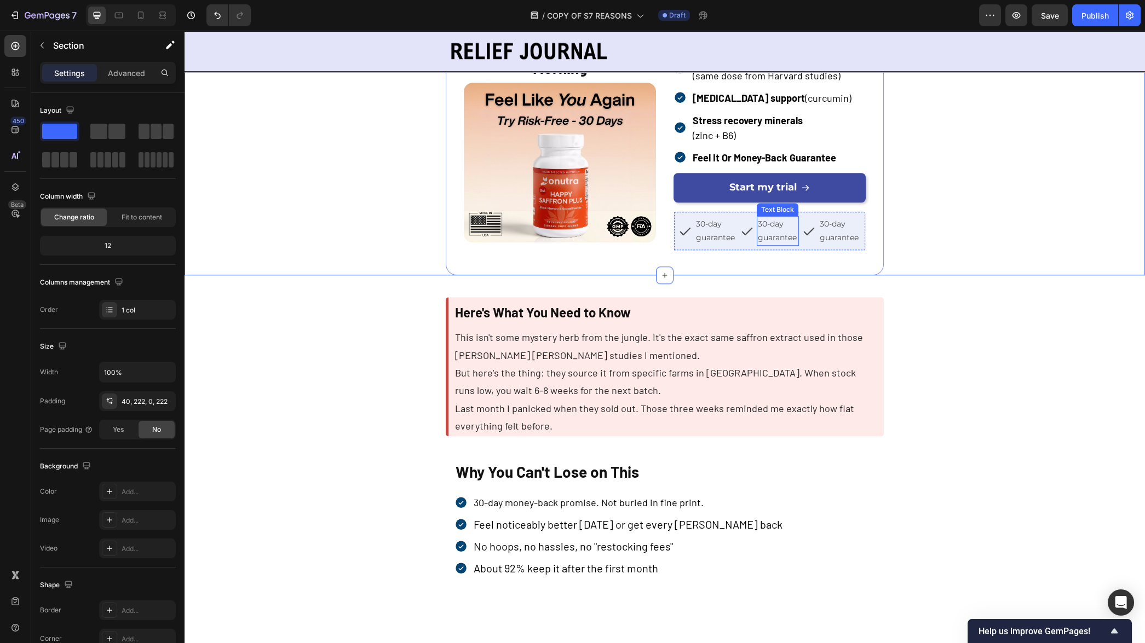
click at [772, 243] on span "30-day guarantee" at bounding box center [777, 231] width 39 height 24
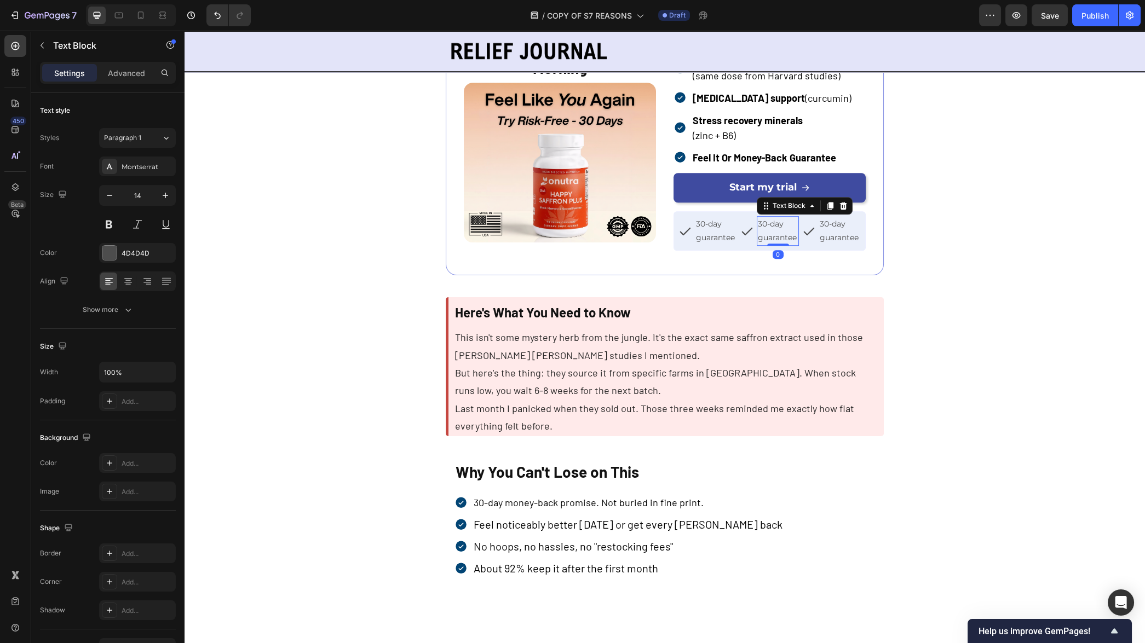
click at [772, 243] on span "30-day guarantee" at bounding box center [777, 231] width 39 height 24
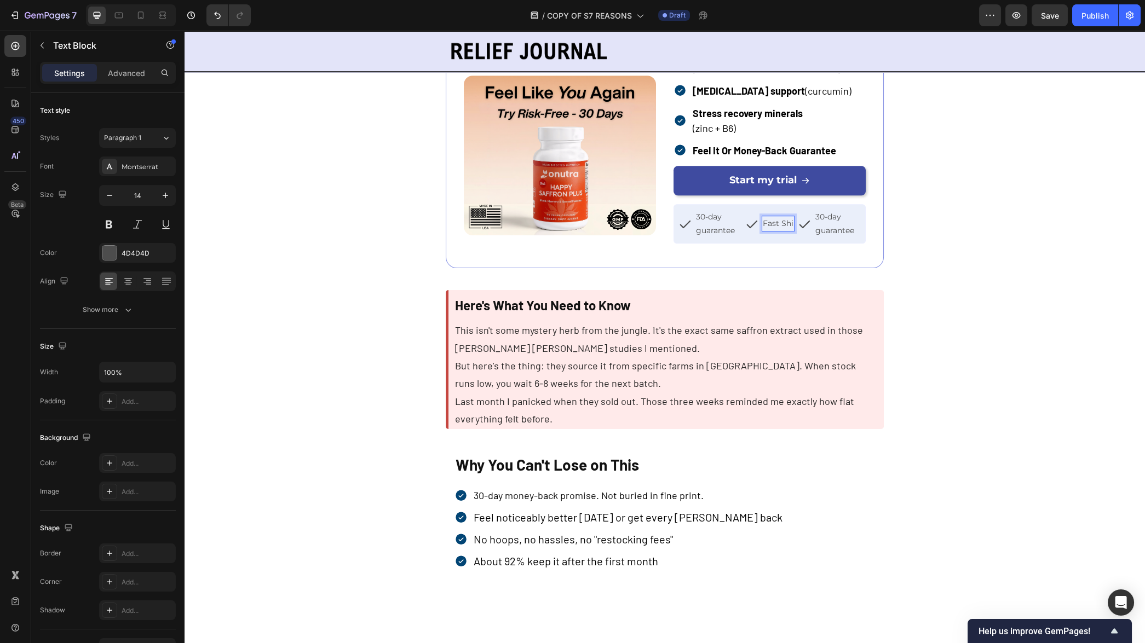
scroll to position [2746, 0]
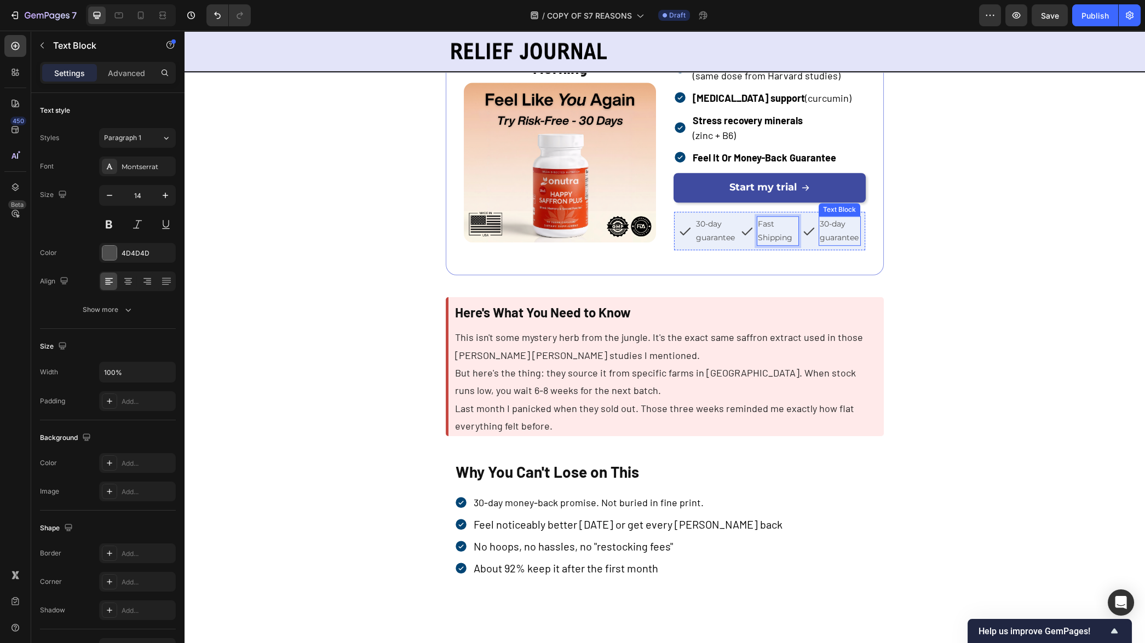
click at [831, 245] on p "30-day guarantee" at bounding box center [840, 230] width 40 height 27
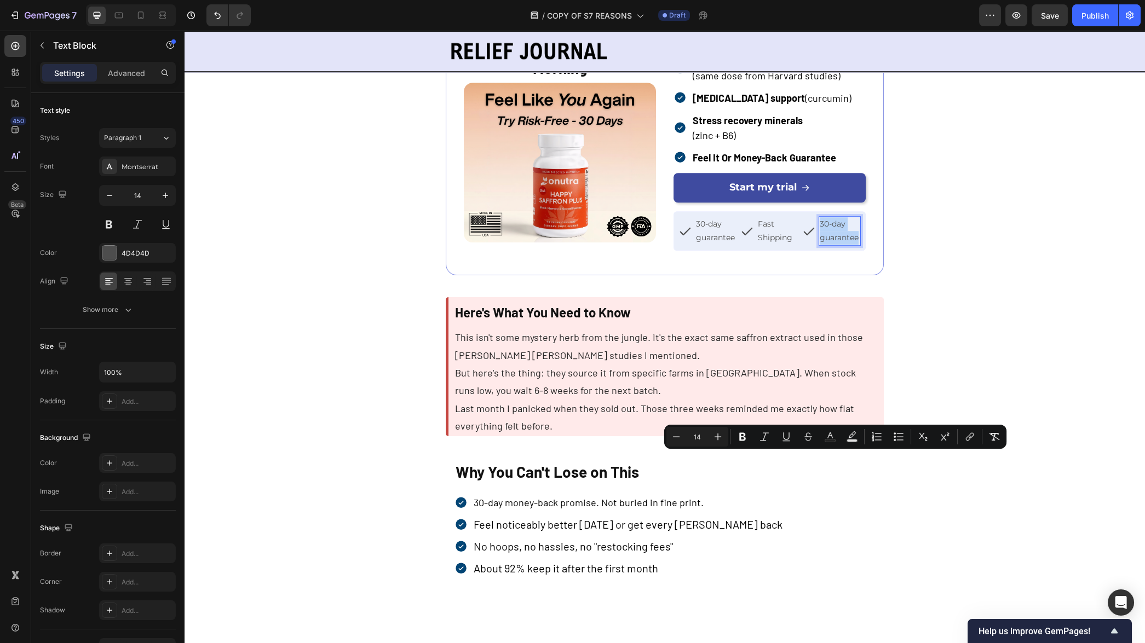
click at [825, 245] on p "30-day guarantee" at bounding box center [840, 230] width 40 height 27
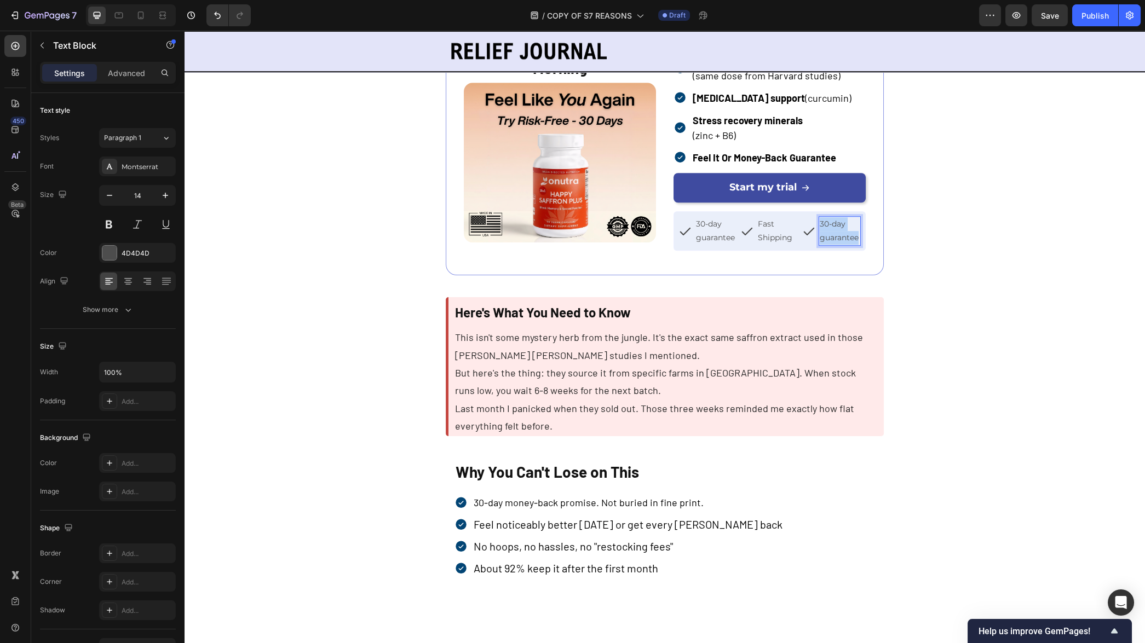
click at [825, 245] on p "30-day guarantee" at bounding box center [840, 230] width 40 height 27
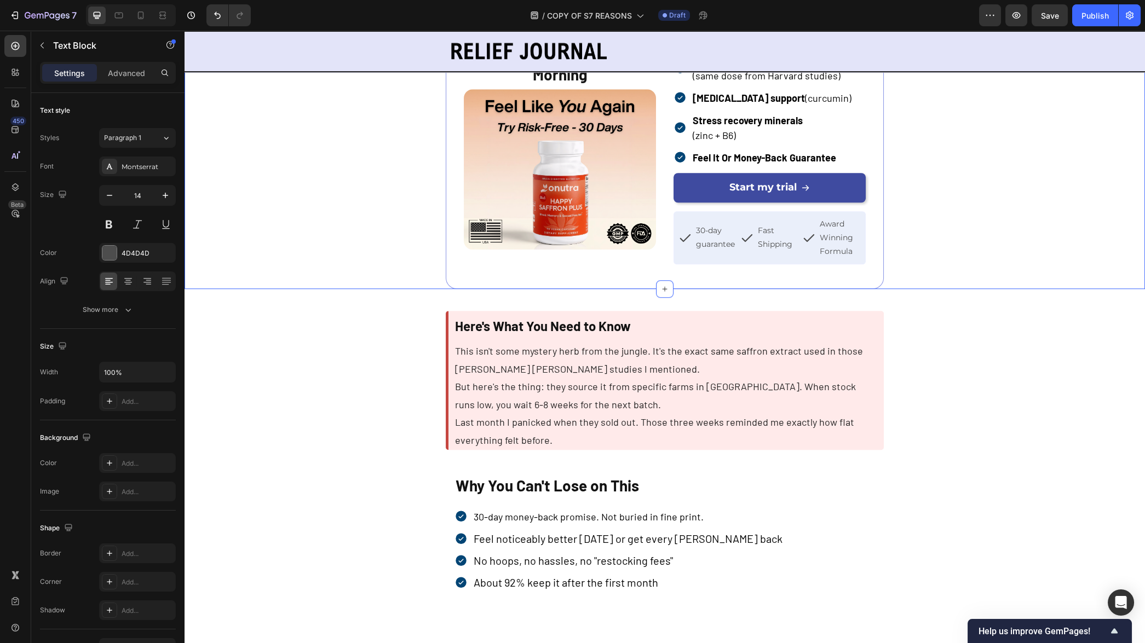
click at [978, 289] on div "The Formula I Take Every Morning Text Block Image Onutra® Happy Saffron Plus Te…" at bounding box center [664, 148] width 717 height 281
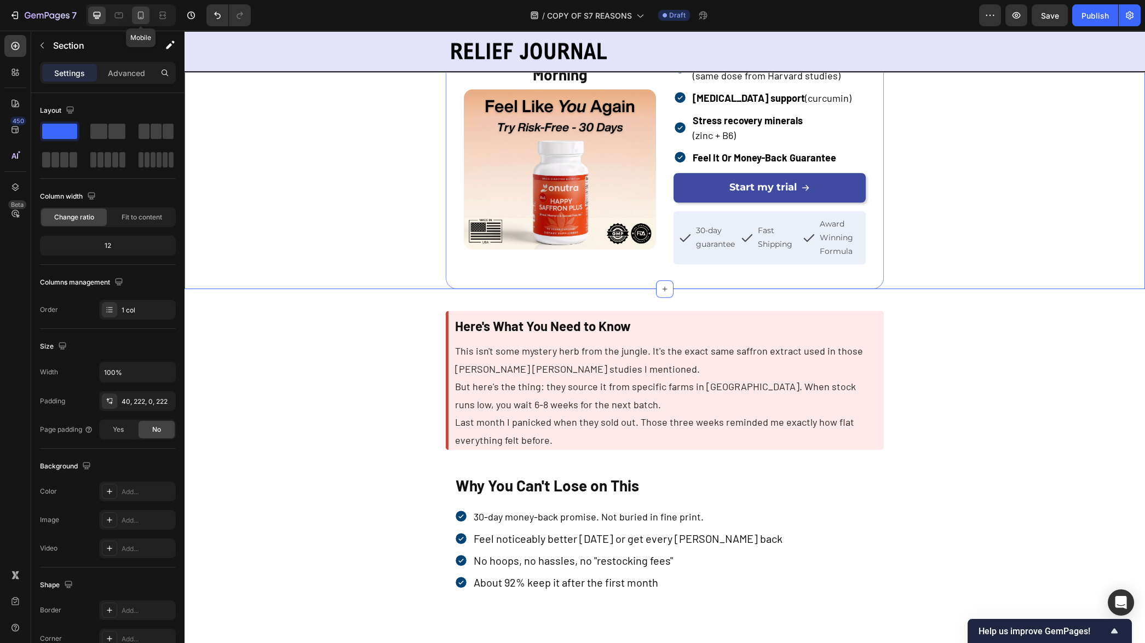
click at [145, 16] on icon at bounding box center [140, 15] width 11 height 11
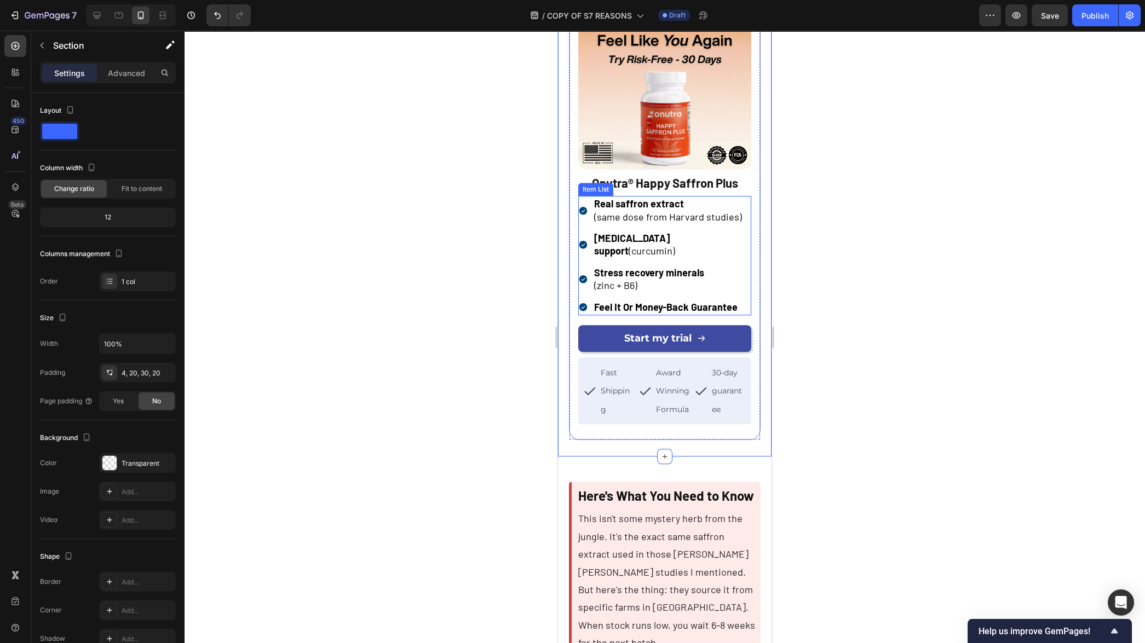
scroll to position [2888, 0]
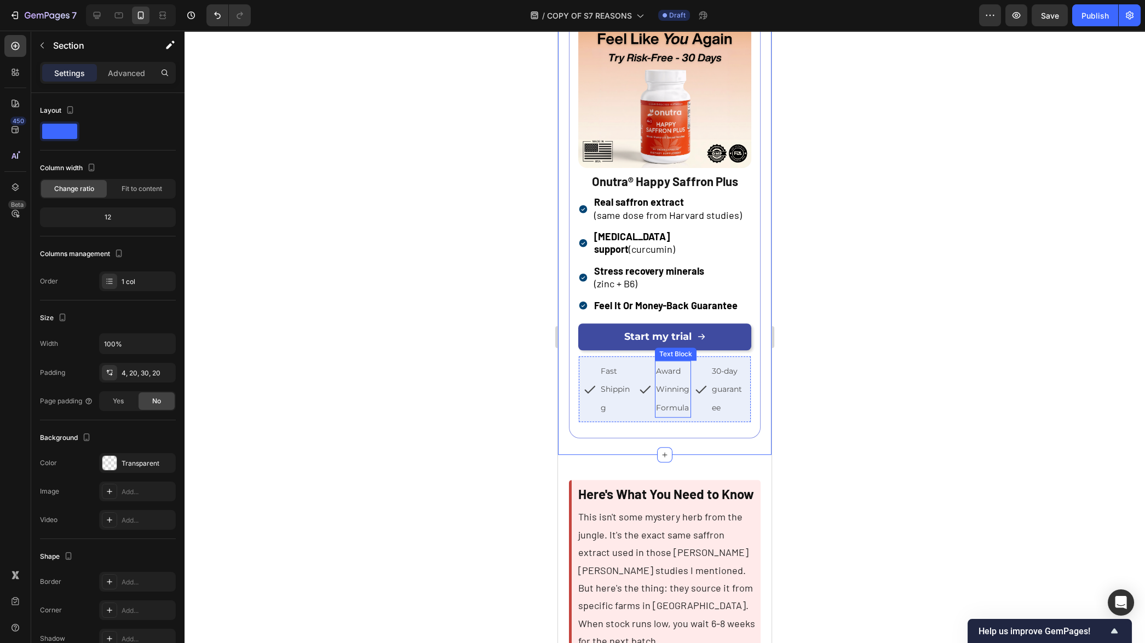
click at [674, 413] on span "Award Winning Formula" at bounding box center [672, 389] width 33 height 47
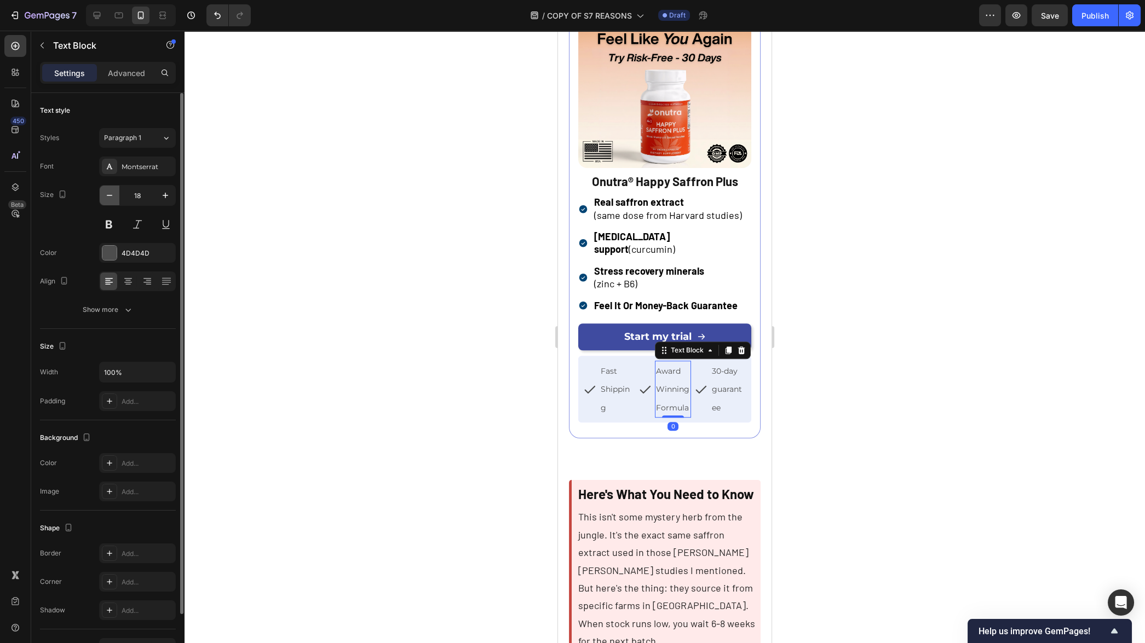
click at [111, 196] on icon "button" at bounding box center [109, 195] width 11 height 11
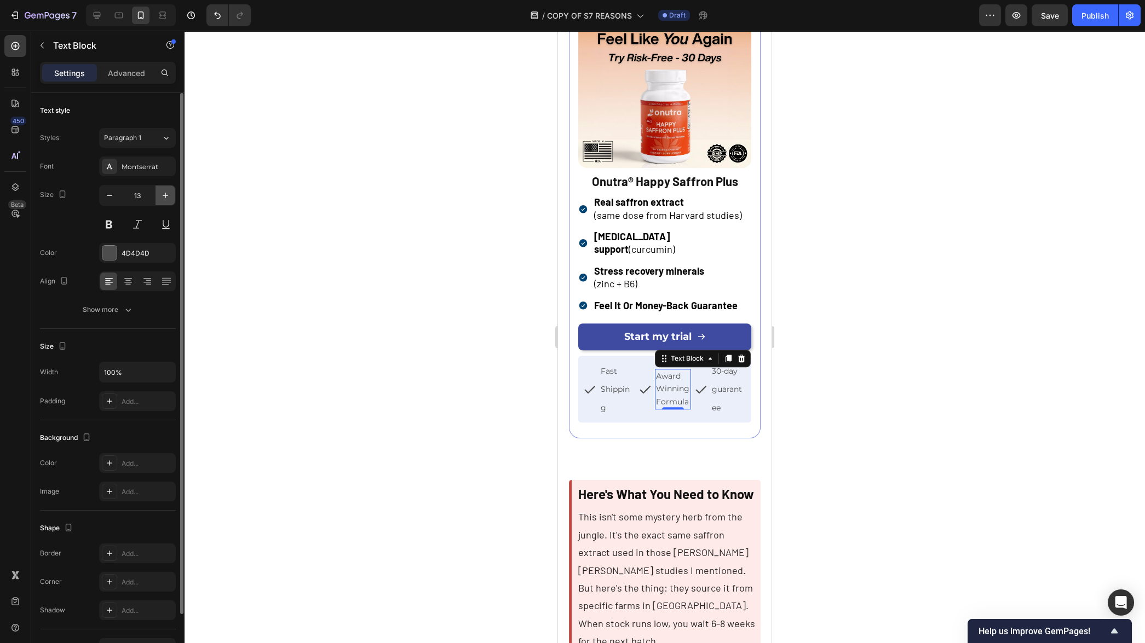
click at [162, 193] on icon "button" at bounding box center [165, 195] width 11 height 11
type input "14"
click at [617, 417] on p "Fast Shipping" at bounding box center [617, 389] width 33 height 55
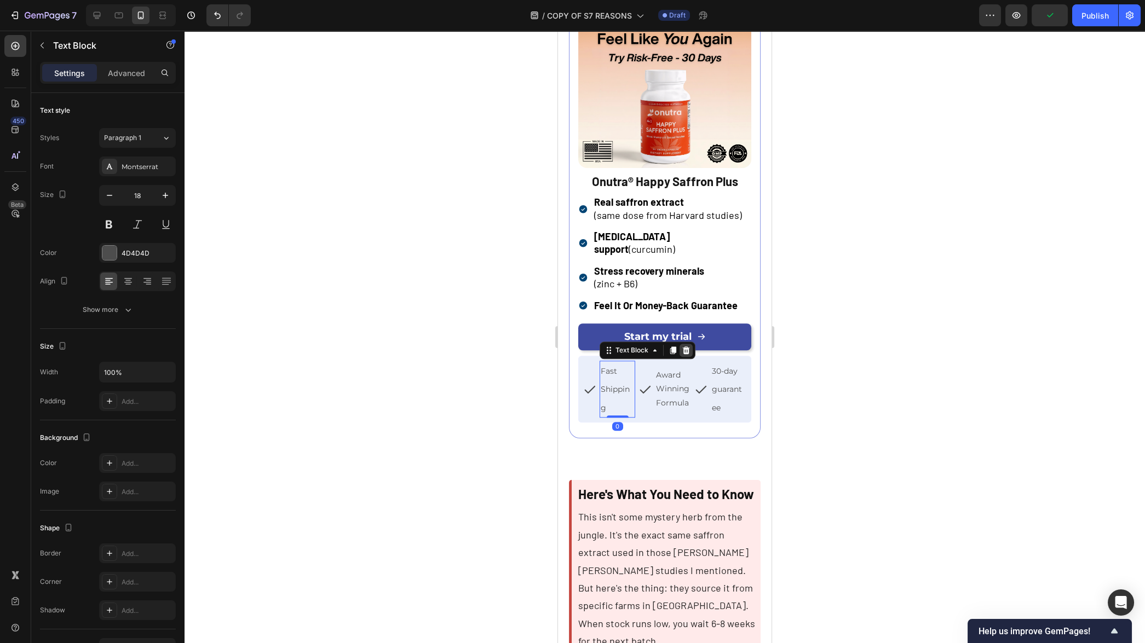
click at [689, 355] on icon at bounding box center [686, 350] width 9 height 9
click at [664, 407] on span "Award Winning Formula" at bounding box center [664, 388] width 33 height 37
click at [733, 361] on icon at bounding box center [733, 357] width 7 height 8
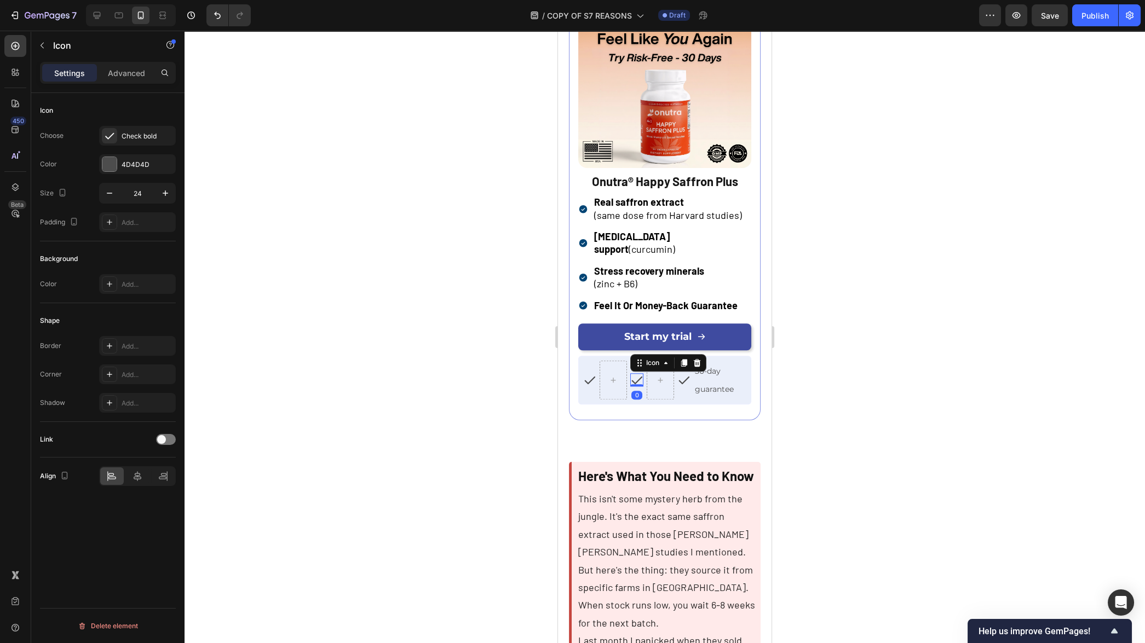
click at [642, 384] on icon at bounding box center [637, 381] width 11 height 8
click at [702, 370] on div at bounding box center [697, 363] width 13 height 13
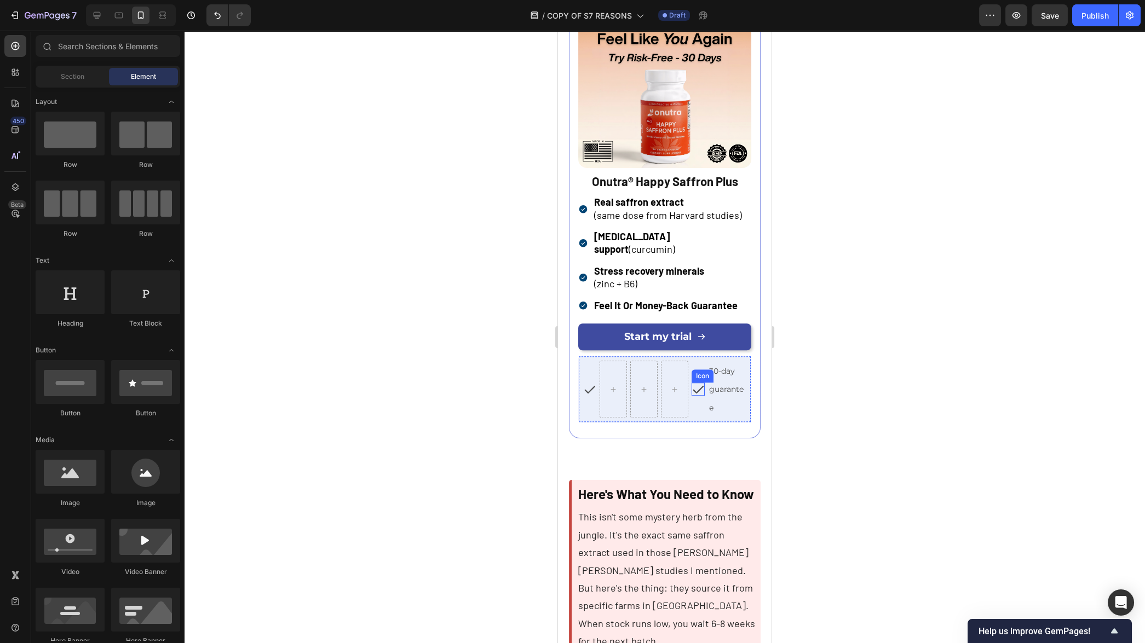
click at [702, 394] on icon at bounding box center [698, 390] width 11 height 8
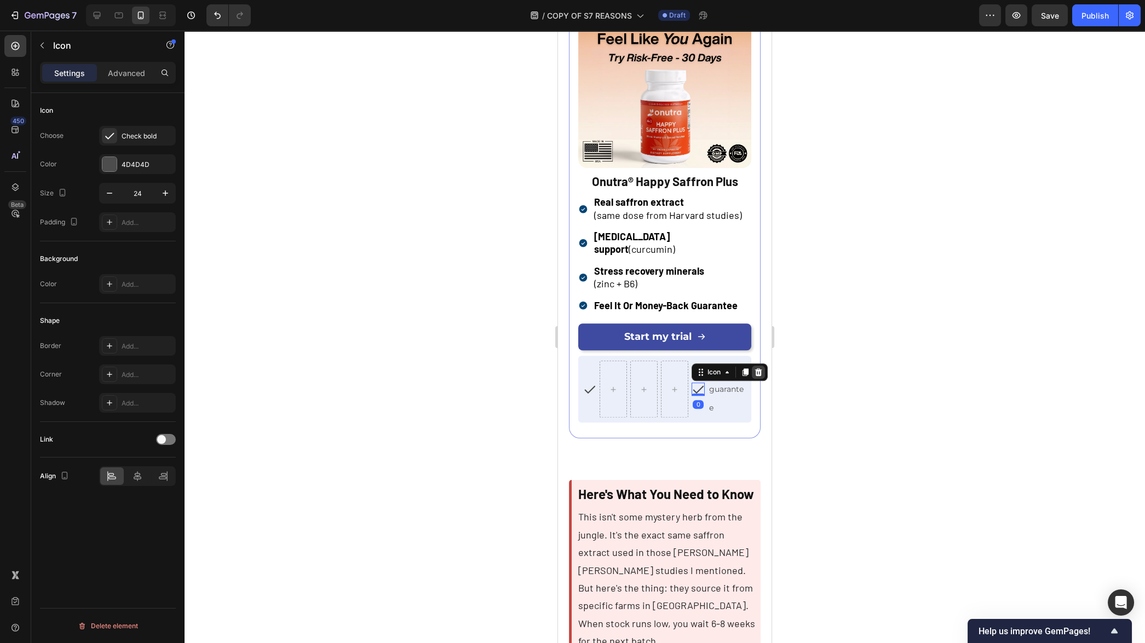
click at [762, 377] on icon at bounding box center [758, 372] width 9 height 9
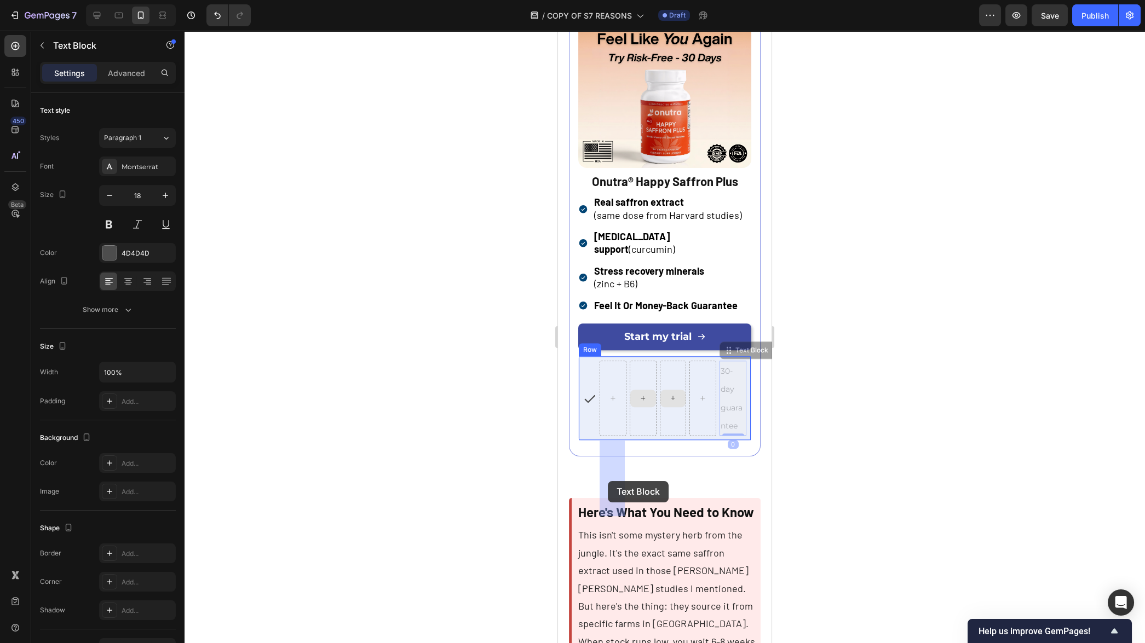
drag, startPoint x: 723, startPoint y: 472, endPoint x: 608, endPoint y: 481, distance: 116.0
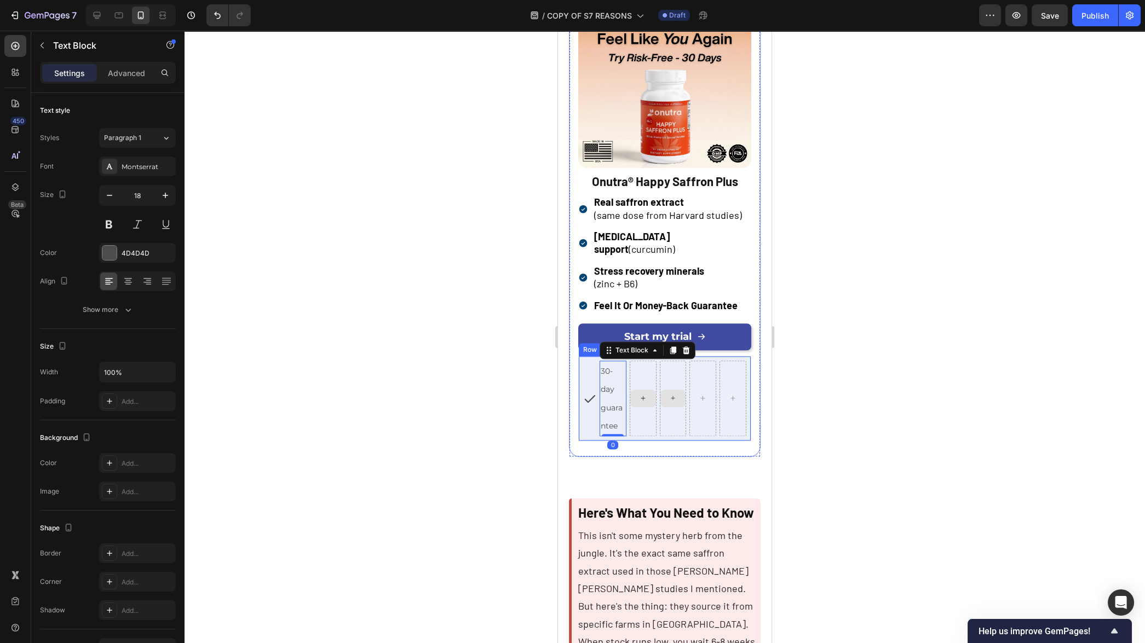
click at [587, 436] on div "Icon" at bounding box center [589, 399] width 13 height 76
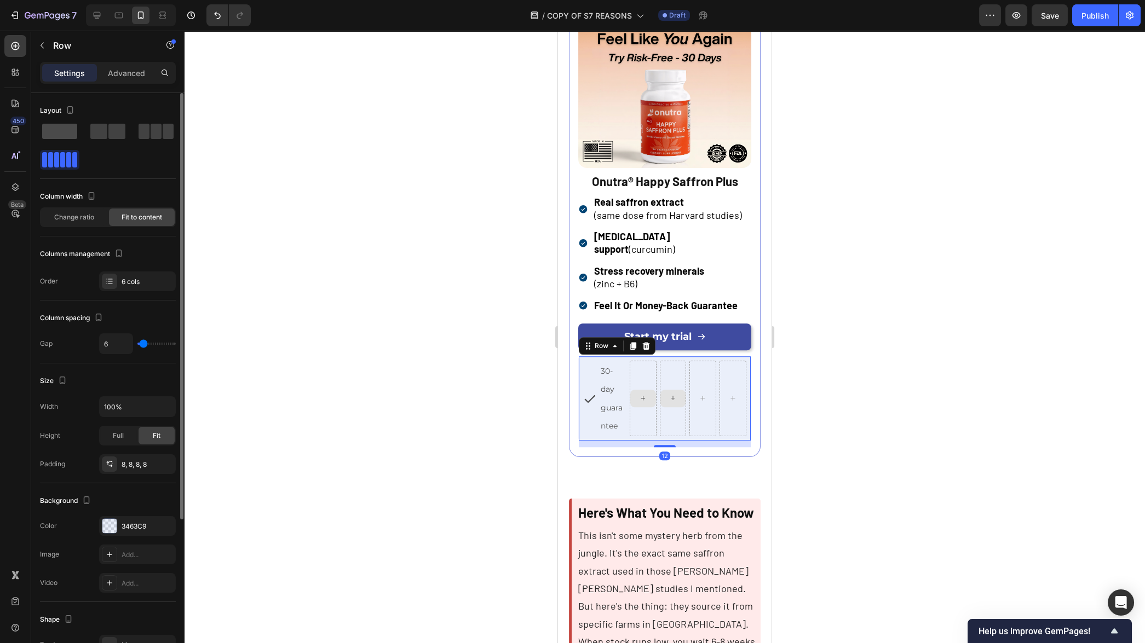
click at [59, 134] on span at bounding box center [59, 131] width 35 height 15
type input "0"
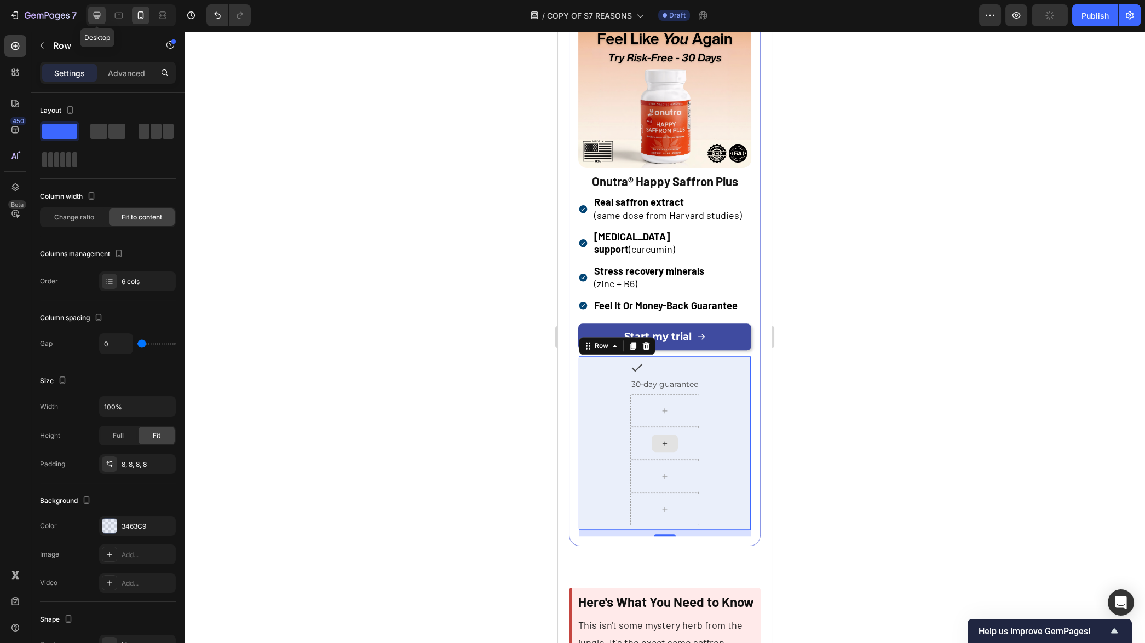
click at [102, 15] on icon at bounding box center [96, 15] width 11 height 11
type input "6"
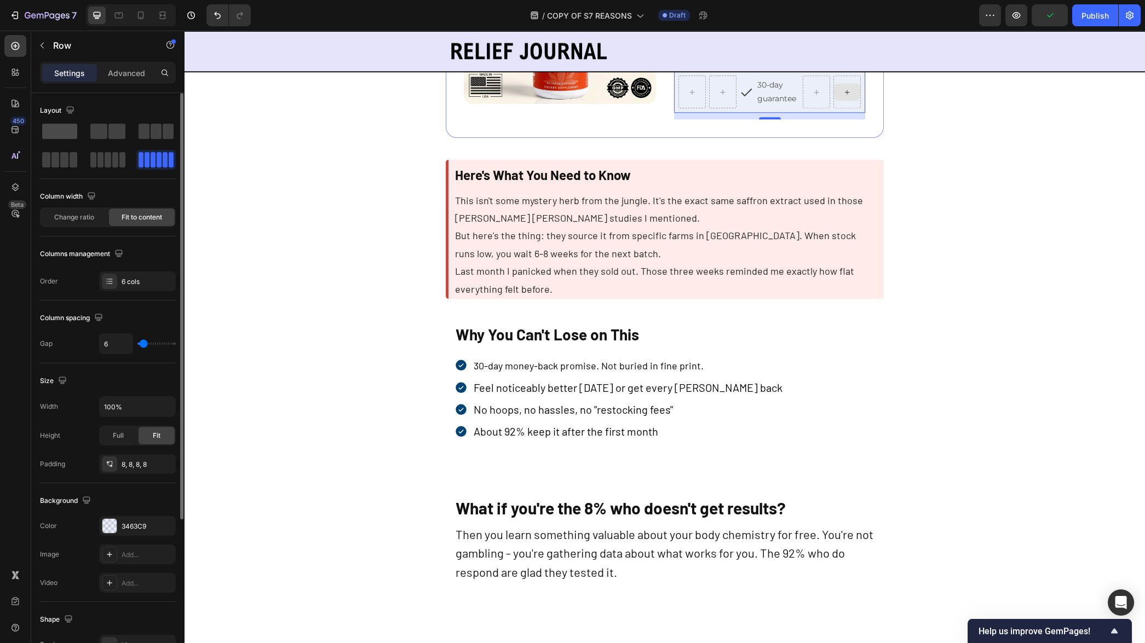
click at [62, 130] on span at bounding box center [59, 131] width 35 height 15
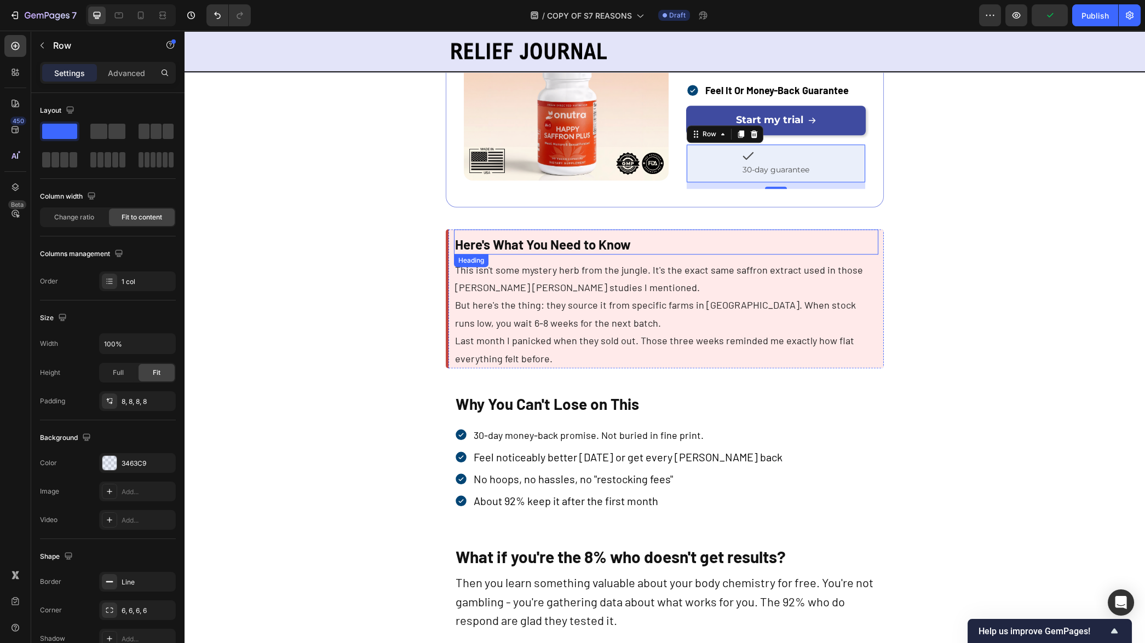
scroll to position [3036, 0]
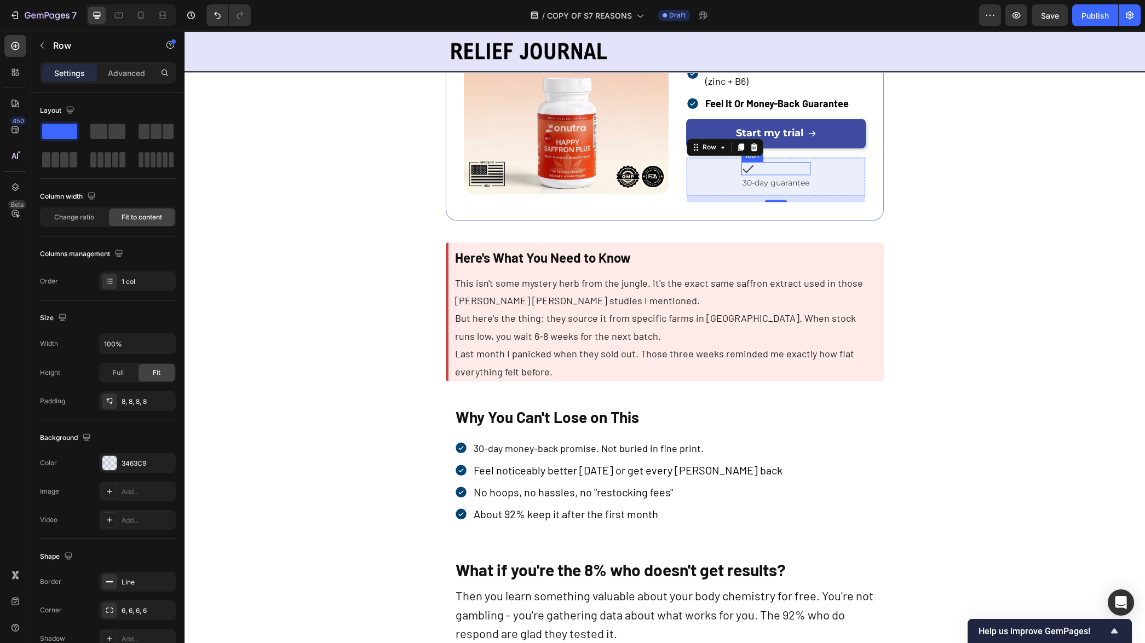
click at [793, 168] on div "Icon" at bounding box center [775, 168] width 69 height 13
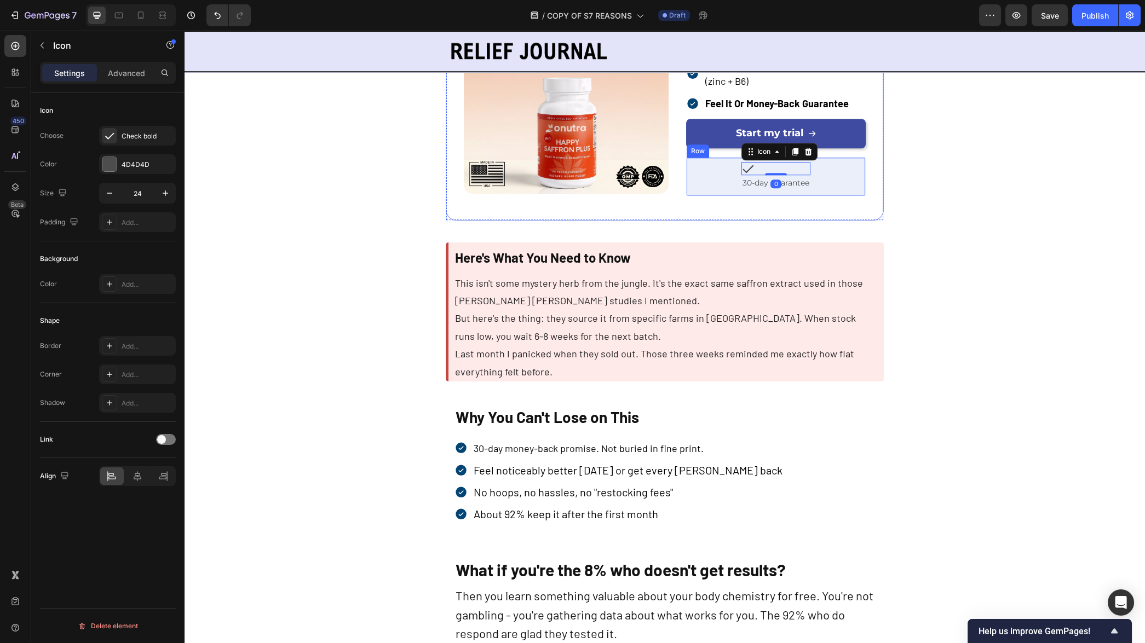
click at [720, 173] on div "Icon 0 30-day guarantee Text Block Row" at bounding box center [776, 176] width 180 height 39
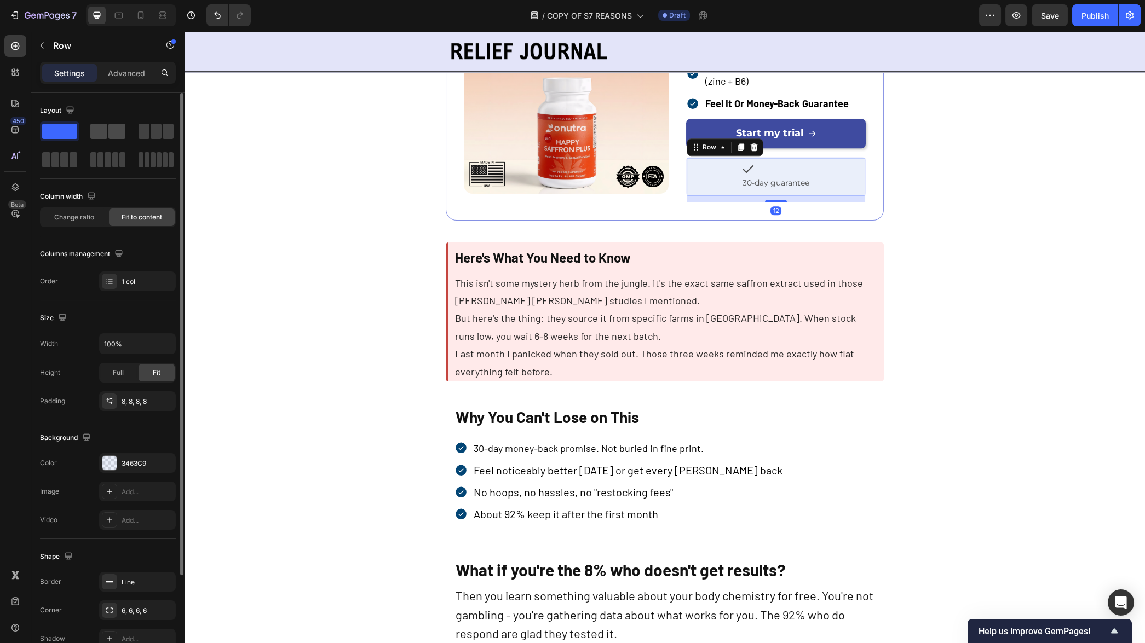
click at [122, 131] on span at bounding box center [116, 131] width 17 height 15
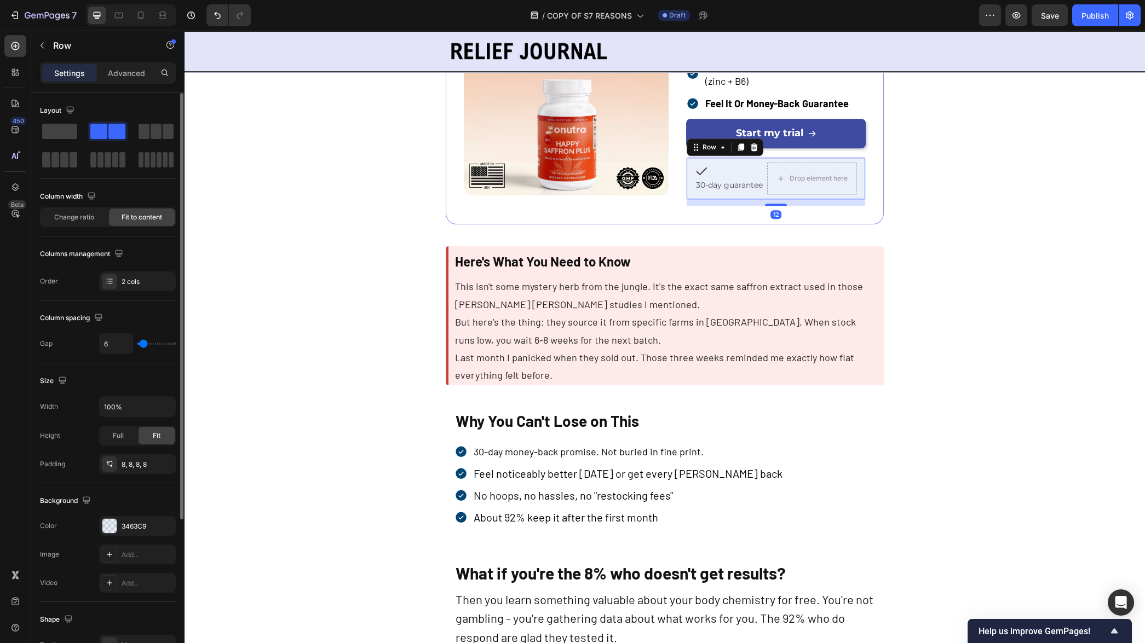
scroll to position [3042, 0]
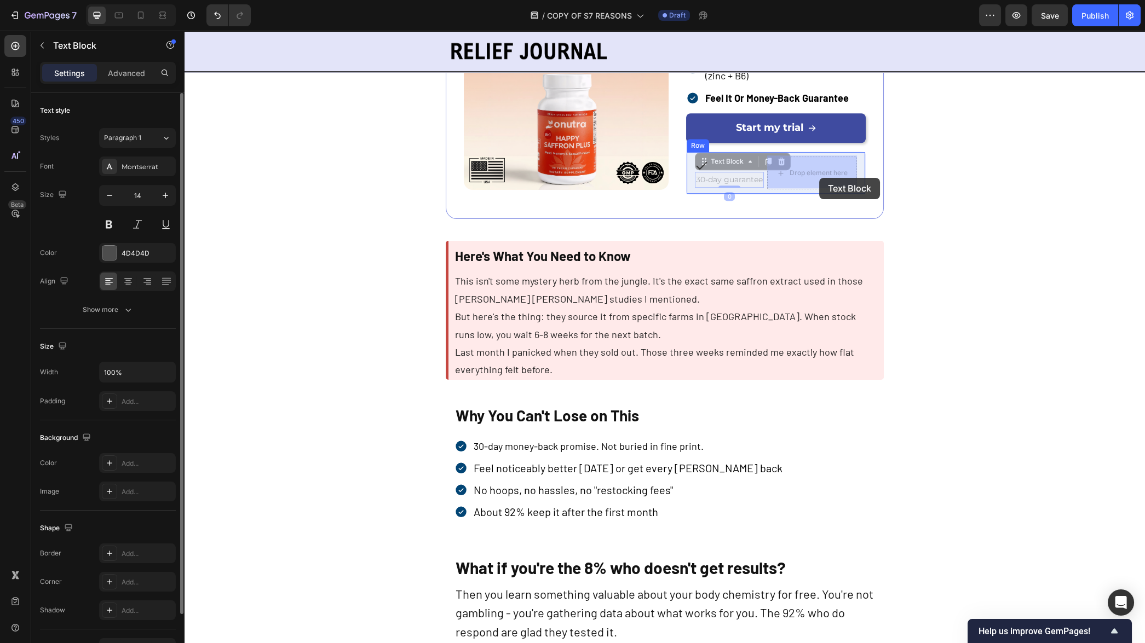
drag, startPoint x: 728, startPoint y: 180, endPoint x: 819, endPoint y: 179, distance: 91.5
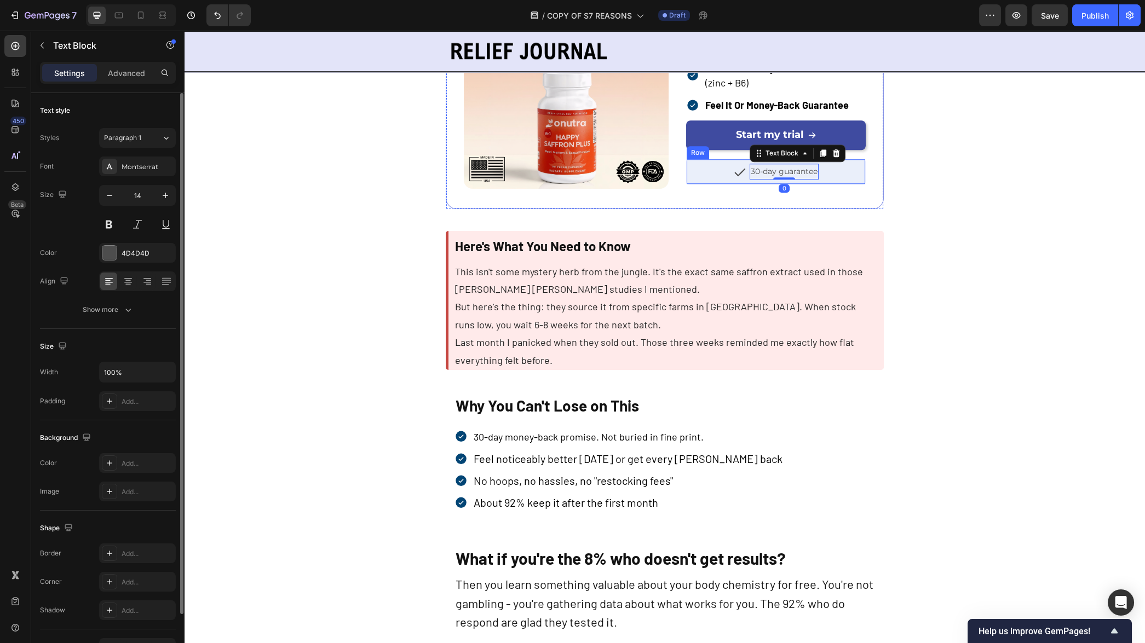
click at [844, 180] on div "Icon 30-day guarantee Text Block 0 Row" at bounding box center [776, 172] width 180 height 26
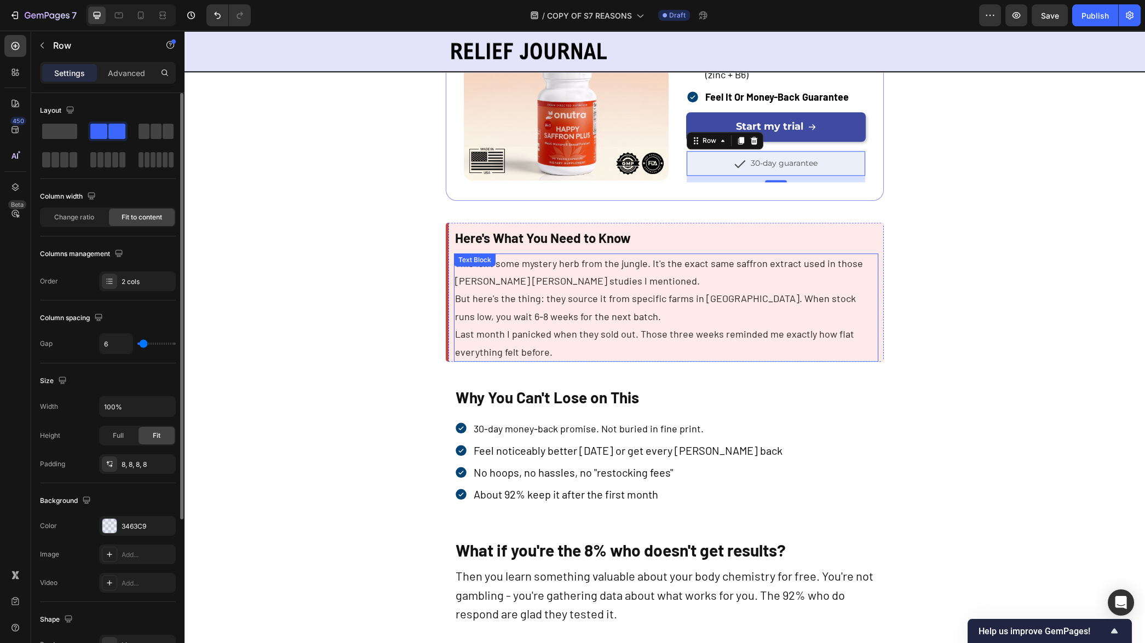
scroll to position [3055, 0]
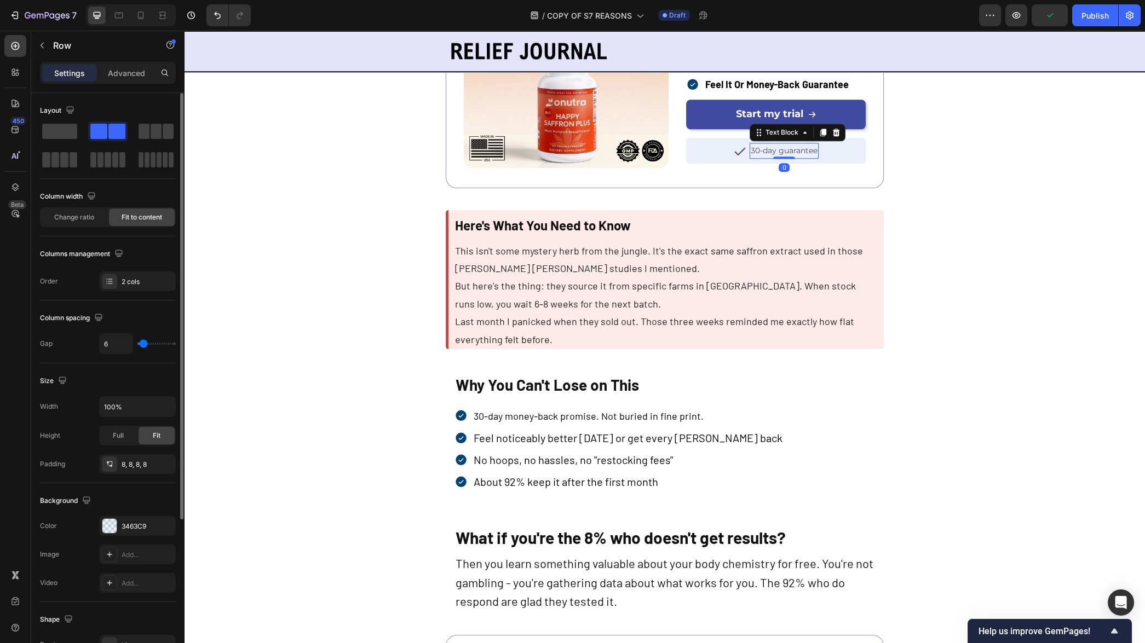
click at [784, 156] on span "30-day guarantee" at bounding box center [784, 151] width 67 height 10
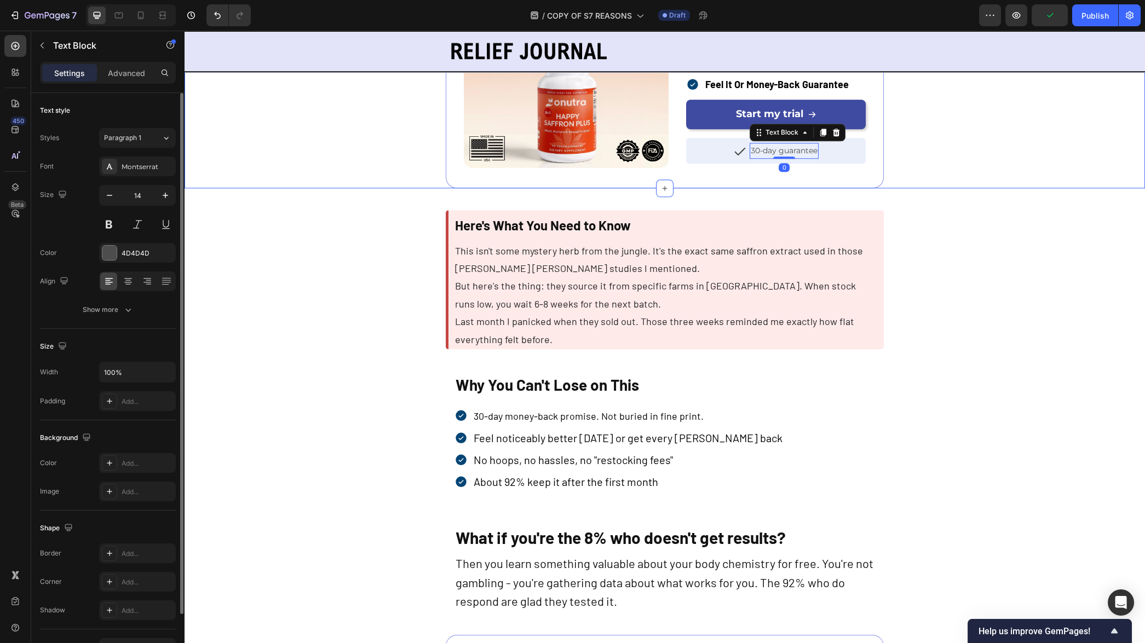
click at [910, 183] on div "The Formula I Take Every Morning Text Block Image Onutra® Happy Saffron Plus Te…" at bounding box center [664, 62] width 717 height 254
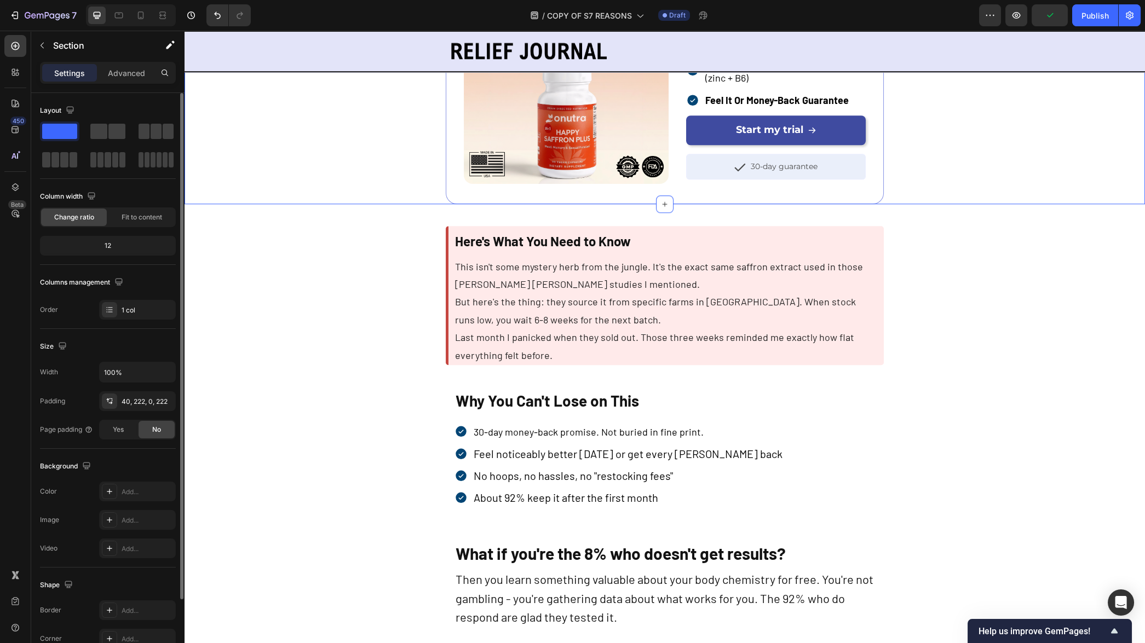
scroll to position [2905, 0]
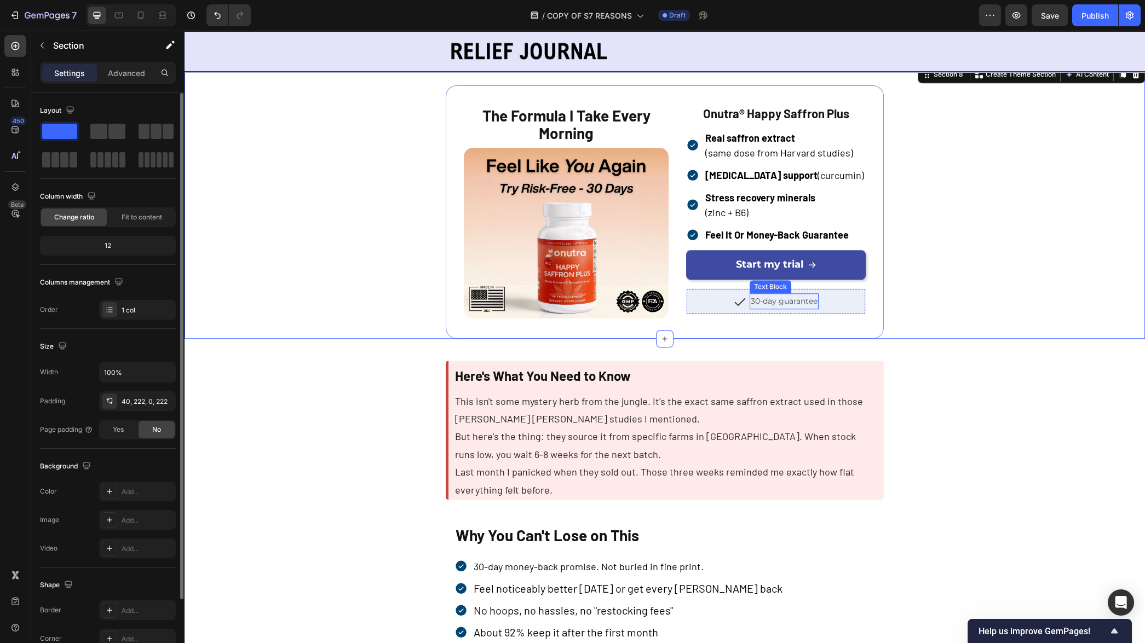
click at [791, 305] on span "30-day guarantee" at bounding box center [784, 301] width 67 height 10
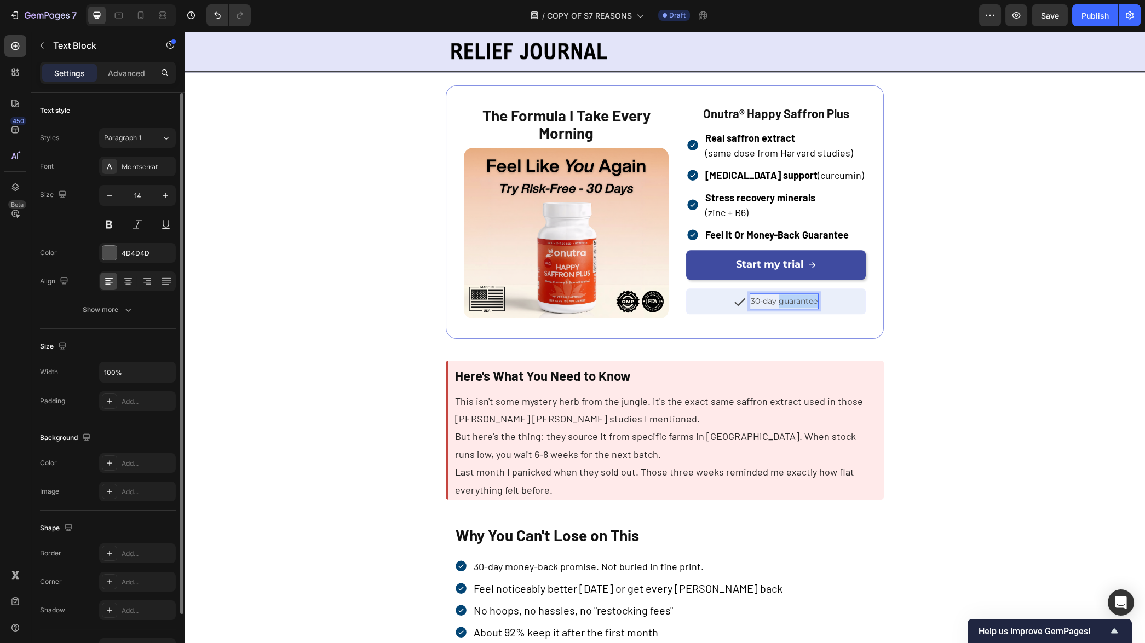
click at [791, 305] on span "30-day guarantee" at bounding box center [784, 301] width 67 height 10
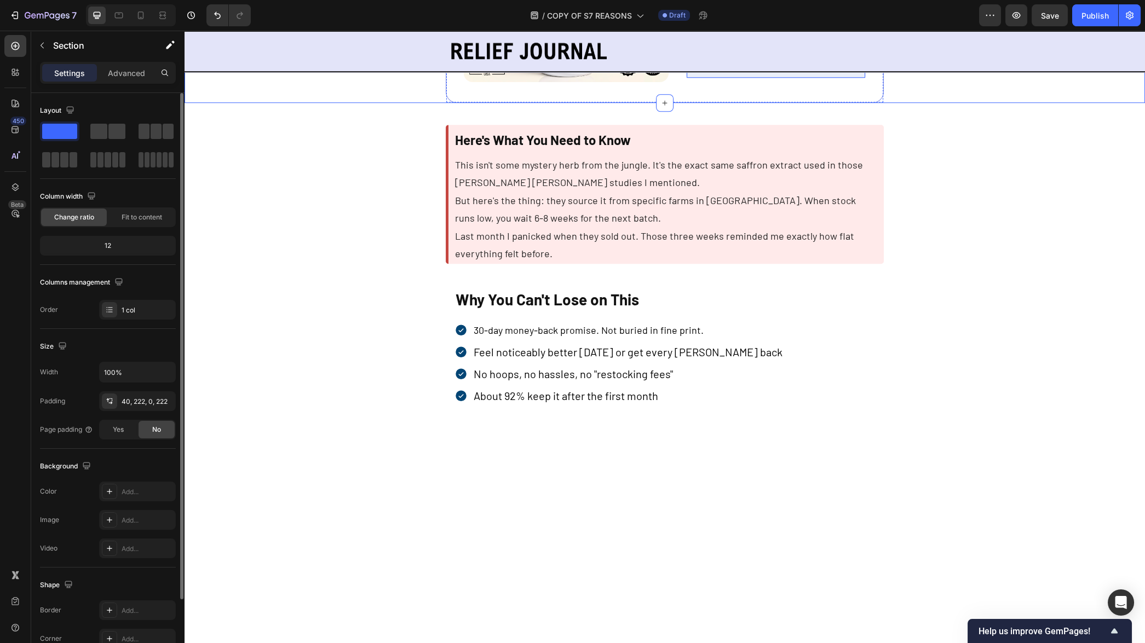
click at [835, 78] on div "Icon 30-day guarantee Text Block Row" at bounding box center [776, 66] width 180 height 26
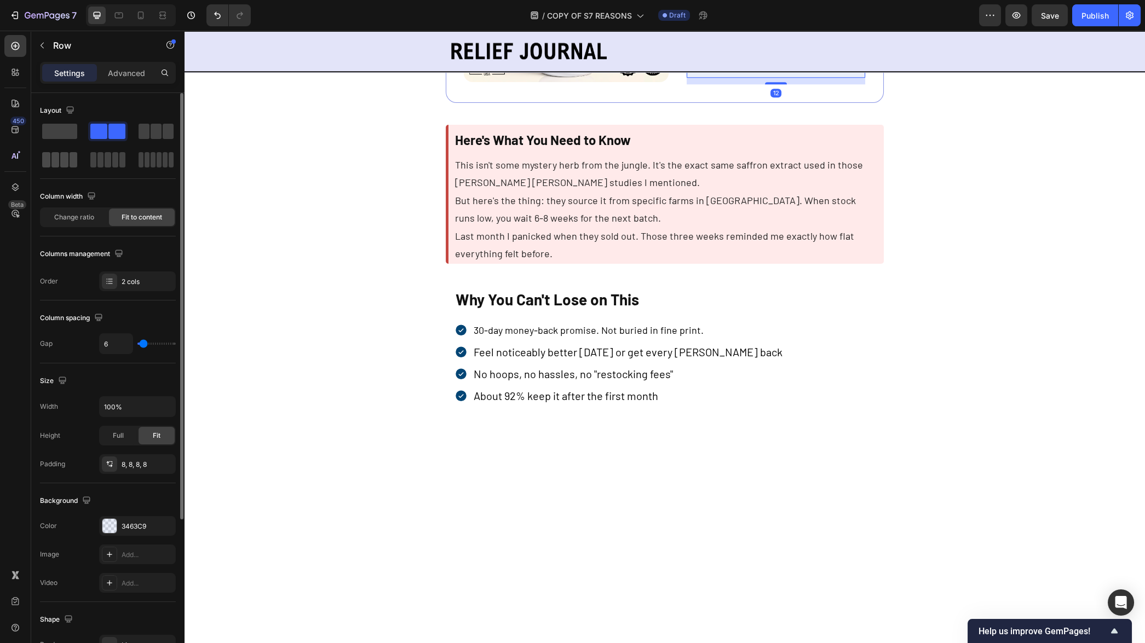
click at [65, 160] on span at bounding box center [64, 159] width 8 height 15
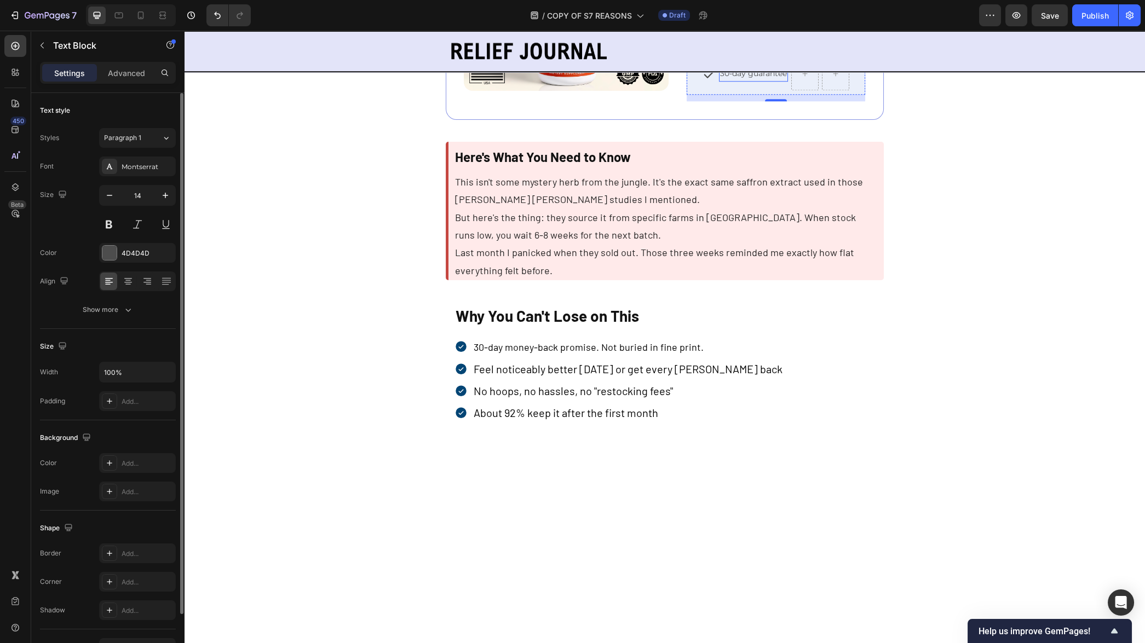
click at [775, 78] on span "30-day guarantee" at bounding box center [753, 73] width 67 height 10
click at [795, 59] on icon at bounding box center [793, 55] width 6 height 8
drag, startPoint x: 760, startPoint y: 315, endPoint x: 837, endPoint y: 311, distance: 77.9
click at [681, 81] on icon at bounding box center [685, 74] width 13 height 13
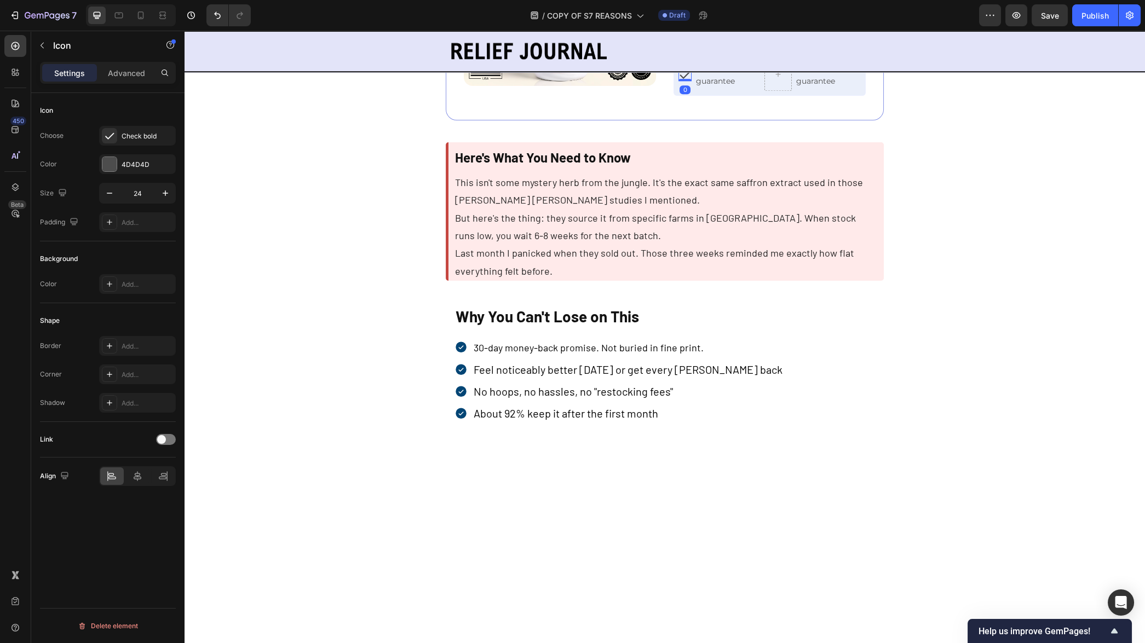
click at [731, 61] on icon at bounding box center [732, 58] width 6 height 8
drag, startPoint x: 679, startPoint y: 314, endPoint x: 780, endPoint y: 317, distance: 101.4
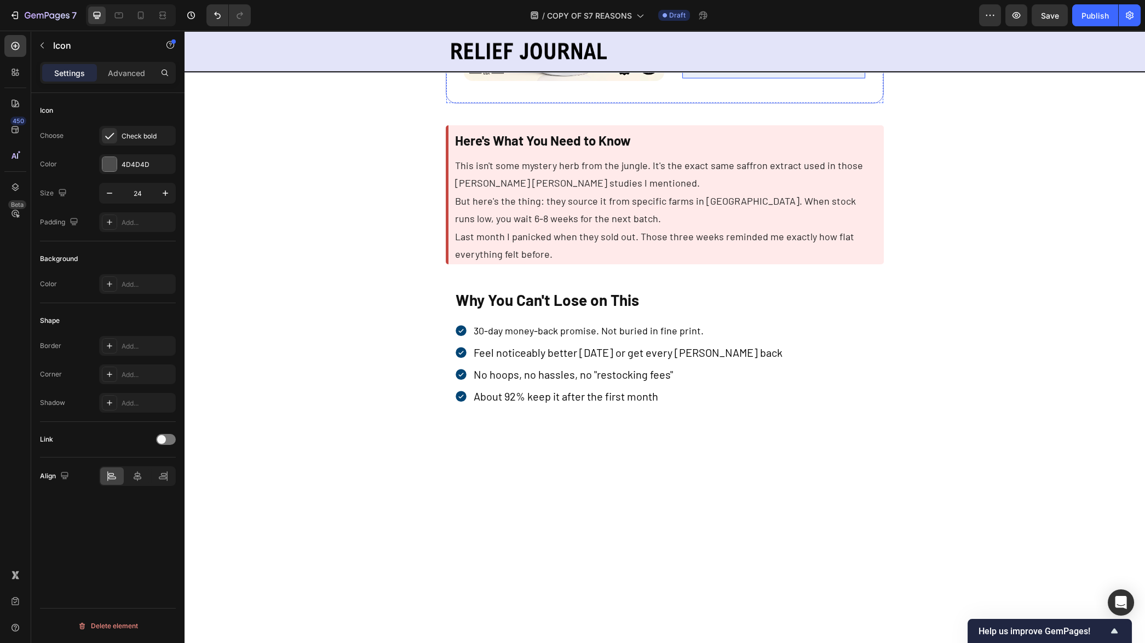
click at [715, 79] on div "Icon 30-day guarantee Text Block Icon 0 30-day guarantee Text Block Row" at bounding box center [774, 66] width 184 height 26
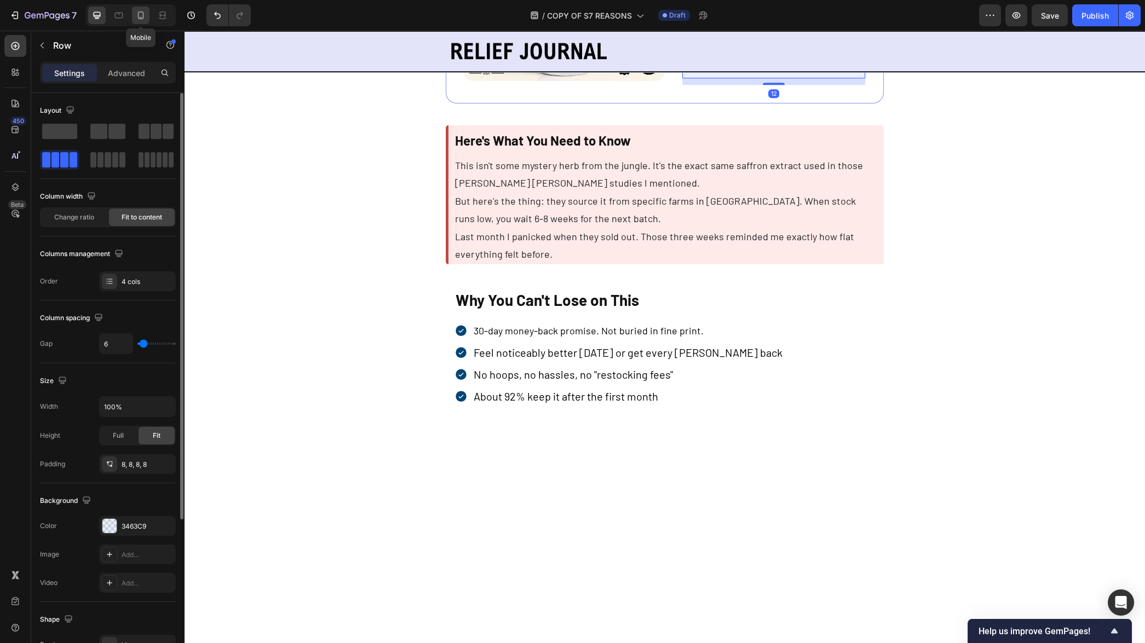
click at [145, 16] on icon at bounding box center [140, 15] width 11 height 11
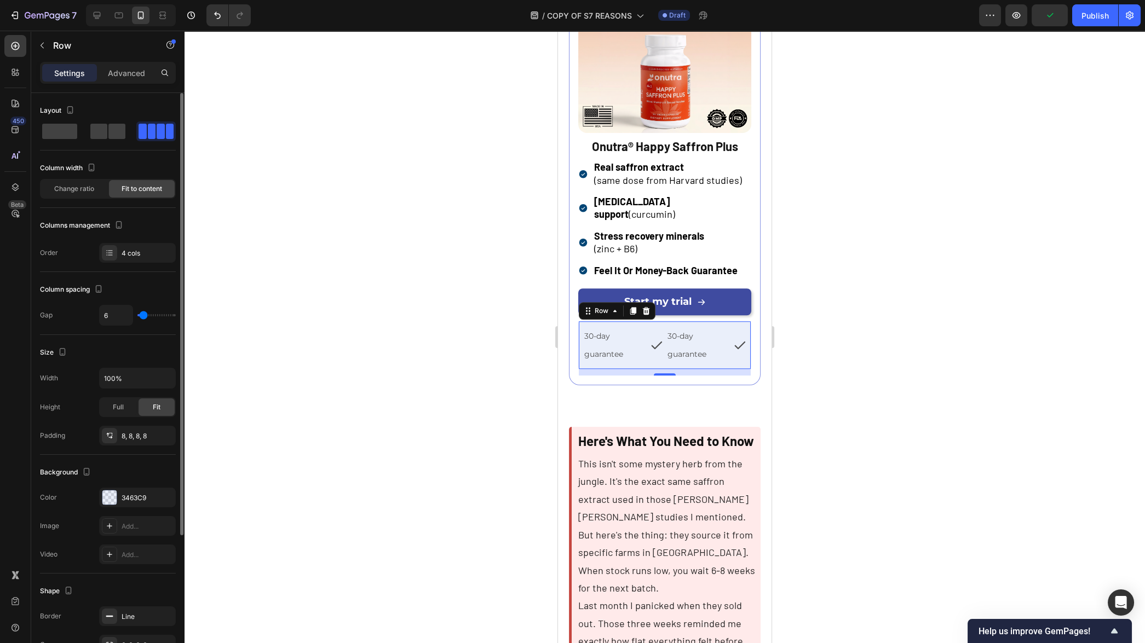
scroll to position [3004, 0]
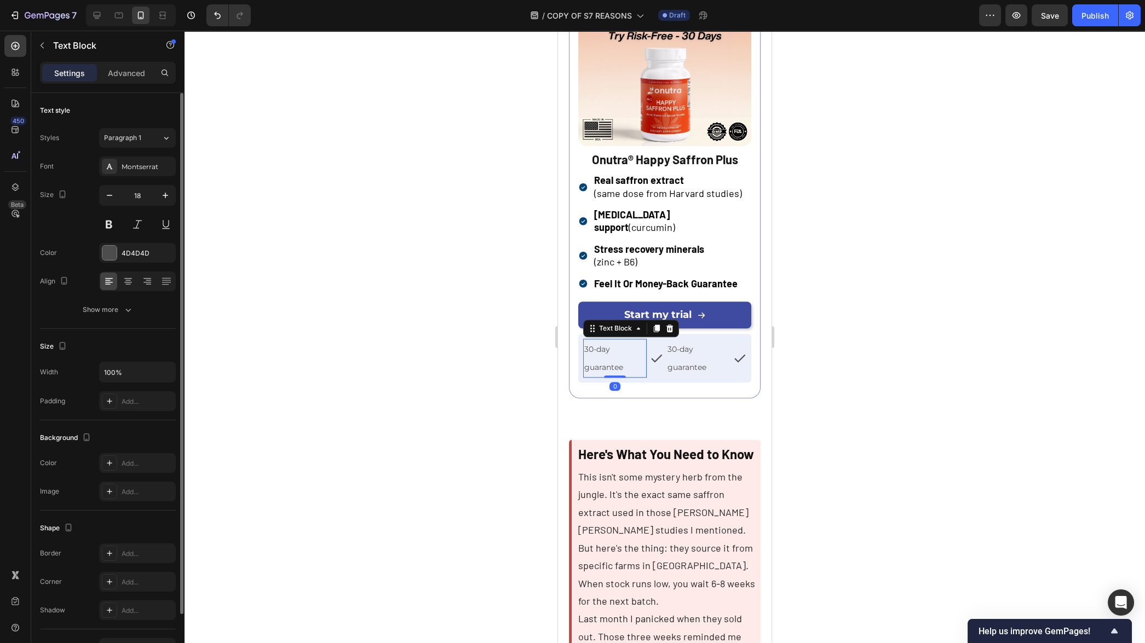
click at [633, 343] on p "30-day guarantee" at bounding box center [614, 358] width 61 height 37
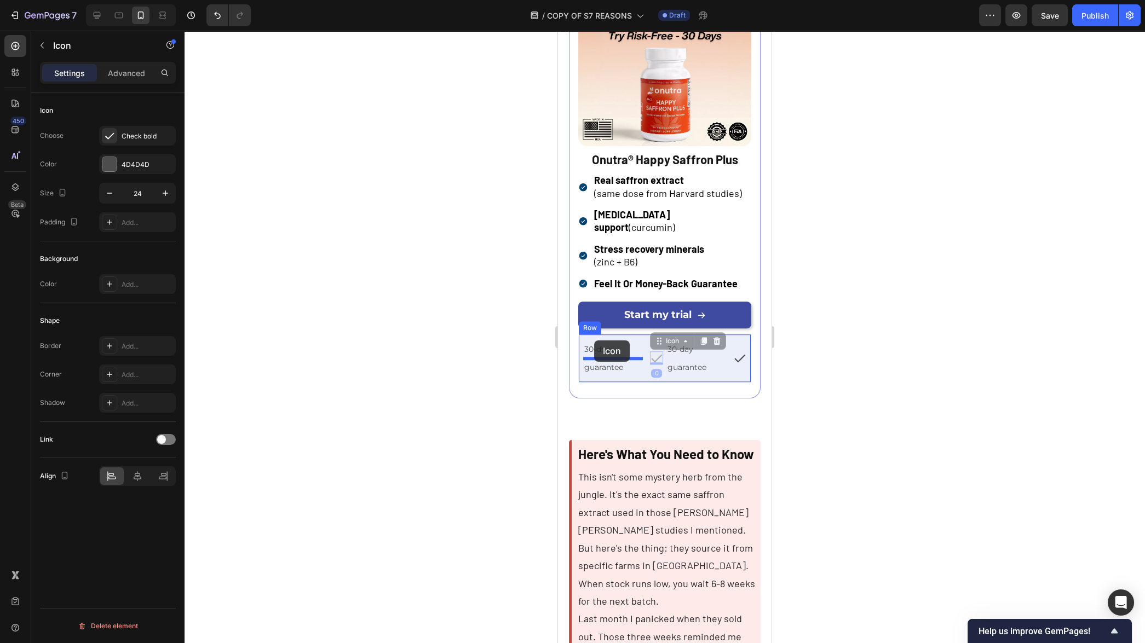
drag, startPoint x: 653, startPoint y: 337, endPoint x: 594, endPoint y: 340, distance: 58.7
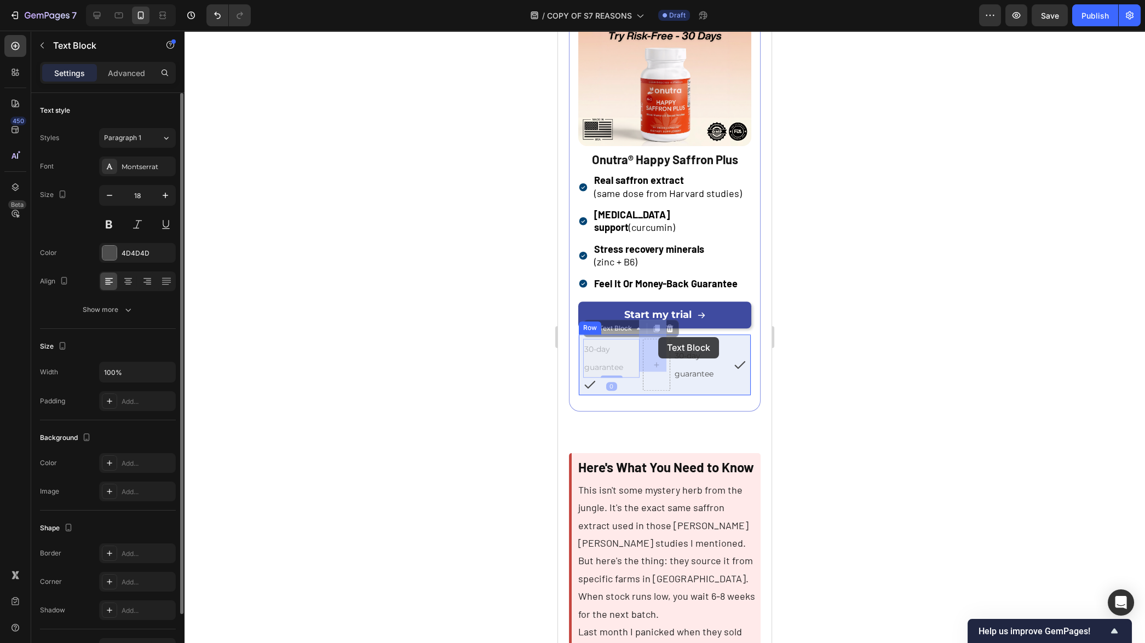
drag, startPoint x: 603, startPoint y: 332, endPoint x: 658, endPoint y: 338, distance: 55.1
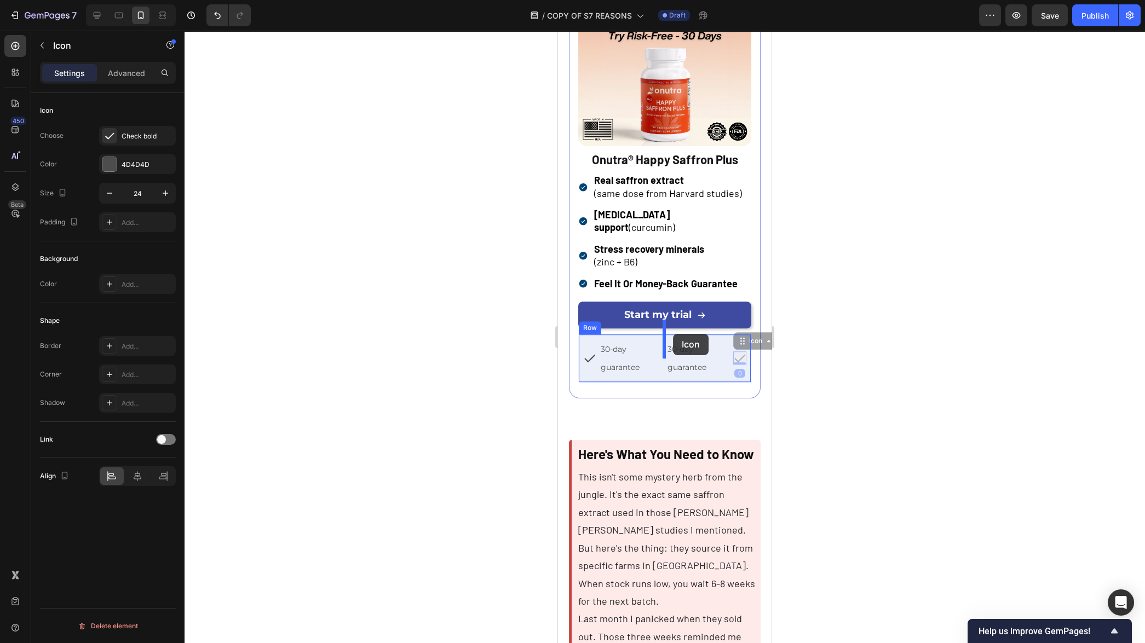
drag, startPoint x: 732, startPoint y: 337, endPoint x: 672, endPoint y: 334, distance: 60.3
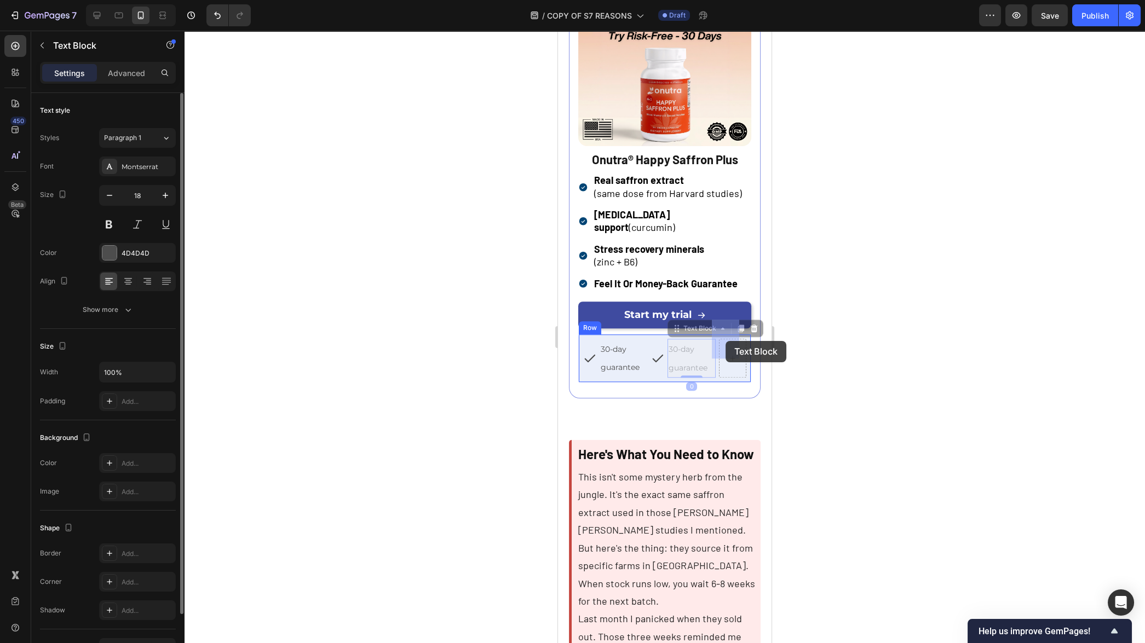
drag, startPoint x: 677, startPoint y: 338, endPoint x: 726, endPoint y: 343, distance: 49.0
click at [835, 365] on div at bounding box center [665, 337] width 961 height 613
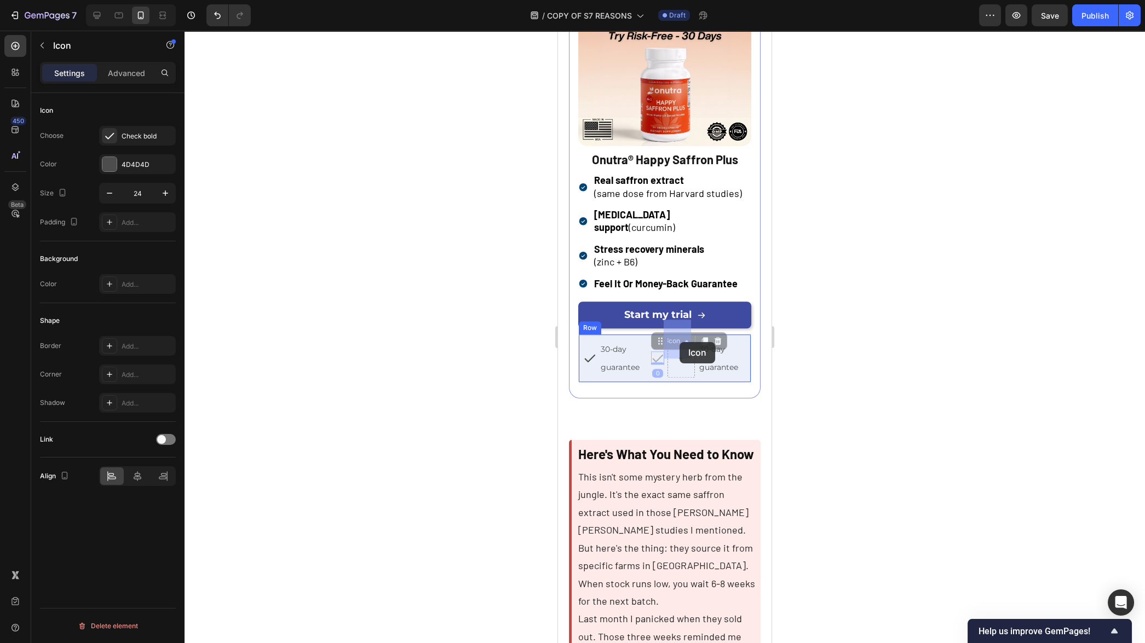
drag, startPoint x: 654, startPoint y: 338, endPoint x: 680, endPoint y: 342, distance: 25.5
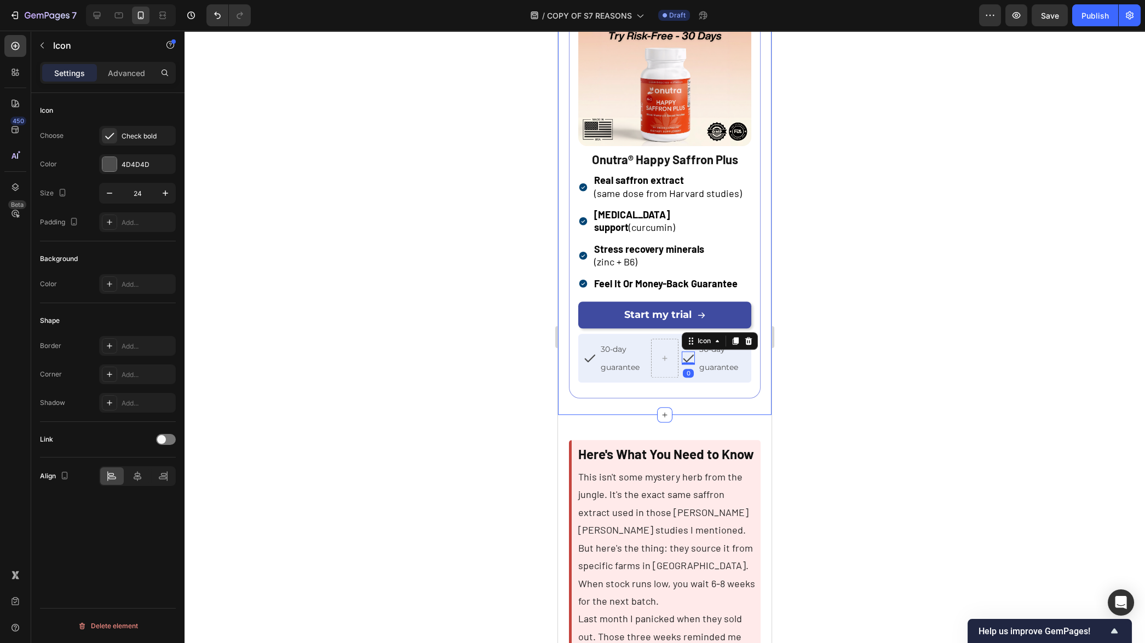
click at [817, 360] on div at bounding box center [665, 337] width 961 height 613
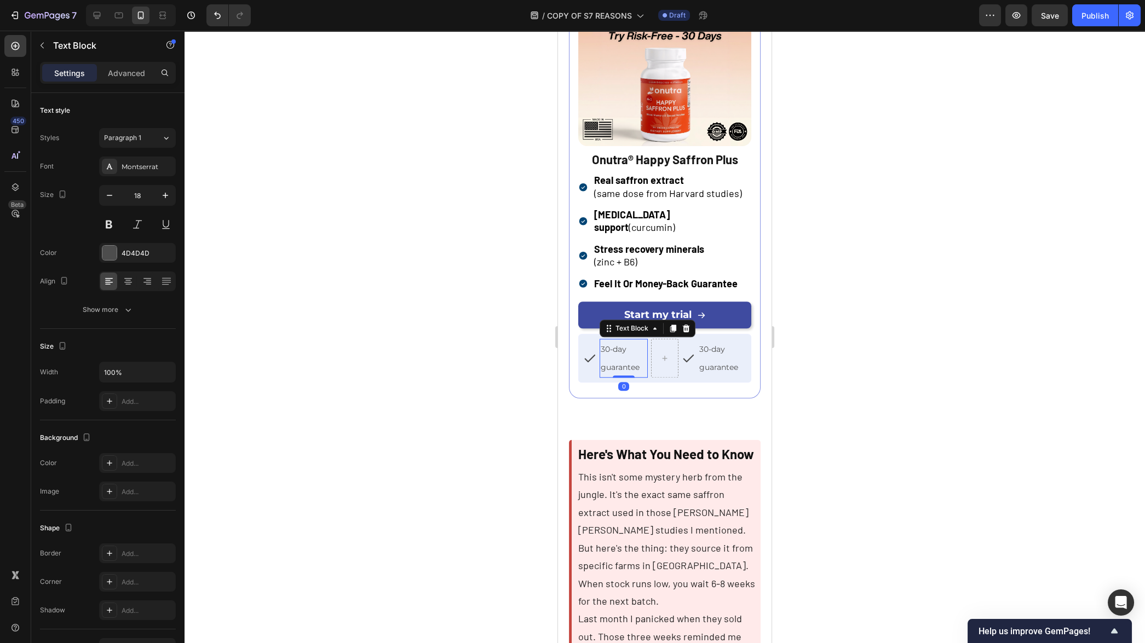
click at [628, 342] on p "30-day guarantee" at bounding box center [624, 358] width 46 height 37
click at [585, 339] on div "Icon" at bounding box center [589, 358] width 13 height 39
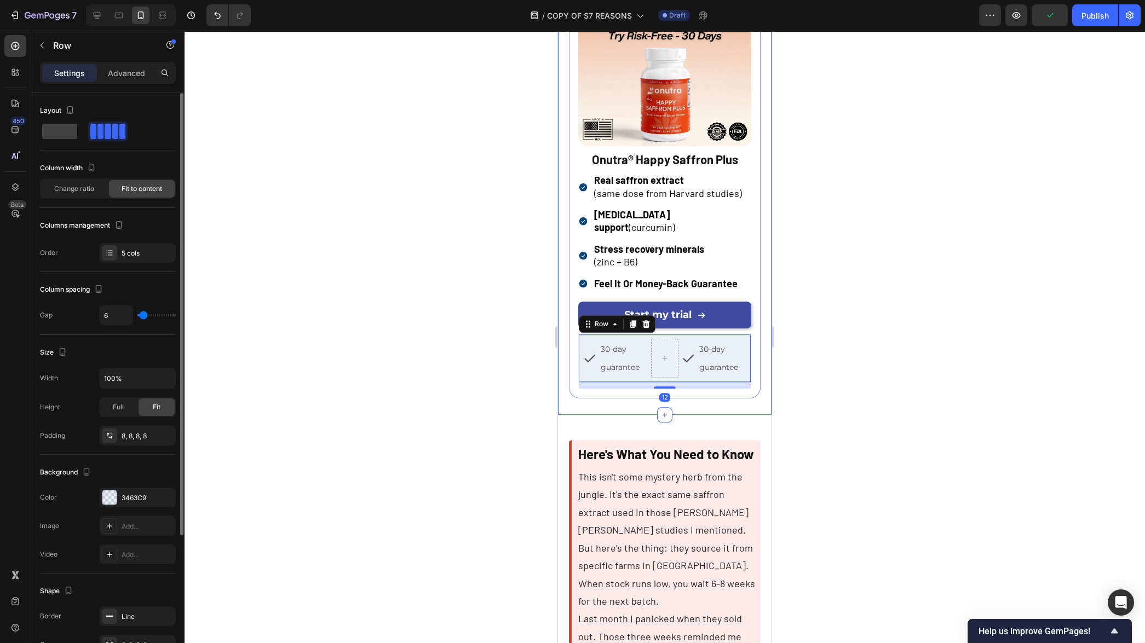
click at [114, 132] on span at bounding box center [115, 131] width 6 height 15
click at [94, 13] on icon at bounding box center [96, 15] width 11 height 11
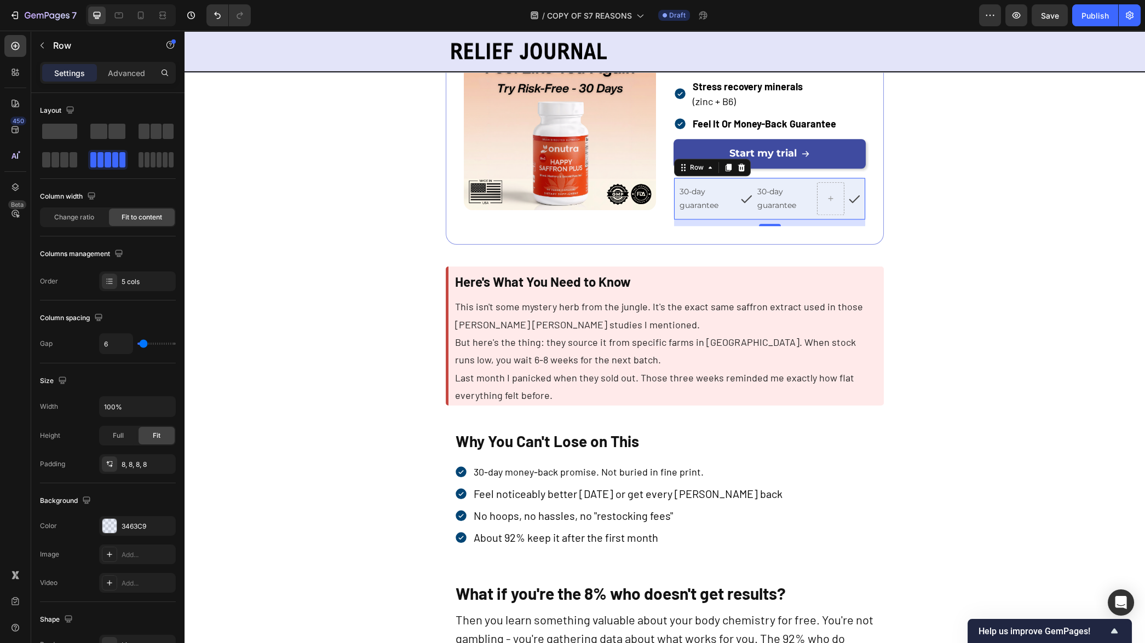
scroll to position [2967, 0]
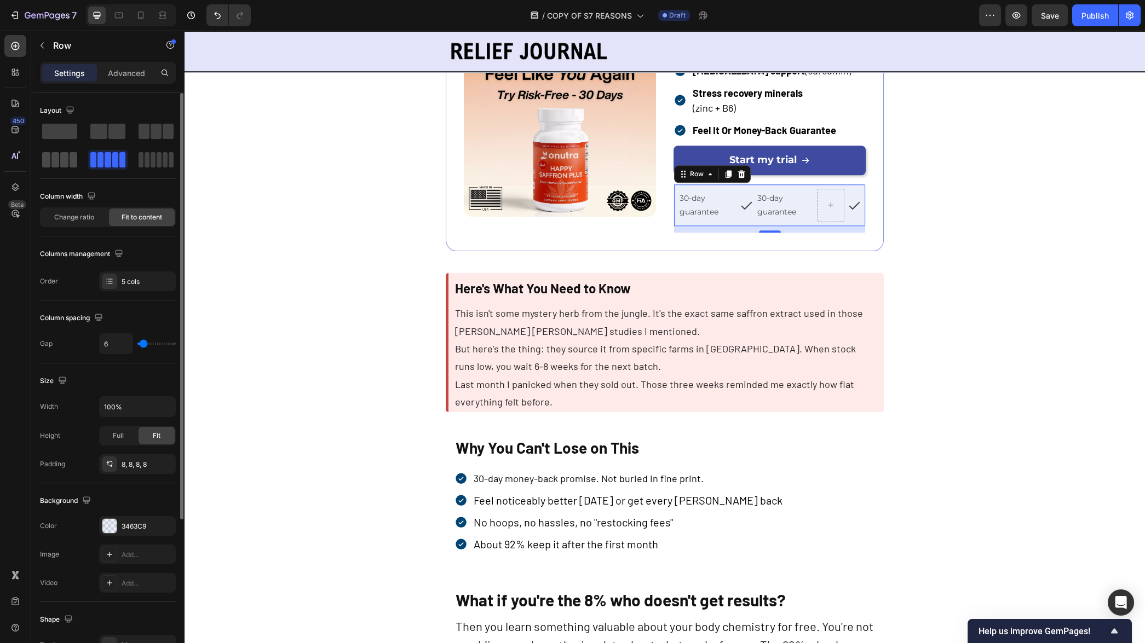
click at [59, 163] on span at bounding box center [55, 159] width 8 height 15
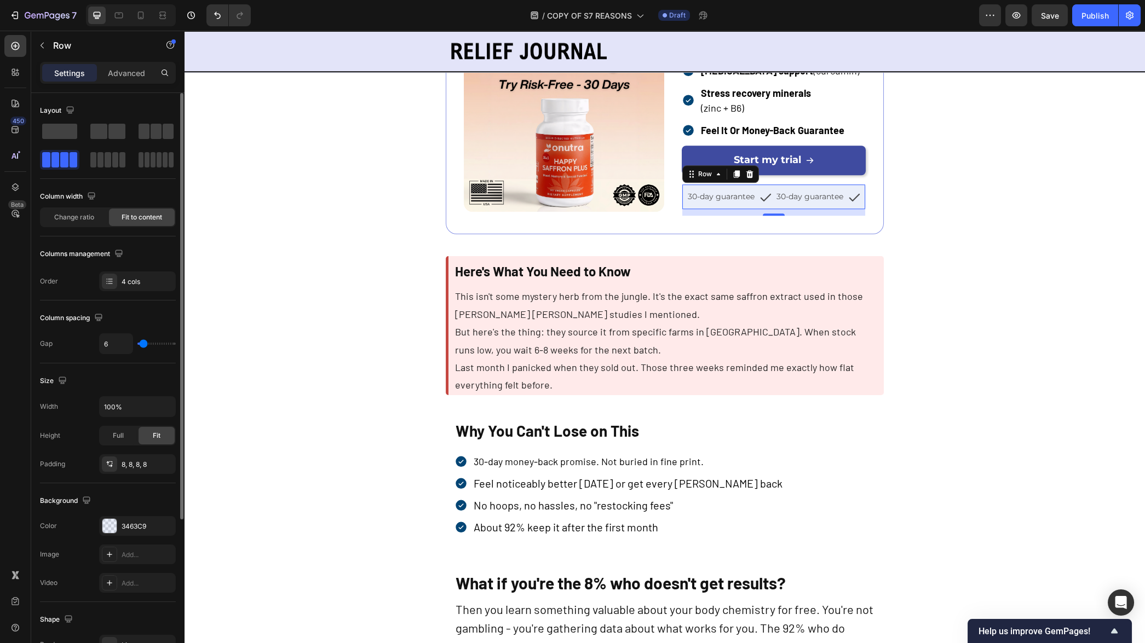
scroll to position [2956, 0]
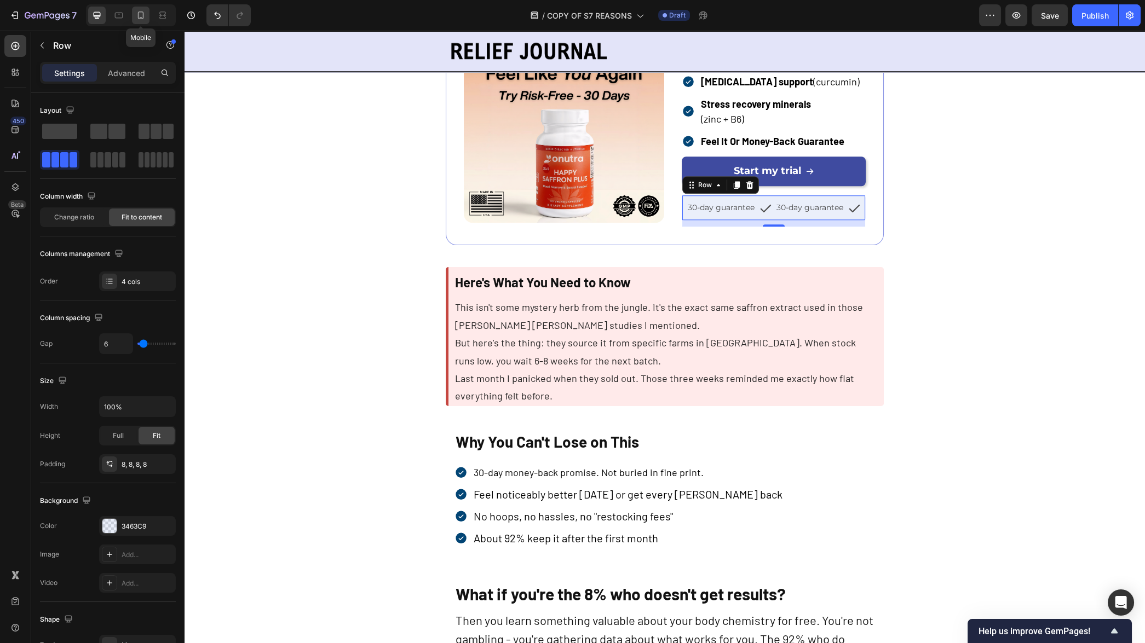
click at [140, 18] on icon at bounding box center [141, 17] width 3 height 1
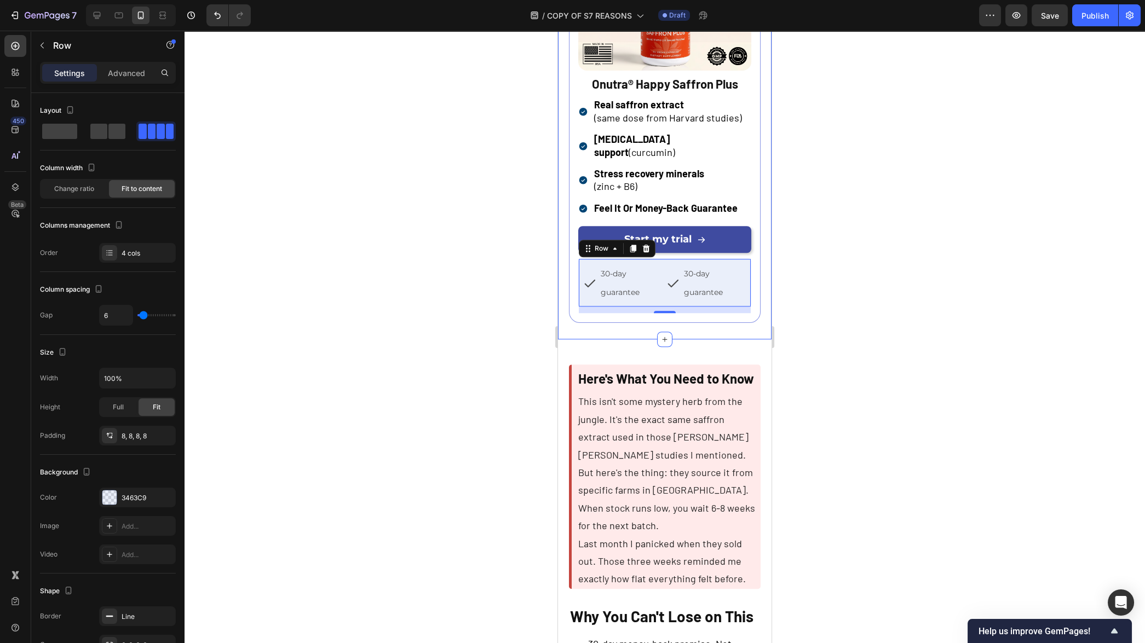
scroll to position [2974, 0]
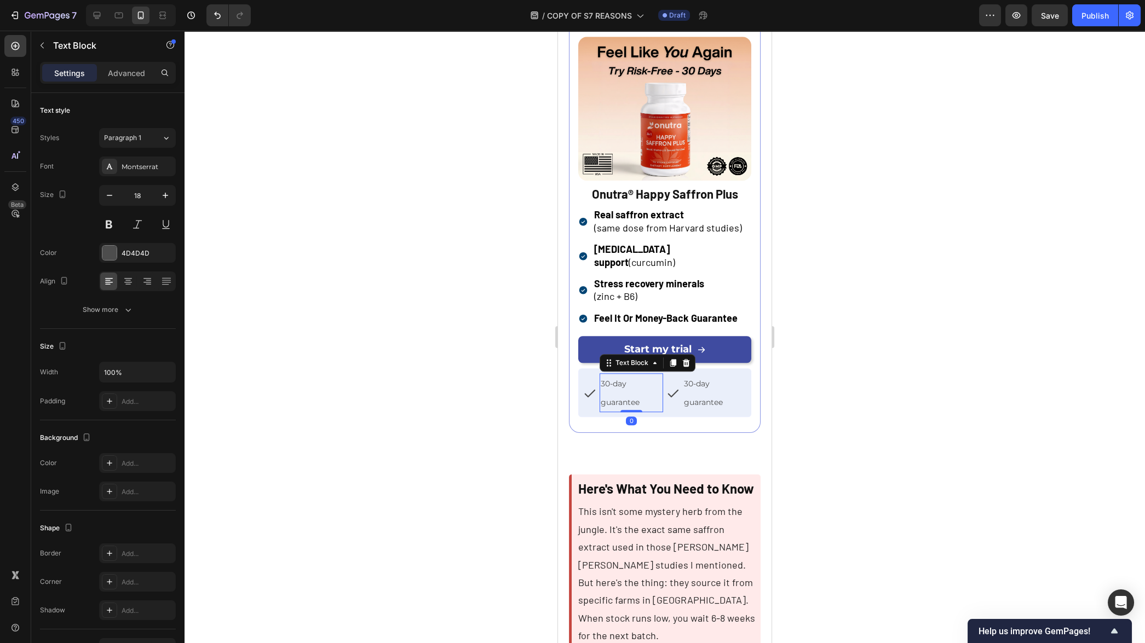
click at [625, 375] on p "30-day guarantee" at bounding box center [631, 393] width 61 height 37
click at [115, 197] on button "button" at bounding box center [110, 196] width 20 height 20
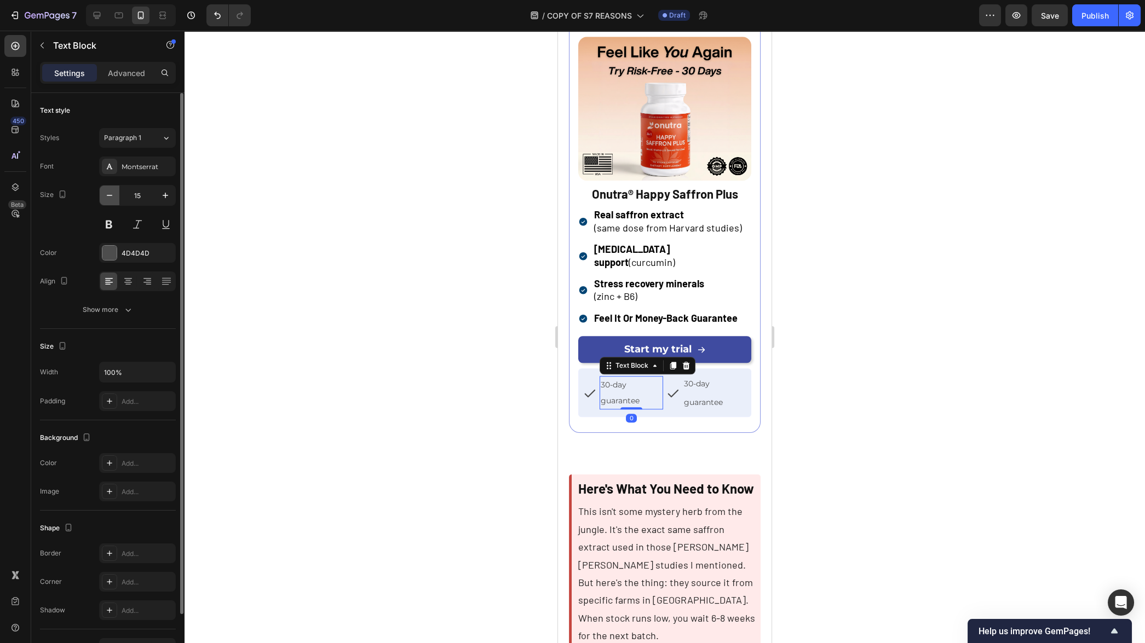
type input "14"
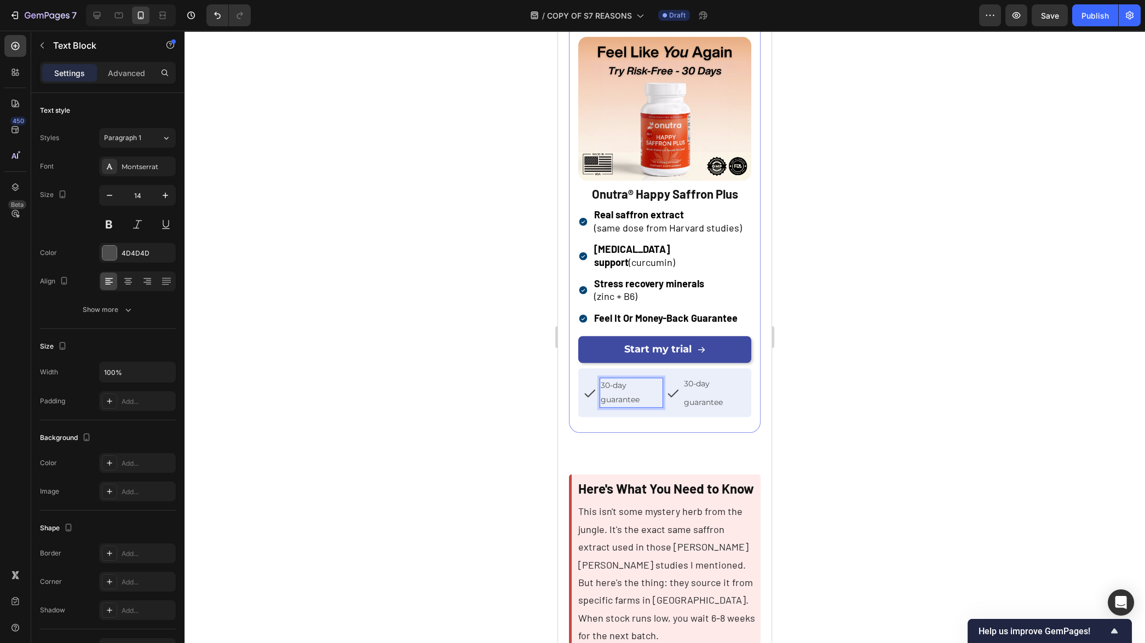
click at [604, 381] on span "30-day guarantee" at bounding box center [620, 393] width 39 height 24
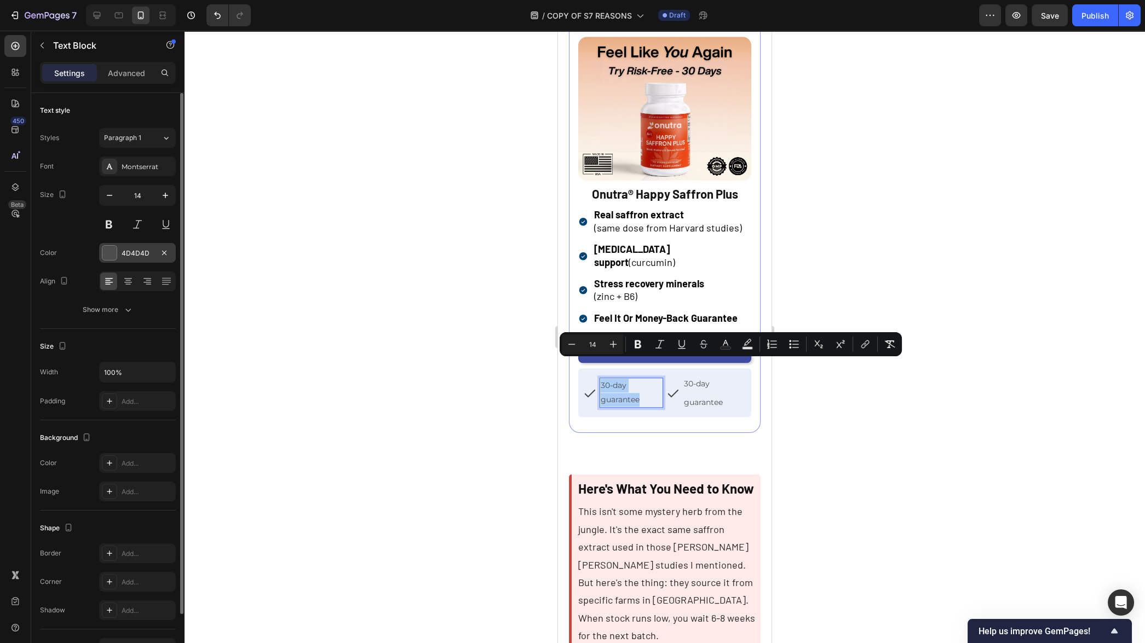
click at [106, 254] on div at bounding box center [109, 253] width 14 height 14
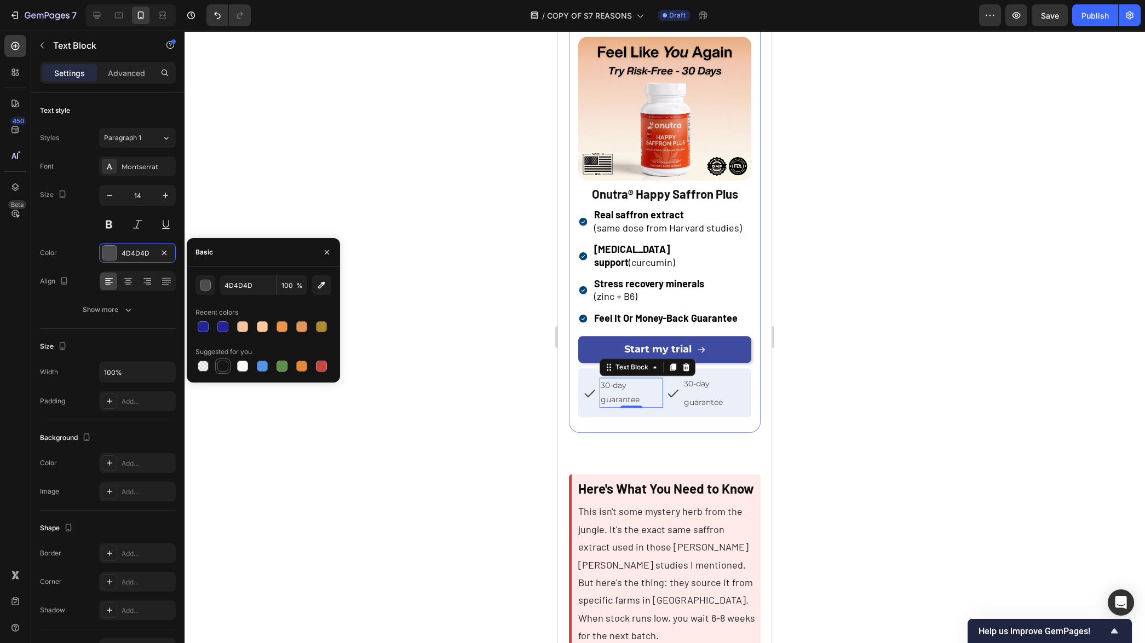
click at [227, 364] on div at bounding box center [222, 366] width 11 height 11
type input "151515"
click at [689, 379] on span "30-day guarantee" at bounding box center [703, 393] width 39 height 28
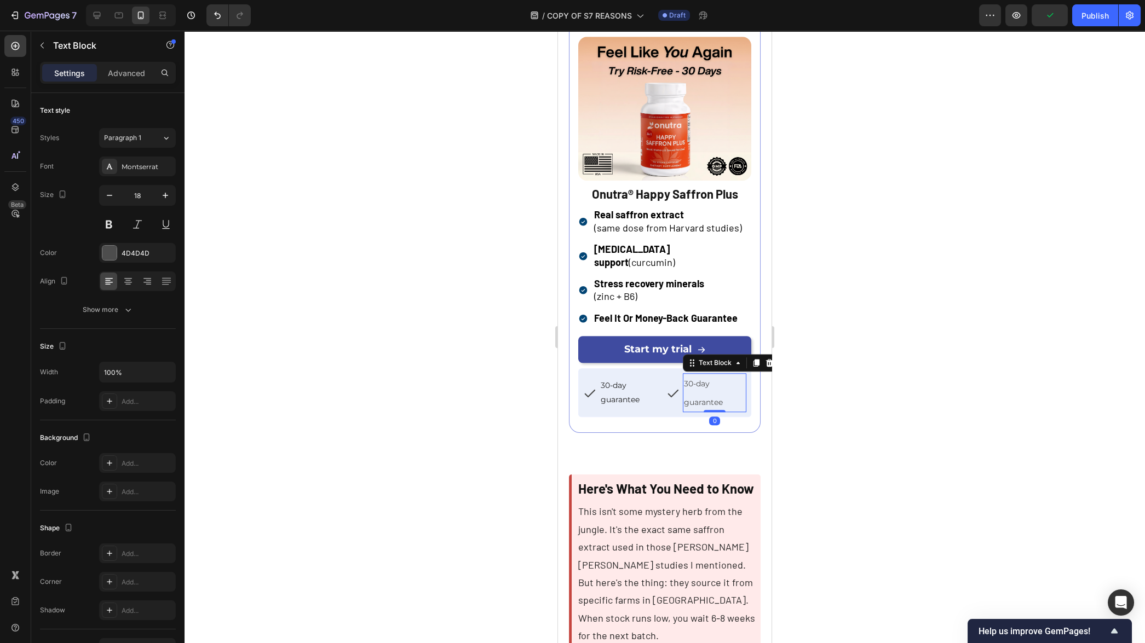
click at [692, 375] on p "30-day guarantee" at bounding box center [714, 393] width 61 height 37
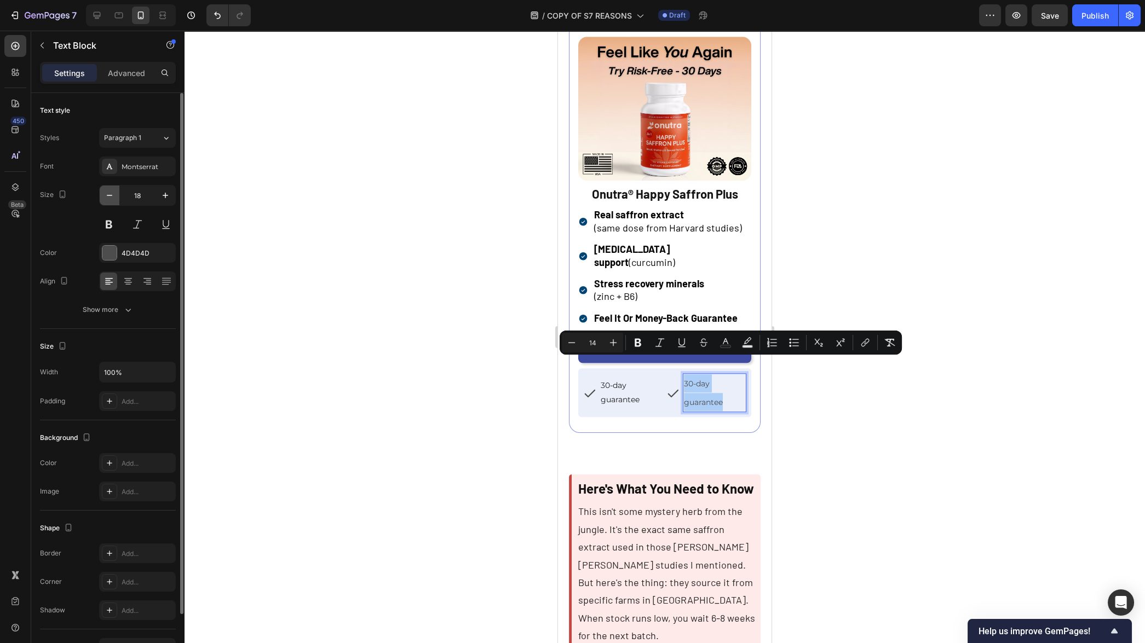
click at [107, 194] on icon "button" at bounding box center [109, 195] width 11 height 11
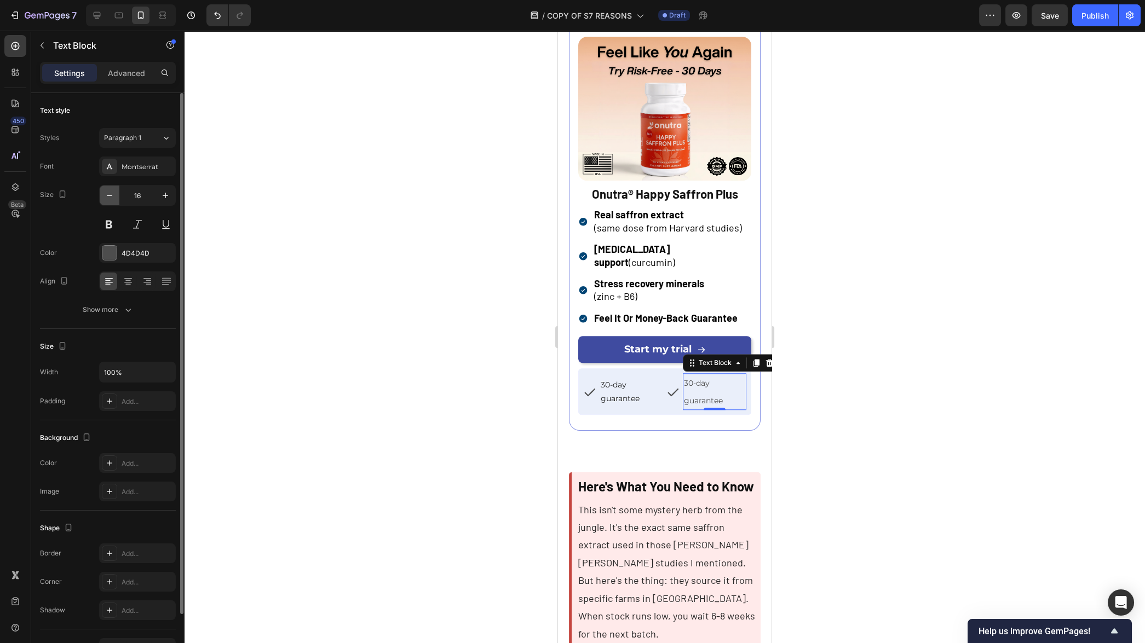
click at [107, 194] on icon "button" at bounding box center [109, 195] width 11 height 11
type input "14"
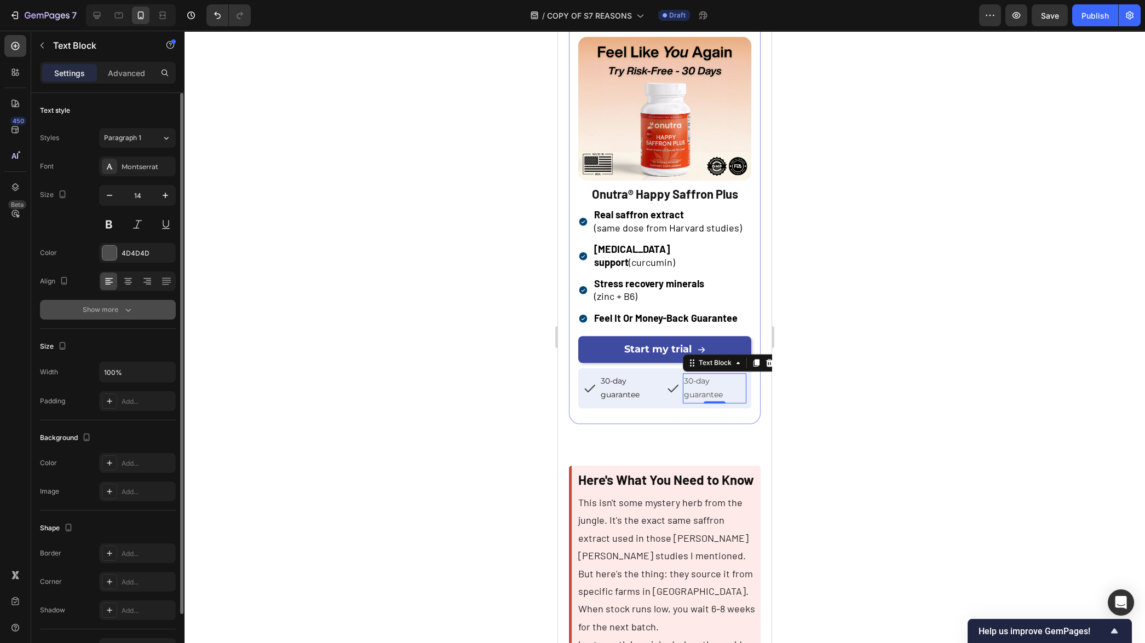
click at [118, 307] on div "Show more" at bounding box center [108, 309] width 51 height 11
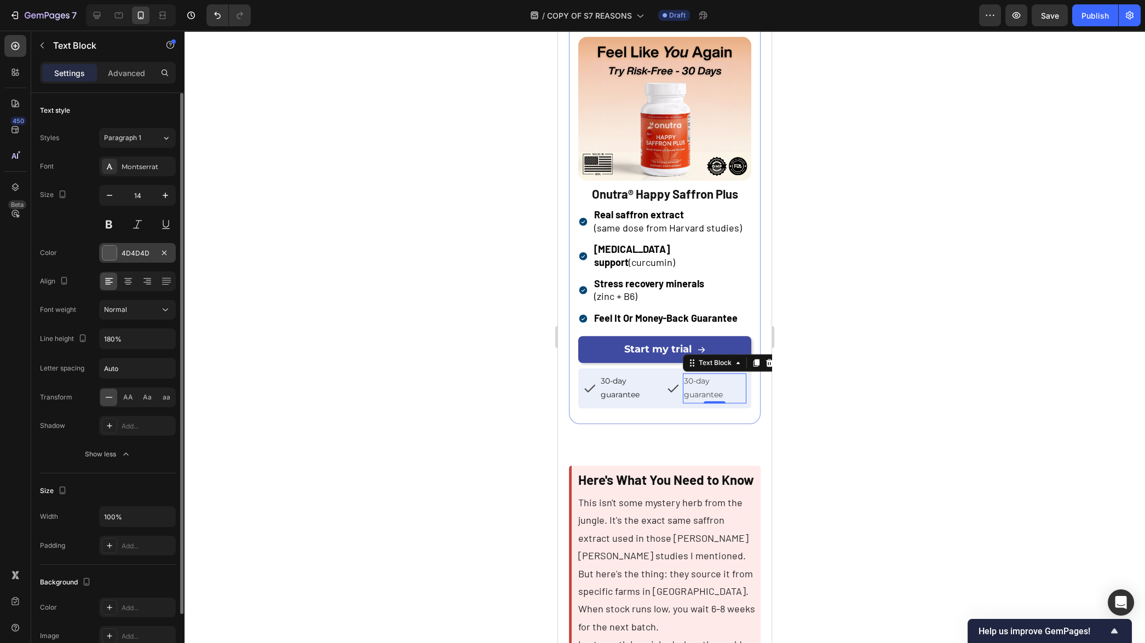
click at [112, 259] on div at bounding box center [109, 253] width 14 height 14
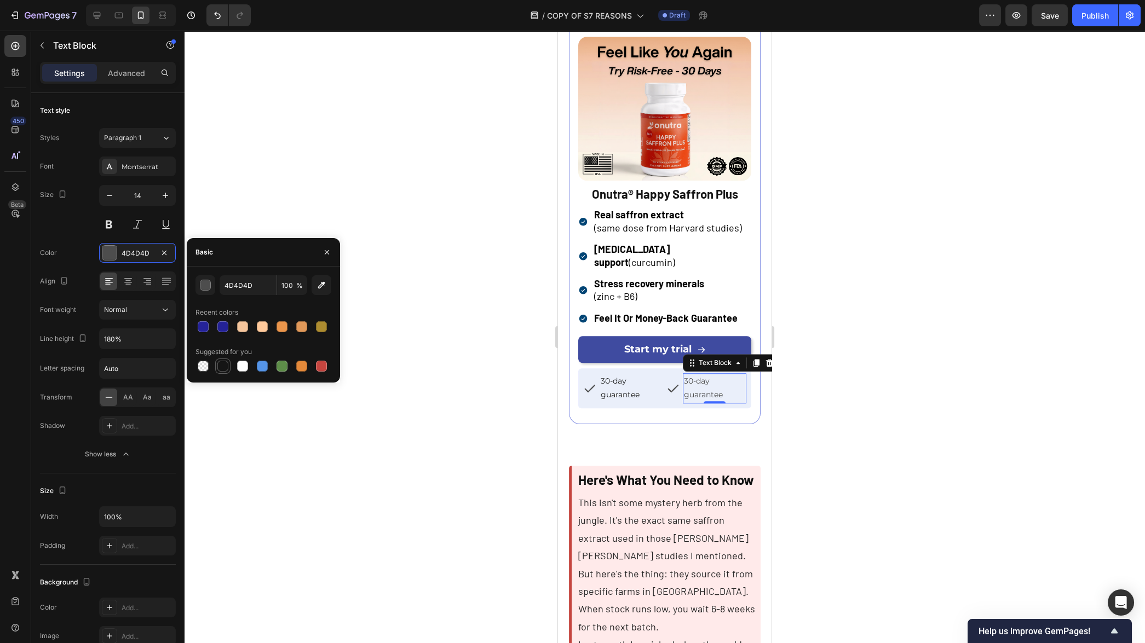
click at [219, 369] on div at bounding box center [222, 366] width 11 height 11
type input "151515"
click at [465, 406] on div at bounding box center [665, 337] width 961 height 613
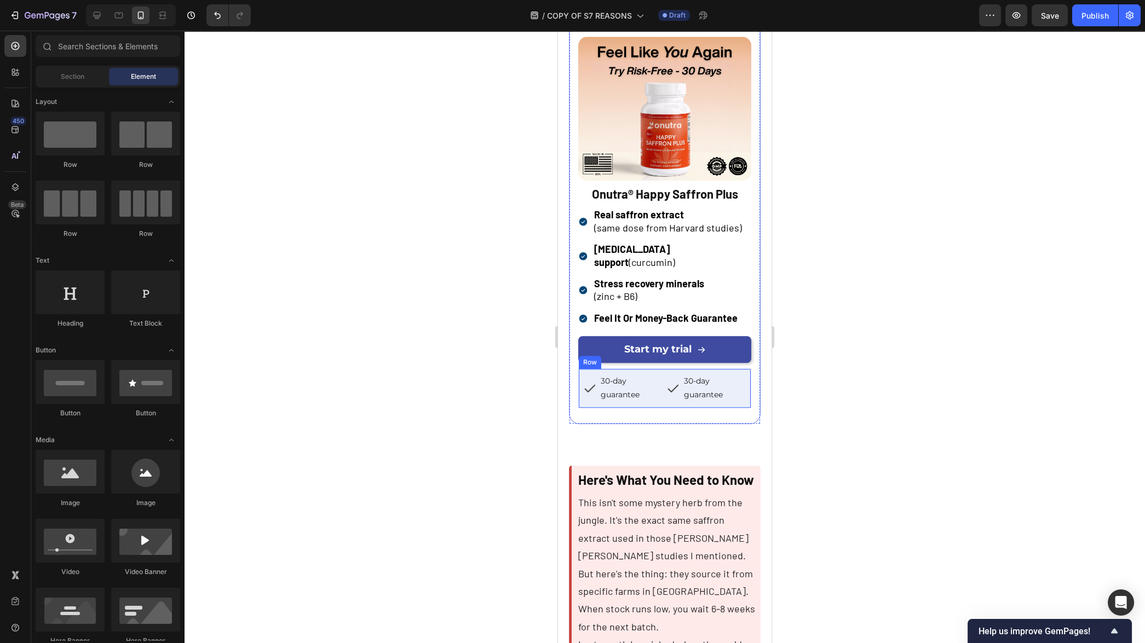
click at [662, 386] on div "30-day guarantee Text Block Icon 30-day guarantee Text Block Icon Row" at bounding box center [664, 388] width 173 height 39
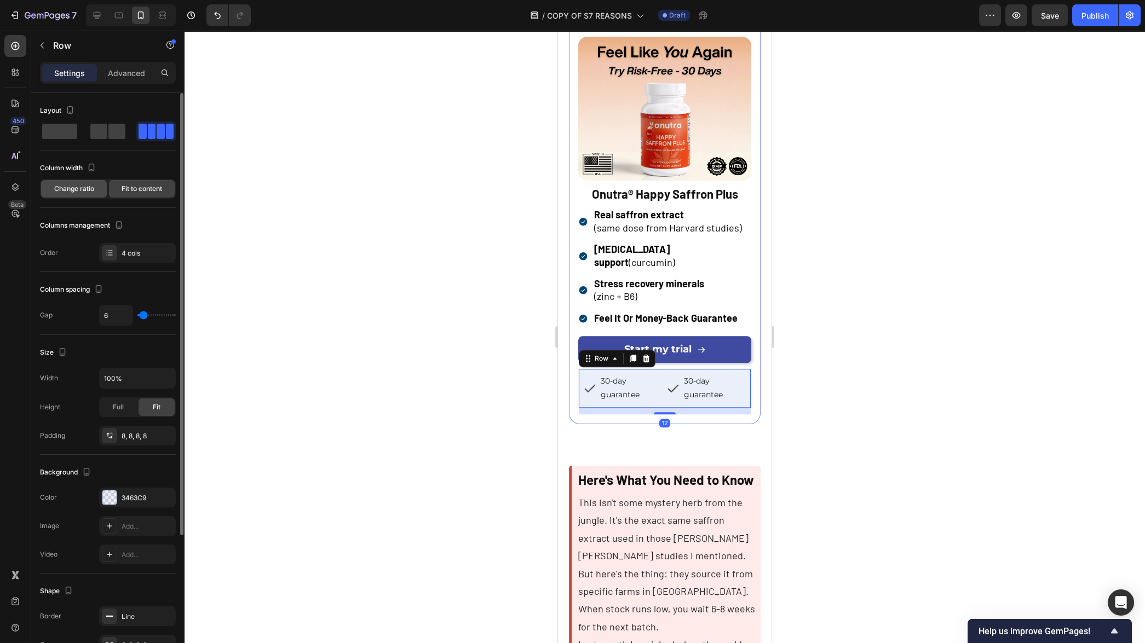
click at [89, 187] on span "Change ratio" at bounding box center [74, 189] width 40 height 10
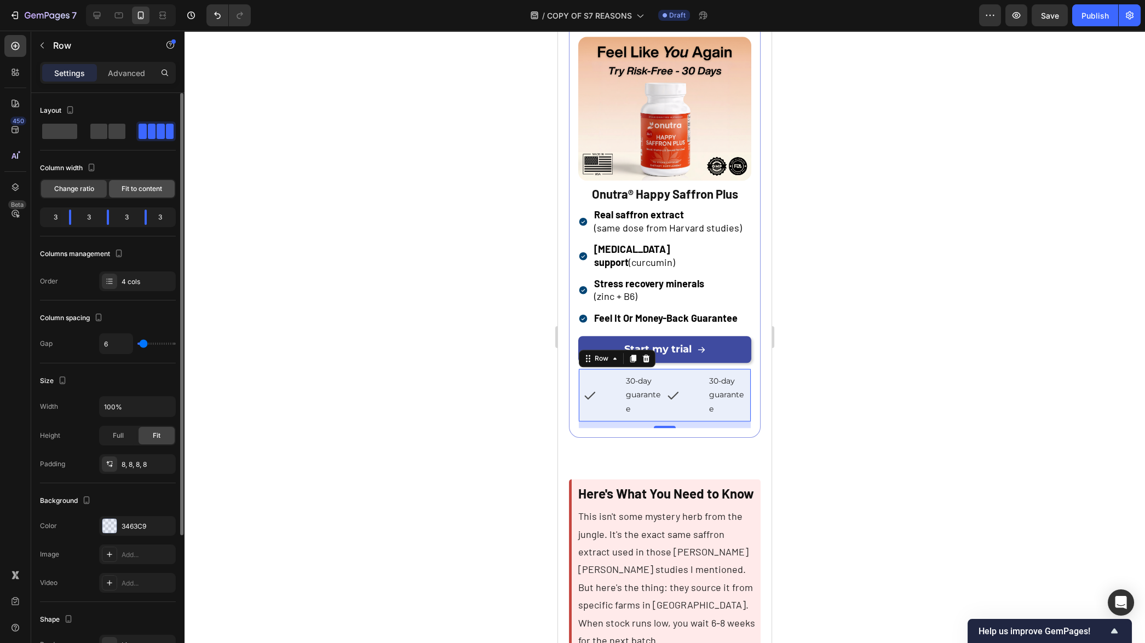
click at [129, 193] on div "Fit to content" at bounding box center [142, 189] width 66 height 18
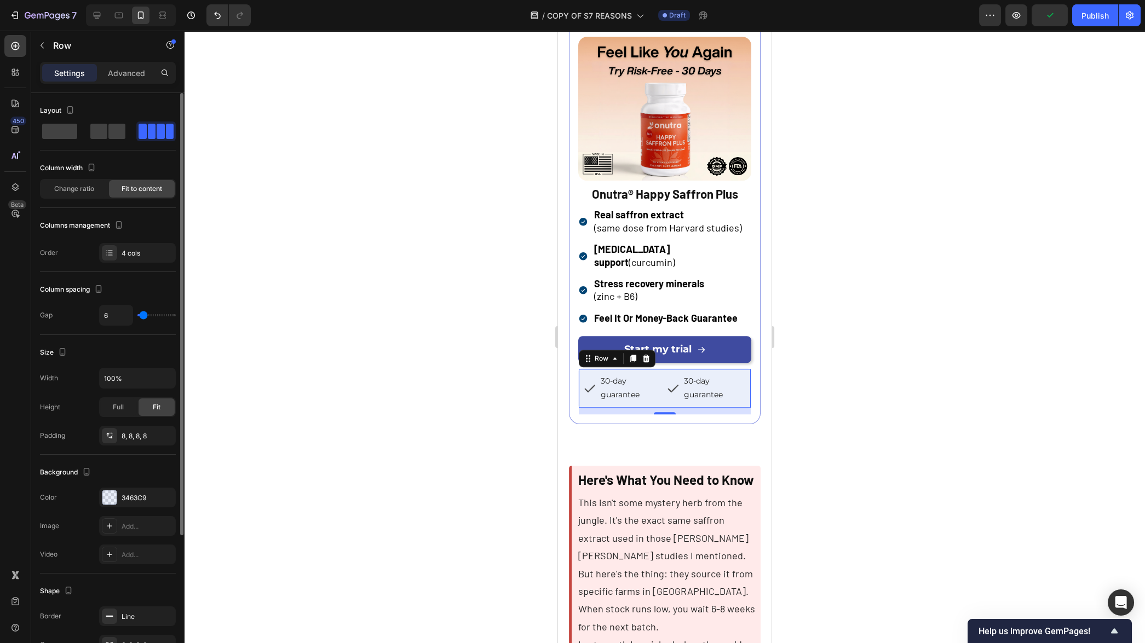
type input "1"
type input "0"
type input "1"
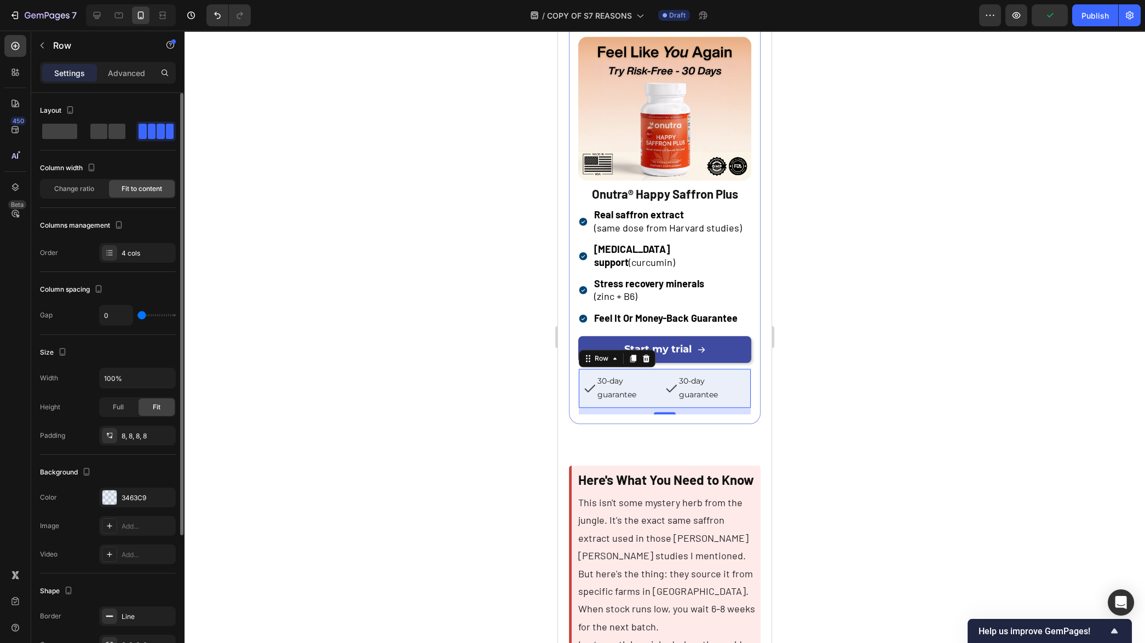
type input "1"
type input "3"
type input "4"
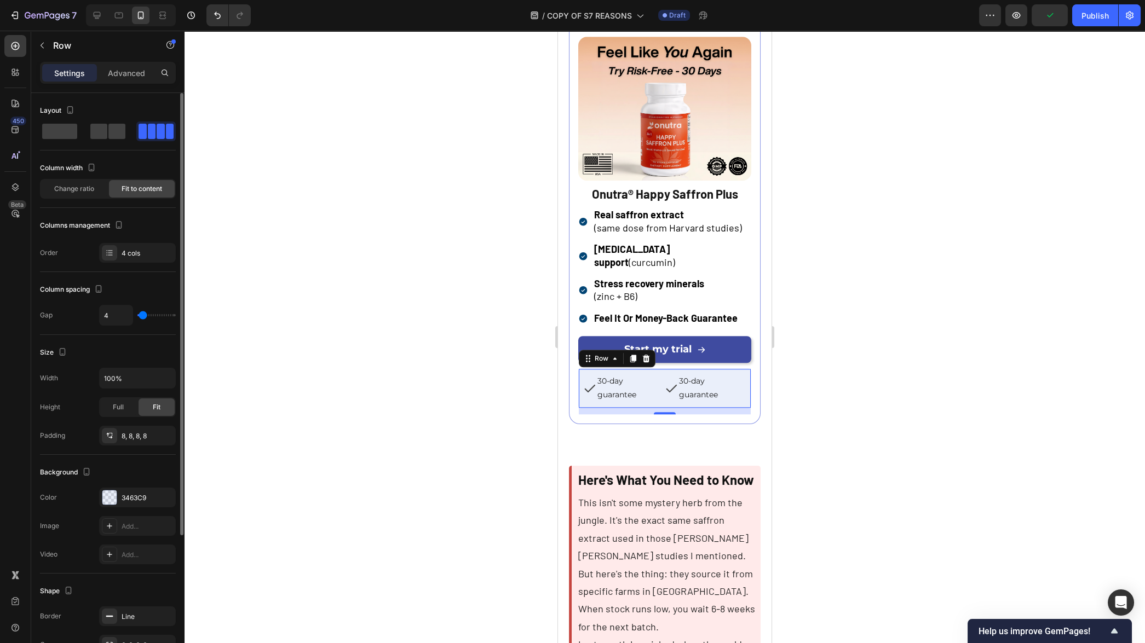
type input "5"
type input "6"
type input "7"
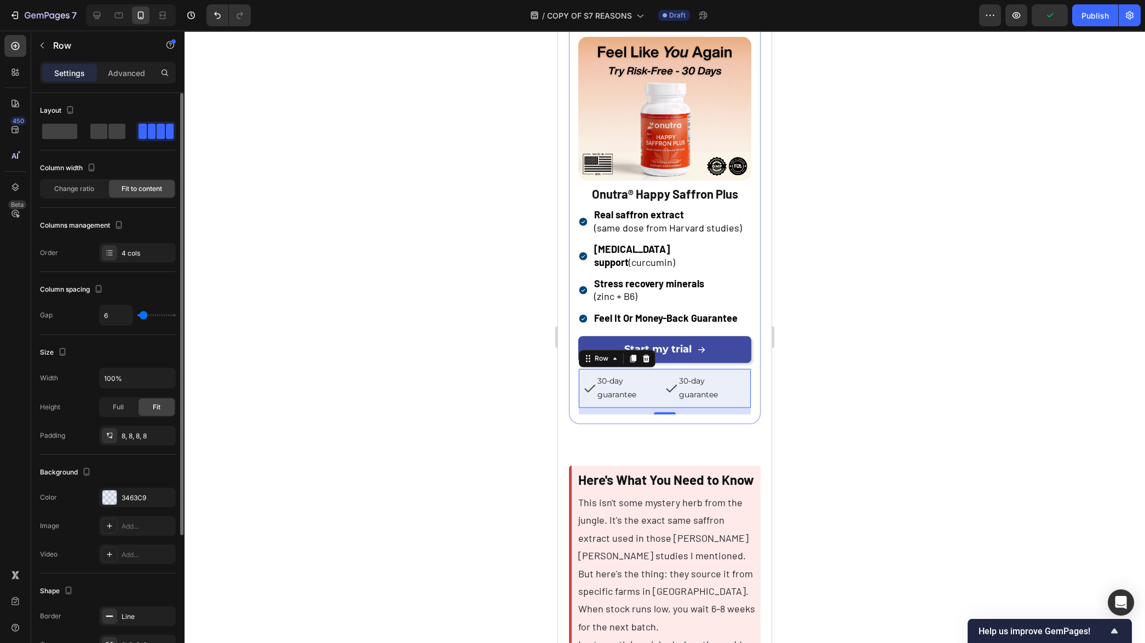
type input "7"
type input "8"
type input "9"
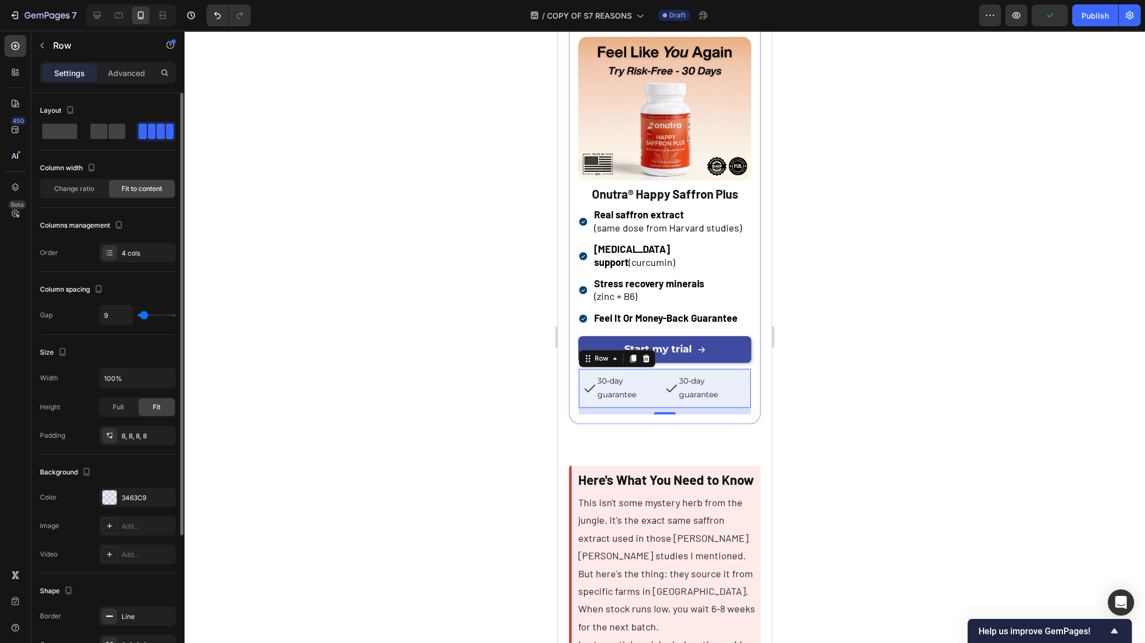
type input "10"
type input "11"
type input "12"
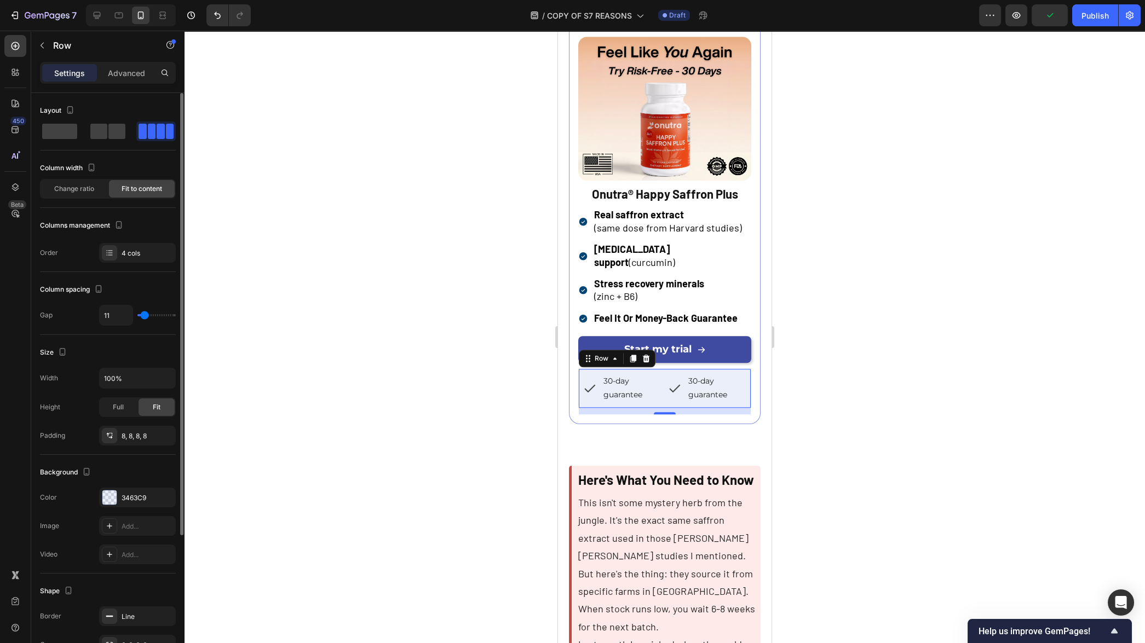
type input "12"
type input "13"
type input "14"
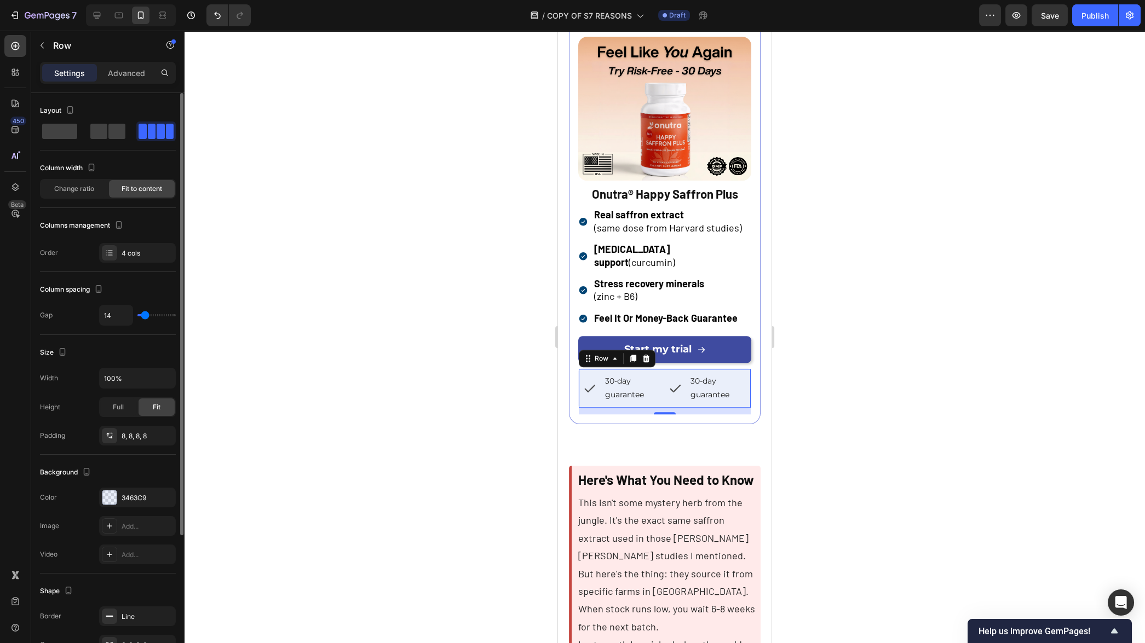
type input "13"
type input "12"
type input "11"
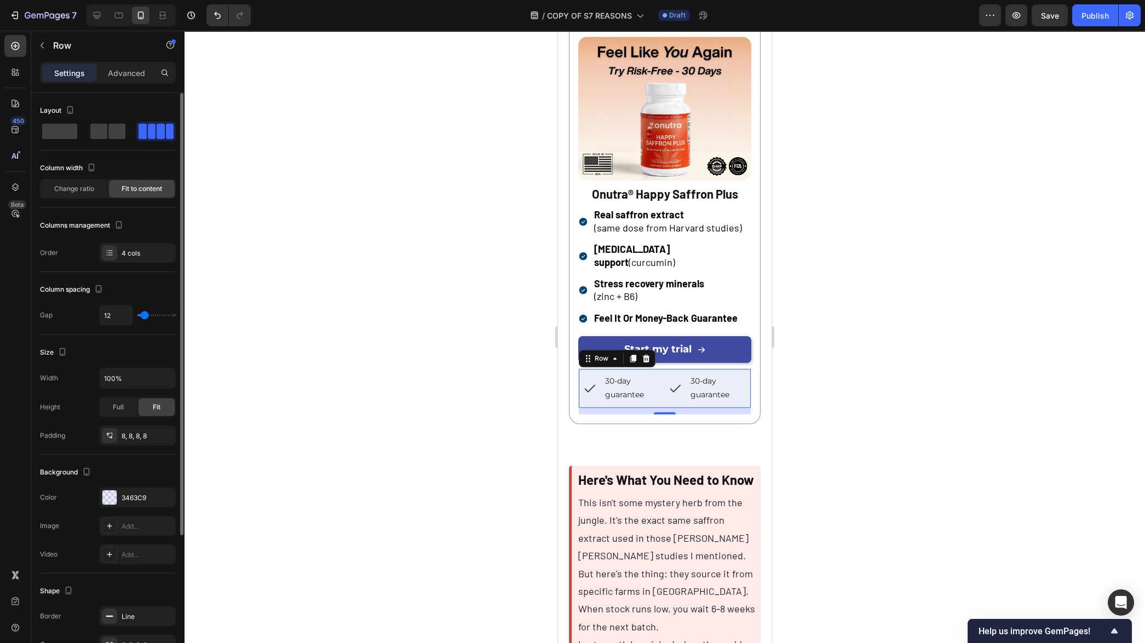
type input "11"
type input "10"
type input "9"
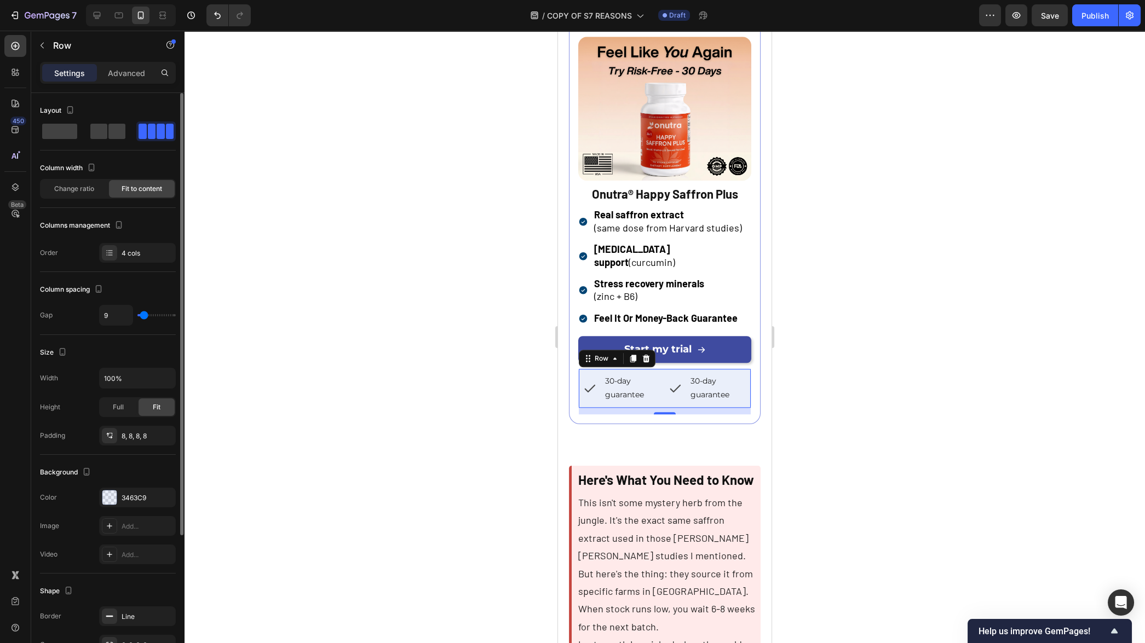
type input "8"
click at [143, 317] on input "range" at bounding box center [156, 315] width 38 height 2
click at [123, 407] on span "Full" at bounding box center [118, 408] width 11 height 10
click at [152, 406] on div "Fit" at bounding box center [157, 408] width 36 height 18
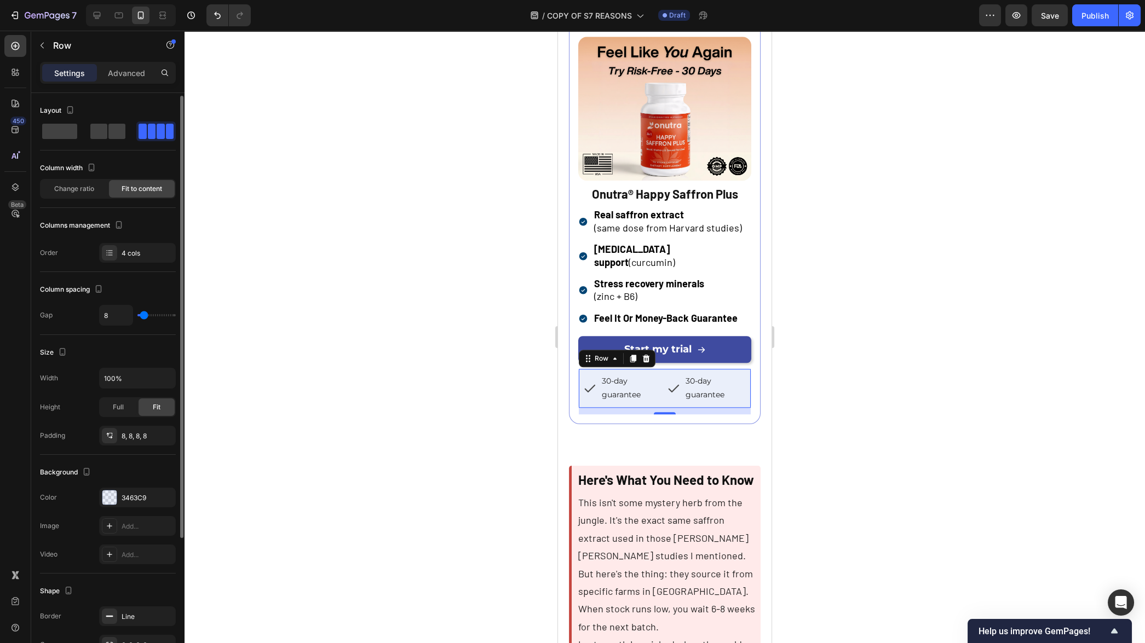
scroll to position [12, 0]
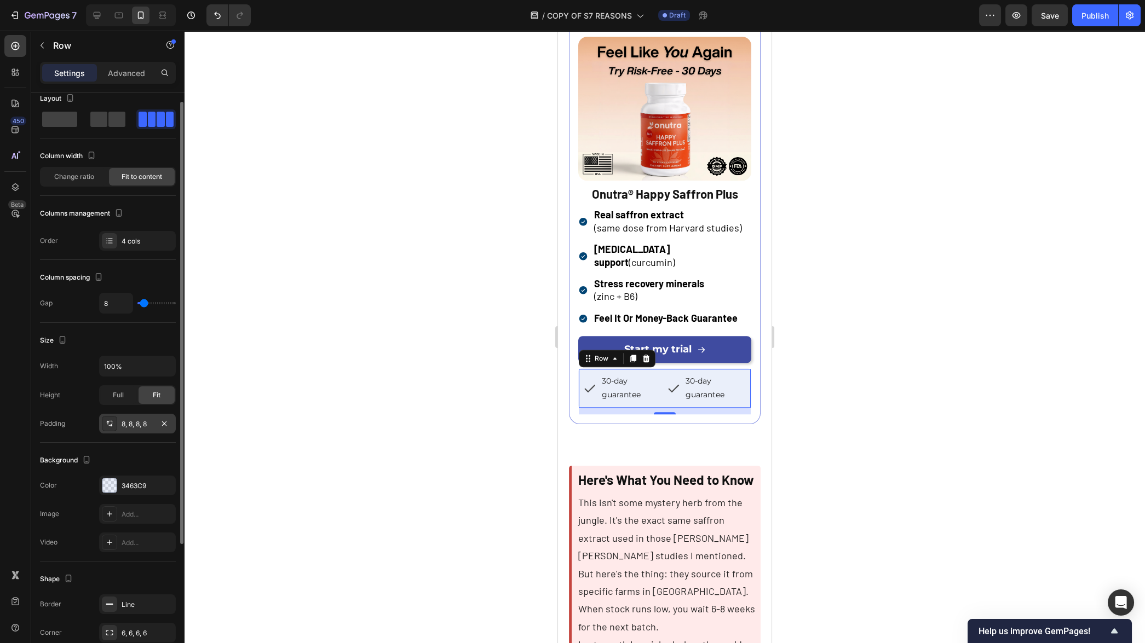
click at [112, 424] on icon at bounding box center [109, 423] width 9 height 9
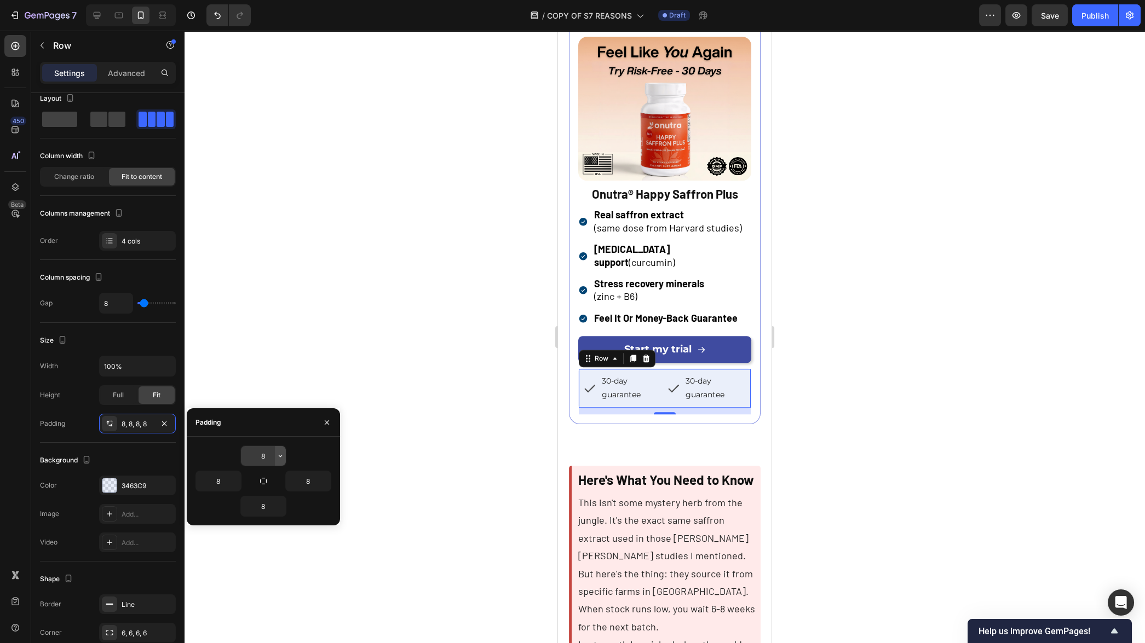
click at [281, 455] on icon "button" at bounding box center [280, 456] width 3 height 2
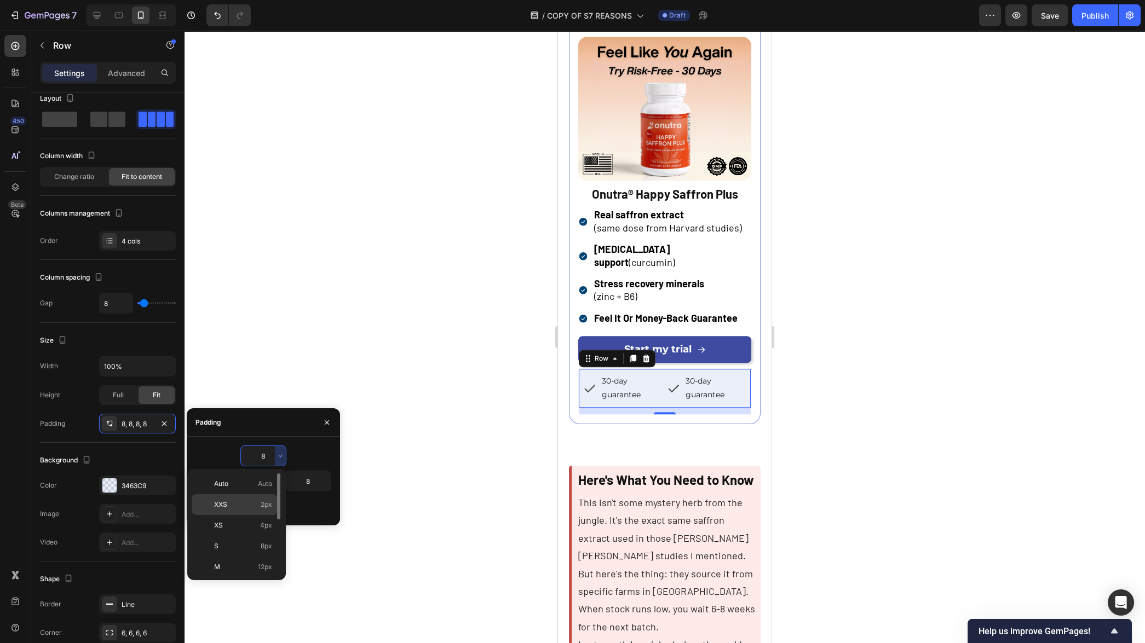
click at [263, 503] on span "2px" at bounding box center [267, 505] width 12 height 10
type input "2"
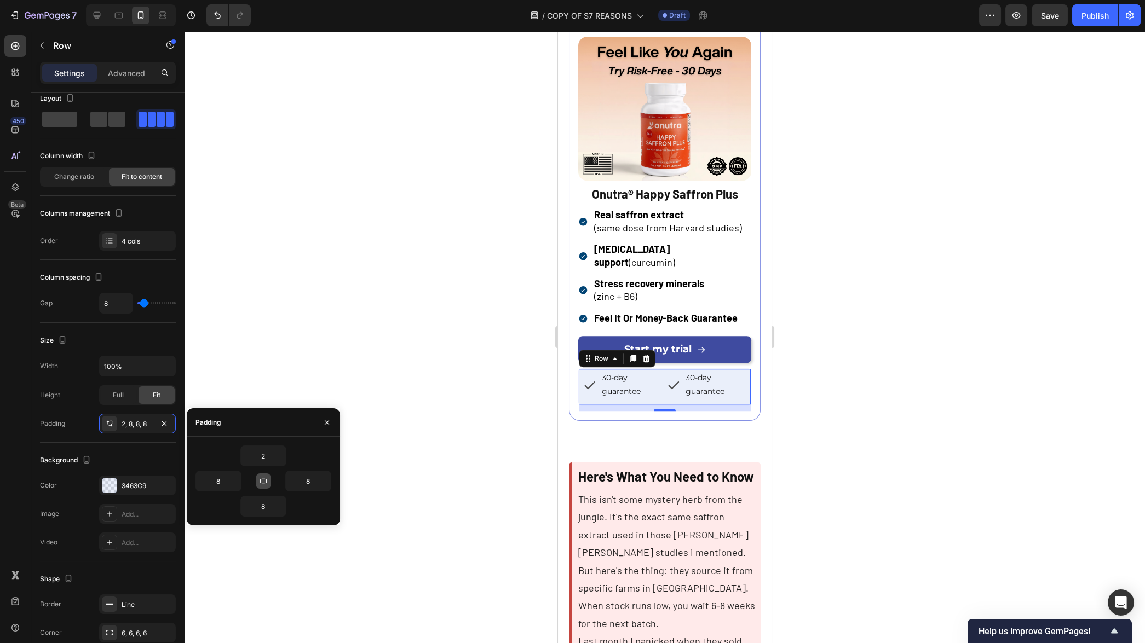
click at [261, 485] on icon "button" at bounding box center [263, 481] width 9 height 9
type input "2"
click at [283, 458] on icon "button" at bounding box center [280, 456] width 9 height 9
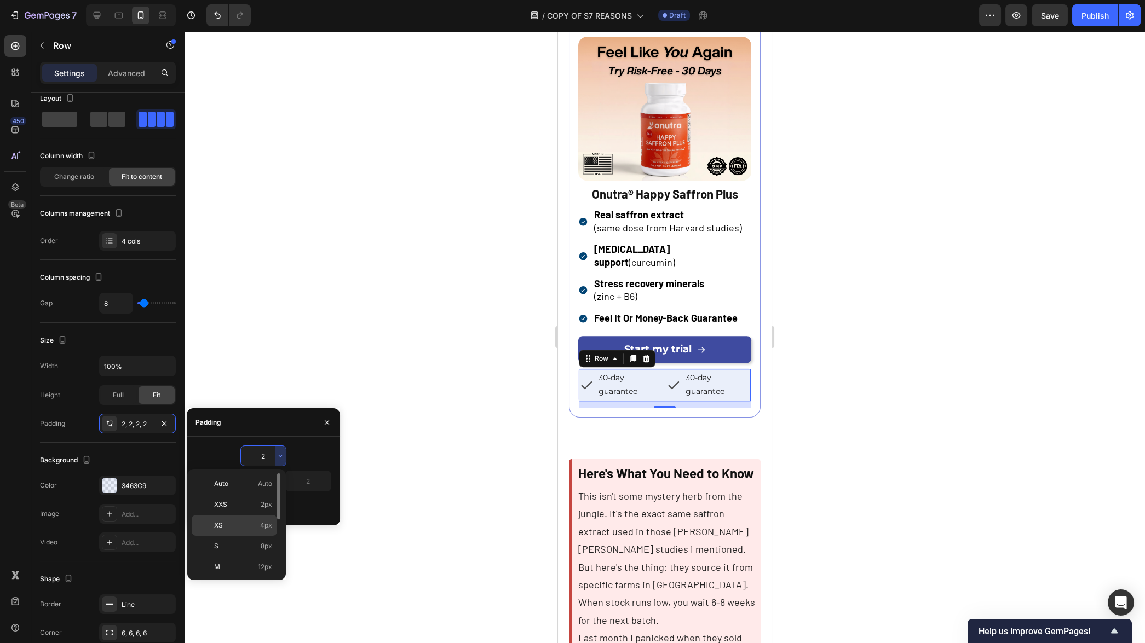
click at [261, 524] on span "4px" at bounding box center [266, 526] width 12 height 10
type input "4"
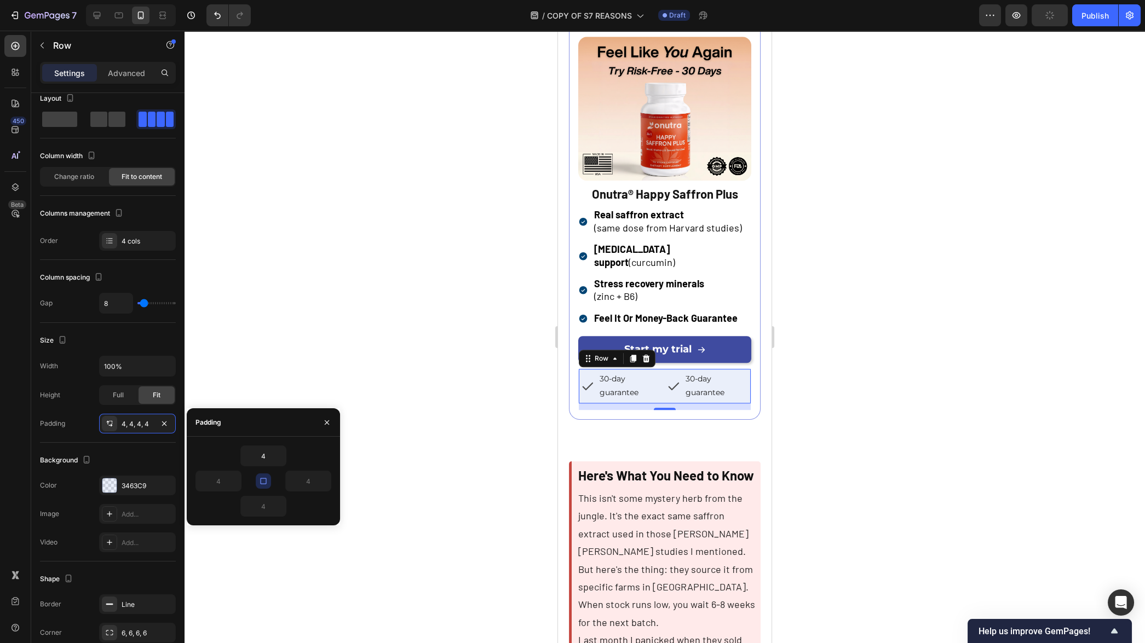
click at [278, 432] on div "Padding" at bounding box center [263, 423] width 153 height 28
click at [136, 454] on div "Background" at bounding box center [108, 461] width 136 height 18
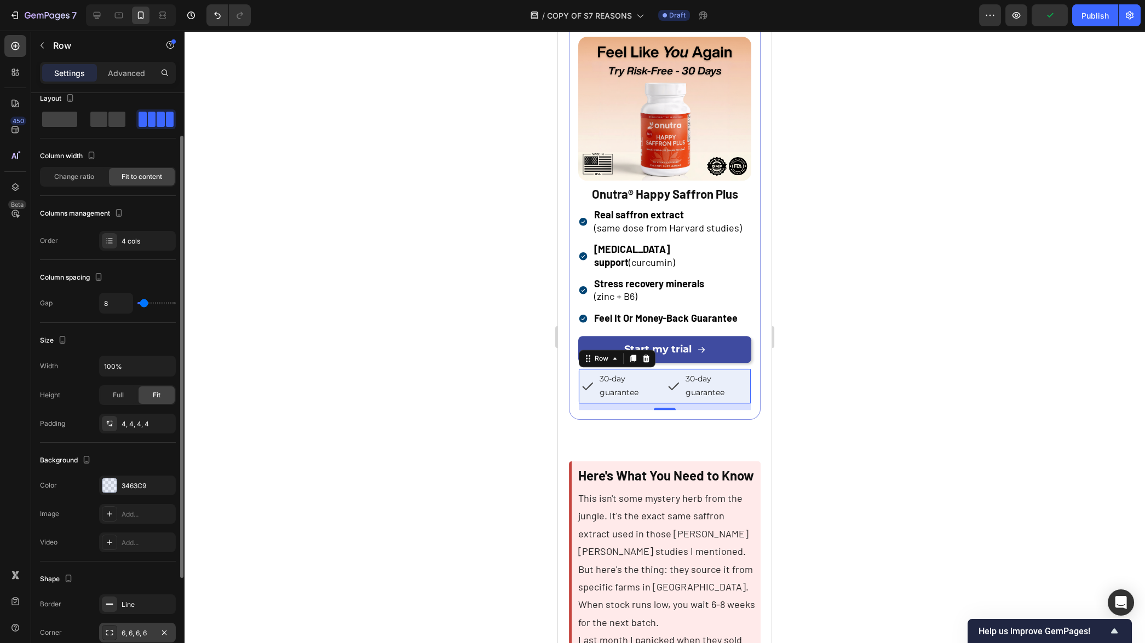
scroll to position [182, 0]
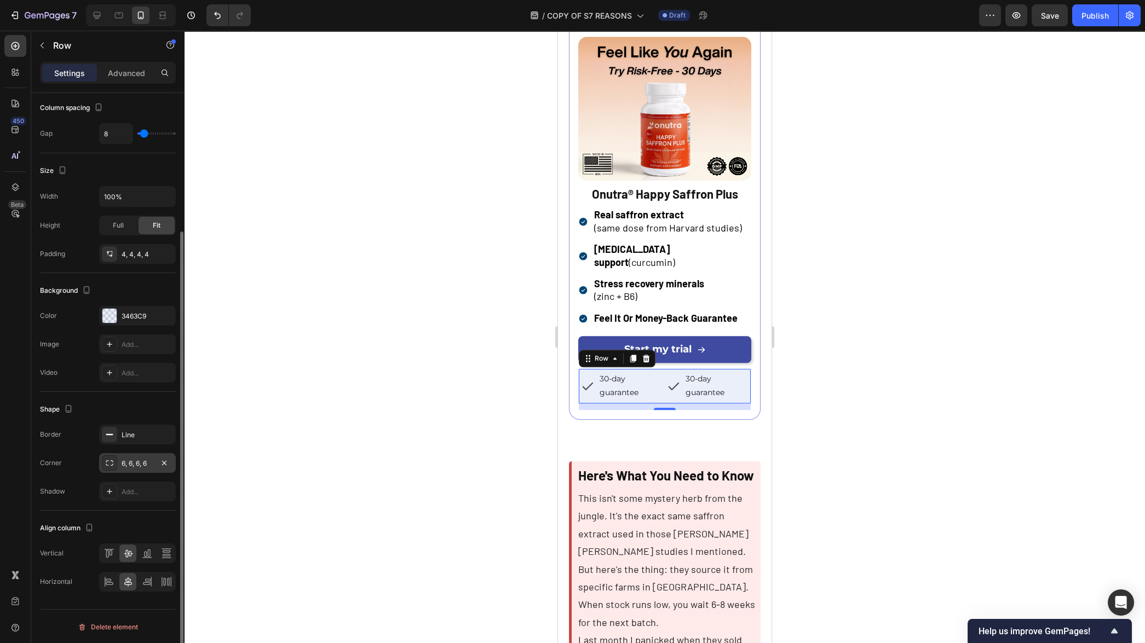
click at [116, 462] on div at bounding box center [109, 463] width 15 height 15
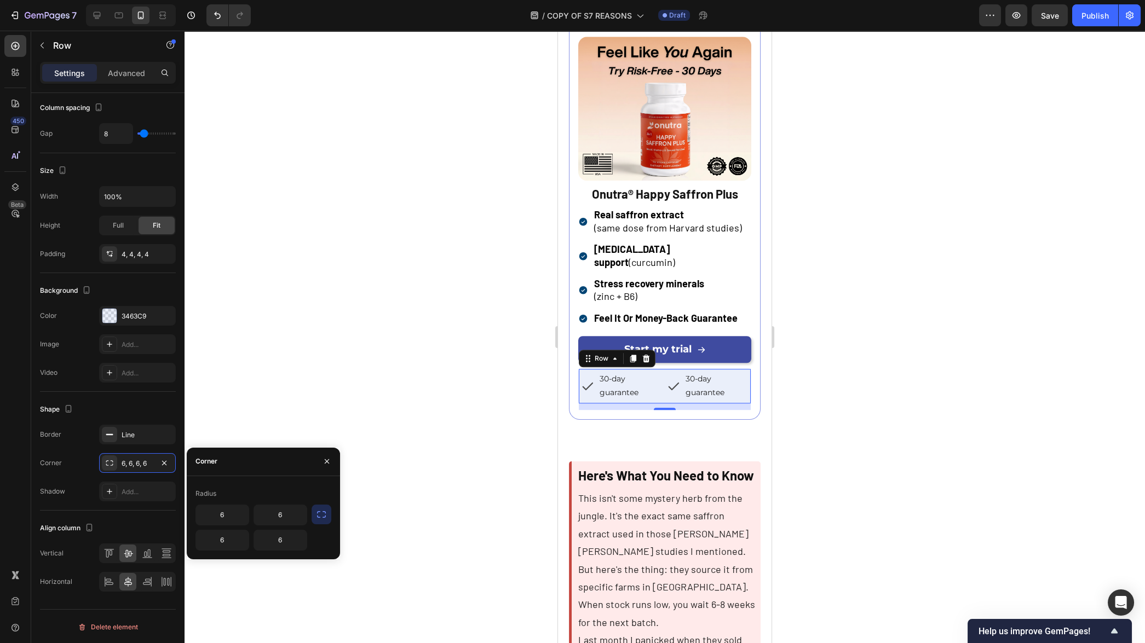
click at [416, 375] on div at bounding box center [665, 337] width 961 height 613
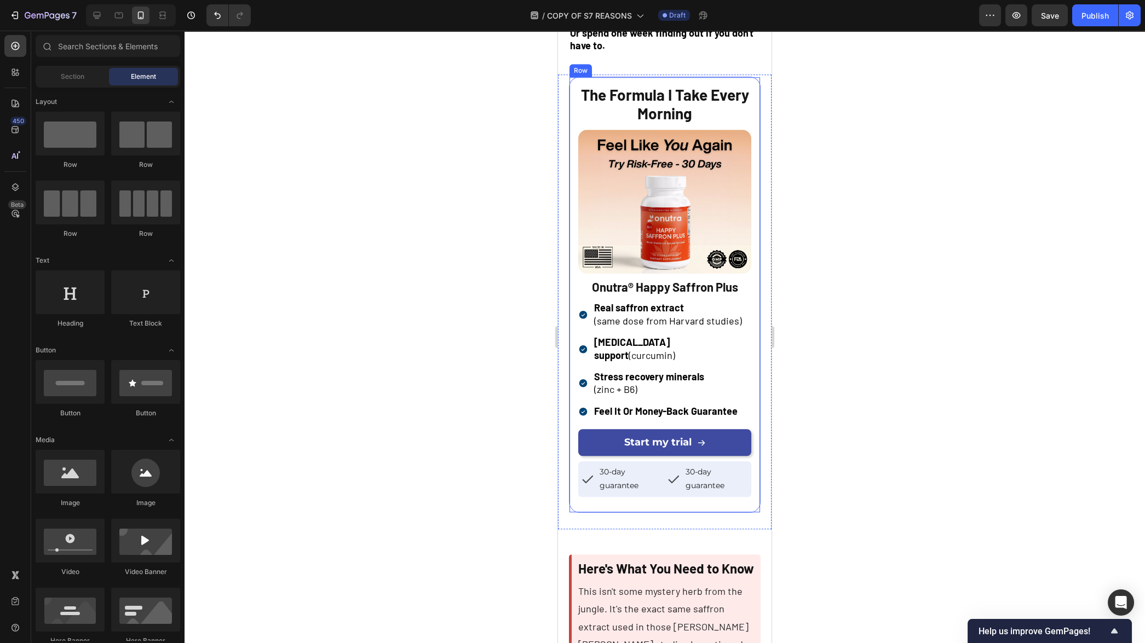
scroll to position [2871, 0]
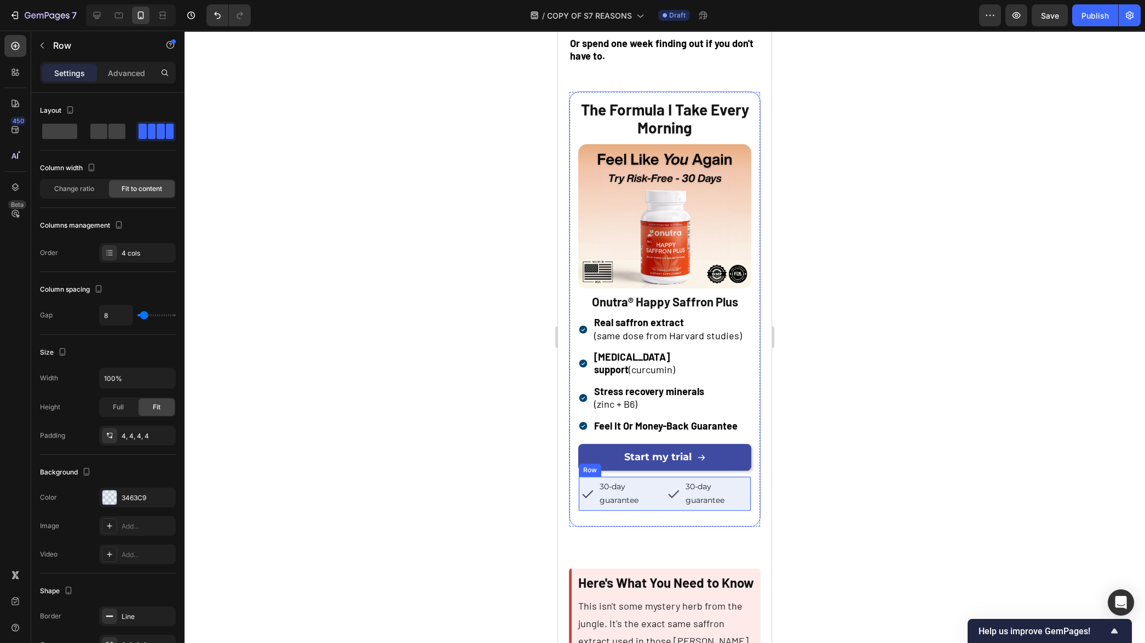
click at [665, 486] on div "30-day guarantee Text Block Icon 30-day guarantee Text Block Icon Row" at bounding box center [664, 493] width 173 height 35
click at [69, 134] on span at bounding box center [59, 131] width 35 height 15
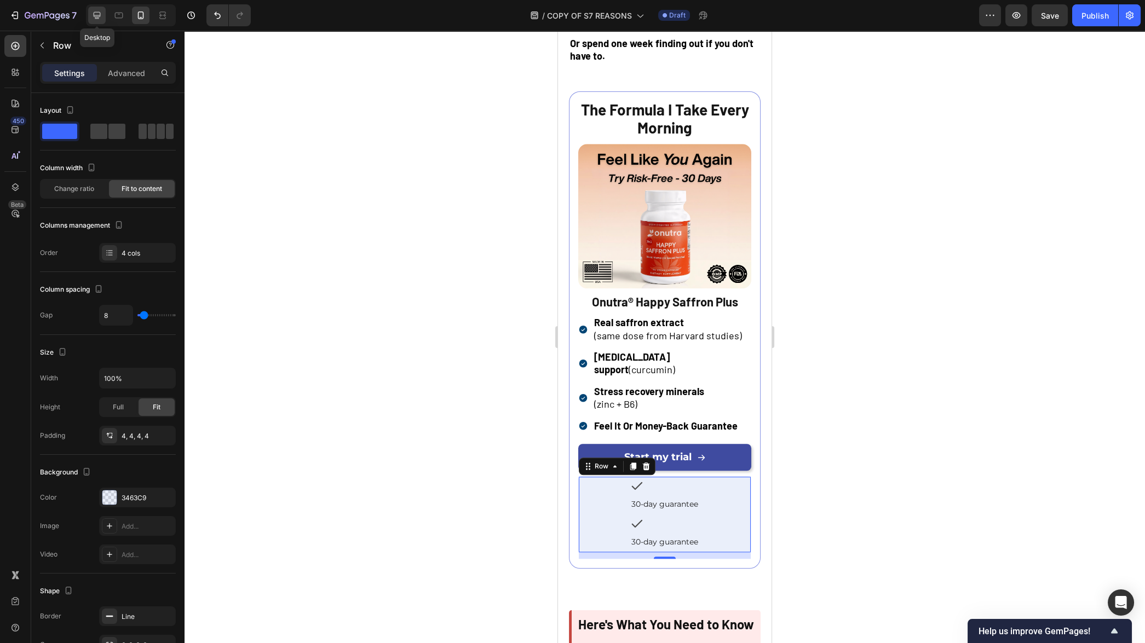
click at [96, 13] on icon at bounding box center [96, 15] width 11 height 11
type input "6"
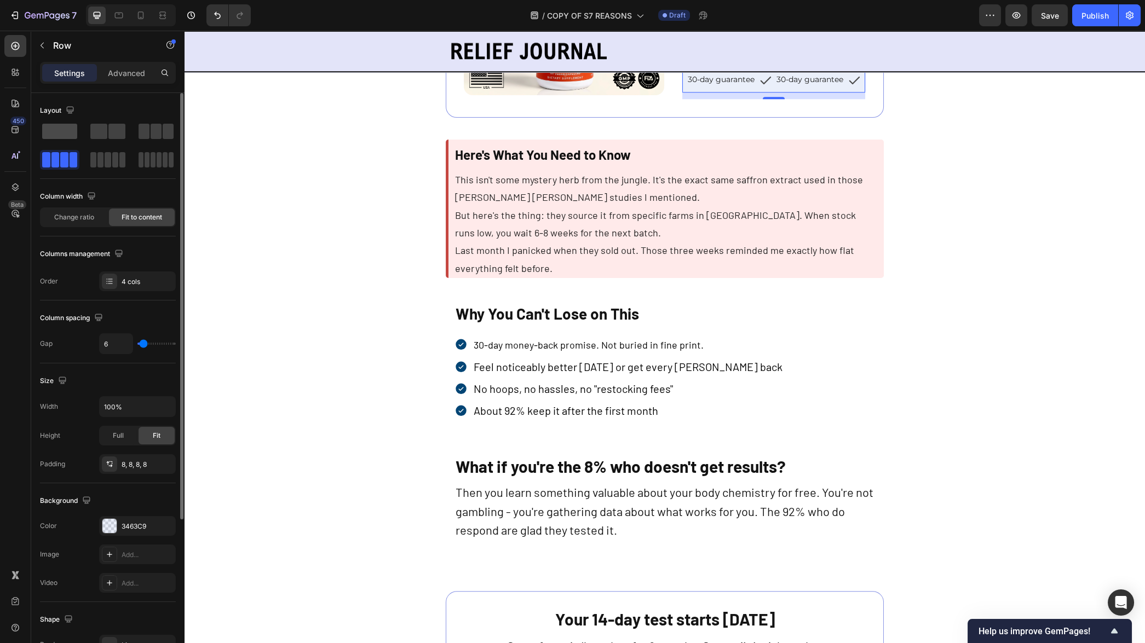
click at [64, 135] on span at bounding box center [59, 131] width 35 height 15
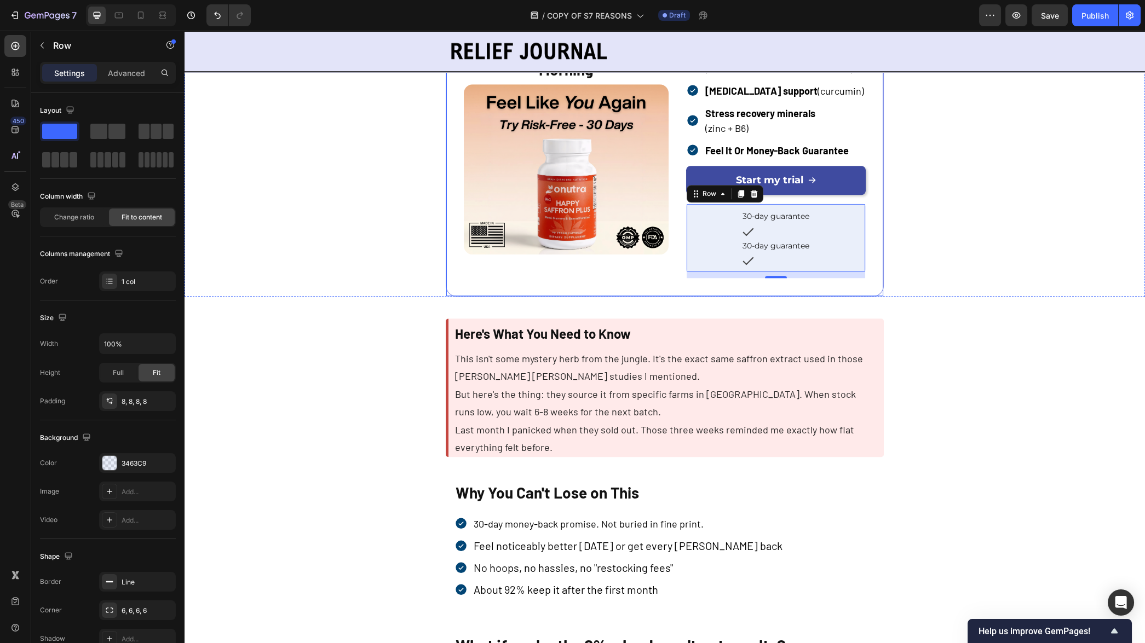
scroll to position [2989, 0]
click at [769, 247] on span "30-day guarantee" at bounding box center [776, 246] width 67 height 10
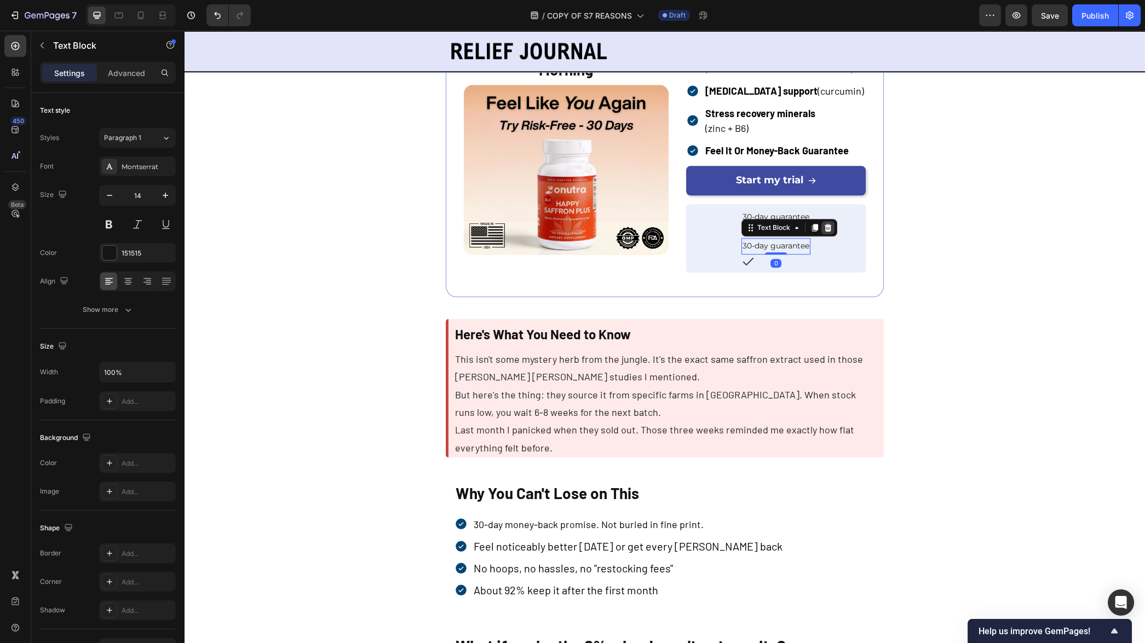
click at [831, 227] on icon at bounding box center [828, 228] width 7 height 8
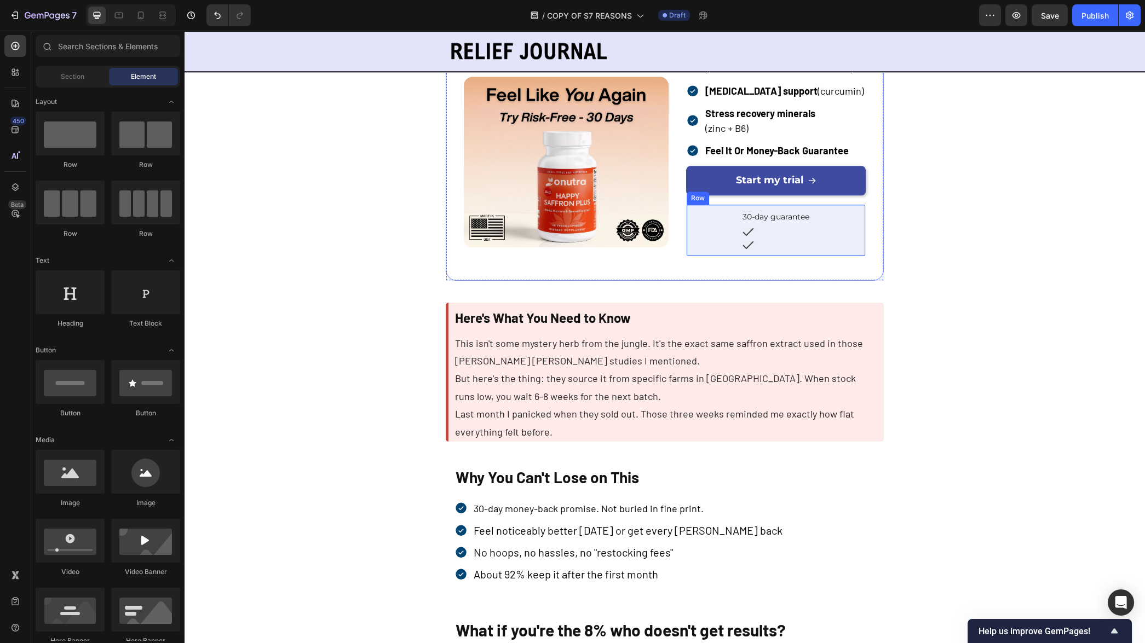
scroll to position [2981, 0]
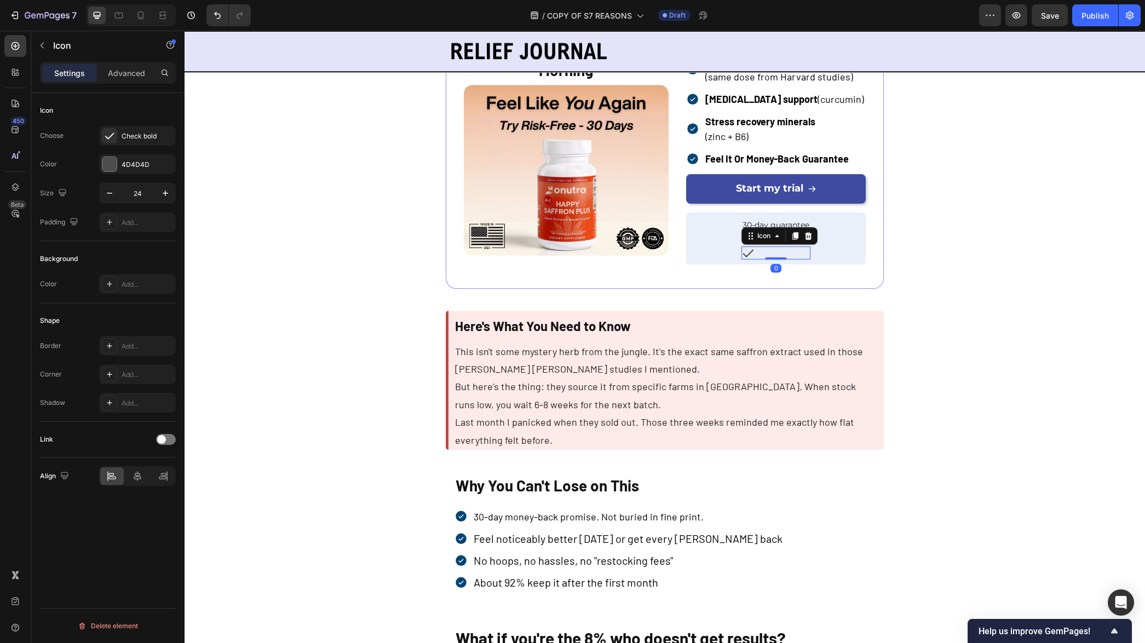
click at [768, 252] on div "Icon 0" at bounding box center [775, 252] width 69 height 13
click at [812, 237] on icon at bounding box center [808, 236] width 7 height 8
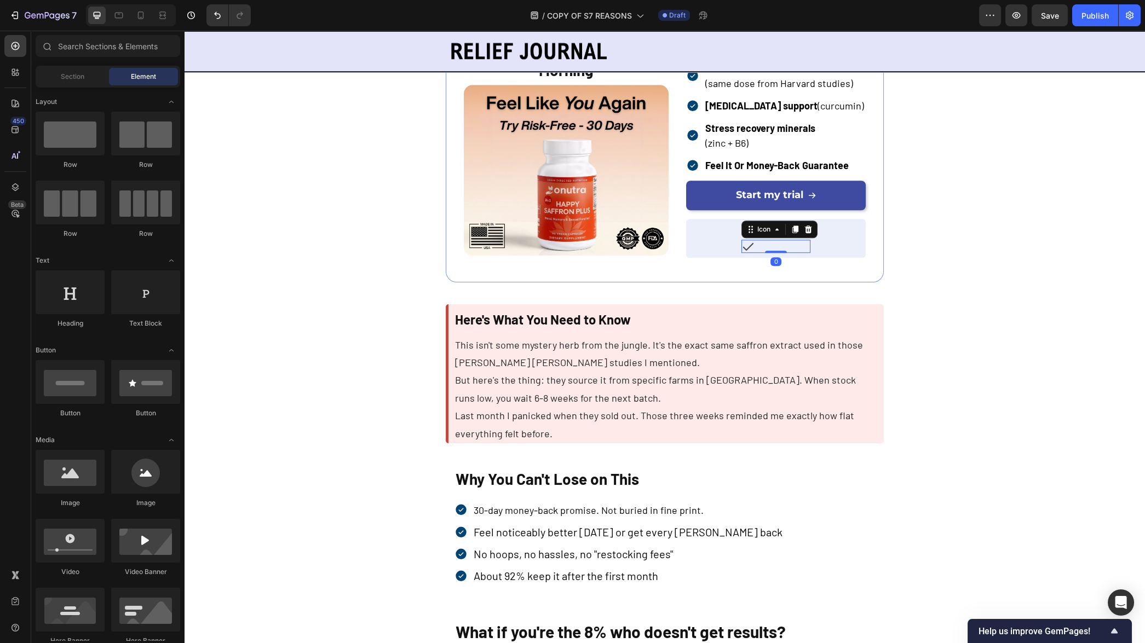
click at [783, 245] on div "Icon 0" at bounding box center [775, 246] width 69 height 13
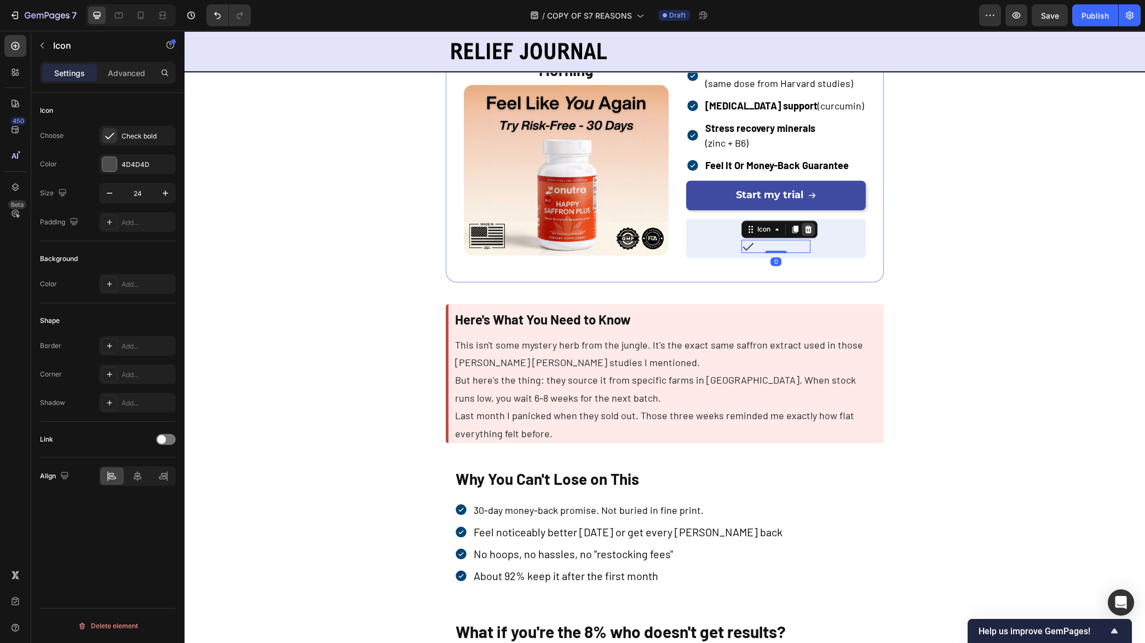
click at [815, 228] on div at bounding box center [808, 229] width 13 height 13
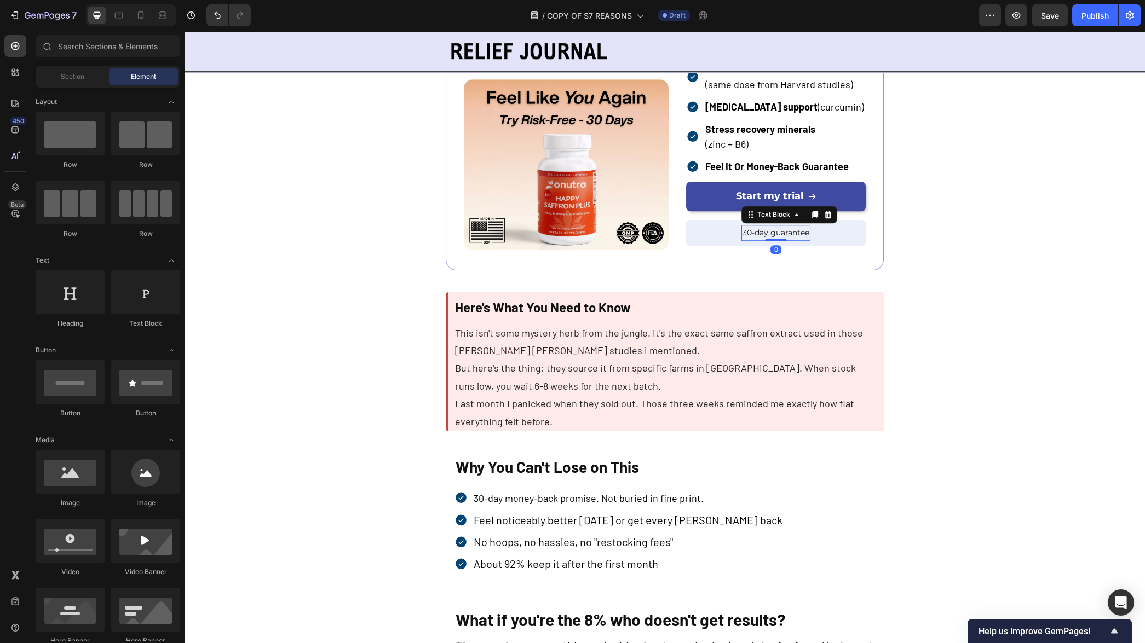
click at [792, 238] on span "30-day guarantee" at bounding box center [776, 233] width 67 height 10
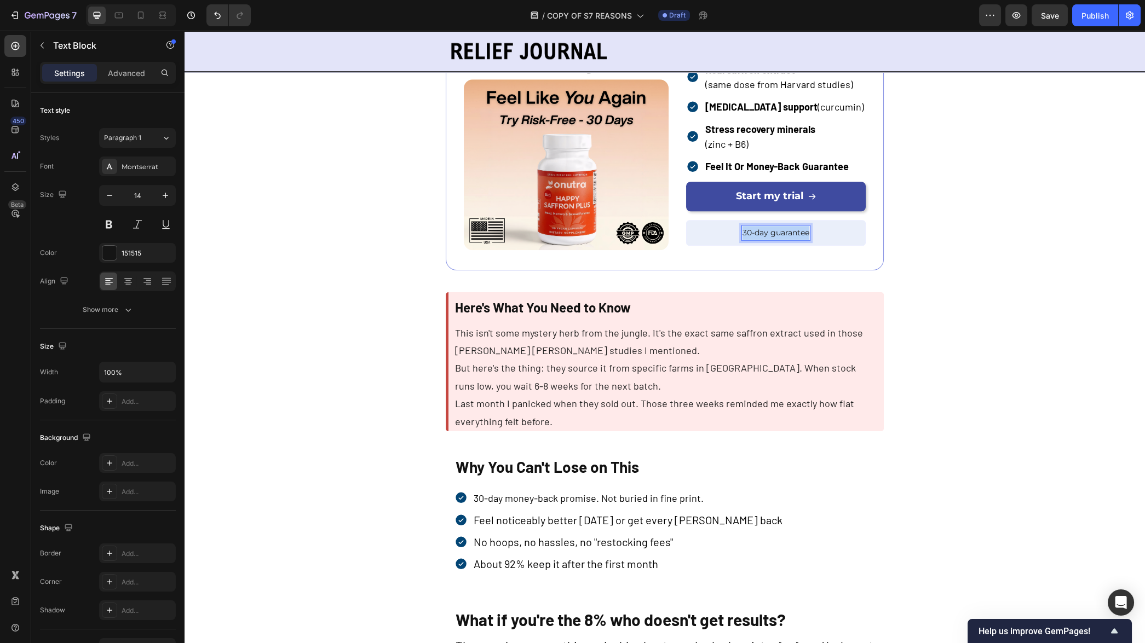
click at [792, 238] on span "30-day guarantee" at bounding box center [776, 233] width 67 height 10
click at [934, 267] on div "The Formula I Take Every Morning Text Block Image Onutra® Happy Saffron Plus Te…" at bounding box center [664, 144] width 717 height 254
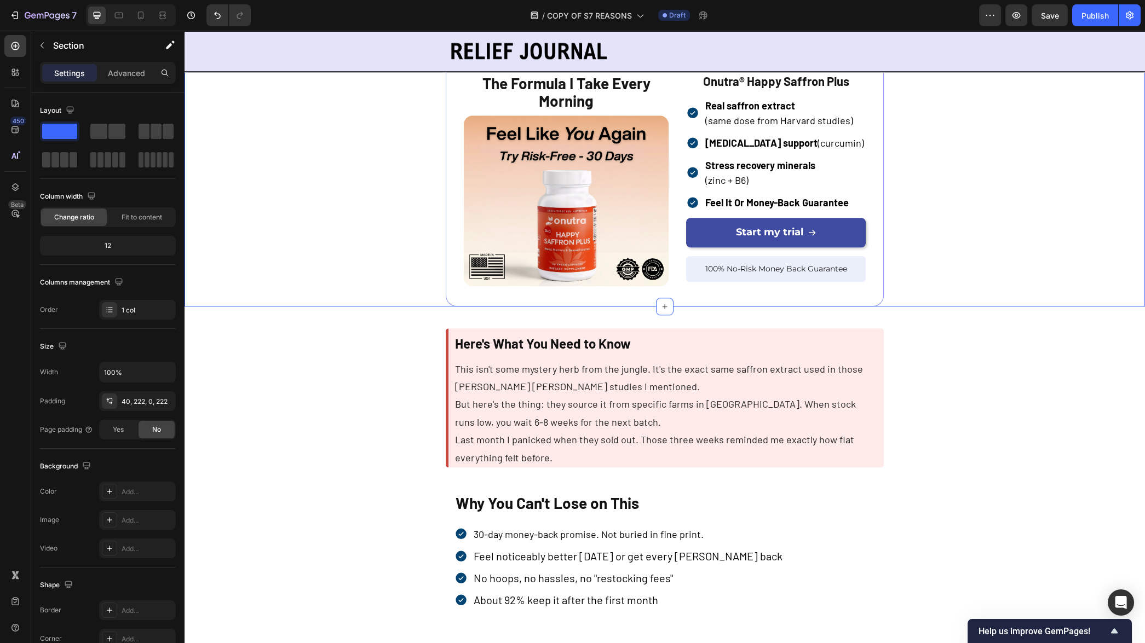
scroll to position [2935, 0]
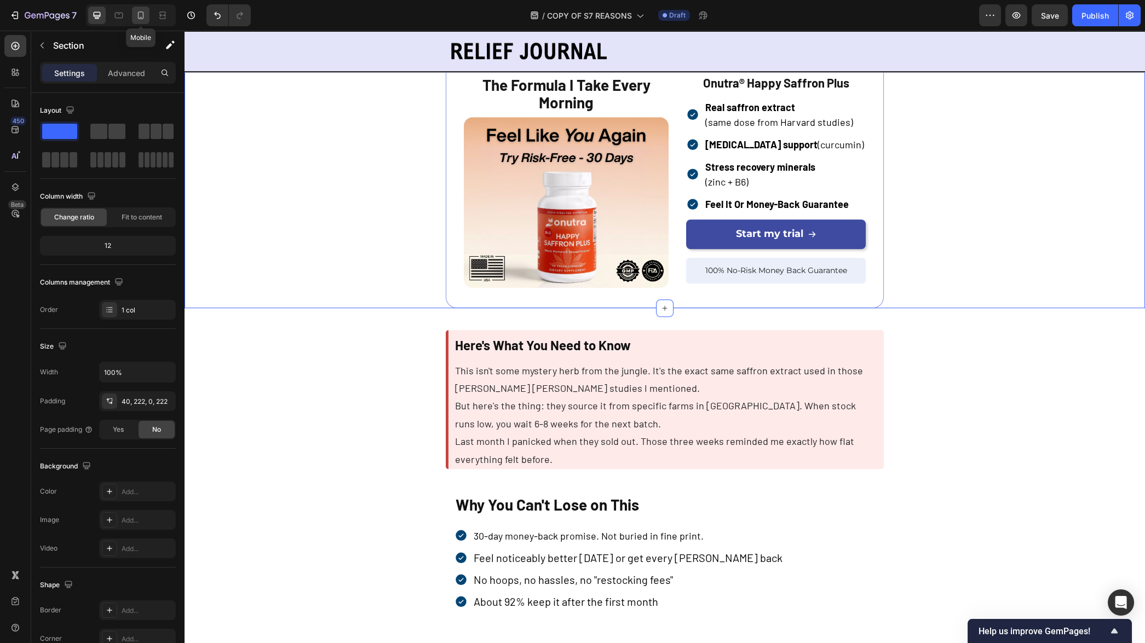
click at [141, 10] on icon at bounding box center [140, 15] width 11 height 11
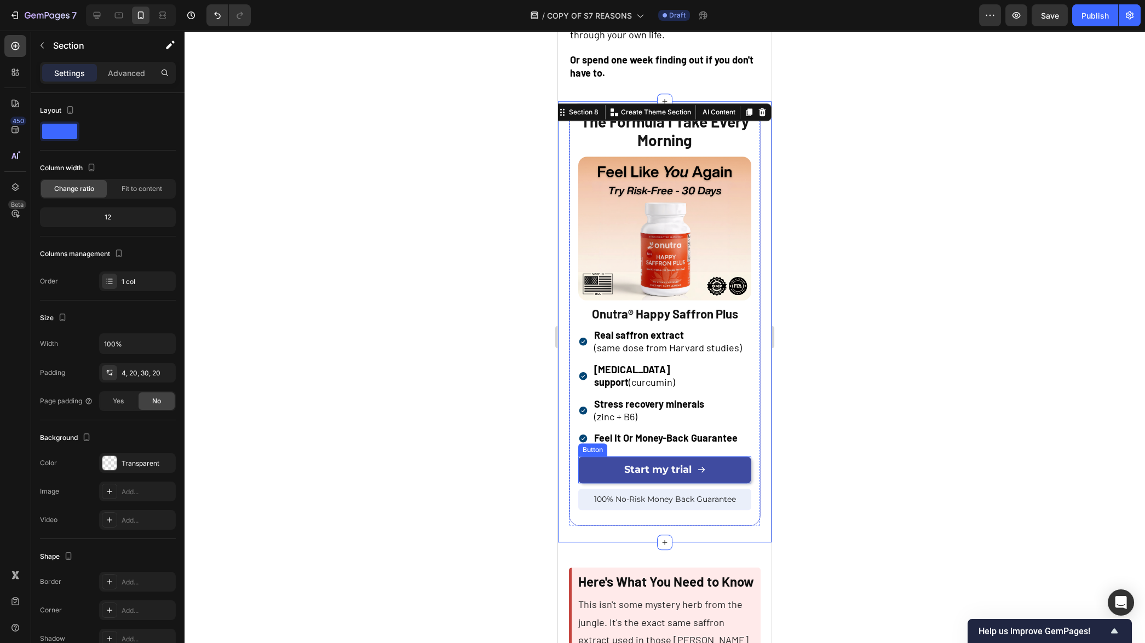
scroll to position [2827, 0]
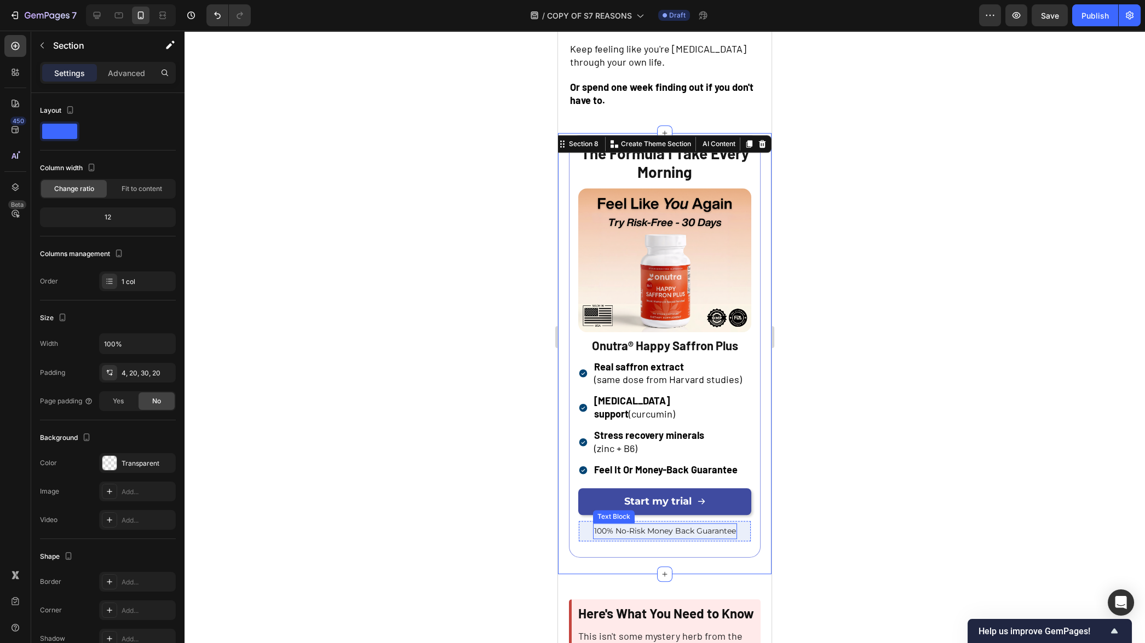
click at [667, 526] on span "100% No-Risk Money Back Guarantee" at bounding box center [665, 531] width 142 height 10
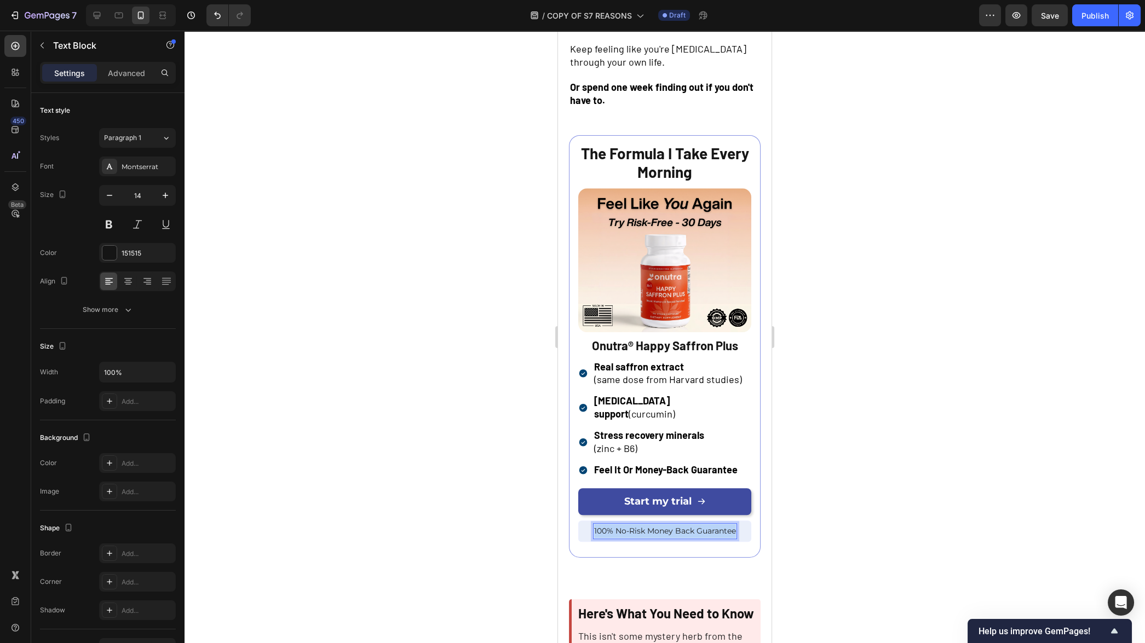
click at [667, 526] on span "100% No-Risk Money Back Guarantee" at bounding box center [665, 531] width 142 height 10
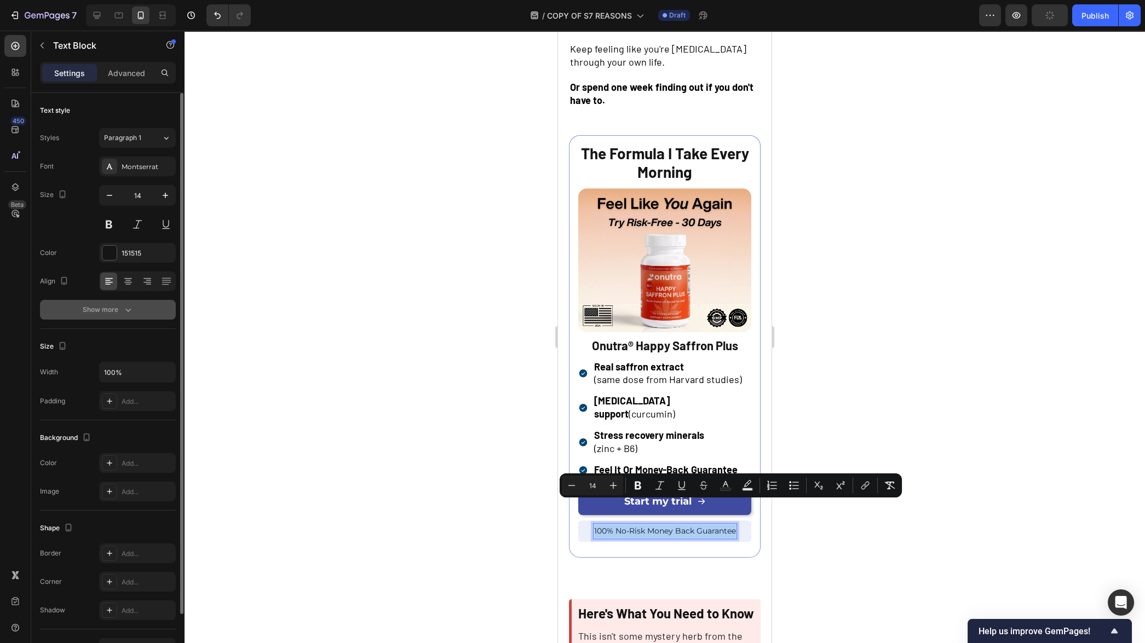
click at [145, 312] on button "Show more" at bounding box center [108, 310] width 136 height 20
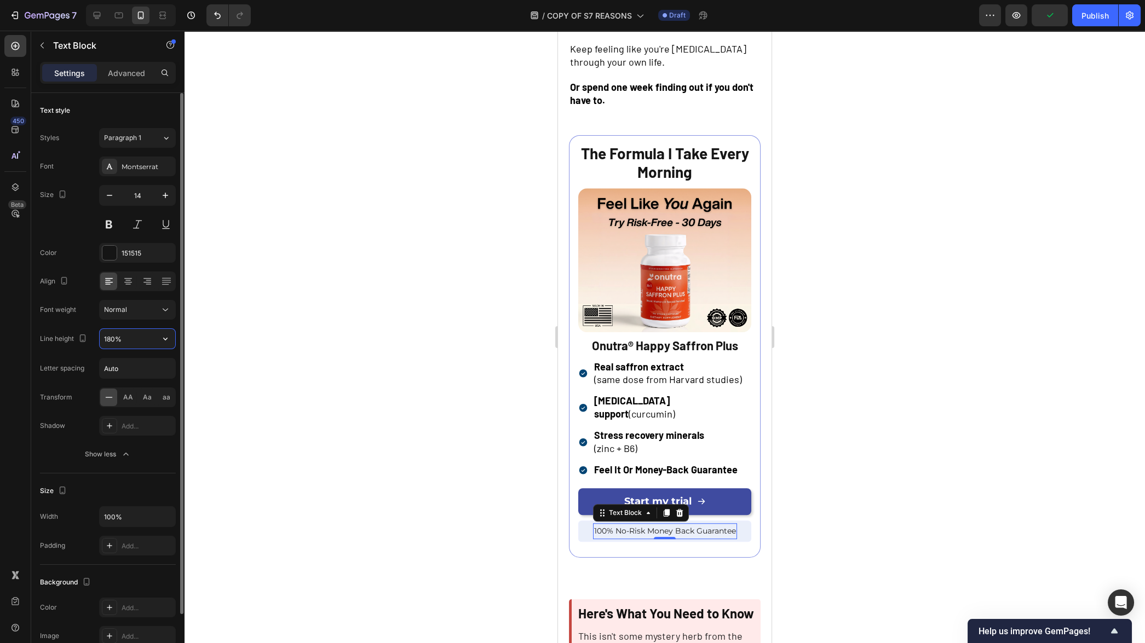
click at [132, 340] on input "180%" at bounding box center [138, 339] width 76 height 20
click at [165, 337] on icon "button" at bounding box center [165, 339] width 11 height 11
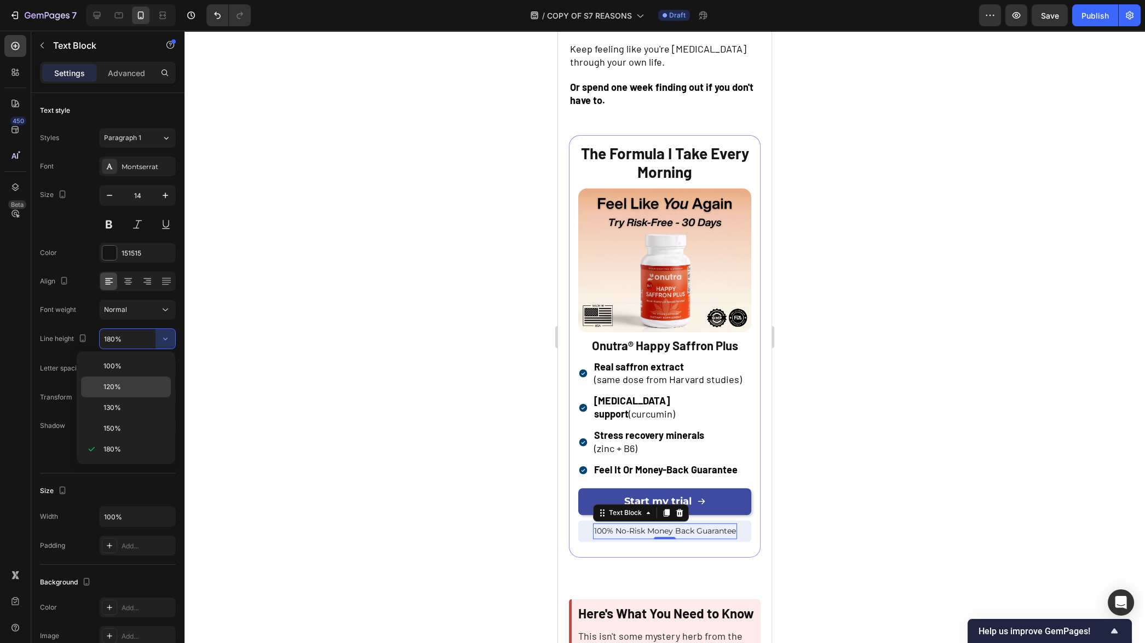
click at [137, 390] on p "120%" at bounding box center [135, 387] width 62 height 10
type input "120%"
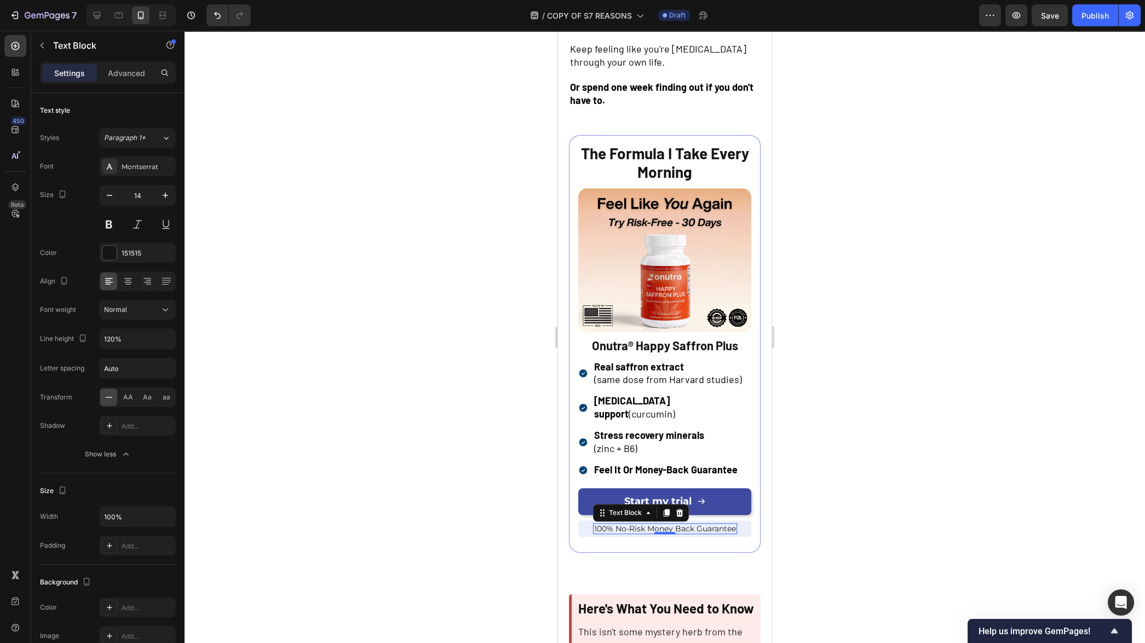
click at [314, 397] on div at bounding box center [665, 337] width 961 height 613
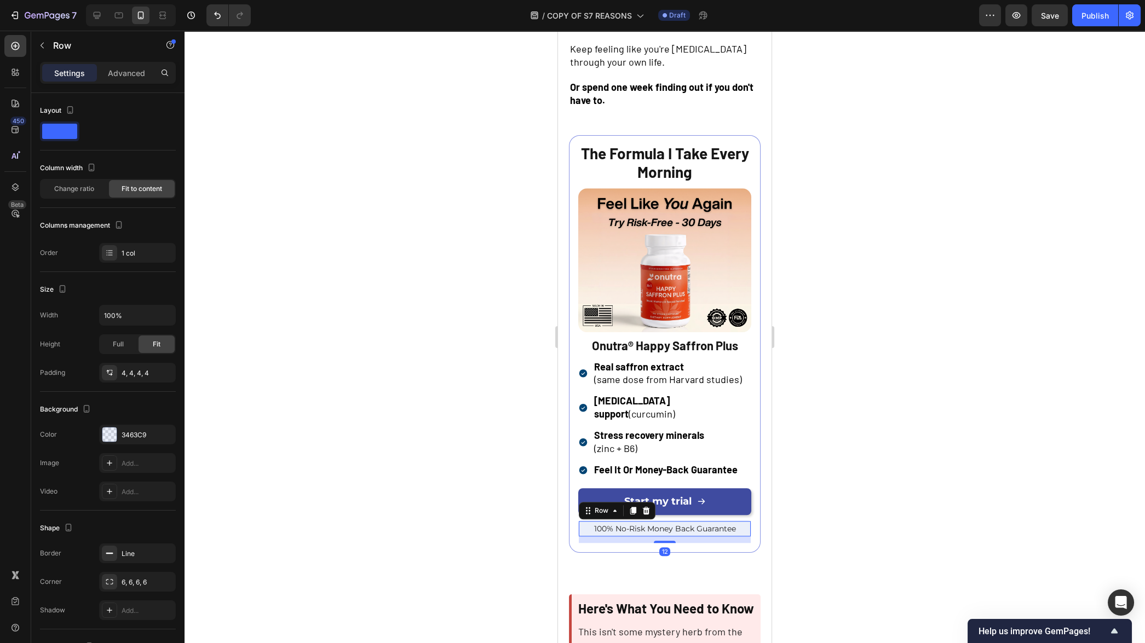
click at [580, 521] on div "100% No-Risk Money Back Guarantee Text Block Row 12" at bounding box center [664, 529] width 173 height 17
click at [163, 433] on icon "button" at bounding box center [164, 434] width 4 height 4
click at [400, 442] on div at bounding box center [665, 337] width 961 height 613
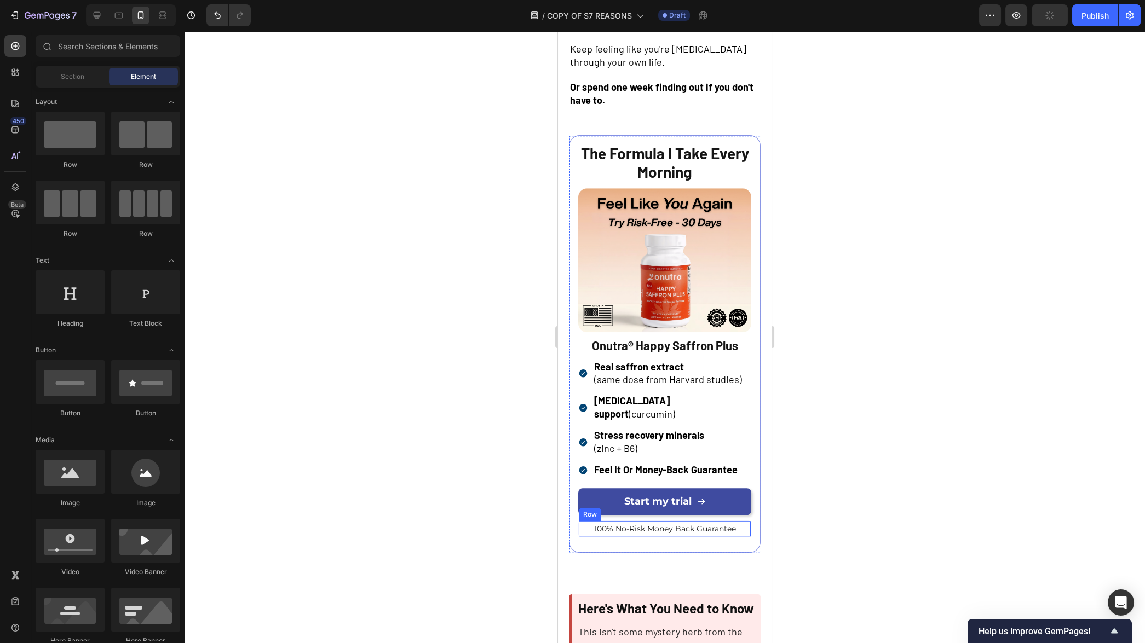
click at [584, 521] on div "100% No-Risk Money Back Guarantee Text Block Row" at bounding box center [664, 529] width 173 height 17
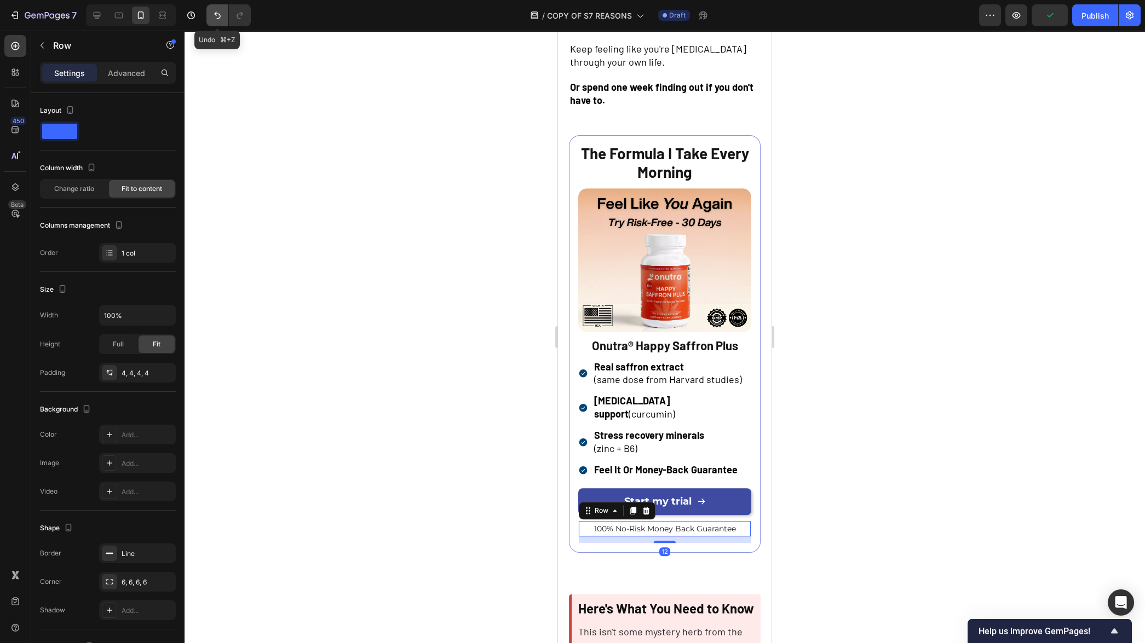
click at [212, 16] on icon "Undo/Redo" at bounding box center [217, 15] width 11 height 11
click at [358, 270] on div at bounding box center [665, 337] width 961 height 613
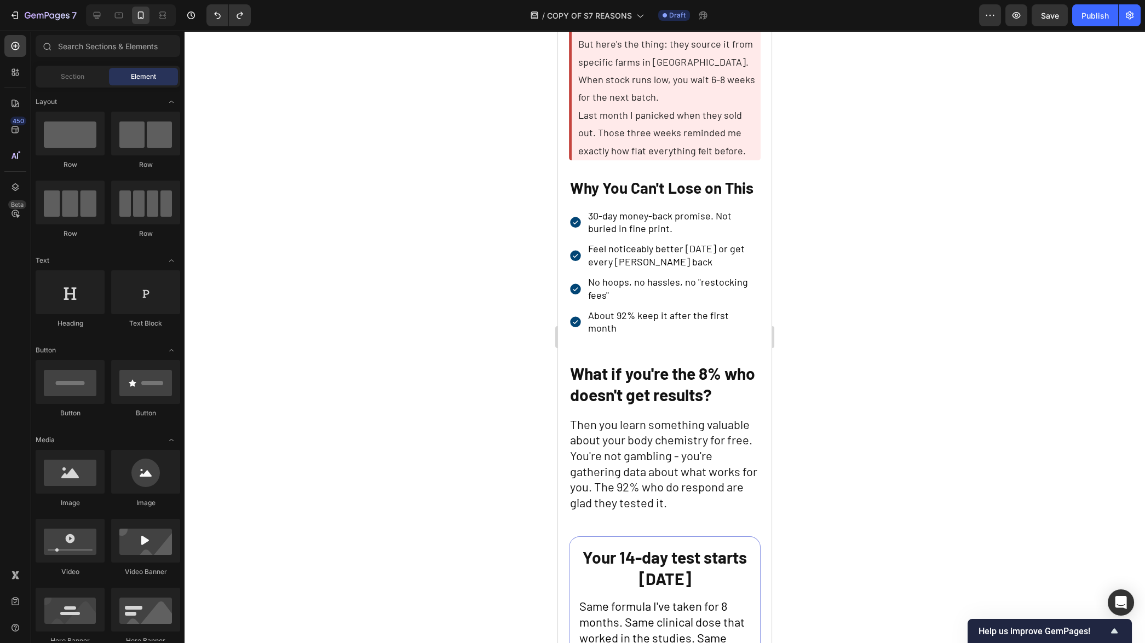
scroll to position [3463, 0]
click at [651, 301] on p "No hoops, no hassles, no "restocking fees"" at bounding box center [673, 288] width 171 height 26
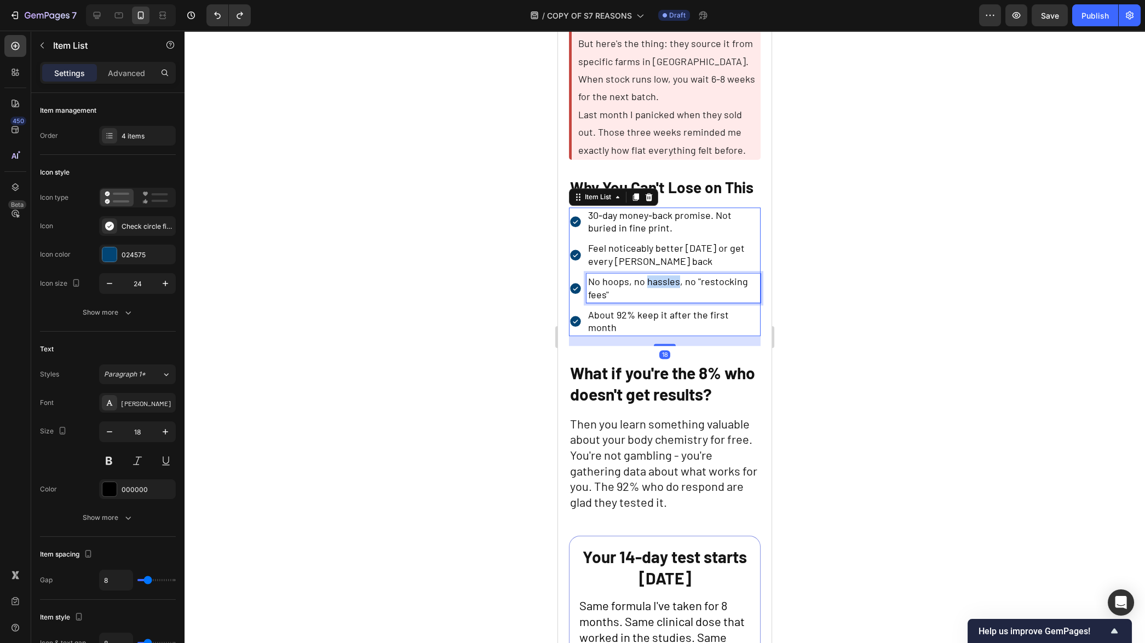
click at [651, 301] on p "No hoops, no hassles, no "restocking fees"" at bounding box center [673, 288] width 171 height 26
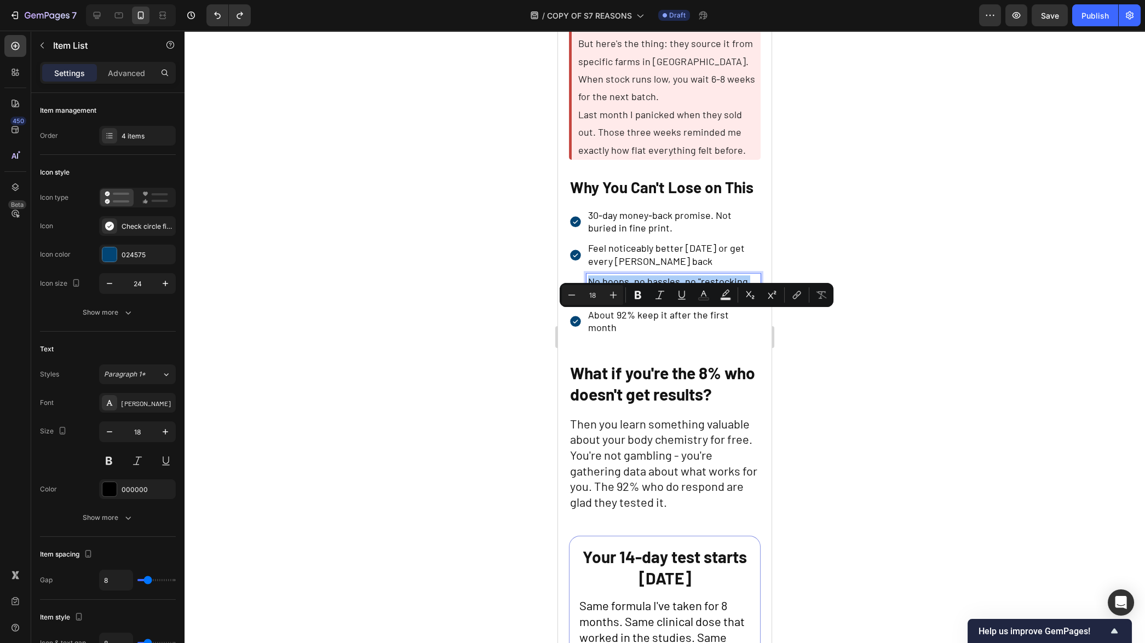
click at [965, 400] on div at bounding box center [665, 337] width 961 height 613
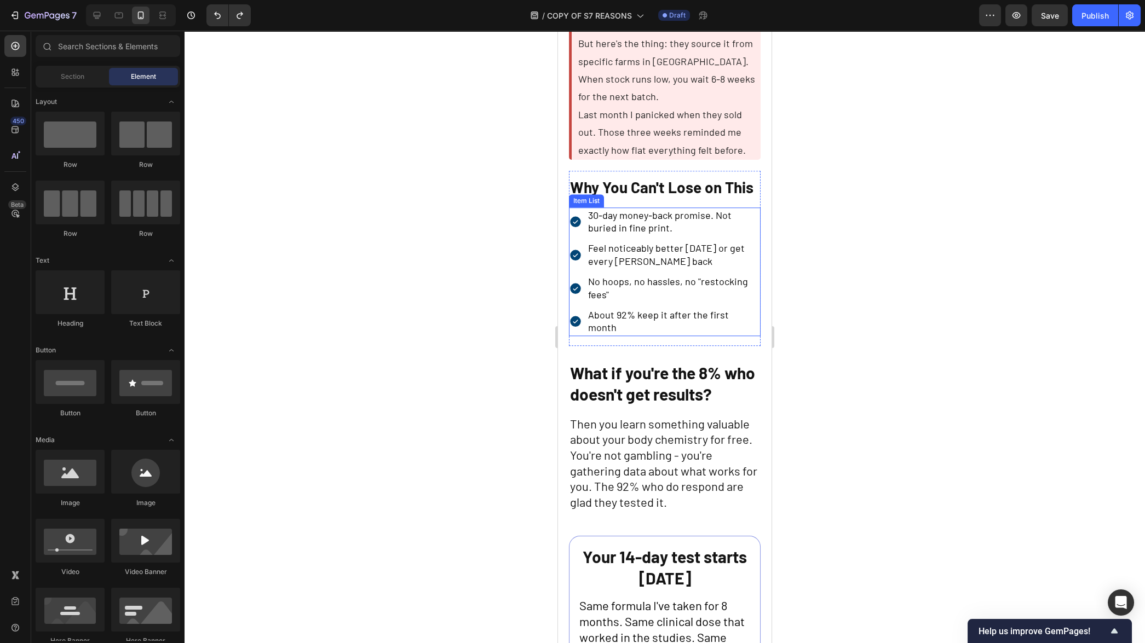
click at [660, 308] on div "30-day money-back promise. Not buried in fine print. Feel noticeably better [DA…" at bounding box center [665, 272] width 192 height 129
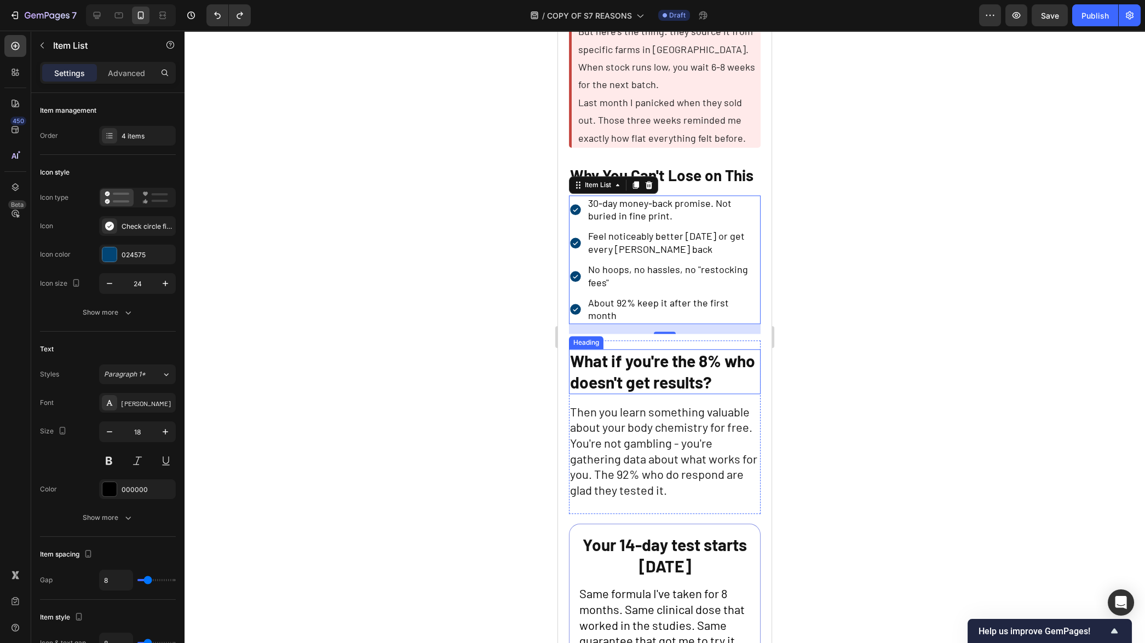
scroll to position [3475, 0]
click at [631, 392] on strong "What if you're the 8% who doesn't get results?" at bounding box center [662, 370] width 185 height 41
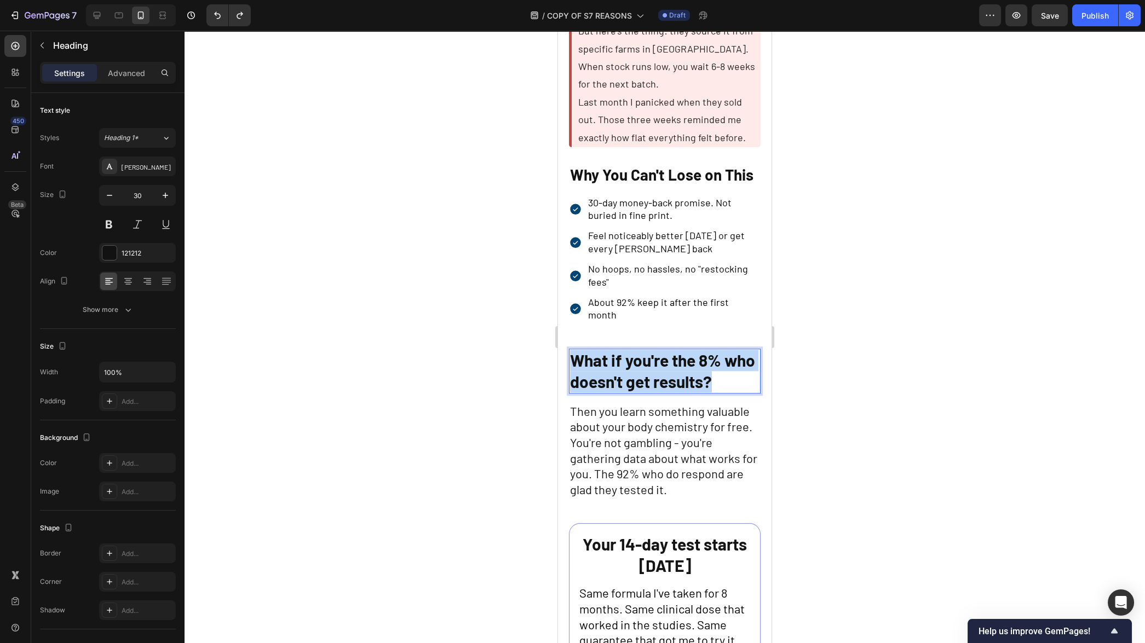
click at [631, 392] on strong "What if you're the 8% who doesn't get results?" at bounding box center [662, 370] width 185 height 41
click at [821, 449] on div at bounding box center [665, 337] width 961 height 613
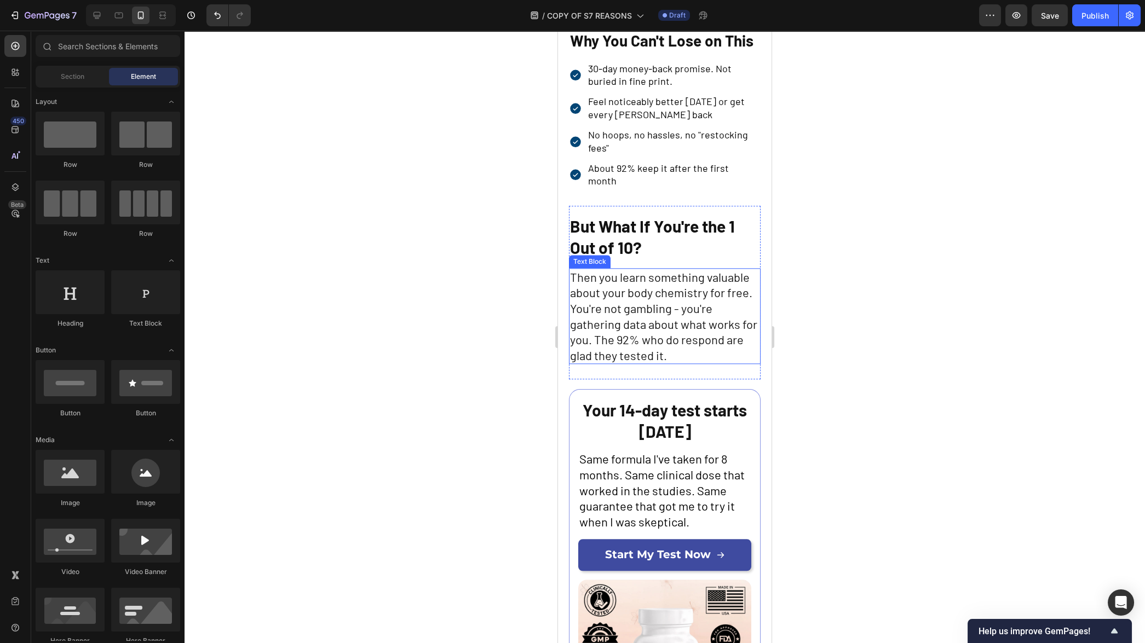
scroll to position [3611, 0]
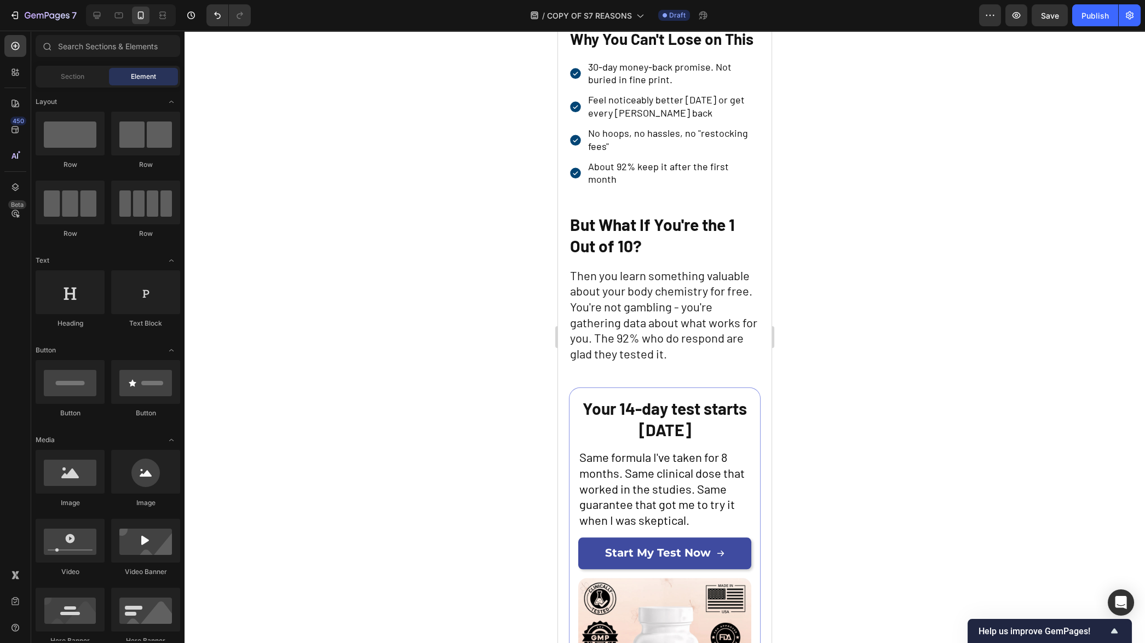
click at [615, 348] on span "Then you learn something valuable about your body chemistry for free. You're no…" at bounding box center [663, 314] width 187 height 93
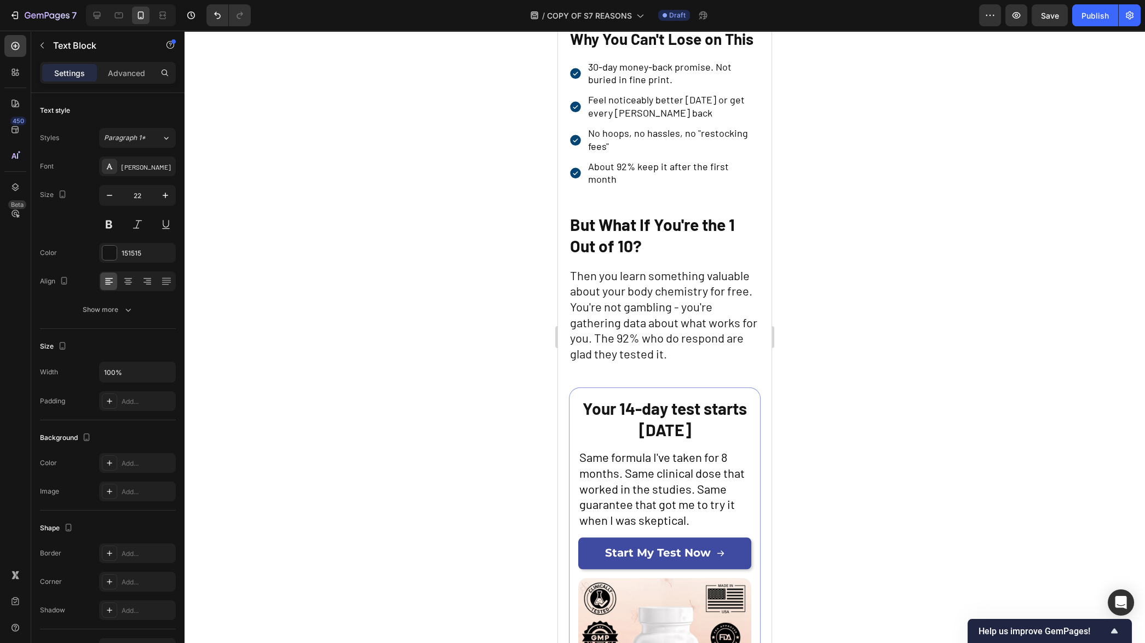
click at [615, 348] on span "Then you learn something valuable about your body chemistry for free. You're no…" at bounding box center [663, 314] width 187 height 93
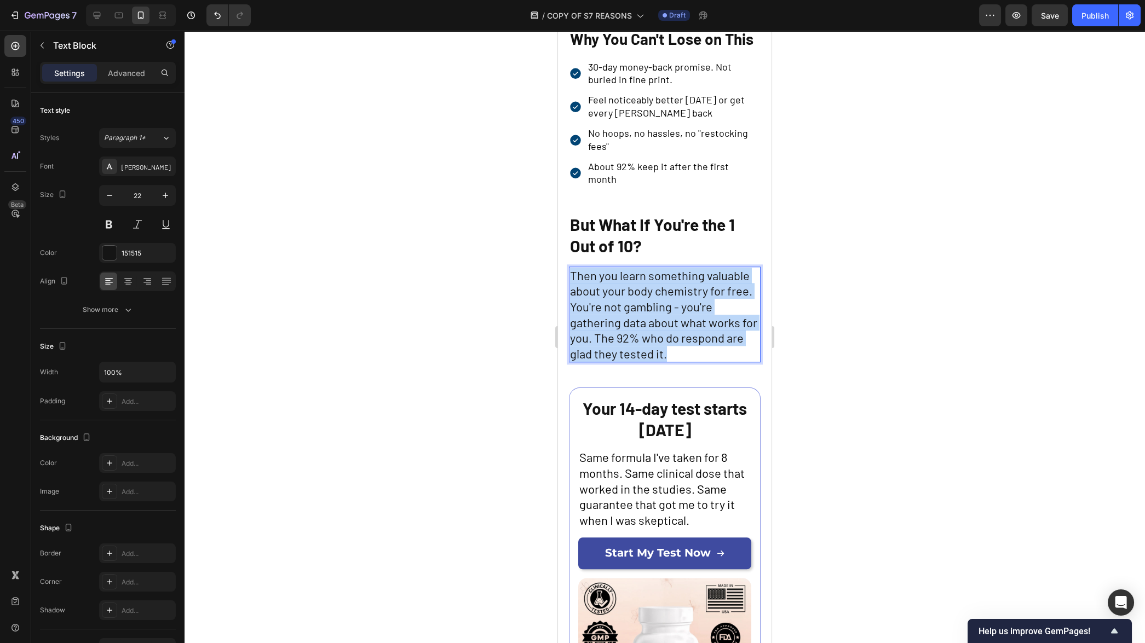
click at [615, 348] on span "Then you learn something valuable about your body chemistry for free. You're no…" at bounding box center [663, 314] width 187 height 93
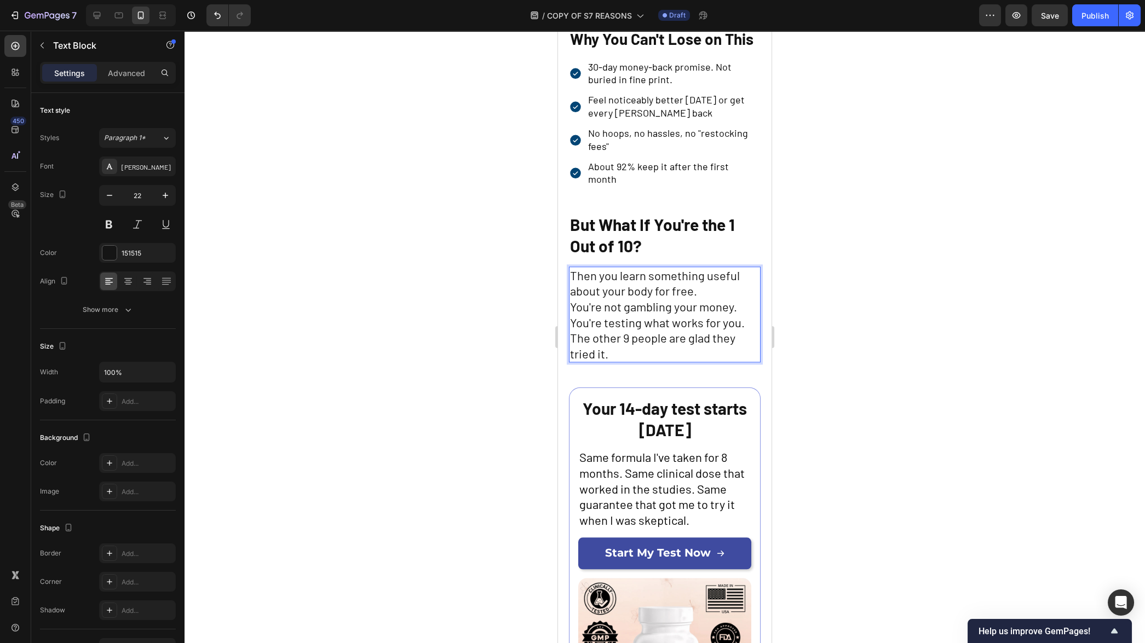
click at [716, 299] on p "Then you learn something useful about your body for free." at bounding box center [664, 283] width 189 height 31
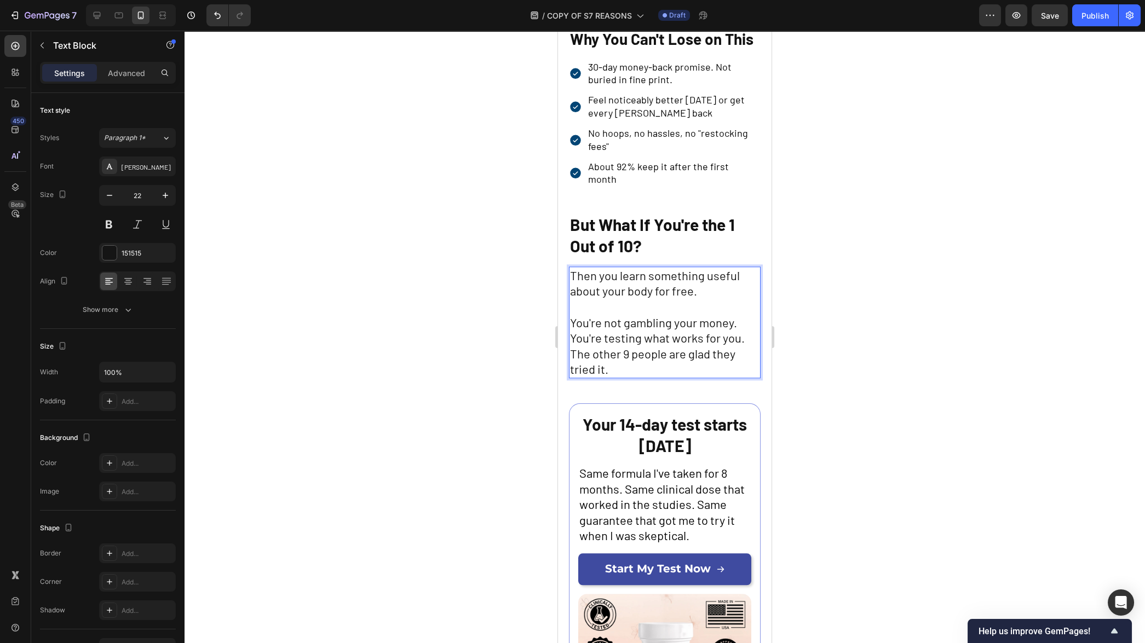
click at [742, 346] on p "You're not gambling your money. You're testing what works for you." at bounding box center [664, 330] width 189 height 31
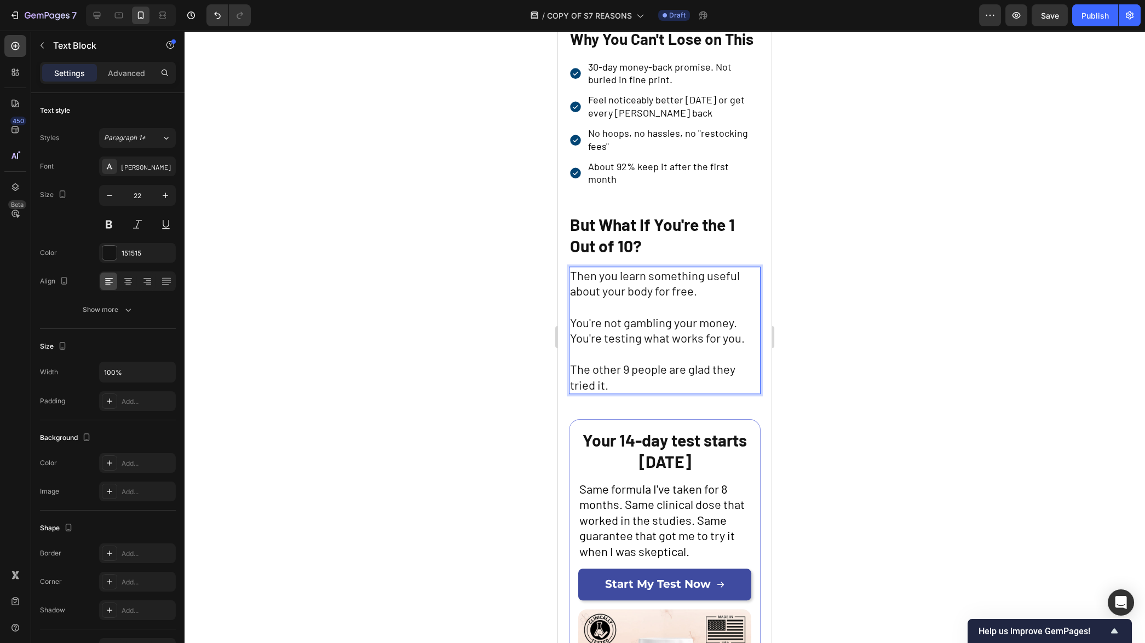
click at [690, 393] on p "The other 9 people are glad they tried it." at bounding box center [664, 376] width 189 height 31
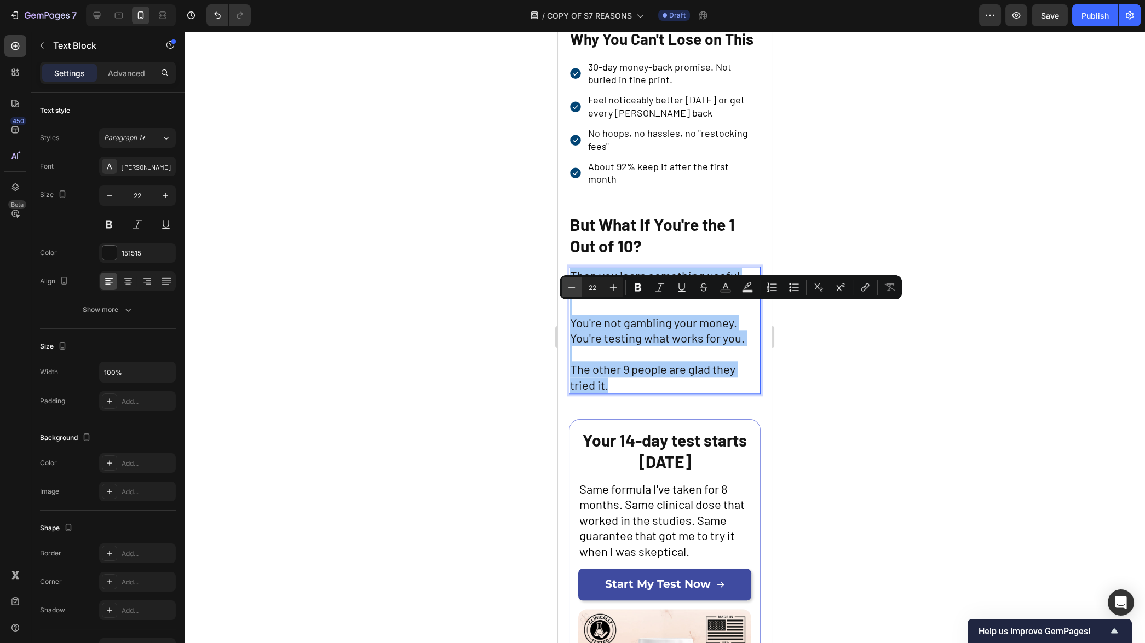
click at [569, 288] on icon "Editor contextual toolbar" at bounding box center [571, 287] width 7 height 1
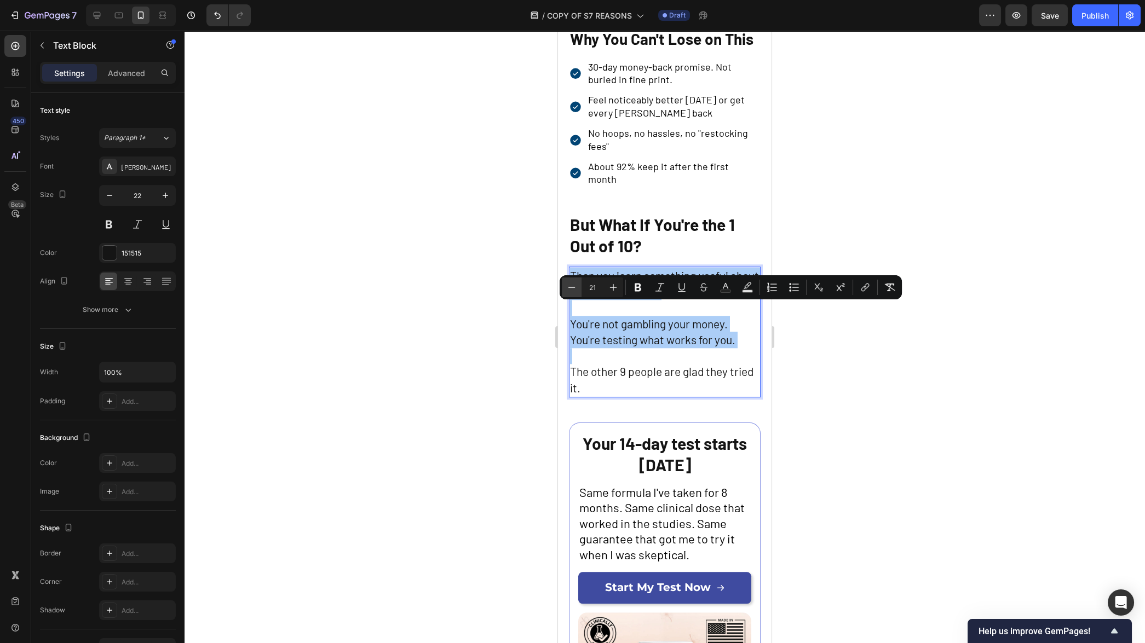
click at [569, 288] on icon "Editor contextual toolbar" at bounding box center [571, 287] width 7 height 1
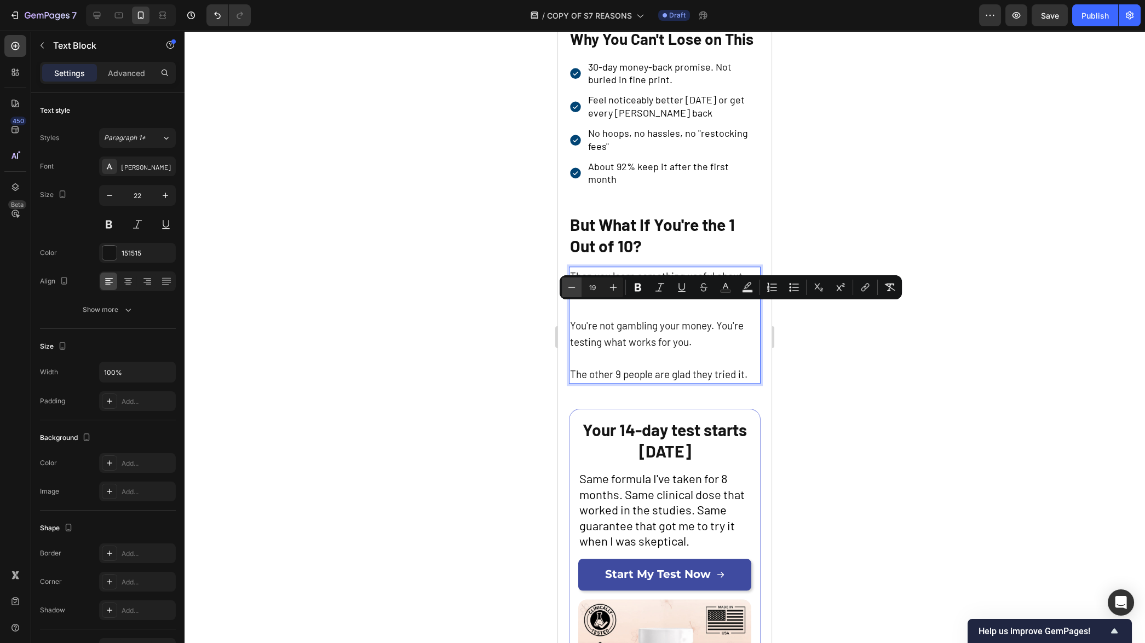
click at [569, 288] on icon "Editor contextual toolbar" at bounding box center [571, 287] width 7 height 1
type input "18"
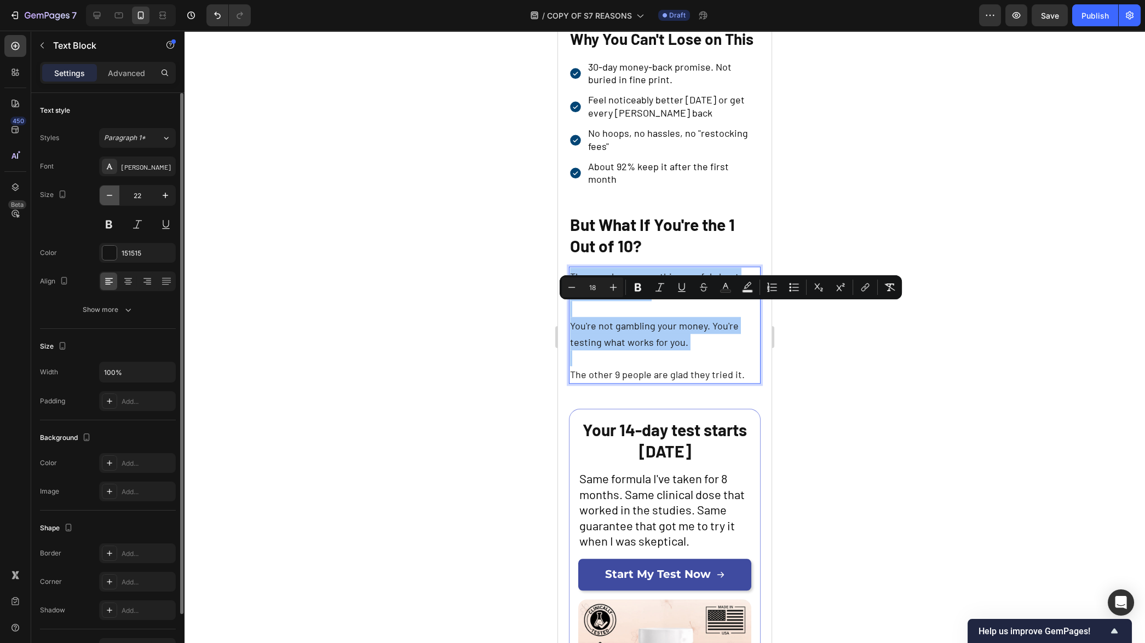
click at [113, 194] on icon "button" at bounding box center [109, 195] width 11 height 11
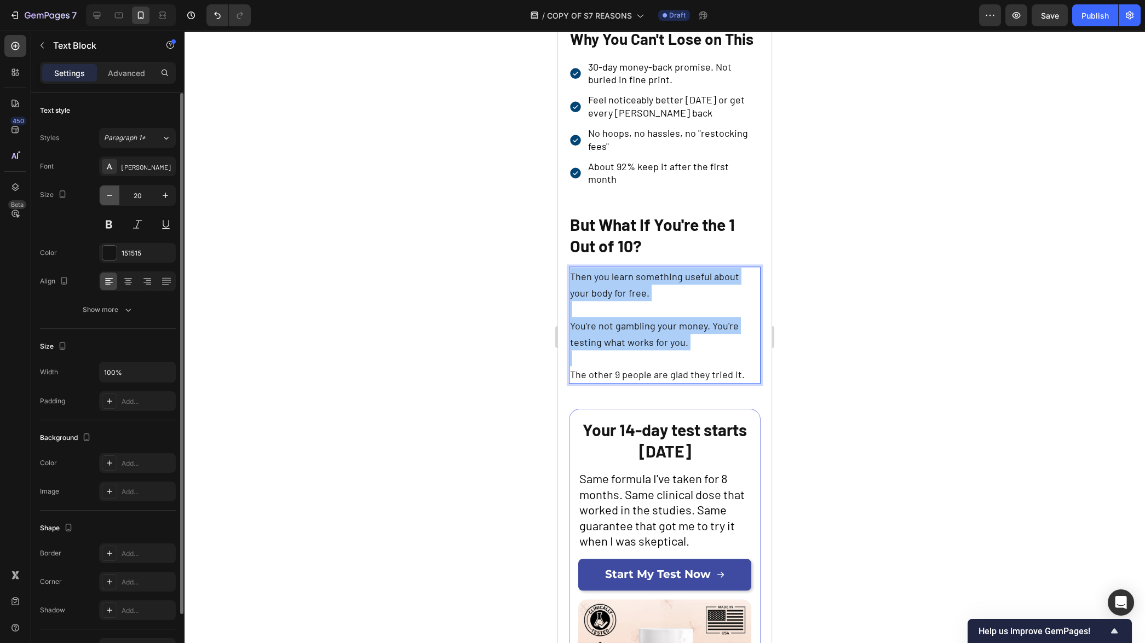
click at [112, 194] on icon "button" at bounding box center [109, 195] width 11 height 11
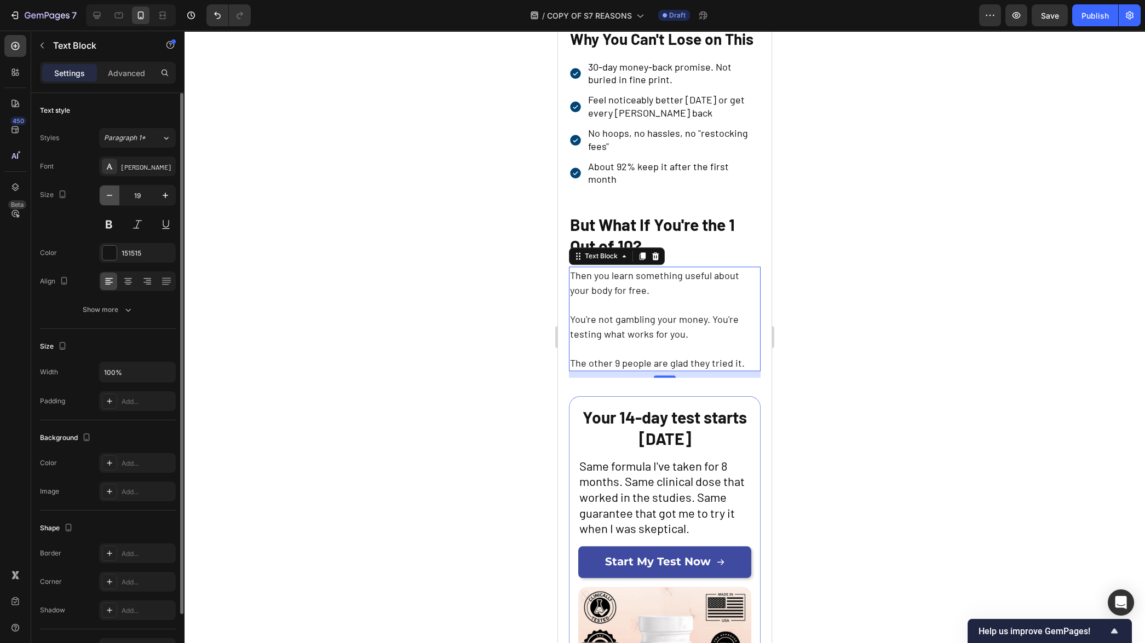
click at [112, 194] on icon "button" at bounding box center [109, 195] width 11 height 11
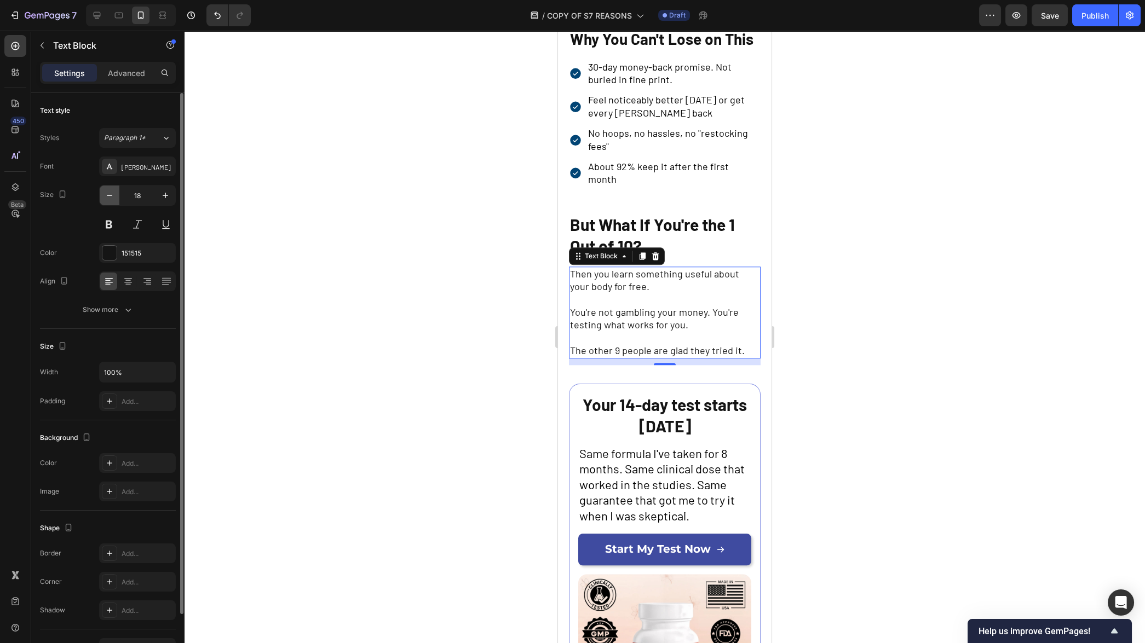
click at [112, 194] on icon "button" at bounding box center [109, 195] width 11 height 11
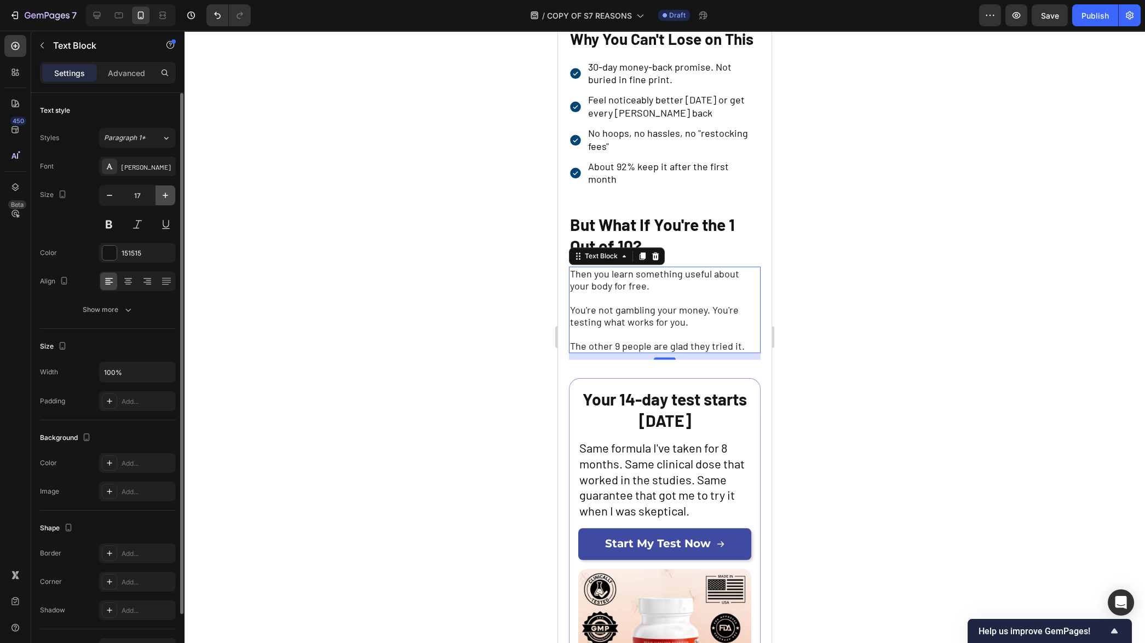
click at [160, 194] on icon "button" at bounding box center [165, 195] width 11 height 11
type input "18"
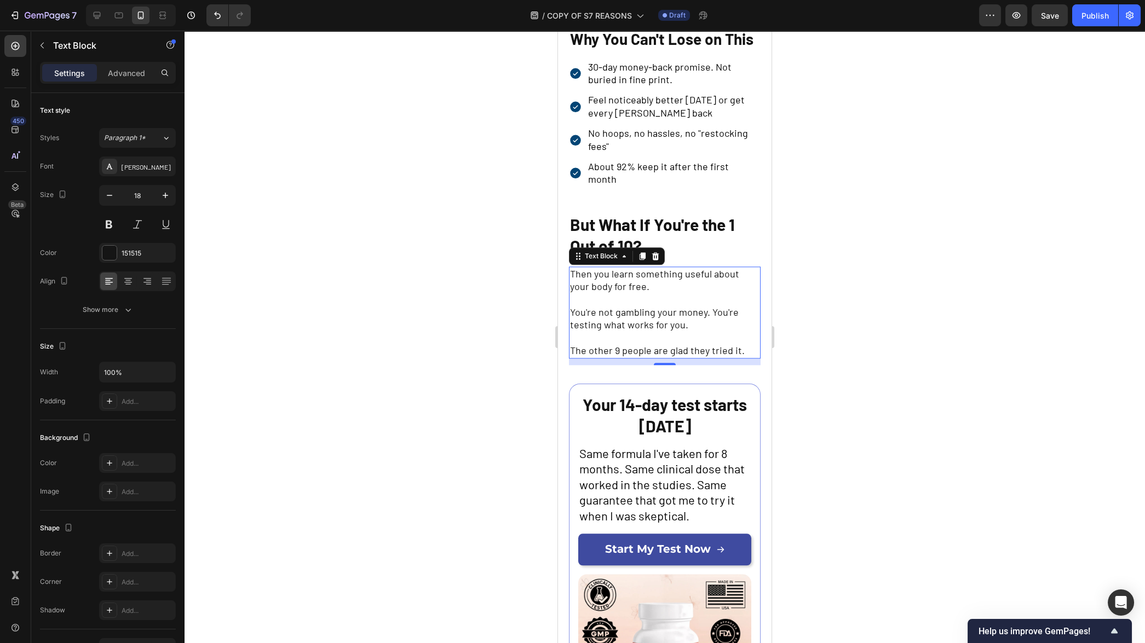
click at [398, 324] on div at bounding box center [665, 337] width 961 height 613
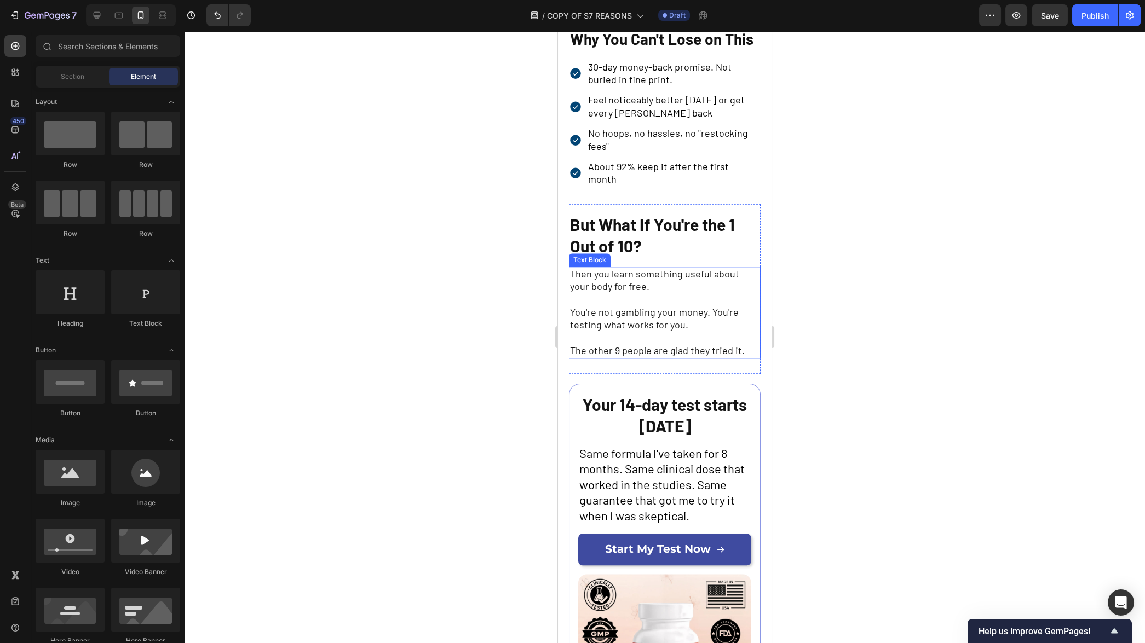
click at [637, 306] on p "Rich Text Editor. Editing area: main" at bounding box center [664, 300] width 189 height 13
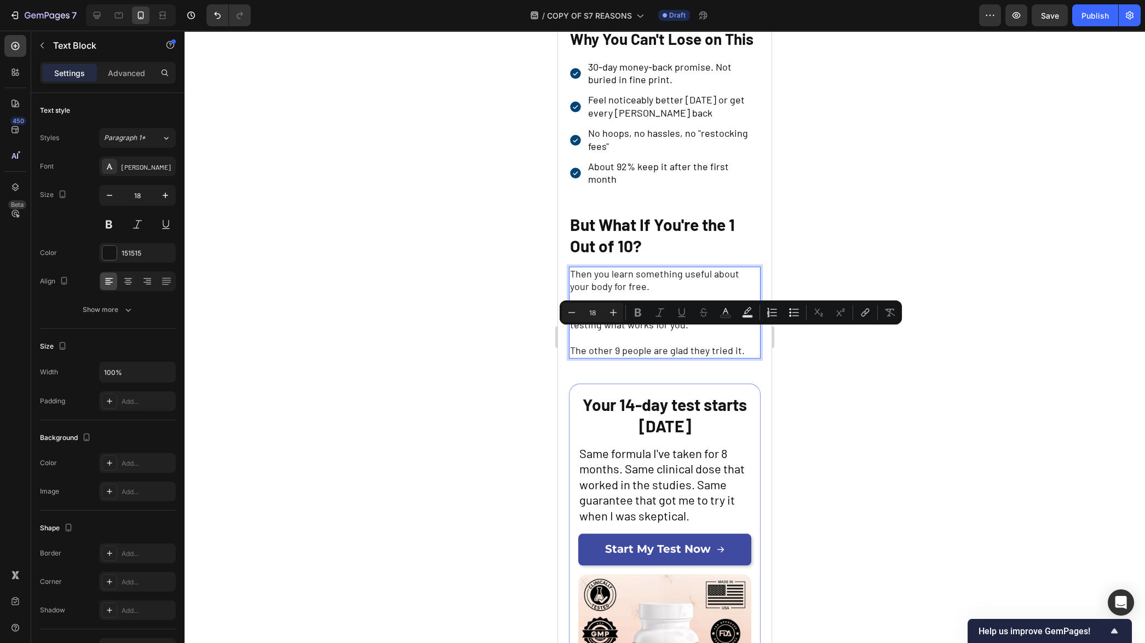
click at [899, 398] on div at bounding box center [665, 337] width 961 height 613
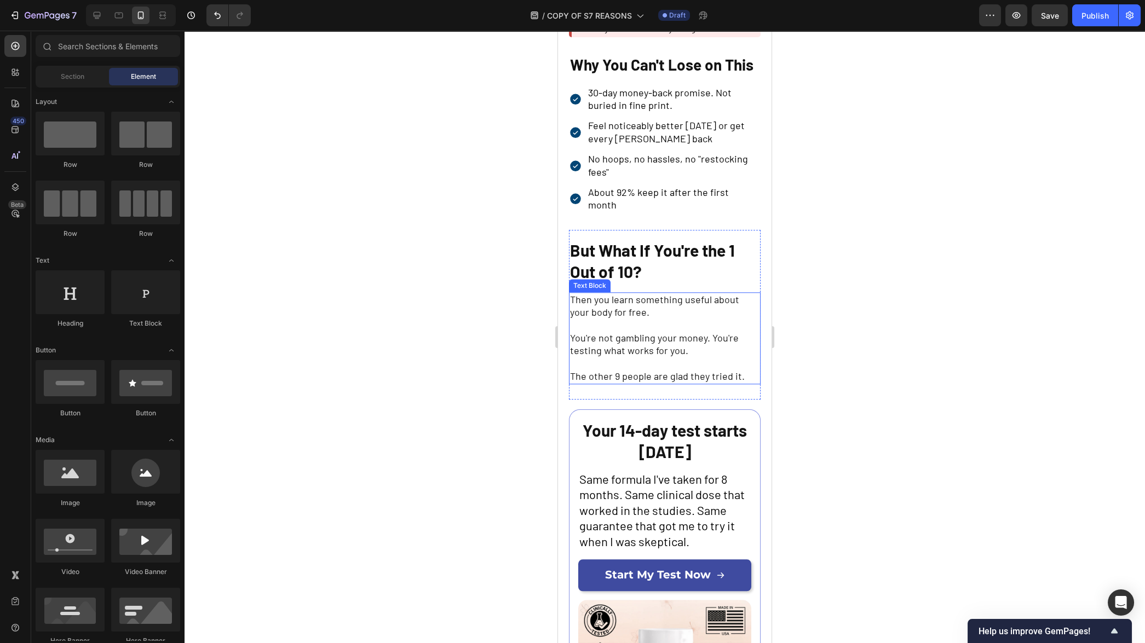
scroll to position [3549, 0]
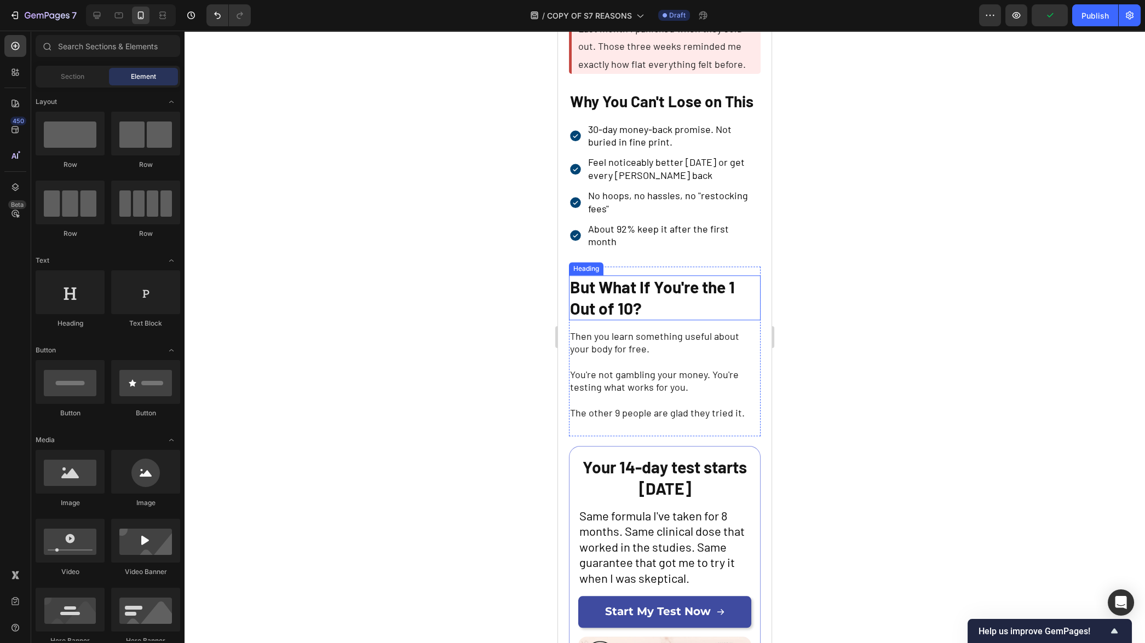
click at [671, 319] on p "⁠⁠⁠⁠⁠⁠⁠ But What If You're the 1 Out of 10?" at bounding box center [664, 298] width 189 height 43
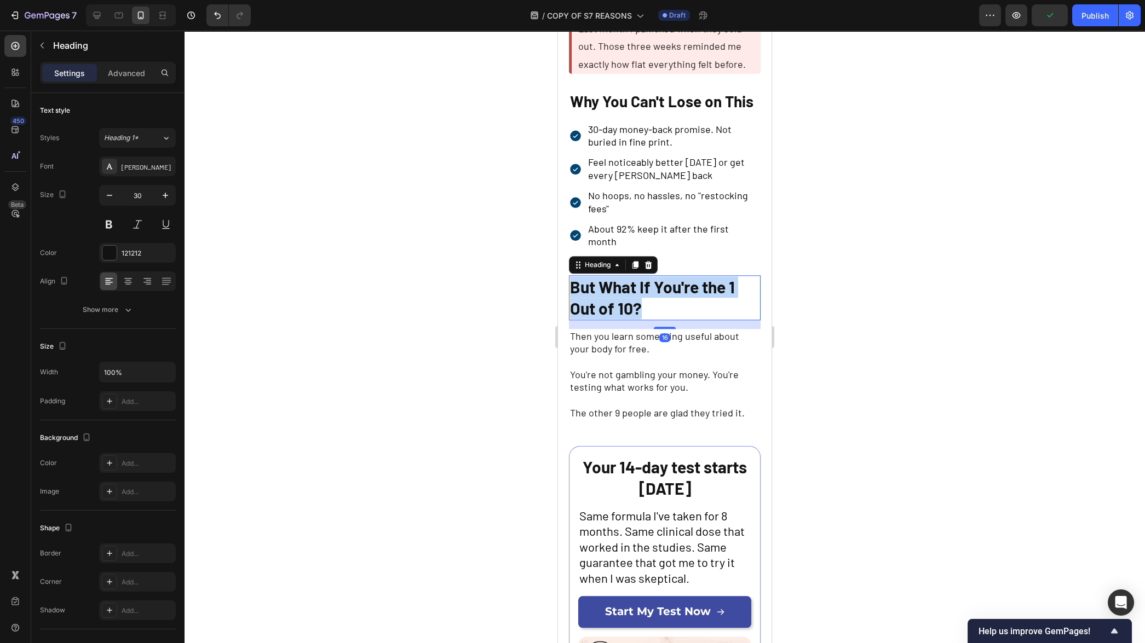
click at [671, 319] on p "But What If You're the 1 Out of 10?" at bounding box center [664, 298] width 189 height 43
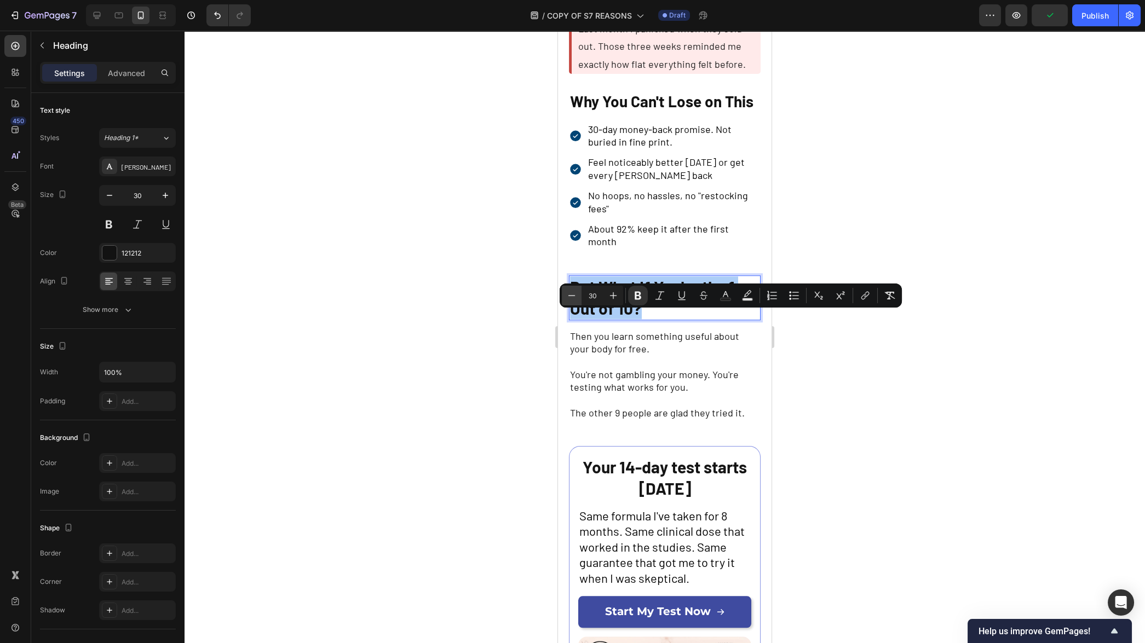
click at [573, 297] on icon "Editor contextual toolbar" at bounding box center [571, 295] width 11 height 11
type input "28"
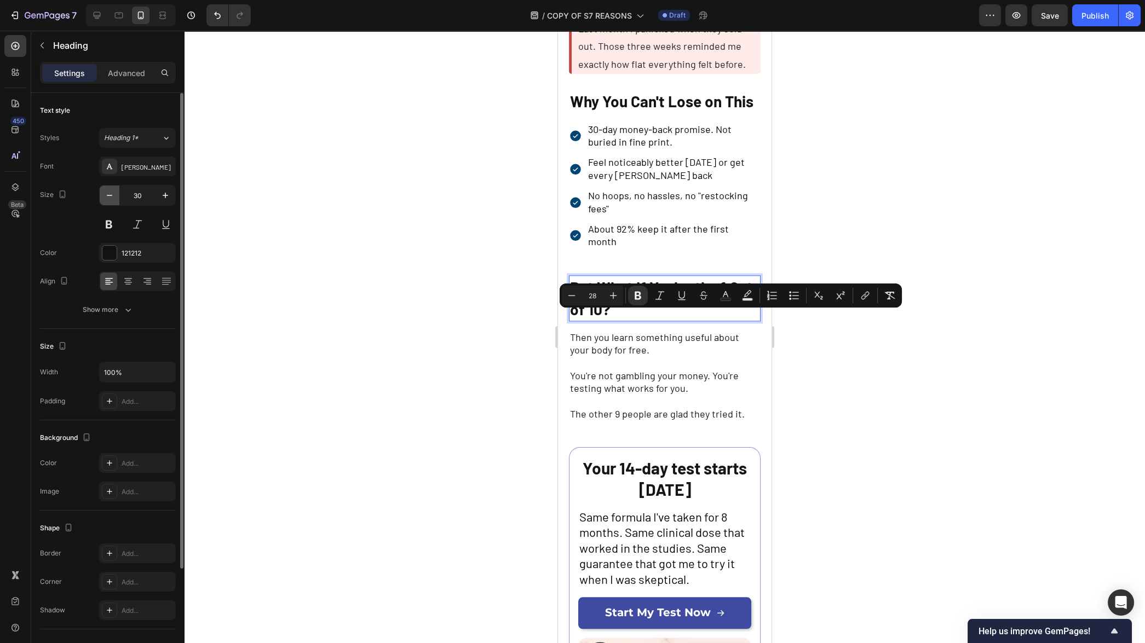
click at [110, 199] on icon "button" at bounding box center [109, 195] width 11 height 11
click at [110, 198] on icon "button" at bounding box center [109, 195] width 11 height 11
type input "28"
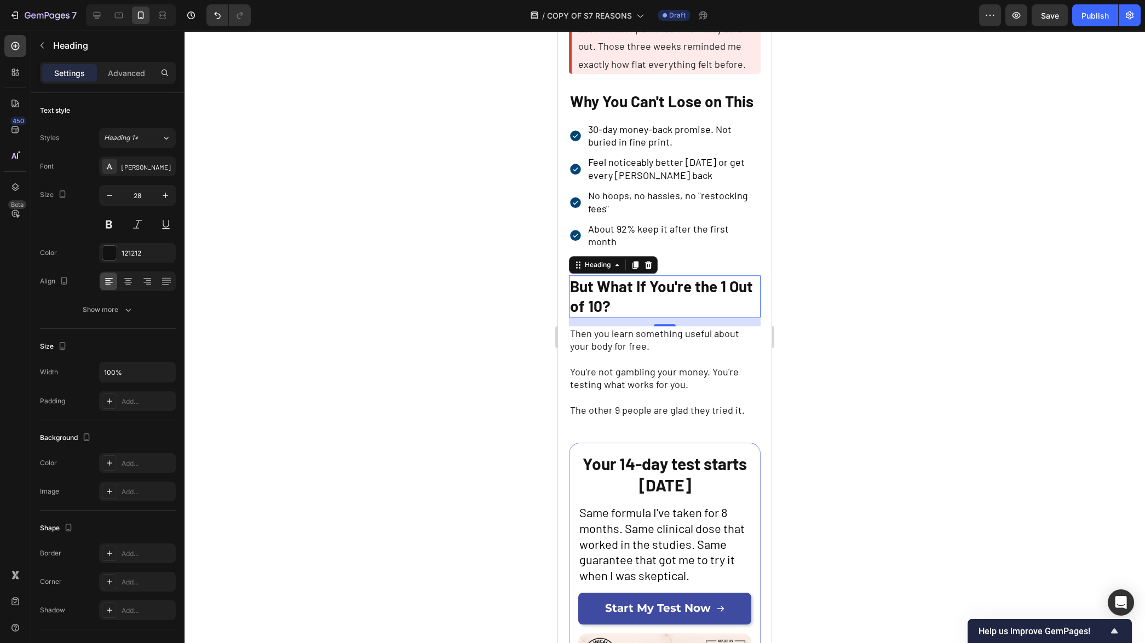
click at [354, 317] on div at bounding box center [665, 337] width 961 height 613
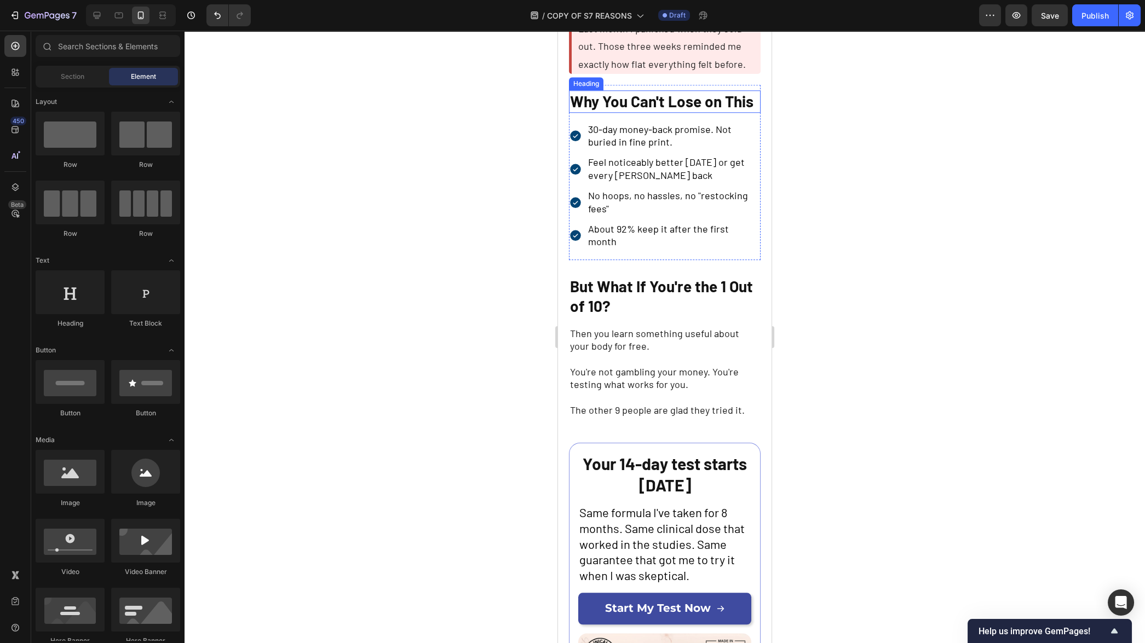
click at [618, 111] on strong "Why You Can't Lose on This" at bounding box center [661, 101] width 183 height 19
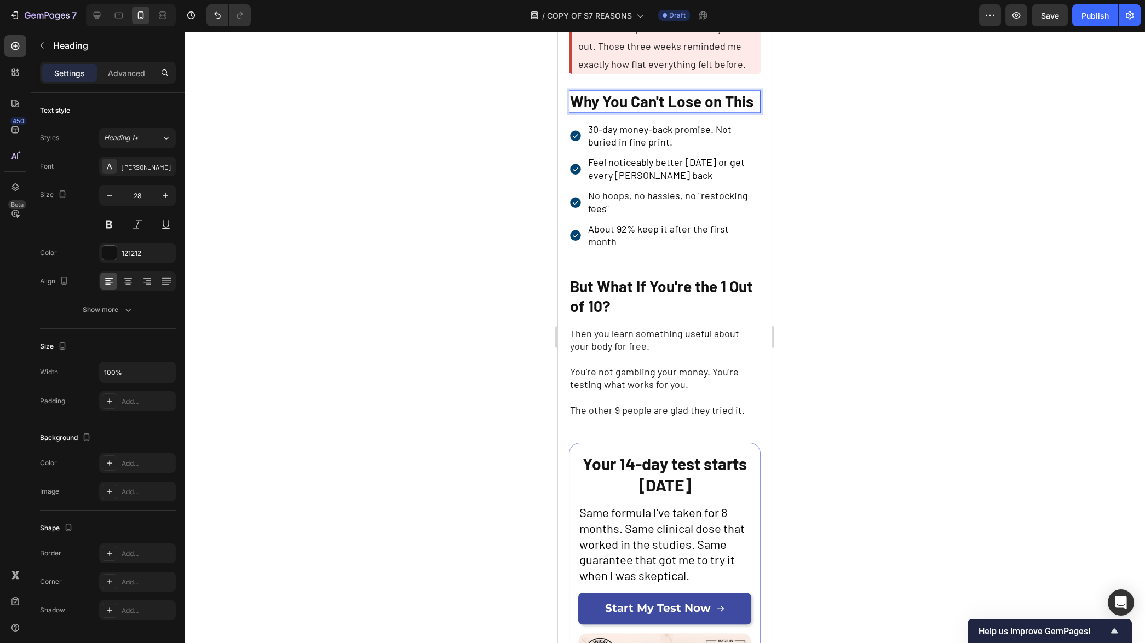
click at [618, 111] on strong "Why You Can't Lose on This" at bounding box center [661, 101] width 183 height 19
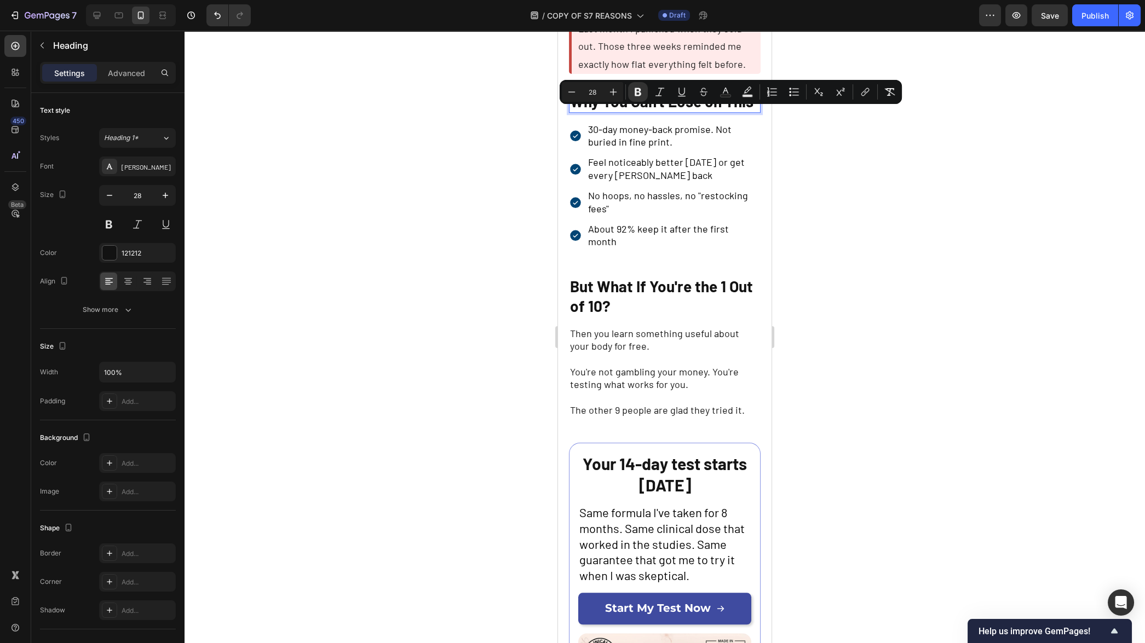
click at [532, 271] on div at bounding box center [665, 337] width 961 height 613
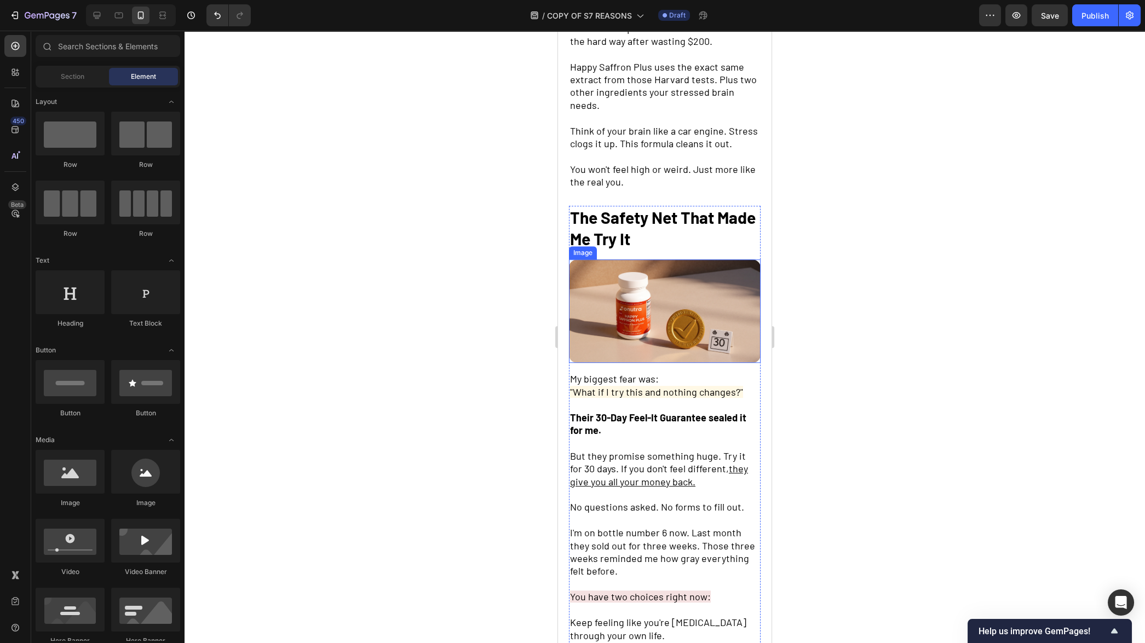
scroll to position [2233, 0]
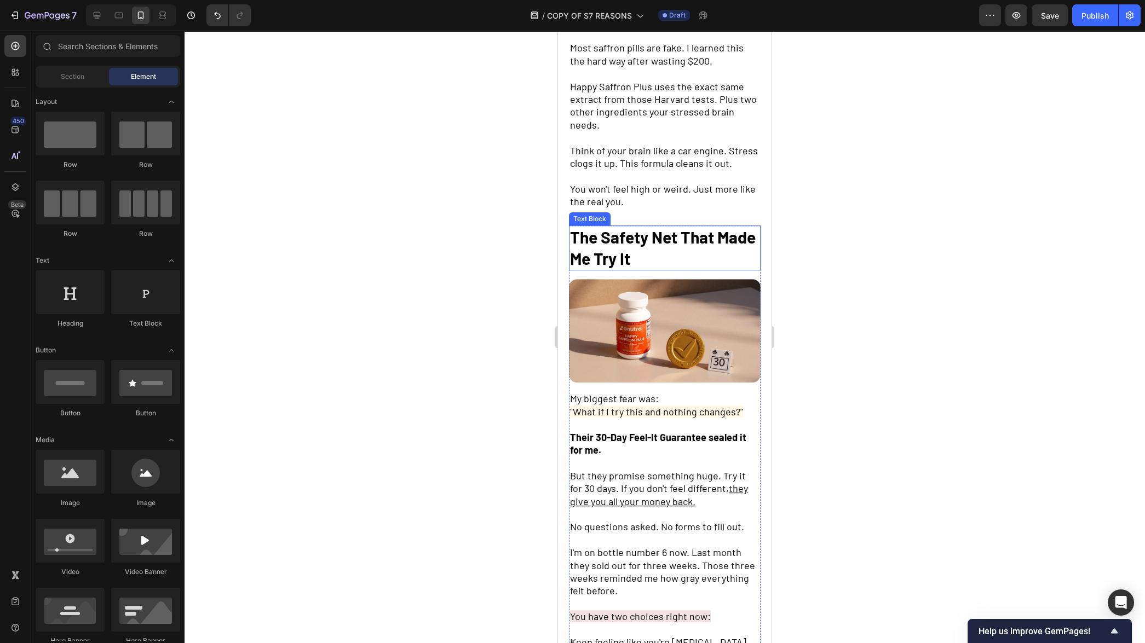
click at [638, 251] on span "The Safety Net That Made Me Try It" at bounding box center [663, 247] width 186 height 41
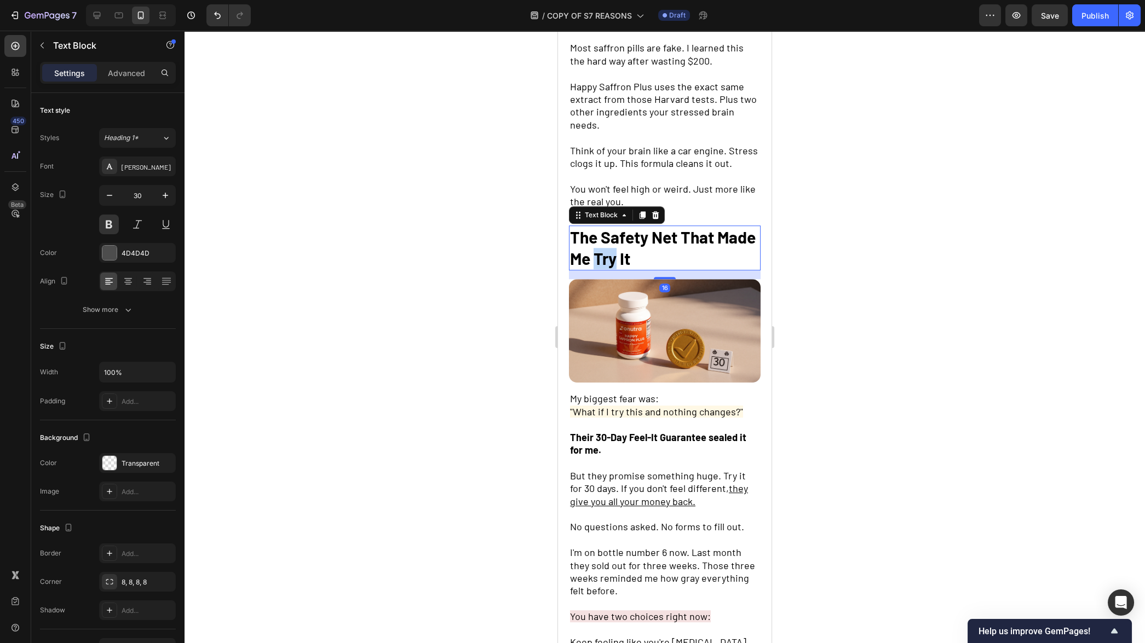
click at [638, 251] on span "The Safety Net That Made Me Try It" at bounding box center [663, 247] width 186 height 41
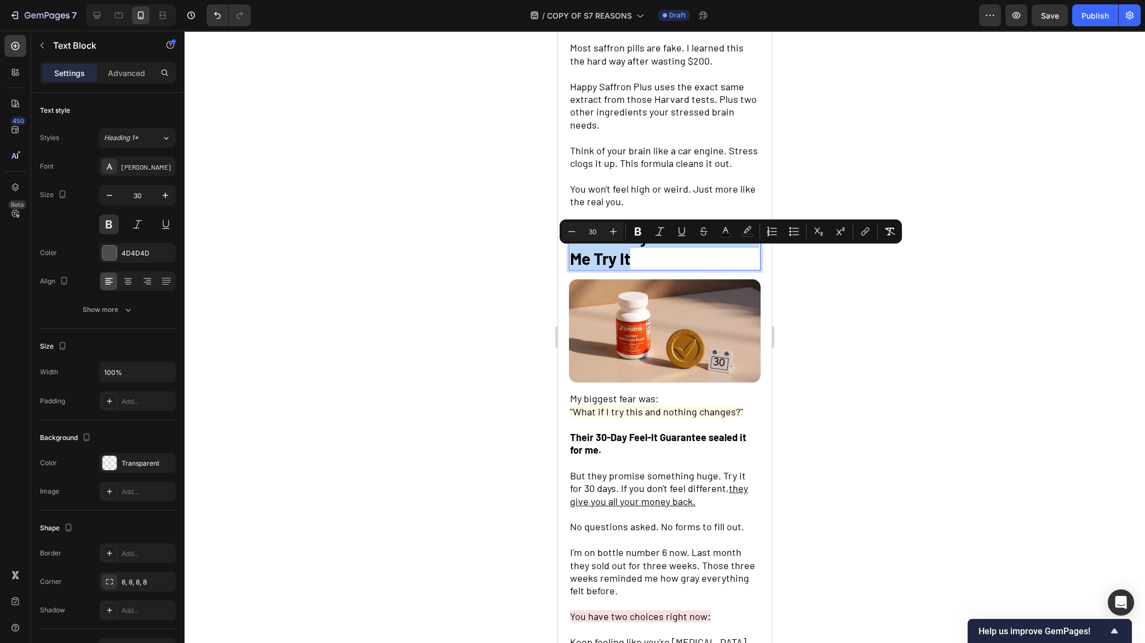
click at [638, 251] on span "The Safety Net That Made Me Try It" at bounding box center [663, 247] width 186 height 41
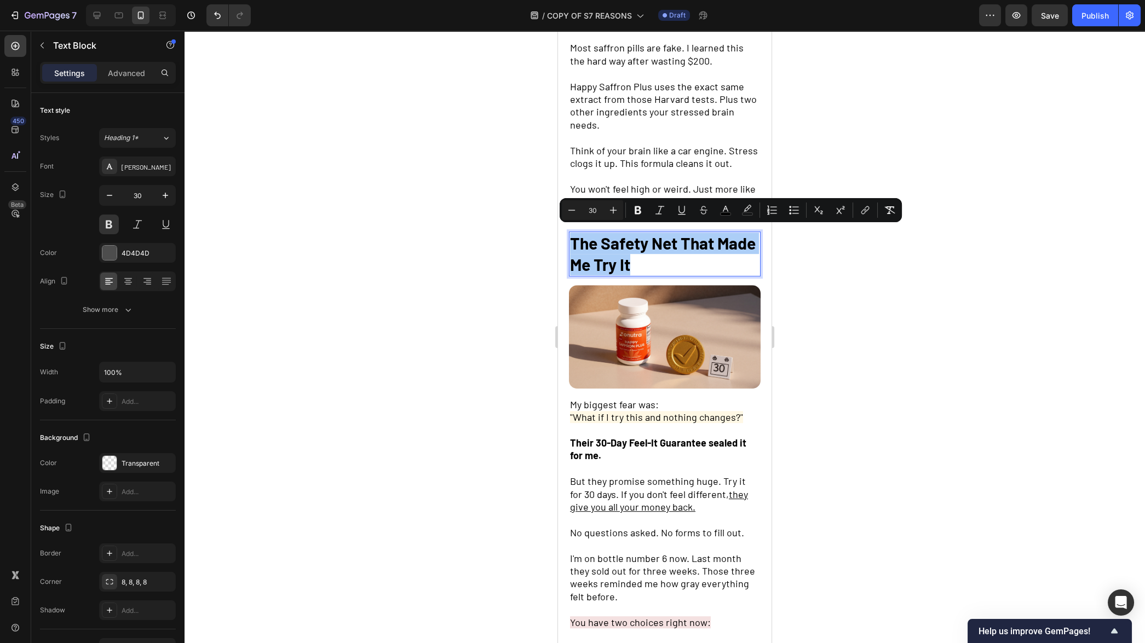
click at [505, 281] on div at bounding box center [665, 337] width 961 height 613
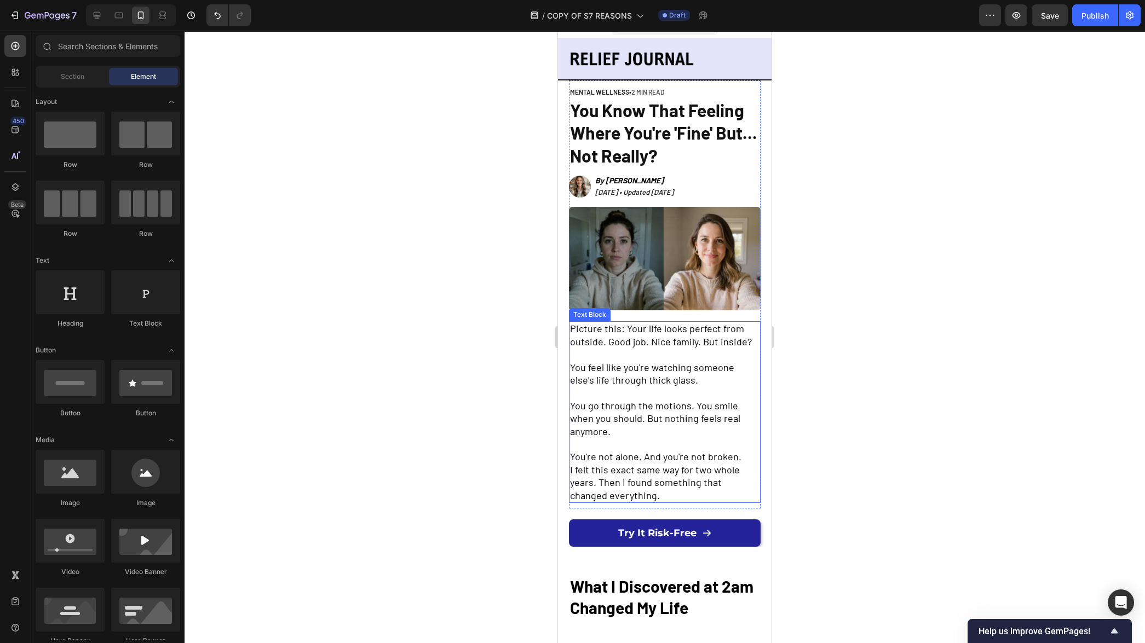
scroll to position [16, 0]
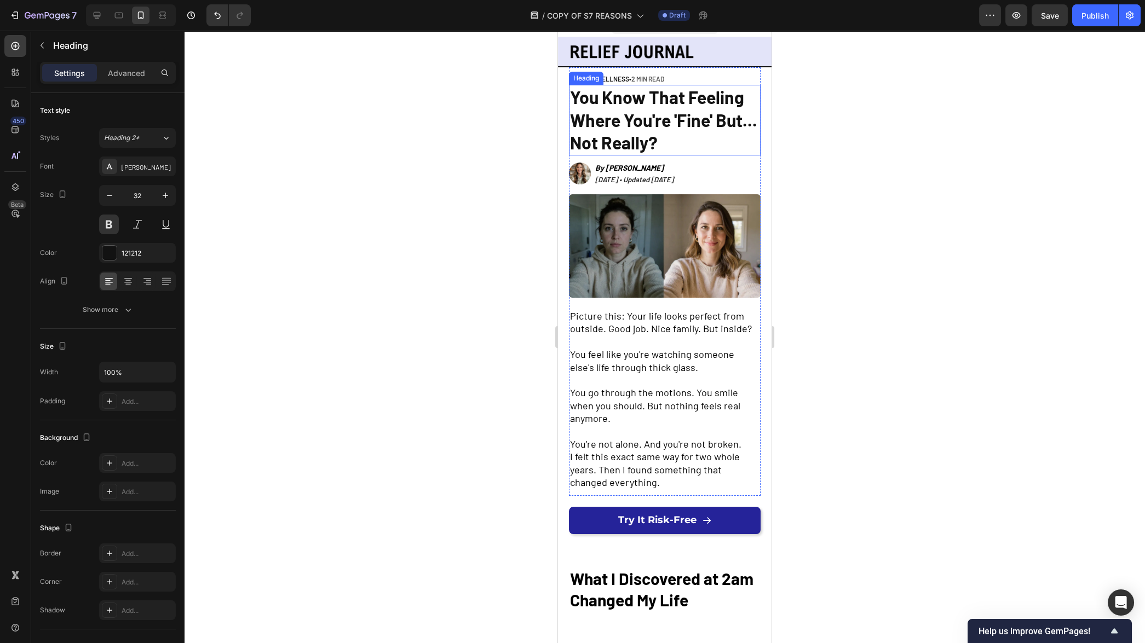
click at [664, 147] on span "You Know That Feeling Where You're 'Fine' But... Not Really?" at bounding box center [663, 120] width 187 height 66
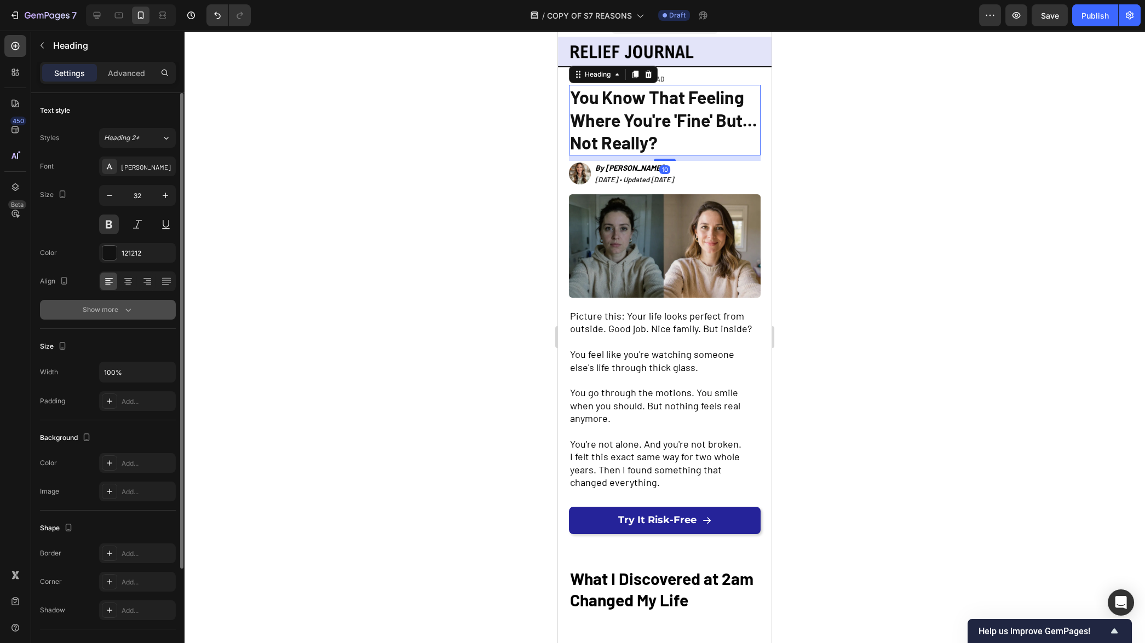
click at [130, 306] on icon "button" at bounding box center [128, 309] width 11 height 11
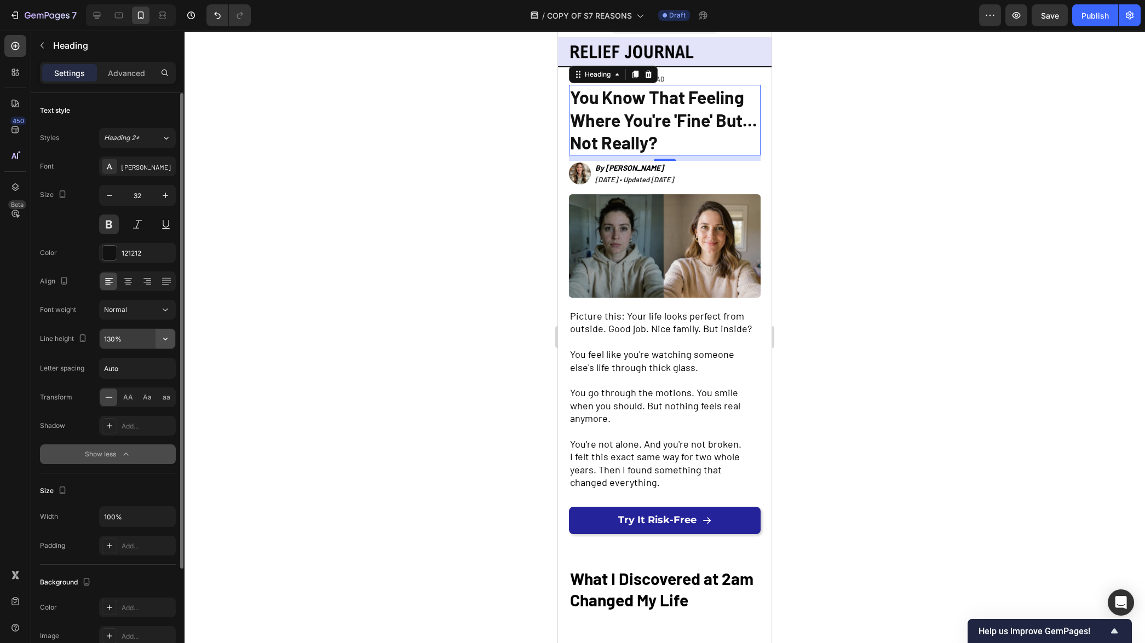
click at [168, 341] on icon "button" at bounding box center [165, 339] width 11 height 11
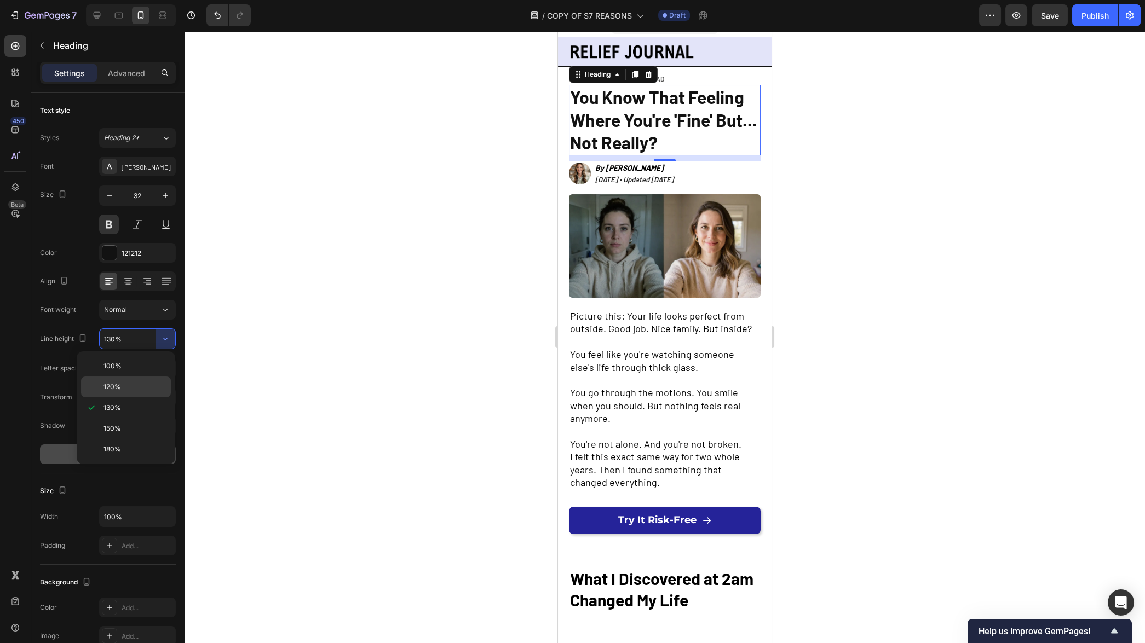
click at [133, 387] on p "120%" at bounding box center [135, 387] width 62 height 10
type input "120%"
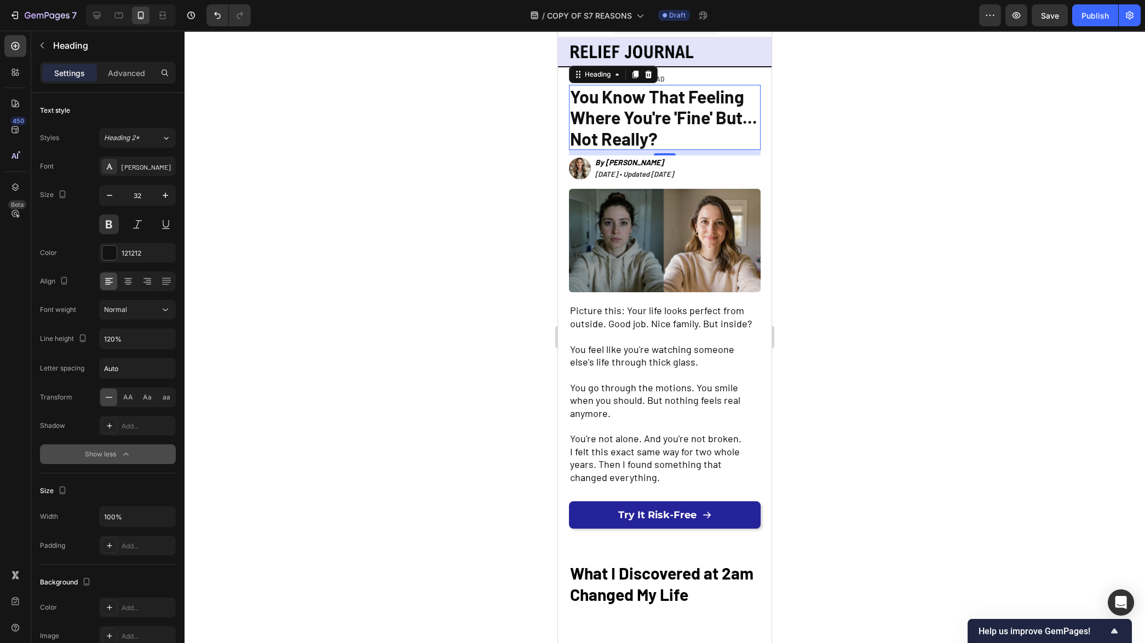
click at [355, 358] on div at bounding box center [665, 337] width 961 height 613
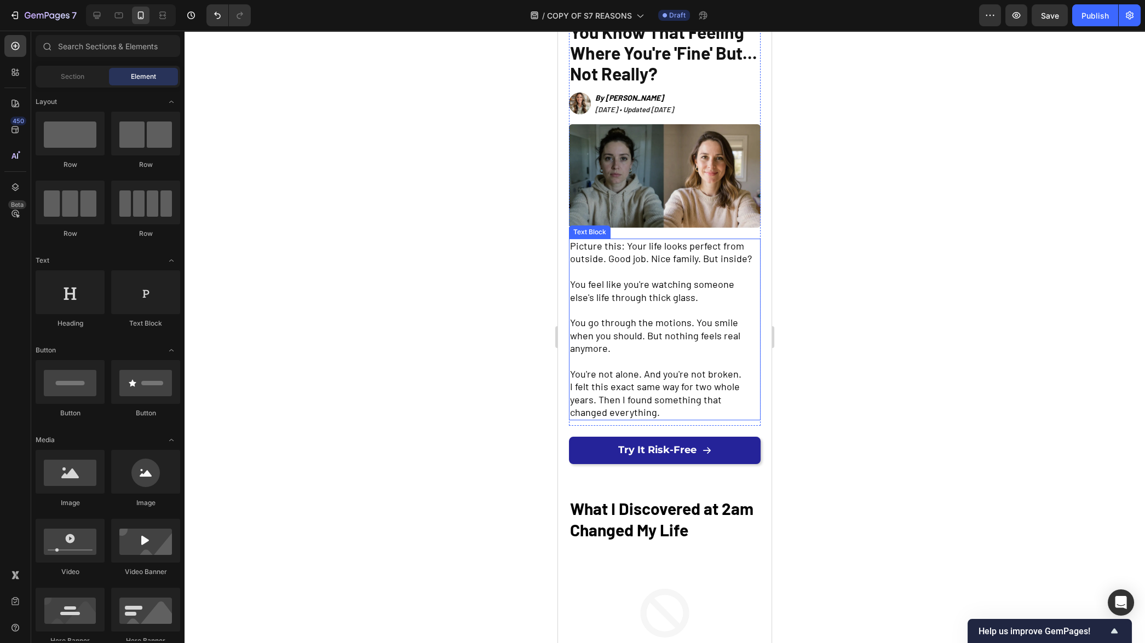
scroll to position [183, 0]
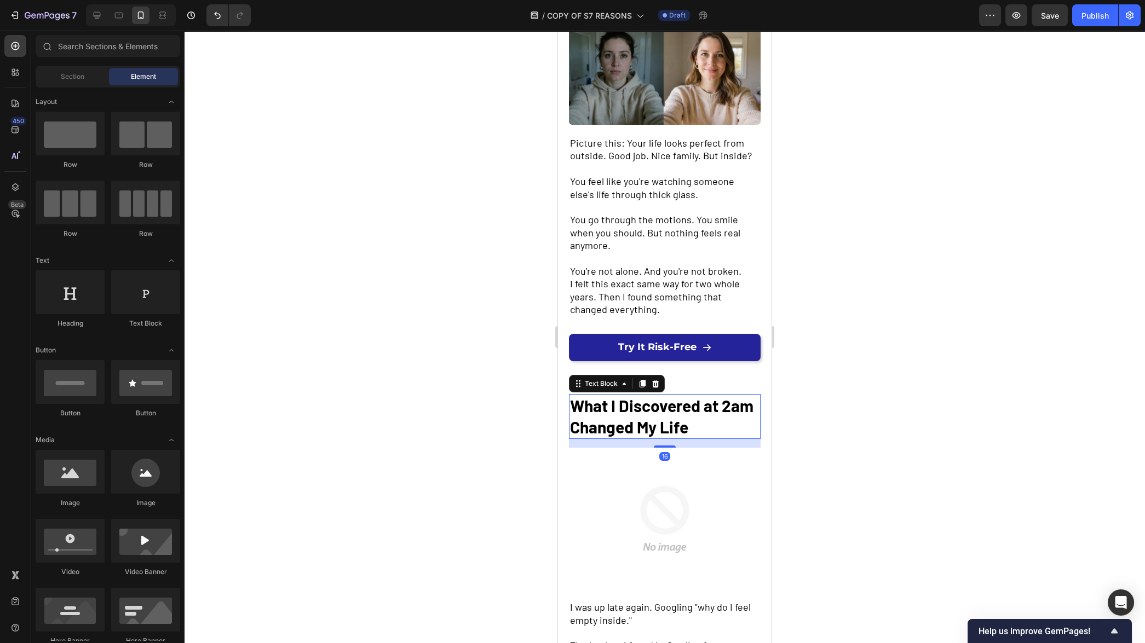
click at [651, 415] on strong "What I Discovered at 2am Changed My Life" at bounding box center [661, 416] width 183 height 41
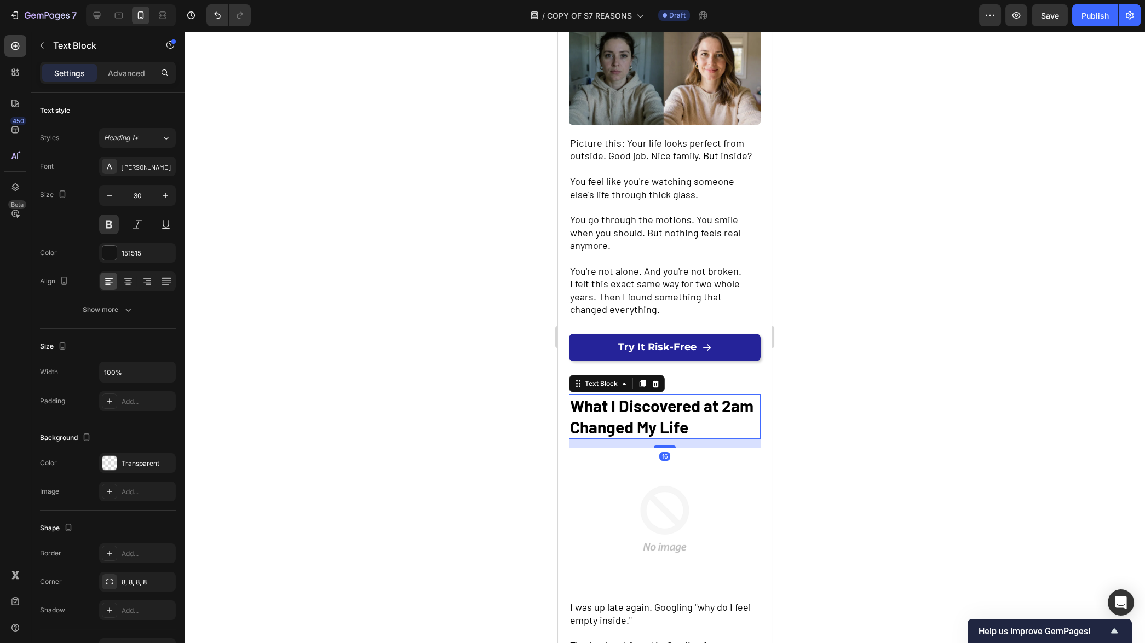
click at [651, 415] on strong "What I Discovered at 2am Changed My Life" at bounding box center [661, 416] width 183 height 41
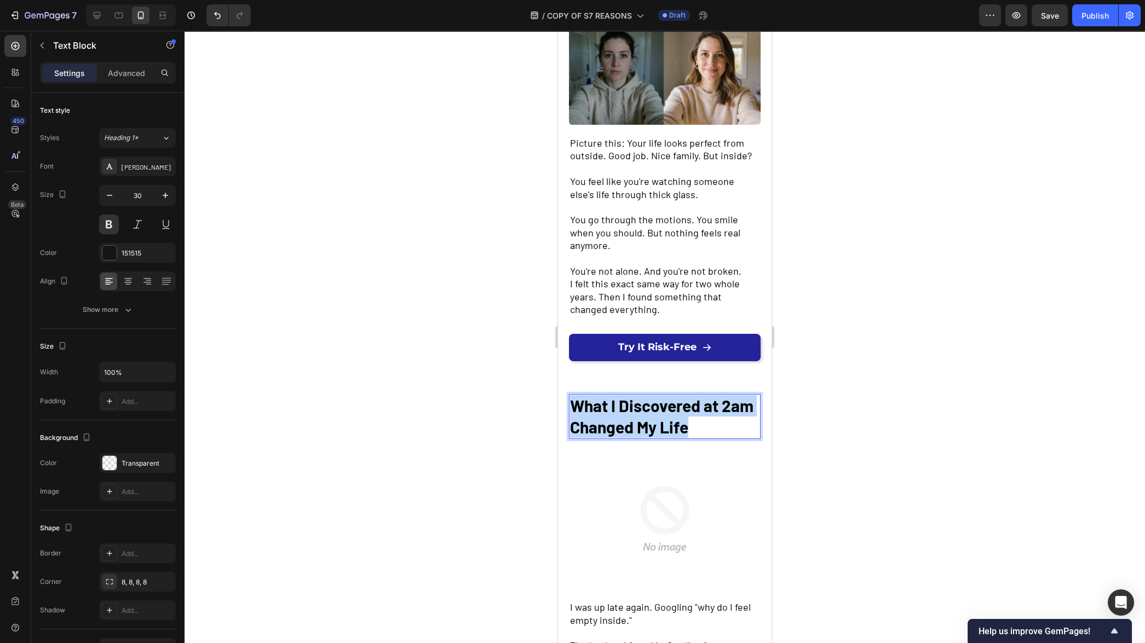
click at [651, 415] on strong "What I Discovered at 2am Changed My Life" at bounding box center [661, 416] width 183 height 41
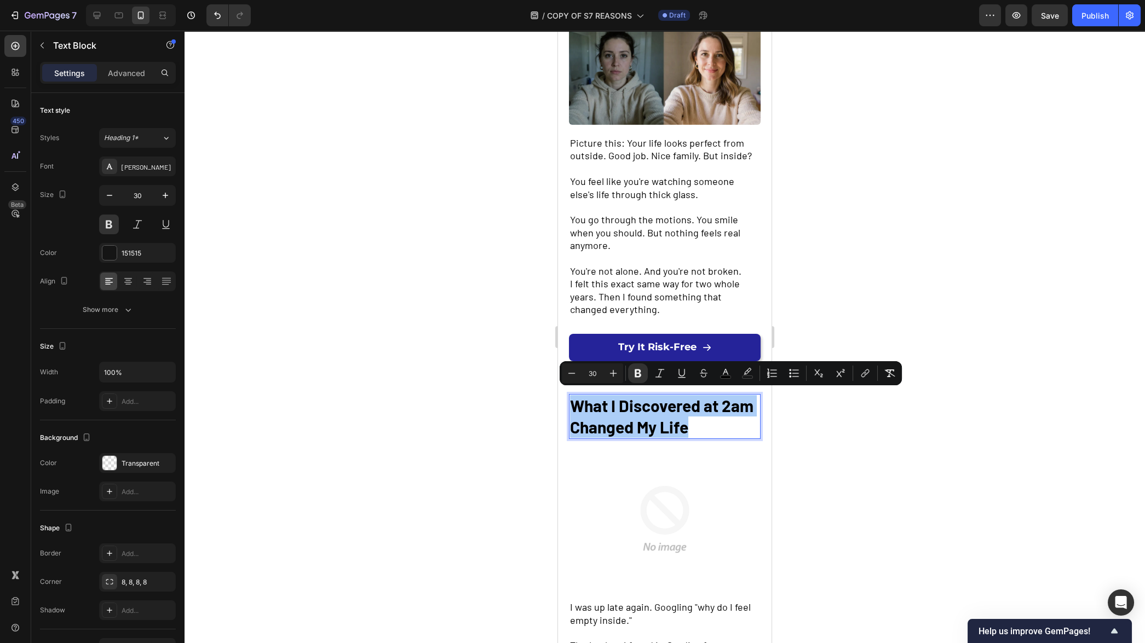
click at [496, 435] on div at bounding box center [665, 337] width 961 height 613
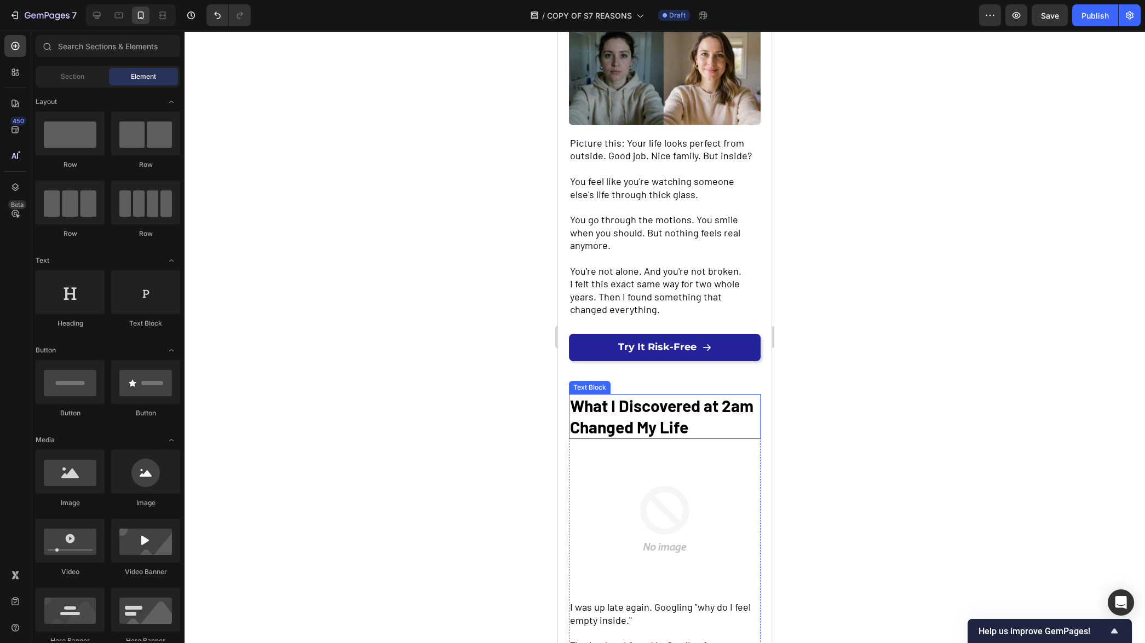
click at [622, 420] on strong "What I Discovered at 2am Changed My Life" at bounding box center [661, 416] width 183 height 41
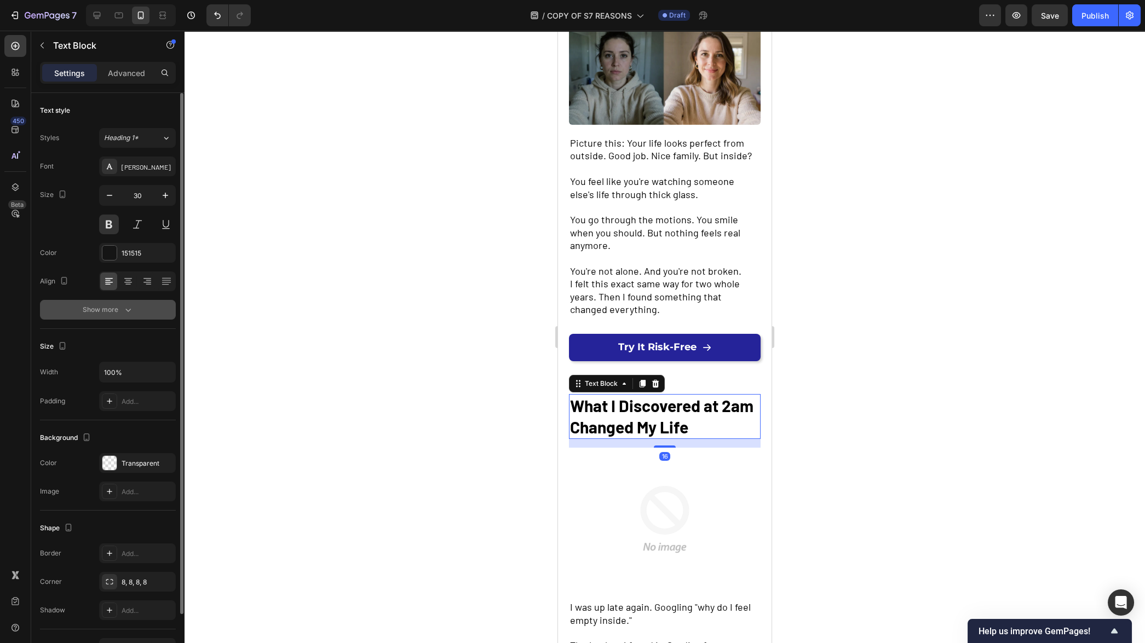
click at [128, 314] on icon "button" at bounding box center [128, 309] width 11 height 11
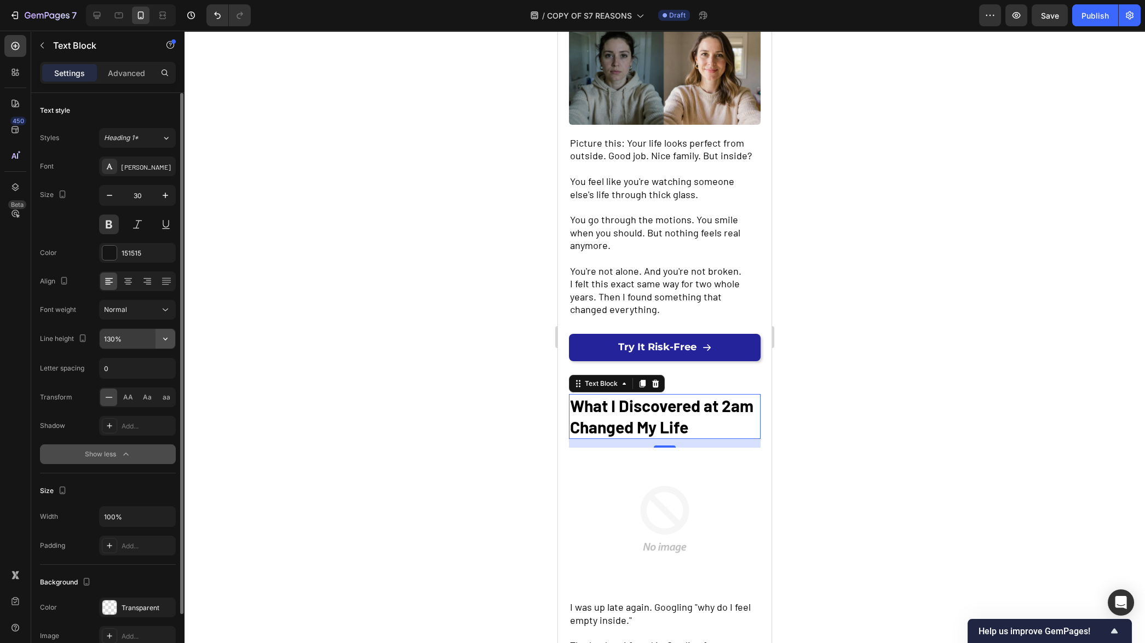
click at [166, 340] on icon "button" at bounding box center [165, 339] width 11 height 11
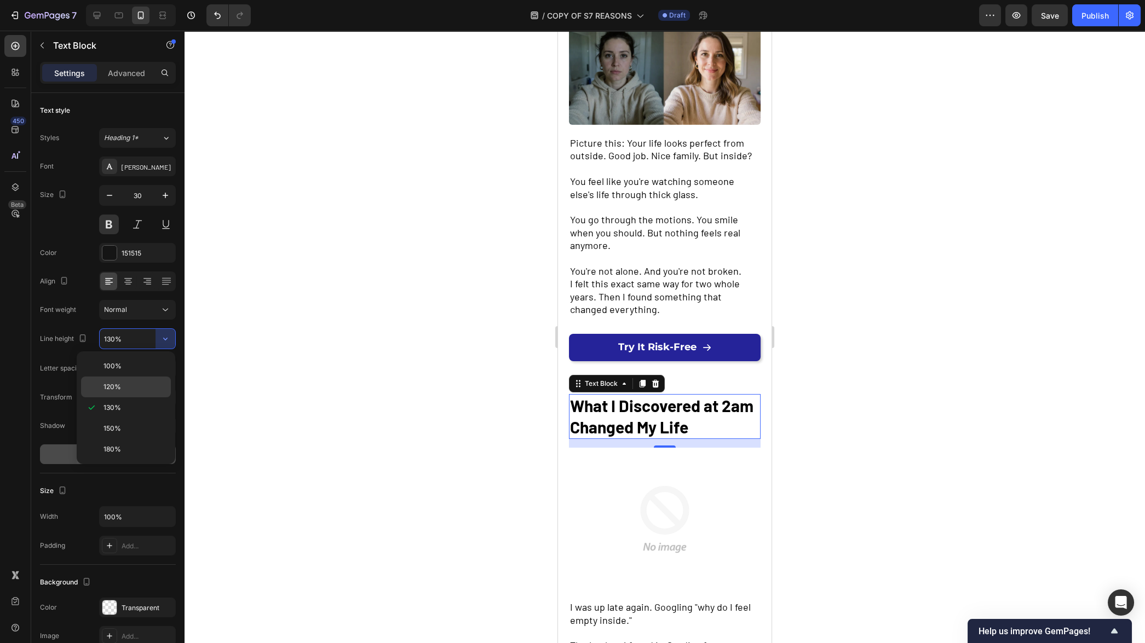
click at [134, 385] on p "120%" at bounding box center [135, 387] width 62 height 10
type input "120%"
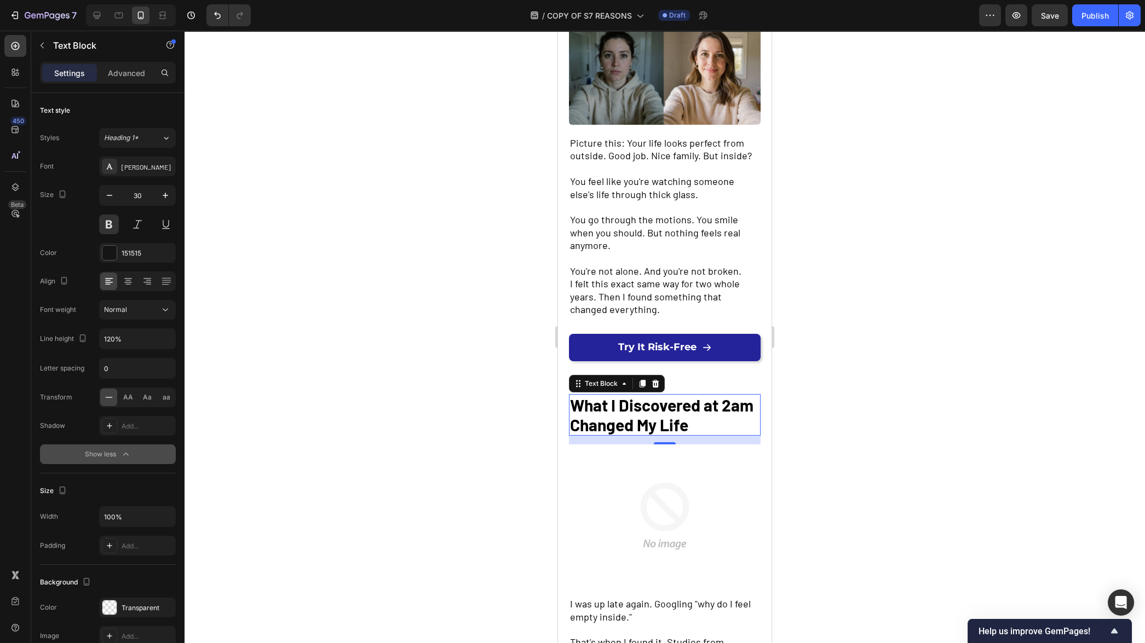
click at [384, 388] on div at bounding box center [665, 337] width 961 height 613
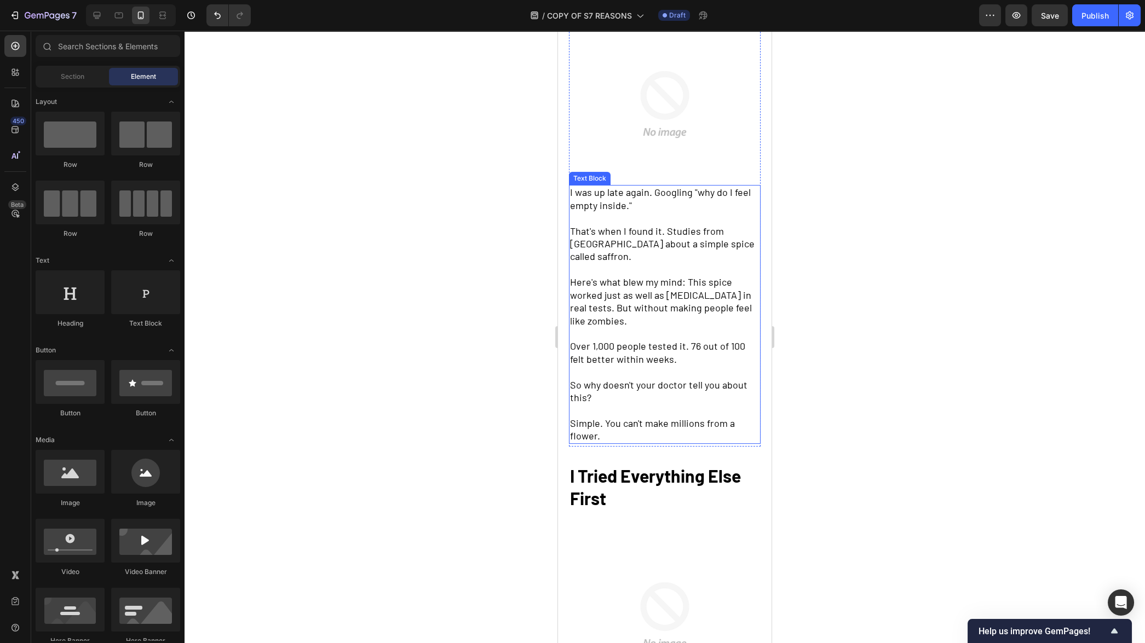
scroll to position [668, 0]
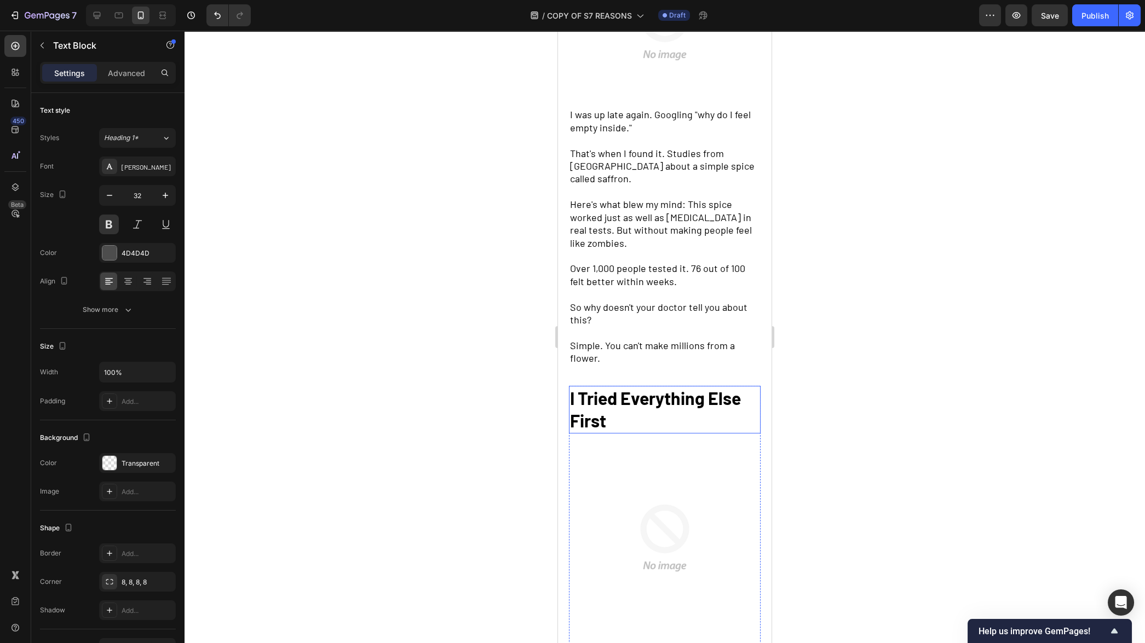
click at [653, 409] on p "I Tried Everything Else First" at bounding box center [664, 409] width 189 height 45
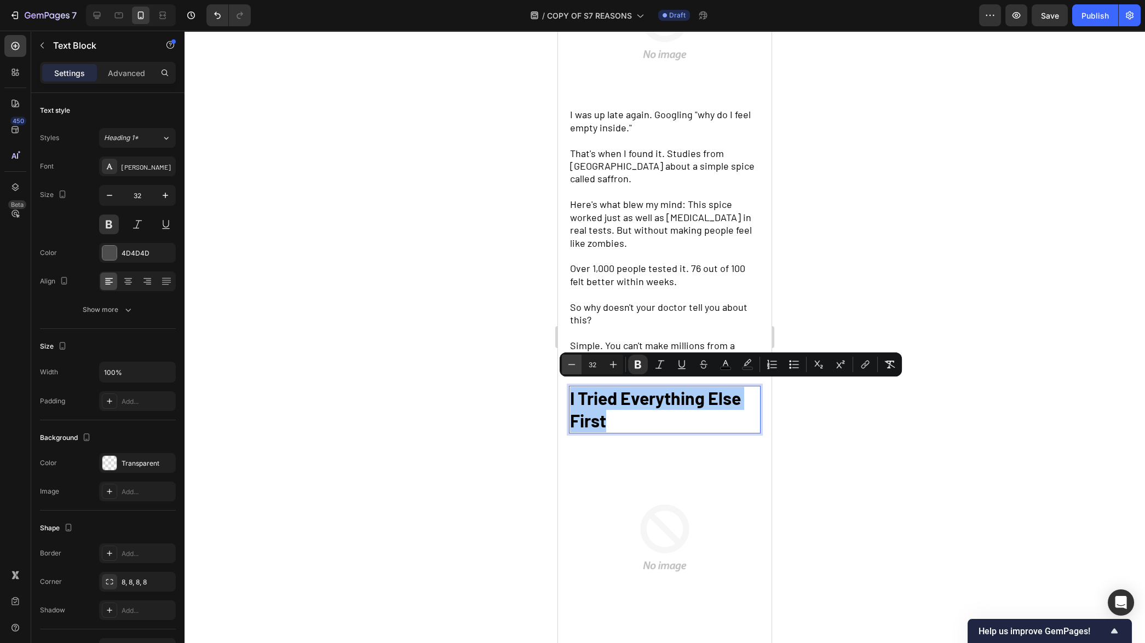
click at [574, 365] on icon "Editor contextual toolbar" at bounding box center [571, 364] width 7 height 1
type input "30"
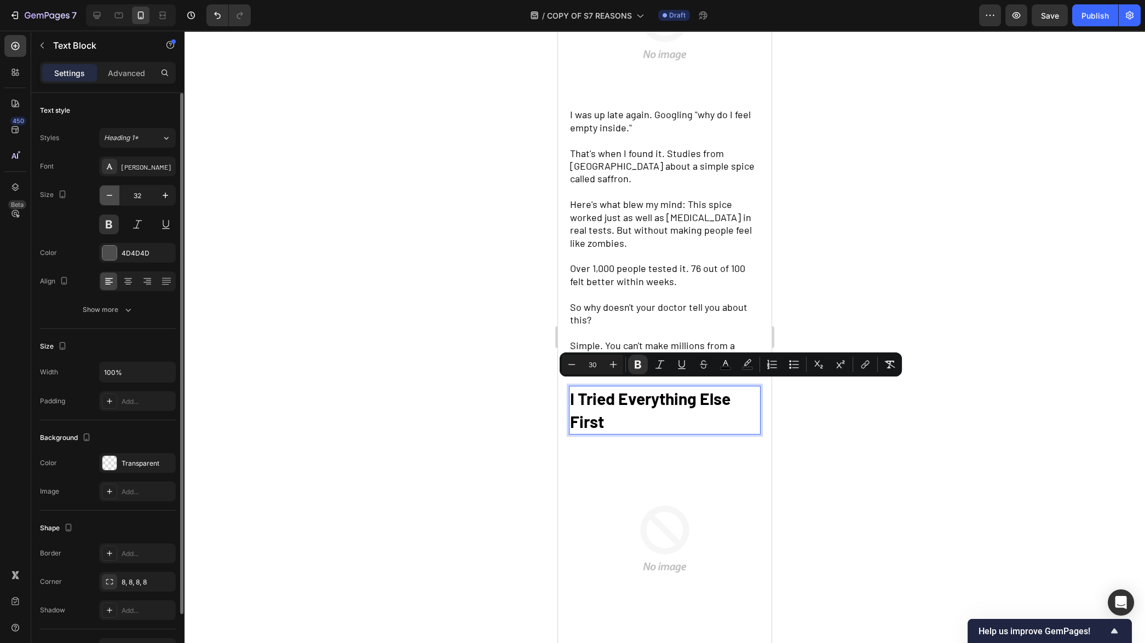
click at [115, 196] on button "button" at bounding box center [110, 196] width 20 height 20
type input "30"
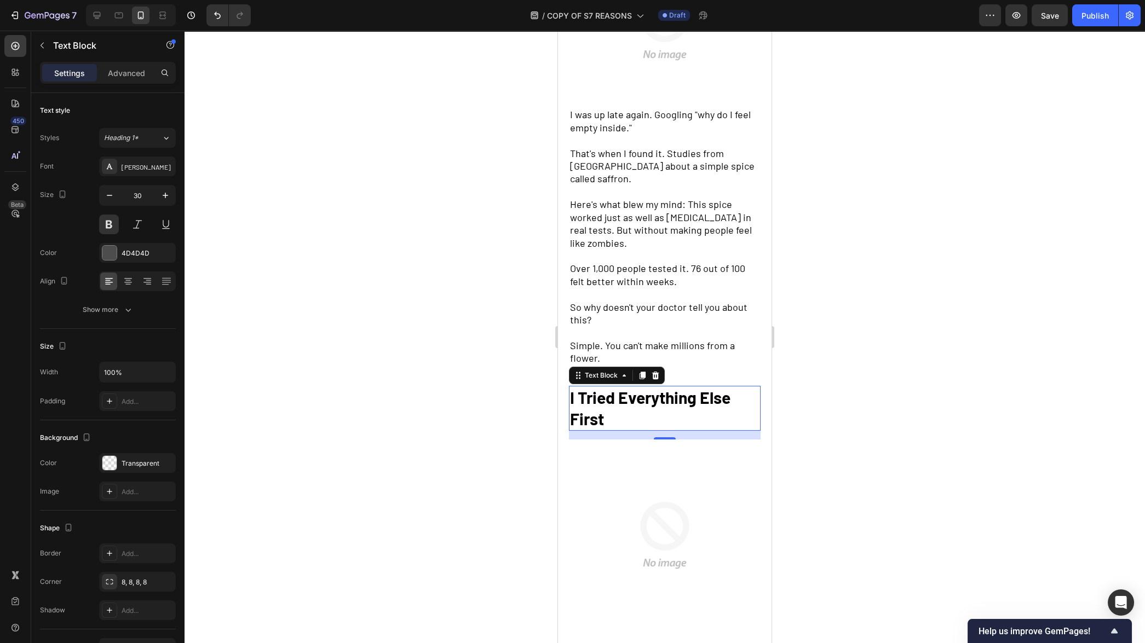
click at [327, 324] on div at bounding box center [665, 337] width 961 height 613
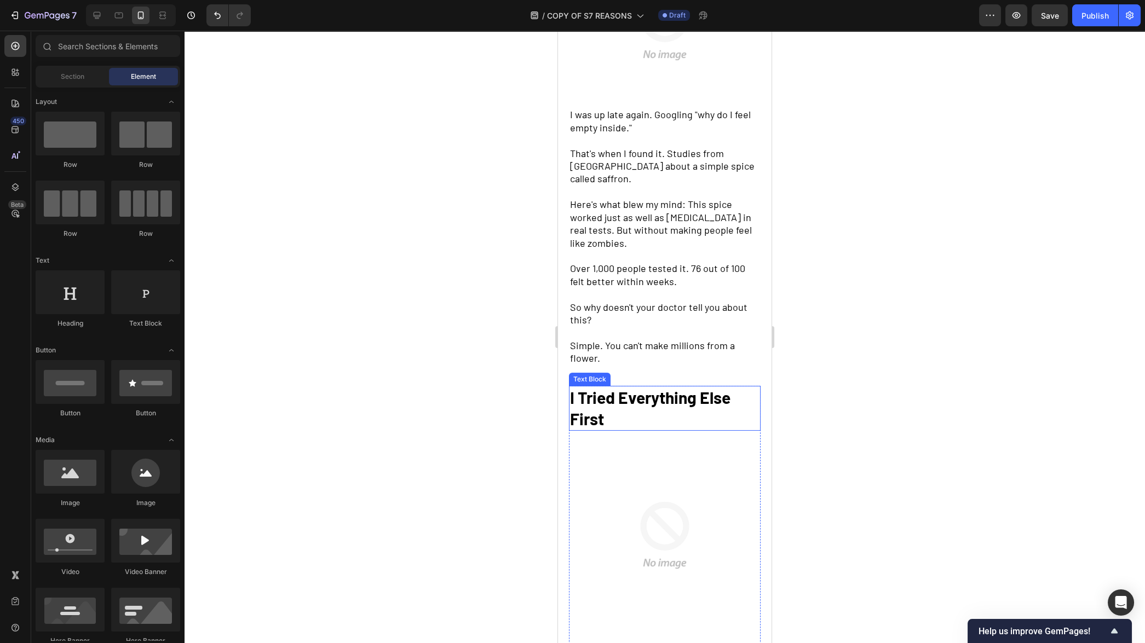
click at [640, 404] on p "I Tried Everything Else First" at bounding box center [664, 408] width 189 height 43
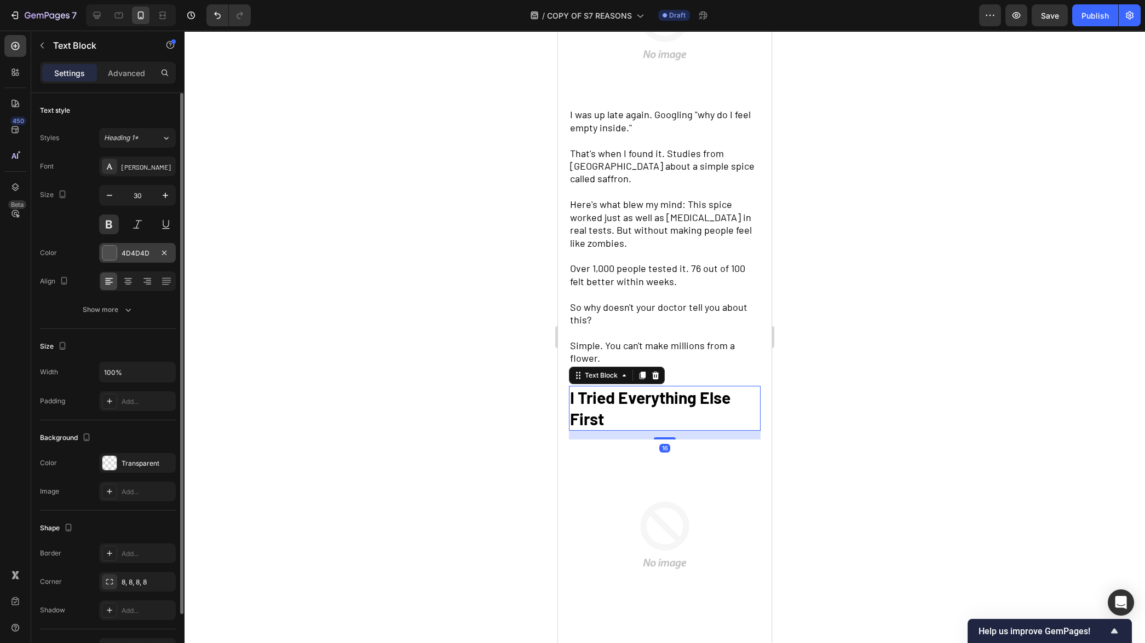
click at [108, 254] on div at bounding box center [109, 253] width 14 height 14
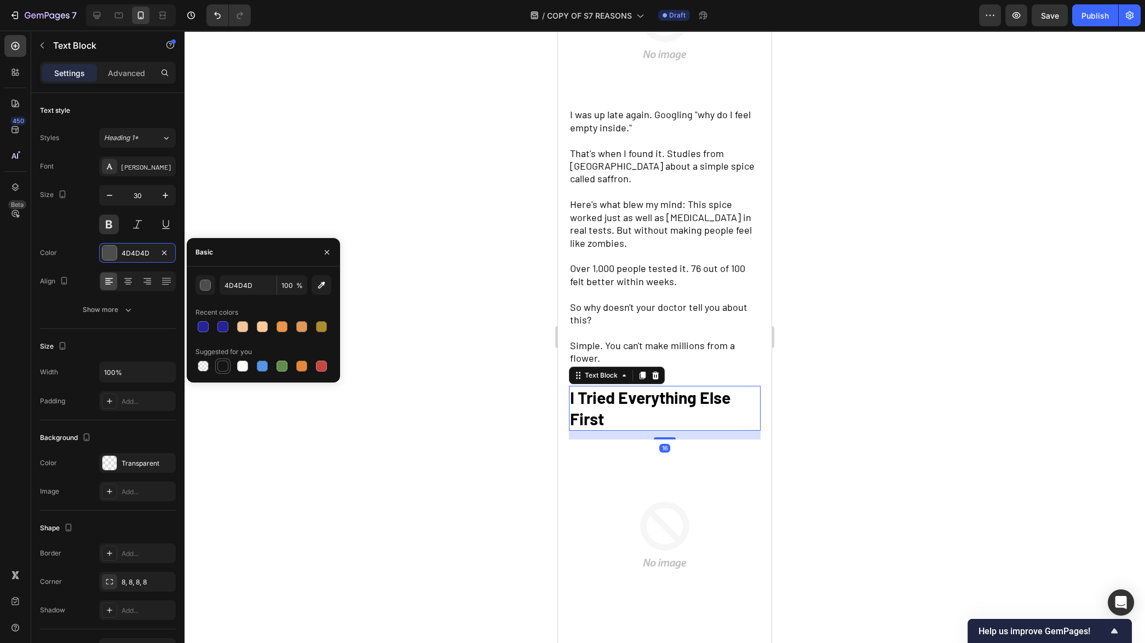
click at [229, 369] on div at bounding box center [222, 366] width 15 height 15
type input "151515"
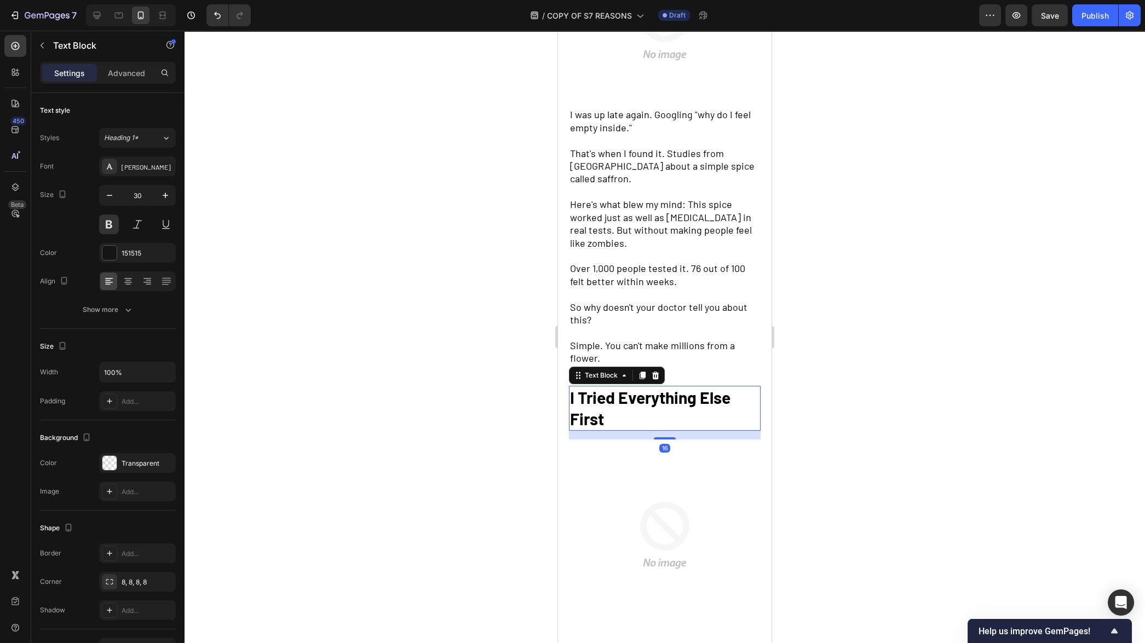
click at [375, 424] on div at bounding box center [665, 337] width 961 height 613
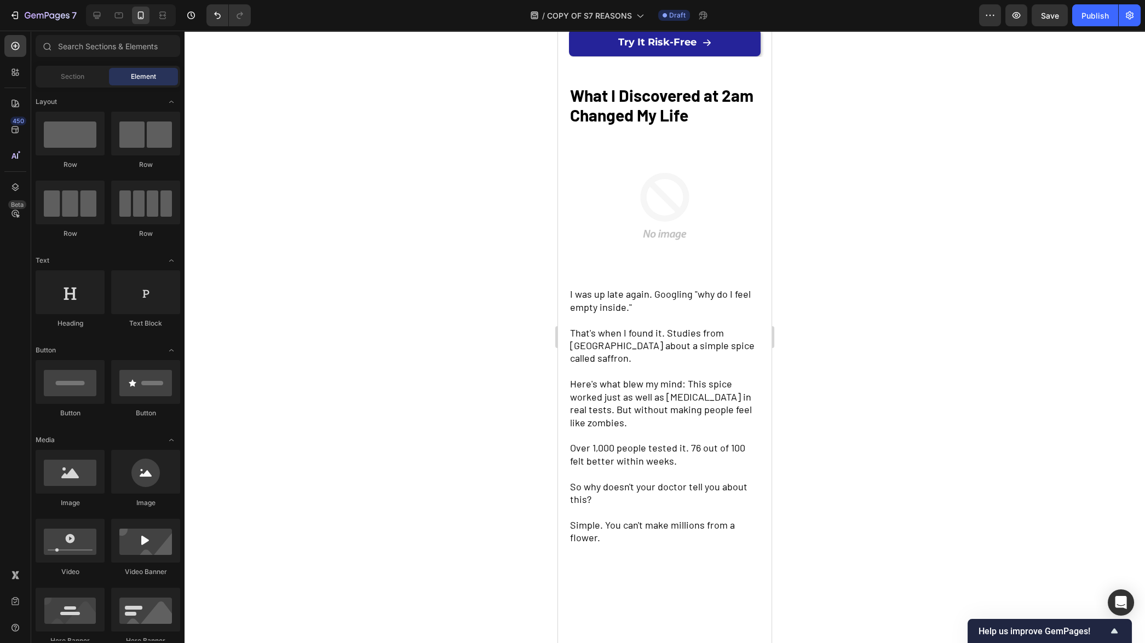
scroll to position [567, 0]
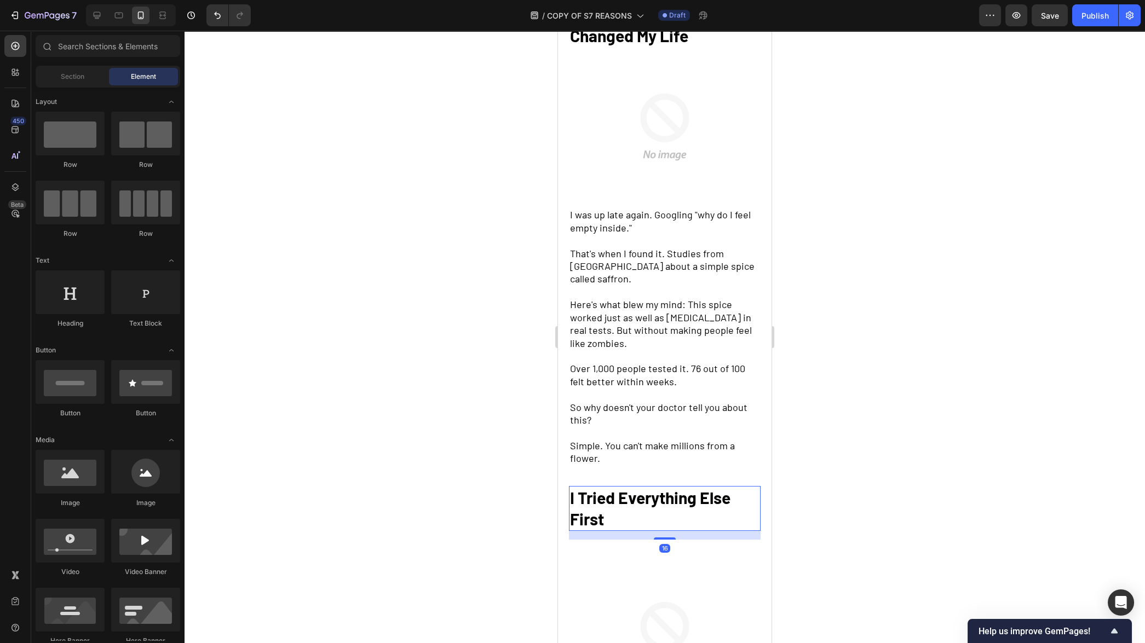
click at [640, 492] on strong "I Tried Everything Else First" at bounding box center [650, 508] width 160 height 41
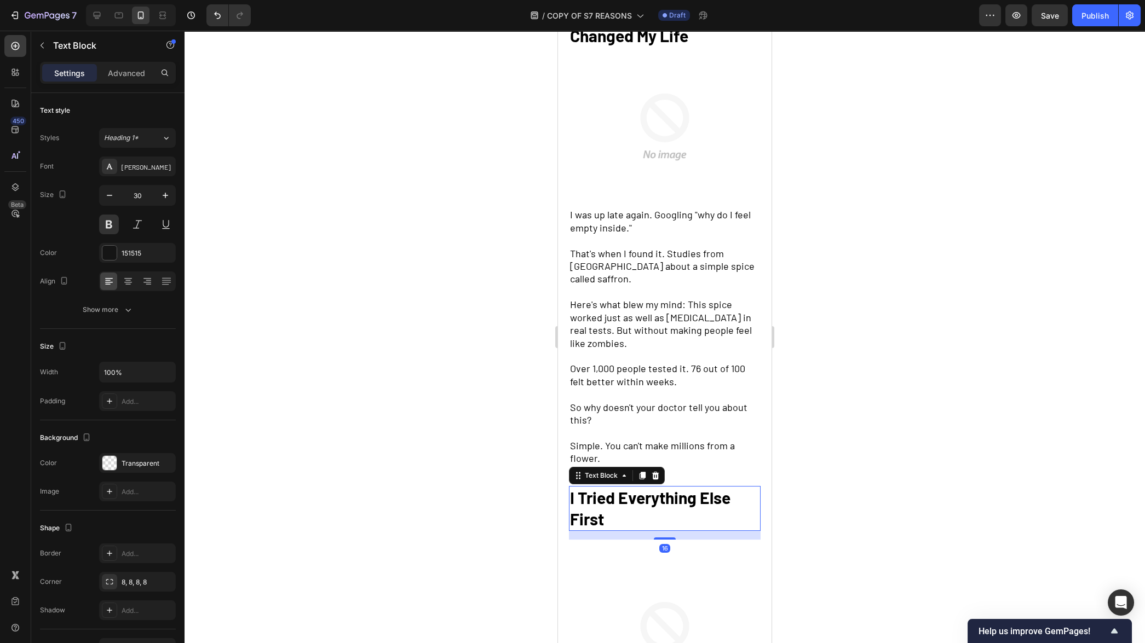
click at [603, 491] on strong "I Tried Everything Else First" at bounding box center [650, 508] width 160 height 41
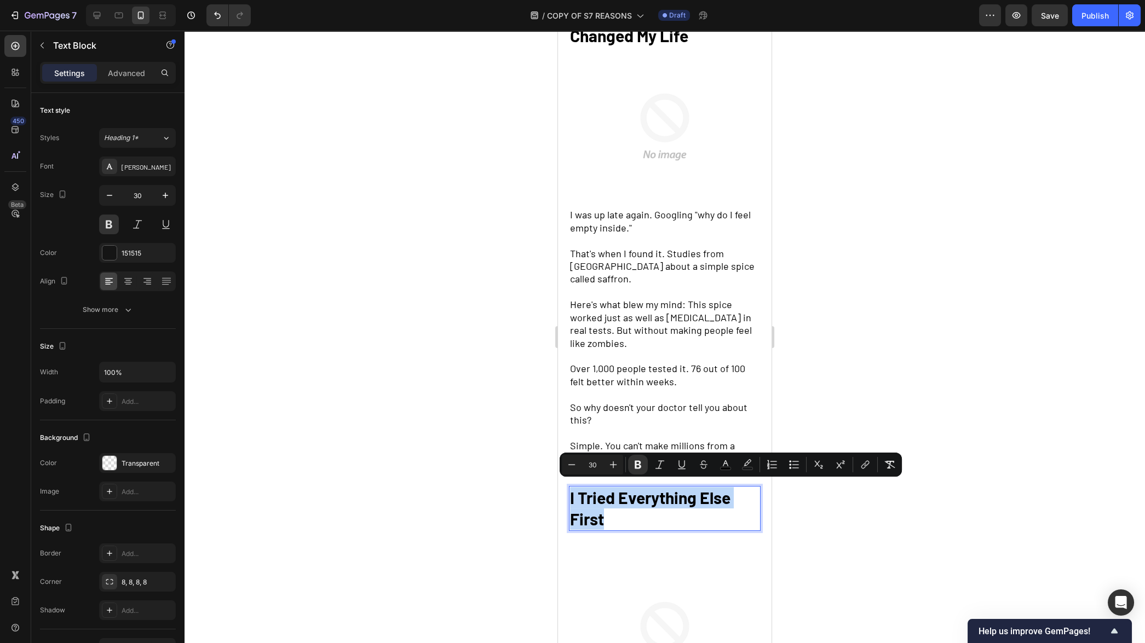
click at [603, 491] on strong "I Tried Everything Else First" at bounding box center [650, 508] width 160 height 41
click at [477, 456] on div at bounding box center [665, 337] width 961 height 613
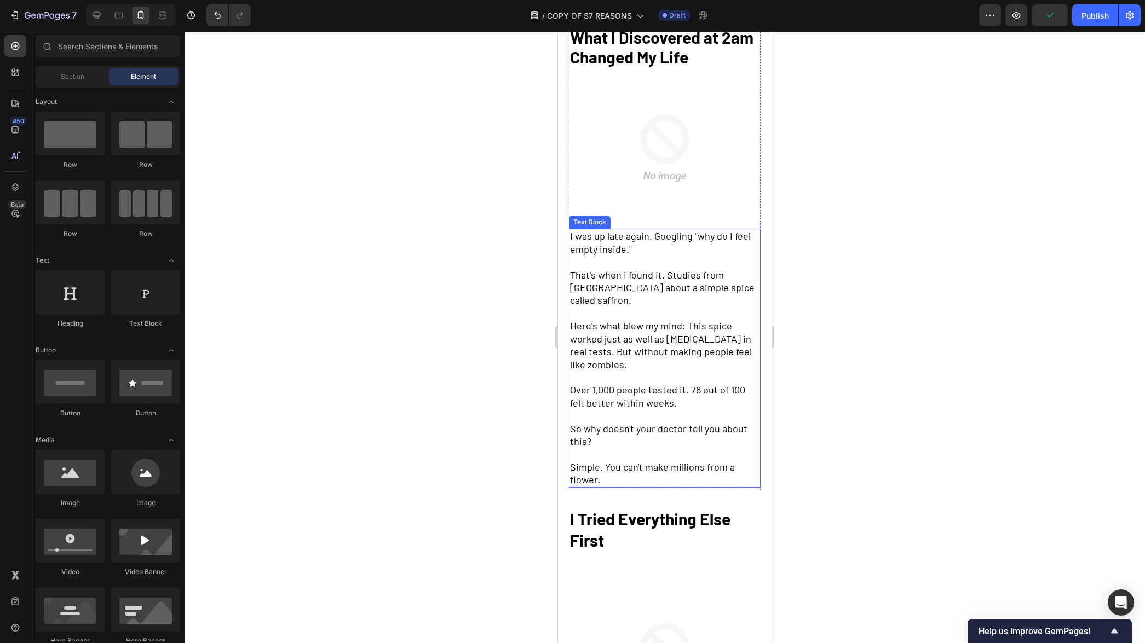
scroll to position [297, 0]
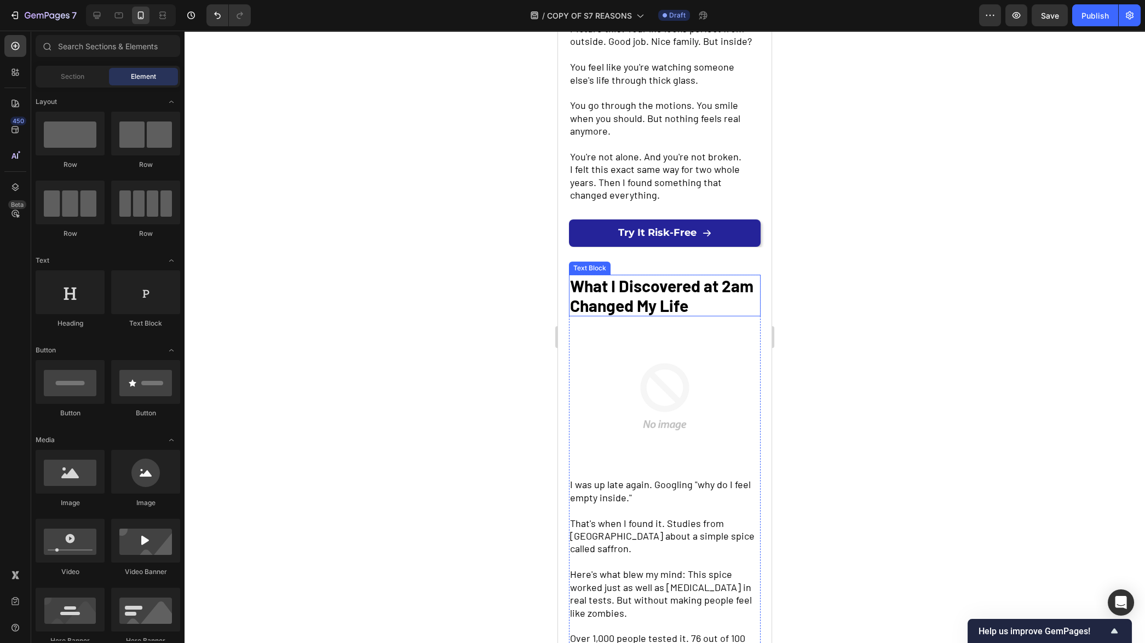
click at [652, 309] on strong "What I Discovered at 2am Changed My Life" at bounding box center [661, 295] width 183 height 39
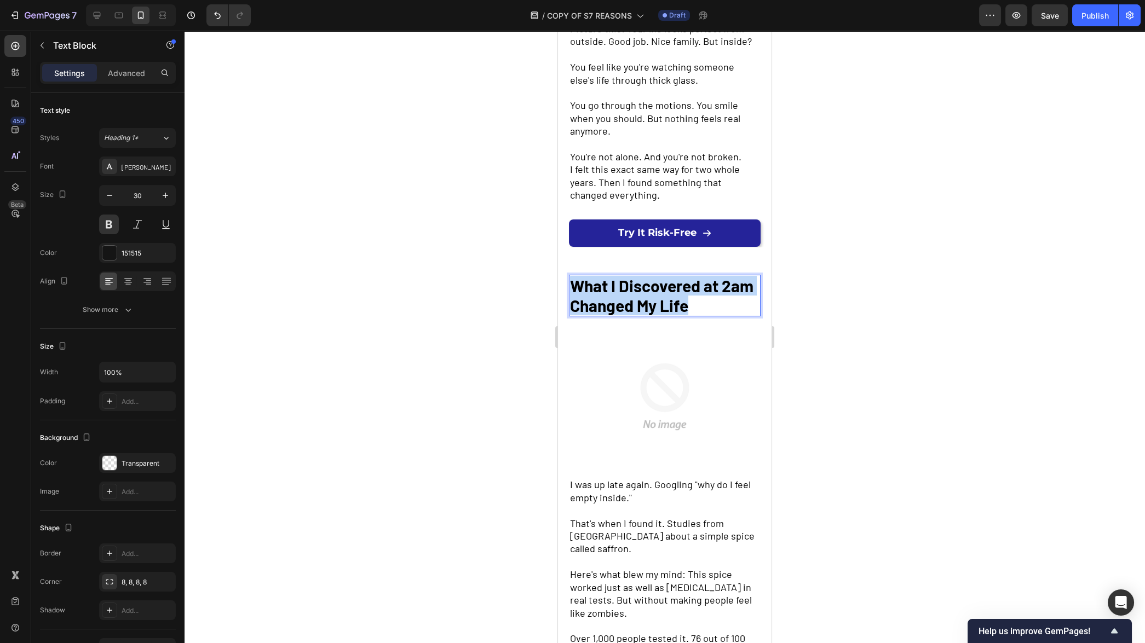
click at [652, 309] on strong "What I Discovered at 2am Changed My Life" at bounding box center [661, 295] width 183 height 39
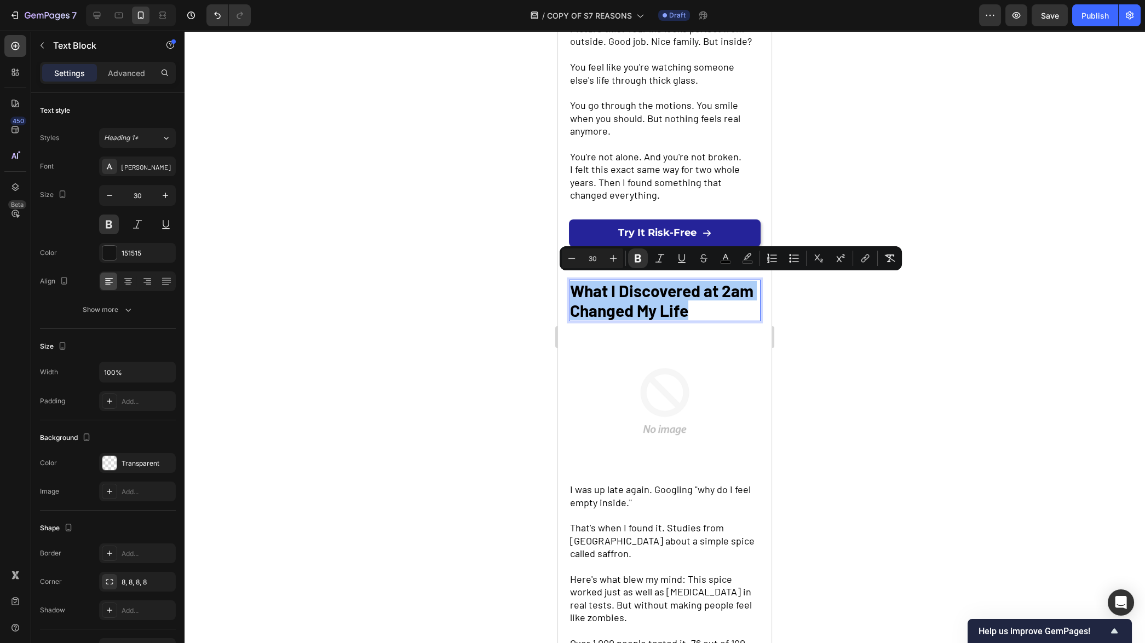
click at [474, 396] on div at bounding box center [665, 337] width 961 height 613
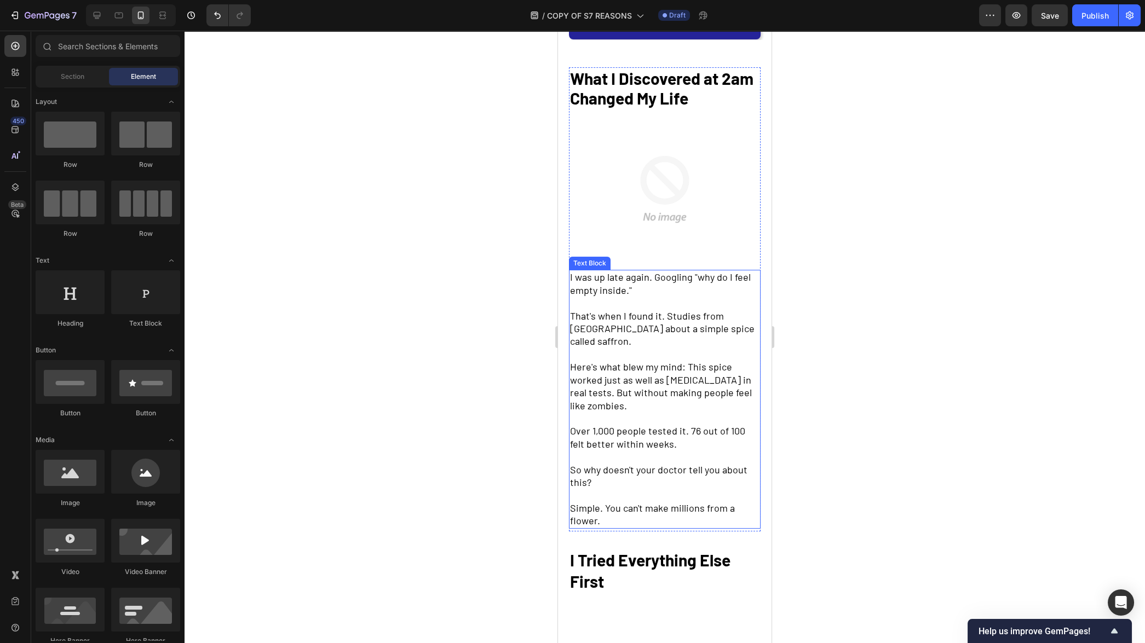
scroll to position [372, 0]
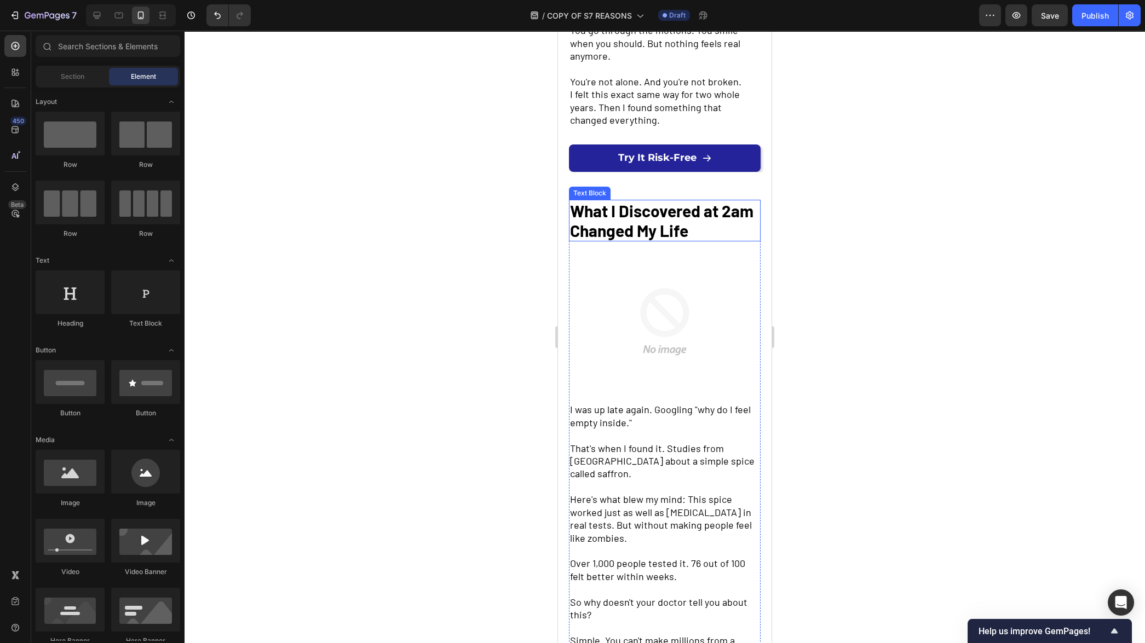
click at [639, 228] on strong "What I Discovered at 2am Changed My Life" at bounding box center [661, 220] width 183 height 39
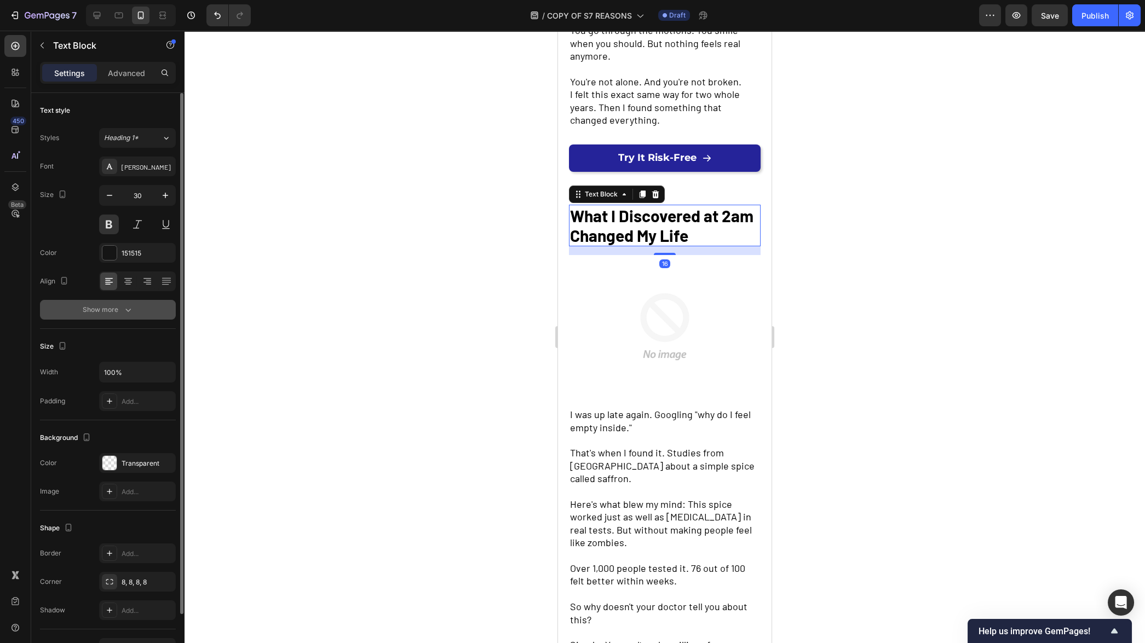
click at [115, 304] on div "Show more" at bounding box center [108, 309] width 51 height 11
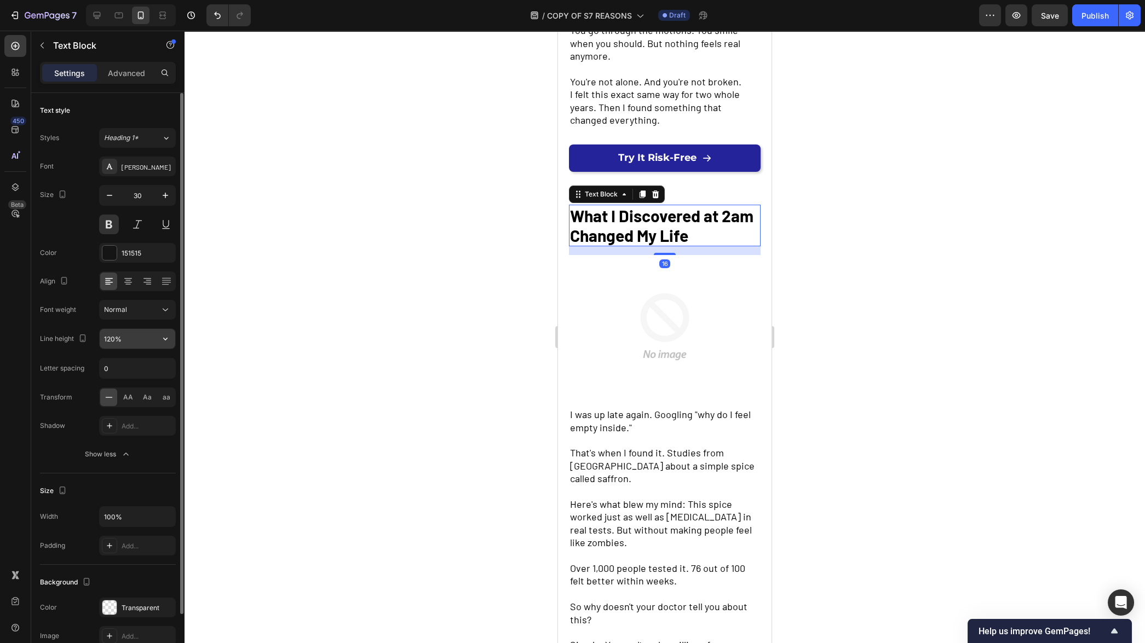
click at [169, 341] on icon "button" at bounding box center [165, 339] width 11 height 11
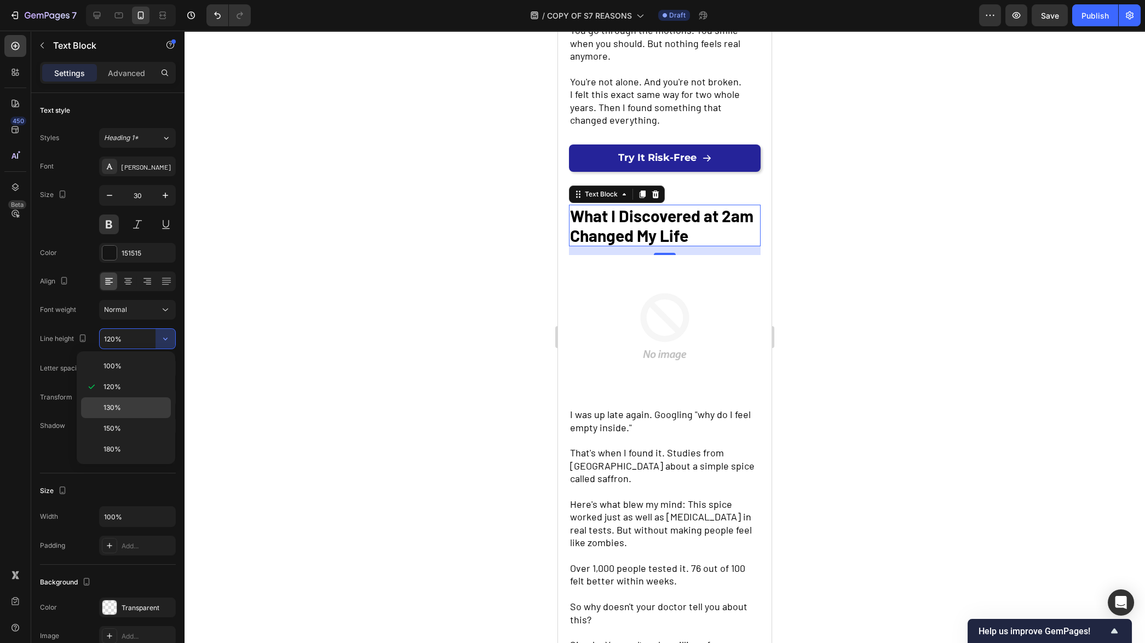
click at [139, 403] on p "130%" at bounding box center [135, 408] width 62 height 10
type input "130%"
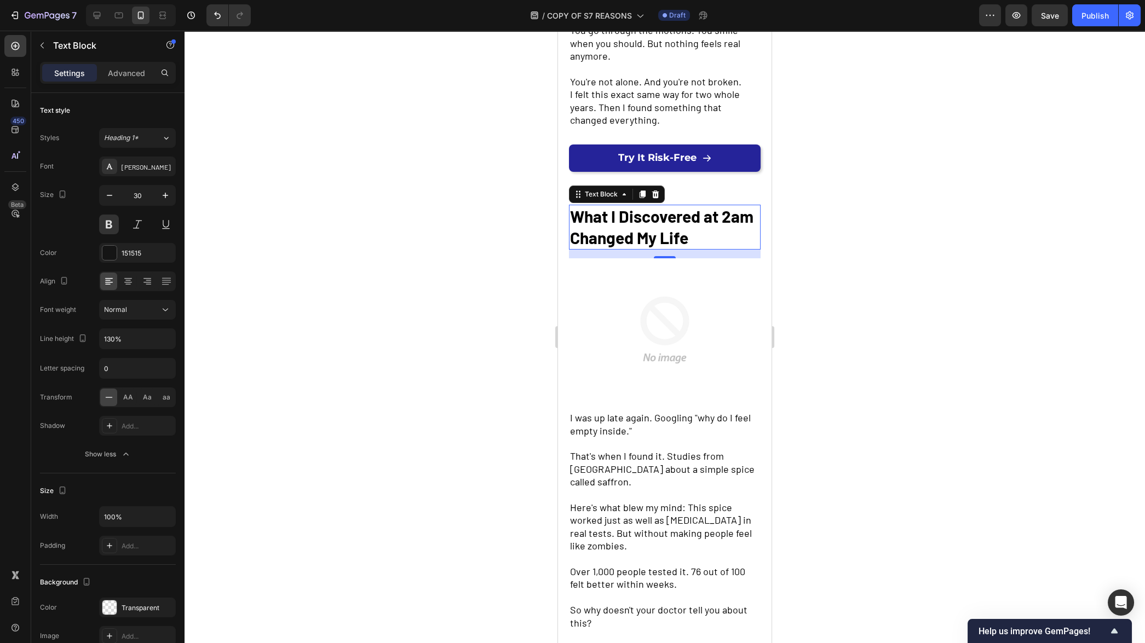
click at [438, 369] on div at bounding box center [665, 337] width 961 height 613
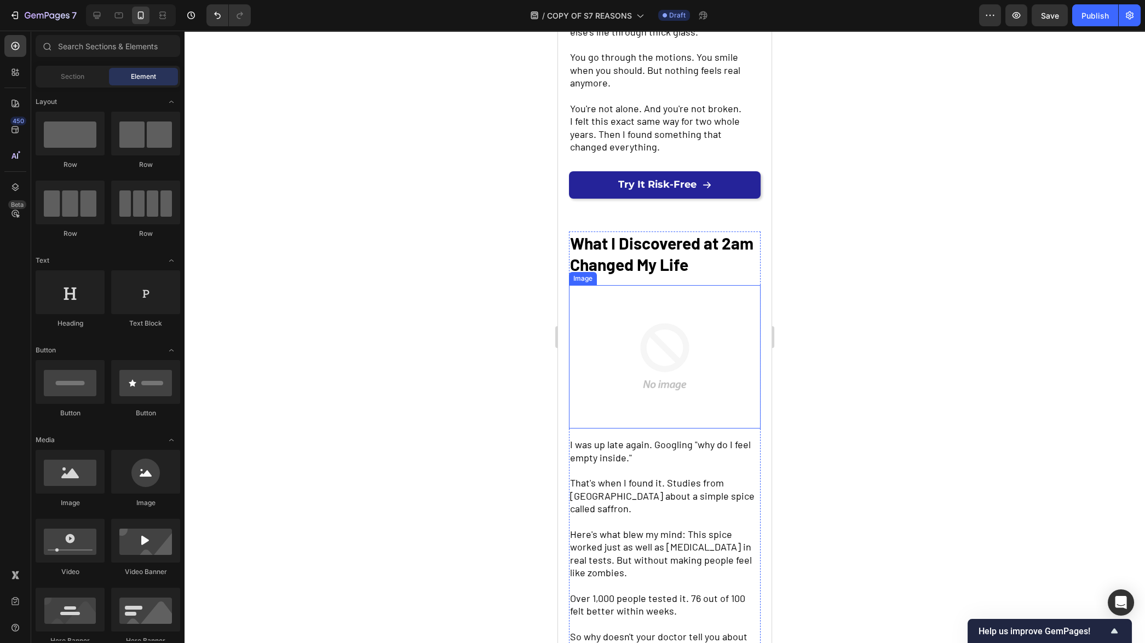
scroll to position [0, 0]
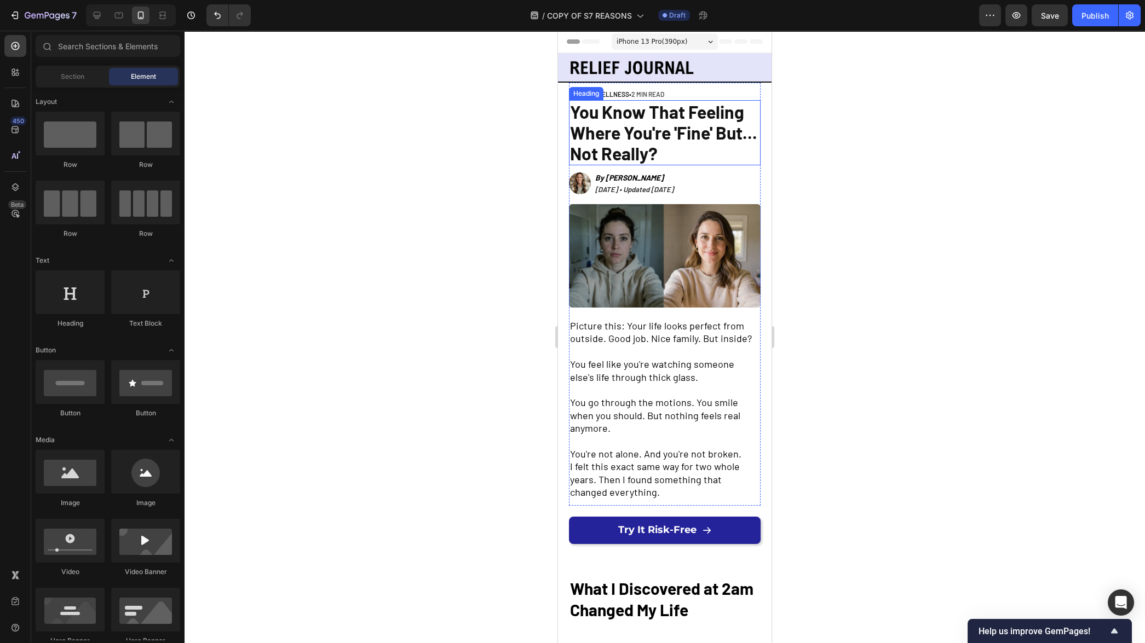
click at [693, 138] on span "You Know That Feeling Where You're 'Fine' But... Not Really?" at bounding box center [663, 132] width 187 height 63
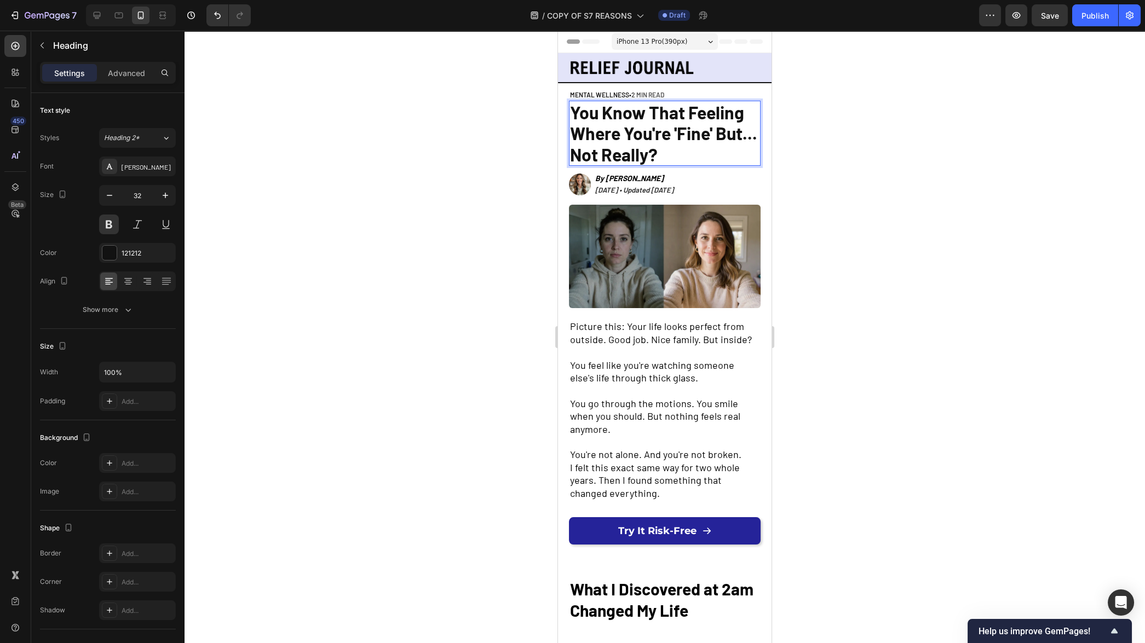
click at [693, 138] on span "You Know That Feeling Where You're 'Fine' But... Not Really?" at bounding box center [663, 133] width 187 height 63
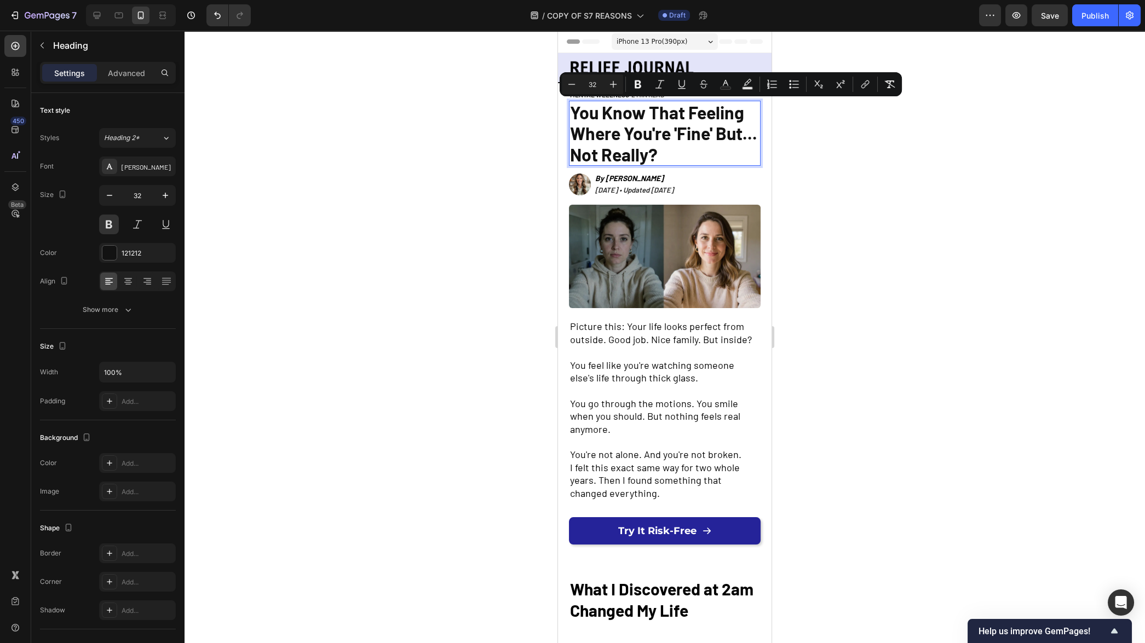
click at [413, 261] on div at bounding box center [665, 337] width 961 height 613
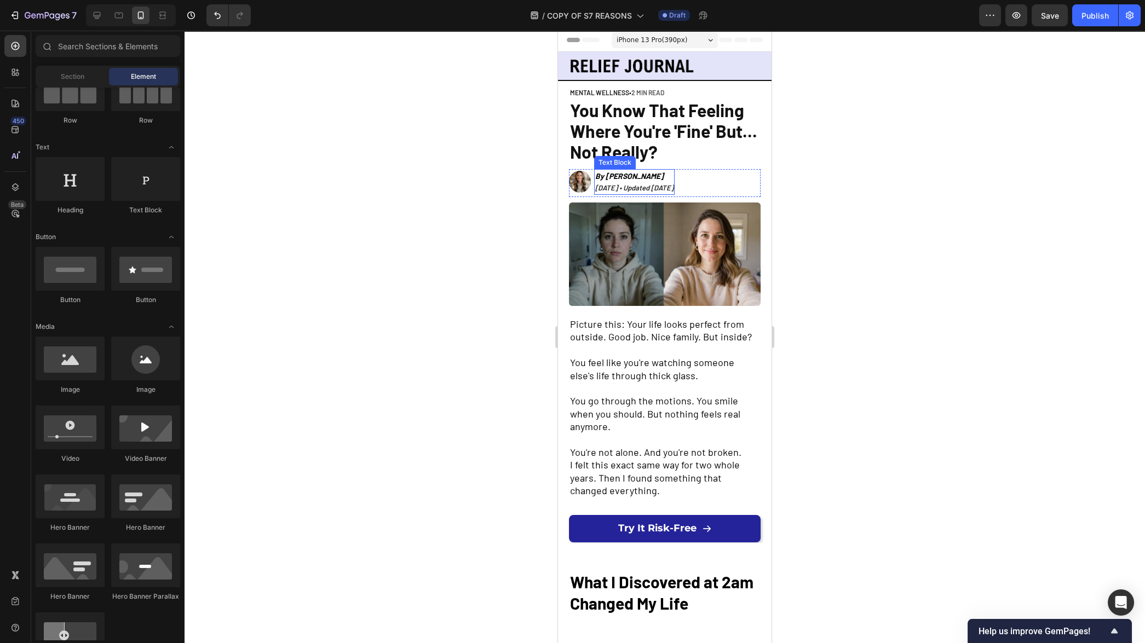
scroll to position [1, 0]
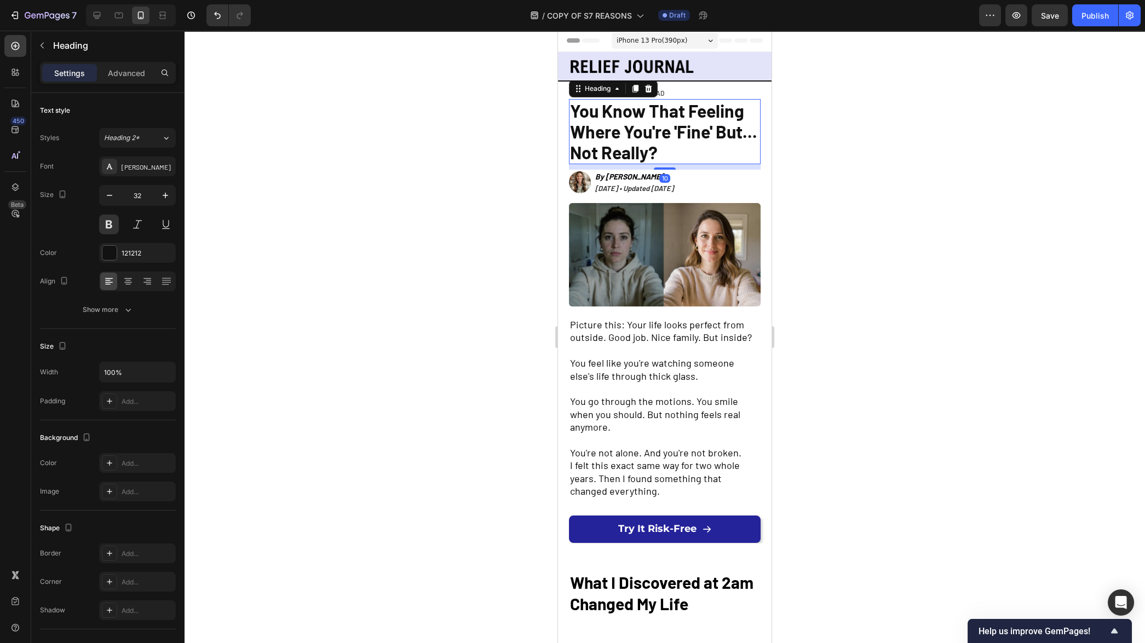
click at [654, 116] on span "You Know That Feeling Where You're 'Fine' But... Not Really?" at bounding box center [663, 131] width 187 height 63
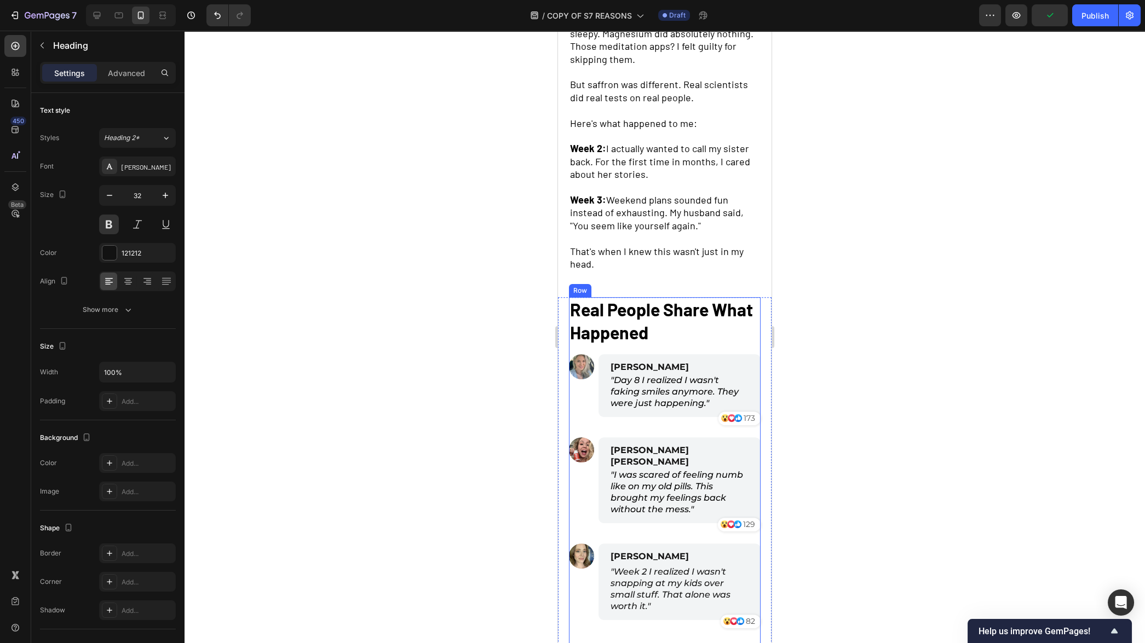
scroll to position [1331, 0]
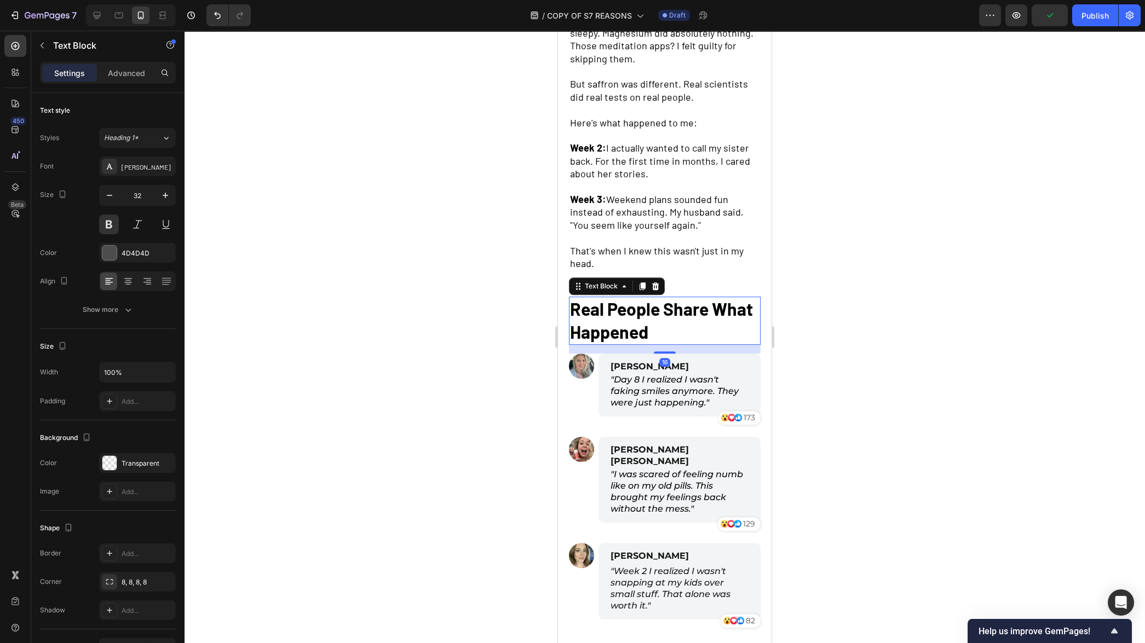
click at [655, 302] on strong "Real People Share What Happened" at bounding box center [661, 320] width 183 height 44
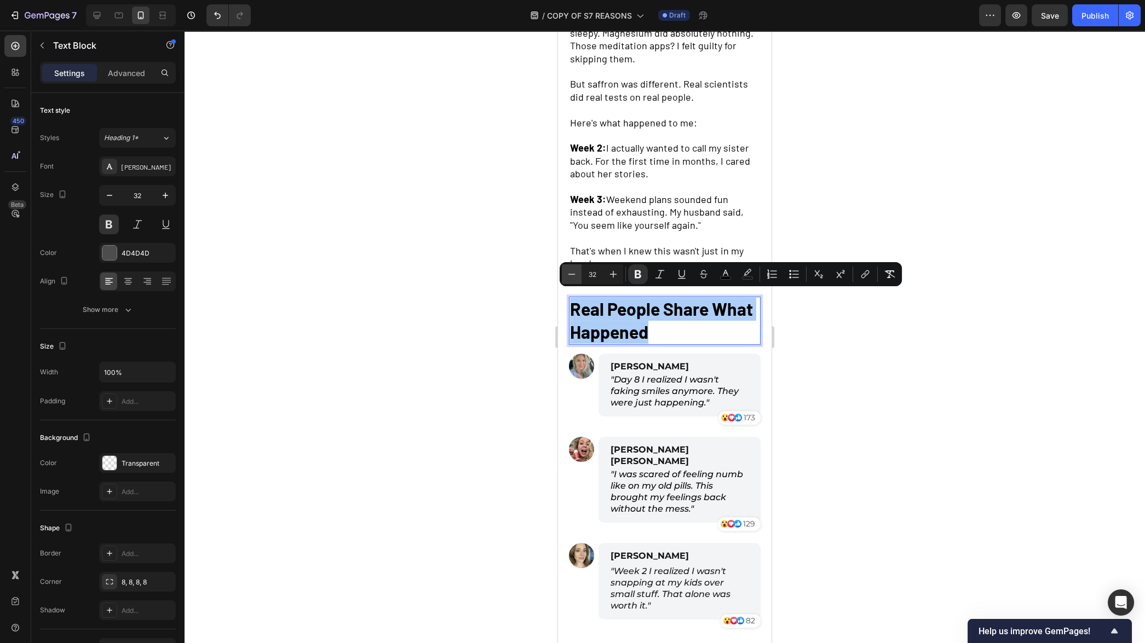
click at [577, 273] on icon "Editor contextual toolbar" at bounding box center [571, 274] width 11 height 11
type input "30"
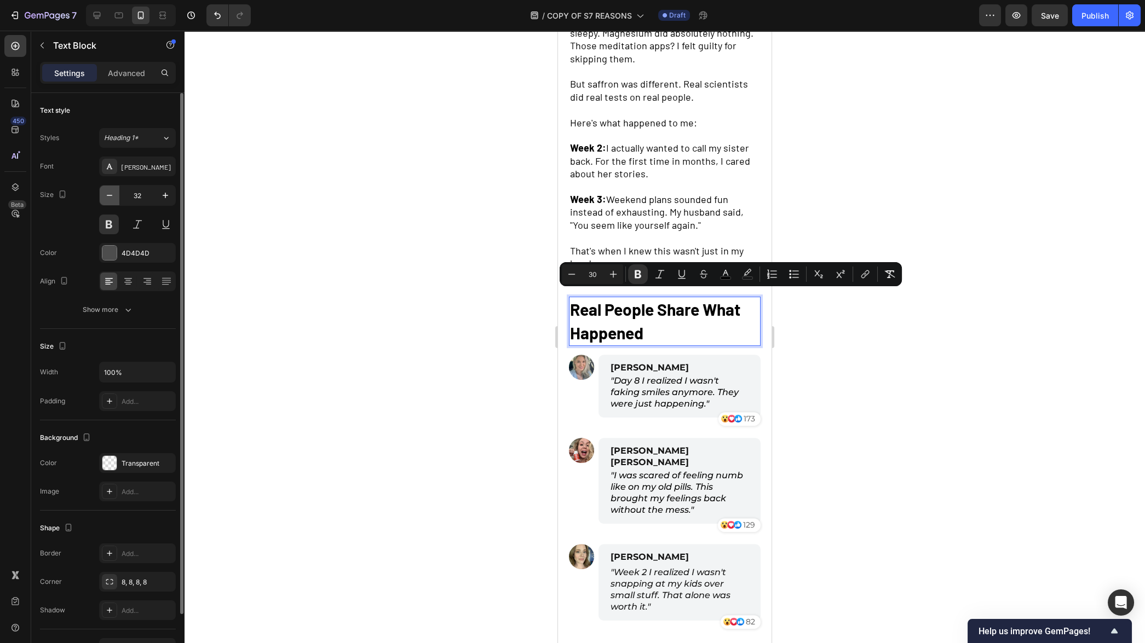
click at [104, 201] on button "button" at bounding box center [110, 196] width 20 height 20
type input "30"
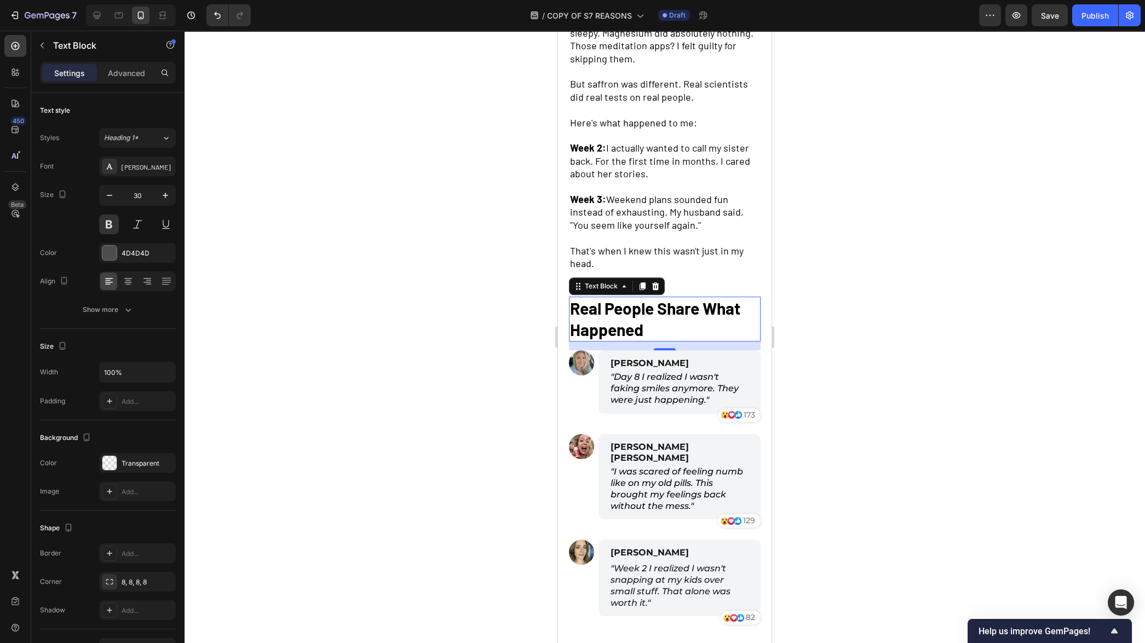
click at [283, 327] on div at bounding box center [665, 337] width 961 height 613
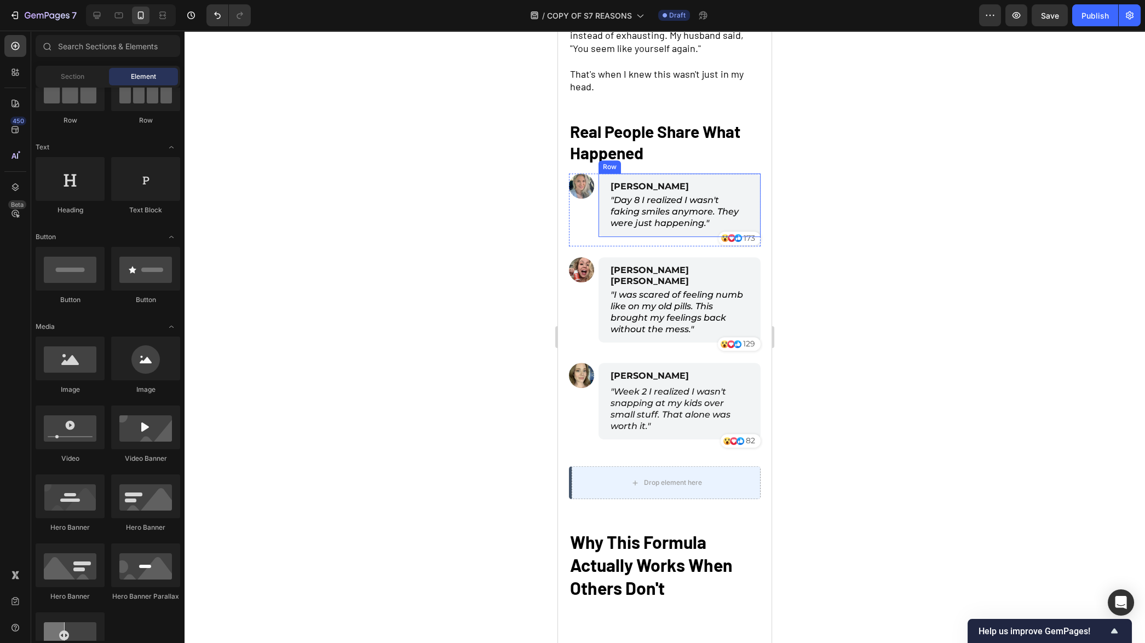
scroll to position [1510, 0]
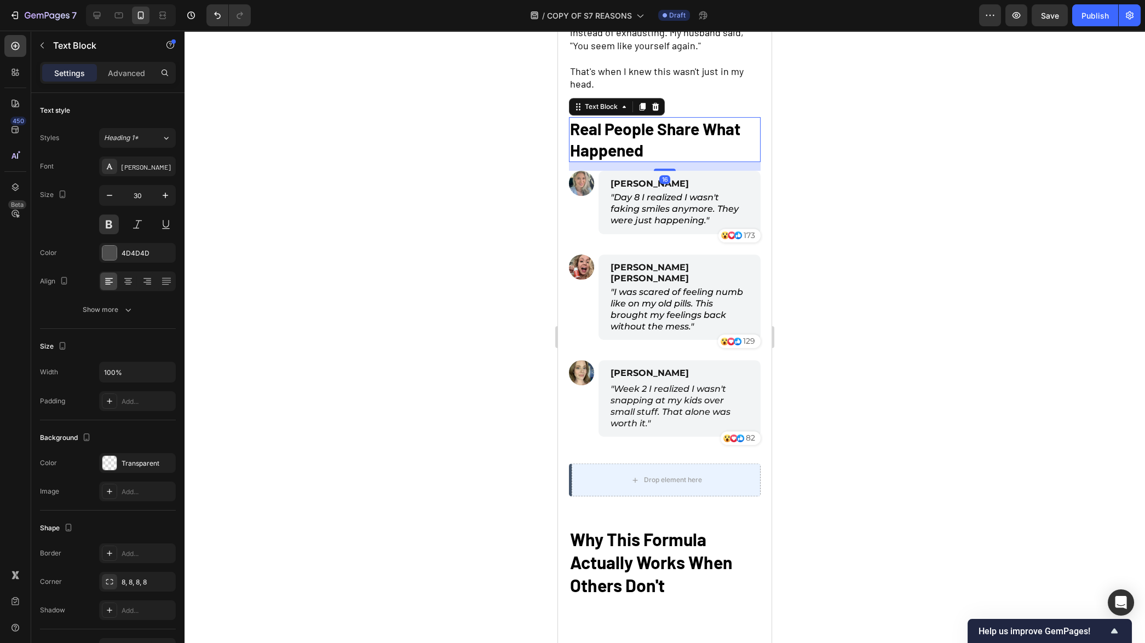
click at [655, 144] on p "Real People Share What Happened" at bounding box center [664, 139] width 189 height 43
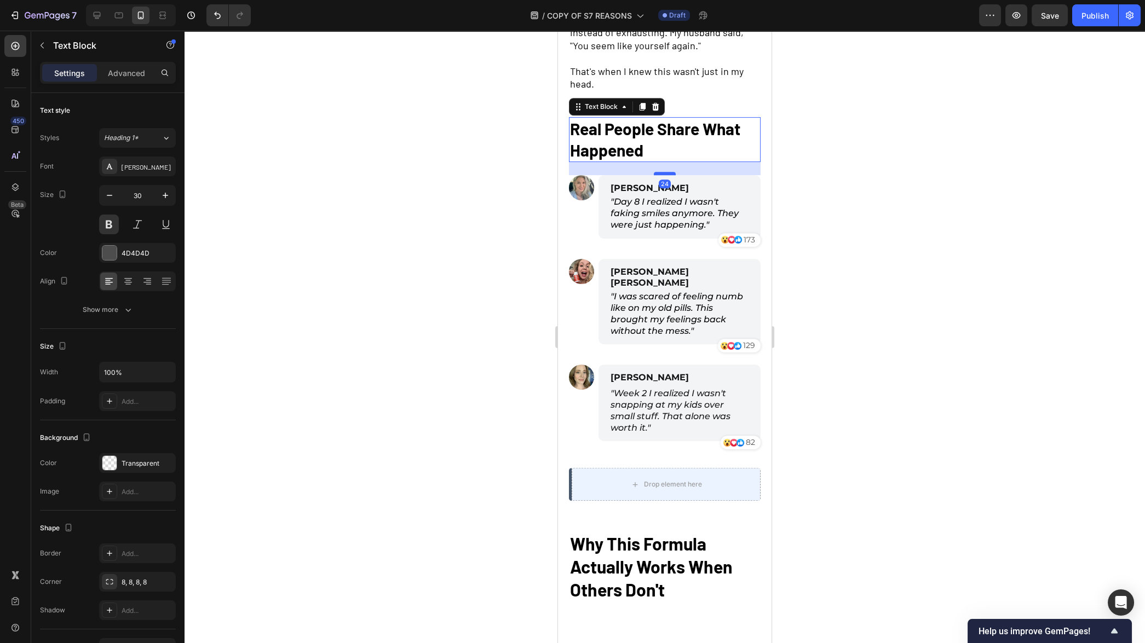
click at [666, 172] on div at bounding box center [665, 173] width 22 height 3
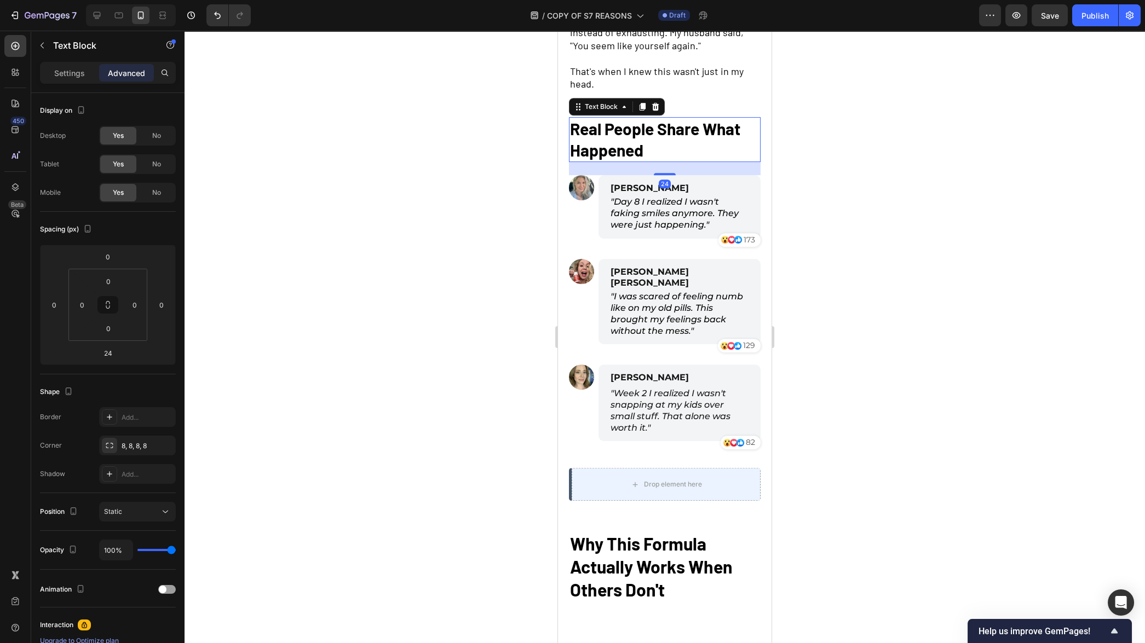
click at [896, 241] on div at bounding box center [665, 337] width 961 height 613
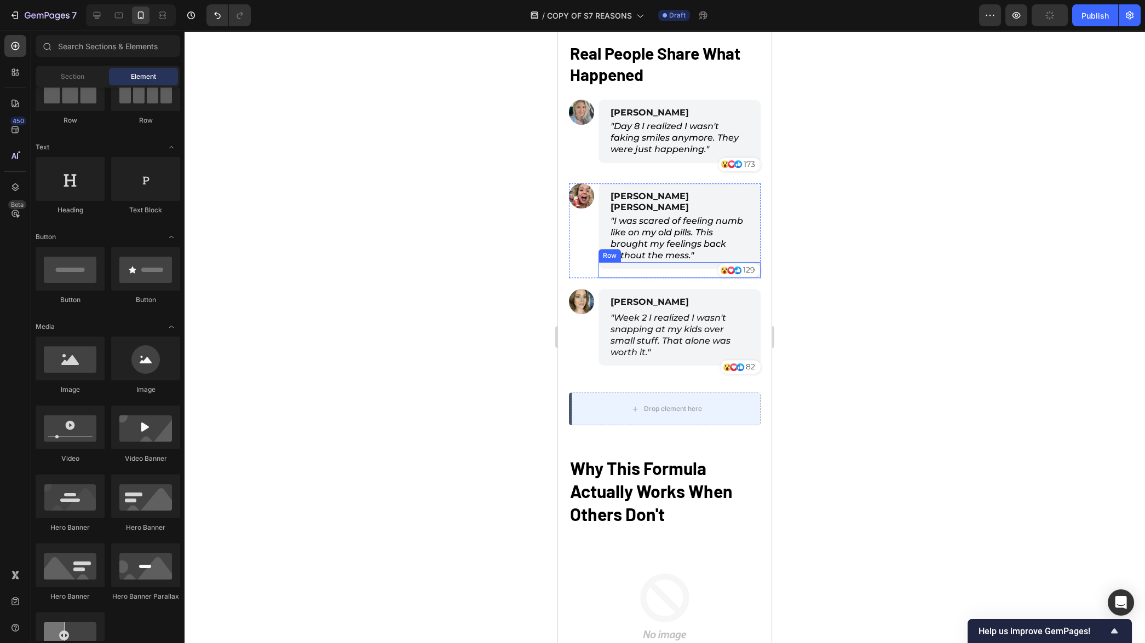
scroll to position [1588, 0]
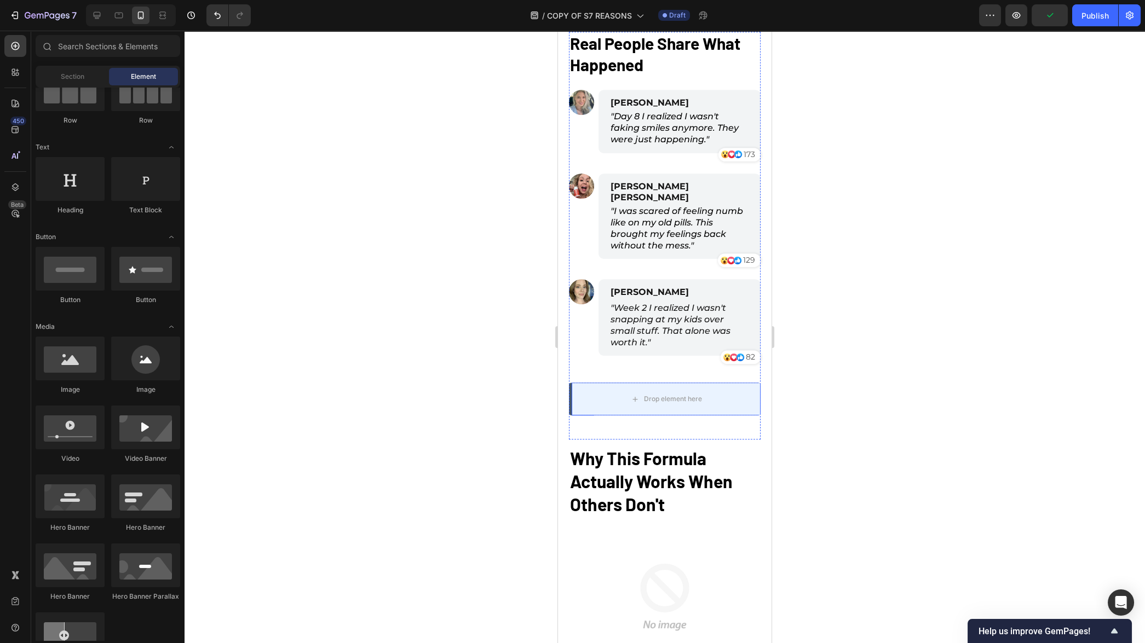
click at [570, 389] on div "Drop element here Row" at bounding box center [665, 399] width 192 height 33
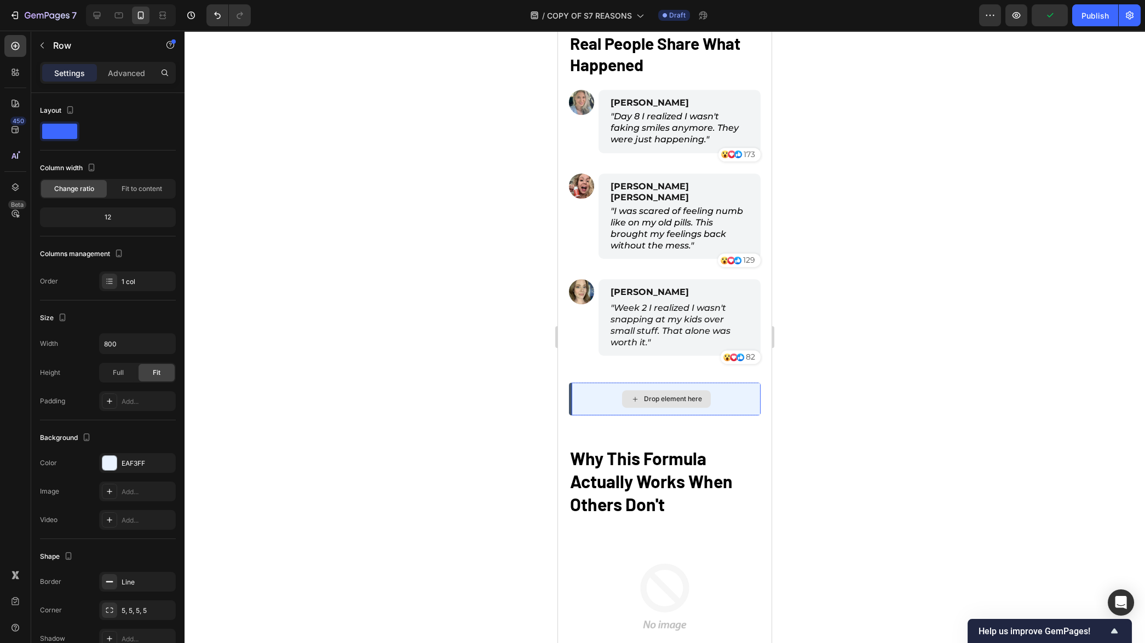
click at [572, 389] on div "Drop element here" at bounding box center [666, 399] width 189 height 33
click at [596, 393] on div "Drop element here" at bounding box center [666, 399] width 189 height 33
click at [591, 416] on div "44" at bounding box center [666, 428] width 189 height 24
click at [585, 383] on div "Drop element here" at bounding box center [666, 399] width 189 height 33
click at [570, 383] on div "Drop element here Row 44" at bounding box center [665, 399] width 192 height 33
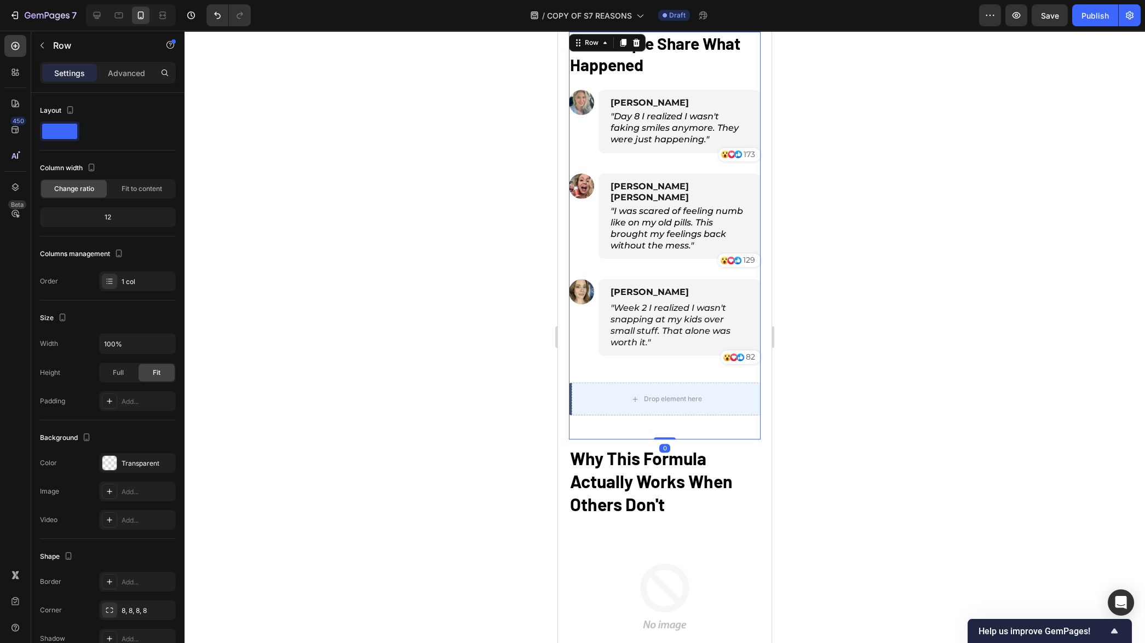
click at [572, 411] on div "Real People Share What Happened Text Block Image [PERSON_NAME] Text Block "Day …" at bounding box center [665, 236] width 192 height 408
click at [15, 188] on icon at bounding box center [15, 187] width 7 height 8
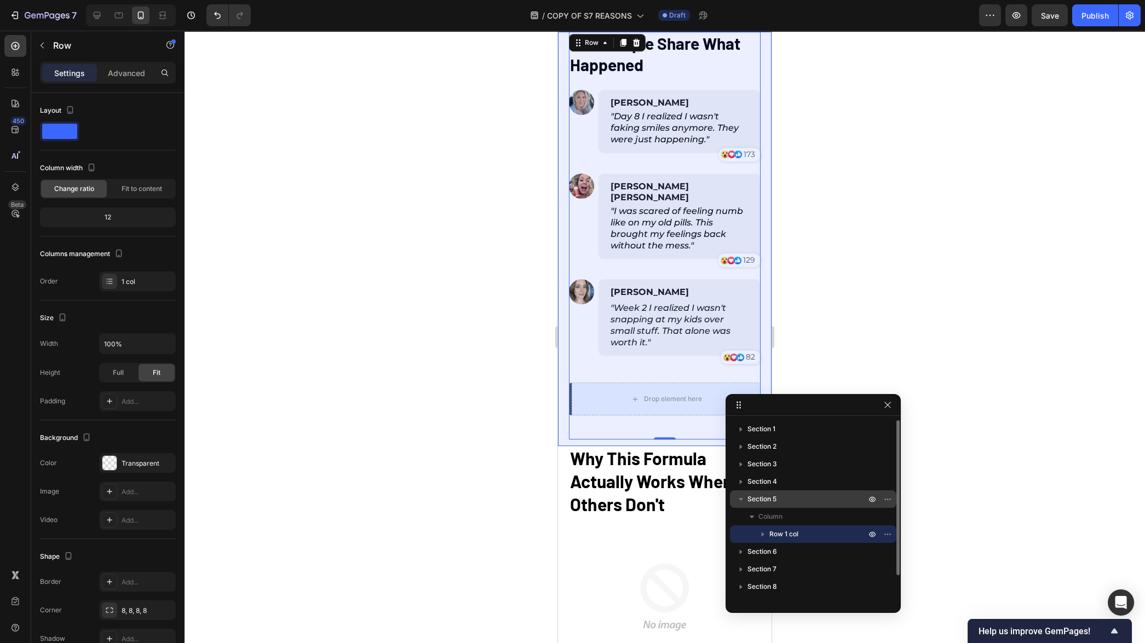
click at [793, 506] on div "Section 5" at bounding box center [813, 500] width 158 height 18
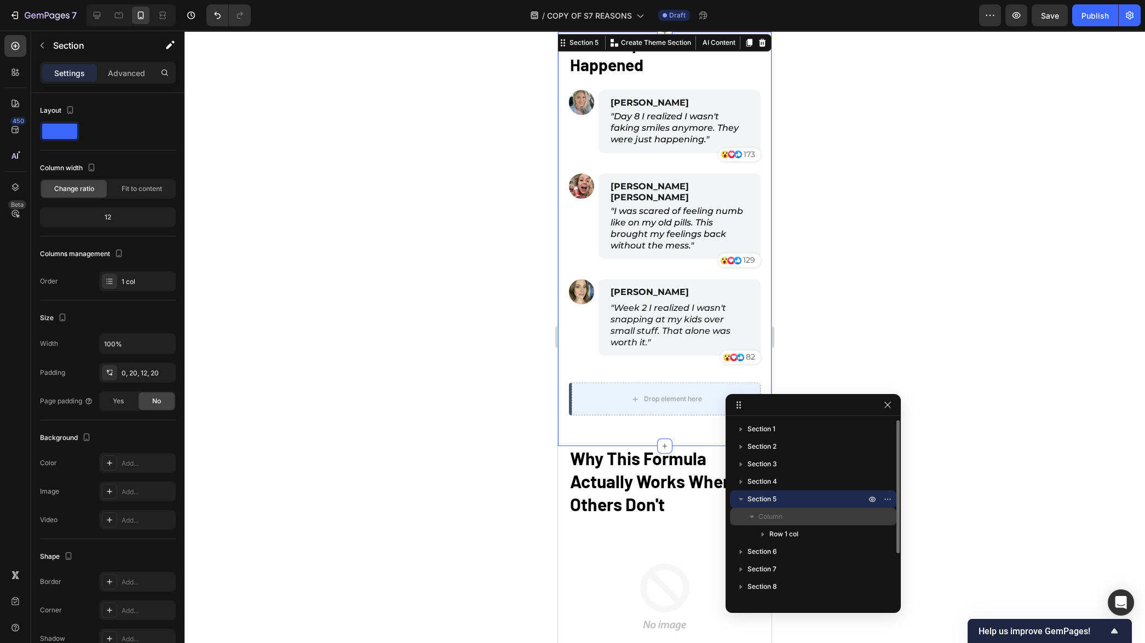
click at [755, 518] on icon "button" at bounding box center [751, 516] width 11 height 11
click at [754, 518] on icon "button" at bounding box center [751, 516] width 11 height 11
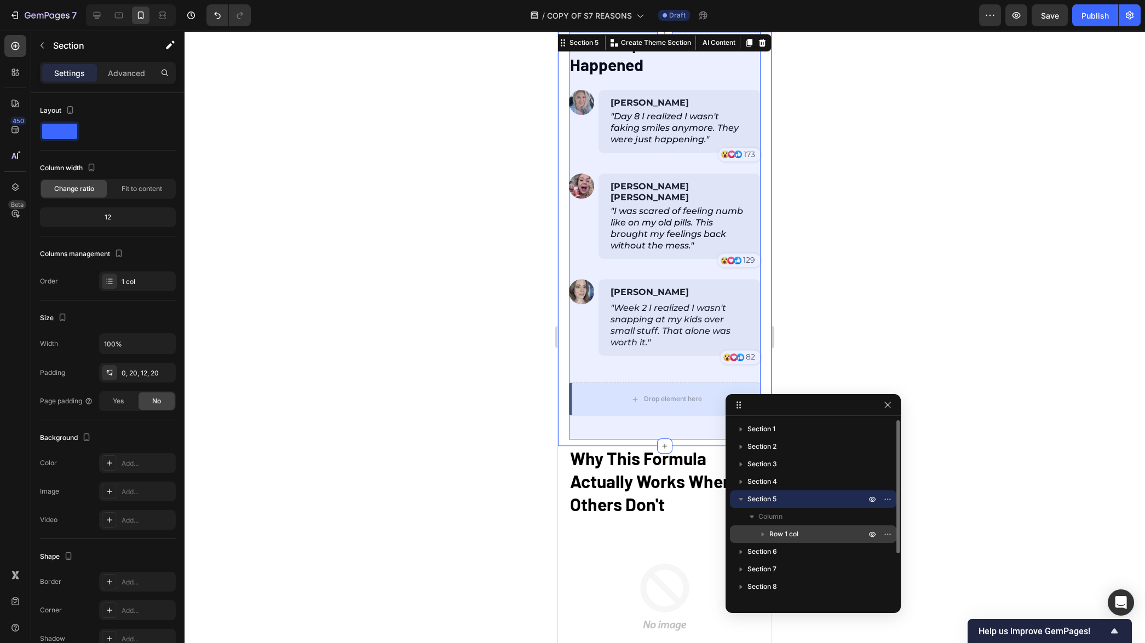
click at [763, 534] on icon "button" at bounding box center [763, 535] width 3 height 4
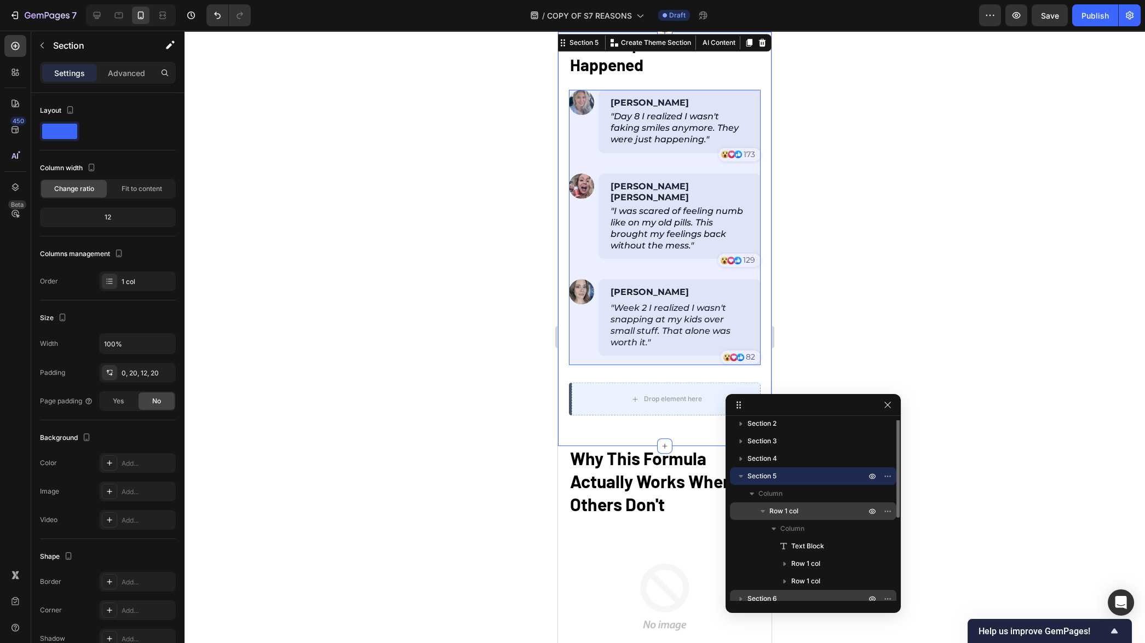
scroll to position [59, 0]
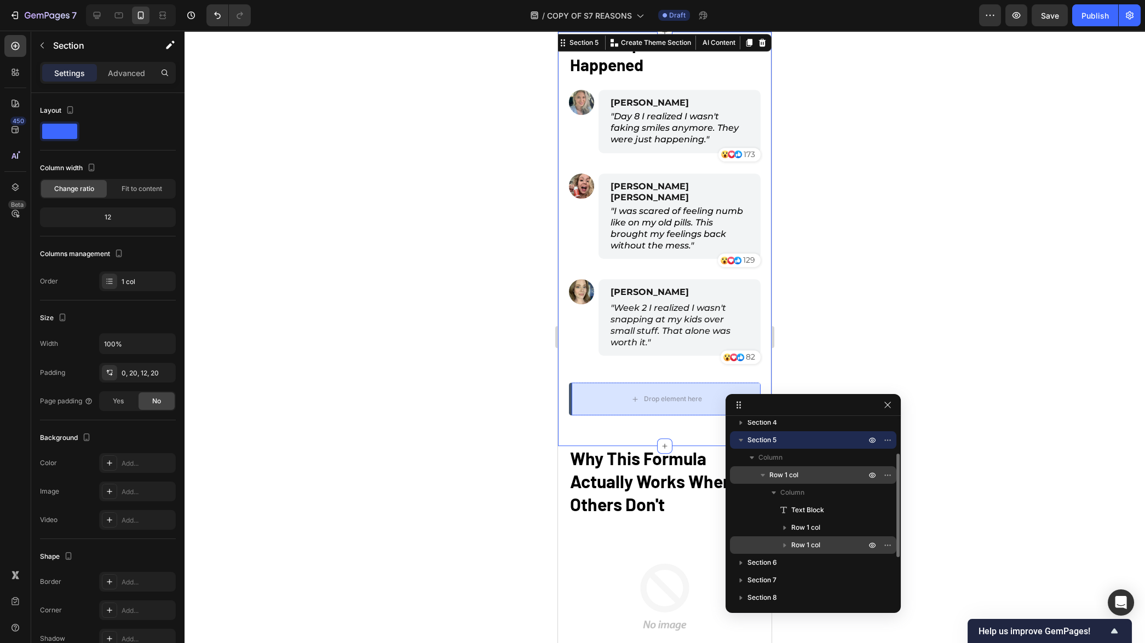
click at [803, 548] on span "Row 1 col" at bounding box center [805, 545] width 29 height 11
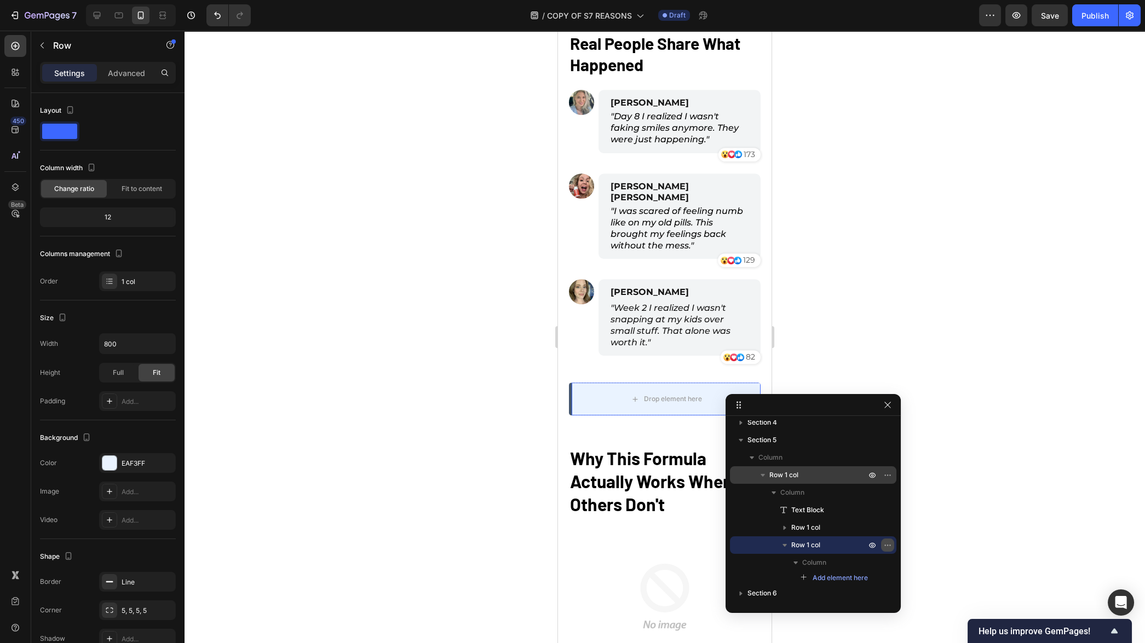
click at [889, 545] on icon "button" at bounding box center [889, 545] width 1 height 1
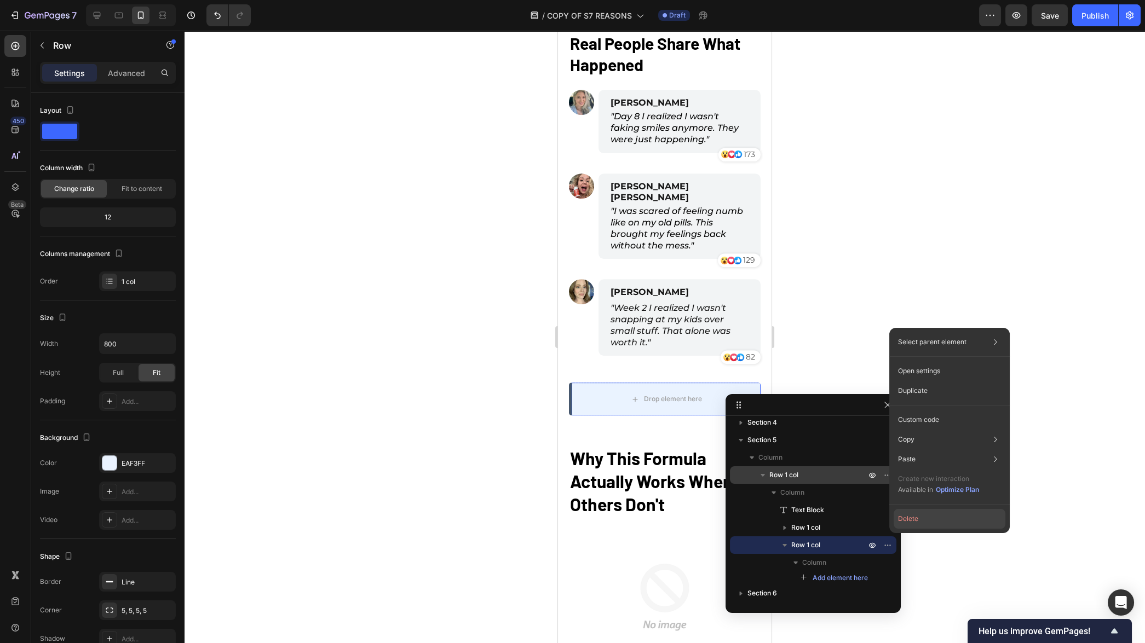
click at [921, 519] on button "Delete" at bounding box center [950, 519] width 112 height 20
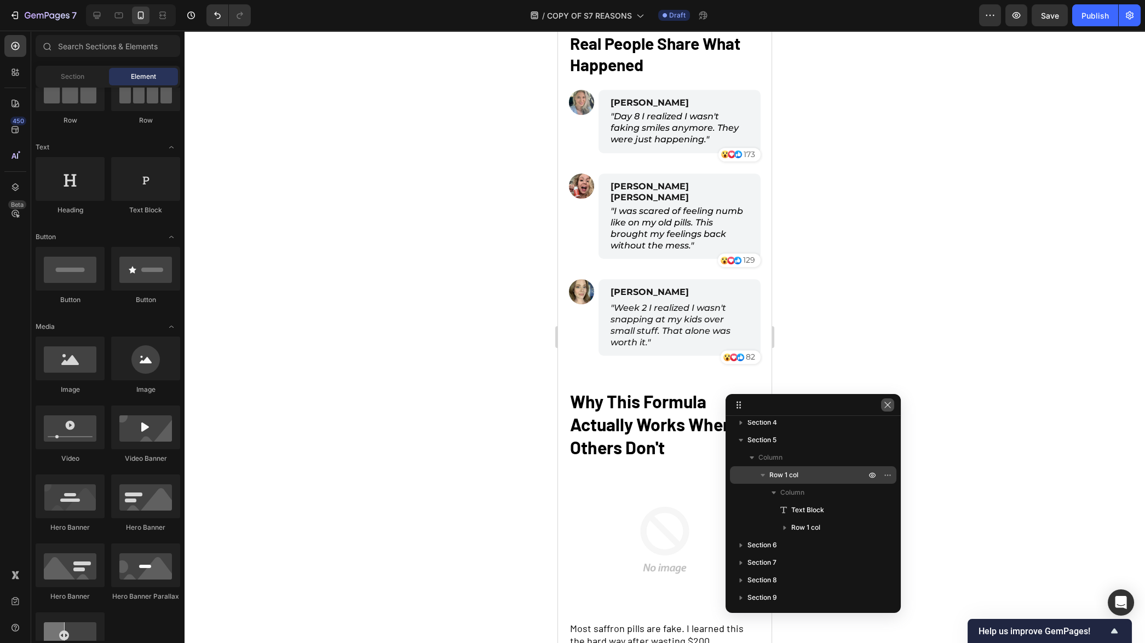
click at [886, 401] on icon "button" at bounding box center [887, 405] width 9 height 9
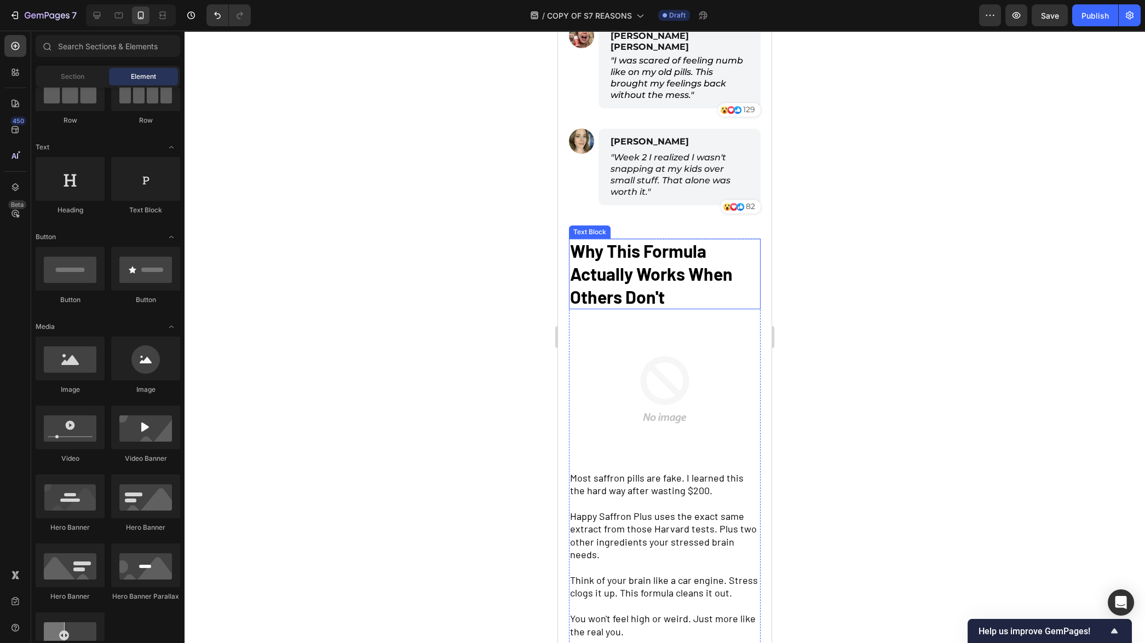
scroll to position [1756, 0]
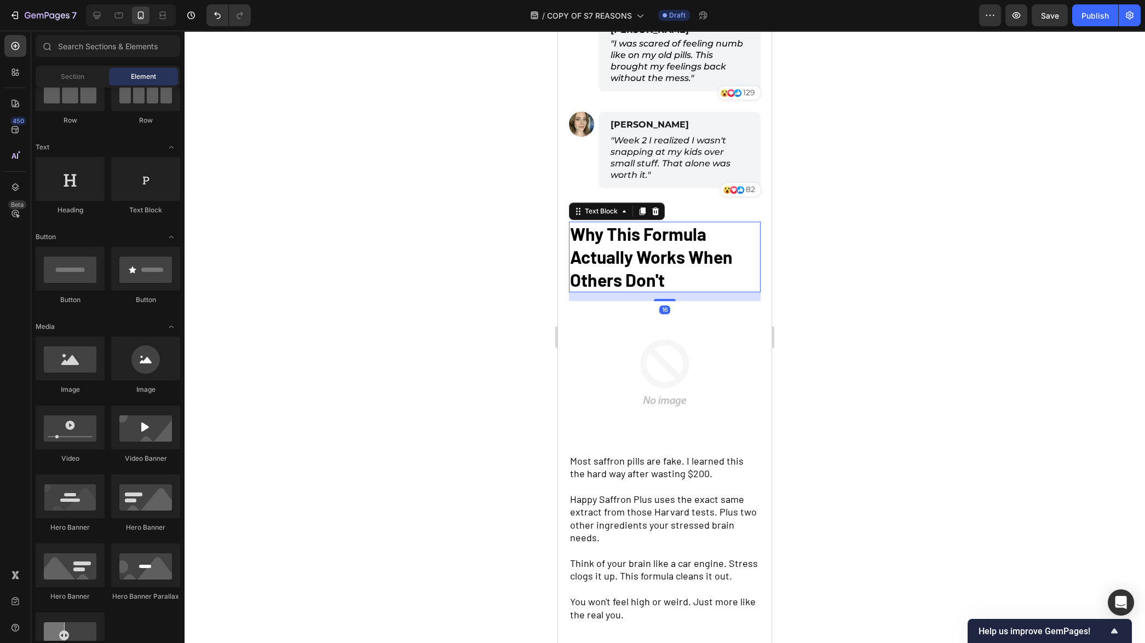
click at [658, 227] on strong "Why This Formula Actually Works When Others Don't" at bounding box center [651, 256] width 163 height 66
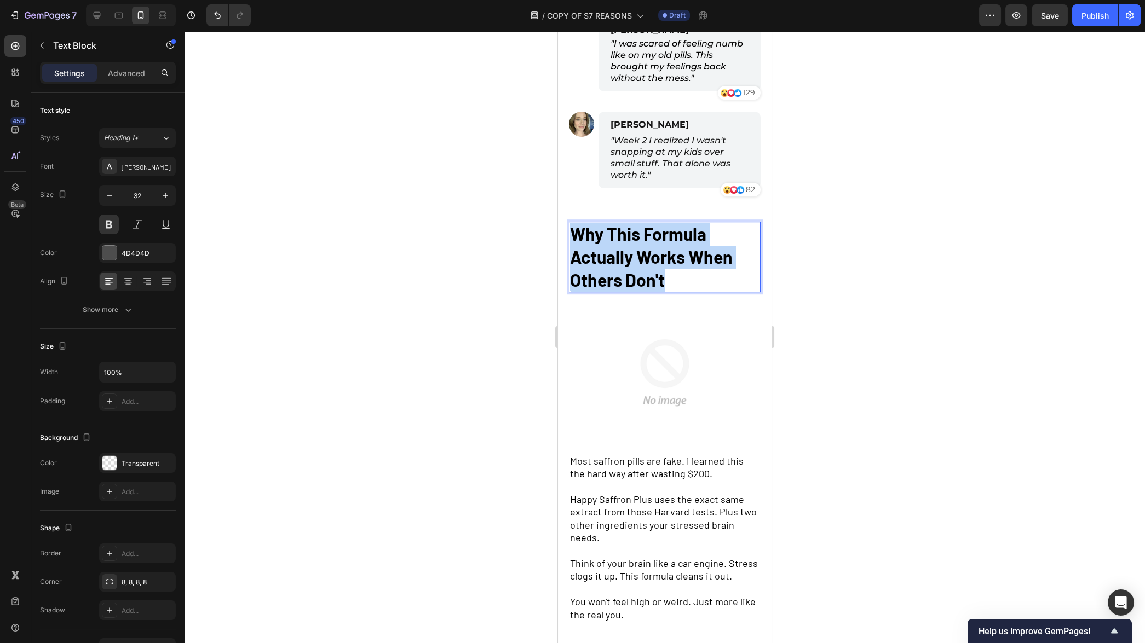
click at [658, 227] on strong "Why This Formula Actually Works When Others Don't" at bounding box center [651, 256] width 163 height 66
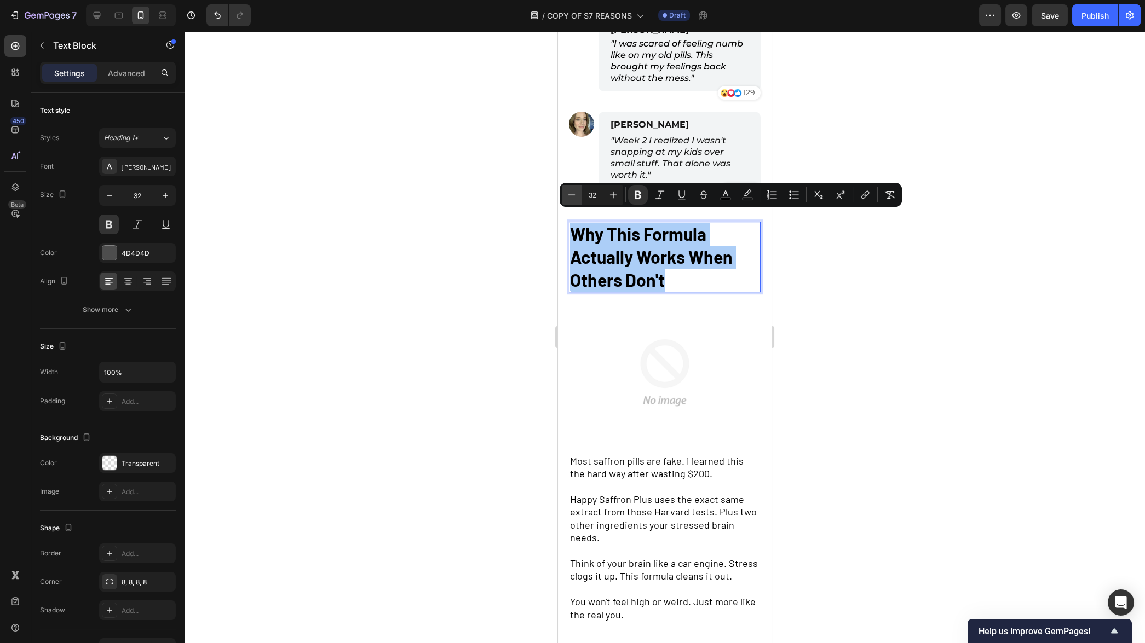
click at [573, 198] on icon "Editor contextual toolbar" at bounding box center [571, 194] width 11 height 11
type input "30"
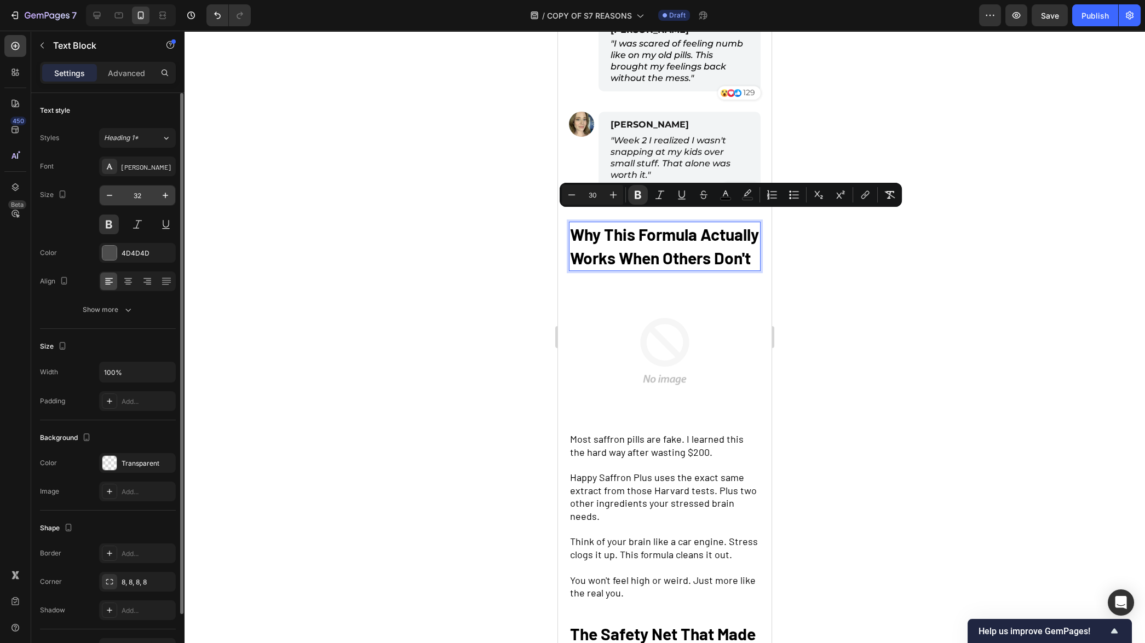
click at [119, 195] on input "32" at bounding box center [137, 196] width 36 height 20
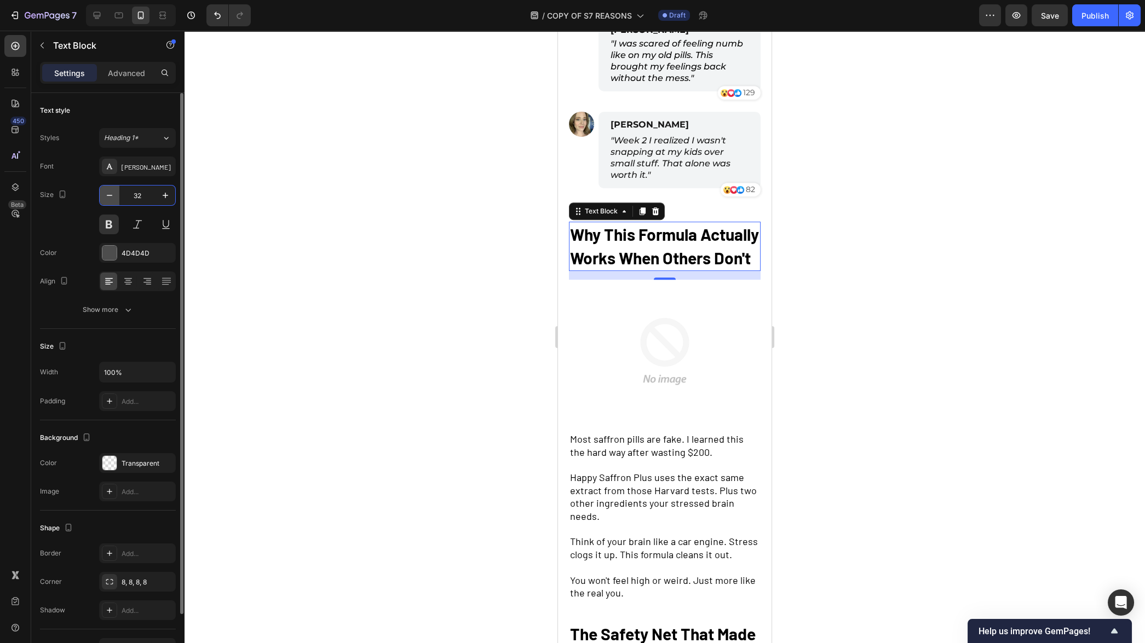
click at [108, 195] on icon "button" at bounding box center [109, 195] width 5 height 1
type input "30"
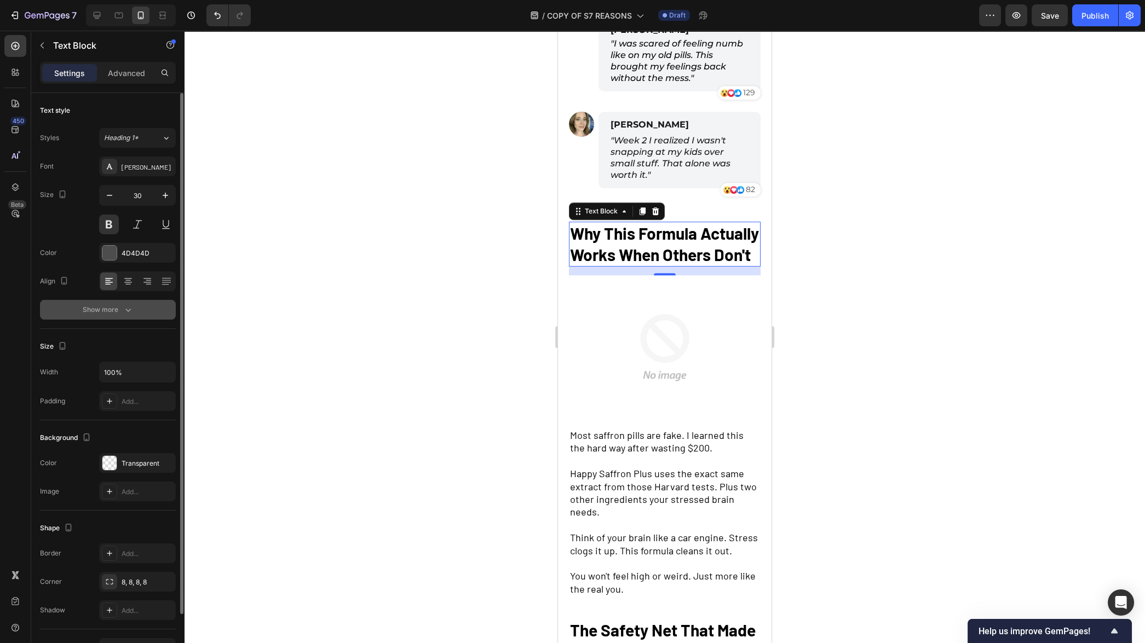
click at [123, 314] on icon "button" at bounding box center [128, 309] width 11 height 11
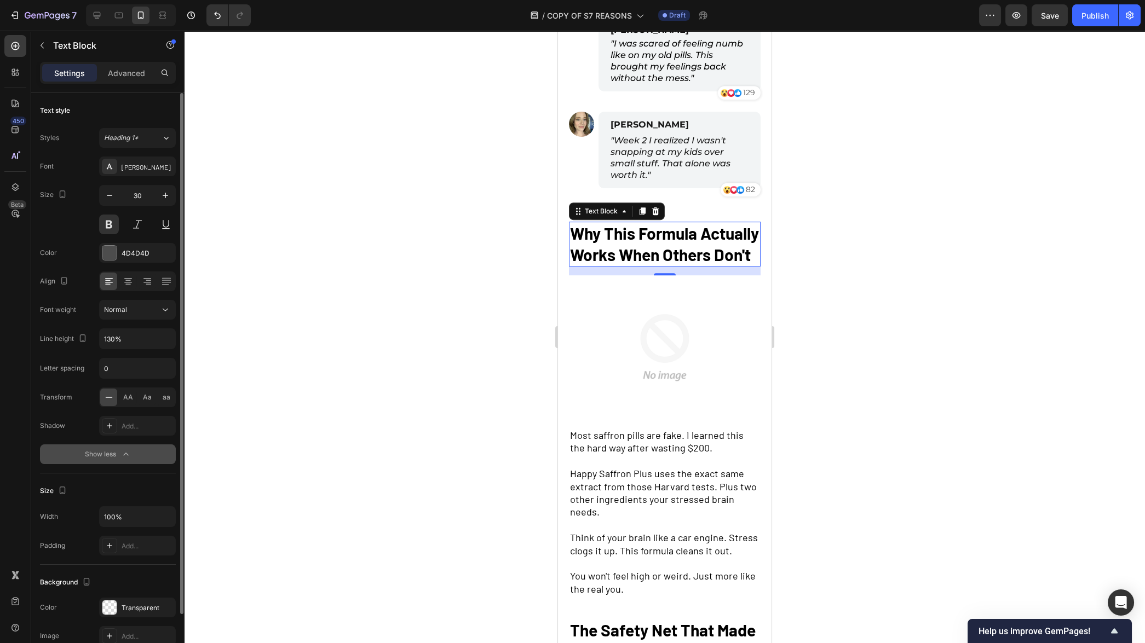
click at [279, 327] on div at bounding box center [665, 337] width 961 height 613
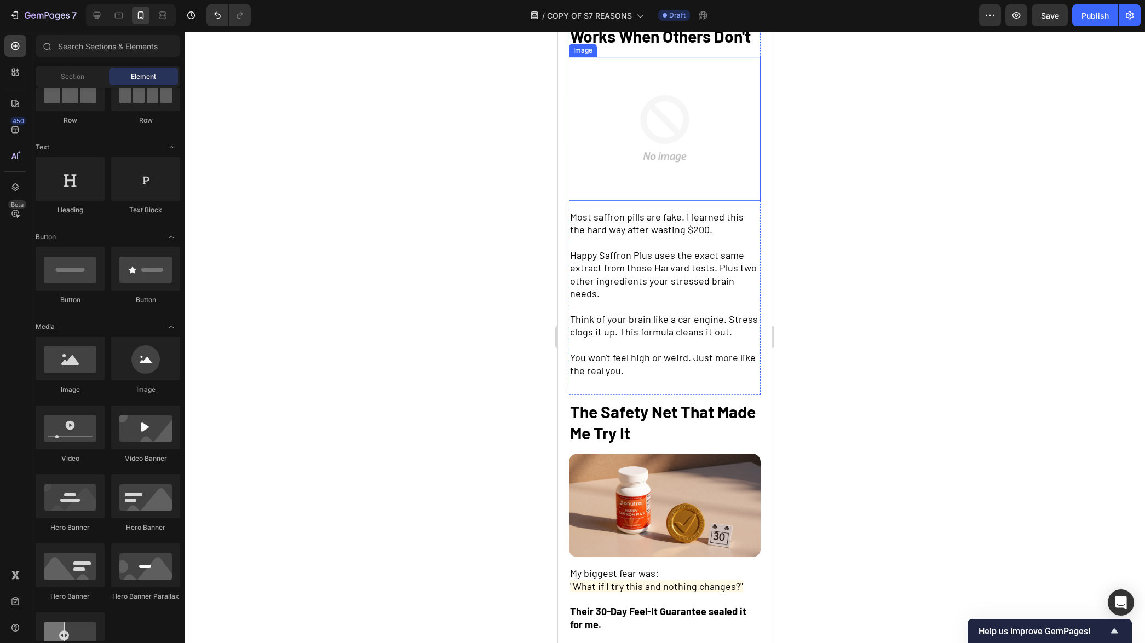
scroll to position [1965, 0]
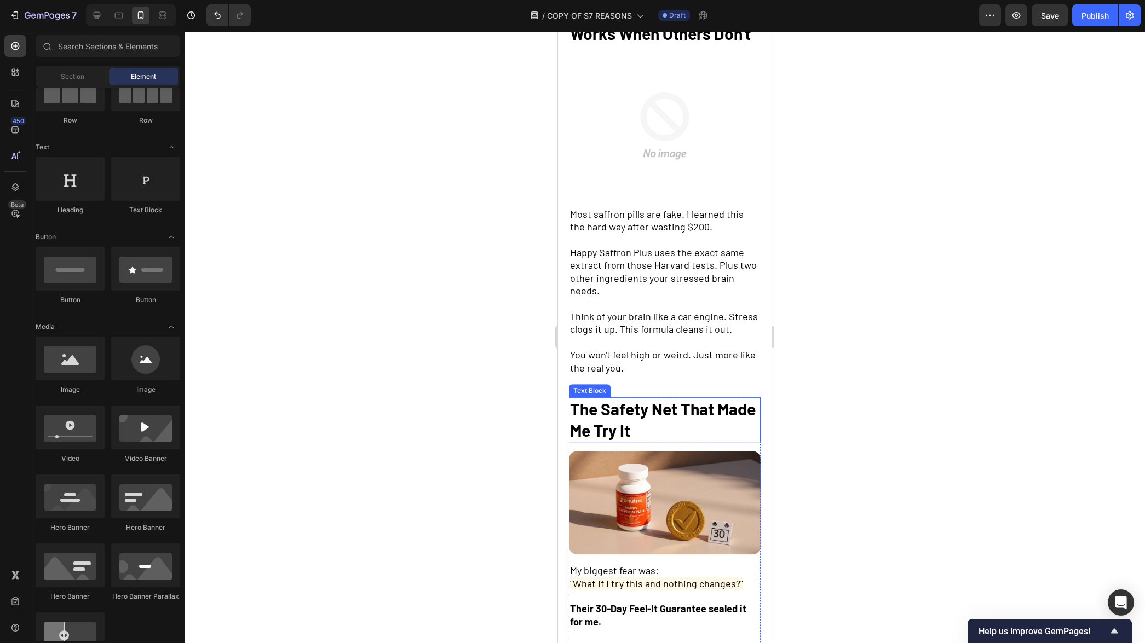
click at [649, 430] on span "The Safety Net That Made Me Try It" at bounding box center [663, 419] width 186 height 41
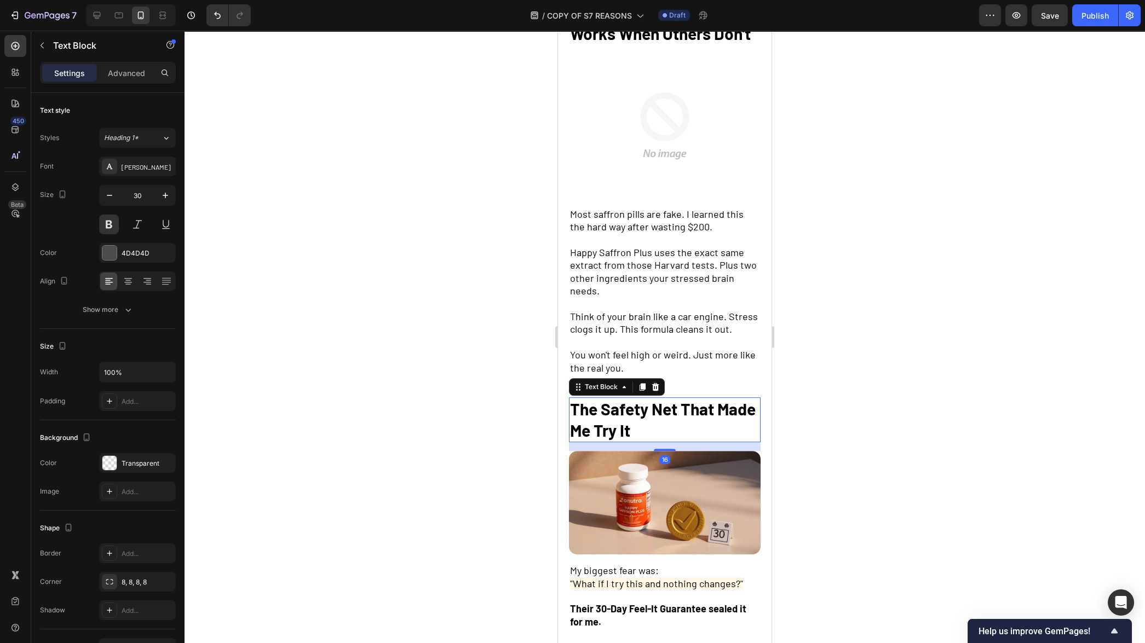
click at [649, 430] on span "The Safety Net That Made Me Try It" at bounding box center [663, 419] width 186 height 41
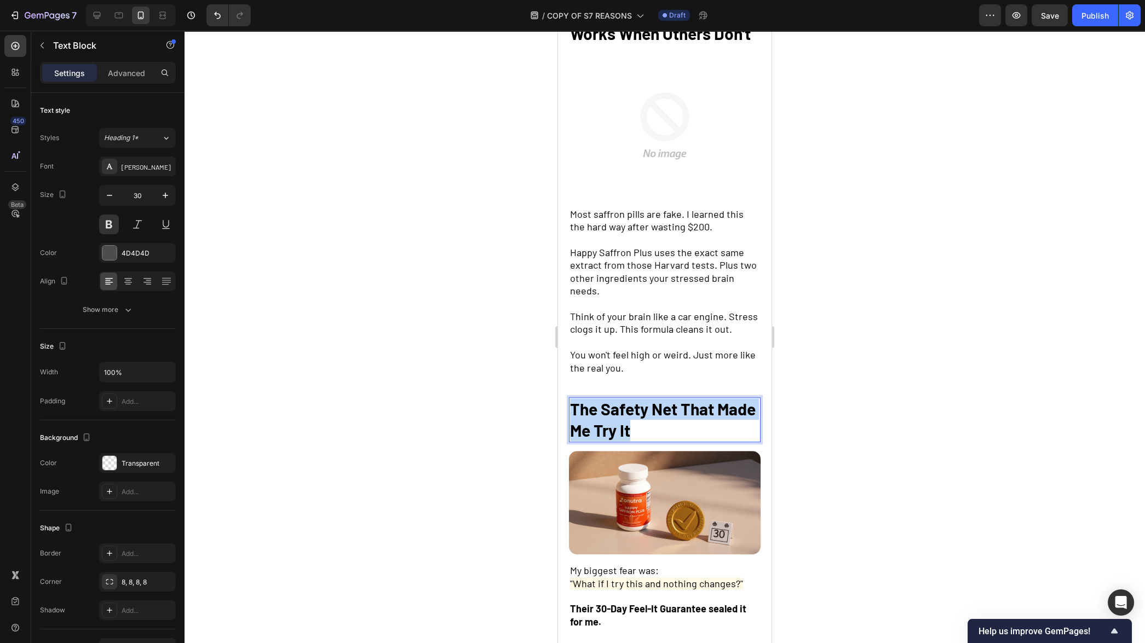
click at [649, 430] on span "The Safety Net That Made Me Try It" at bounding box center [663, 419] width 186 height 41
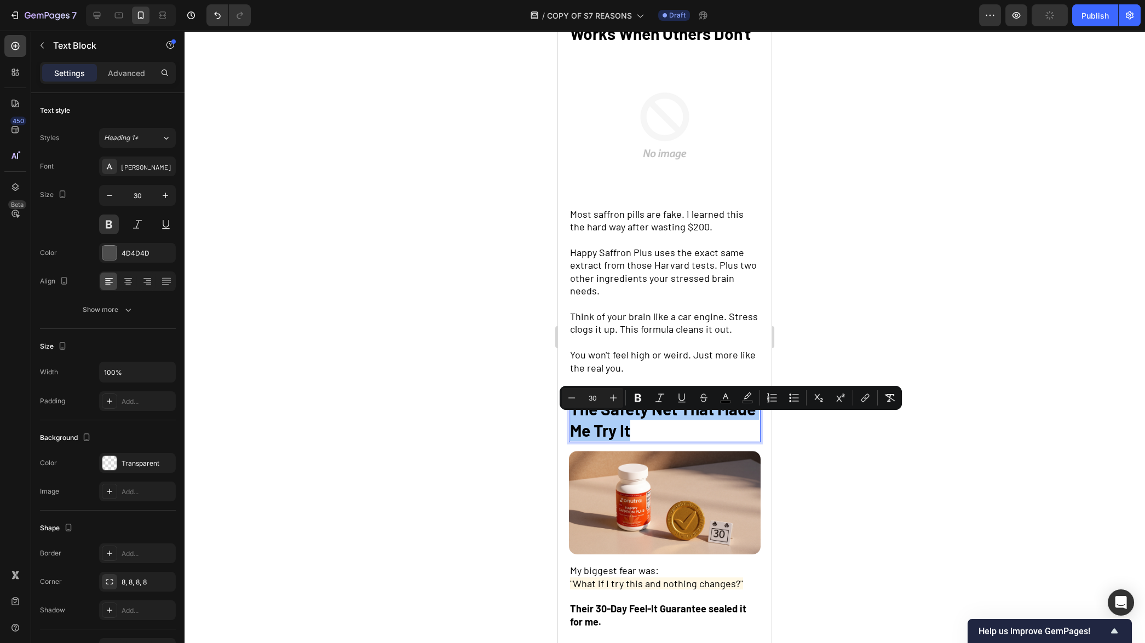
click at [425, 430] on div at bounding box center [665, 337] width 961 height 613
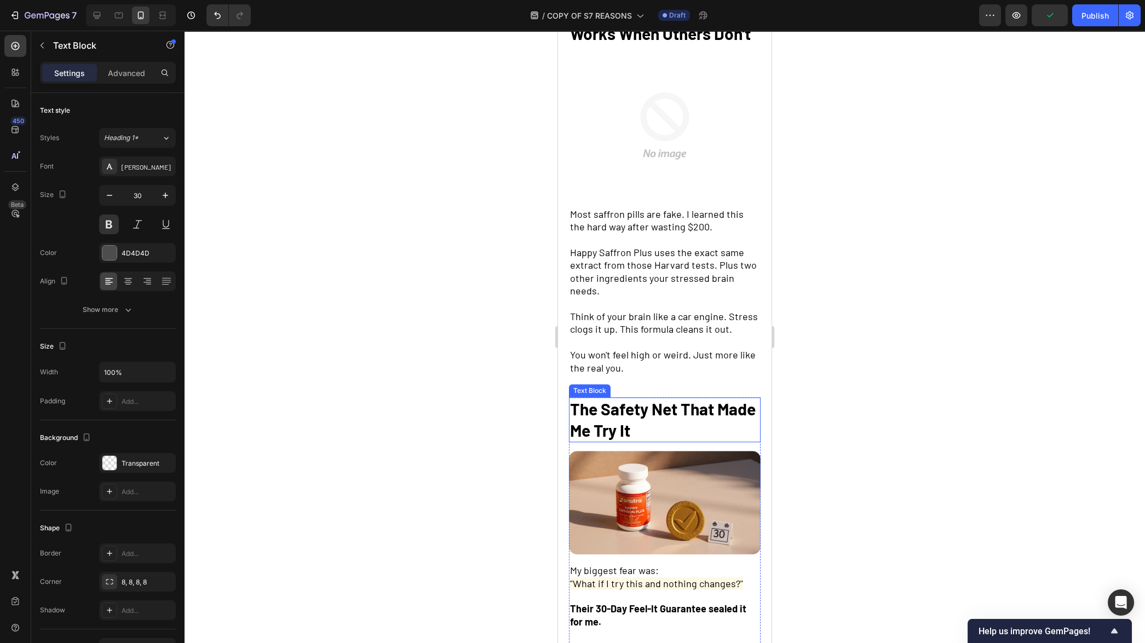
click at [672, 425] on span "The Safety Net That Made Me Try It" at bounding box center [663, 419] width 186 height 41
click at [404, 417] on div at bounding box center [665, 337] width 961 height 613
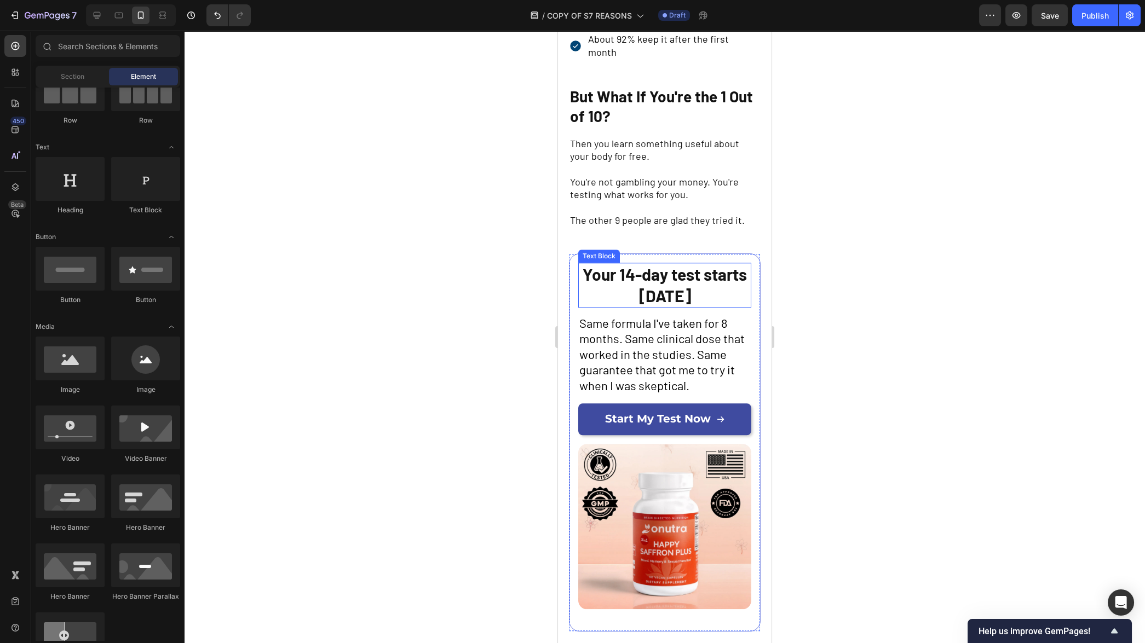
scroll to position [3697, 0]
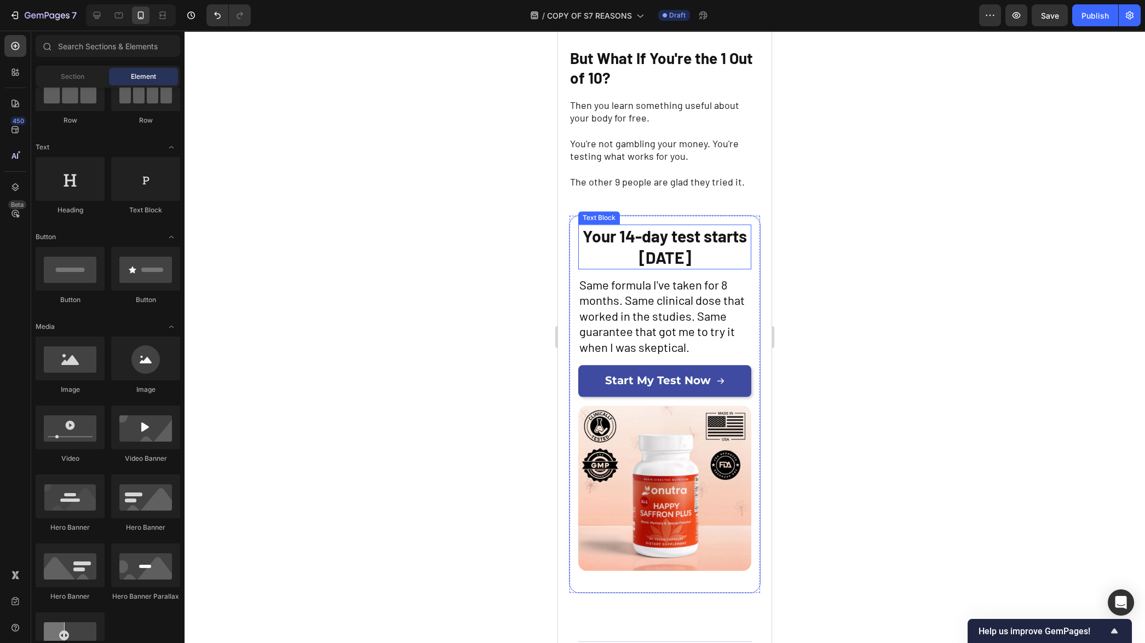
click at [658, 267] on strong "Your 14-day test starts [DATE]" at bounding box center [665, 246] width 164 height 41
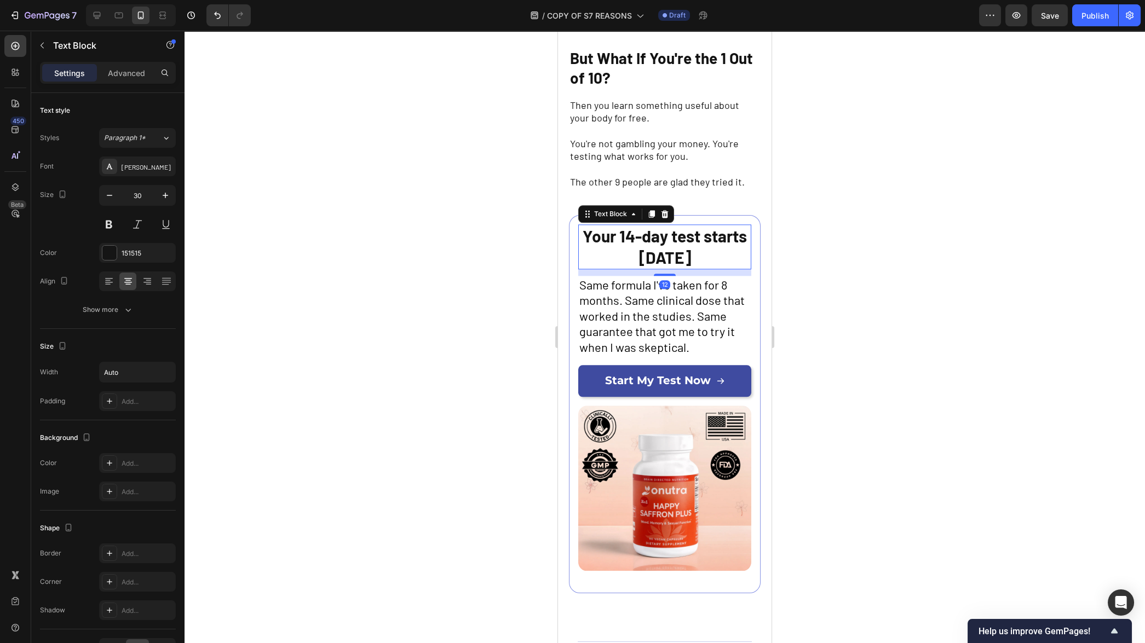
click at [658, 267] on strong "Your 14-day test starts [DATE]" at bounding box center [665, 246] width 164 height 41
click at [701, 267] on strong "Your Test Starts Right Now" at bounding box center [665, 246] width 158 height 41
drag, startPoint x: 703, startPoint y: 276, endPoint x: 712, endPoint y: 294, distance: 20.6
click at [712, 268] on p "Your Test Starts Right Now" at bounding box center [664, 247] width 171 height 43
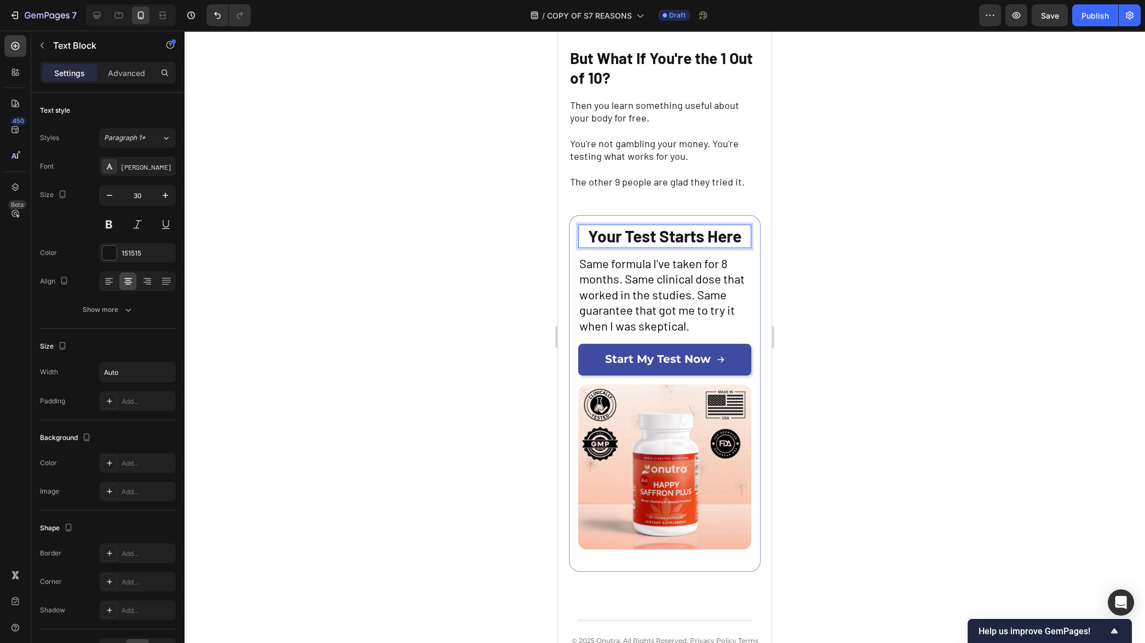
click at [909, 330] on div at bounding box center [665, 337] width 961 height 613
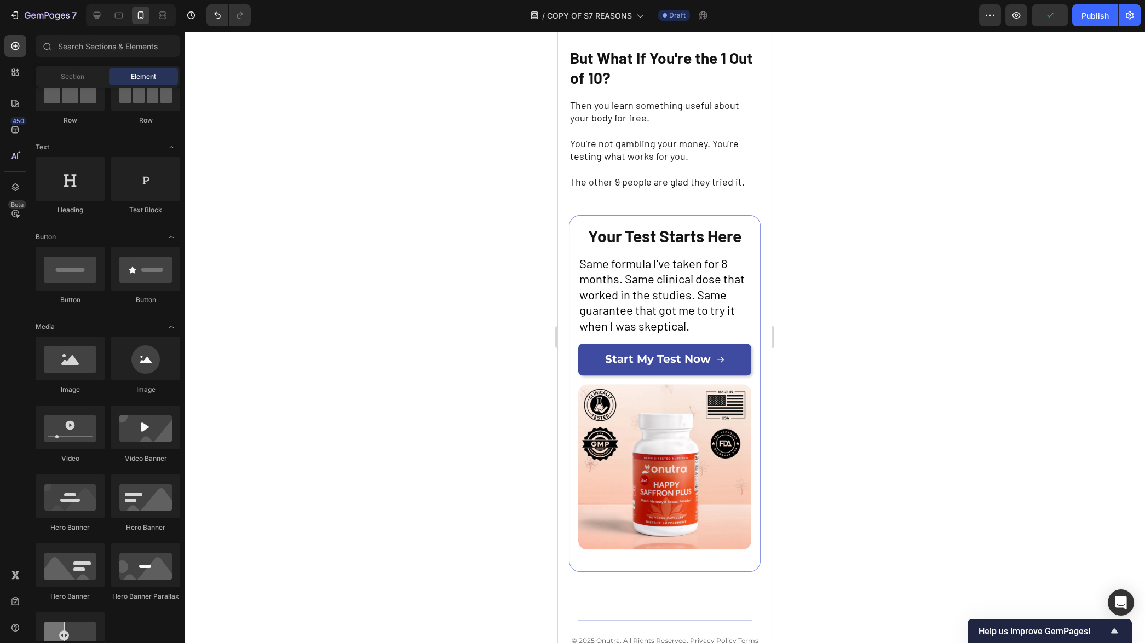
click at [580, 329] on span "Same formula I've taken for 8 months. Same clinical dose that worked in the stu…" at bounding box center [661, 294] width 165 height 77
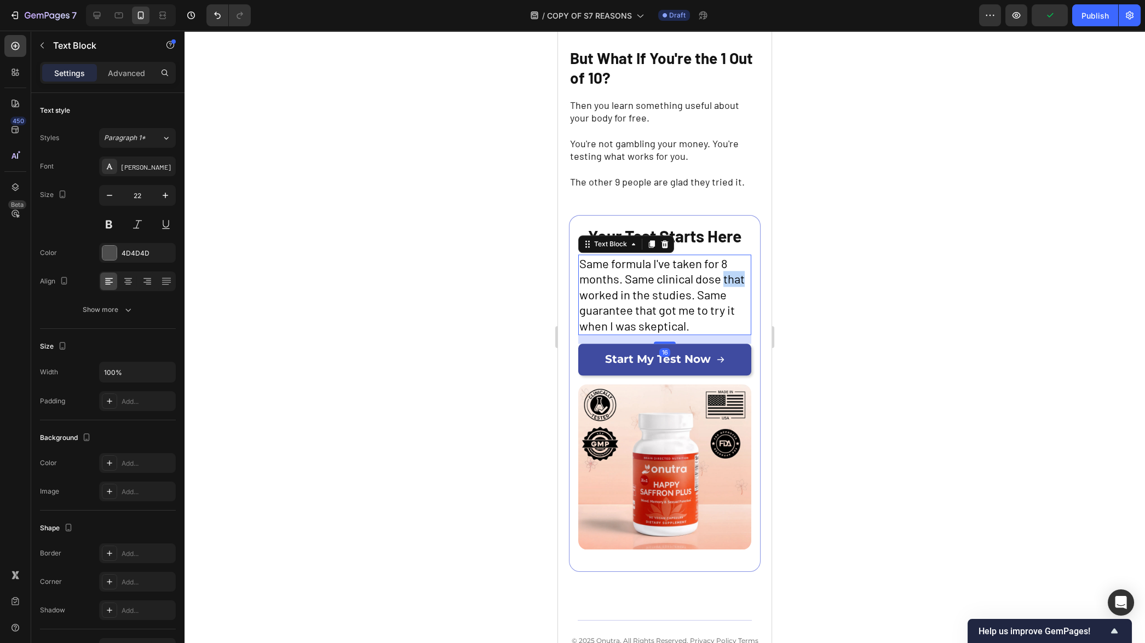
click at [580, 329] on span "Same formula I've taken for 8 months. Same clinical dose that worked in the stu…" at bounding box center [661, 294] width 165 height 77
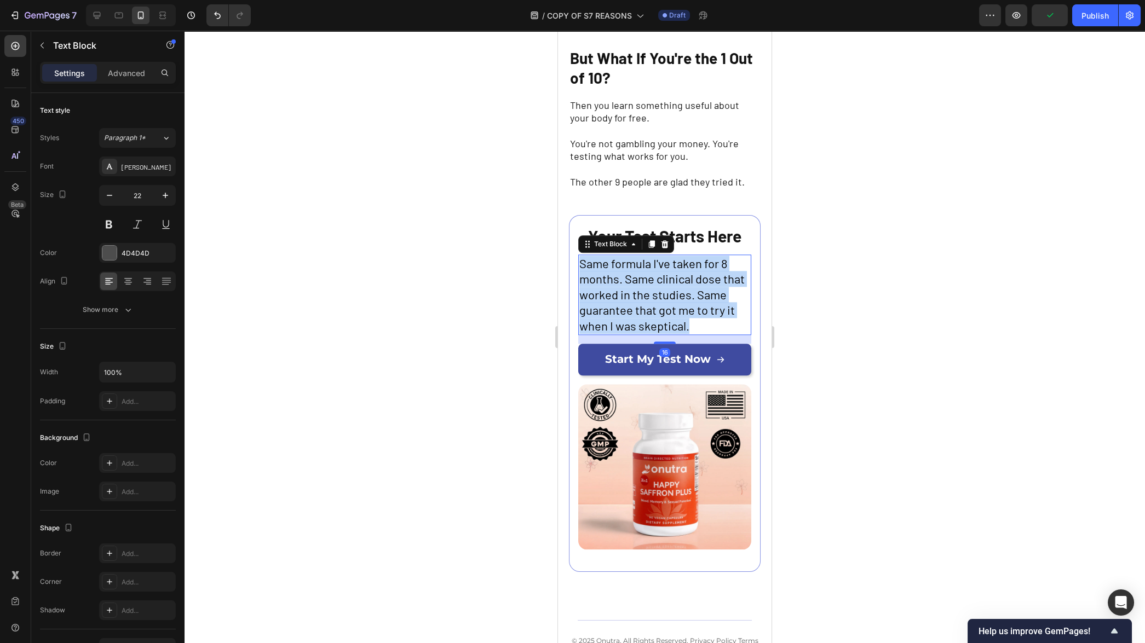
click at [580, 329] on span "Same formula I've taken for 8 months. Same clinical dose that worked in the stu…" at bounding box center [661, 294] width 165 height 77
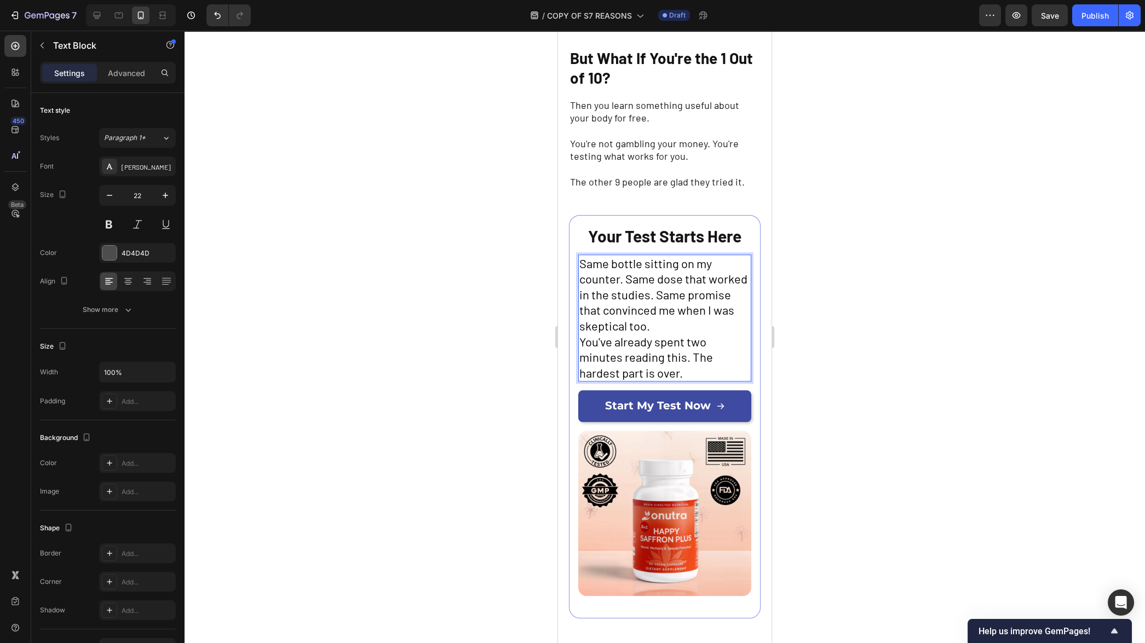
click at [646, 333] on span "Same bottle sitting on my counter. Same dose that worked in the studies. Same p…" at bounding box center [663, 294] width 168 height 77
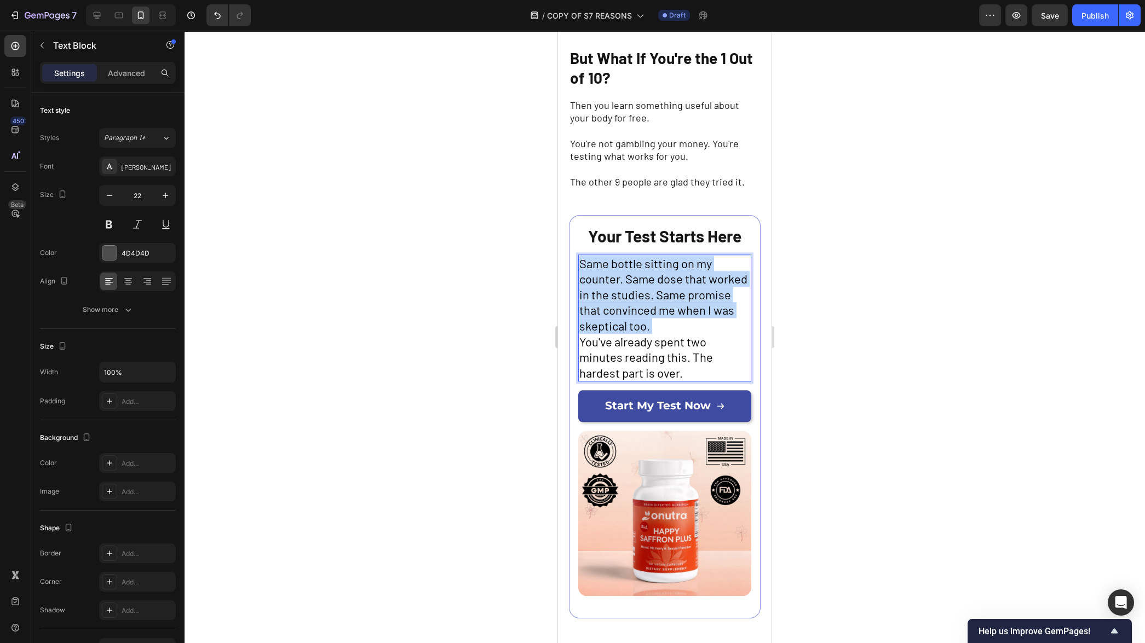
click at [646, 333] on span "Same bottle sitting on my counter. Same dose that worked in the studies. Same p…" at bounding box center [663, 294] width 168 height 77
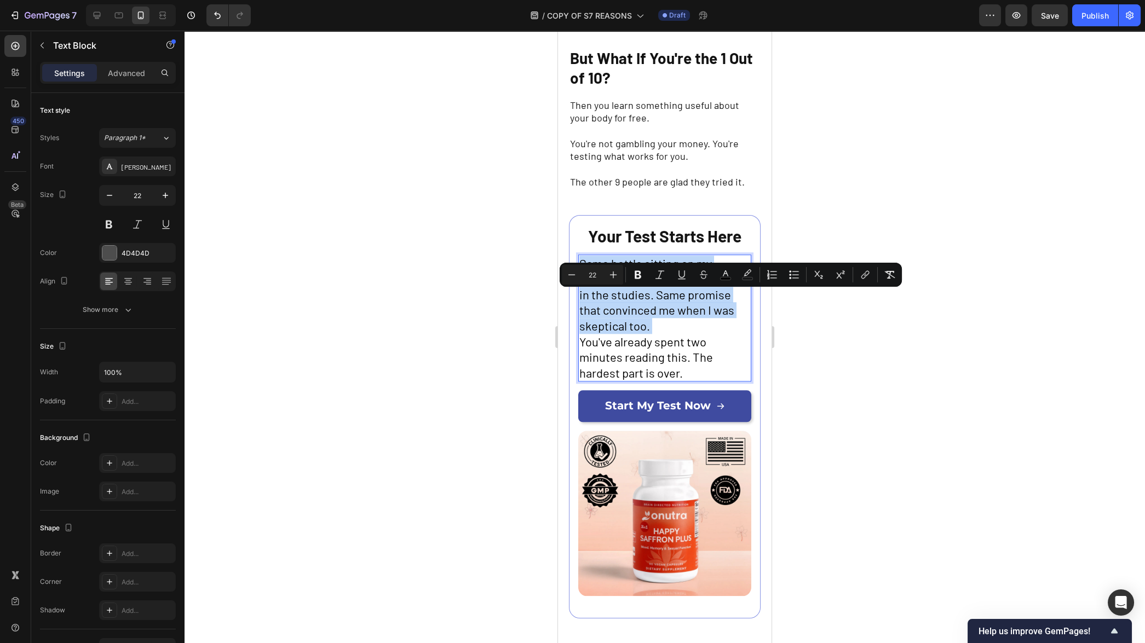
click at [665, 333] on span "Same bottle sitting on my counter. Same dose that worked in the studies. Same p…" at bounding box center [663, 294] width 168 height 77
click at [568, 278] on icon "Editor contextual toolbar" at bounding box center [571, 274] width 11 height 11
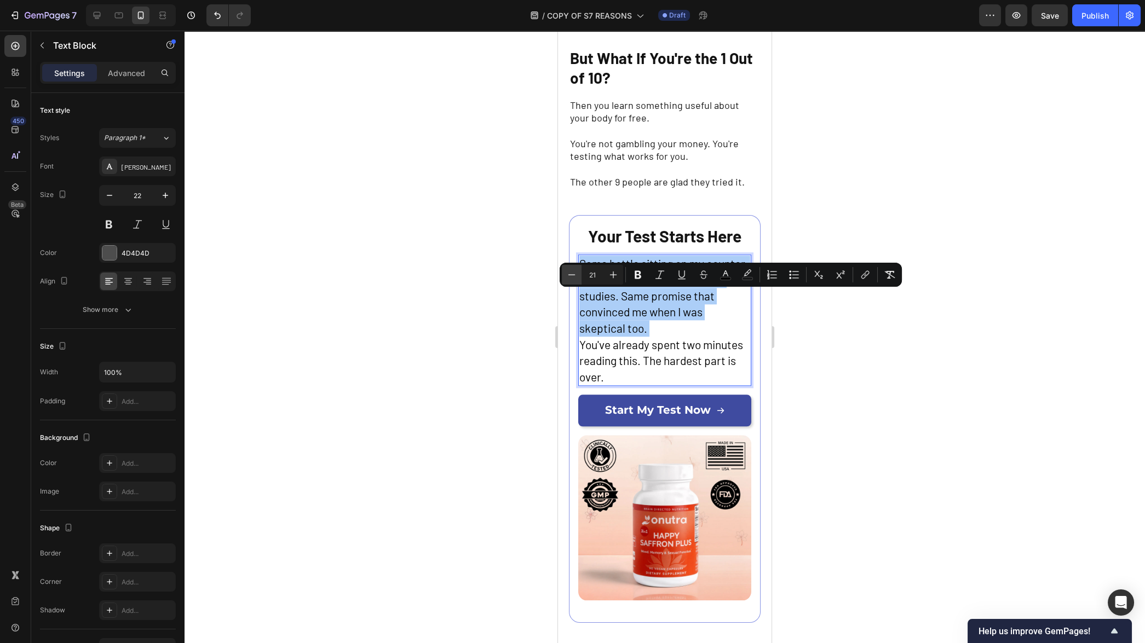
click at [568, 278] on icon "Editor contextual toolbar" at bounding box center [571, 274] width 11 height 11
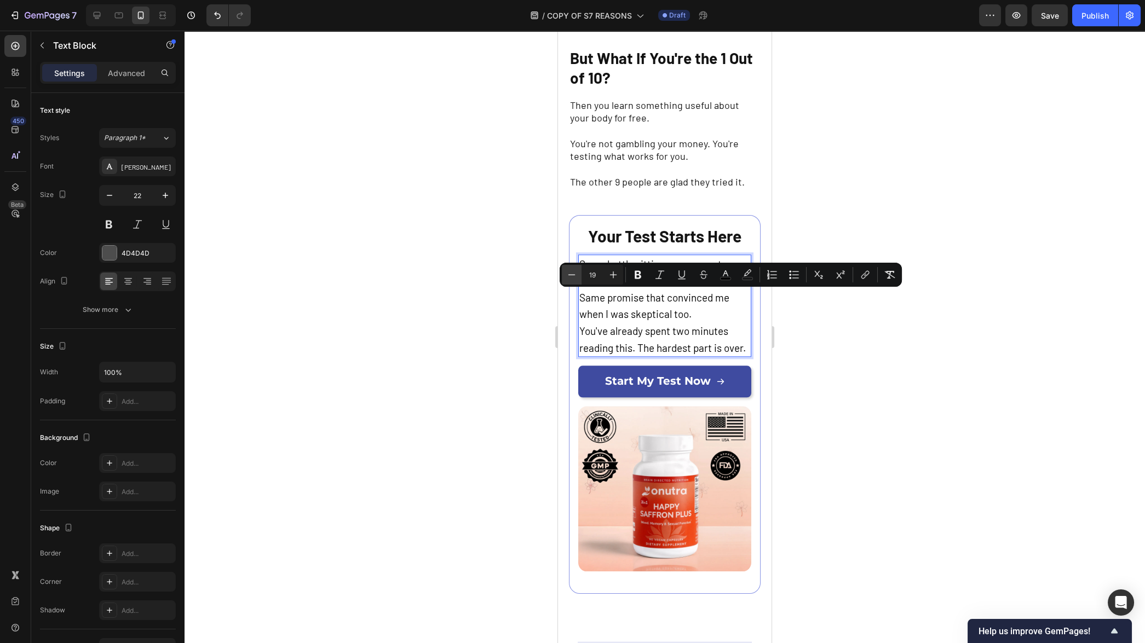
click at [566, 278] on icon "Editor contextual toolbar" at bounding box center [571, 274] width 11 height 11
type input "18"
click at [114, 199] on icon "button" at bounding box center [109, 195] width 11 height 11
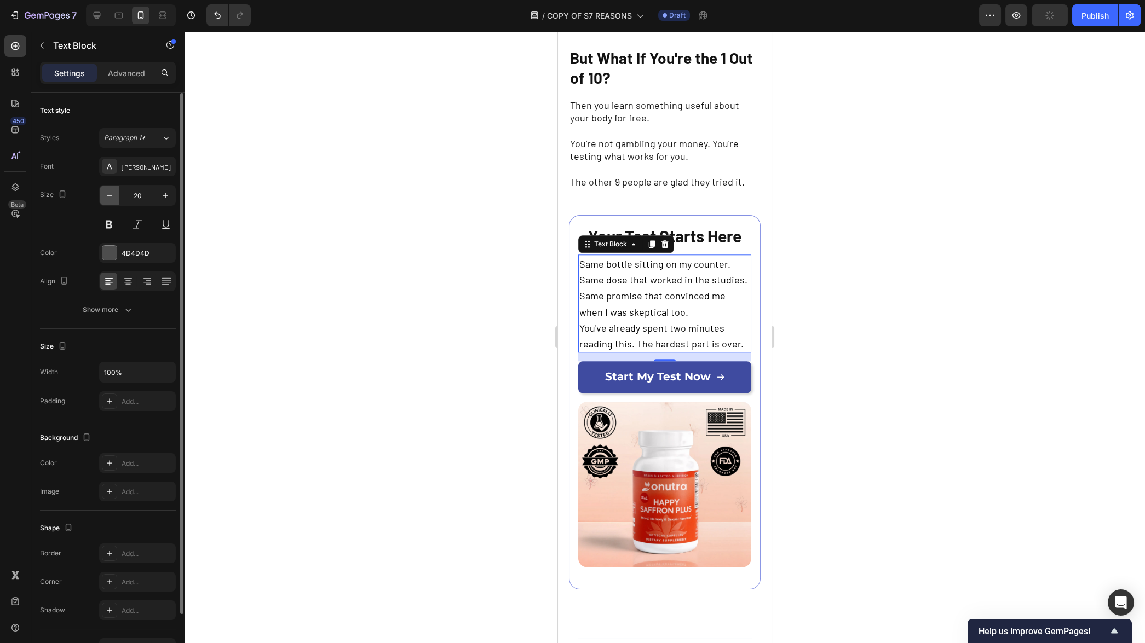
click at [114, 199] on icon "button" at bounding box center [109, 195] width 11 height 11
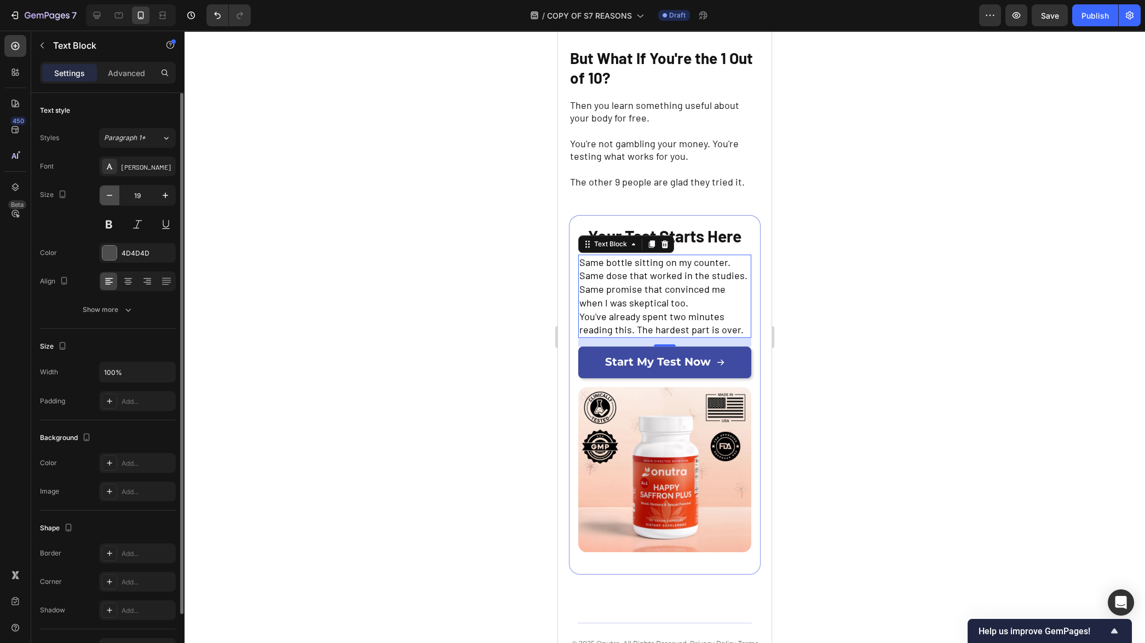
click at [114, 199] on icon "button" at bounding box center [109, 195] width 11 height 11
type input "18"
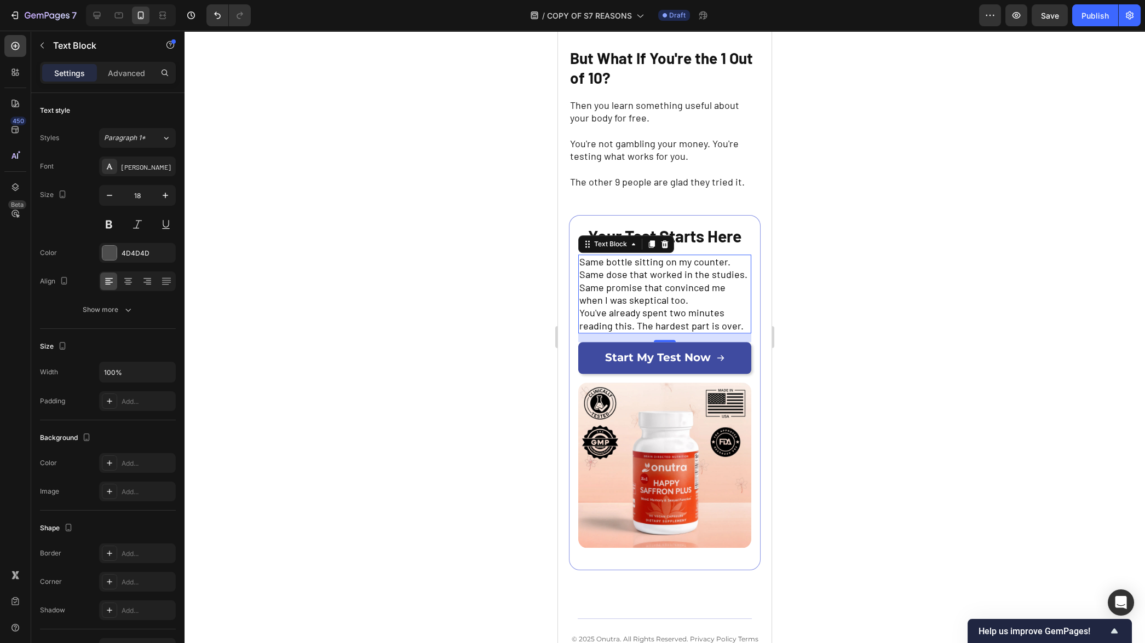
click at [452, 318] on div at bounding box center [665, 337] width 961 height 613
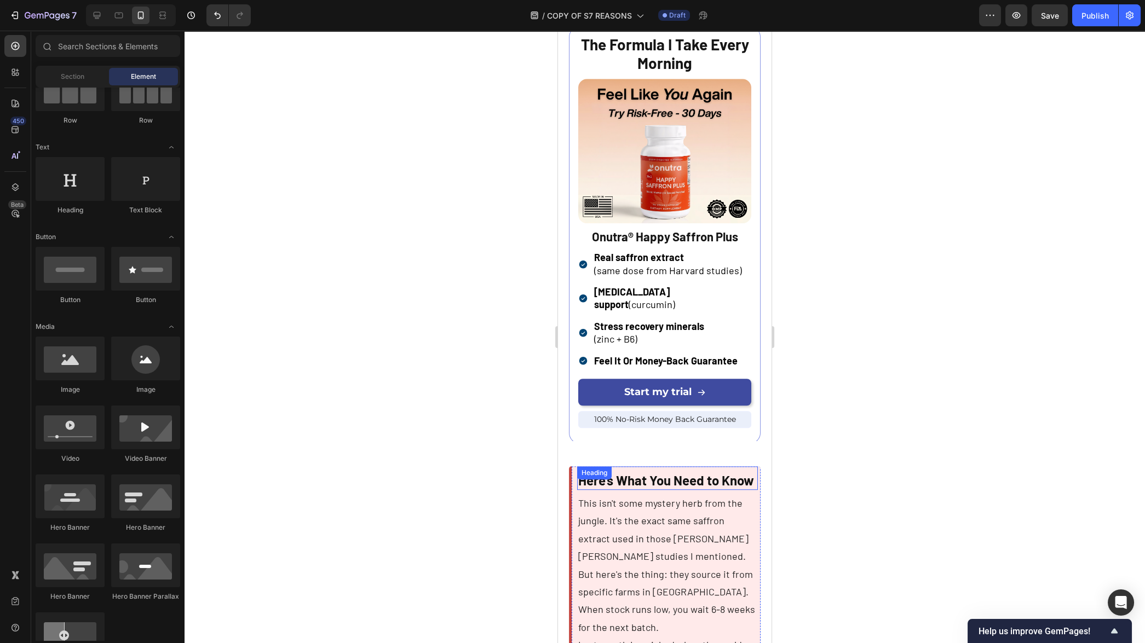
scroll to position [2830, 0]
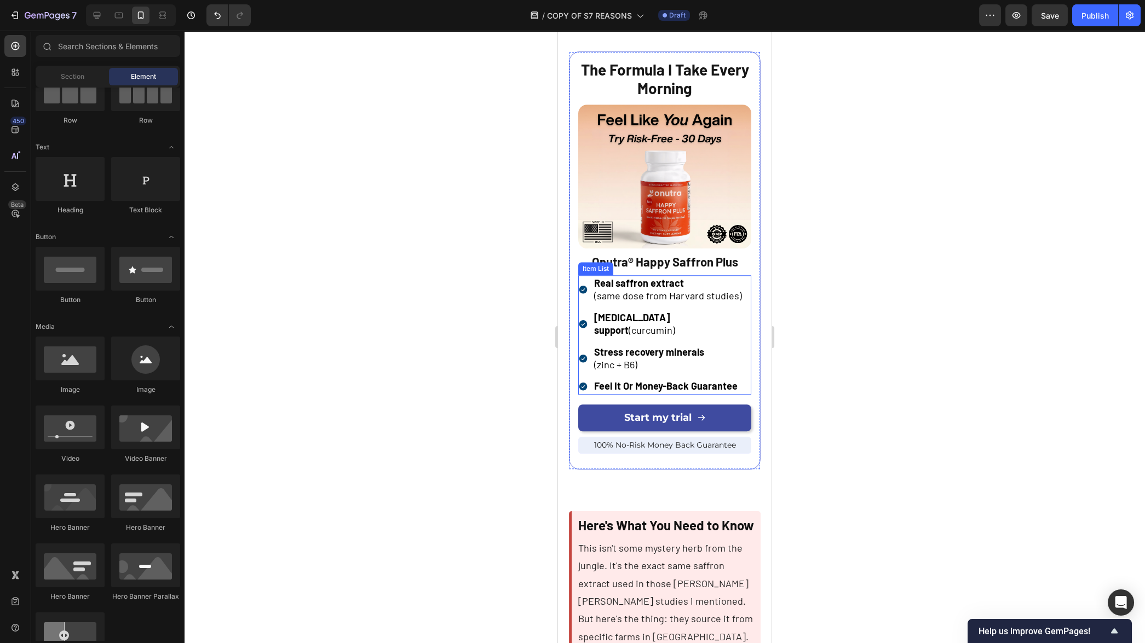
click at [583, 275] on div "Real saffron extract (same dose from Harvard studies)" at bounding box center [664, 289] width 173 height 29
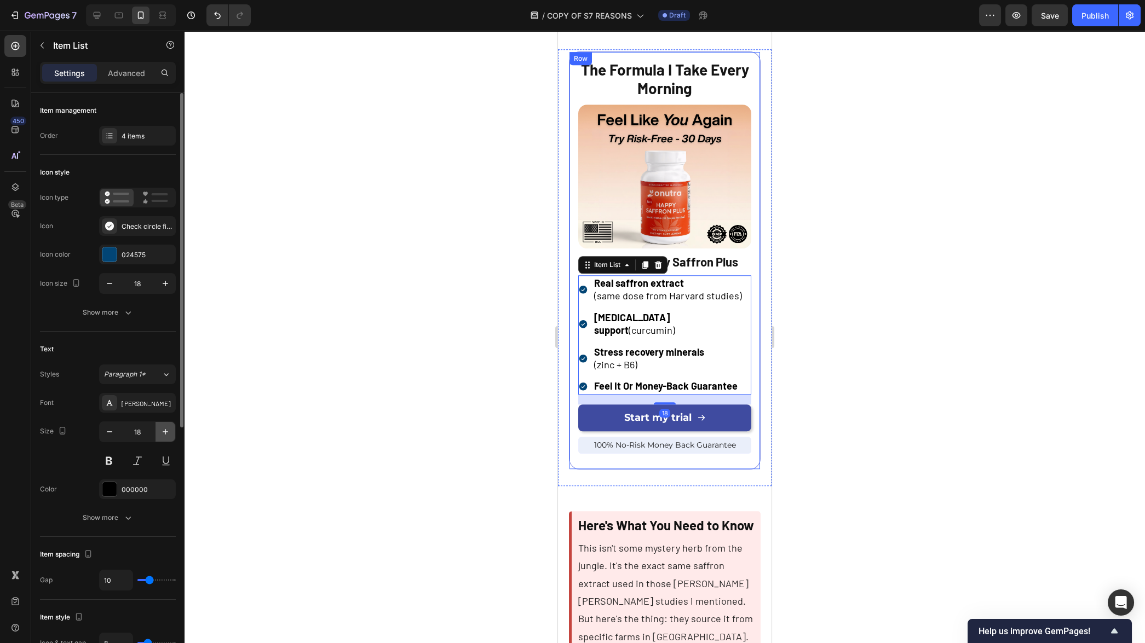
click at [166, 438] on button "button" at bounding box center [166, 432] width 20 height 20
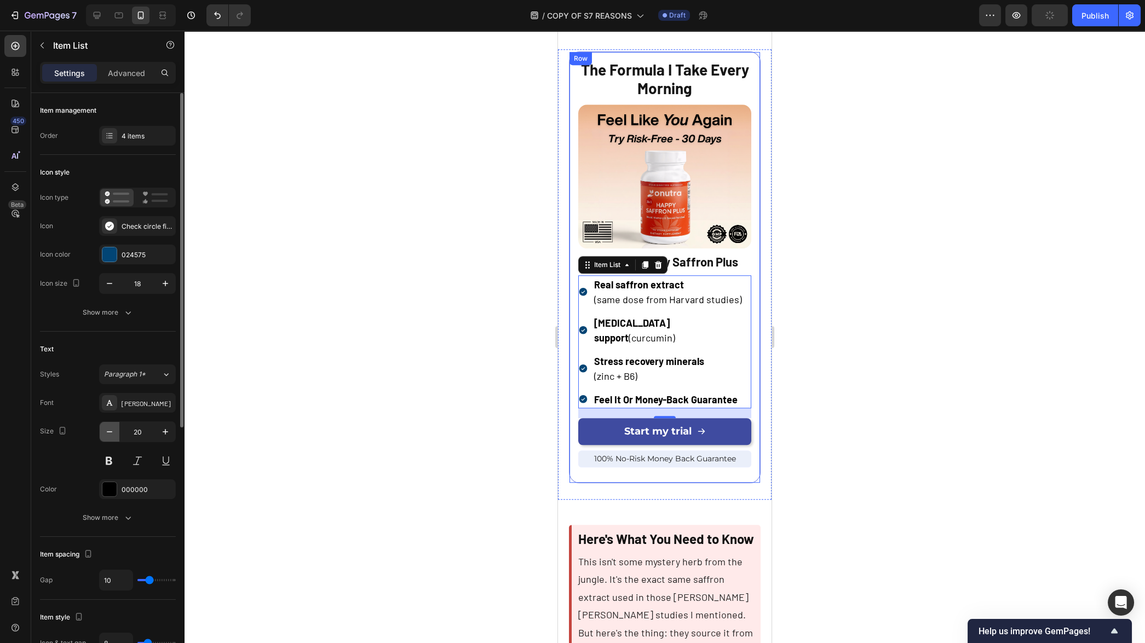
click at [111, 438] on button "button" at bounding box center [110, 432] width 20 height 20
type input "18"
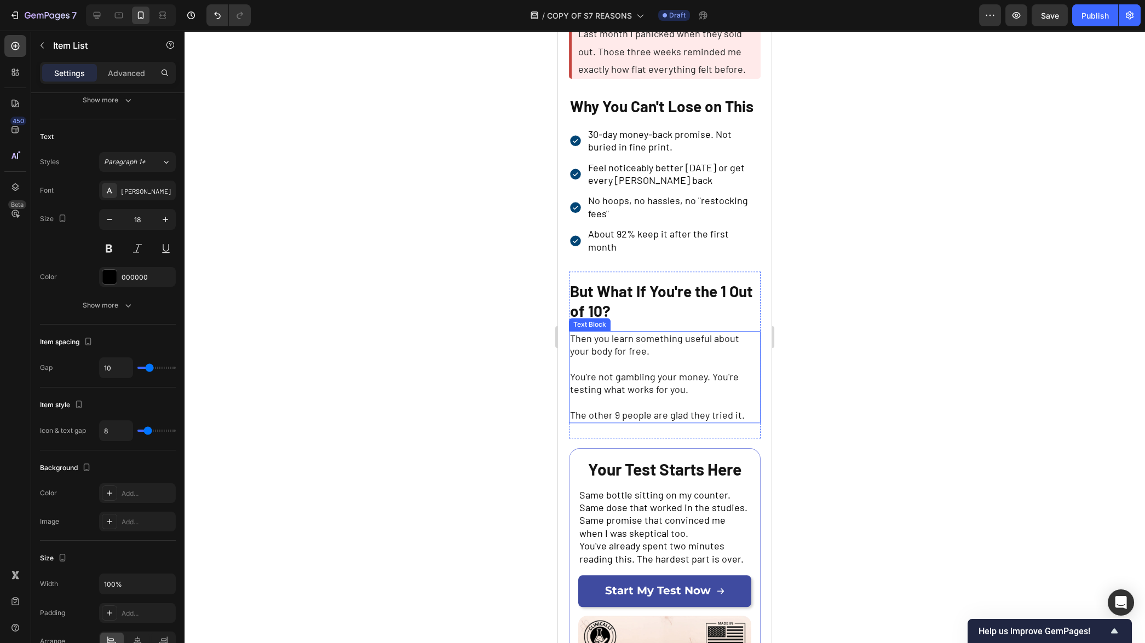
scroll to position [3471, 0]
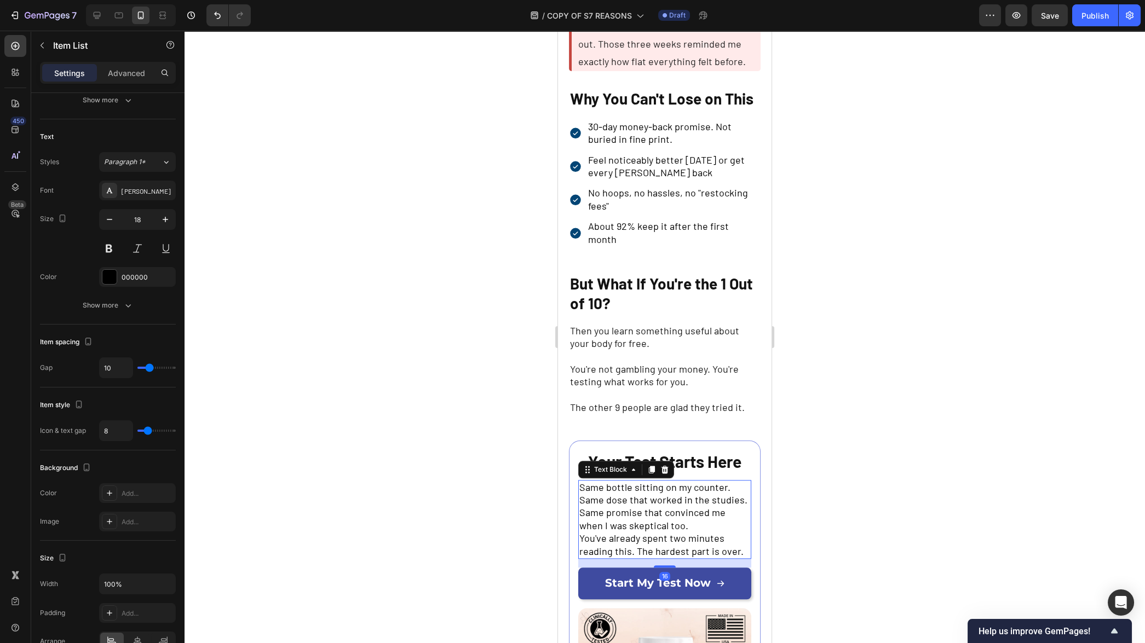
click at [665, 532] on span "Same bottle sitting on my counter. Same dose that worked in the studies. Same p…" at bounding box center [663, 506] width 168 height 50
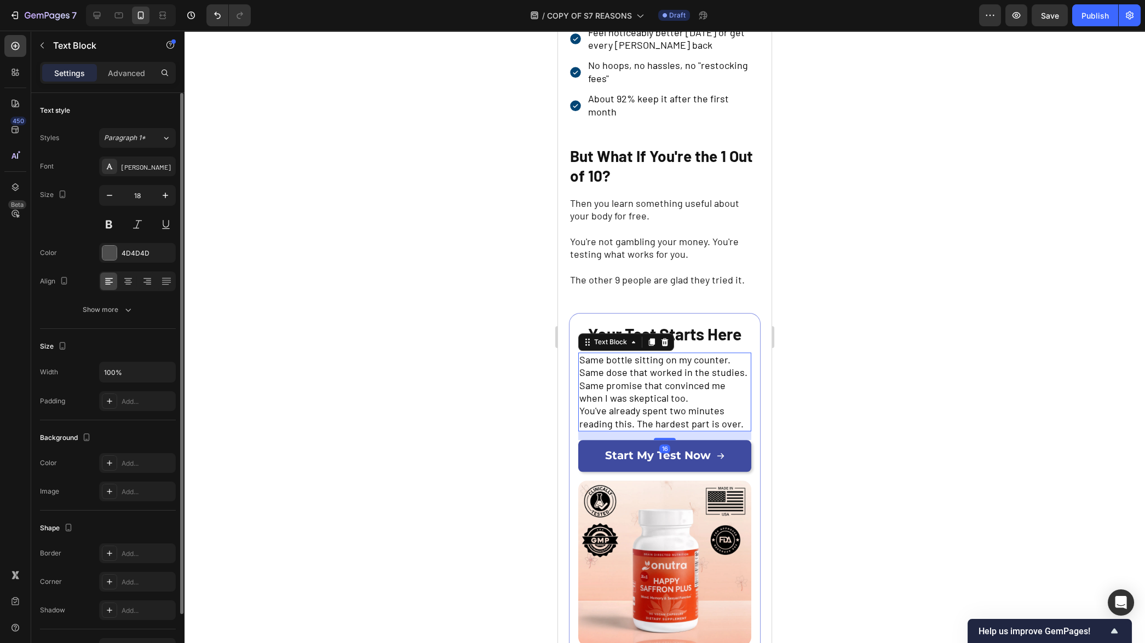
scroll to position [3603, 0]
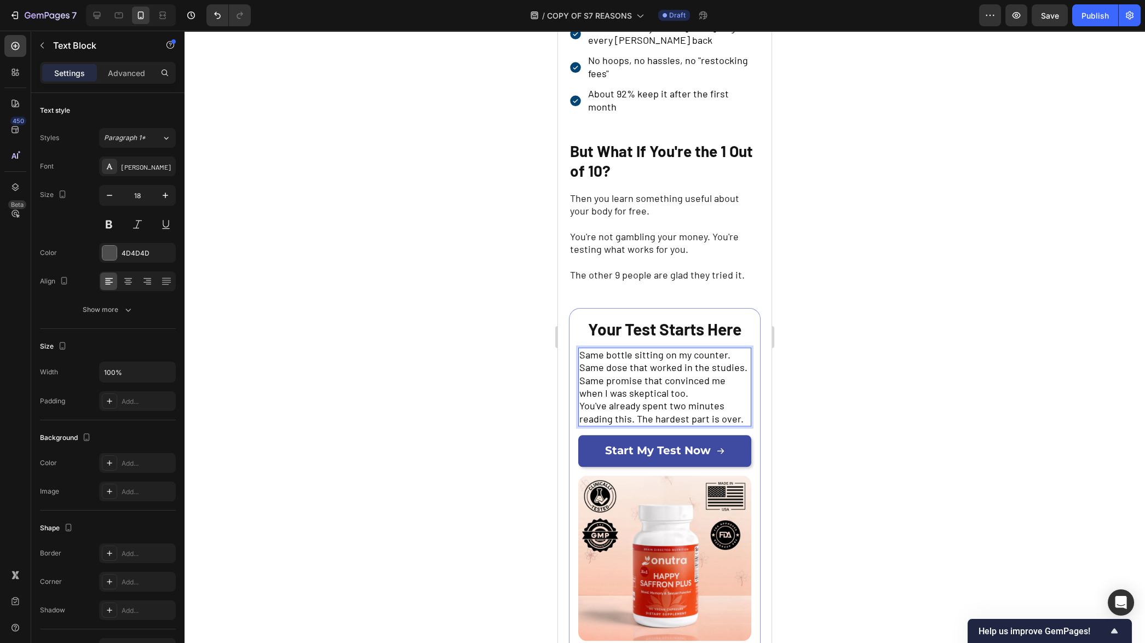
click at [709, 426] on p "Same bottle sitting on my counter. Same dose that worked in the studies. Same p…" at bounding box center [664, 387] width 171 height 77
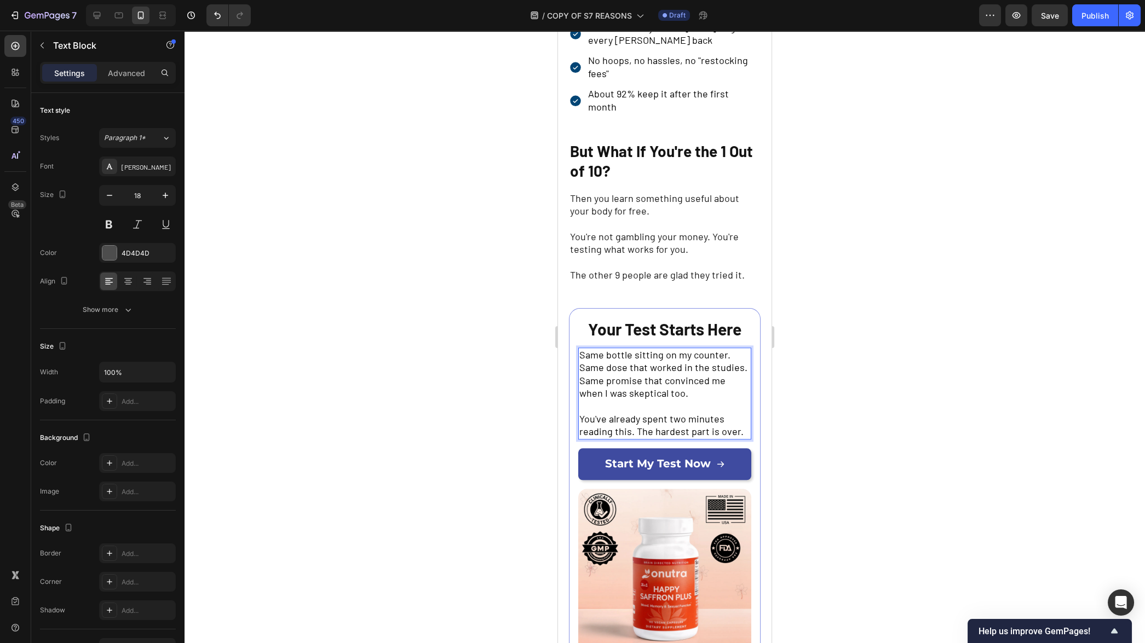
click at [1119, 388] on div at bounding box center [665, 337] width 961 height 613
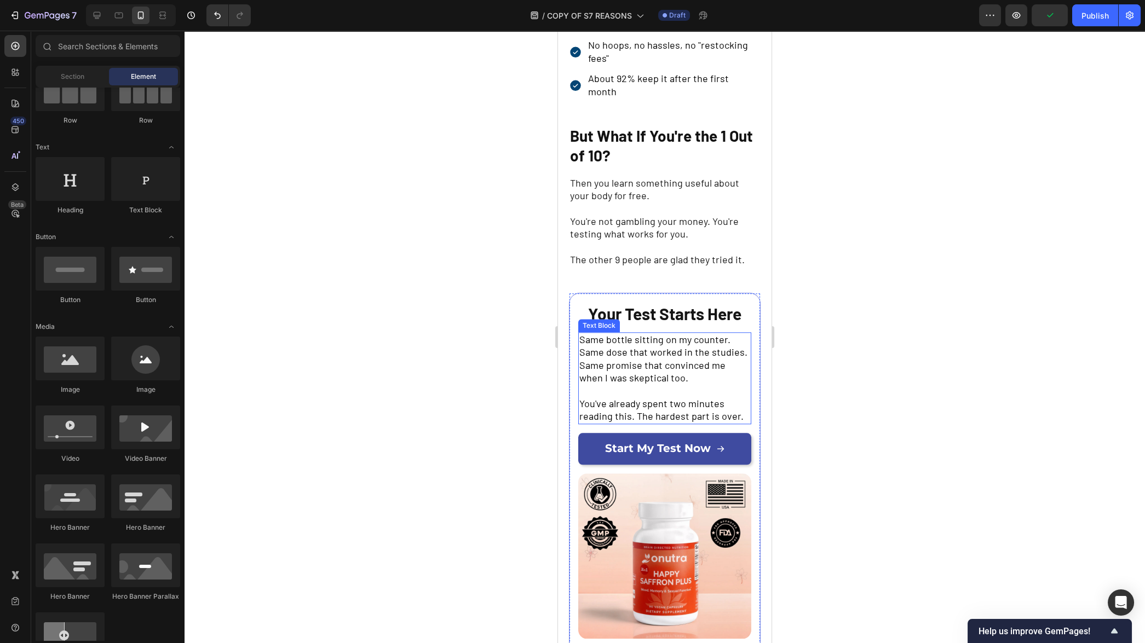
scroll to position [3620, 0]
click at [703, 384] on p "Same bottle sitting on my counter. Same dose that worked in the studies. Same p…" at bounding box center [664, 357] width 171 height 51
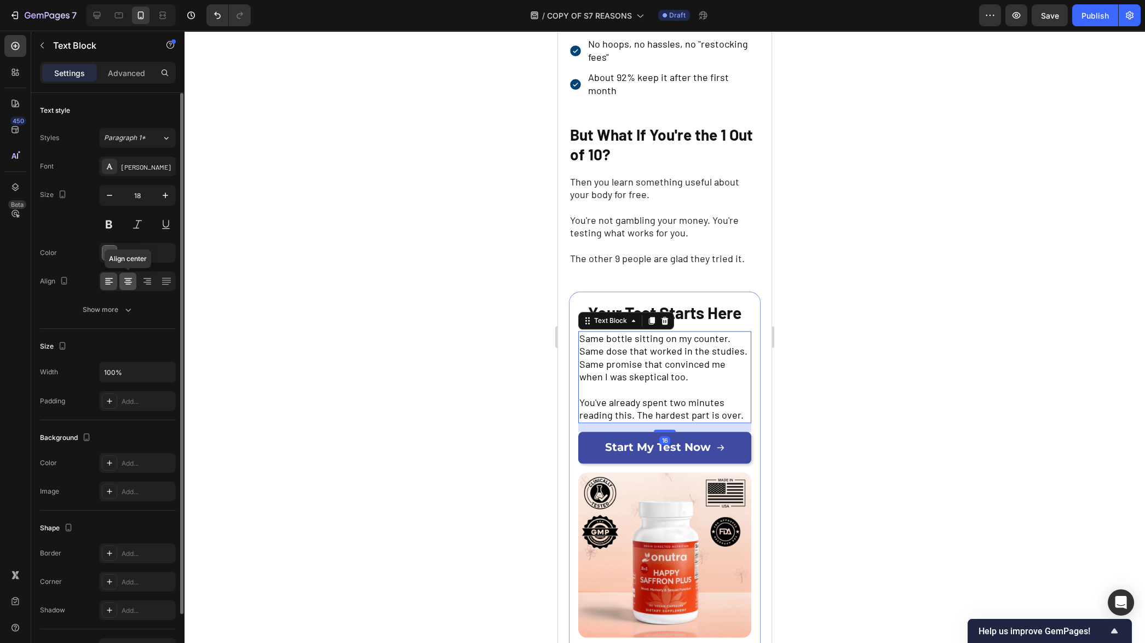
click at [129, 283] on icon at bounding box center [128, 281] width 11 height 11
click at [381, 369] on div at bounding box center [665, 337] width 961 height 613
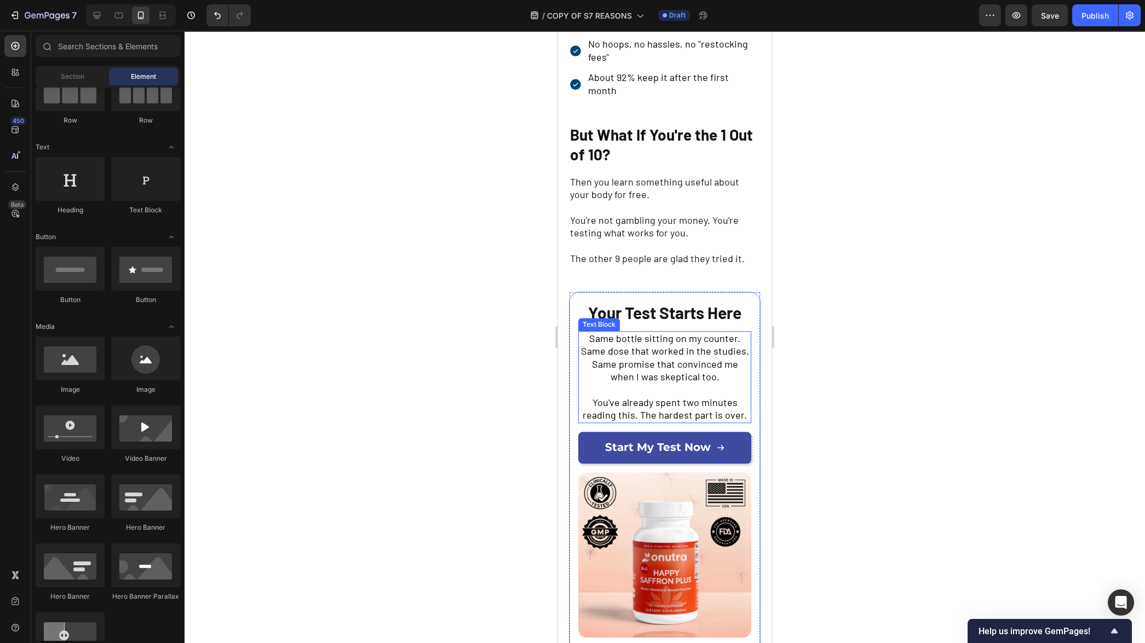
click at [655, 383] on span "Same bottle sitting on my counter. Same dose that worked in the studies. Same p…" at bounding box center [665, 357] width 168 height 50
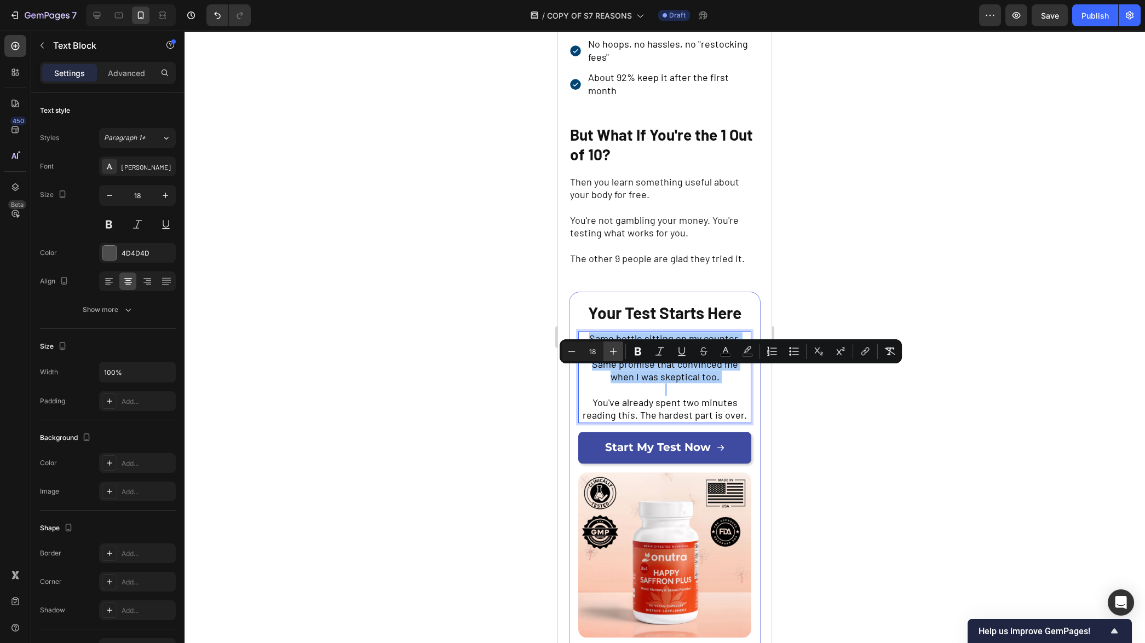
click at [617, 352] on icon "Editor contextual toolbar" at bounding box center [613, 351] width 11 height 11
type input "20"
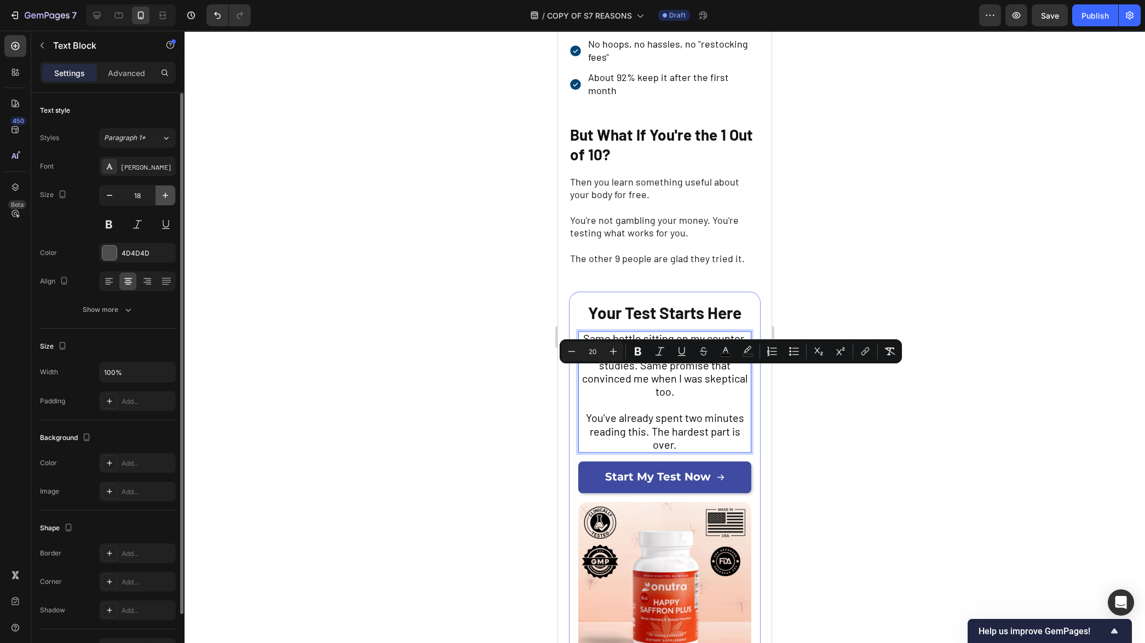
click at [165, 193] on icon "button" at bounding box center [165, 195] width 5 height 5
type input "20"
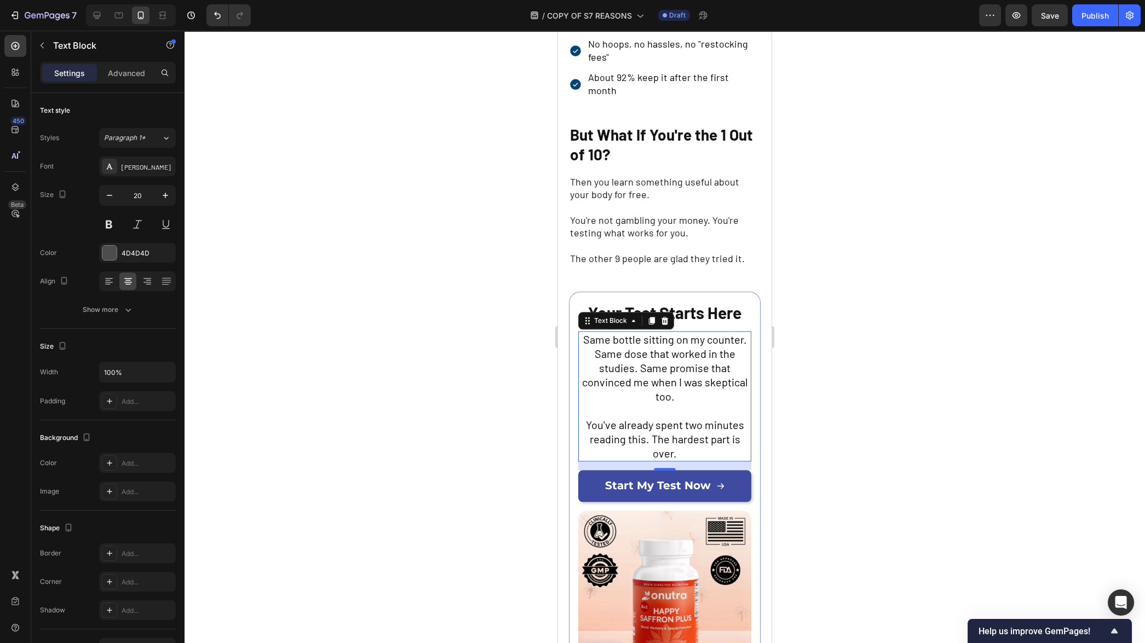
click at [412, 321] on div at bounding box center [665, 337] width 961 height 613
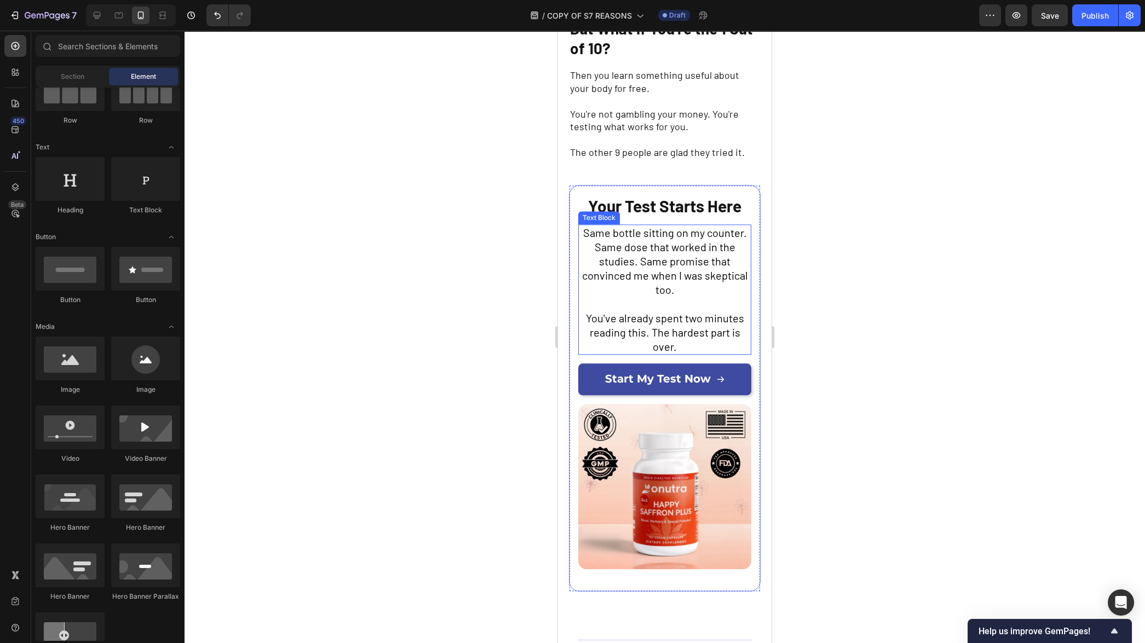
scroll to position [3763, 0]
click at [739, 234] on span "Same bottle sitting on my counter. Same dose that worked in the studies. Same p…" at bounding box center [665, 261] width 166 height 70
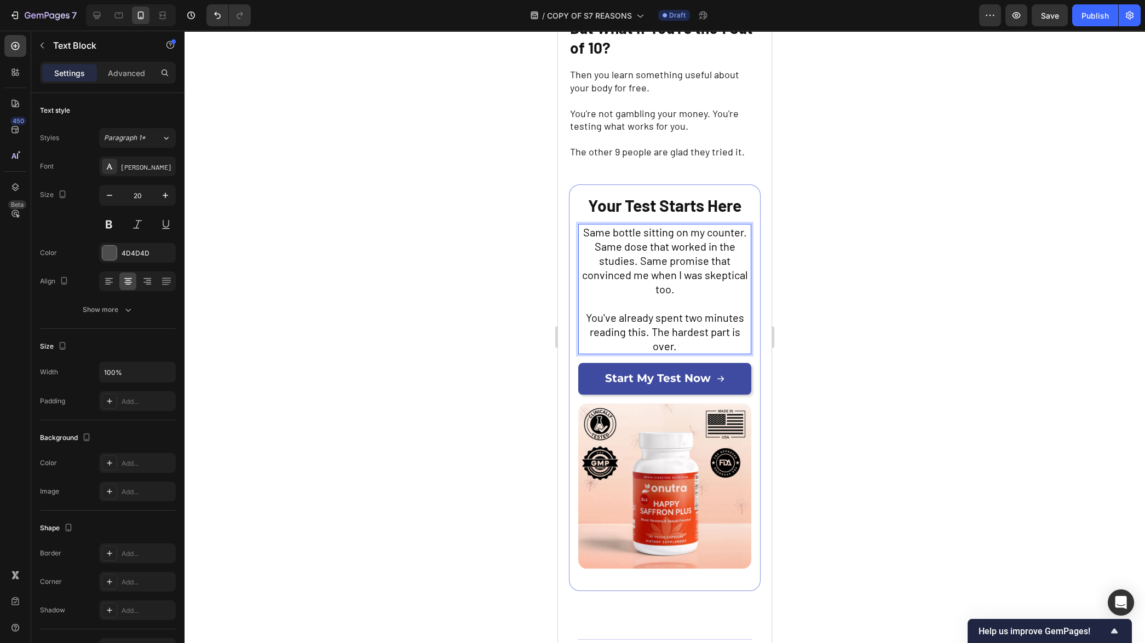
click at [740, 235] on span "Same bottle sitting on my counter. Same dose that worked in the studies. Same p…" at bounding box center [665, 261] width 166 height 70
click at [856, 304] on div at bounding box center [665, 337] width 961 height 613
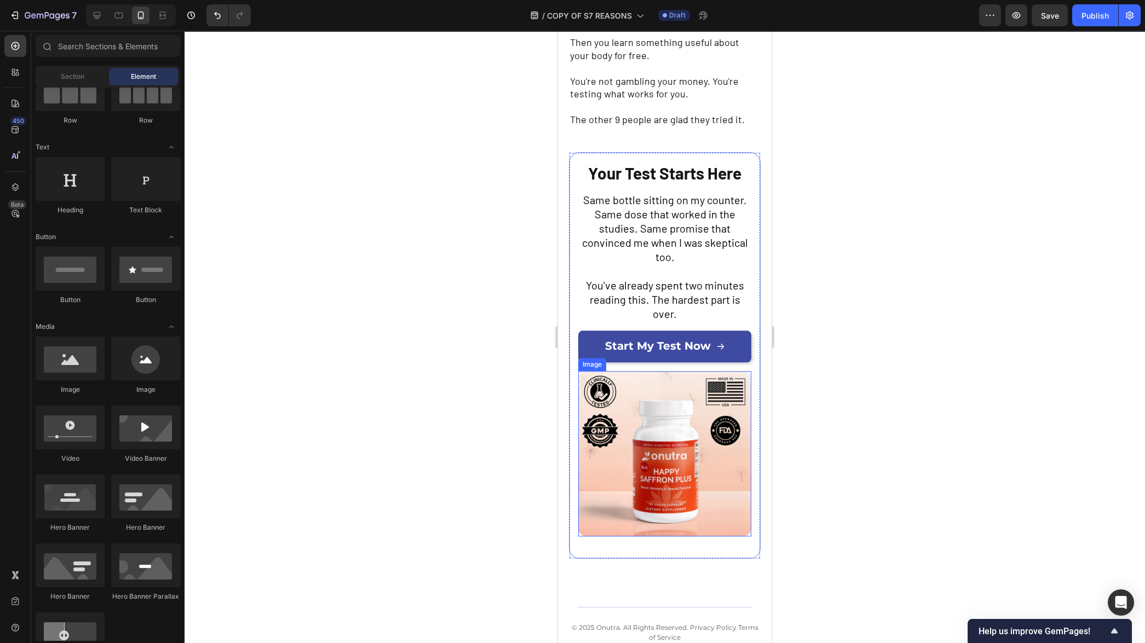
scroll to position [3801, 0]
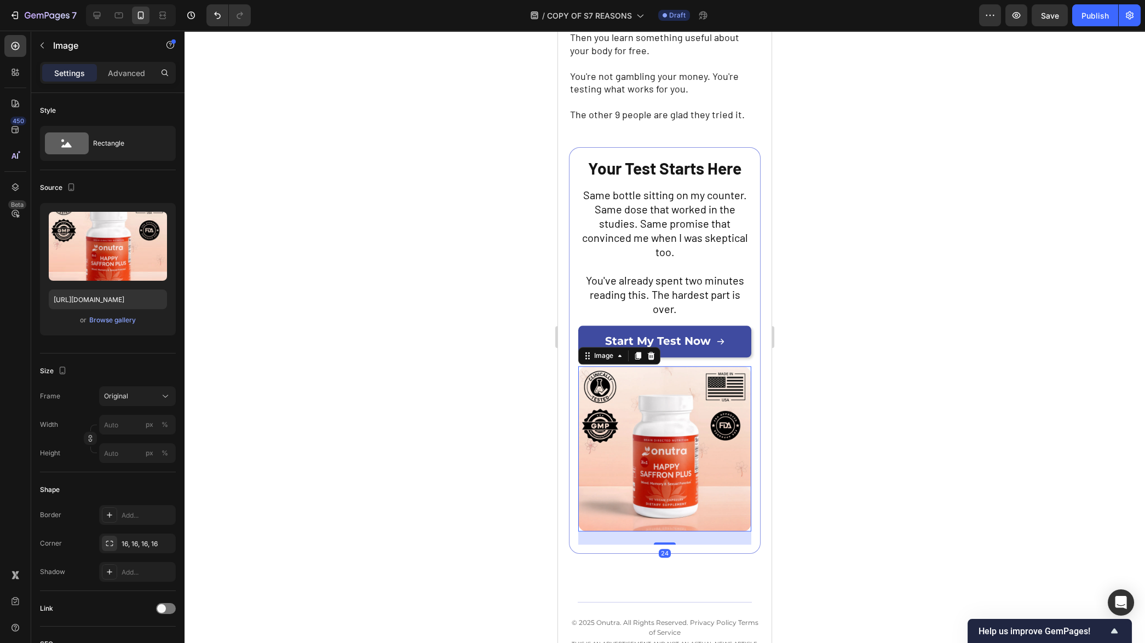
click at [691, 410] on img at bounding box center [664, 448] width 173 height 165
click at [656, 355] on div at bounding box center [651, 355] width 13 height 13
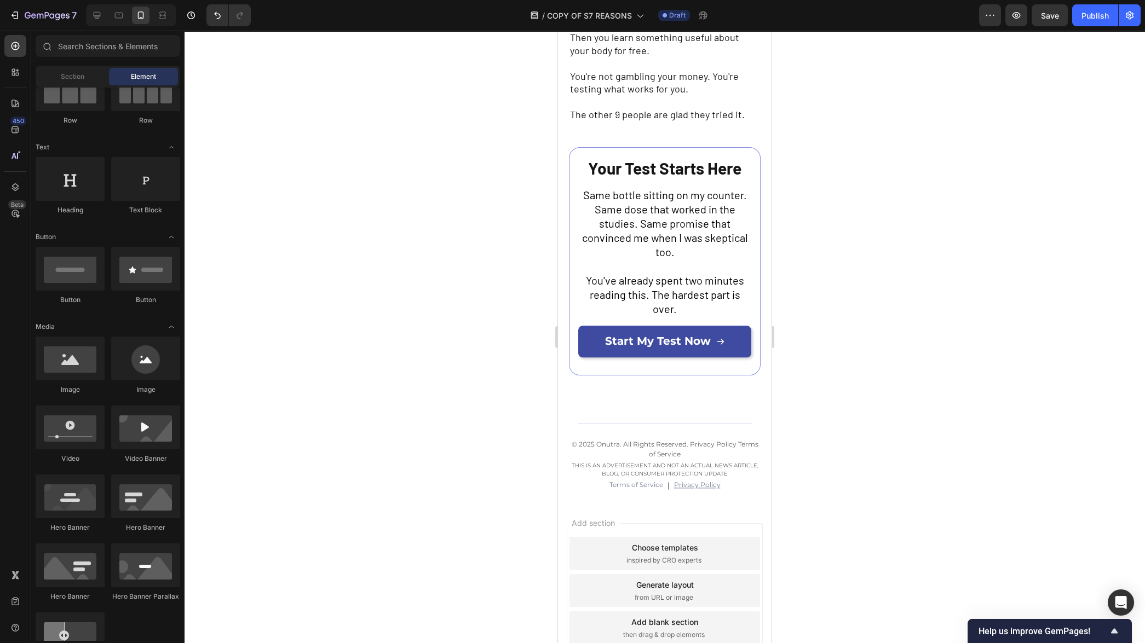
drag, startPoint x: 848, startPoint y: 391, endPoint x: 783, endPoint y: 410, distance: 67.8
click at [848, 391] on div at bounding box center [665, 337] width 961 height 613
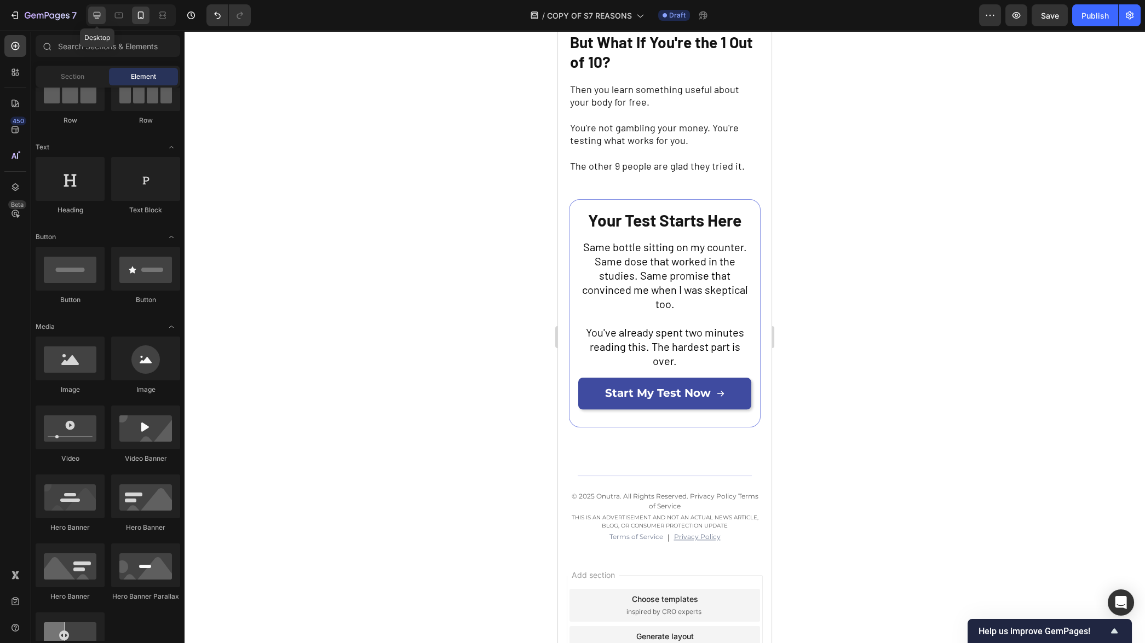
click at [97, 15] on icon at bounding box center [97, 15] width 7 height 7
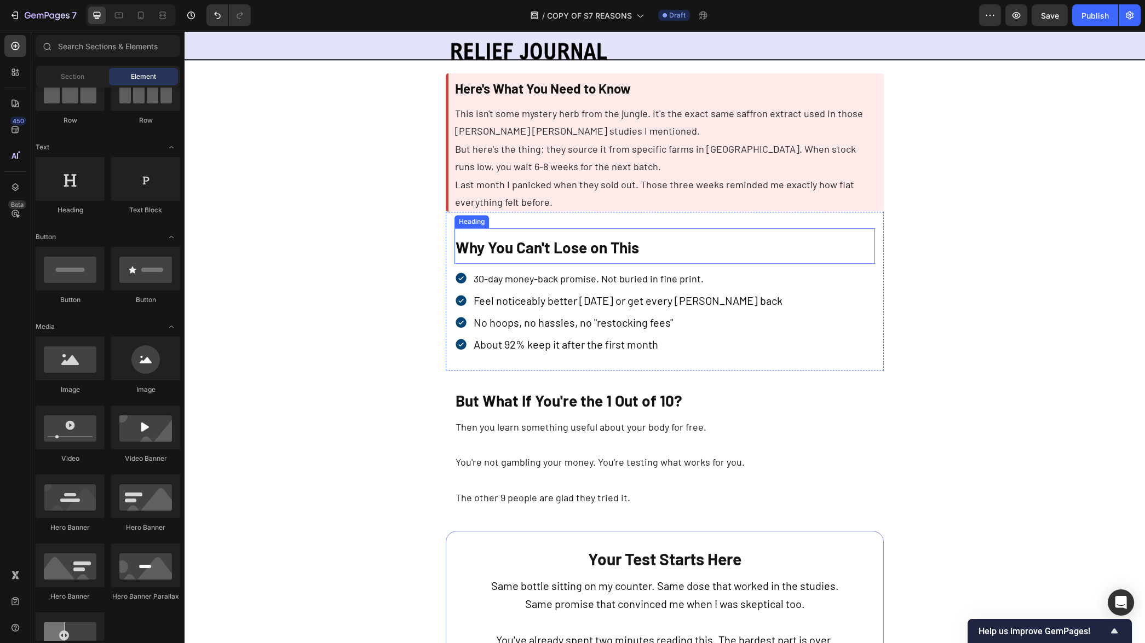
scroll to position [3224, 0]
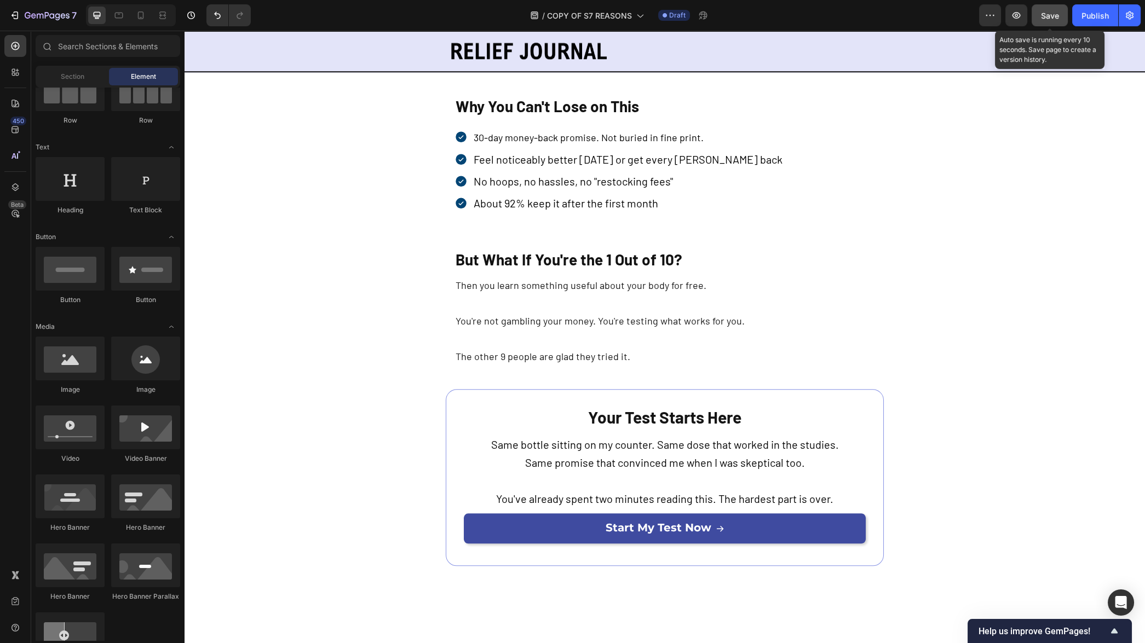
click at [1048, 13] on span "Save" at bounding box center [1050, 15] width 18 height 9
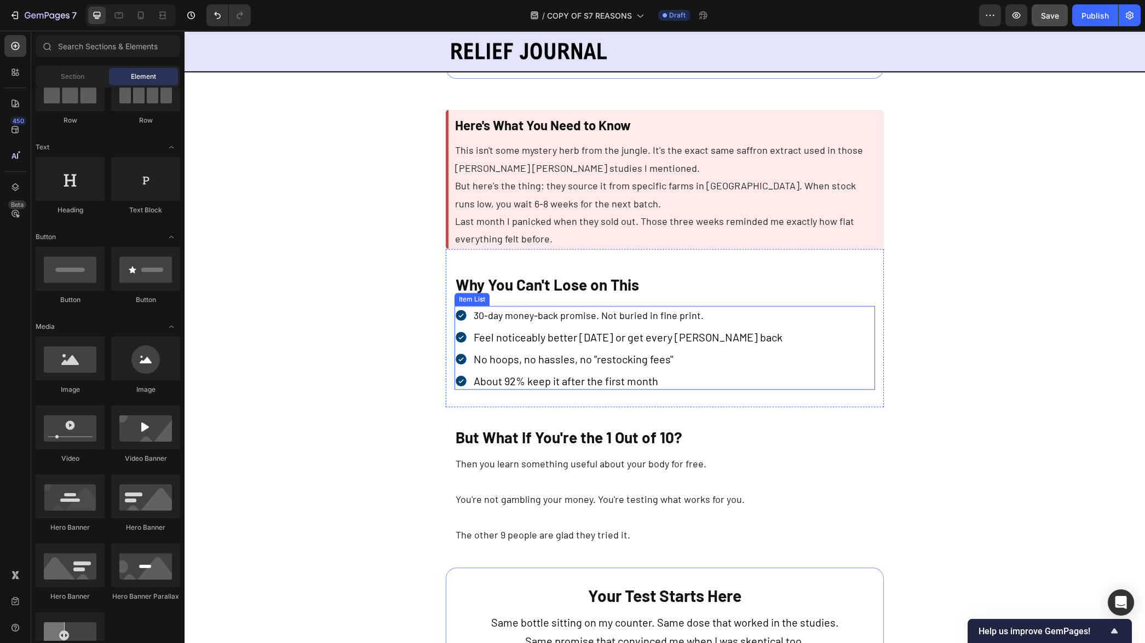
scroll to position [3054, 0]
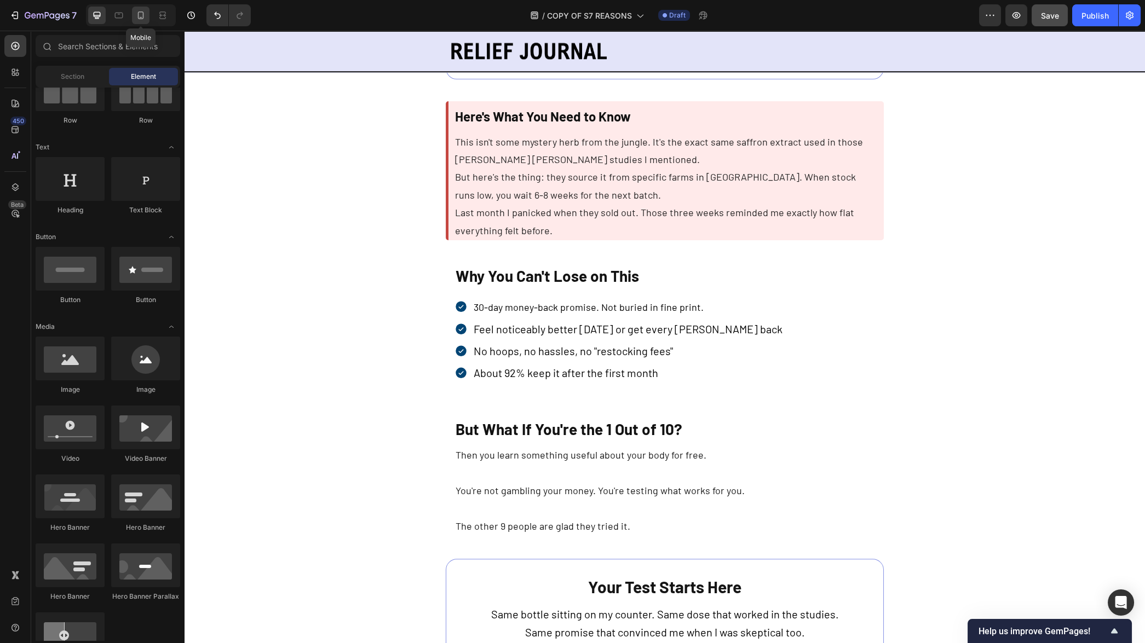
click at [141, 15] on icon at bounding box center [140, 15] width 11 height 11
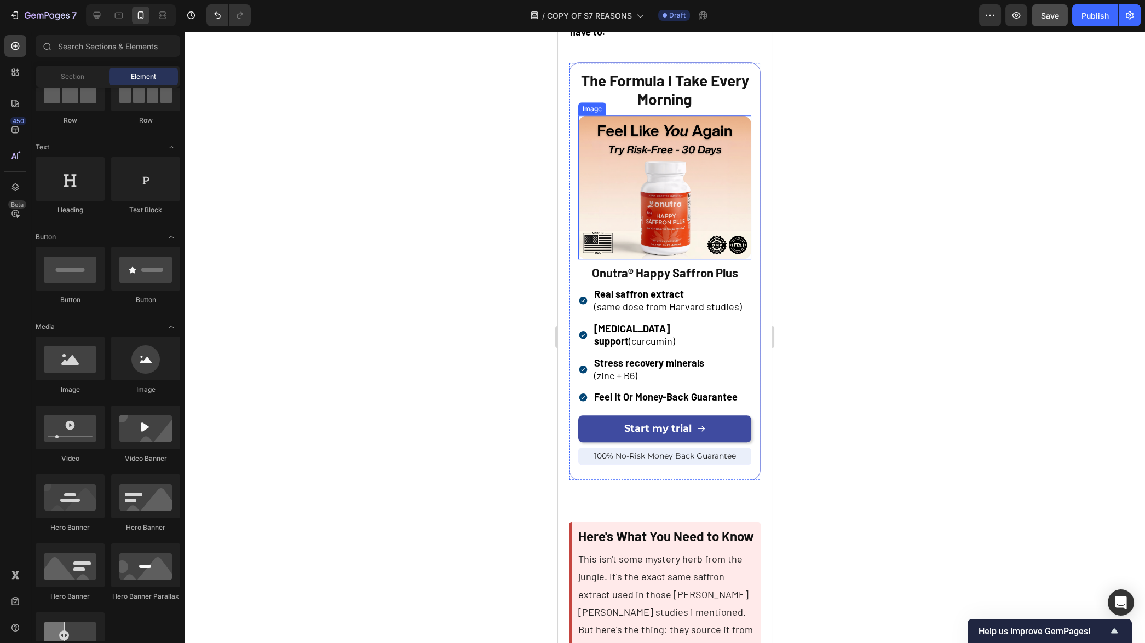
scroll to position [2848, 0]
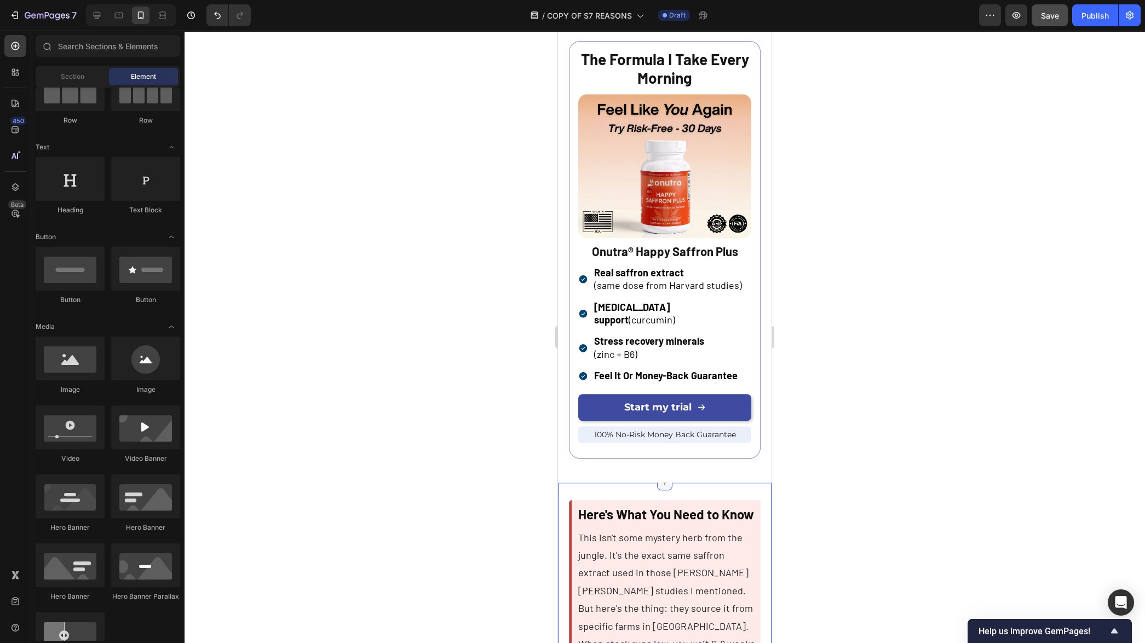
click at [666, 475] on div at bounding box center [664, 482] width 15 height 15
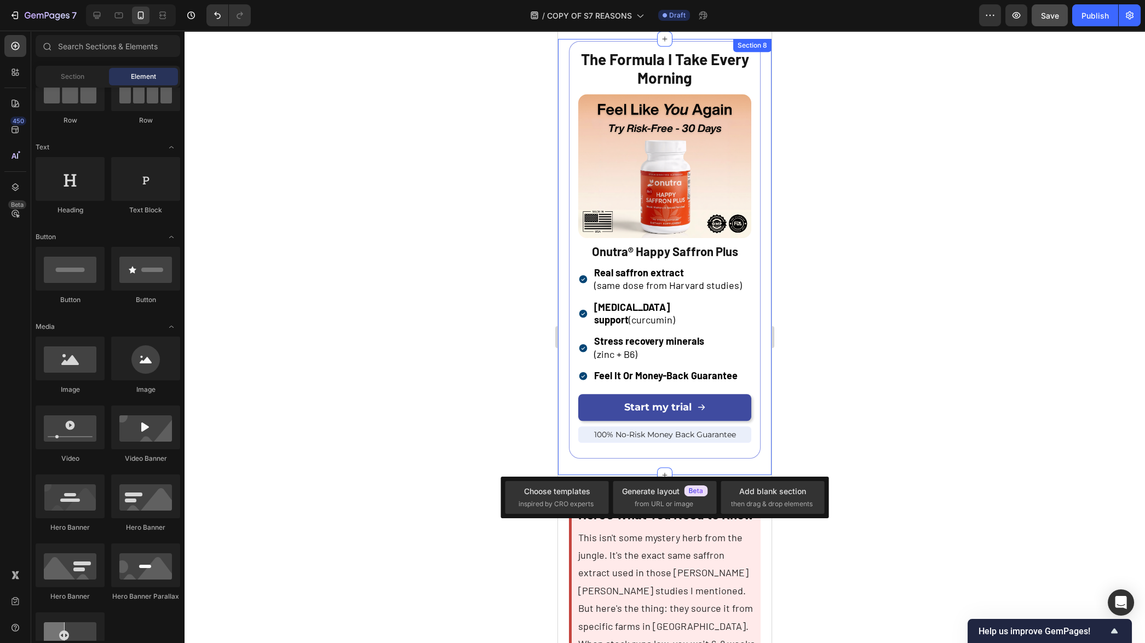
click at [701, 442] on div "The Formula I Take Every Morning Text Block Image Onutra® Happy Saffron Plus Te…" at bounding box center [665, 257] width 214 height 436
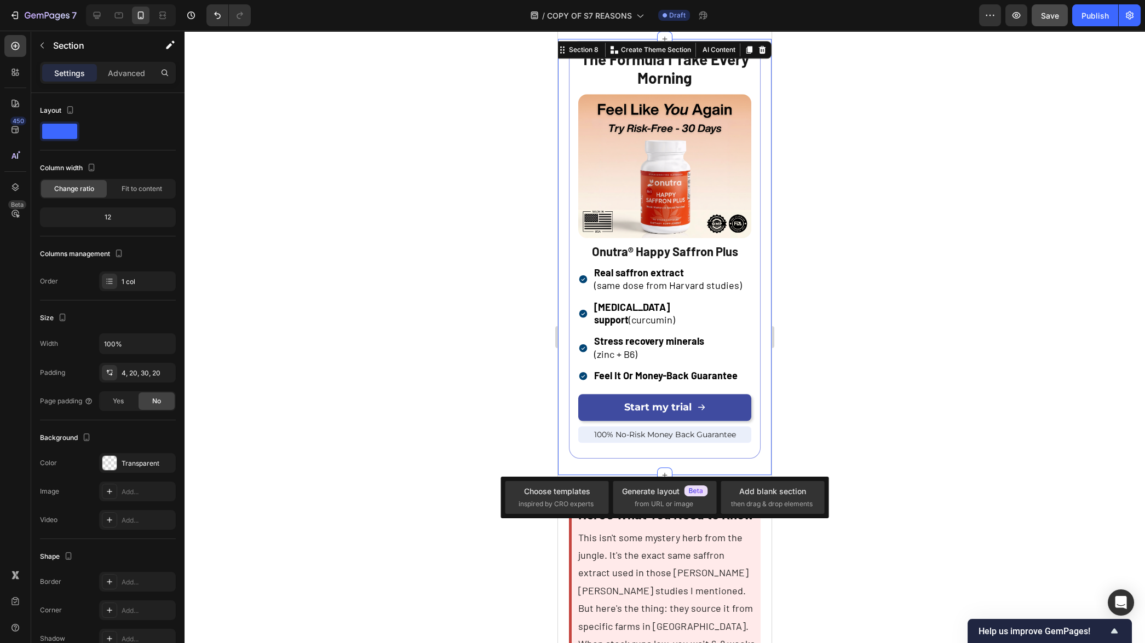
click at [702, 445] on div "The Formula I Take Every Morning Text Block Image Onutra® Happy Saffron Plus Te…" at bounding box center [665, 257] width 214 height 436
click at [129, 80] on div "Advanced" at bounding box center [126, 73] width 55 height 18
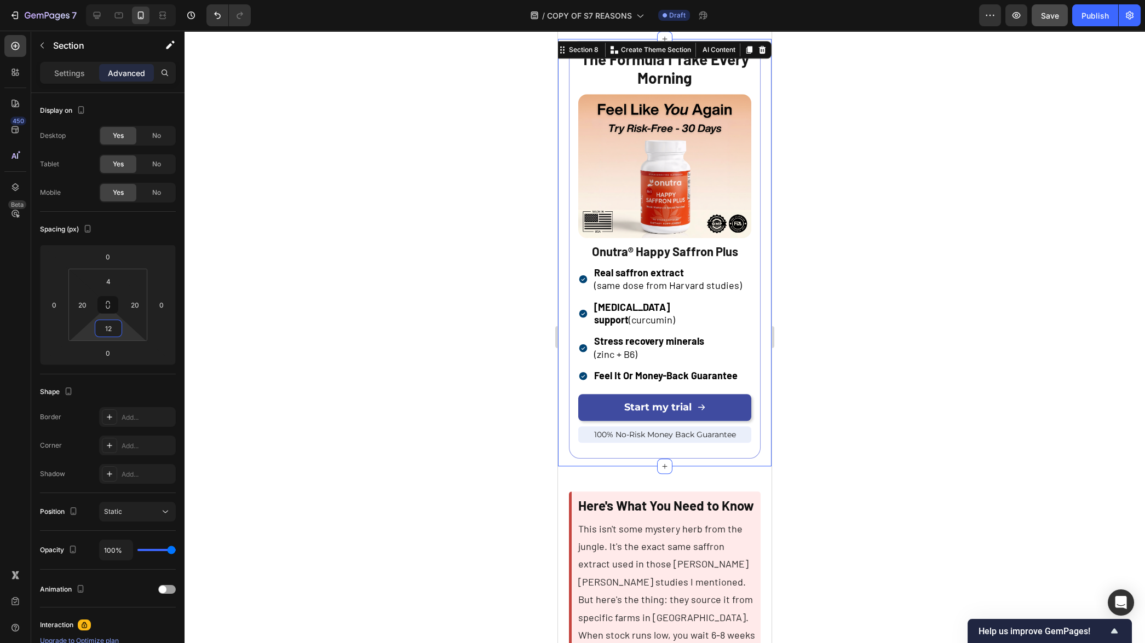
type input "10"
drag, startPoint x: 135, startPoint y: 337, endPoint x: 133, endPoint y: 342, distance: 5.9
click at [133, 0] on html "7 Version history / COPY OF S7 REASONS Draft Preview Save Publish 450 Beta Sect…" at bounding box center [572, 0] width 1145 height 0
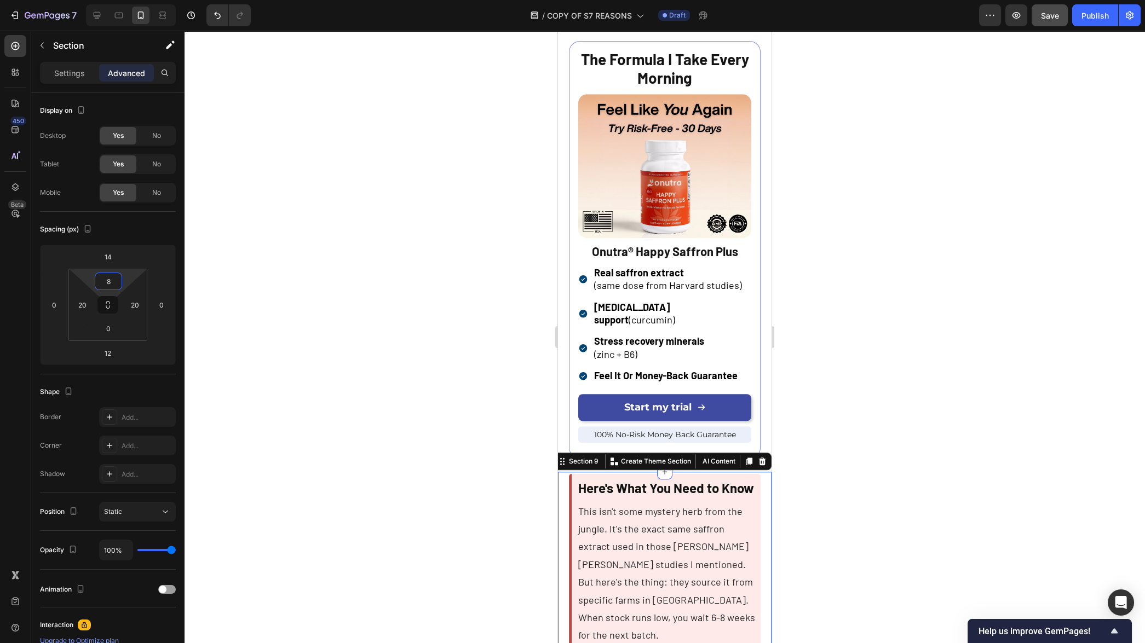
type input "10"
click at [130, 0] on html "7 Version history / COPY OF S7 REASONS Draft Preview Save Publish 450 Beta Sect…" at bounding box center [572, 0] width 1145 height 0
click at [447, 350] on div at bounding box center [665, 337] width 961 height 613
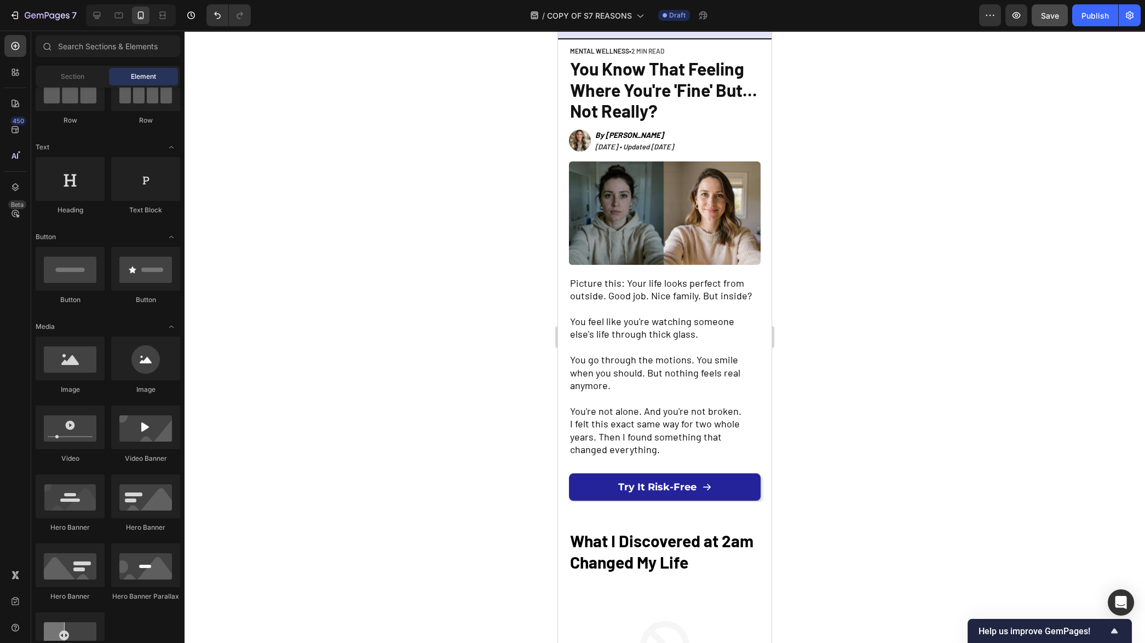
scroll to position [0, 0]
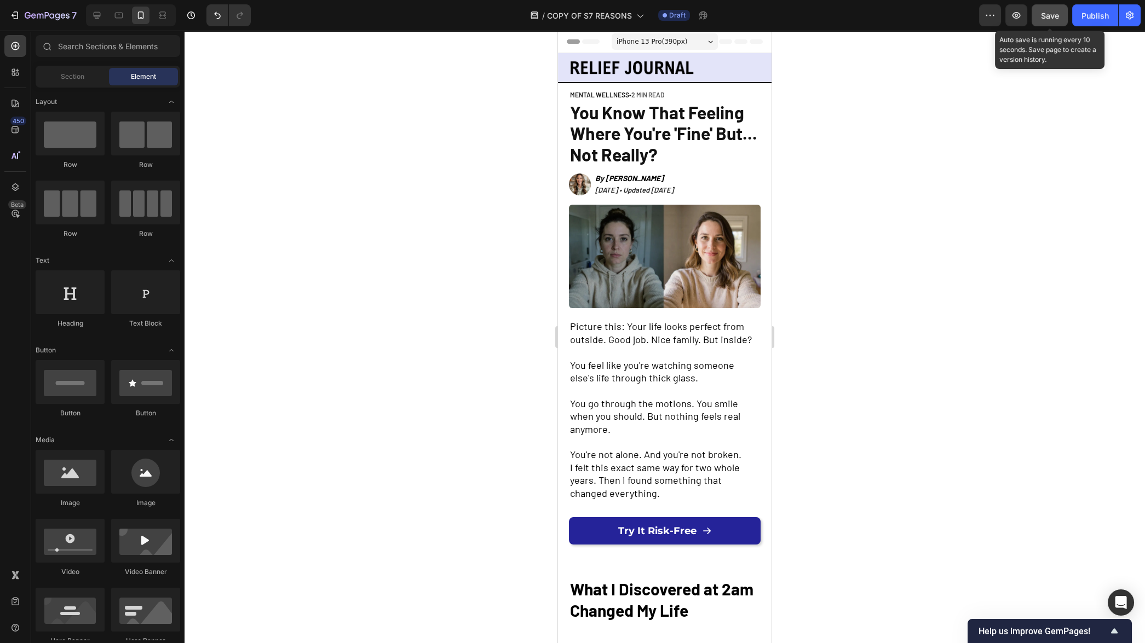
scroll to position [113, 0]
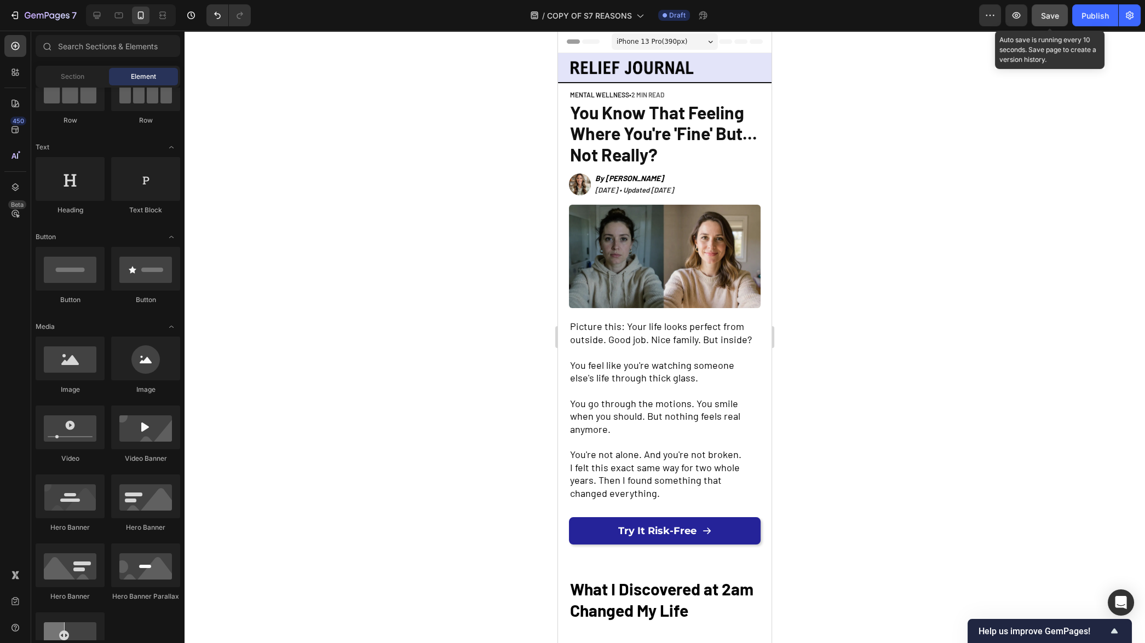
click at [1047, 15] on span "Save" at bounding box center [1050, 15] width 18 height 9
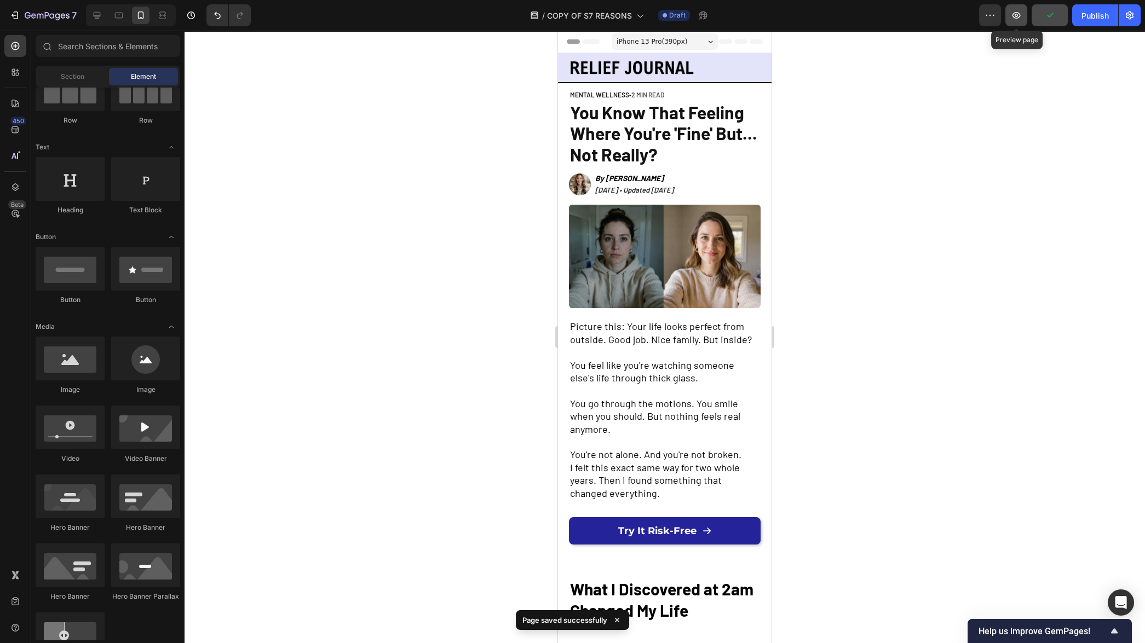
click at [1021, 16] on icon "button" at bounding box center [1016, 15] width 11 height 11
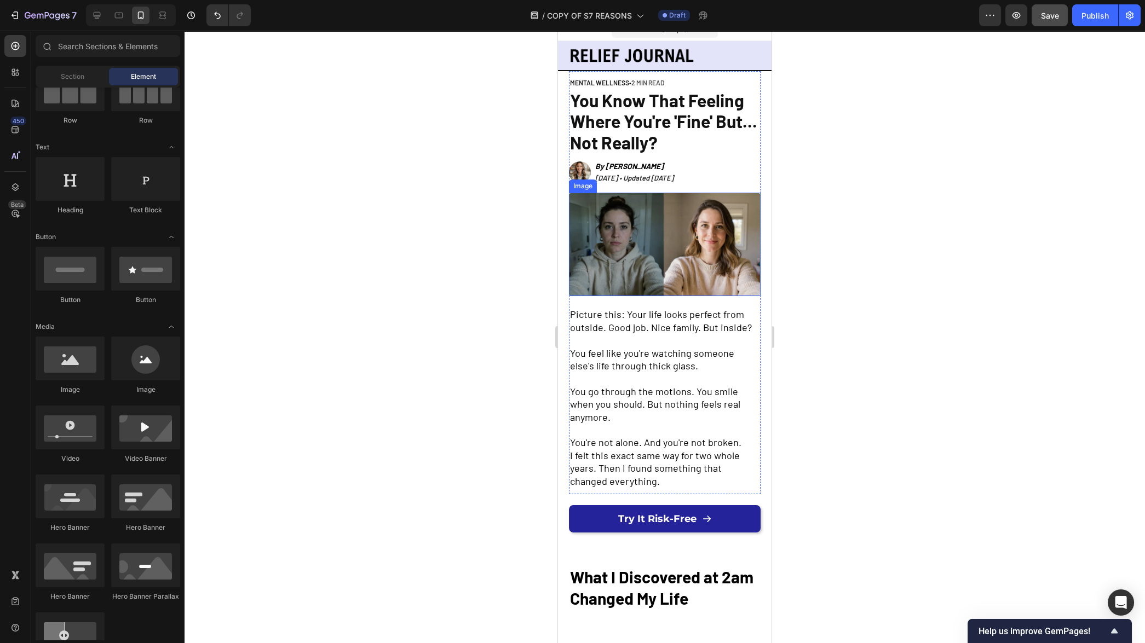
scroll to position [13, 0]
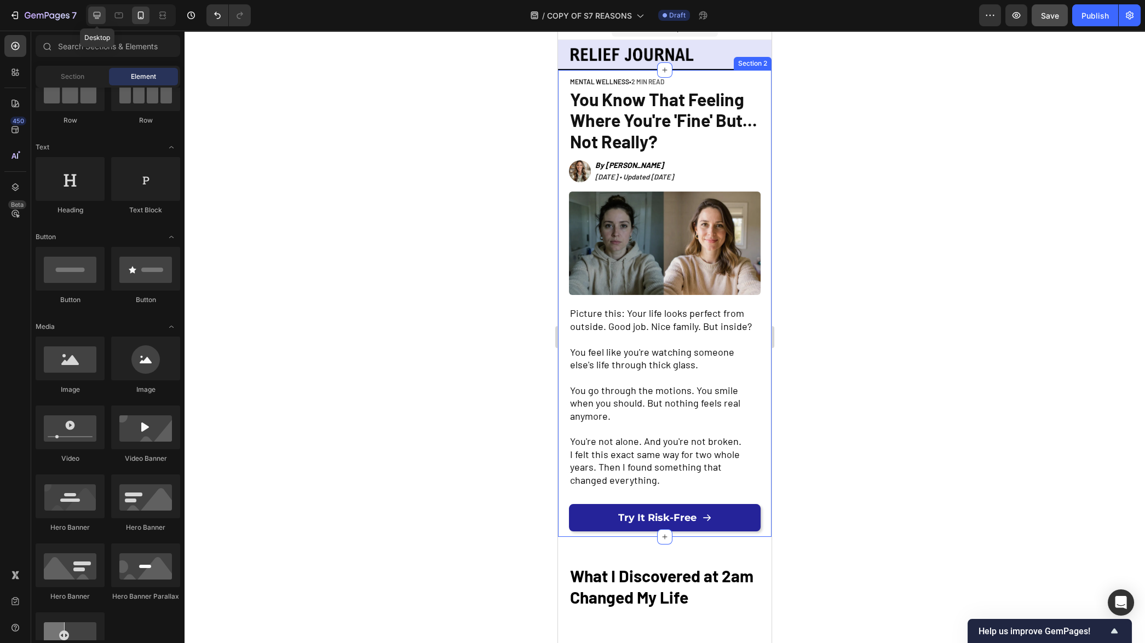
click at [101, 21] on div at bounding box center [97, 16] width 18 height 18
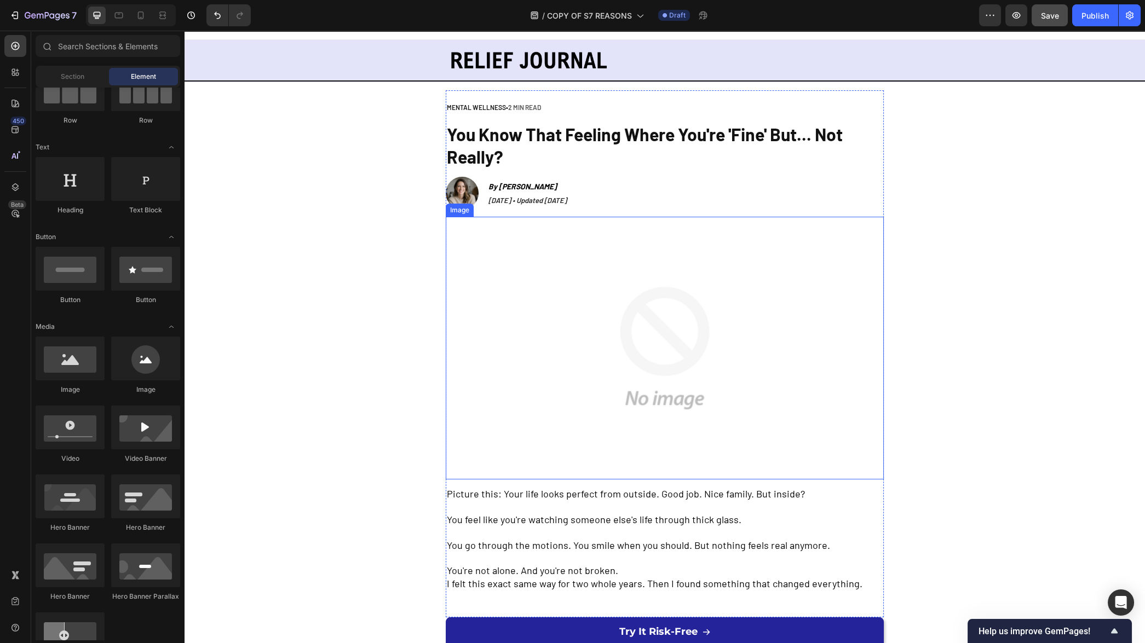
click at [633, 330] on img at bounding box center [665, 348] width 350 height 263
